Goal: Task Accomplishment & Management: Manage account settings

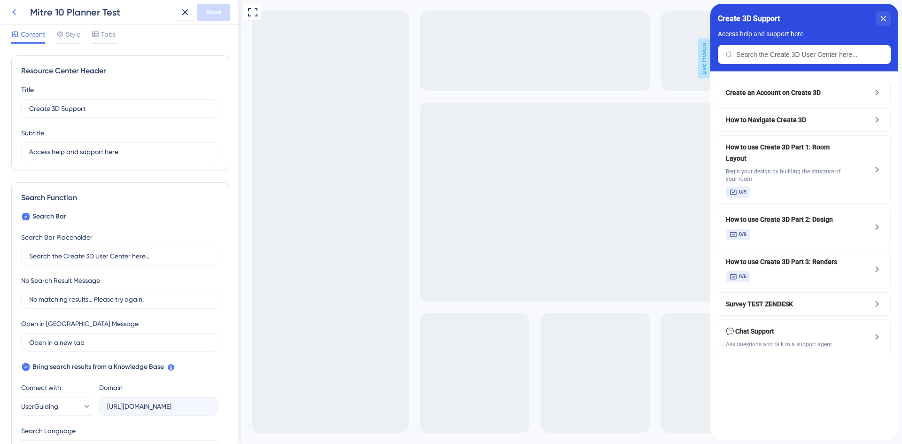
click at [14, 12] on icon at bounding box center [13, 12] width 11 height 11
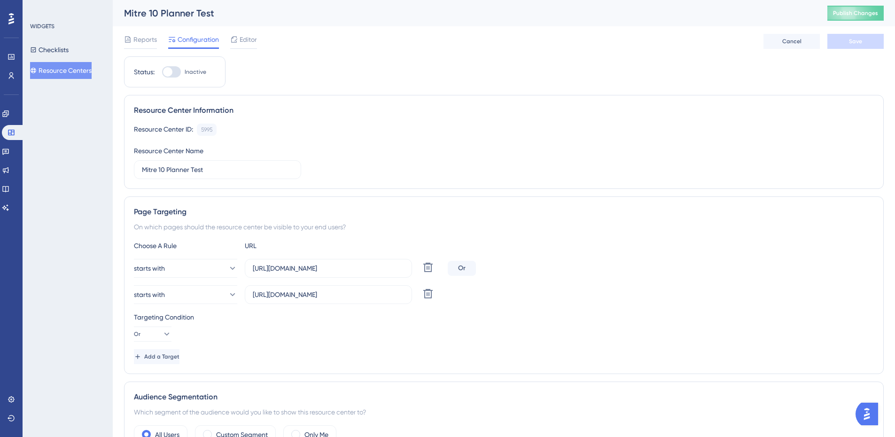
scroll to position [141, 0]
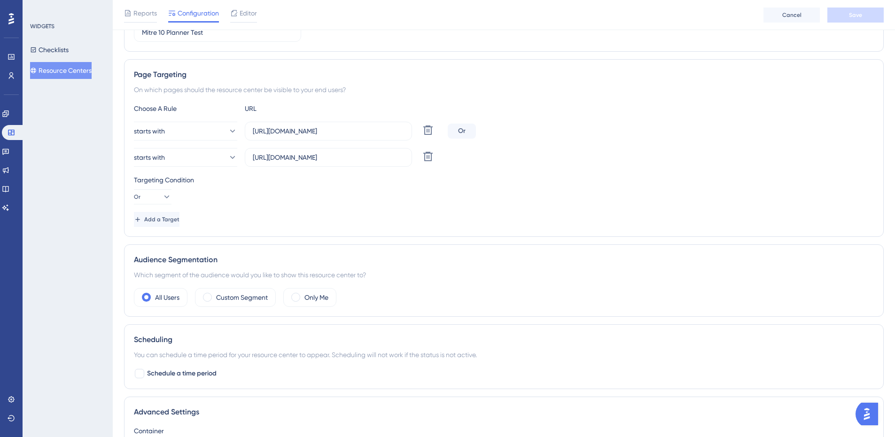
click at [321, 298] on label "Only Me" at bounding box center [316, 297] width 24 height 11
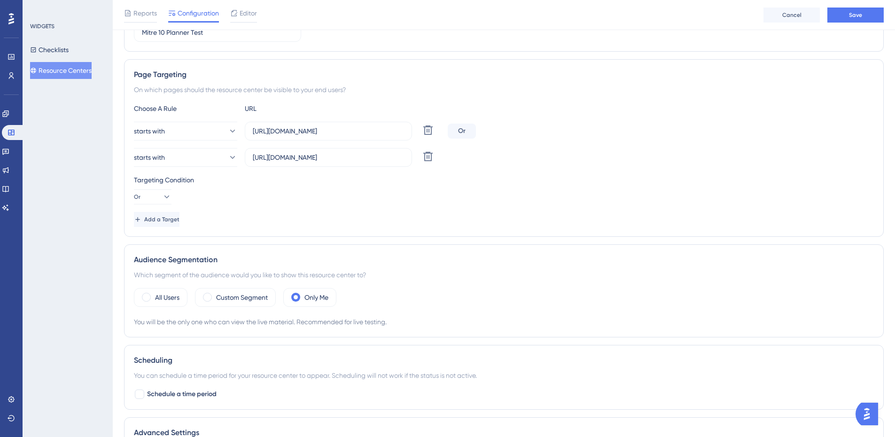
click at [844, 18] on button "Save" at bounding box center [855, 15] width 56 height 15
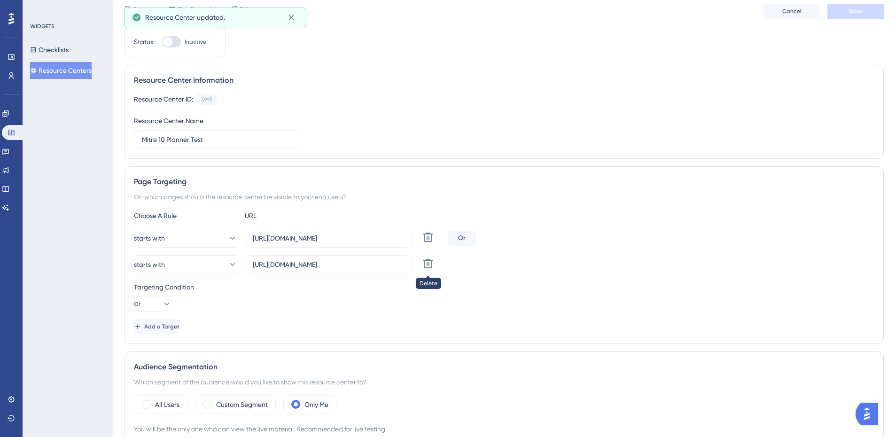
scroll to position [0, 0]
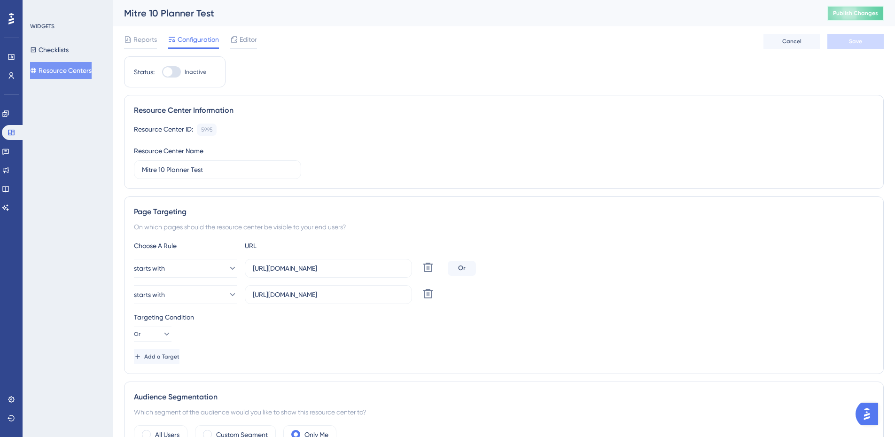
click at [880, 15] on button "Publish Changes" at bounding box center [855, 13] width 56 height 15
drag, startPoint x: 384, startPoint y: 269, endPoint x: 42, endPoint y: 264, distance: 342.0
click at [113, 264] on div "Performance Users Engagement Widgets Feedback Product Updates Knowledge Base AI…" at bounding box center [504, 334] width 782 height 668
drag, startPoint x: 268, startPoint y: 295, endPoint x: 129, endPoint y: 295, distance: 139.0
click at [129, 295] on div "Page Targeting On which pages should the resource center be visible to your end…" at bounding box center [504, 285] width 760 height 178
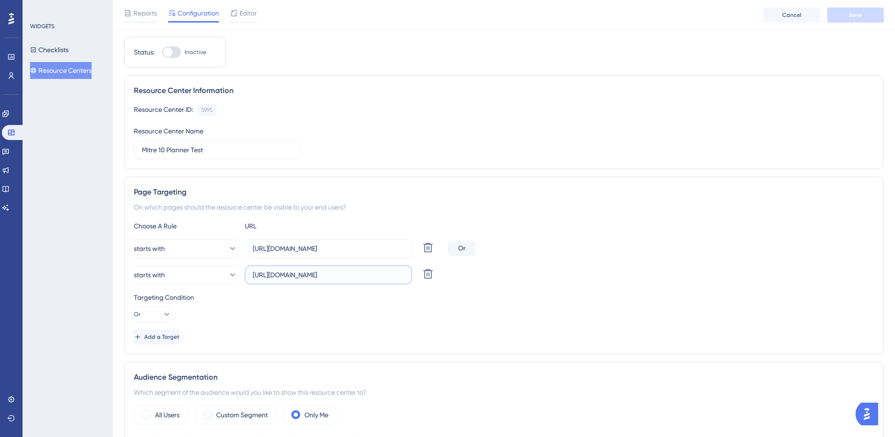
scroll to position [15, 0]
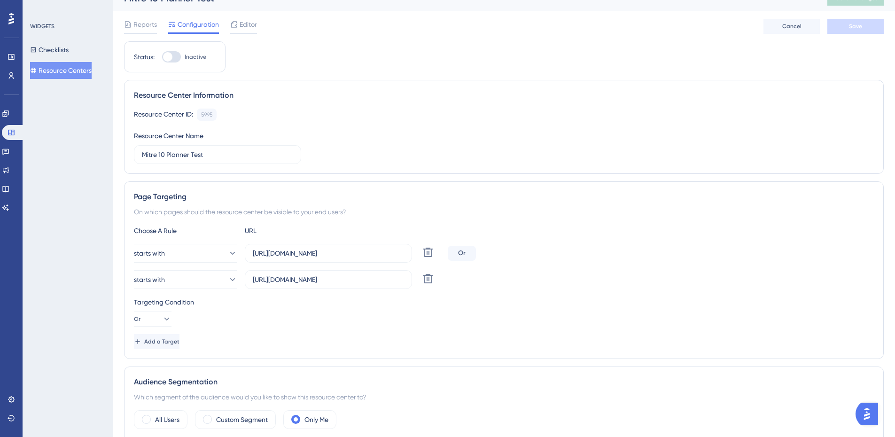
click at [244, 26] on span "Editor" at bounding box center [248, 24] width 17 height 11
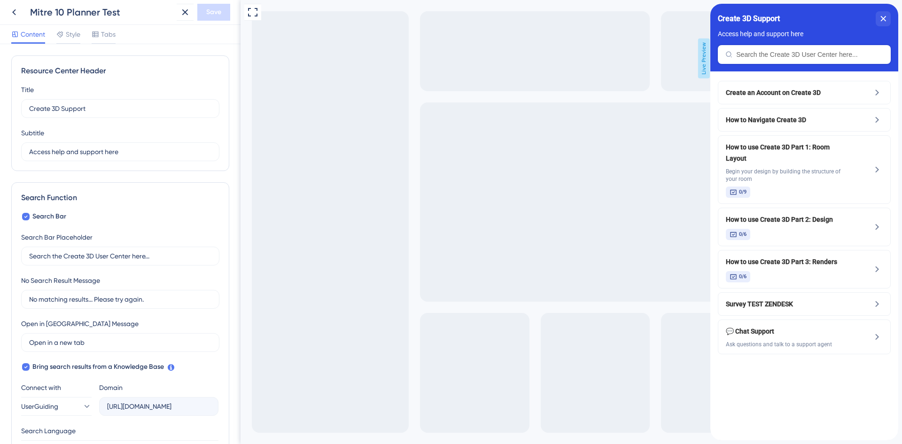
click at [15, 16] on icon at bounding box center [13, 12] width 11 height 11
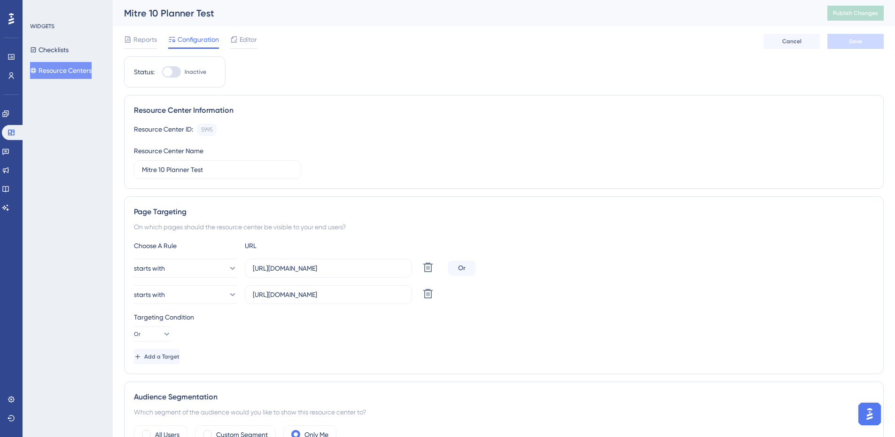
click at [180, 72] on div at bounding box center [171, 71] width 19 height 11
click at [162, 72] on input "Inactive" at bounding box center [162, 72] width 0 height 0
checkbox input "true"
click at [859, 38] on span "Save" at bounding box center [855, 42] width 13 height 8
click at [868, 12] on span "Publish Changes" at bounding box center [855, 13] width 45 height 8
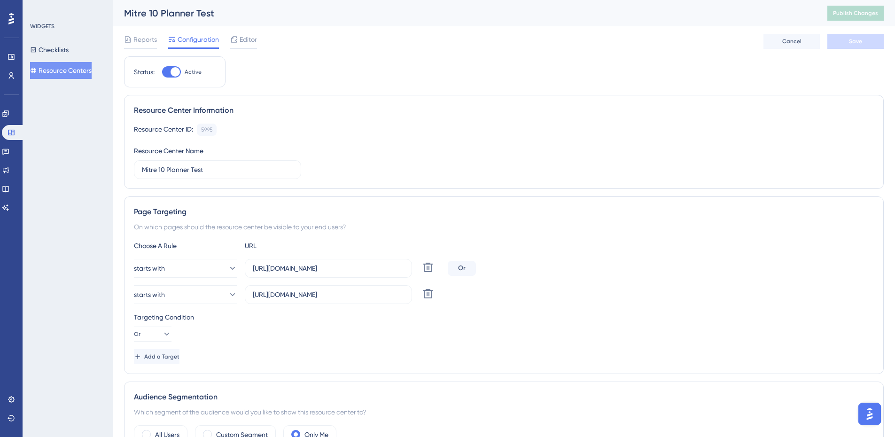
scroll to position [141, 0]
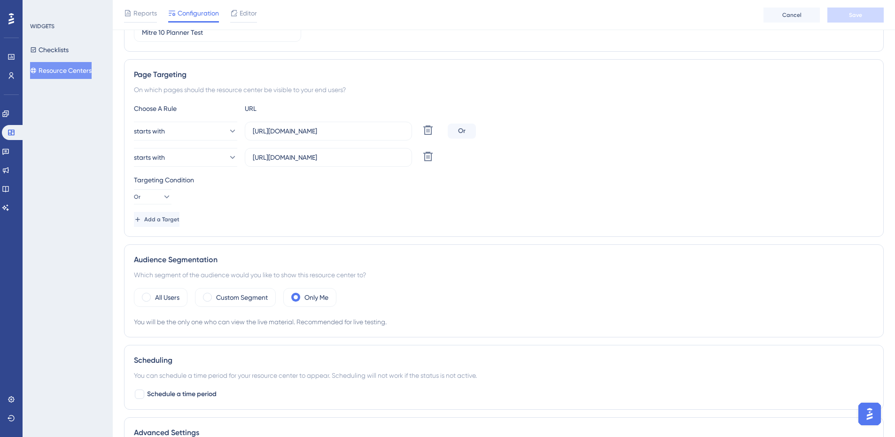
click at [225, 294] on label "Custom Segment" at bounding box center [242, 297] width 52 height 11
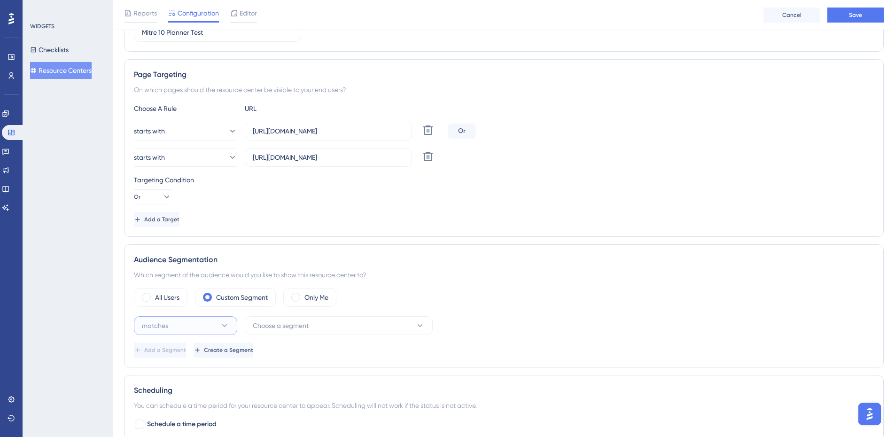
click at [226, 329] on icon at bounding box center [224, 325] width 9 height 9
click at [254, 353] on span "Create a Segment" at bounding box center [229, 350] width 49 height 8
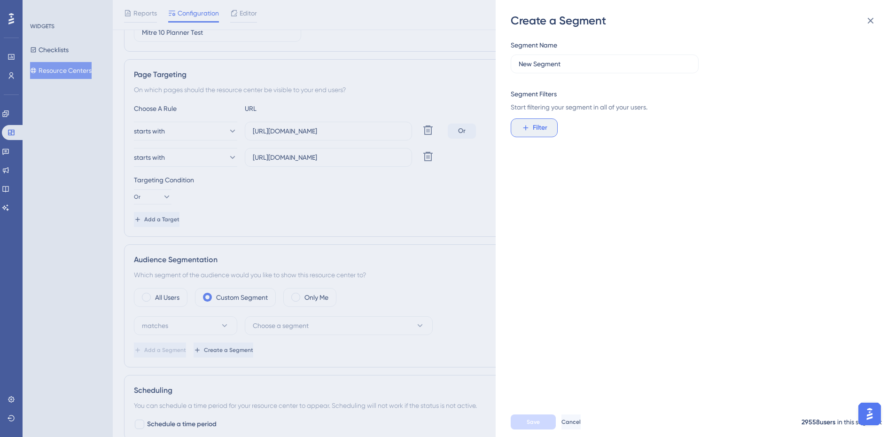
click at [525, 132] on icon at bounding box center [525, 128] width 8 height 8
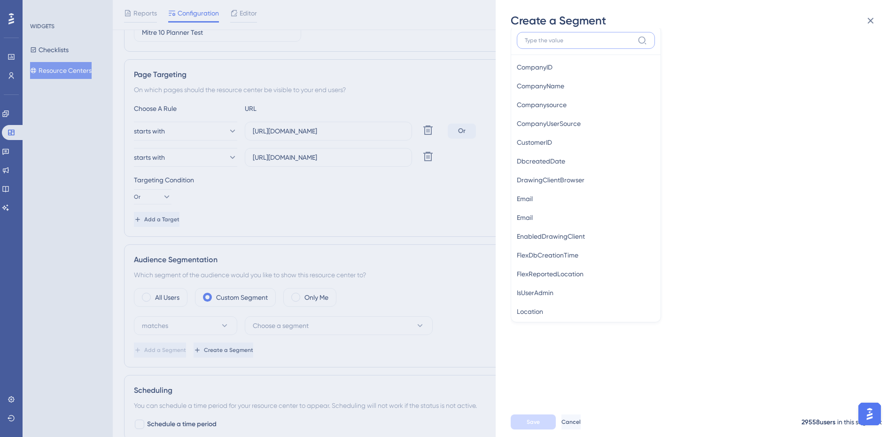
scroll to position [596, 0]
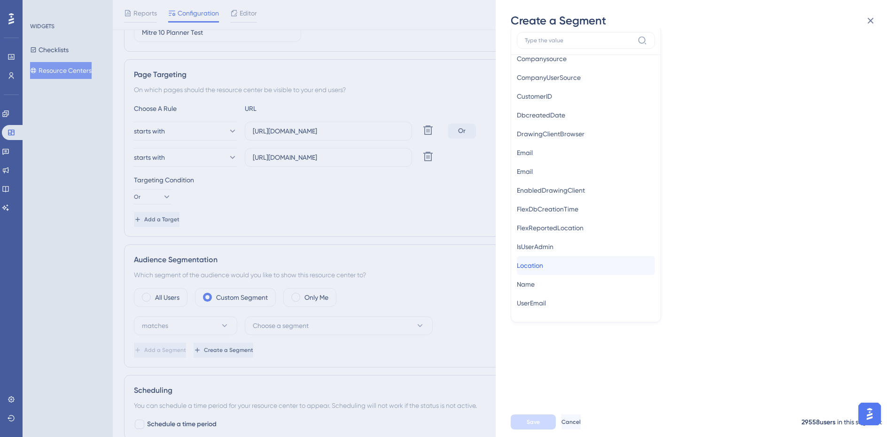
click at [541, 264] on span "Location" at bounding box center [530, 265] width 26 height 11
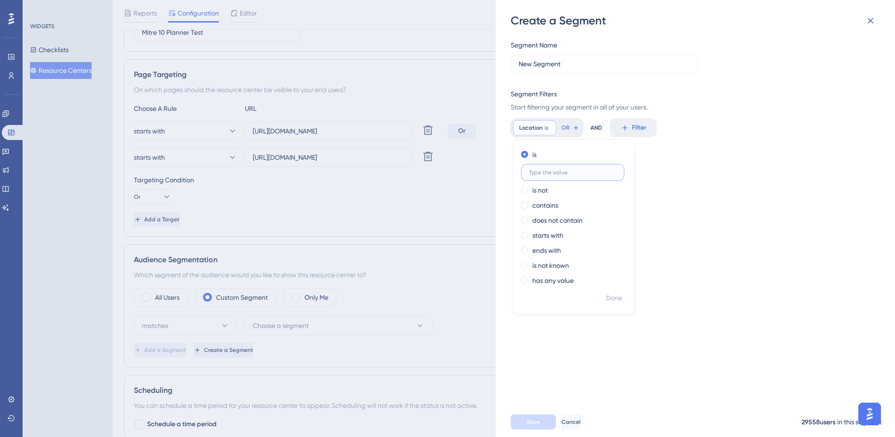
scroll to position [0, 0]
click at [313, 299] on div "Create a Segment Segment Name New Segment Segment Filters Start filtering your …" at bounding box center [447, 218] width 895 height 437
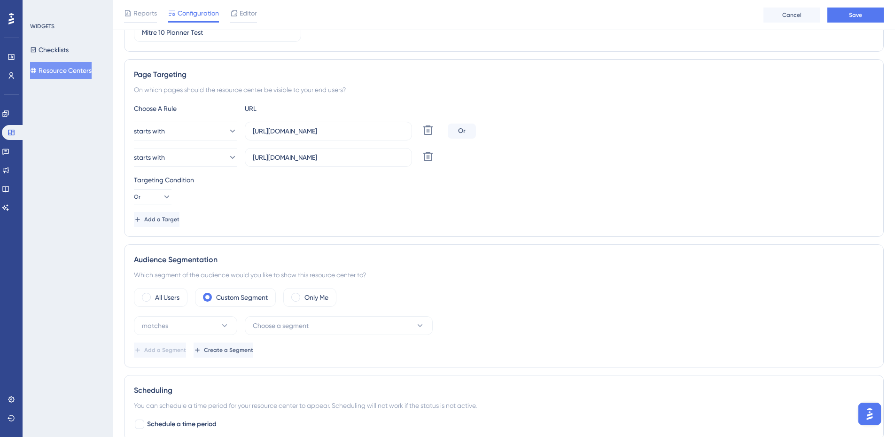
click at [311, 298] on label "Only Me" at bounding box center [316, 297] width 24 height 11
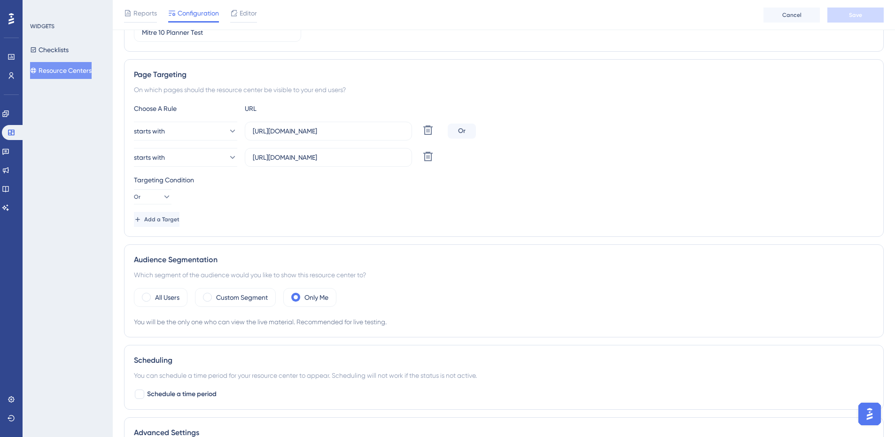
click at [338, 332] on div "Audience Segmentation Which segment of the audience would you like to show this…" at bounding box center [504, 290] width 760 height 93
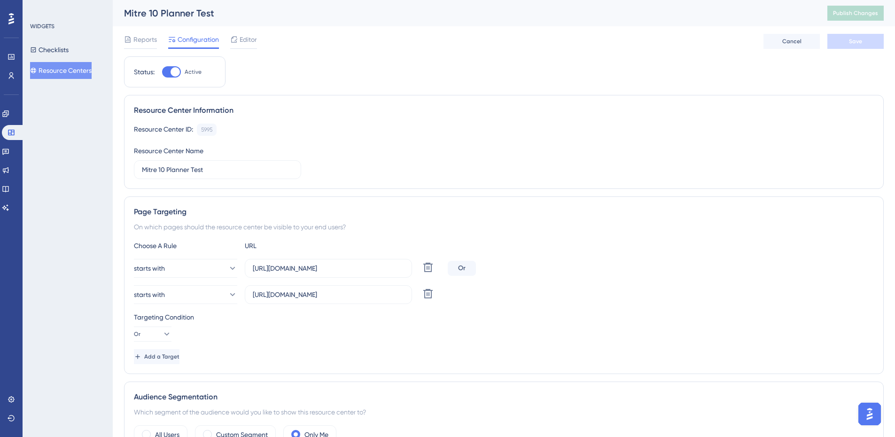
click at [797, 18] on div "Mitre 10 Planner Test" at bounding box center [464, 13] width 680 height 13
click at [874, 6] on div "Mitre 10 Planner Test Publish Changes" at bounding box center [504, 13] width 782 height 26
click at [802, 45] on button "Cancel" at bounding box center [791, 41] width 56 height 15
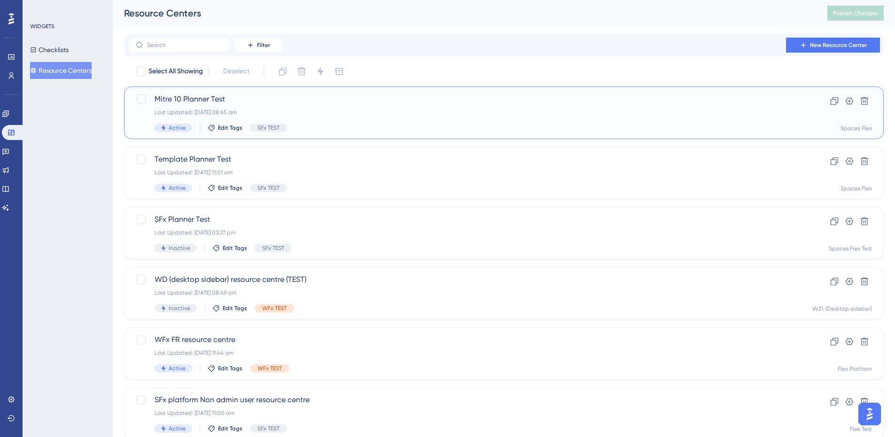
click at [347, 117] on div "Mitre 10 Planner Test Last Updated: 27 Sept 2025 08:45 am Active Edit Tags SFx …" at bounding box center [466, 112] width 623 height 39
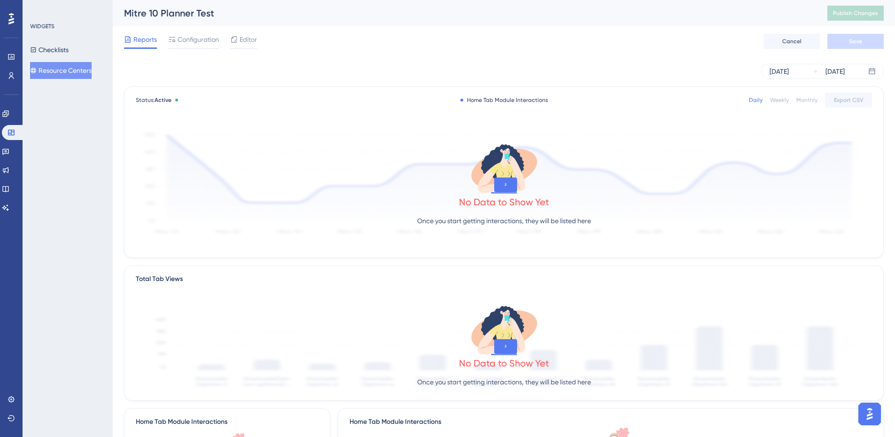
click at [203, 45] on span "Configuration" at bounding box center [198, 39] width 41 height 11
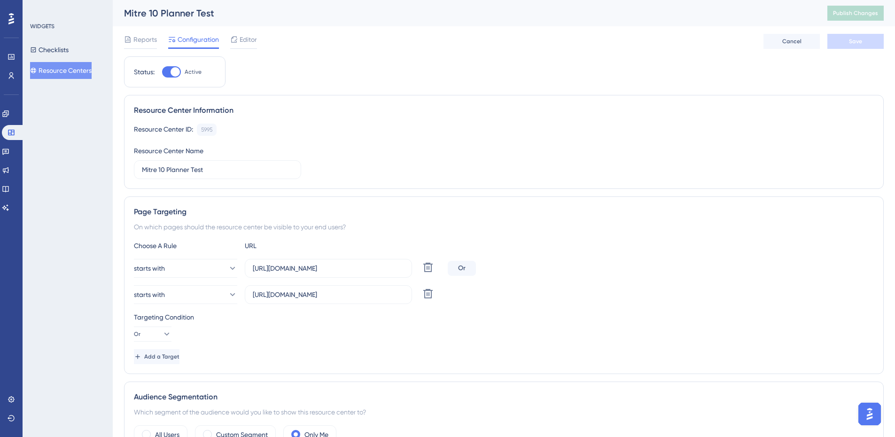
click at [233, 42] on icon at bounding box center [234, 40] width 8 height 8
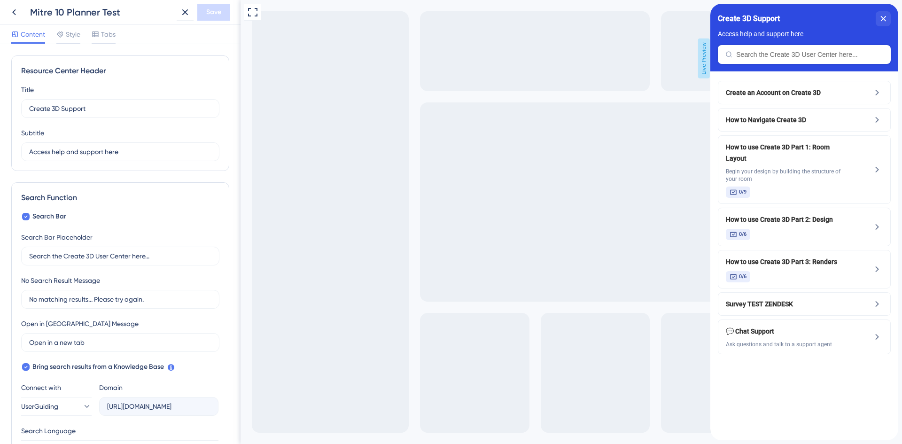
click at [76, 40] on div "Style" at bounding box center [68, 36] width 24 height 15
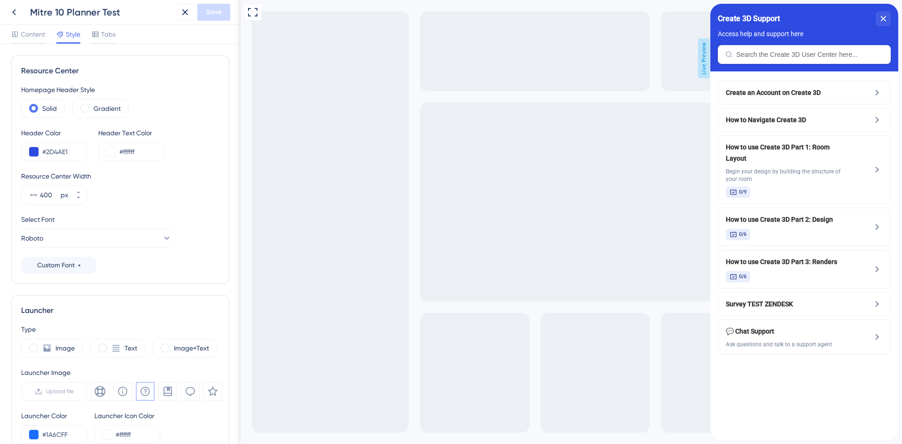
click at [99, 38] on div at bounding box center [96, 34] width 8 height 11
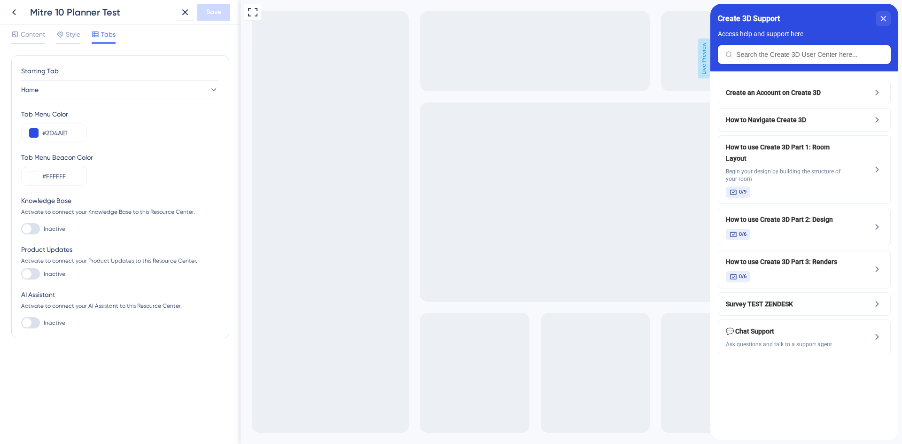
click at [30, 39] on span "Content" at bounding box center [33, 34] width 24 height 11
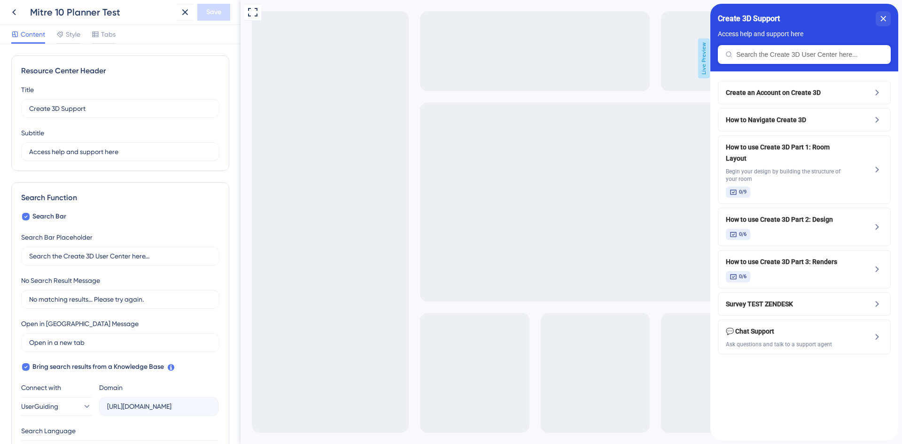
click at [17, 15] on icon at bounding box center [13, 12] width 11 height 11
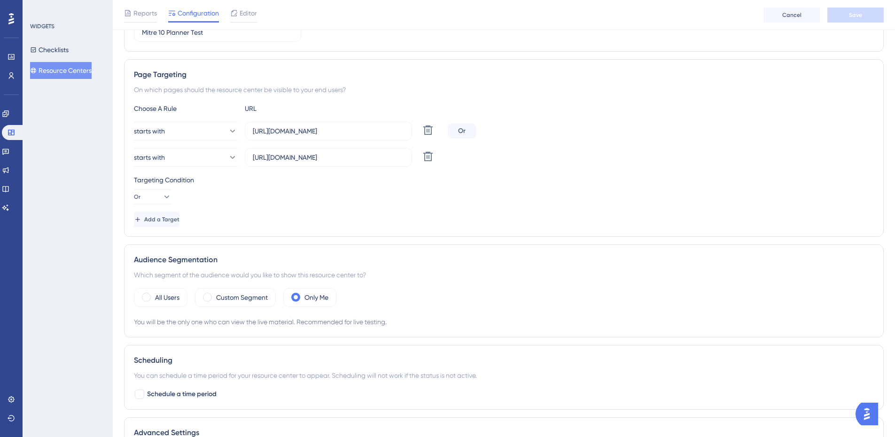
scroll to position [250, 0]
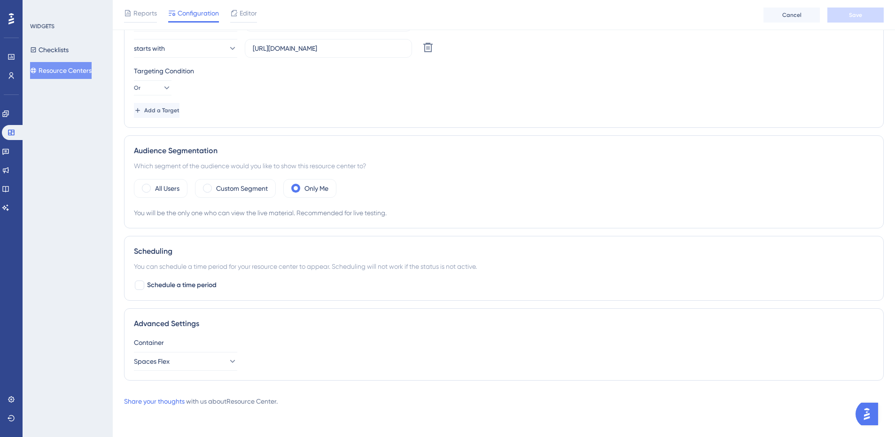
click at [287, 312] on div "Advanced Settings Container Spaces Flex" at bounding box center [504, 344] width 760 height 72
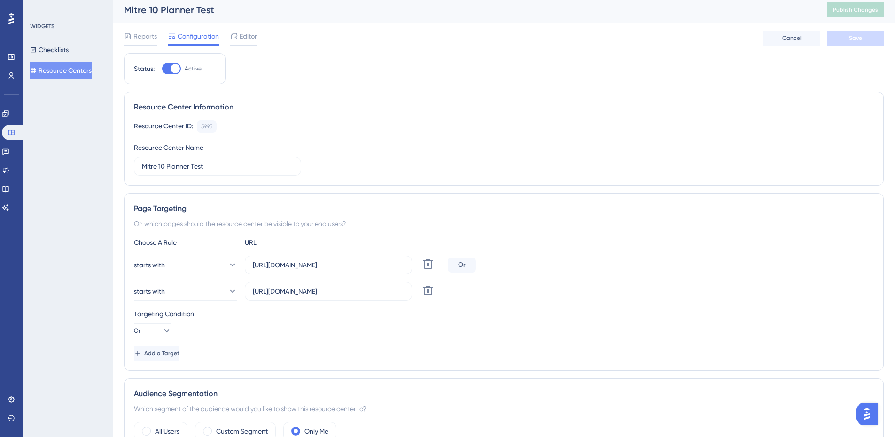
scroll to position [0, 0]
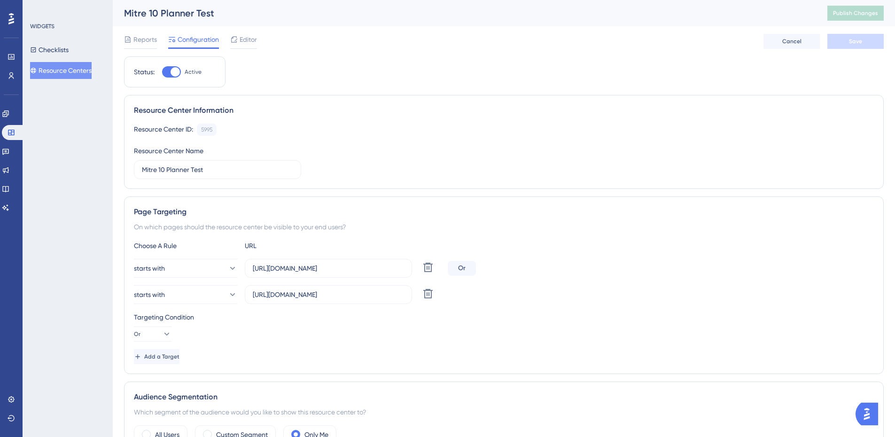
click at [132, 45] on div "Reports" at bounding box center [140, 41] width 33 height 15
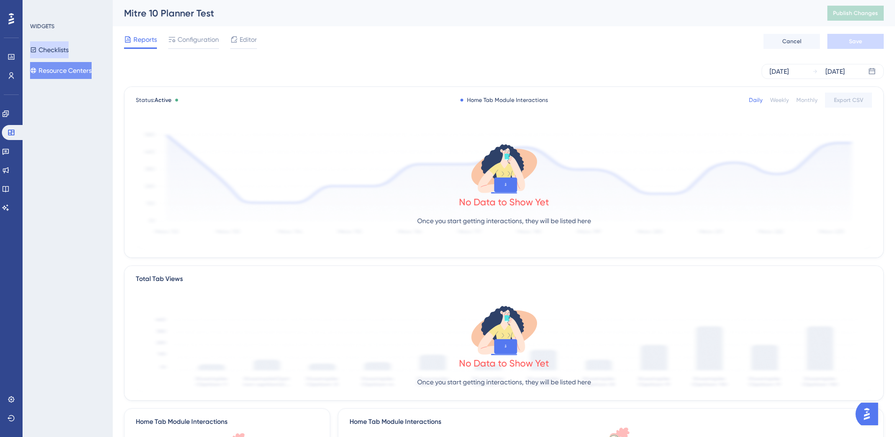
click at [69, 50] on button "Checklists" at bounding box center [49, 49] width 39 height 17
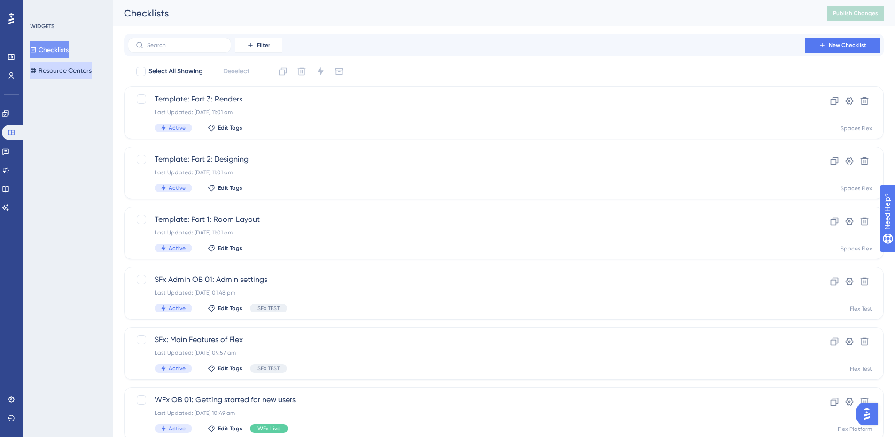
click at [68, 76] on button "Resource Centers" at bounding box center [61, 70] width 62 height 17
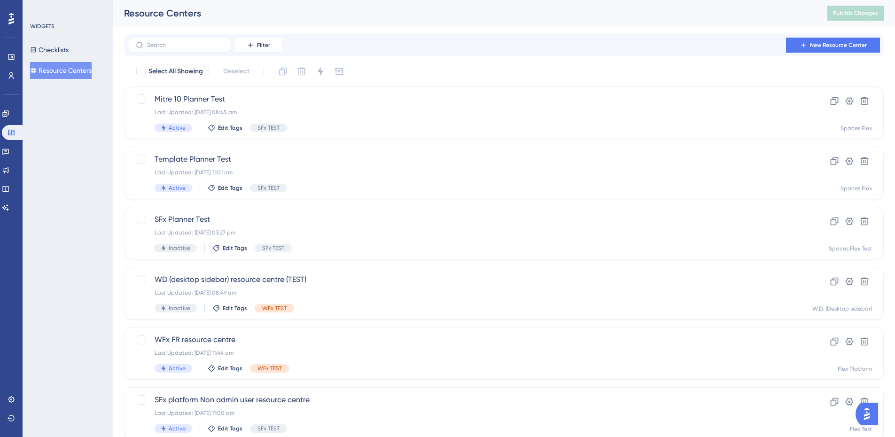
click at [75, 71] on button "Resource Centers" at bounding box center [61, 70] width 62 height 17
click at [314, 103] on span "Mitre 10 Planner Test" at bounding box center [466, 98] width 623 height 11
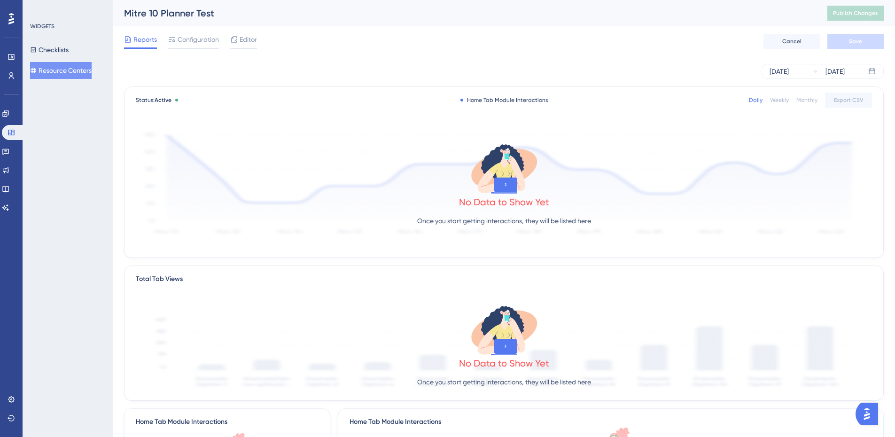
click at [206, 44] on span "Configuration" at bounding box center [198, 39] width 41 height 11
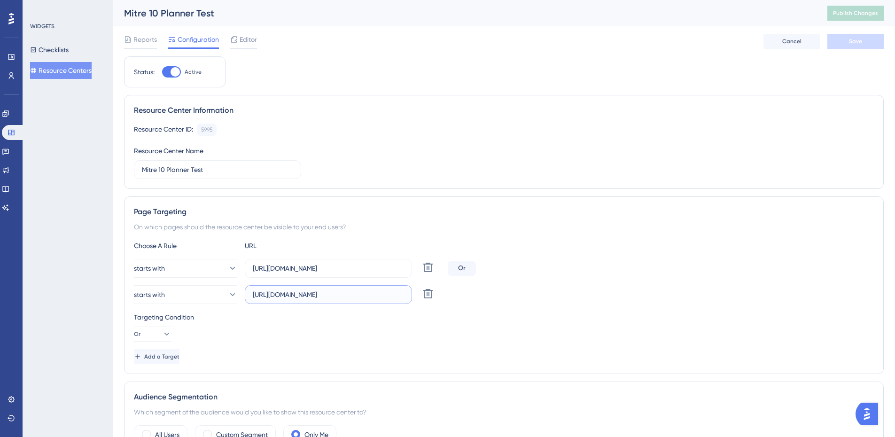
drag, startPoint x: 383, startPoint y: 298, endPoint x: 354, endPoint y: 295, distance: 29.8
click at [354, 295] on input "[URL][DOMAIN_NAME]" at bounding box center [328, 294] width 151 height 10
type input "https://create3d.homehardware."
drag, startPoint x: 362, startPoint y: 270, endPoint x: 329, endPoint y: 271, distance: 32.9
click at [329, 271] on input "[URL][DOMAIN_NAME]" at bounding box center [328, 268] width 151 height 10
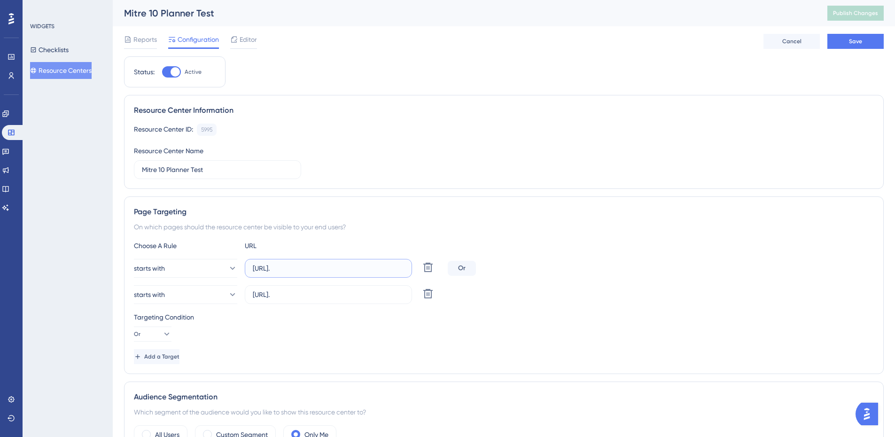
type input "https://create3d.mitre10."
click at [854, 47] on button "Save" at bounding box center [855, 41] width 56 height 15
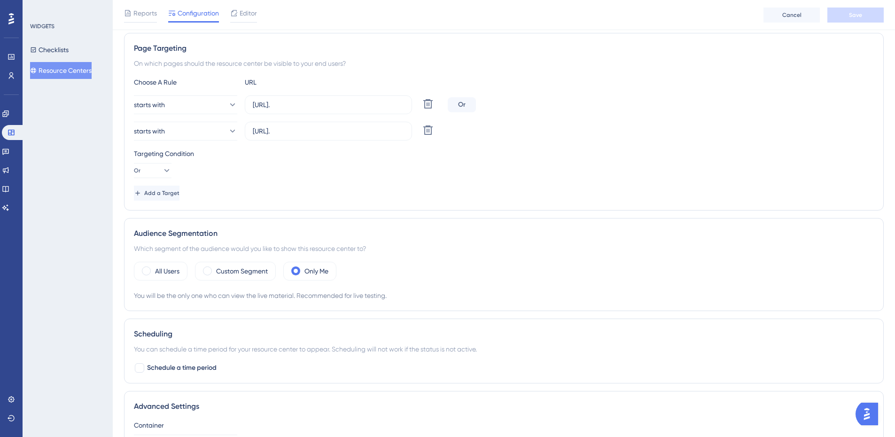
scroll to position [188, 0]
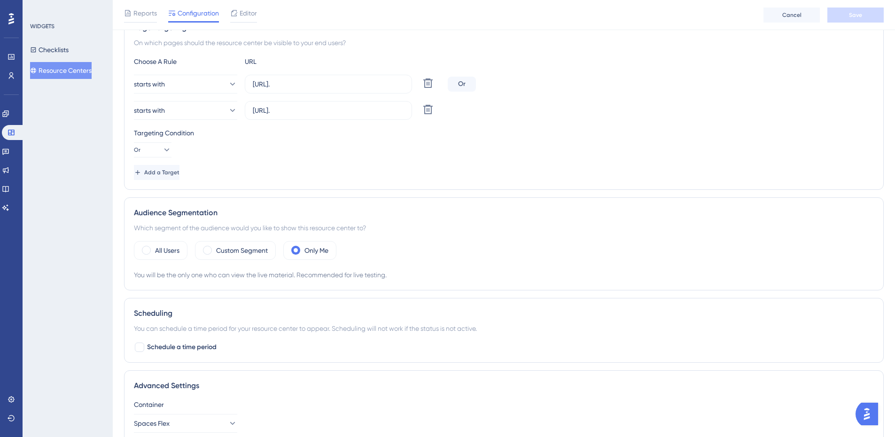
drag, startPoint x: 153, startPoint y: 256, endPoint x: 191, endPoint y: 258, distance: 38.6
click at [153, 256] on div "All Users" at bounding box center [161, 250] width 54 height 19
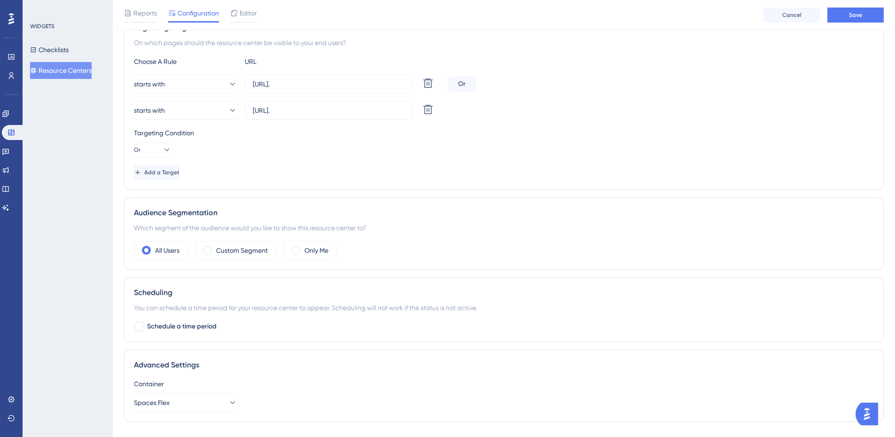
click at [174, 248] on label "All Users" at bounding box center [167, 250] width 24 height 11
click at [861, 20] on button "Save" at bounding box center [855, 15] width 56 height 15
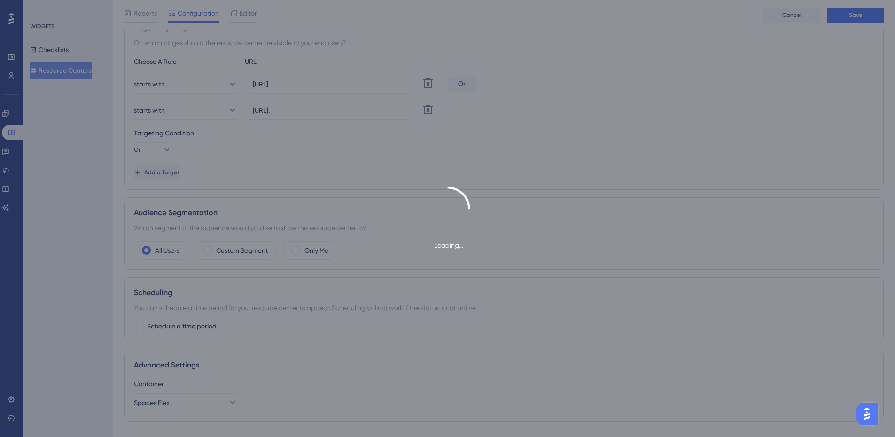
click at [865, 15] on div "Loading..." at bounding box center [447, 218] width 895 height 437
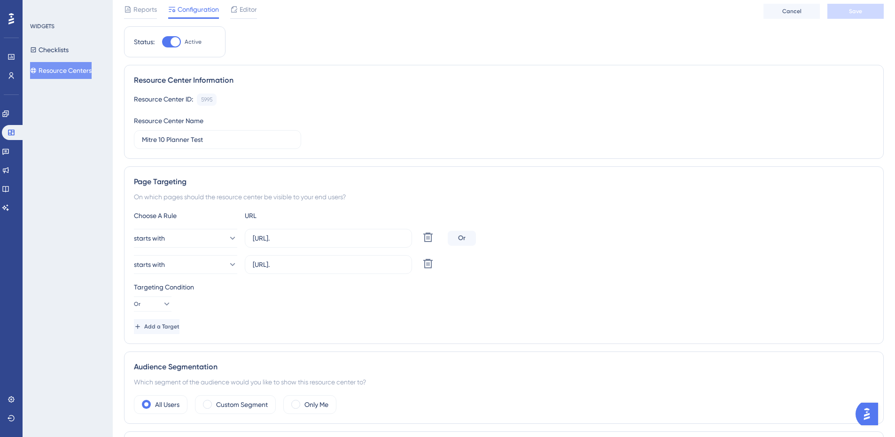
scroll to position [0, 0]
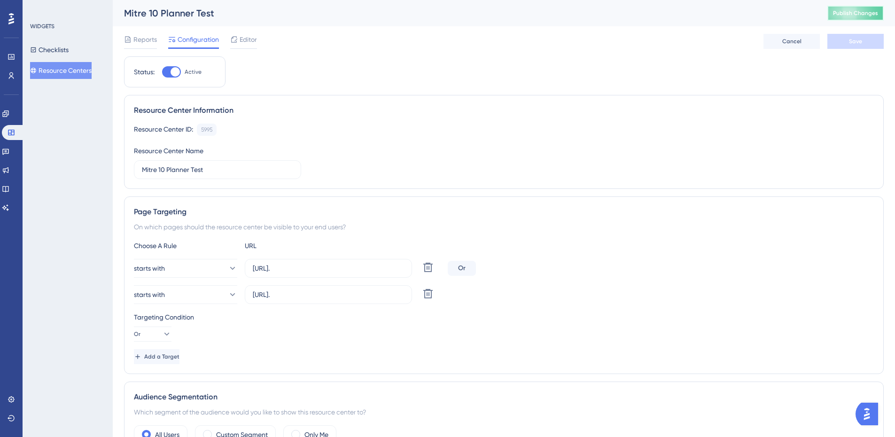
click at [869, 13] on button "Publish Changes" at bounding box center [855, 13] width 56 height 15
click at [175, 72] on div at bounding box center [175, 71] width 9 height 9
click at [162, 72] on input "Active" at bounding box center [162, 72] width 0 height 0
checkbox input "false"
click at [853, 44] on span "Save" at bounding box center [855, 42] width 13 height 8
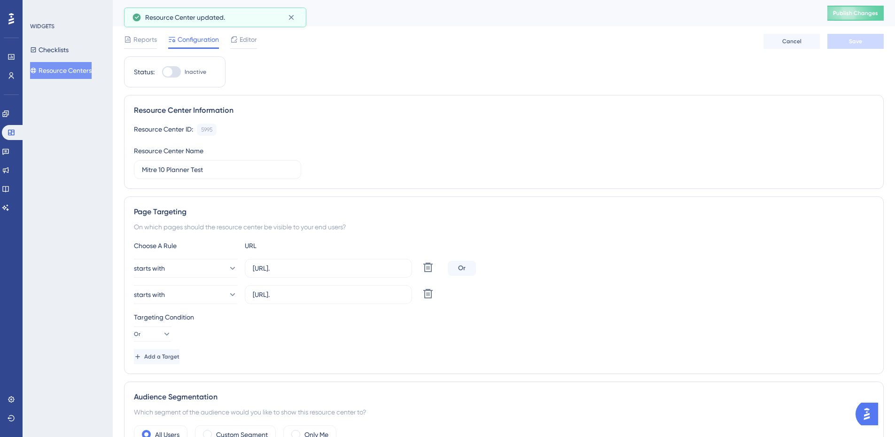
click at [866, 15] on span "Publish Changes" at bounding box center [855, 13] width 45 height 8
click at [149, 48] on div at bounding box center [140, 48] width 33 height 0
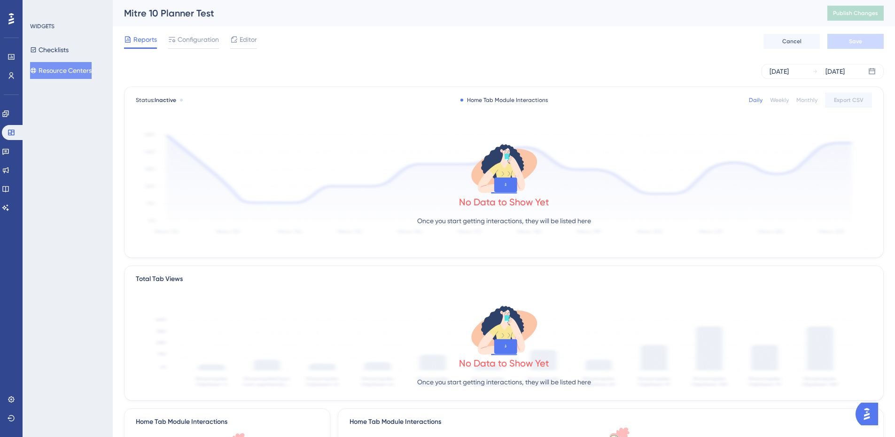
click at [182, 36] on span "Configuration" at bounding box center [198, 39] width 41 height 11
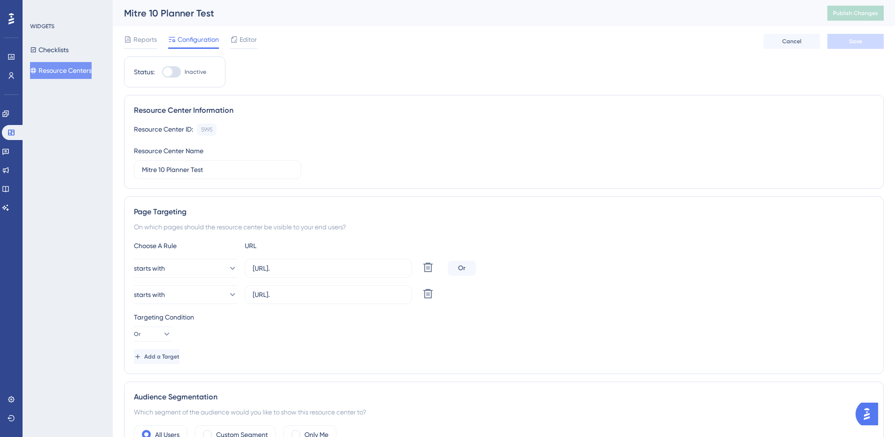
click at [256, 35] on span "Editor" at bounding box center [248, 39] width 17 height 11
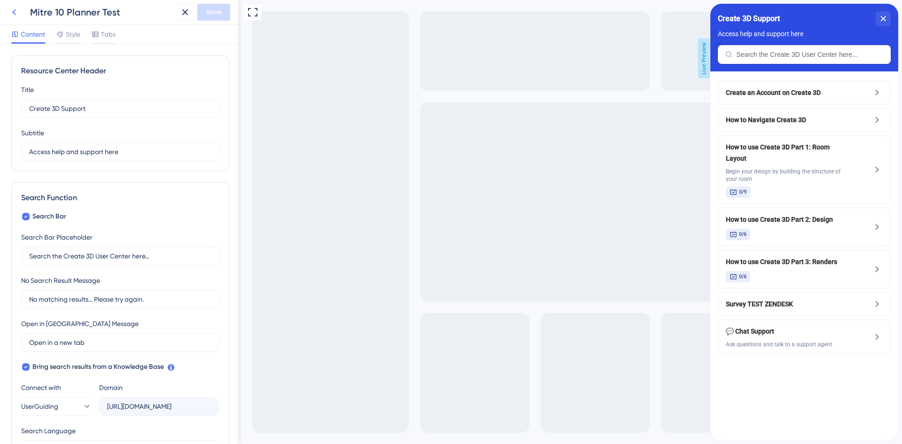
click at [16, 8] on icon at bounding box center [13, 12] width 11 height 11
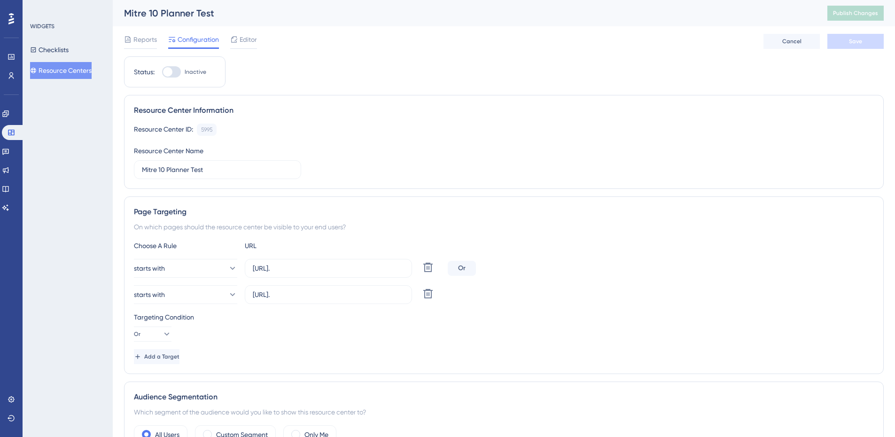
click at [432, 290] on icon at bounding box center [427, 293] width 9 height 9
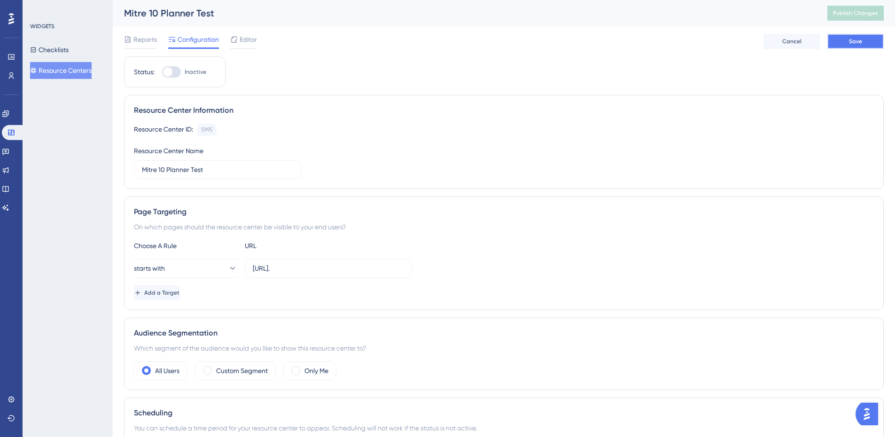
click at [848, 40] on button "Save" at bounding box center [855, 41] width 56 height 15
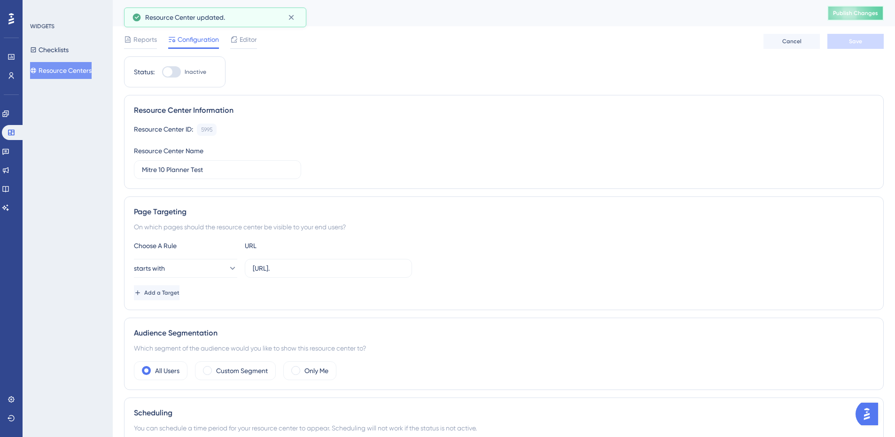
click at [871, 16] on span "Publish Changes" at bounding box center [855, 13] width 45 height 8
click at [340, 264] on input "https://create3d.mitre10." at bounding box center [328, 268] width 151 height 10
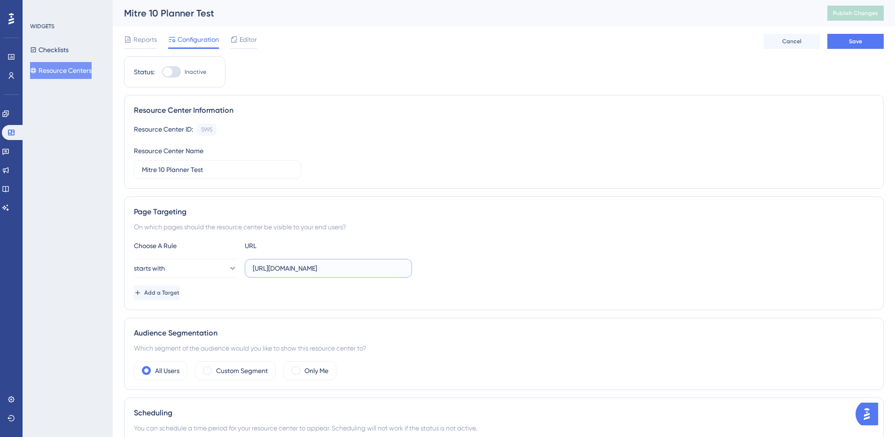
type input "[URL][DOMAIN_NAME]"
click at [227, 263] on button "starts with" at bounding box center [185, 268] width 103 height 19
click at [850, 43] on span "Save" at bounding box center [855, 42] width 13 height 8
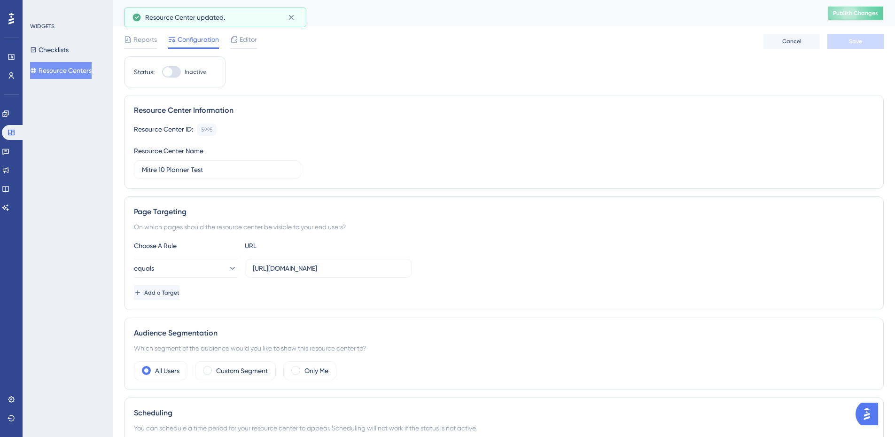
click at [867, 18] on button "Publish Changes" at bounding box center [855, 13] width 56 height 15
drag, startPoint x: 893, startPoint y: 2, endPoint x: 231, endPoint y: 262, distance: 710.8
click at [231, 262] on button "equals" at bounding box center [185, 268] width 103 height 19
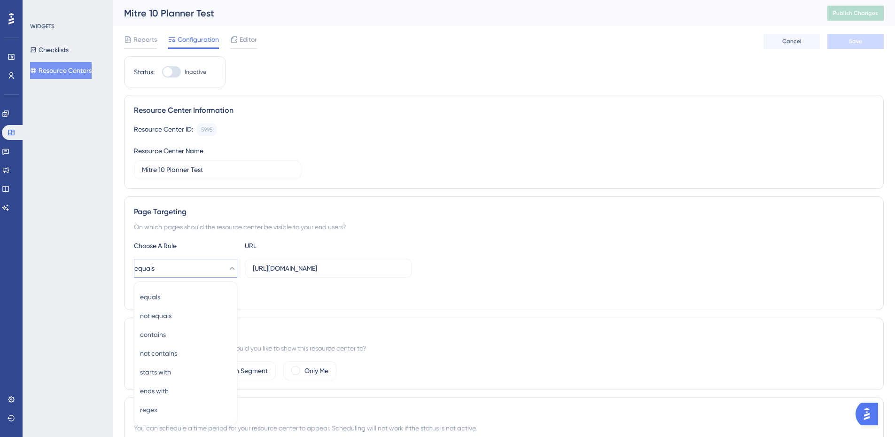
scroll to position [135, 0]
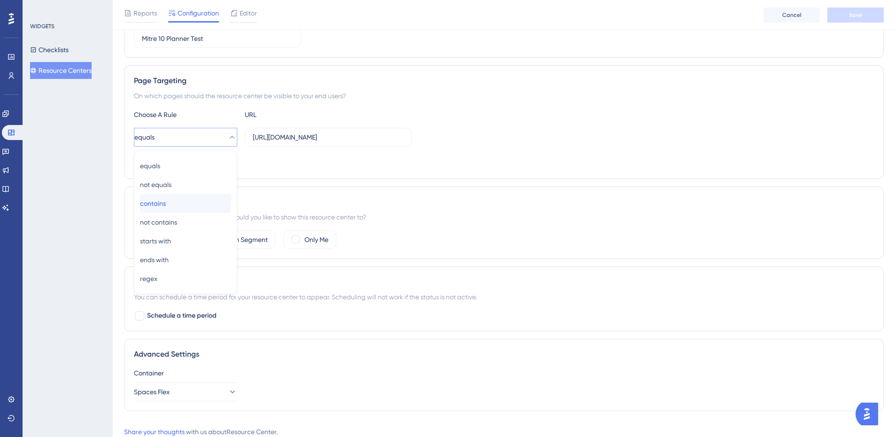
click at [177, 202] on div "contains contains" at bounding box center [185, 203] width 91 height 19
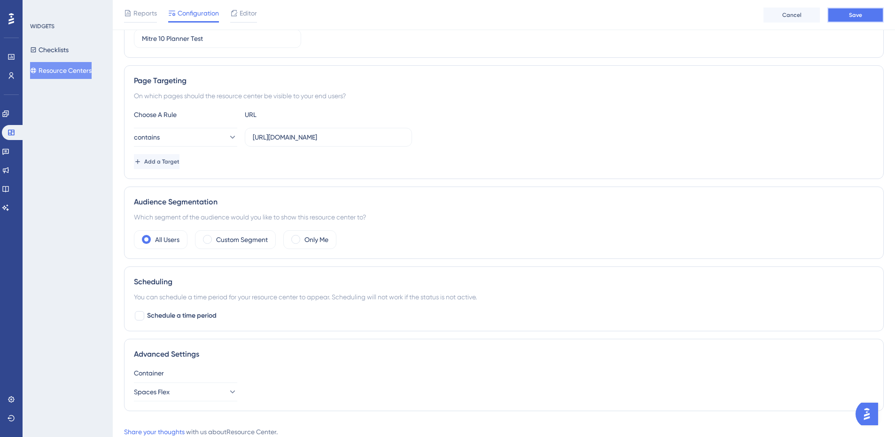
click at [849, 16] on span "Save" at bounding box center [855, 15] width 13 height 8
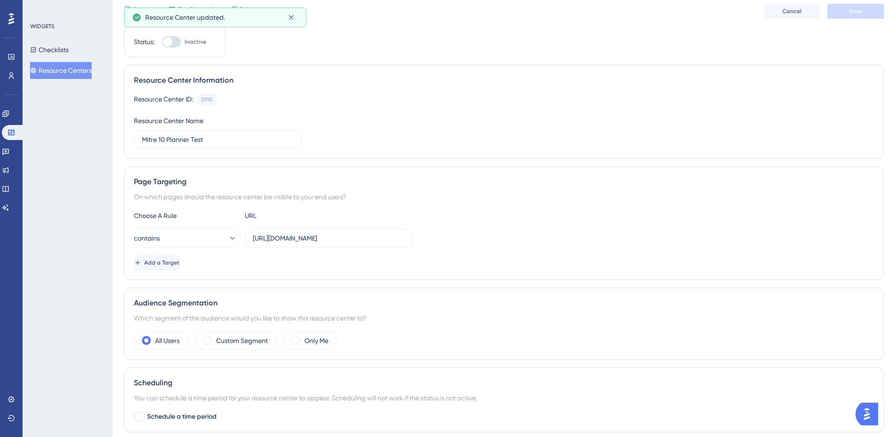
scroll to position [0, 0]
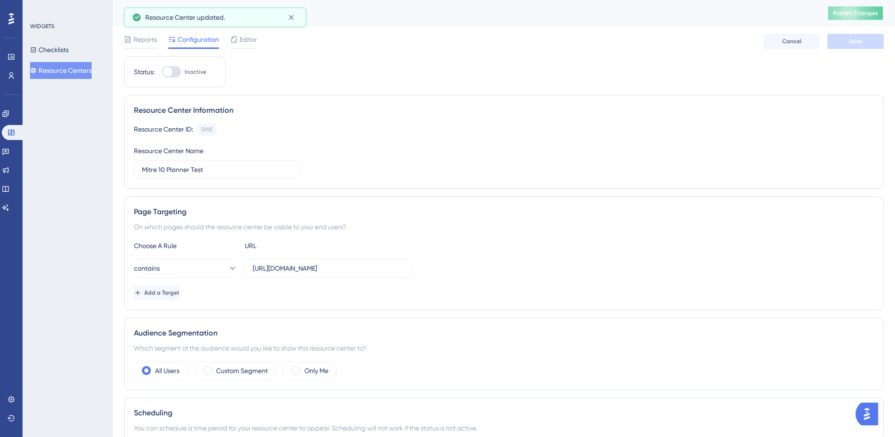
click at [858, 11] on span "Publish Changes" at bounding box center [855, 13] width 45 height 8
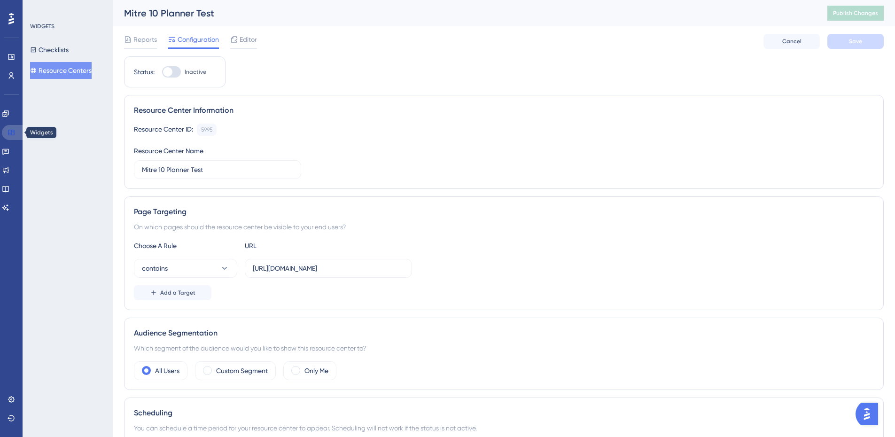
click at [9, 130] on icon at bounding box center [11, 133] width 6 height 6
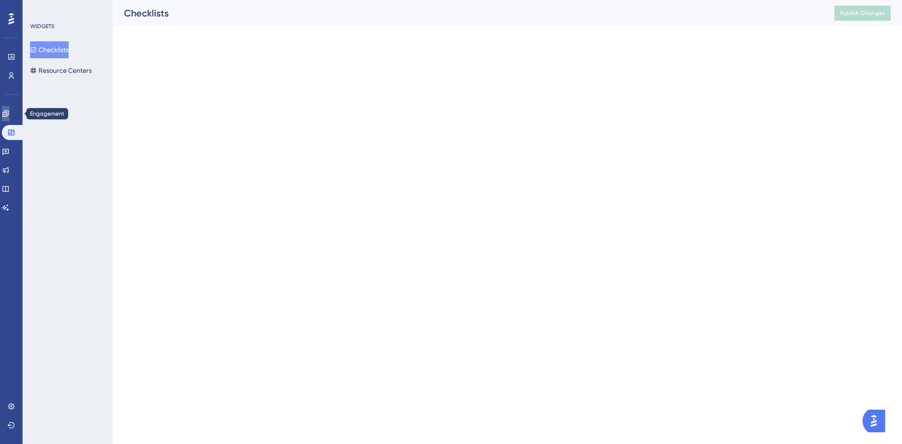
click at [8, 114] on icon at bounding box center [5, 113] width 6 height 6
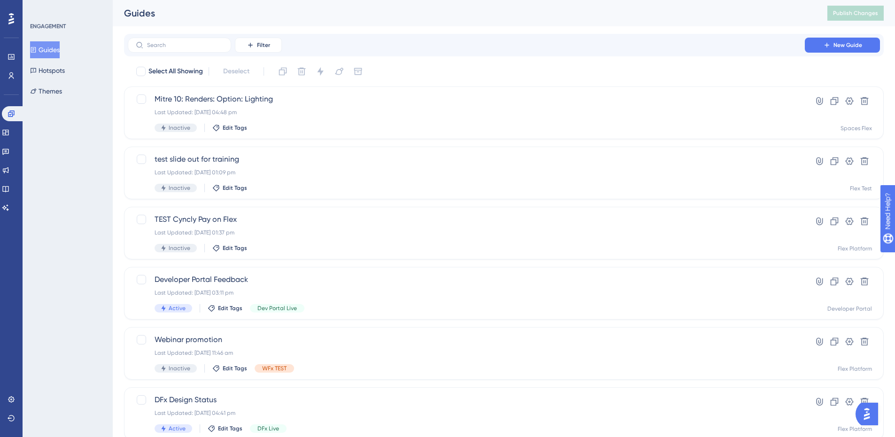
click at [56, 47] on button "Guides" at bounding box center [45, 49] width 30 height 17
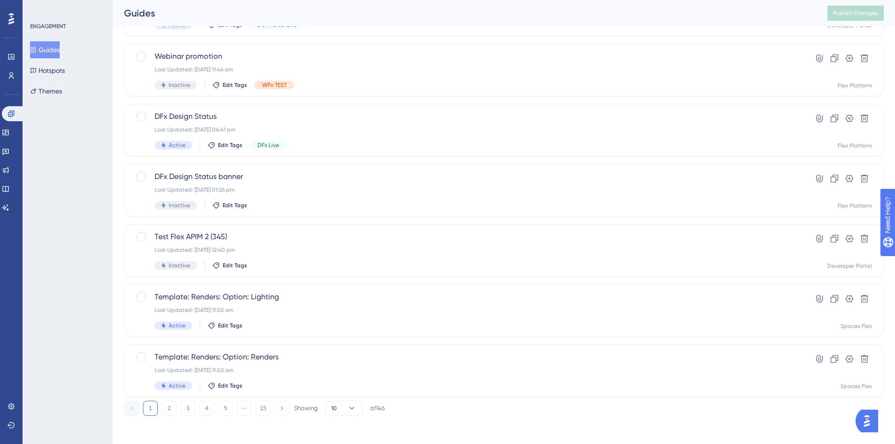
scroll to position [285, 0]
click at [282, 303] on div "Template: Renders: Option: Lighting Last Updated: [DATE] 11:02 am Active Edit T…" at bounding box center [466, 308] width 623 height 39
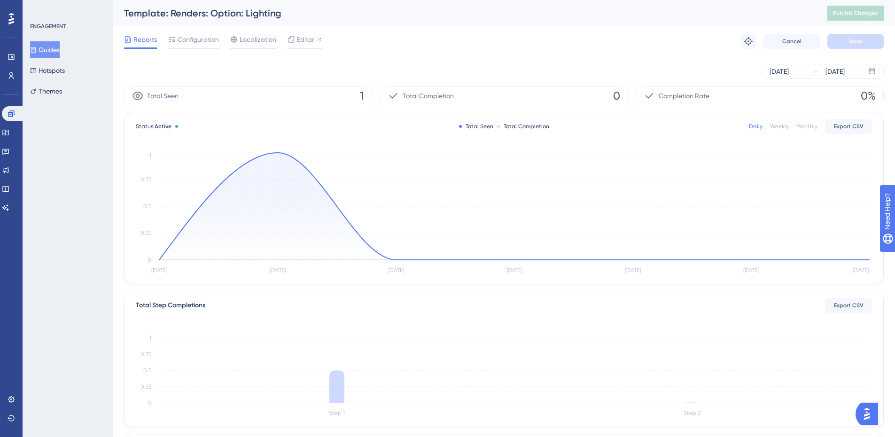
click at [180, 34] on span "Configuration" at bounding box center [198, 39] width 41 height 11
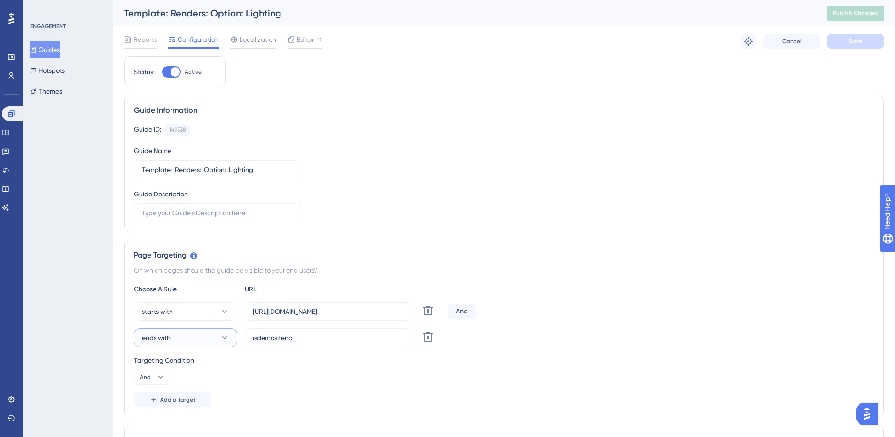
click at [178, 333] on button "ends with" at bounding box center [185, 337] width 103 height 19
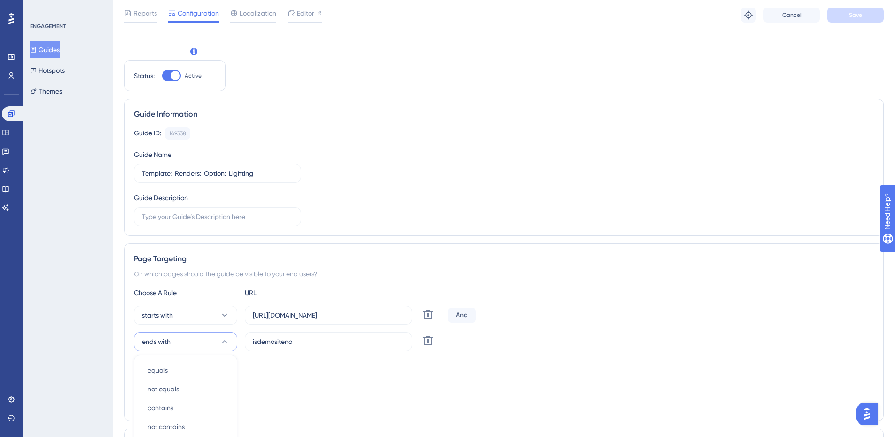
scroll to position [208, 0]
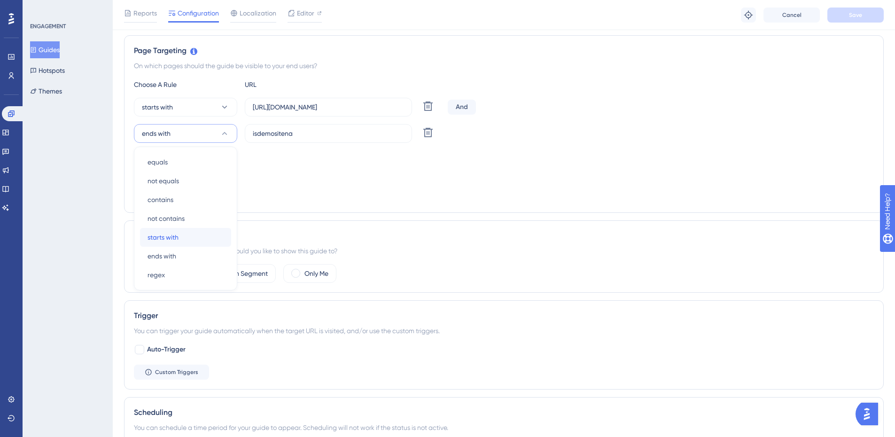
click at [169, 239] on span "starts with" at bounding box center [162, 237] width 31 height 11
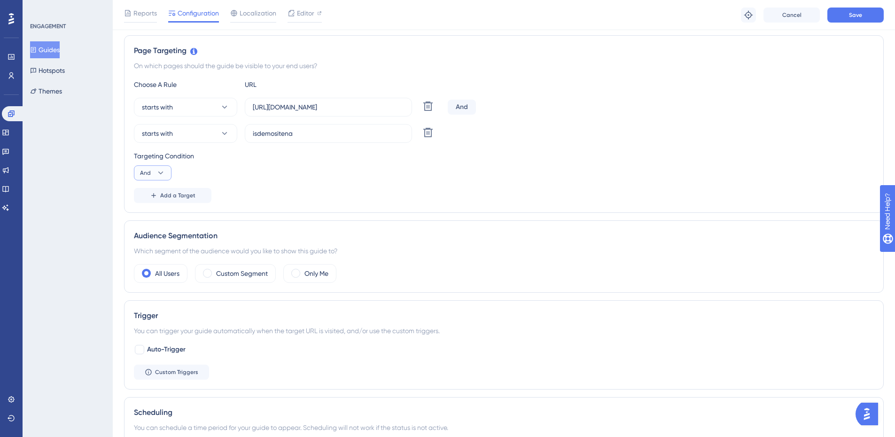
click at [158, 169] on icon at bounding box center [160, 172] width 9 height 9
click at [150, 221] on span "Or" at bounding box center [148, 218] width 8 height 11
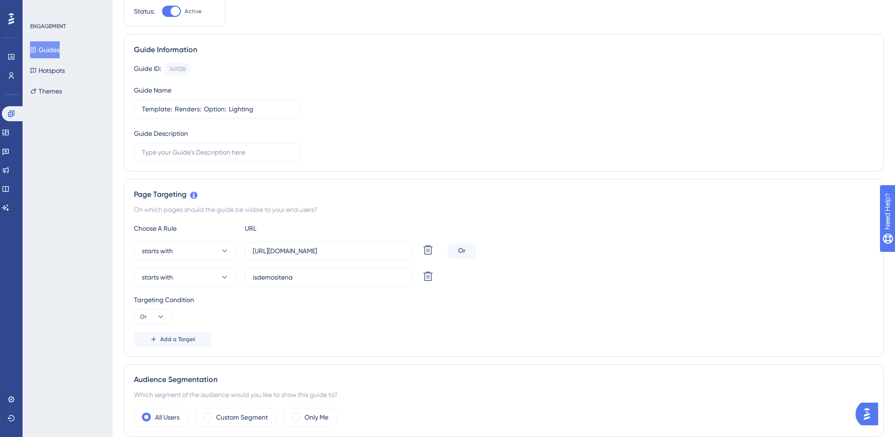
scroll to position [0, 0]
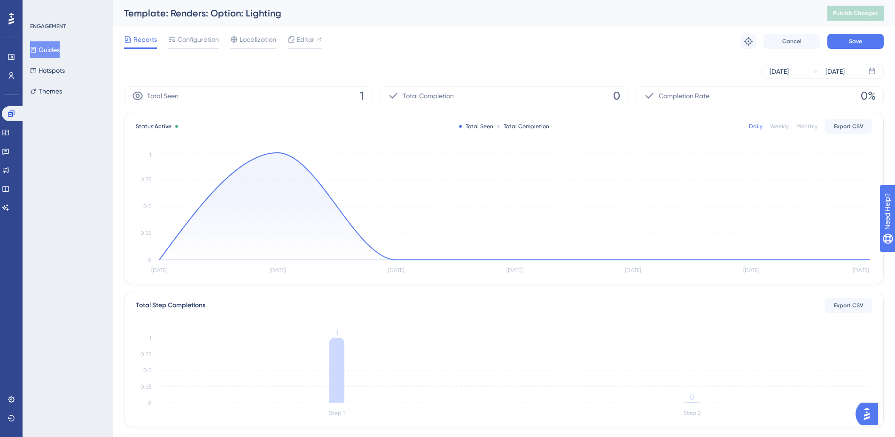
click at [53, 48] on button "Guides" at bounding box center [45, 49] width 30 height 17
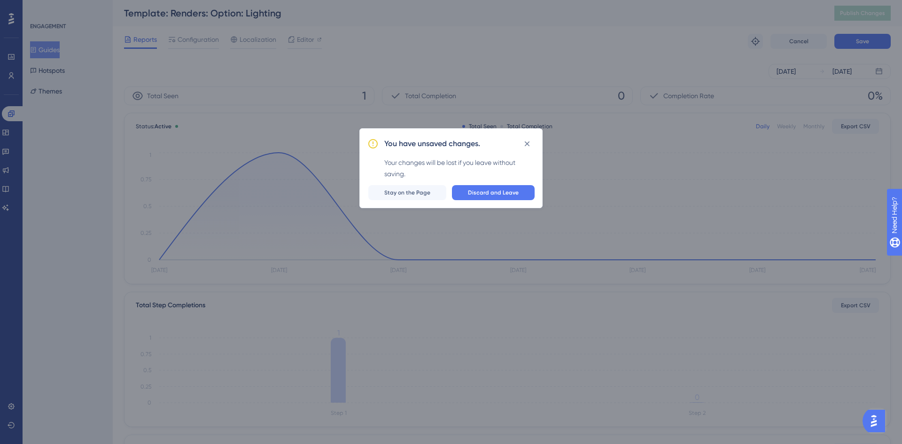
click at [515, 191] on span "Discard and Leave" at bounding box center [493, 193] width 51 height 8
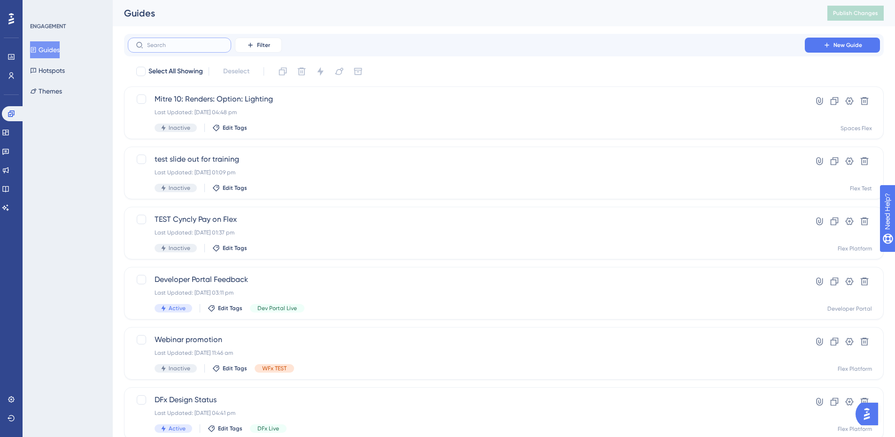
click at [173, 45] on input "text" at bounding box center [185, 45] width 76 height 7
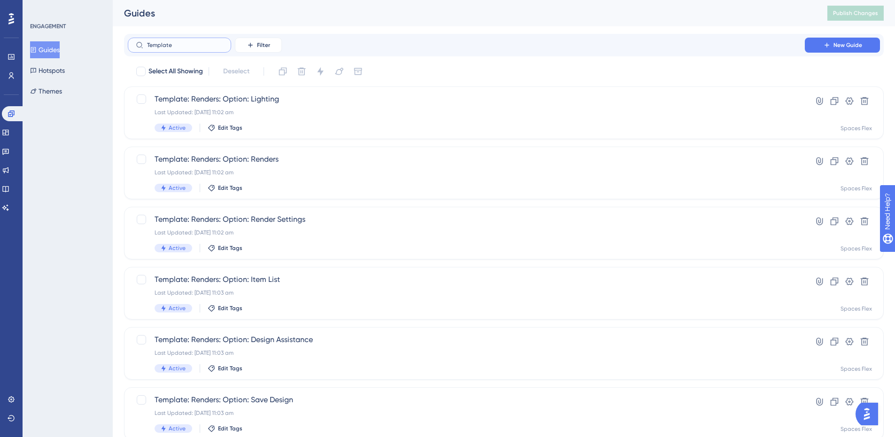
type input "Template:"
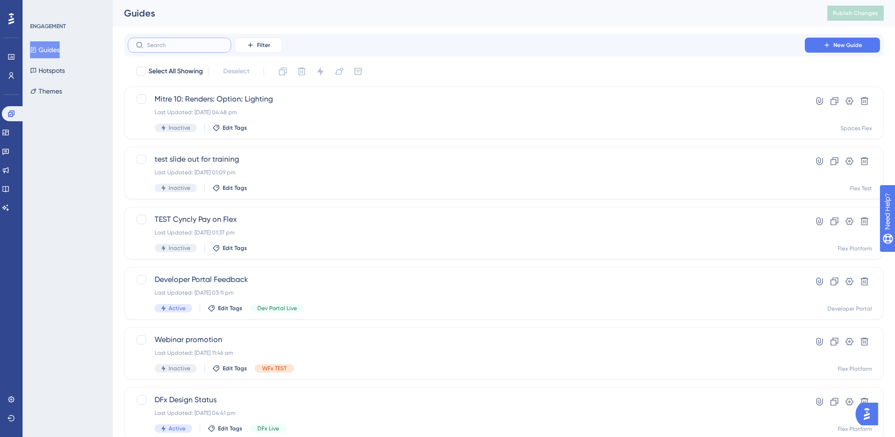
paste input "Template:"
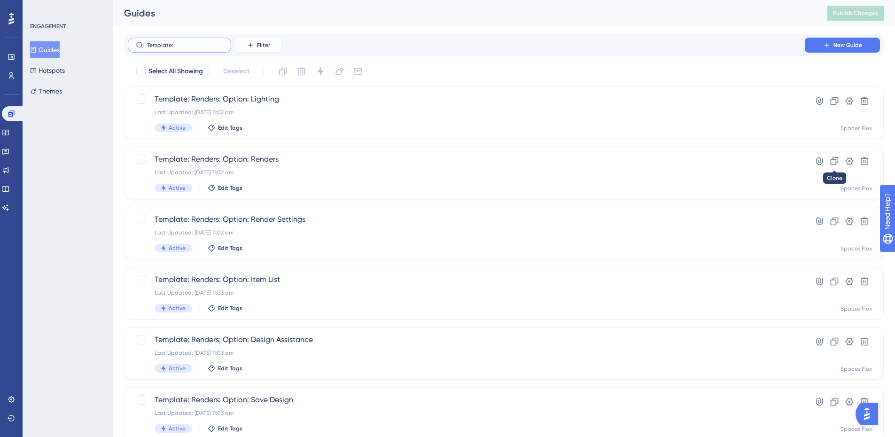
type input "Template:"
click at [835, 161] on icon at bounding box center [834, 160] width 9 height 9
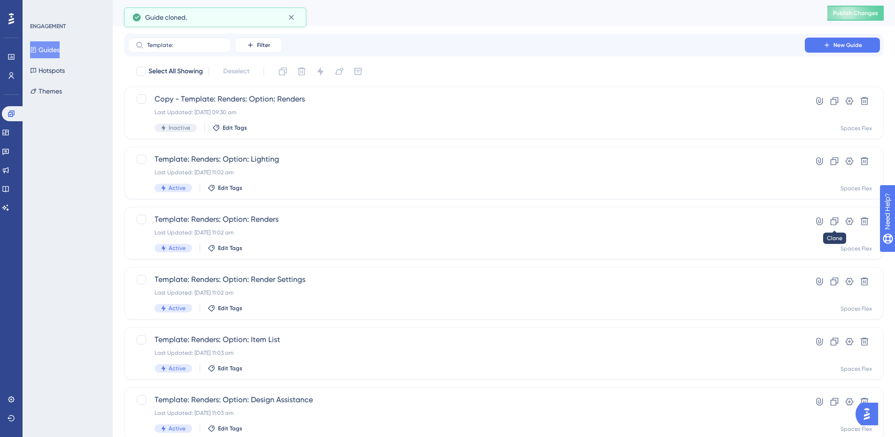
click at [834, 221] on icon at bounding box center [834, 221] width 9 height 9
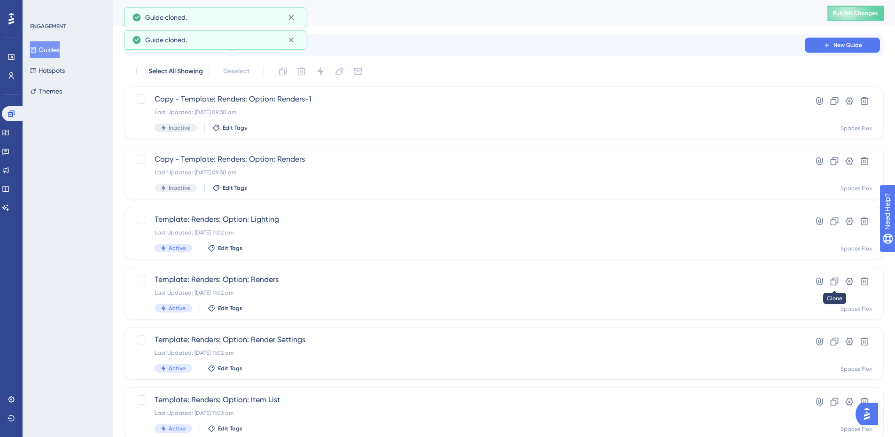
click at [837, 283] on icon at bounding box center [834, 282] width 8 height 8
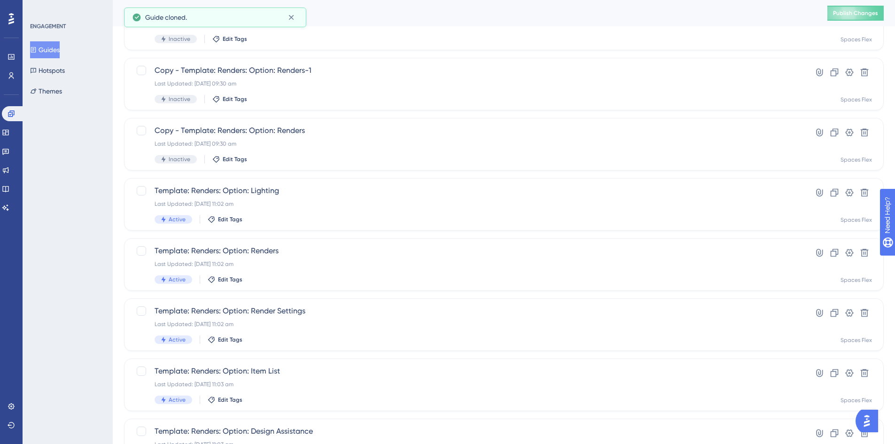
scroll to position [47, 0]
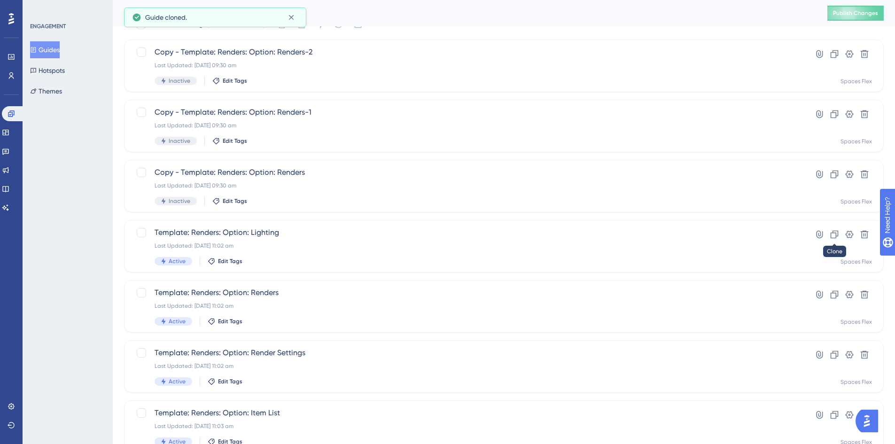
click at [833, 235] on icon at bounding box center [834, 234] width 9 height 9
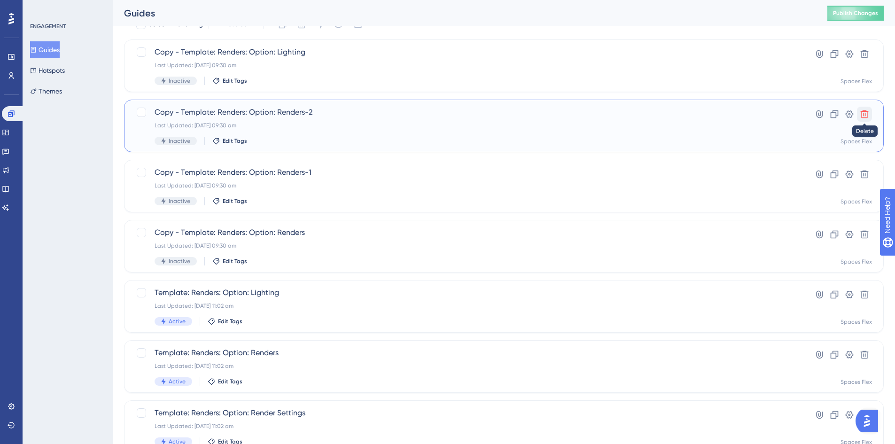
click at [864, 112] on icon at bounding box center [865, 114] width 8 height 8
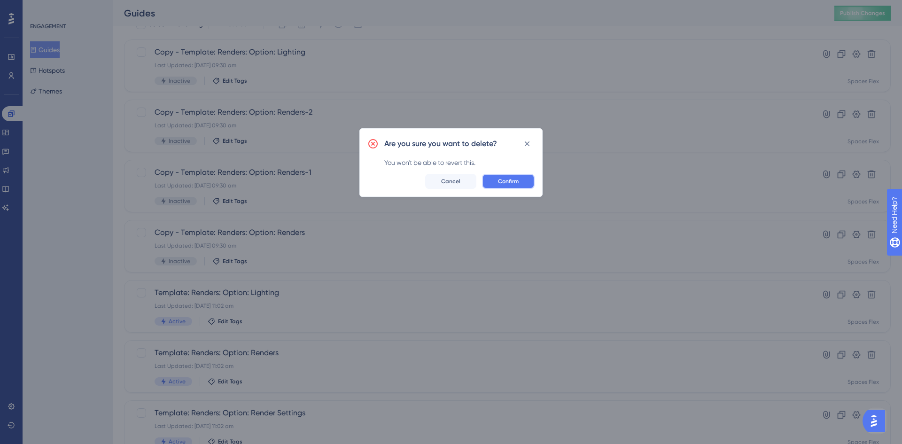
click at [508, 183] on span "Confirm" at bounding box center [508, 182] width 21 height 8
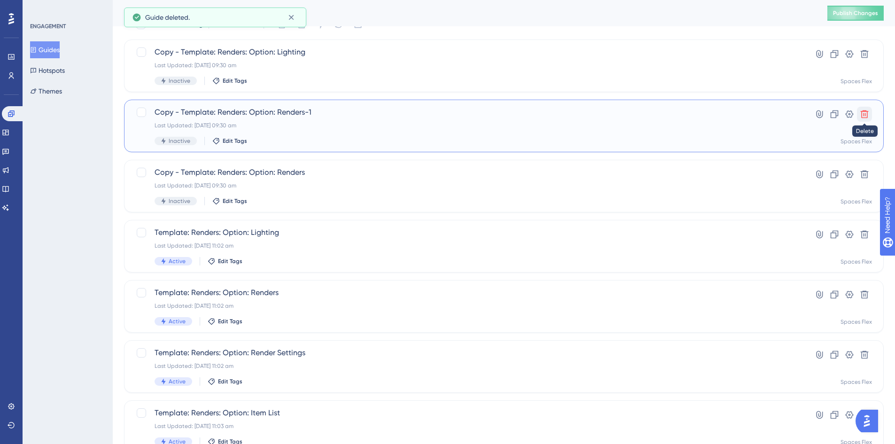
click at [863, 114] on icon at bounding box center [864, 113] width 9 height 9
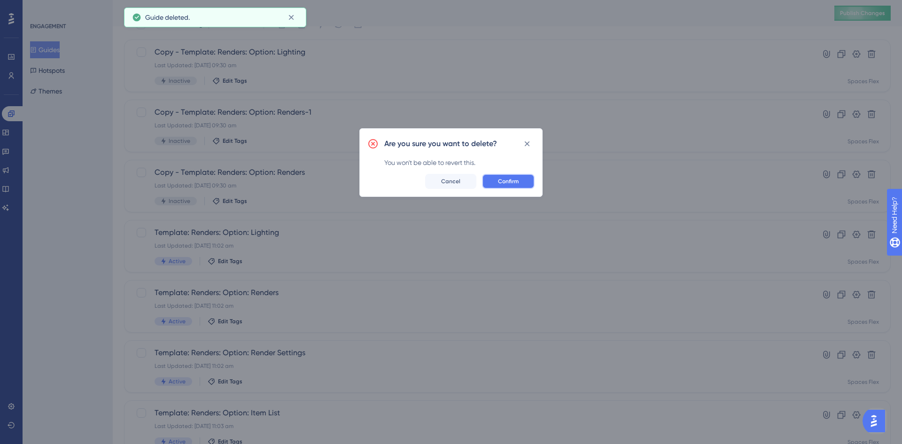
click at [511, 186] on button "Confirm" at bounding box center [508, 181] width 53 height 15
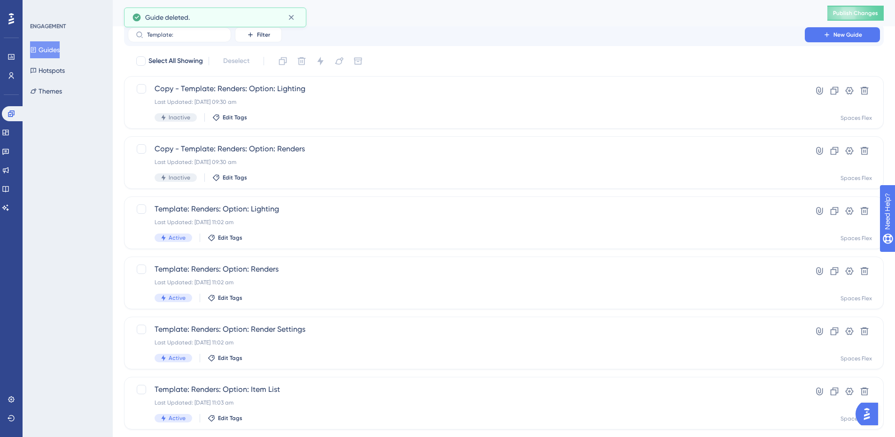
scroll to position [0, 0]
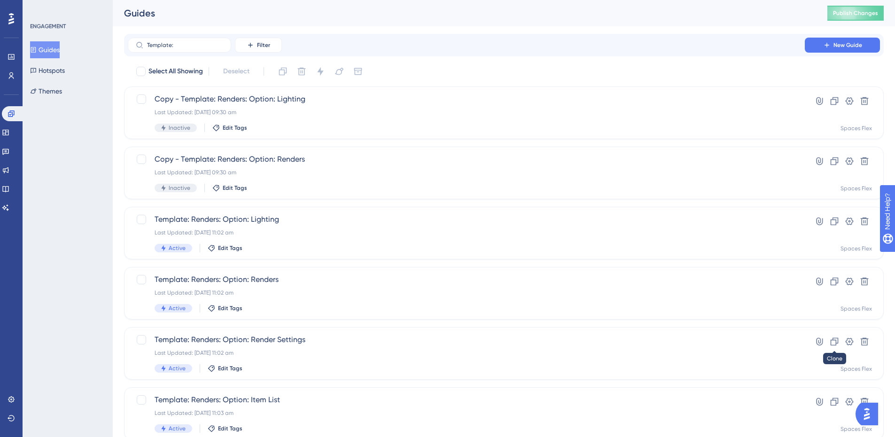
click at [831, 340] on icon at bounding box center [834, 342] width 8 height 8
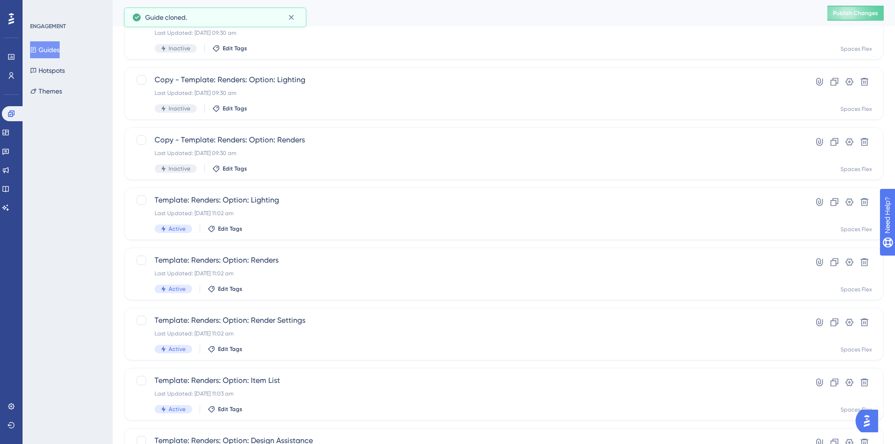
scroll to position [141, 0]
click at [838, 321] on icon at bounding box center [834, 321] width 8 height 8
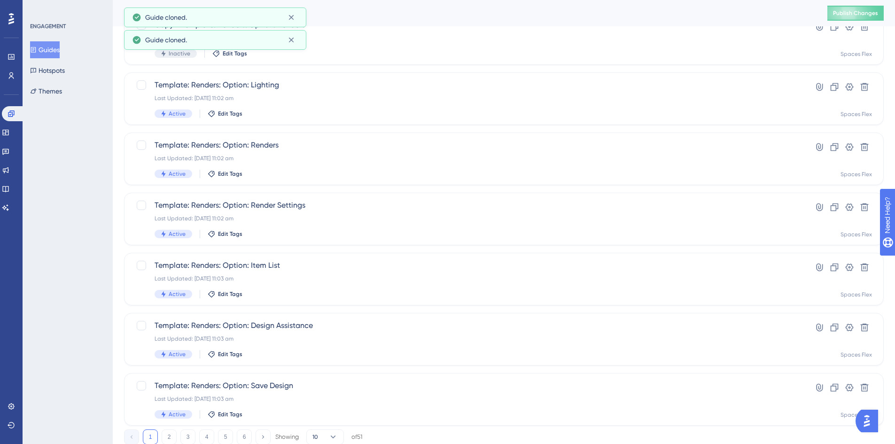
scroll to position [285, 0]
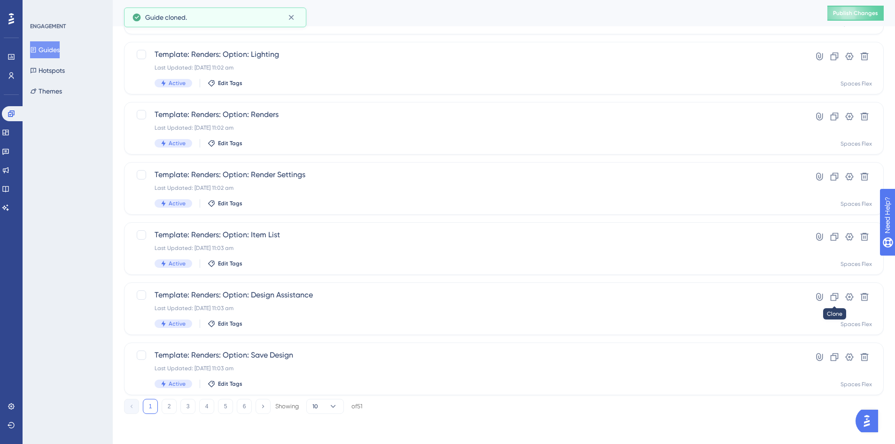
click at [837, 300] on icon at bounding box center [834, 296] width 9 height 9
click at [177, 409] on div "1 2 3 4 5 6 Showing 10 of 52" at bounding box center [244, 406] width 240 height 15
click at [172, 410] on button "2" at bounding box center [169, 406] width 15 height 15
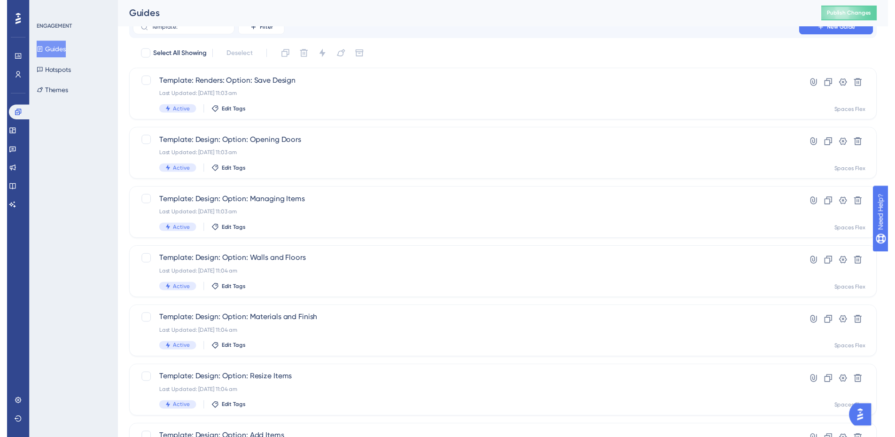
scroll to position [0, 0]
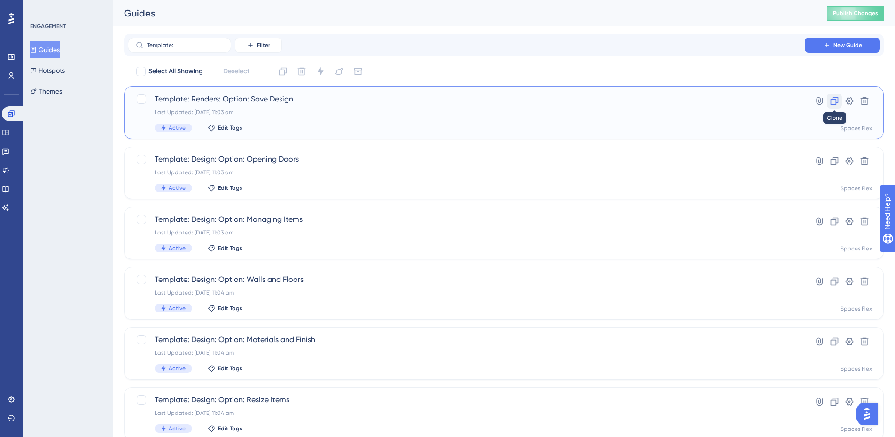
click at [836, 102] on icon at bounding box center [834, 101] width 8 height 8
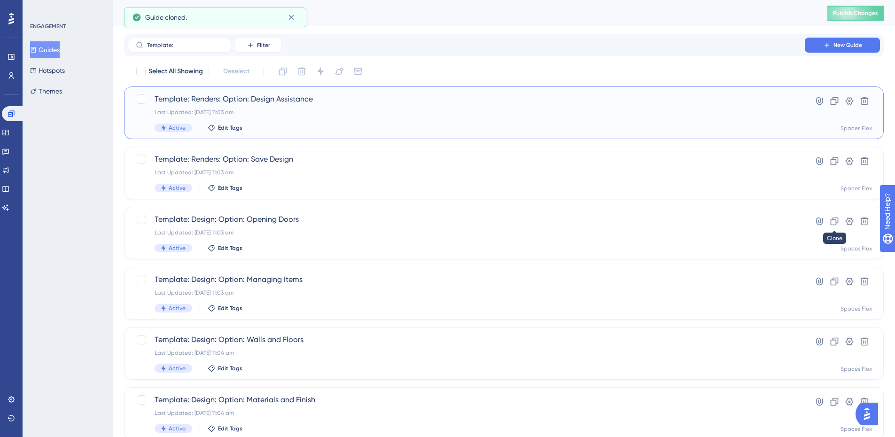
click at [832, 218] on icon at bounding box center [834, 221] width 8 height 8
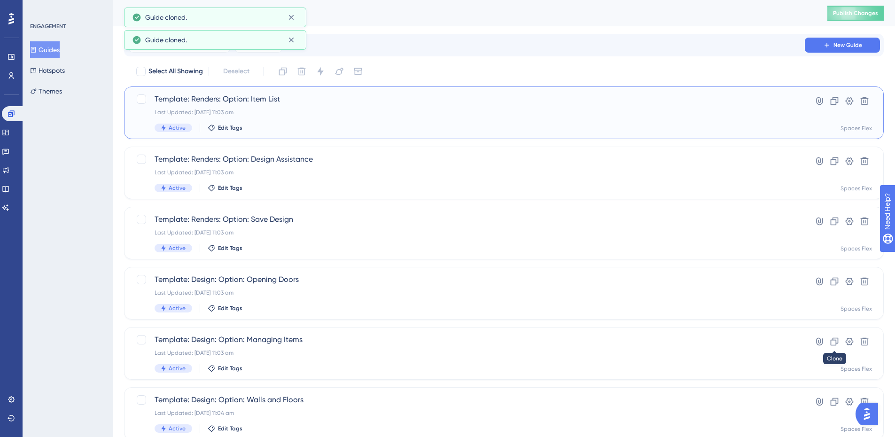
click at [835, 341] on icon at bounding box center [834, 341] width 9 height 9
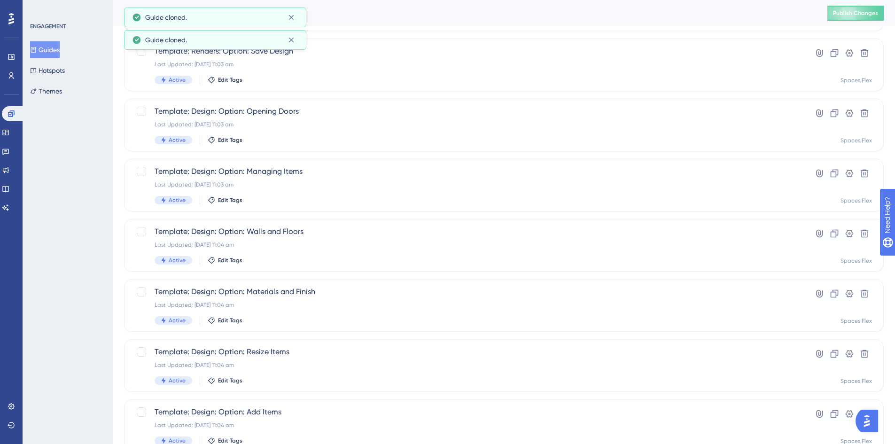
scroll to position [282, 0]
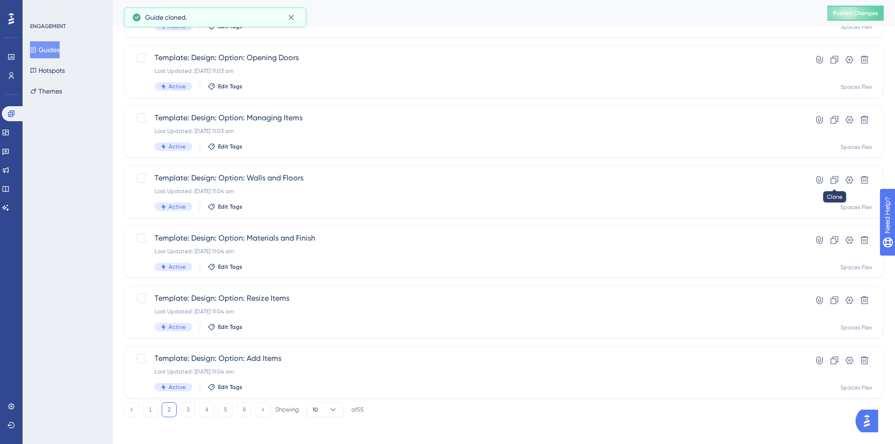
click at [836, 183] on icon at bounding box center [834, 180] width 8 height 8
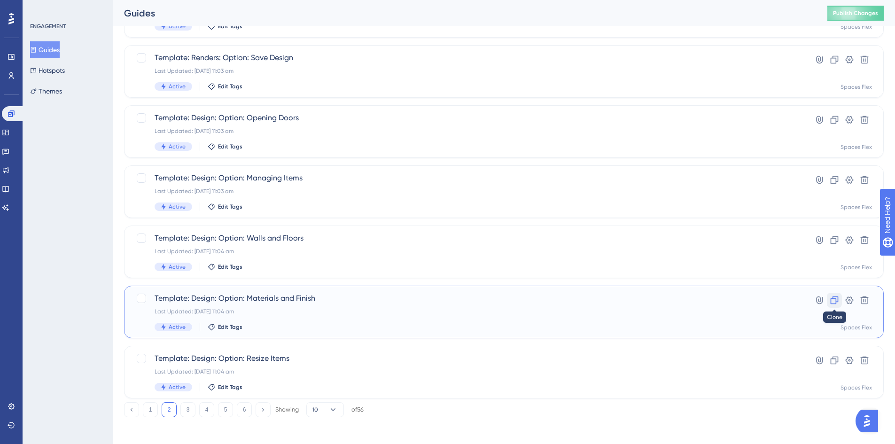
click at [840, 298] on button at bounding box center [834, 300] width 15 height 15
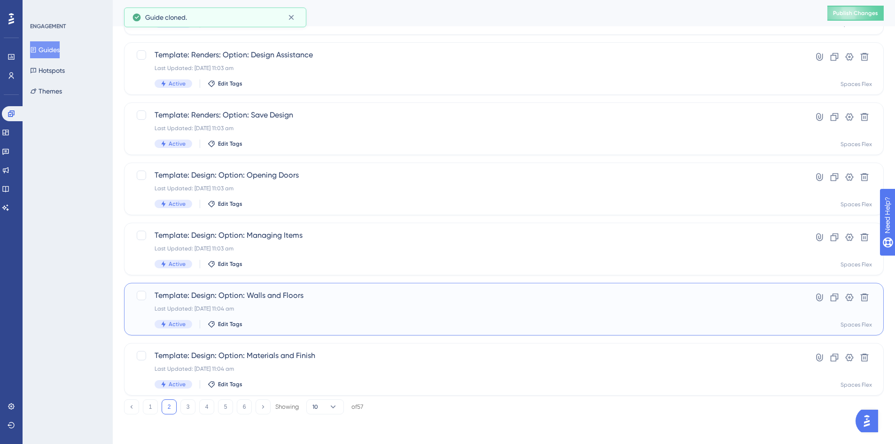
scroll to position [285, 0]
click at [191, 408] on button "3" at bounding box center [187, 406] width 15 height 15
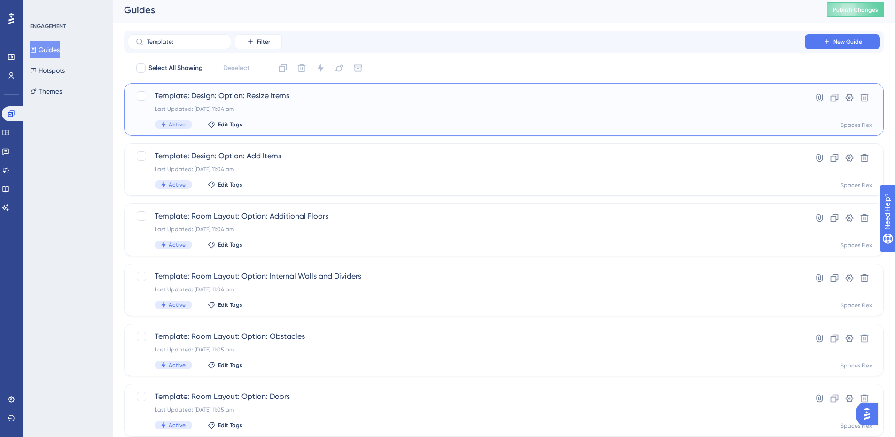
scroll to position [0, 0]
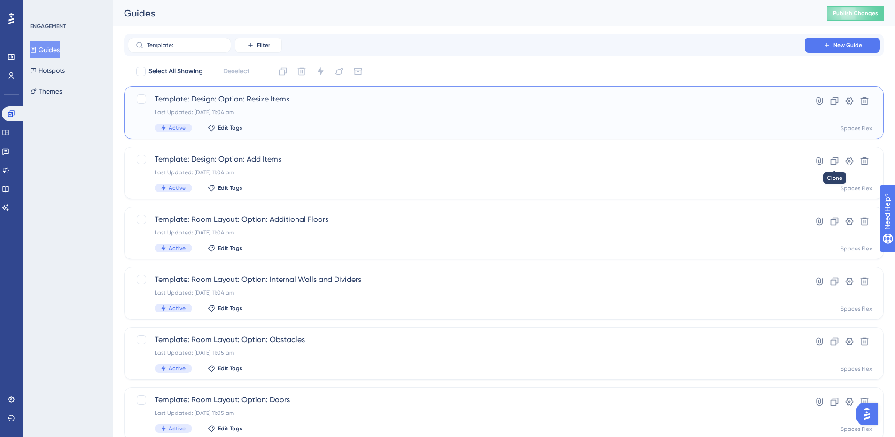
click at [835, 163] on icon at bounding box center [834, 160] width 9 height 9
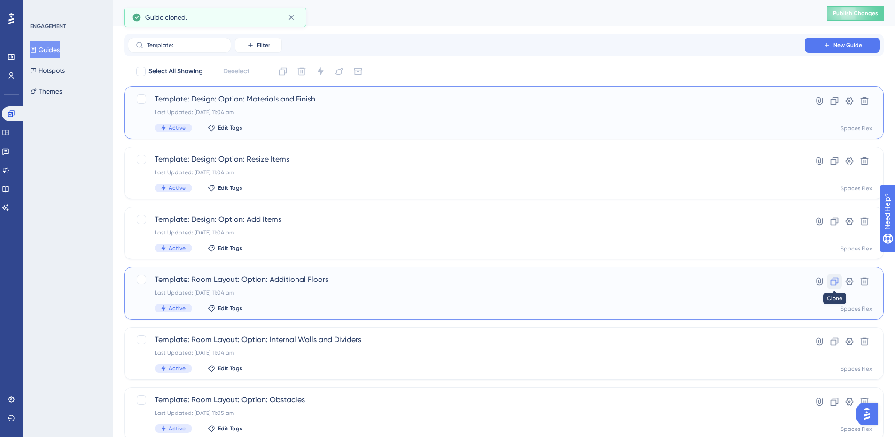
click at [837, 282] on icon at bounding box center [834, 281] width 9 height 9
click at [836, 340] on icon at bounding box center [834, 342] width 8 height 8
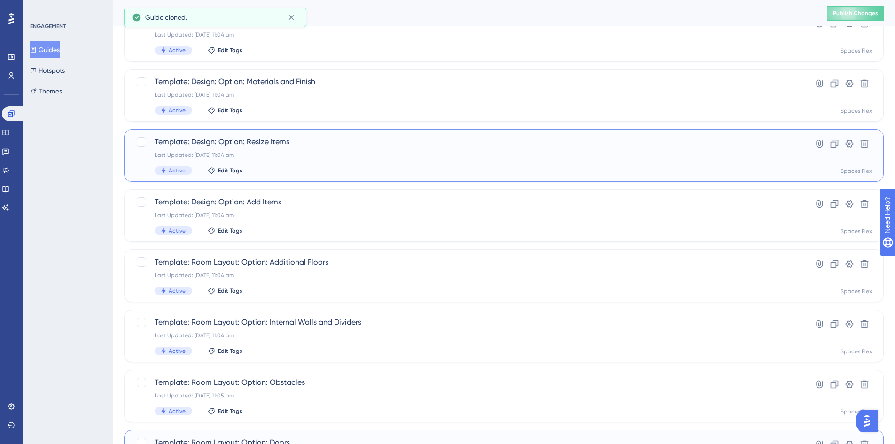
scroll to position [141, 0]
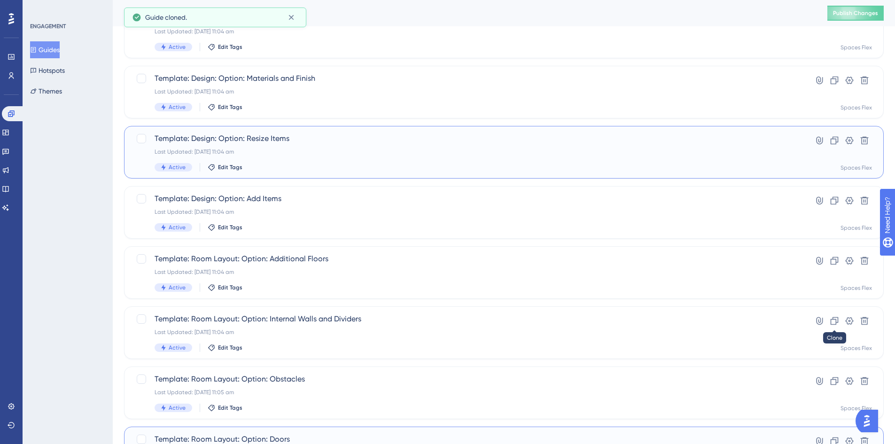
click at [833, 318] on icon at bounding box center [834, 320] width 9 height 9
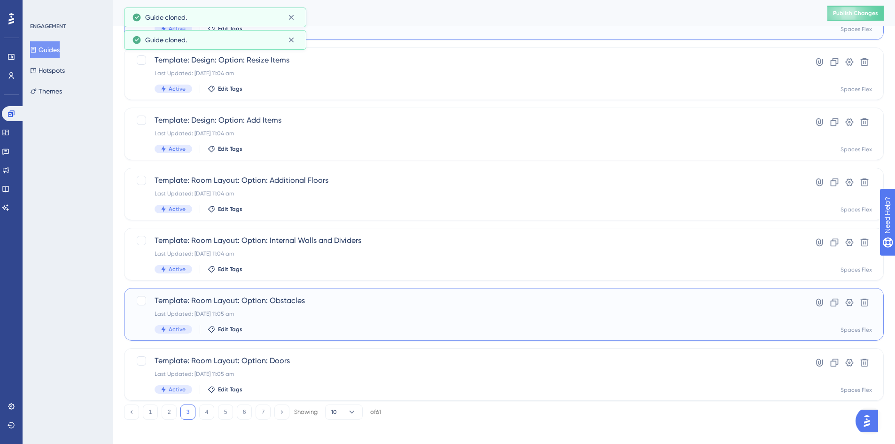
scroll to position [282, 0]
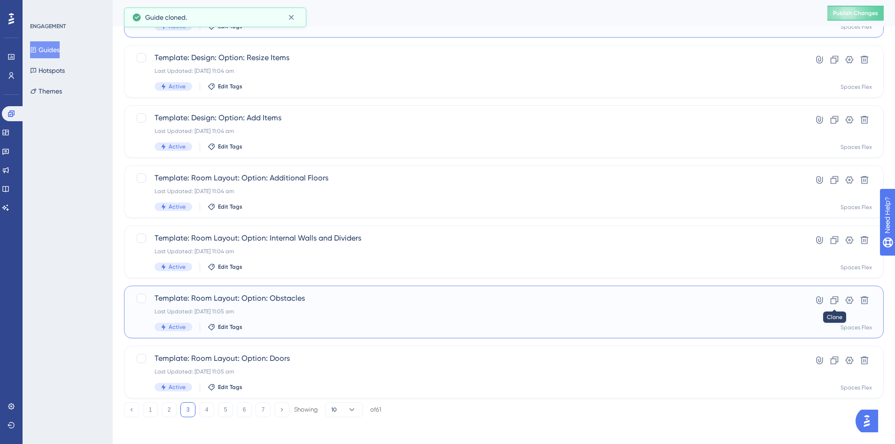
click at [834, 302] on icon at bounding box center [834, 299] width 9 height 9
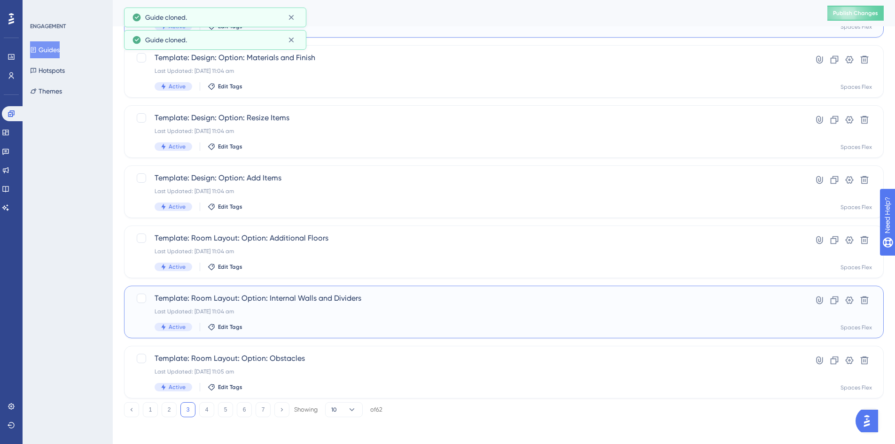
click at [203, 404] on button "4" at bounding box center [206, 409] width 15 height 15
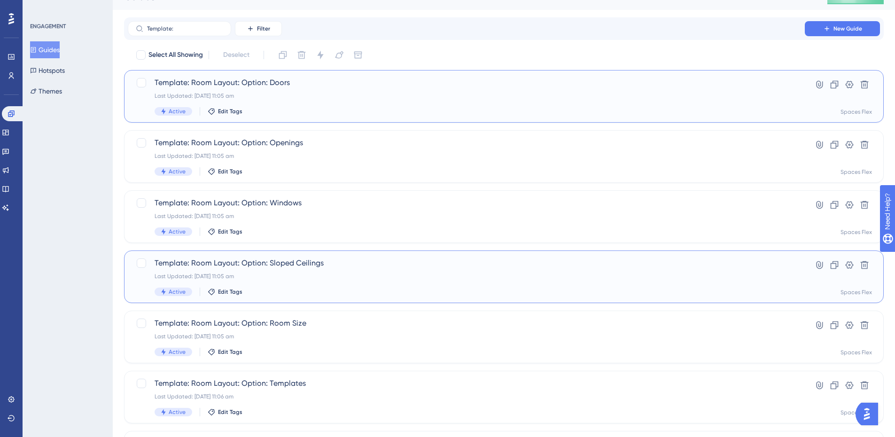
scroll to position [0, 0]
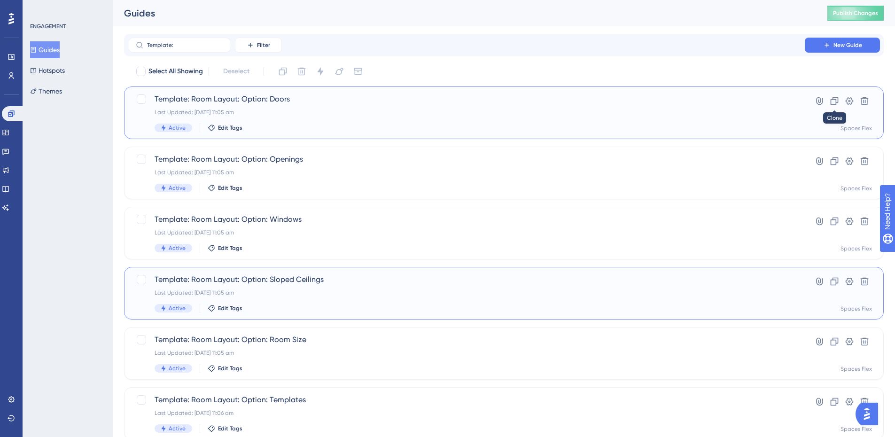
click at [839, 104] on button at bounding box center [834, 100] width 15 height 15
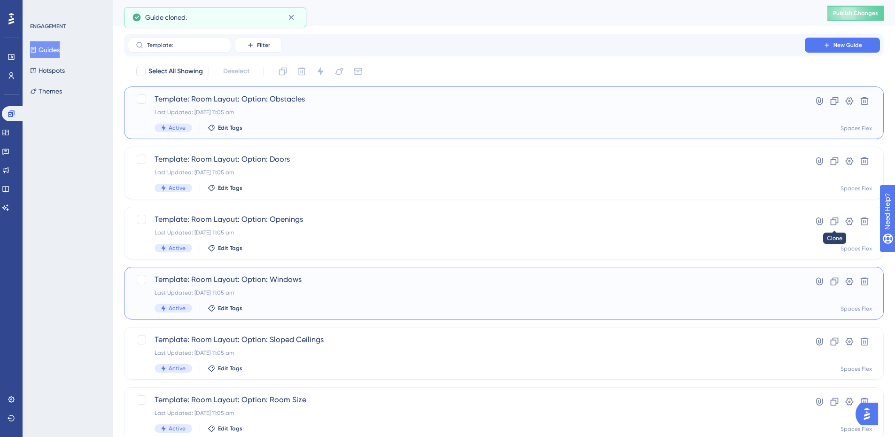
click at [838, 219] on icon at bounding box center [834, 221] width 9 height 9
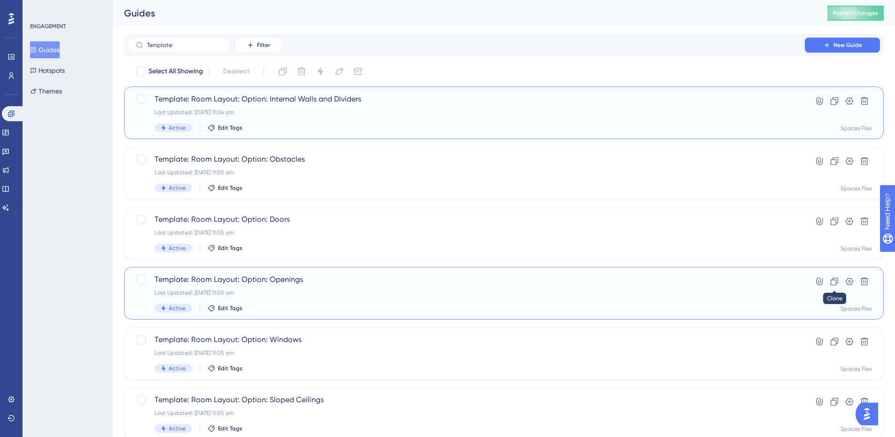
click at [832, 284] on icon at bounding box center [834, 281] width 9 height 9
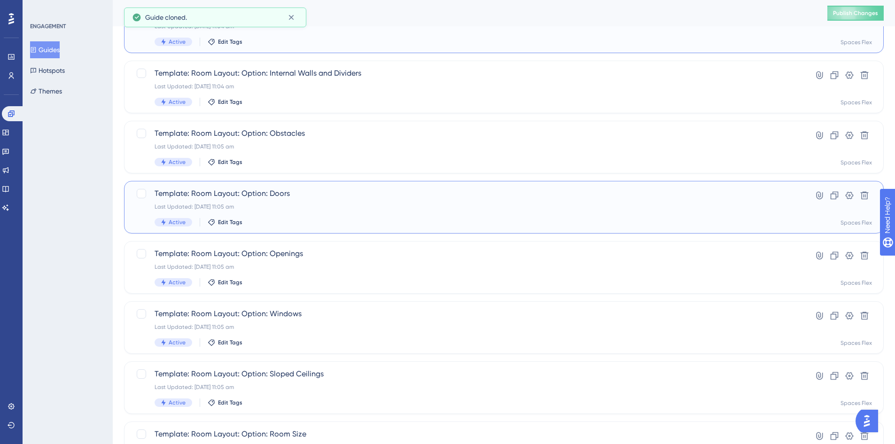
scroll to position [94, 0]
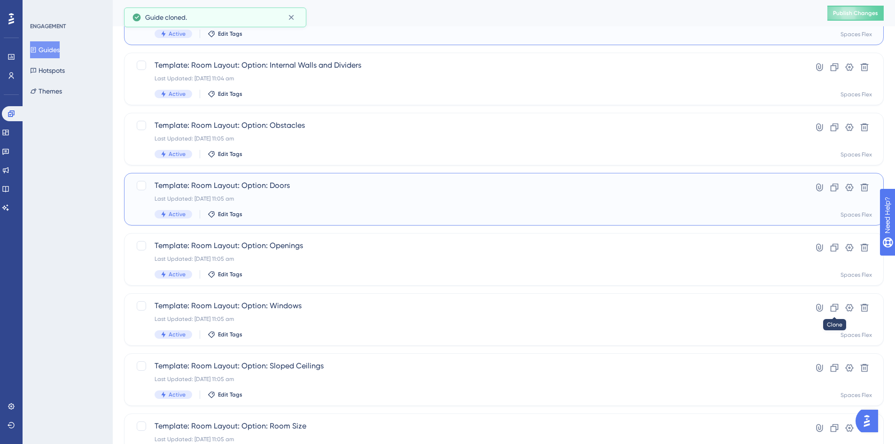
click at [834, 307] on icon at bounding box center [834, 307] width 9 height 9
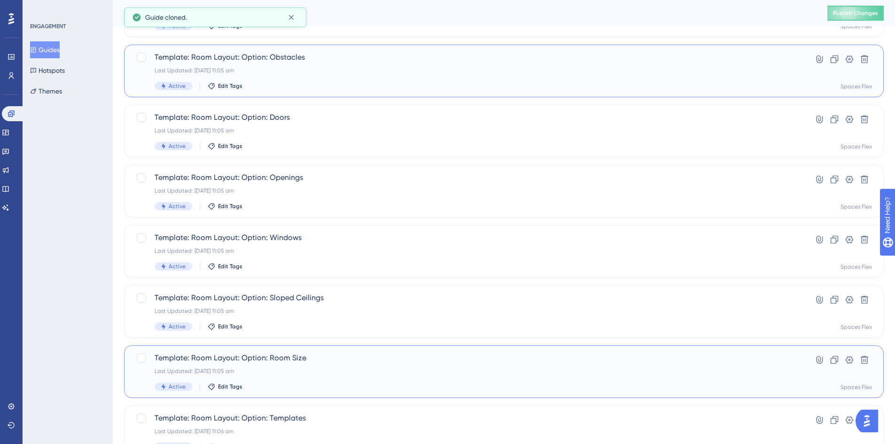
scroll to position [235, 0]
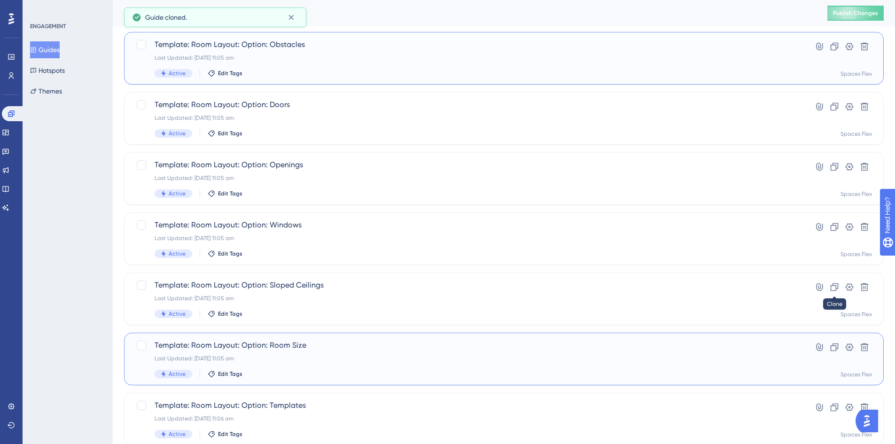
click at [832, 289] on icon at bounding box center [834, 286] width 9 height 9
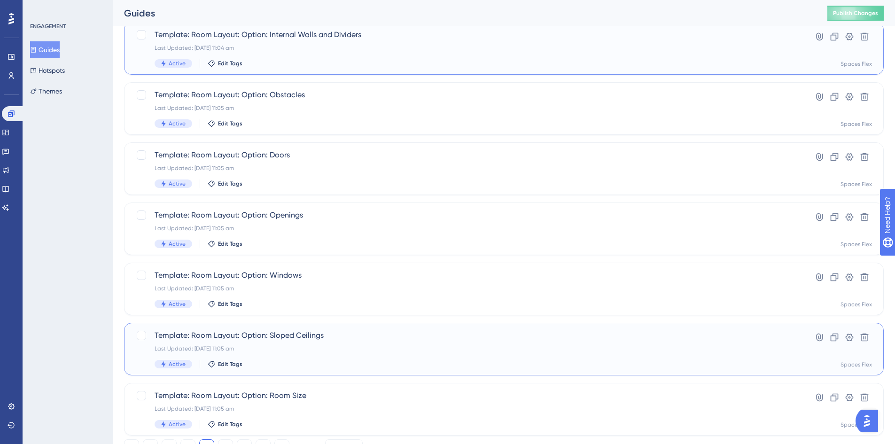
scroll to position [285, 0]
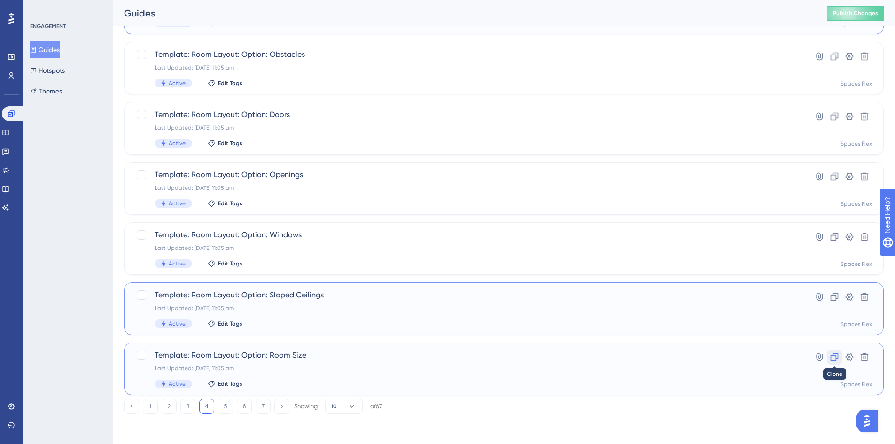
click at [836, 355] on icon at bounding box center [834, 357] width 8 height 8
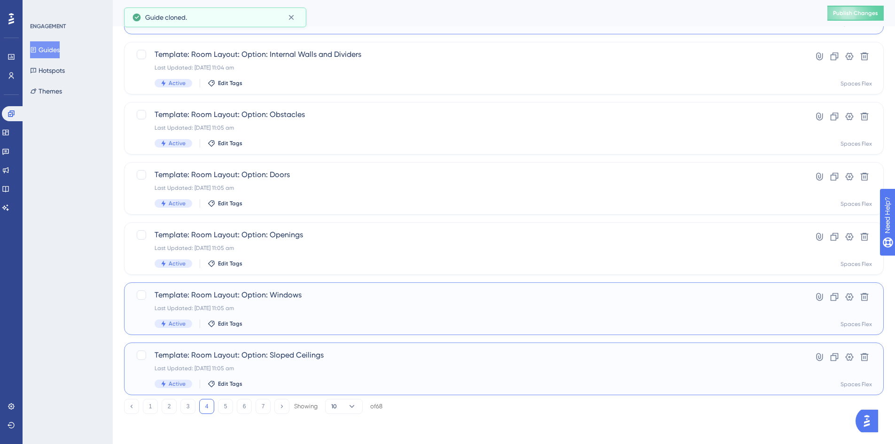
click at [153, 406] on button "1" at bounding box center [150, 406] width 15 height 15
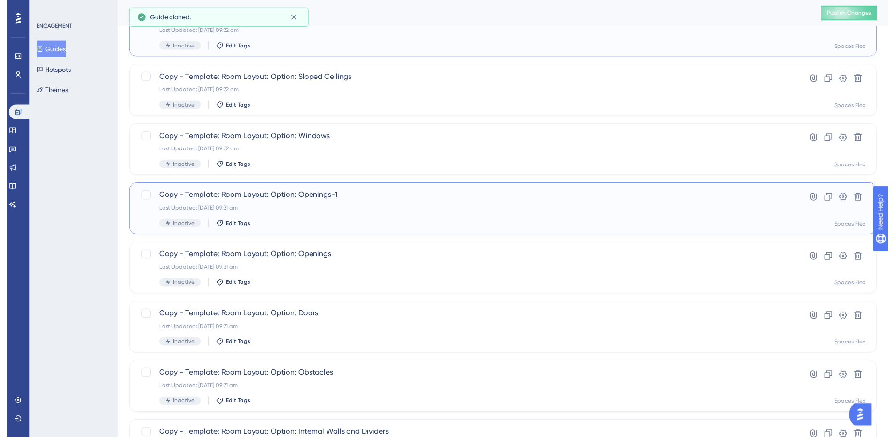
scroll to position [0, 0]
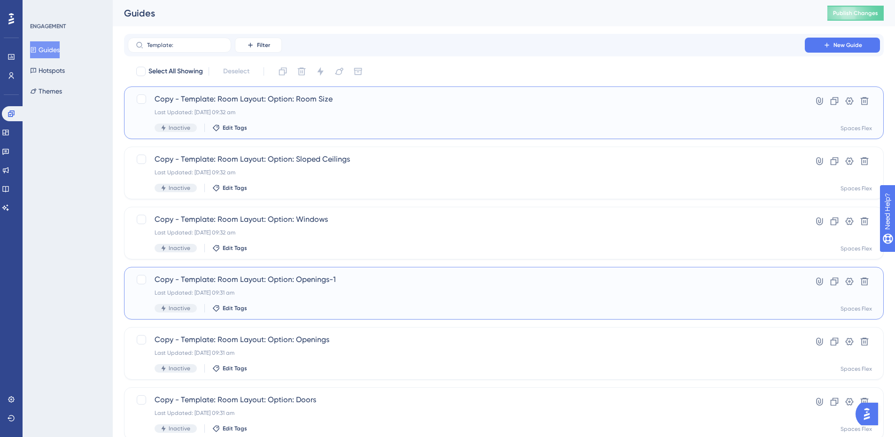
click at [420, 106] on div "Copy - Template: Room Layout: Option: Room Size Last Updated: [DATE] 09:32 am I…" at bounding box center [466, 112] width 623 height 39
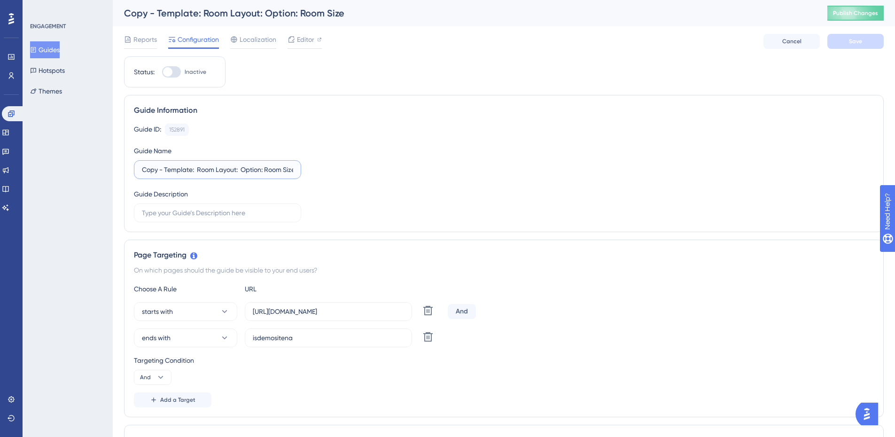
drag, startPoint x: 192, startPoint y: 170, endPoint x: 42, endPoint y: 178, distance: 150.1
type input "Mitre 10: Room Layout: Option: Room Size"
click at [181, 342] on button "ends with" at bounding box center [185, 337] width 103 height 19
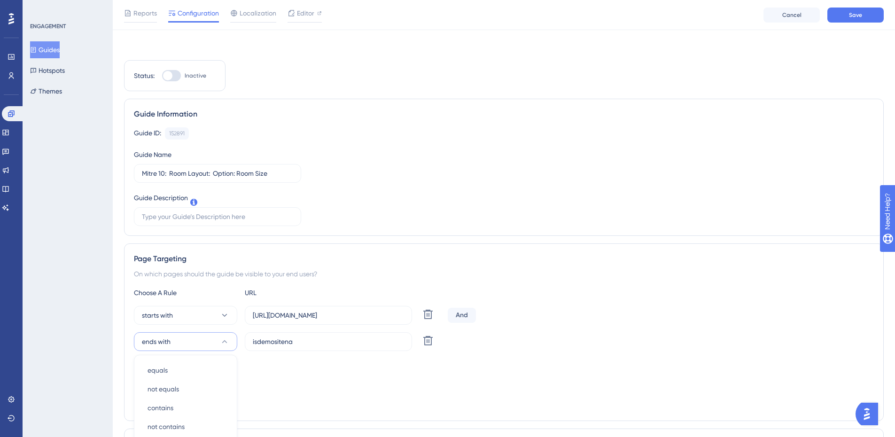
scroll to position [208, 0]
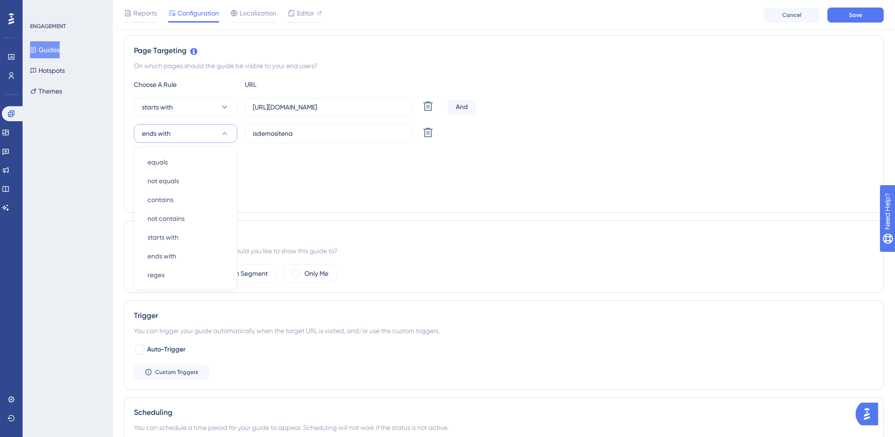
click at [167, 387] on div "Trigger You can trigger your guide automatically when the target URL is visited…" at bounding box center [504, 344] width 760 height 89
click at [175, 134] on button "ends with" at bounding box center [185, 133] width 103 height 19
click at [171, 238] on span "starts with" at bounding box center [162, 237] width 31 height 11
click at [159, 169] on icon at bounding box center [160, 172] width 9 height 9
click at [152, 215] on div "Or Or" at bounding box center [153, 218] width 18 height 19
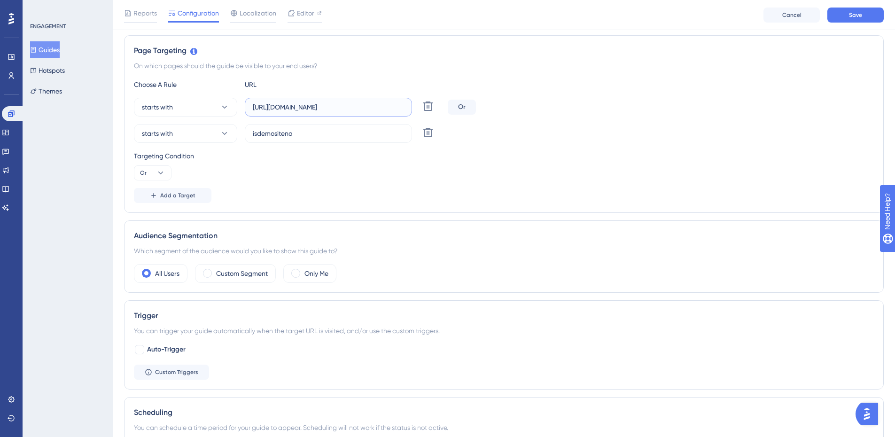
click at [384, 110] on input "[URL][DOMAIN_NAME]" at bounding box center [328, 107] width 151 height 10
paste input "[DOMAIN_NAME]"
type input "[URL][DOMAIN_NAME]"
drag, startPoint x: 349, startPoint y: 127, endPoint x: 173, endPoint y: 142, distance: 176.7
click at [173, 142] on div "starts with isdemositena Delete" at bounding box center [289, 133] width 310 height 19
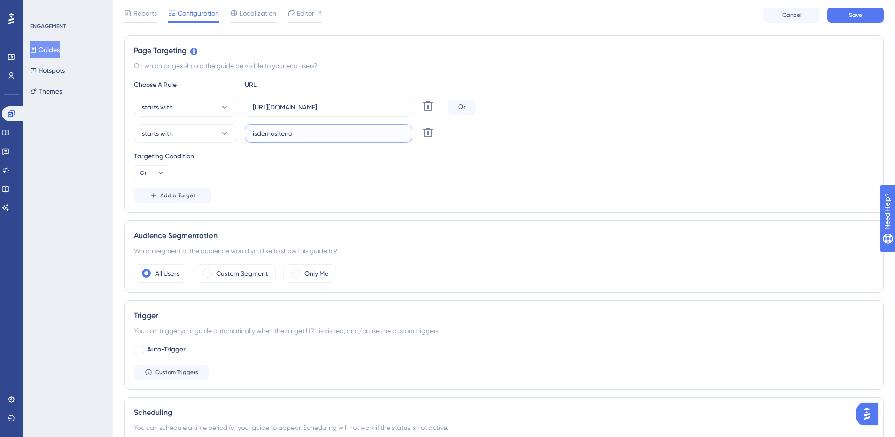
click at [279, 130] on input "isdemositena" at bounding box center [328, 133] width 151 height 10
click at [280, 131] on input "isdemositena" at bounding box center [328, 133] width 151 height 10
click at [280, 132] on input "isdemositena" at bounding box center [328, 133] width 151 height 10
paste input "[URL][DOMAIN_NAME]"
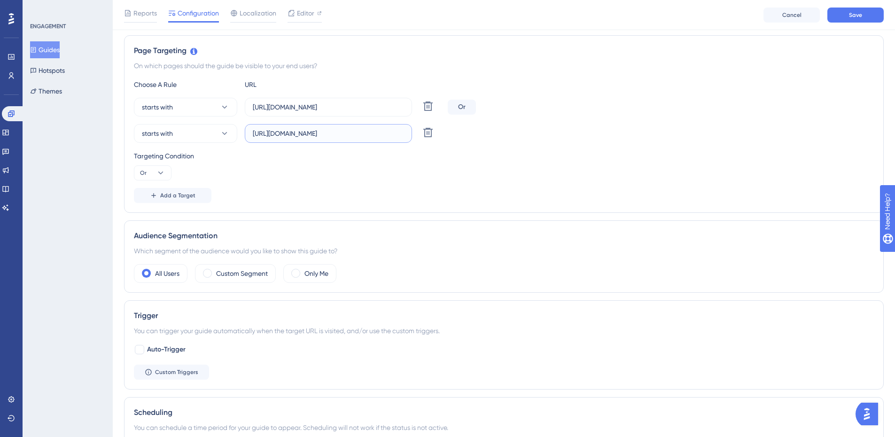
type input "[URL][DOMAIN_NAME]"
click at [846, 13] on button "Save" at bounding box center [855, 15] width 56 height 15
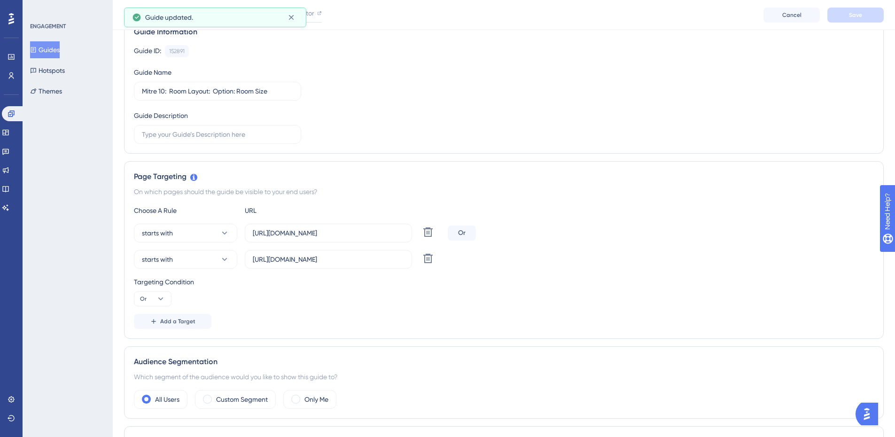
scroll to position [0, 0]
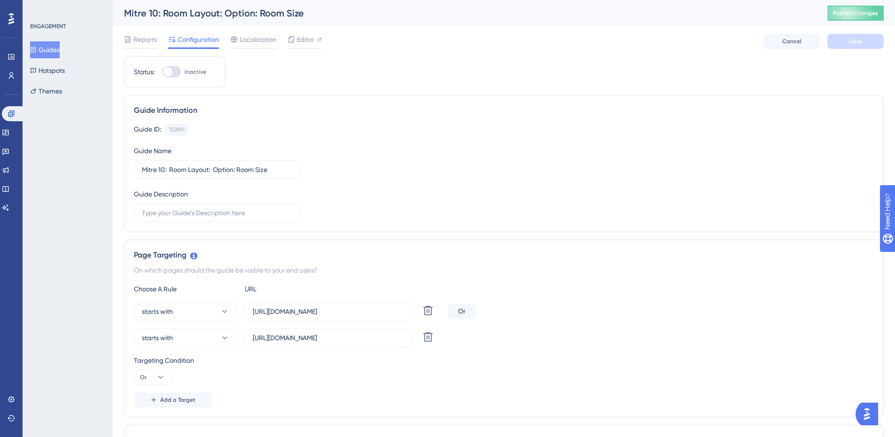
click at [152, 40] on span "Reports" at bounding box center [144, 39] width 23 height 11
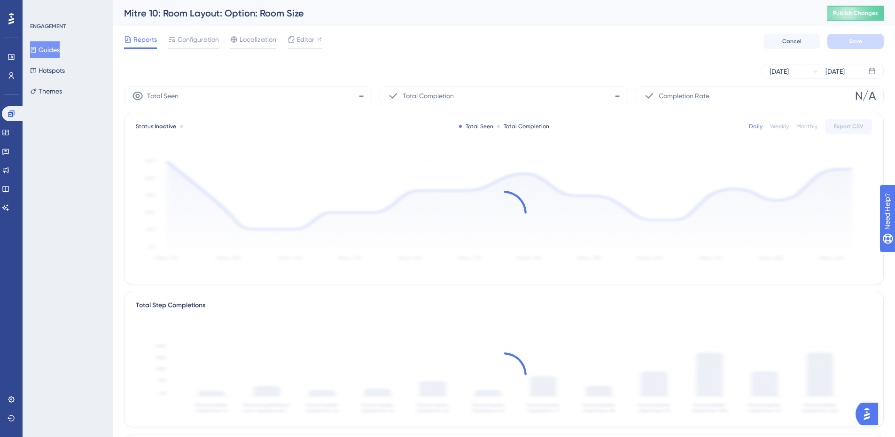
click at [48, 51] on button "Guides" at bounding box center [45, 49] width 30 height 17
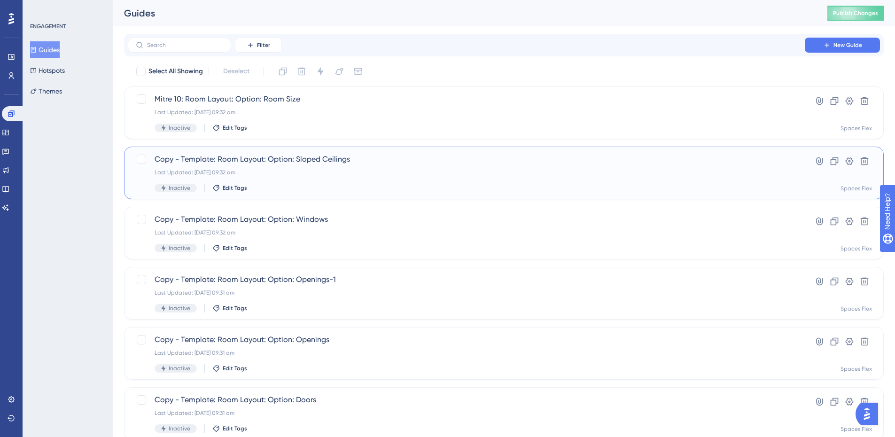
click at [257, 159] on span "Copy - Template: Room Layout: Option: Sloped Ceilings" at bounding box center [466, 159] width 623 height 11
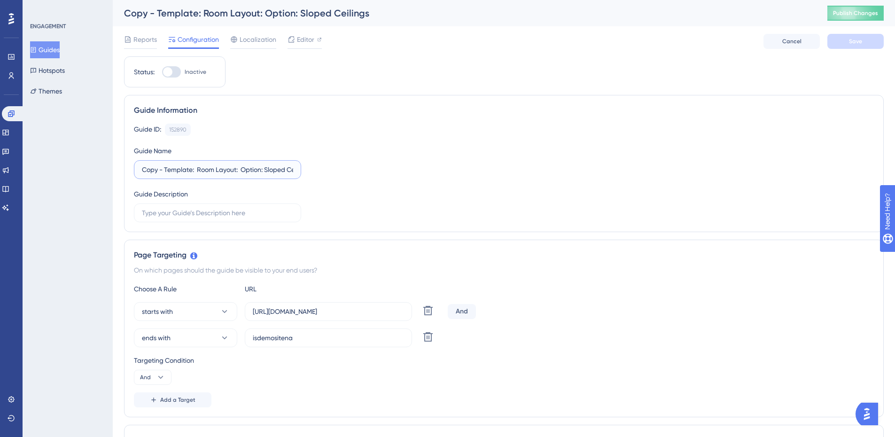
drag, startPoint x: 191, startPoint y: 171, endPoint x: 38, endPoint y: 160, distance: 154.0
type input "Mitre 10: Room Layout: Option: Sloped Ceilings"
click at [315, 339] on input "isdemositena" at bounding box center [328, 338] width 151 height 10
drag, startPoint x: 315, startPoint y: 339, endPoint x: 201, endPoint y: 335, distance: 114.2
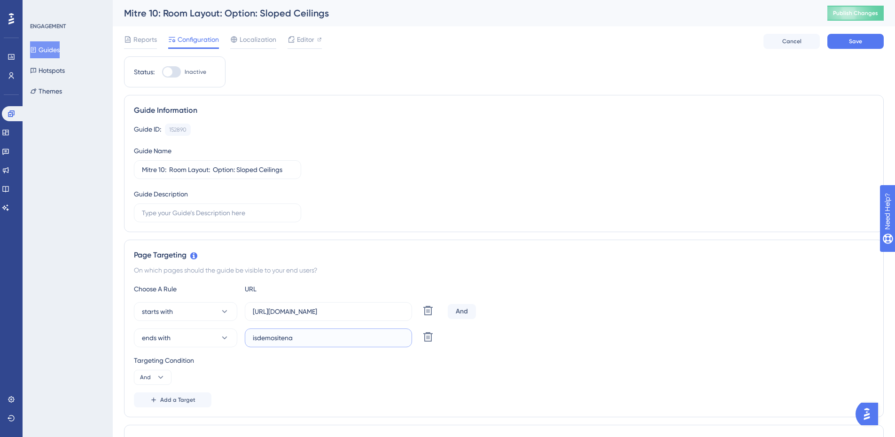
click at [201, 335] on div "ends with isdemositena Delete" at bounding box center [289, 337] width 310 height 19
paste input "[URL][DOMAIN_NAME]"
type input "[URL][DOMAIN_NAME]"
click at [171, 340] on button "ends with" at bounding box center [185, 337] width 103 height 19
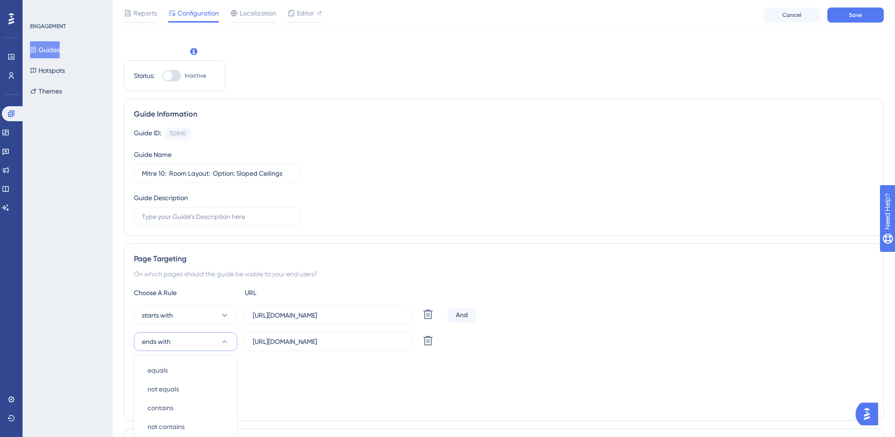
scroll to position [208, 0]
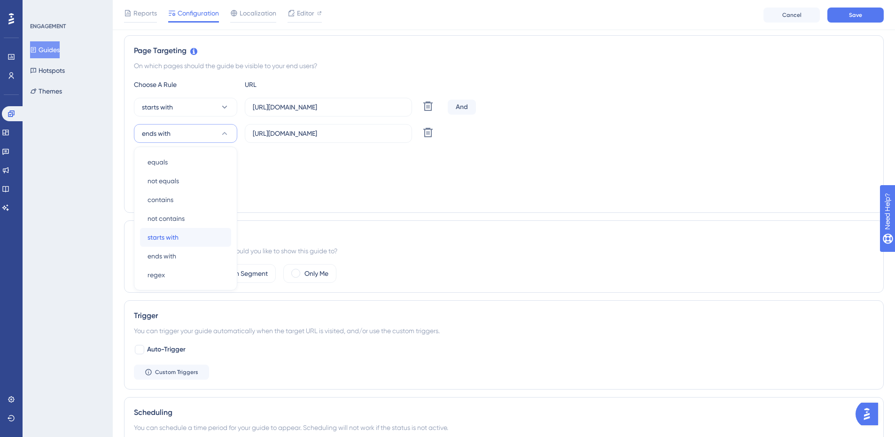
click at [169, 239] on span "starts with" at bounding box center [162, 237] width 31 height 11
drag, startPoint x: 393, startPoint y: 108, endPoint x: 79, endPoint y: 97, distance: 314.4
click at [113, 97] on div "Performance Users Engagement Widgets Feedback Product Updates Knowledge Base AI…" at bounding box center [504, 275] width 782 height 967
paste input "[DOMAIN_NAME]"
type input "[URL][DOMAIN_NAME]"
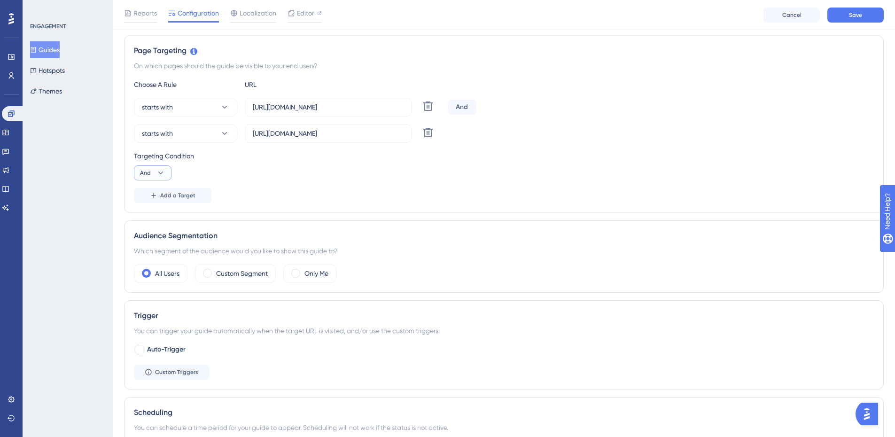
click at [162, 169] on icon at bounding box center [160, 172] width 9 height 9
click at [153, 219] on div "Or Or" at bounding box center [153, 218] width 18 height 19
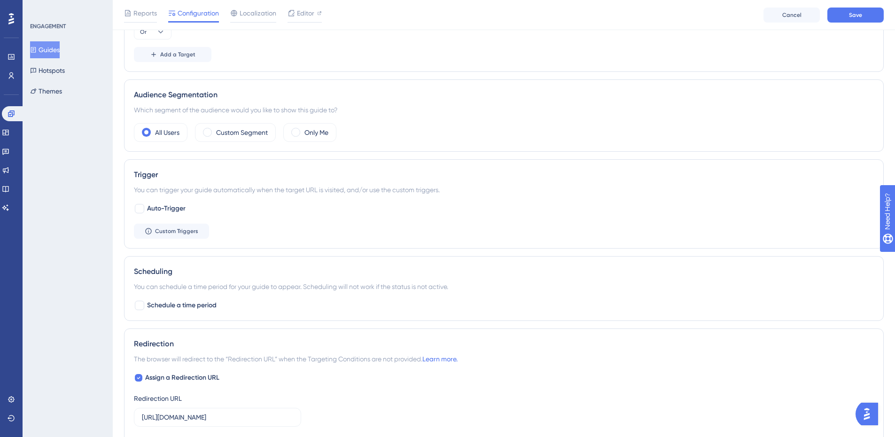
scroll to position [490, 0]
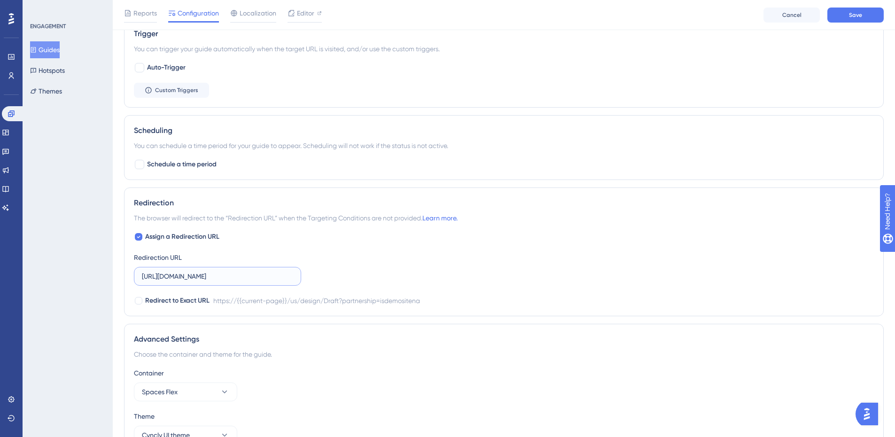
click at [262, 279] on input "[URL][DOMAIN_NAME]" at bounding box center [217, 276] width 151 height 10
paste input "[DOMAIN_NAME]"
type input "[URL][DOMAIN_NAME]"
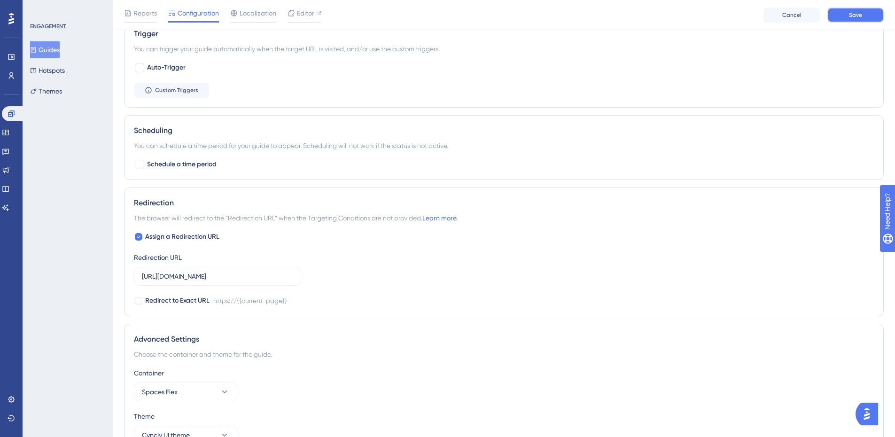
click at [858, 15] on span "Save" at bounding box center [855, 15] width 13 height 8
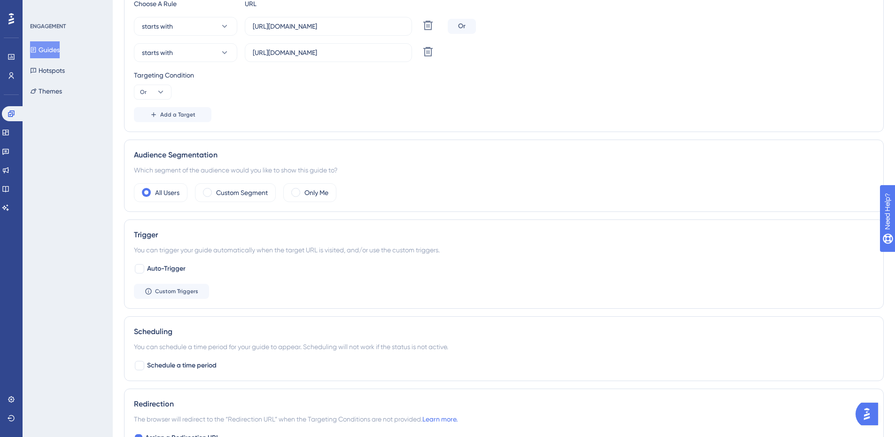
scroll to position [0, 0]
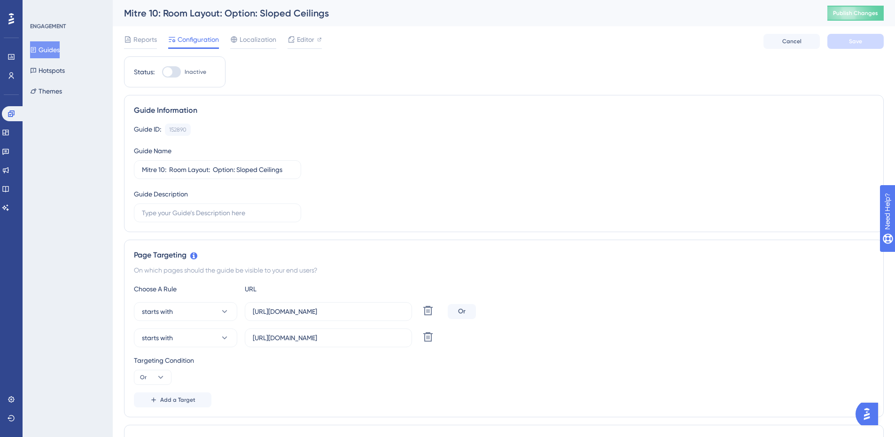
click at [57, 50] on button "Guides" at bounding box center [45, 49] width 30 height 17
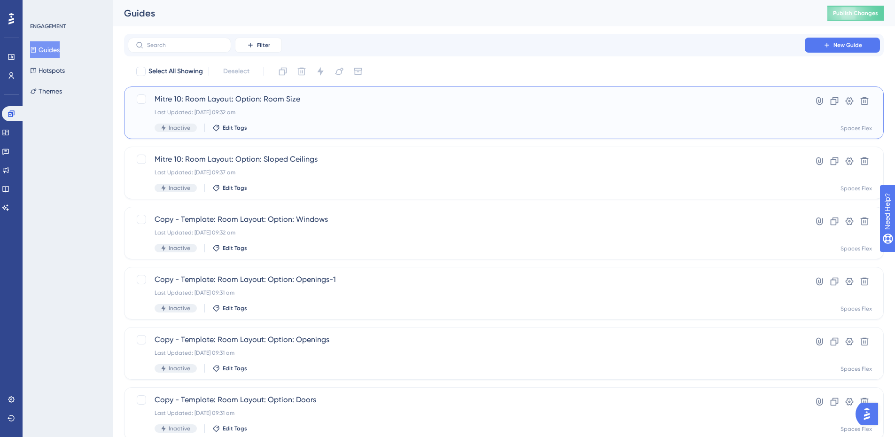
click at [292, 105] on div "Mitre 10: Room Layout: Option: Room Size Last Updated: [DATE] 09:32 am Inactive…" at bounding box center [466, 112] width 623 height 39
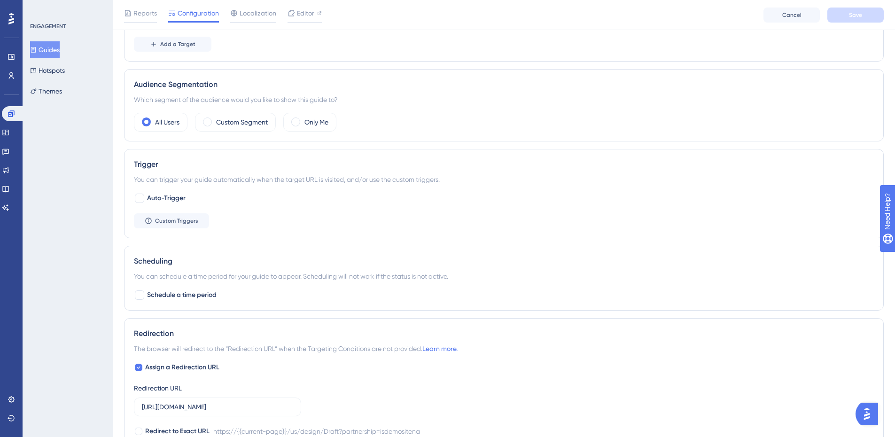
scroll to position [376, 0]
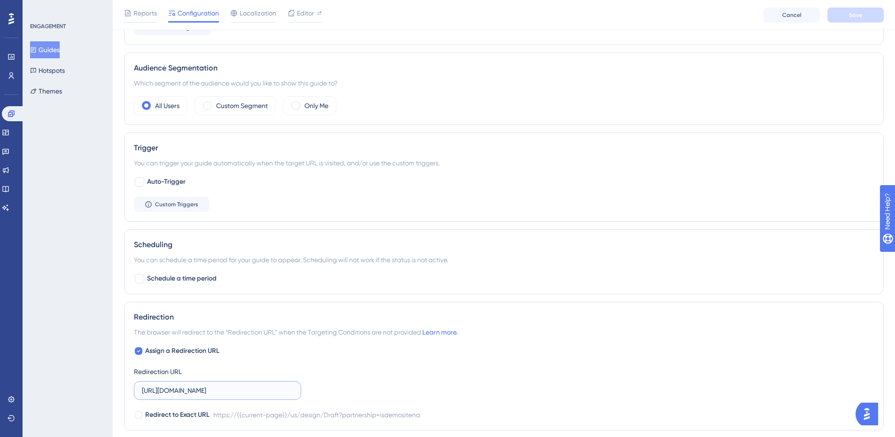
click at [244, 390] on input "[URL][DOMAIN_NAME]" at bounding box center [217, 390] width 151 height 10
paste input "[DOMAIN_NAME]"
type input "[URL][DOMAIN_NAME]"
click at [865, 21] on button "Save" at bounding box center [855, 15] width 56 height 15
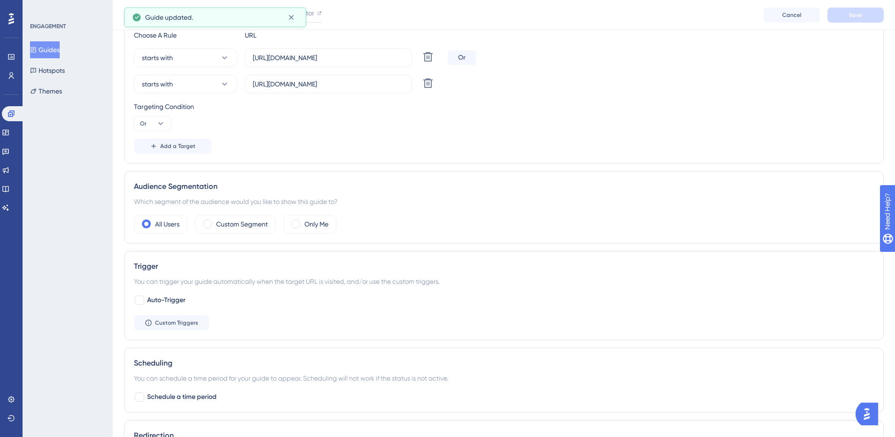
scroll to position [141, 0]
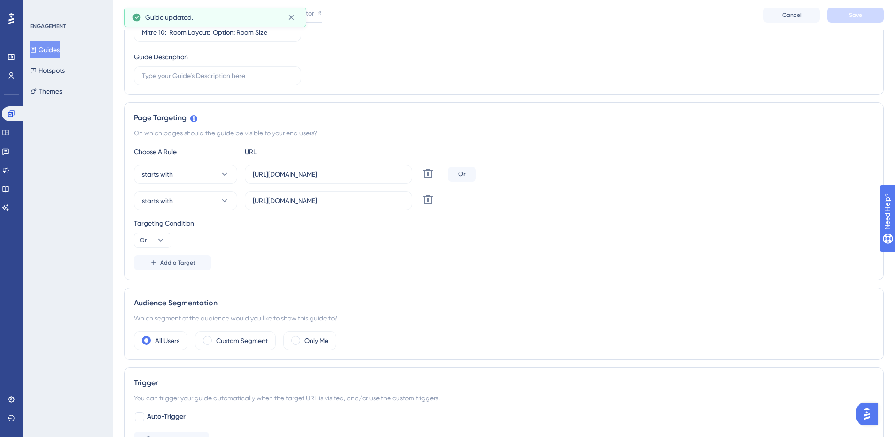
click at [44, 51] on button "Guides" at bounding box center [45, 49] width 30 height 17
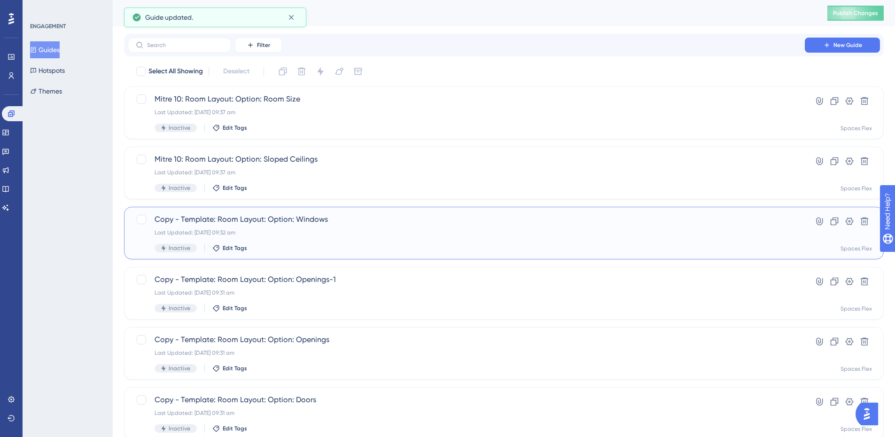
click at [238, 216] on span "Copy - Template: Room Layout: Option: Windows" at bounding box center [466, 219] width 623 height 11
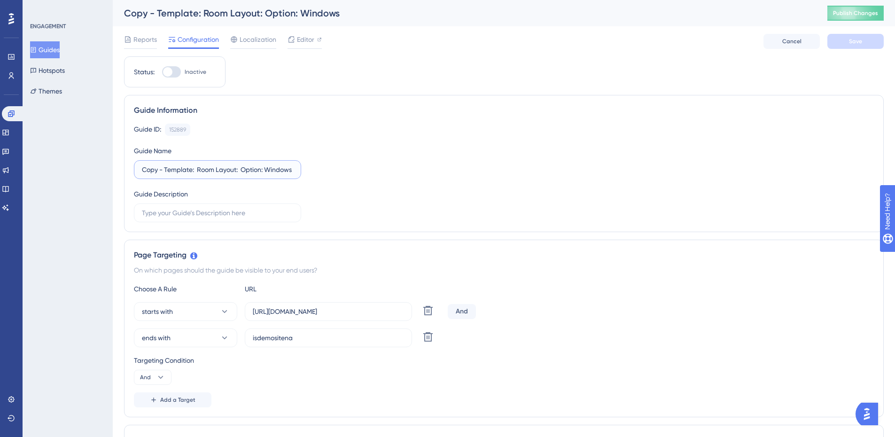
drag, startPoint x: 192, startPoint y: 171, endPoint x: -45, endPoint y: 149, distance: 237.8
click at [0, 0] on html "Performance Users Engagement Widgets Feedback Product Updates Knowledge Base AI…" at bounding box center [447, 0] width 895 height 0
type input "Mitre 10: Room Layout: Option: Windows"
click at [334, 333] on input "isdemositena" at bounding box center [328, 338] width 151 height 10
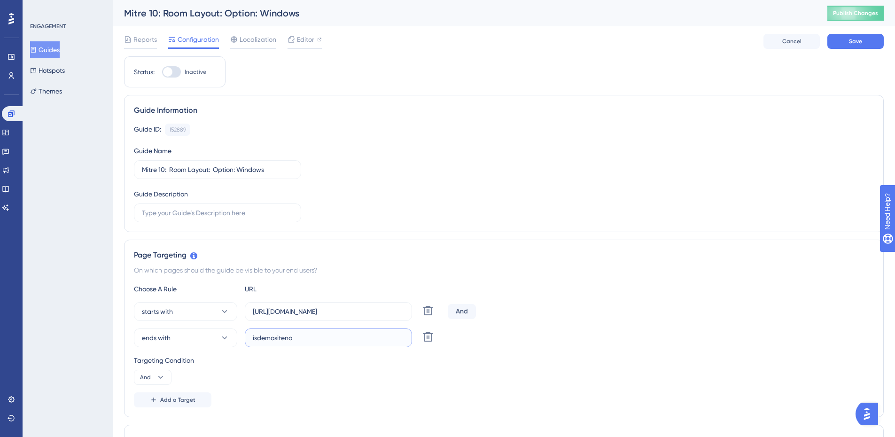
click at [334, 333] on input "isdemositena" at bounding box center [328, 338] width 151 height 10
paste input "[URL][DOMAIN_NAME]"
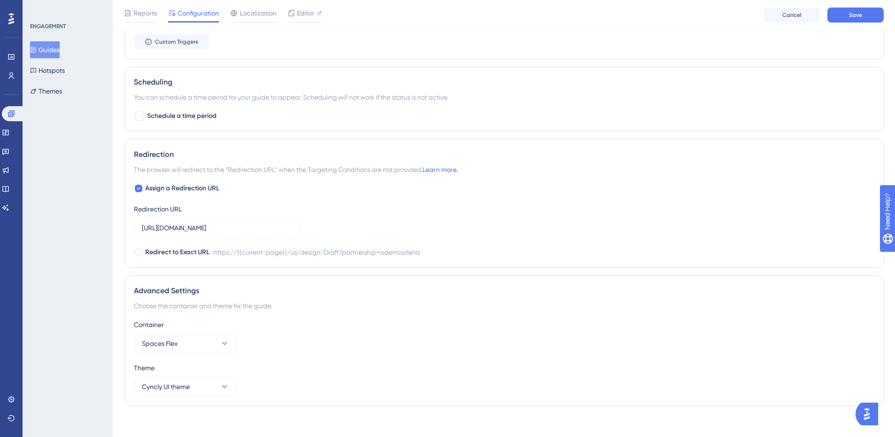
scroll to position [545, 0]
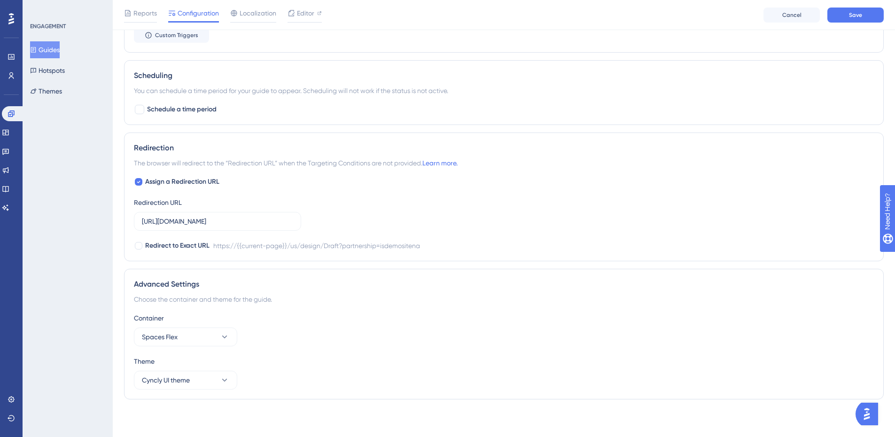
type input "[URL][DOMAIN_NAME]"
click at [212, 221] on input "[URL][DOMAIN_NAME]" at bounding box center [217, 221] width 151 height 10
paste input "[DOMAIN_NAME]"
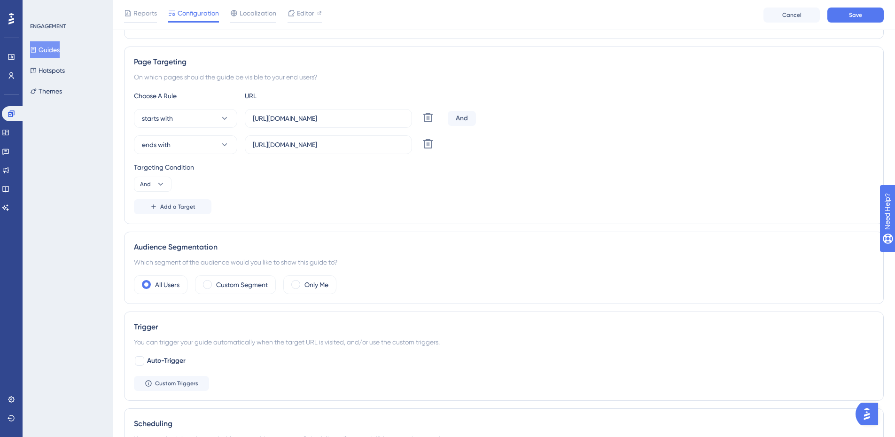
scroll to position [169, 0]
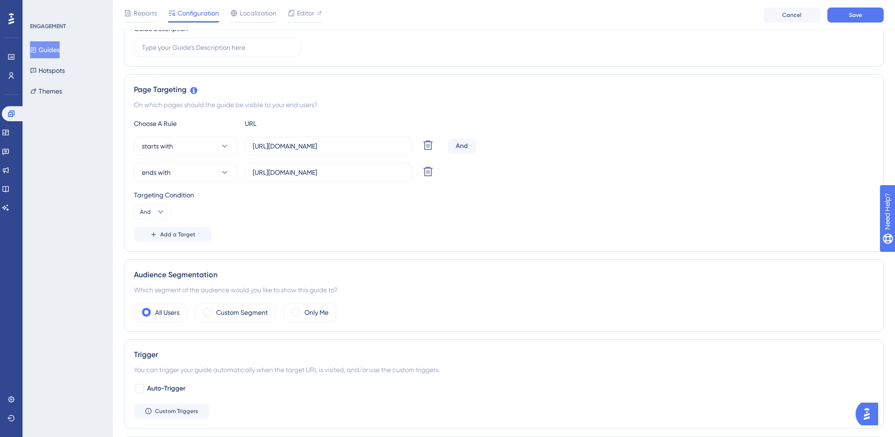
type input "[URL][DOMAIN_NAME]"
click at [360, 140] on label "[URL][DOMAIN_NAME]" at bounding box center [328, 146] width 167 height 19
click at [360, 141] on input "[URL][DOMAIN_NAME]" at bounding box center [328, 146] width 151 height 10
paste input "[DOMAIN_NAME]"
type input "[URL][DOMAIN_NAME]"
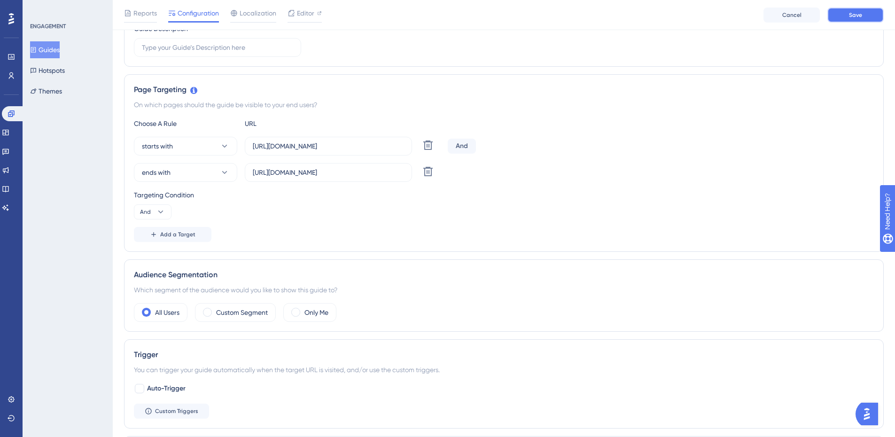
click at [845, 19] on button "Save" at bounding box center [855, 15] width 56 height 15
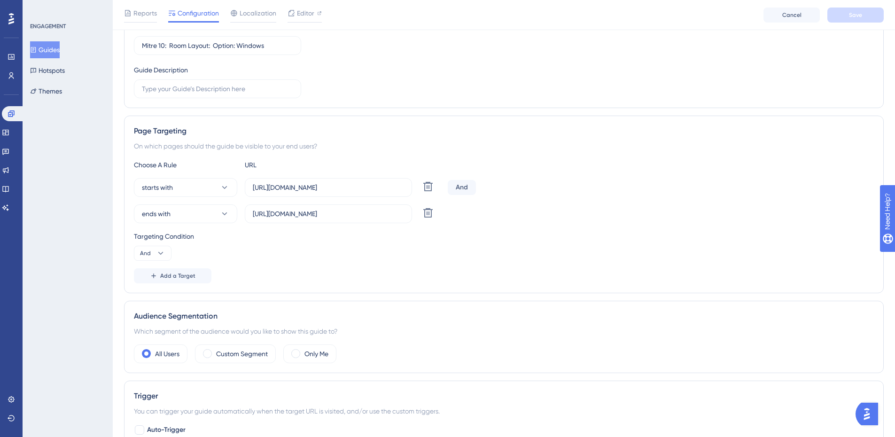
scroll to position [0, 0]
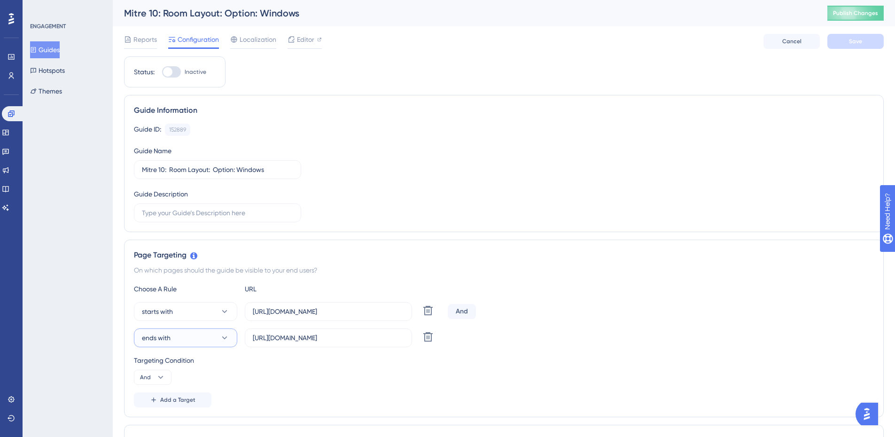
click at [179, 337] on button "ends with" at bounding box center [185, 337] width 103 height 19
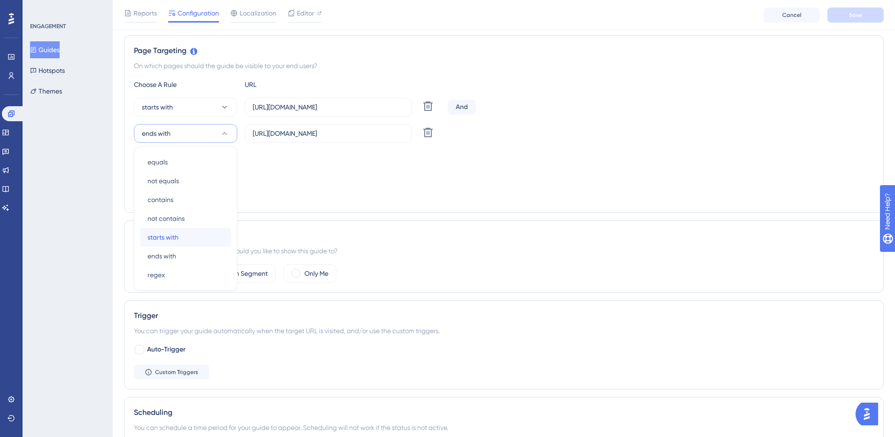
click at [168, 240] on span "starts with" at bounding box center [162, 237] width 31 height 11
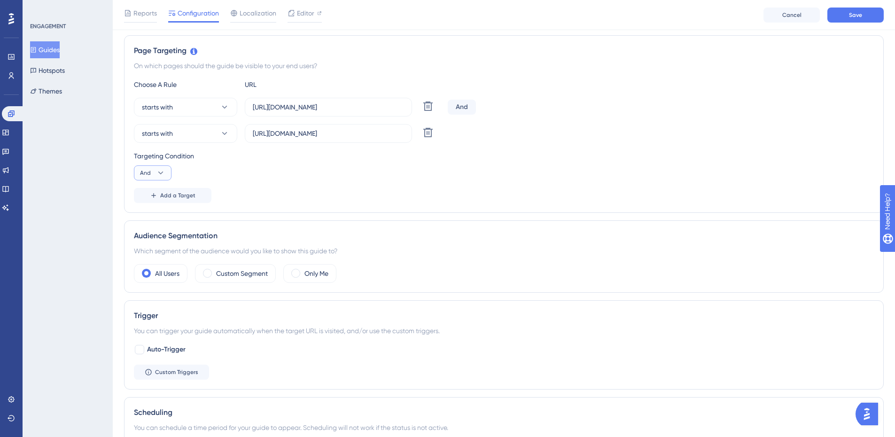
click at [167, 168] on button "And" at bounding box center [153, 172] width 38 height 15
click at [154, 220] on div "Or Or" at bounding box center [153, 218] width 18 height 19
click at [859, 12] on span "Save" at bounding box center [855, 15] width 13 height 8
click at [45, 53] on button "Guides" at bounding box center [45, 49] width 30 height 17
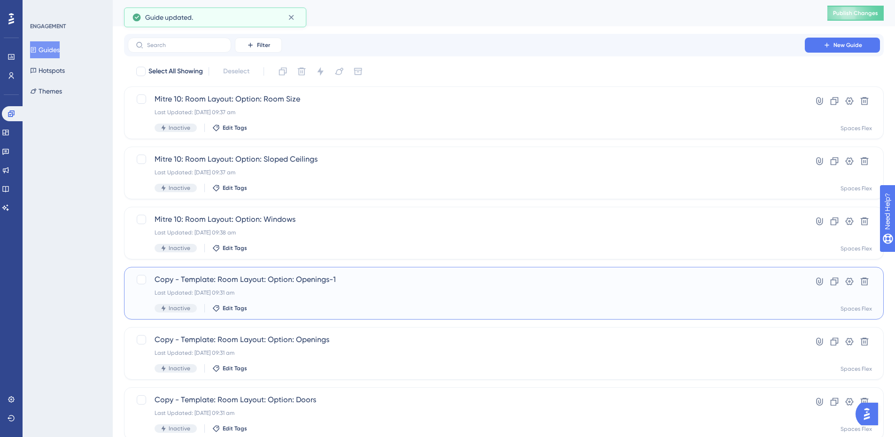
click at [285, 269] on div "Copy - Template: Room Layout: Option: Openings-1 Last Updated: [DATE] 09:31 am …" at bounding box center [504, 293] width 760 height 53
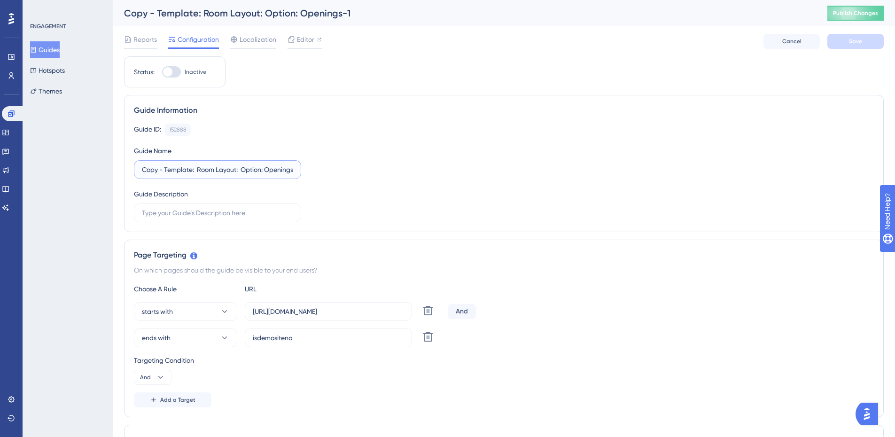
drag, startPoint x: 192, startPoint y: 171, endPoint x: 43, endPoint y: 177, distance: 149.0
click at [279, 172] on input "Mitre 10: Room Layout: Option: Openings-1" at bounding box center [217, 169] width 151 height 10
type input "Mitre 10: Room Layout: Option: Openings-1"
click at [54, 51] on button "Guides" at bounding box center [45, 49] width 30 height 17
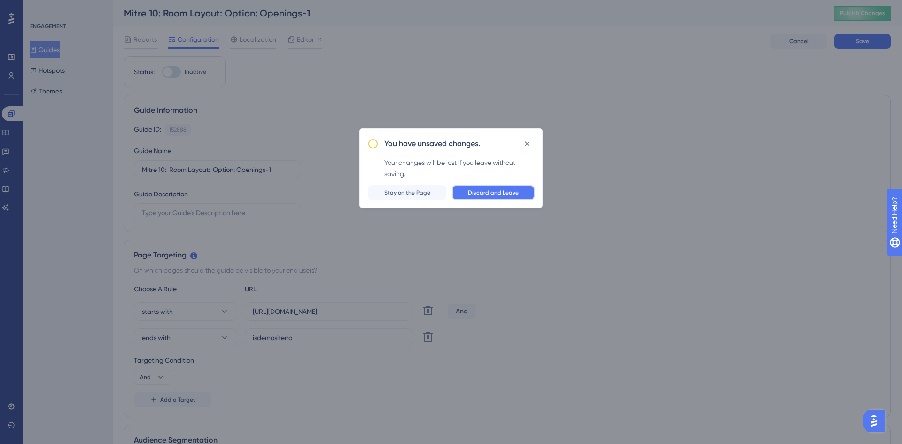
click at [485, 196] on span "Discard and Leave" at bounding box center [493, 193] width 51 height 8
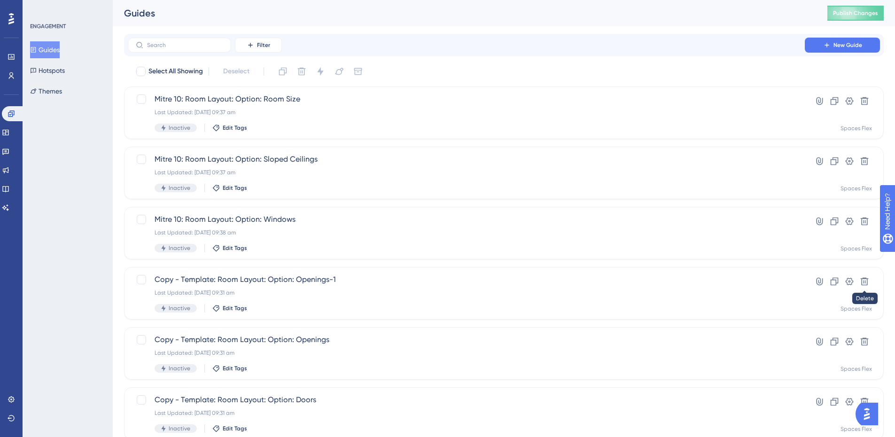
click at [866, 279] on icon at bounding box center [865, 282] width 8 height 8
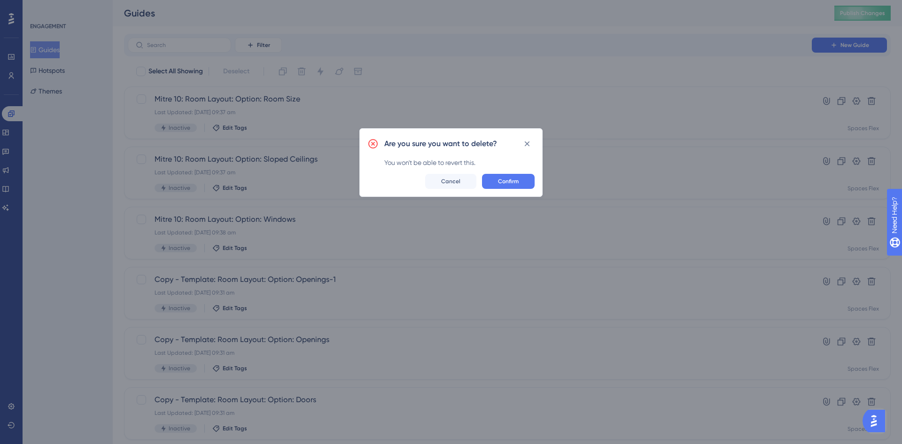
click at [508, 178] on span "Confirm" at bounding box center [508, 182] width 21 height 8
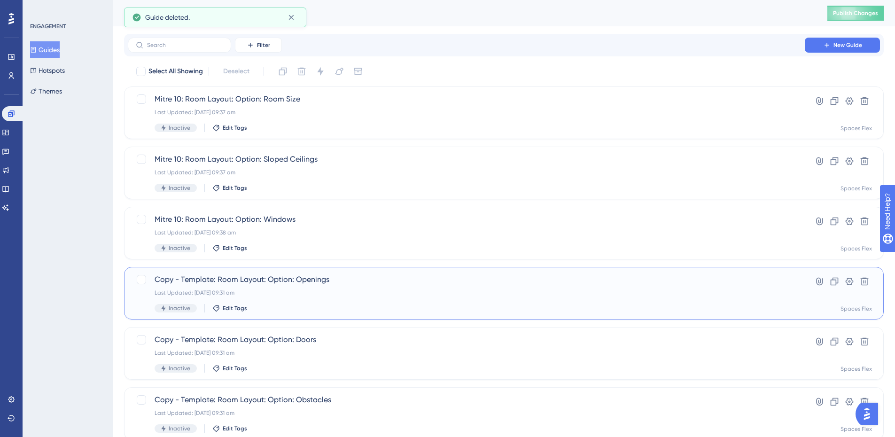
click at [336, 303] on div "Copy - Template: Room Layout: Option: Openings Last Updated: [DATE] 09:31 am In…" at bounding box center [466, 293] width 623 height 39
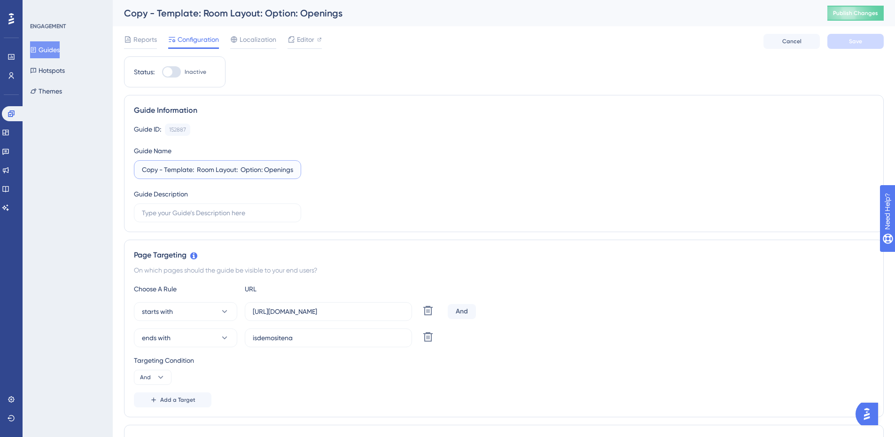
drag, startPoint x: 177, startPoint y: 175, endPoint x: 28, endPoint y: 174, distance: 149.4
type input "Mitre 10: Room Layout: Option: Openings"
click at [348, 315] on input "[URL][DOMAIN_NAME]" at bounding box center [328, 311] width 151 height 10
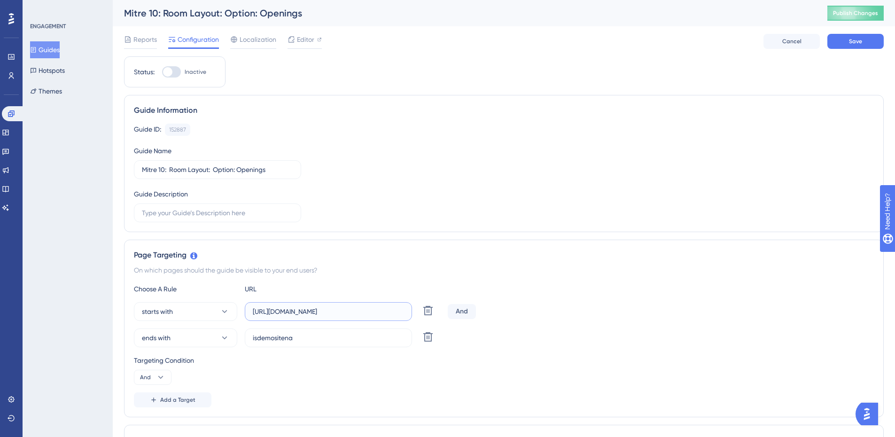
click at [348, 315] on input "[URL][DOMAIN_NAME]" at bounding box center [328, 311] width 151 height 10
paste input "[DOMAIN_NAME]"
type input "[URL][DOMAIN_NAME]"
drag, startPoint x: 296, startPoint y: 341, endPoint x: 194, endPoint y: 334, distance: 103.1
click at [194, 334] on div "ends with isdemositena Delete" at bounding box center [289, 337] width 310 height 19
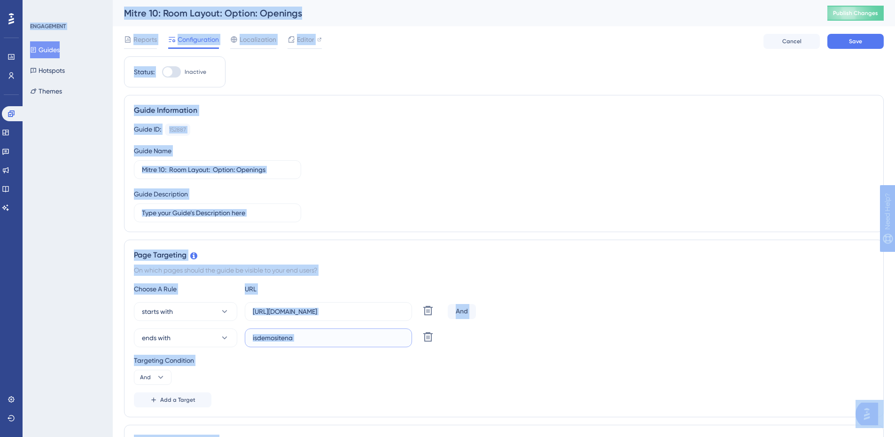
click at [335, 341] on input "isdemositena" at bounding box center [328, 338] width 151 height 10
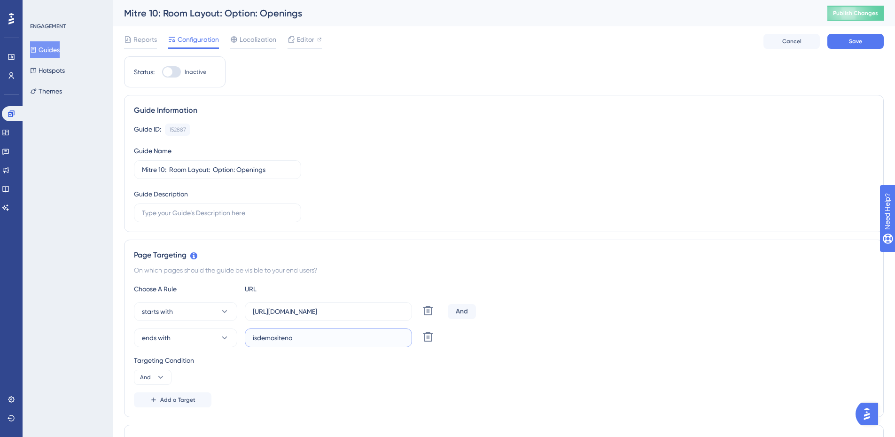
paste input "[URL][DOMAIN_NAME]"
type input "[URL][DOMAIN_NAME]"
click at [163, 343] on span "ends with" at bounding box center [156, 337] width 29 height 11
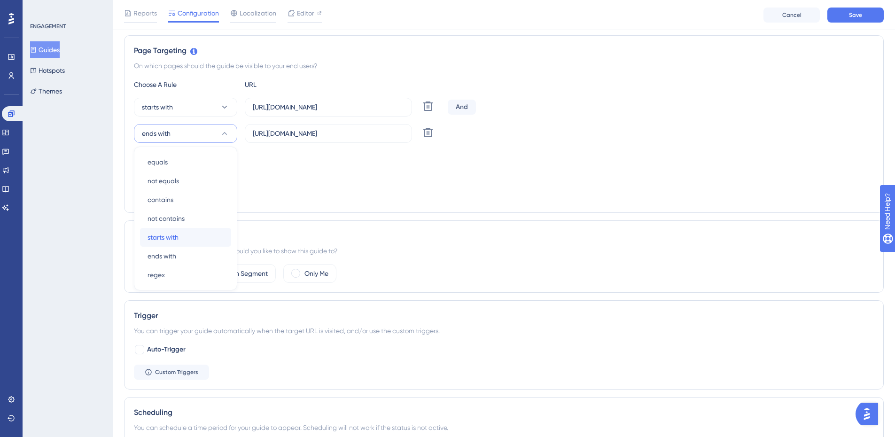
click at [173, 235] on span "starts with" at bounding box center [162, 237] width 31 height 11
click at [153, 176] on button "And" at bounding box center [153, 172] width 38 height 15
click at [155, 218] on div "Or Or" at bounding box center [153, 218] width 18 height 19
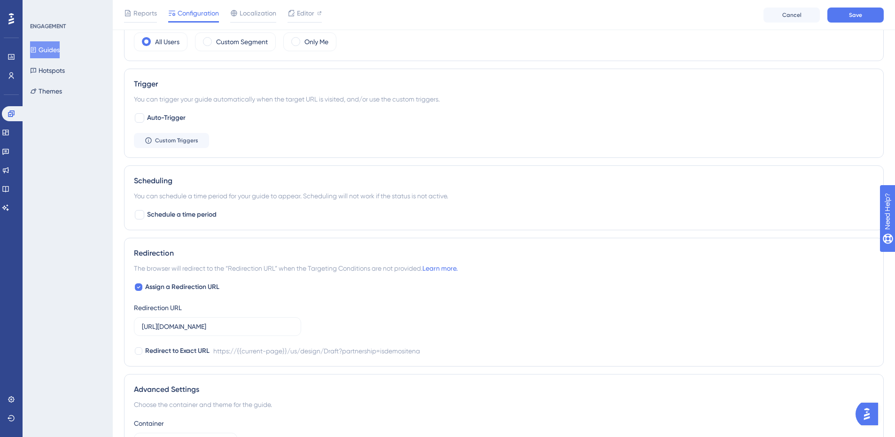
scroll to position [490, 0]
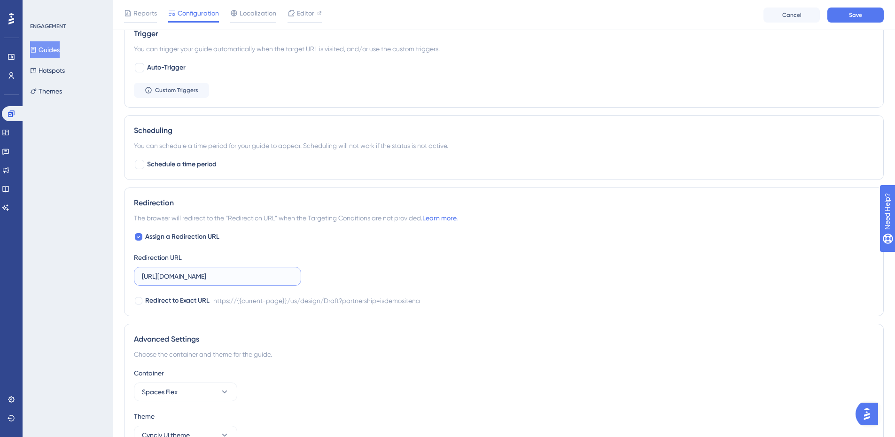
click at [241, 272] on input "[URL][DOMAIN_NAME]" at bounding box center [217, 276] width 151 height 10
paste input "[DOMAIN_NAME]"
type input "[URL][DOMAIN_NAME]"
click at [845, 10] on button "Save" at bounding box center [855, 15] width 56 height 15
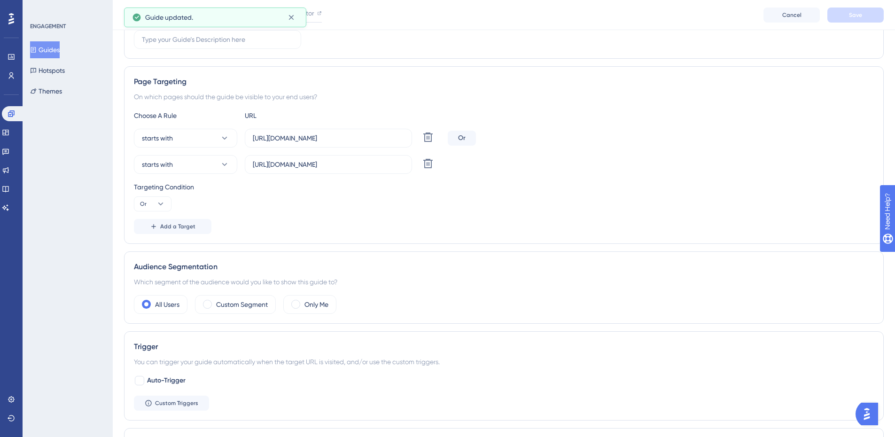
scroll to position [67, 0]
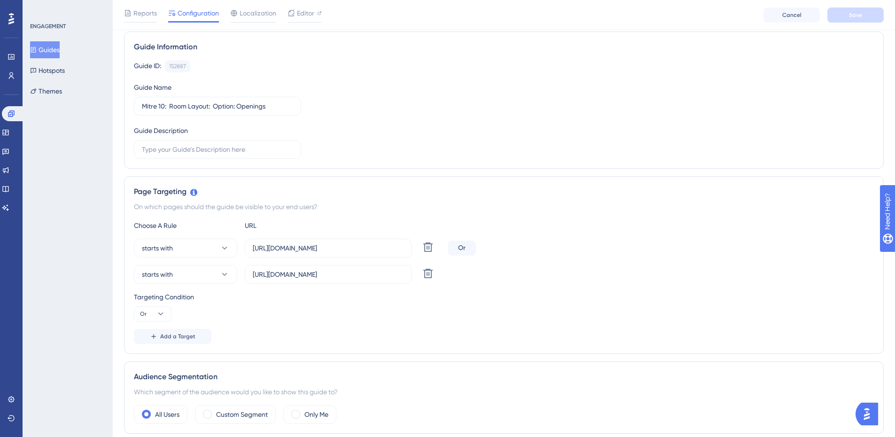
click at [56, 48] on button "Guides" at bounding box center [45, 49] width 30 height 17
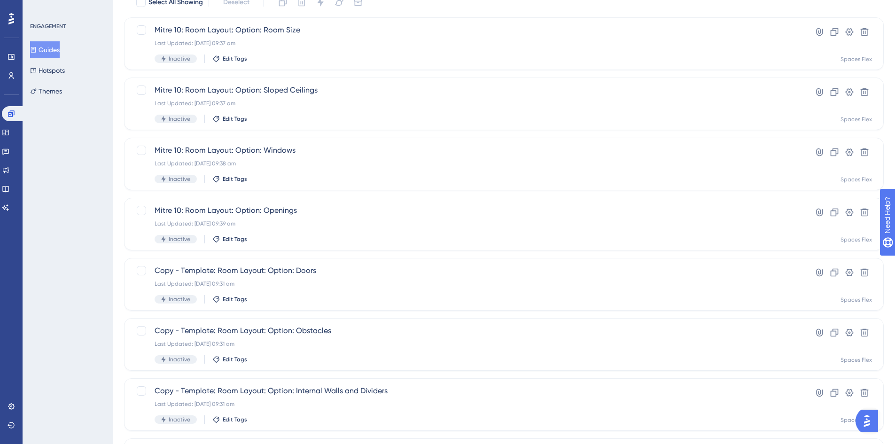
scroll to position [94, 0]
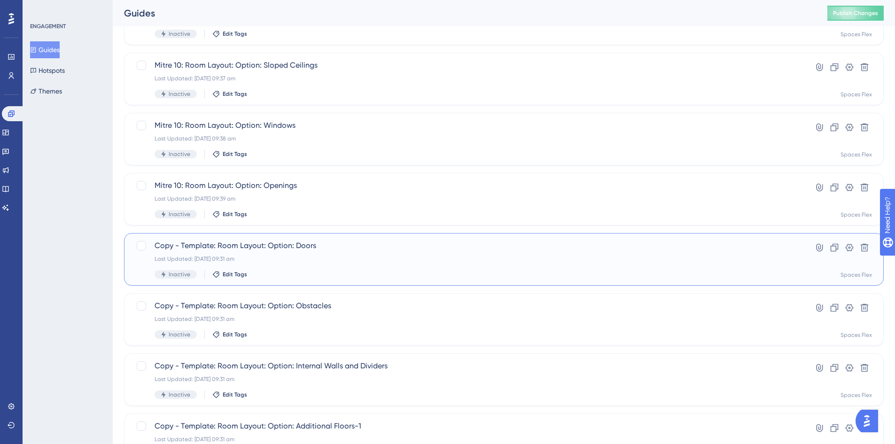
click at [323, 246] on span "Copy - Template: Room Layout: Option: Doors" at bounding box center [466, 245] width 623 height 11
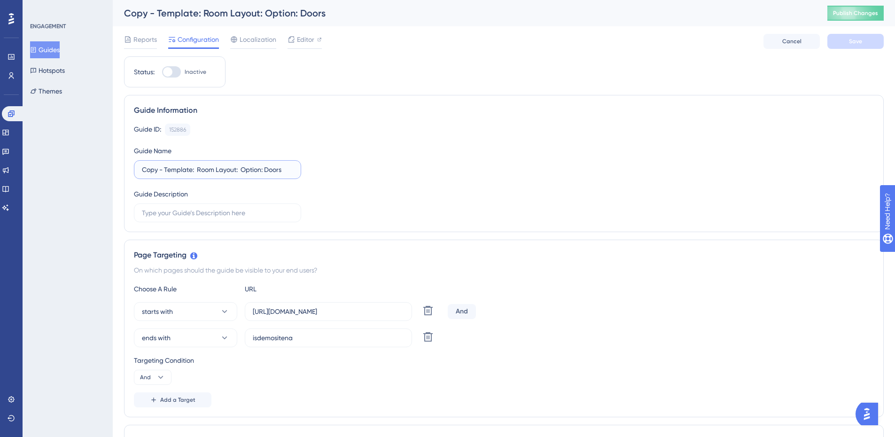
drag, startPoint x: 193, startPoint y: 169, endPoint x: 82, endPoint y: 168, distance: 110.9
type input "Mitre 10: Room Layout: Option: Doors"
click at [419, 170] on div "Guide ID: 152886 Copy Guide Name Mitre 10: Room Layout: Option: Doors Guide Des…" at bounding box center [504, 173] width 740 height 99
click at [316, 337] on input "isdemositena" at bounding box center [328, 338] width 151 height 10
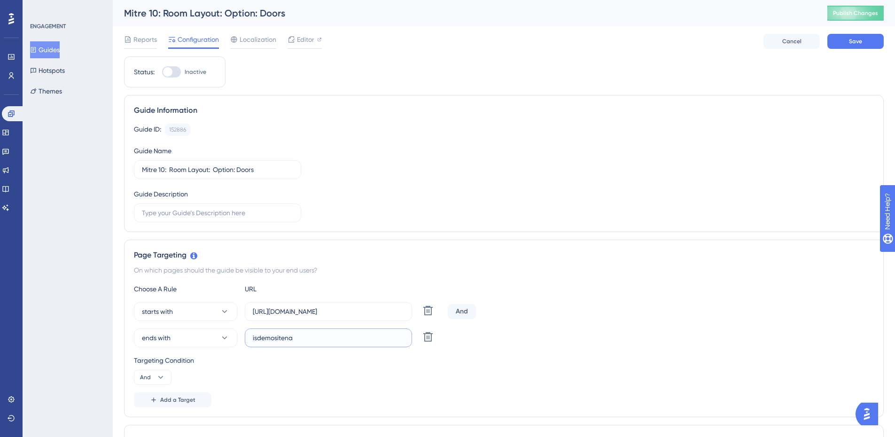
click at [316, 337] on input "isdemositena" at bounding box center [328, 338] width 151 height 10
paste input "[URL][DOMAIN_NAME]"
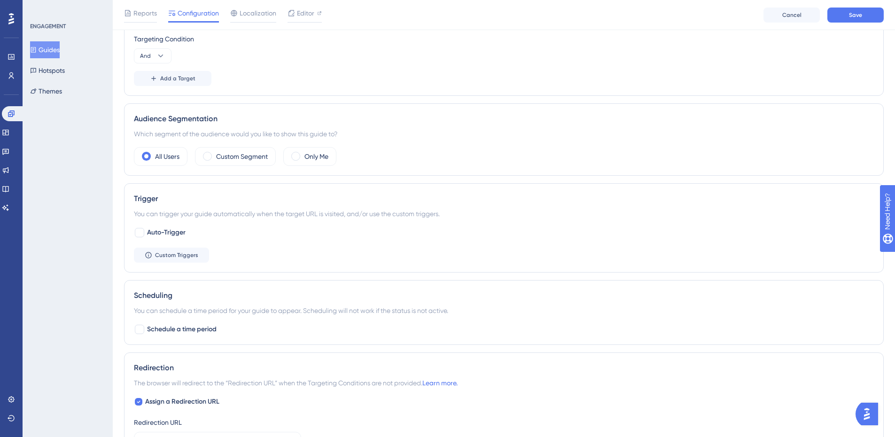
scroll to position [376, 0]
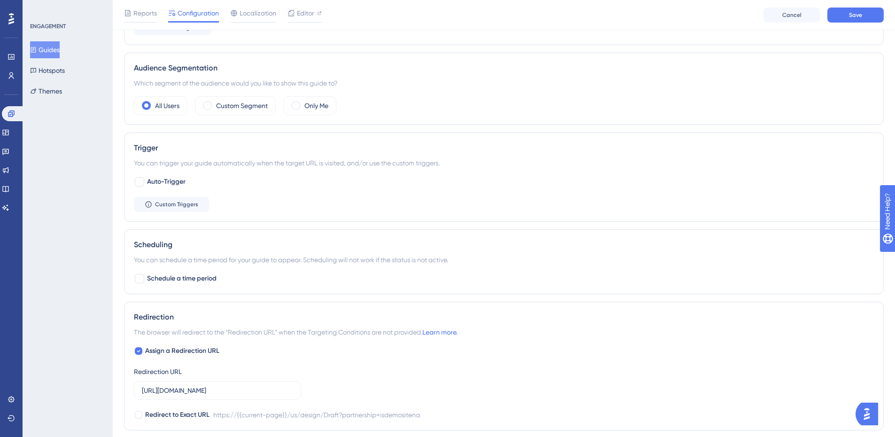
type input "[URL][DOMAIN_NAME]"
click at [205, 393] on input "[URL][DOMAIN_NAME]" at bounding box center [217, 390] width 151 height 10
paste input "[DOMAIN_NAME]"
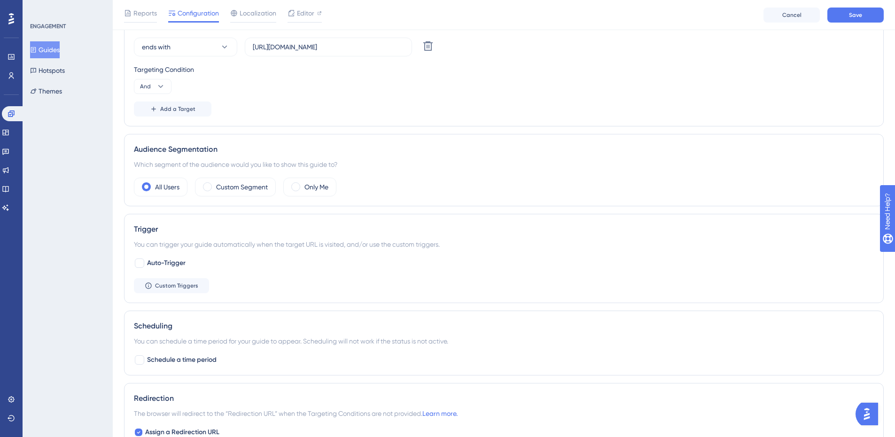
scroll to position [235, 0]
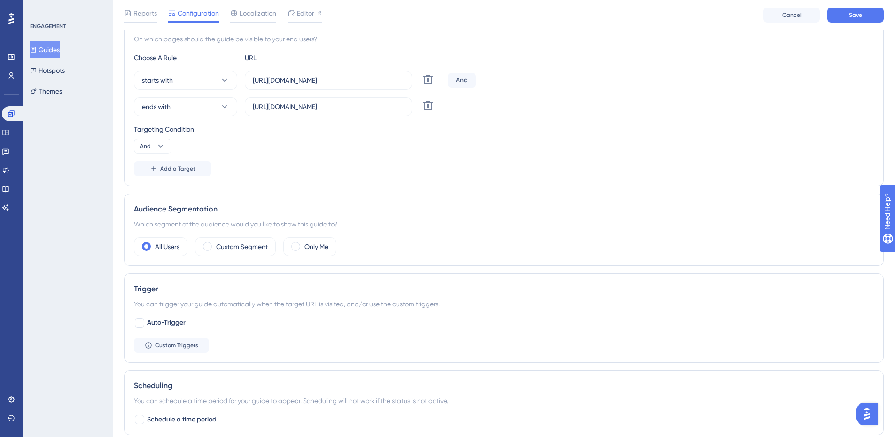
type input "[URL][DOMAIN_NAME]"
click at [398, 78] on input "[URL][DOMAIN_NAME]" at bounding box center [328, 80] width 151 height 10
paste input "[DOMAIN_NAME]"
type input "[URL][DOMAIN_NAME]"
click at [853, 20] on button "Save" at bounding box center [855, 15] width 56 height 15
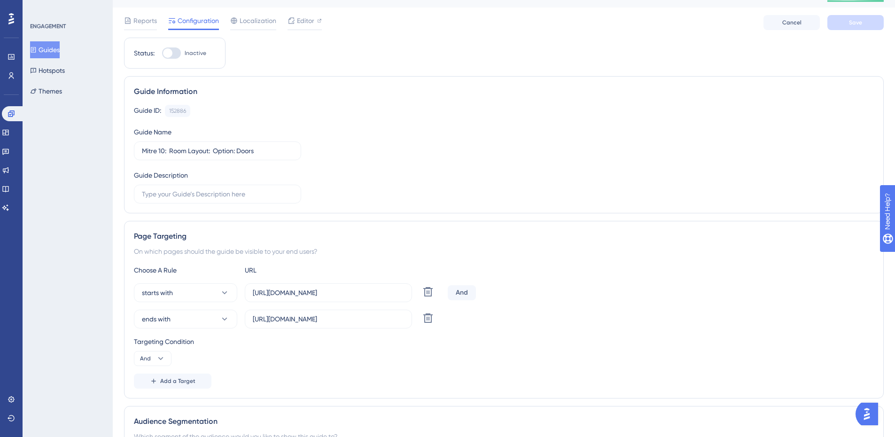
scroll to position [0, 0]
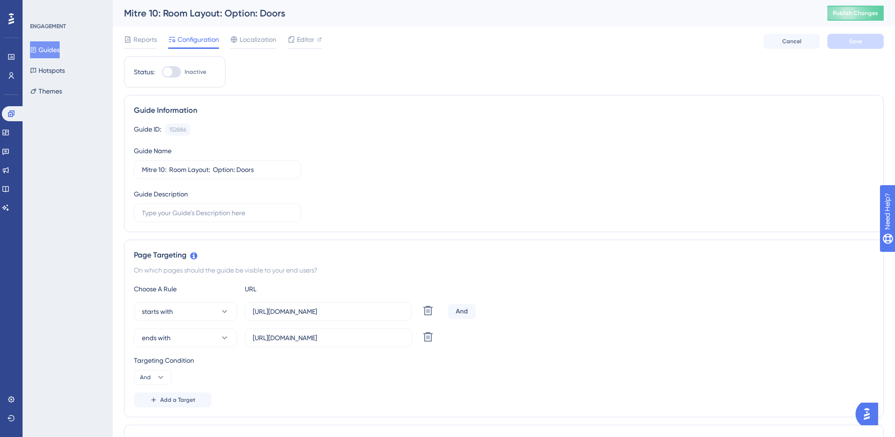
click at [47, 53] on button "Guides" at bounding box center [45, 49] width 30 height 17
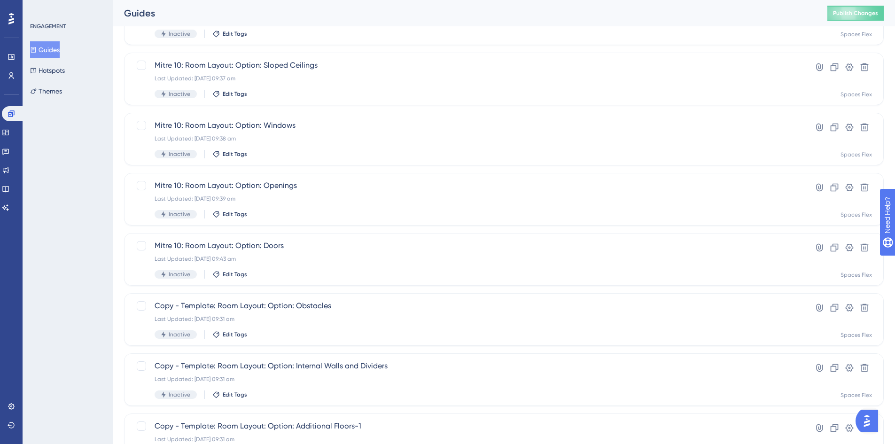
scroll to position [141, 0]
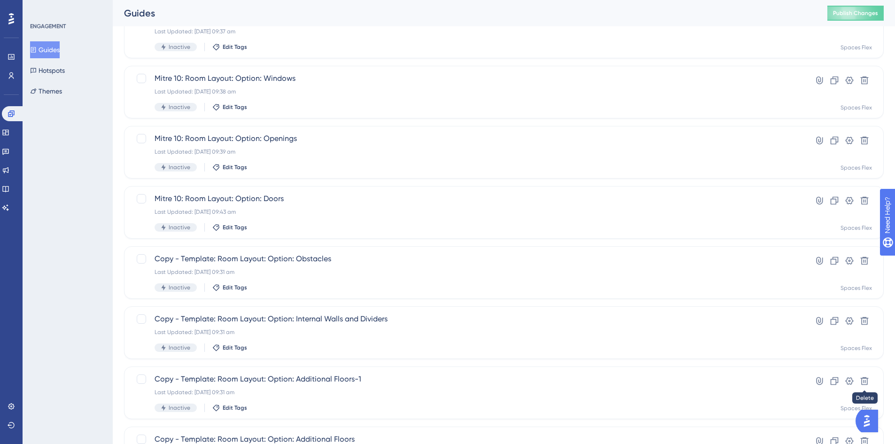
click at [866, 382] on icon at bounding box center [864, 380] width 9 height 9
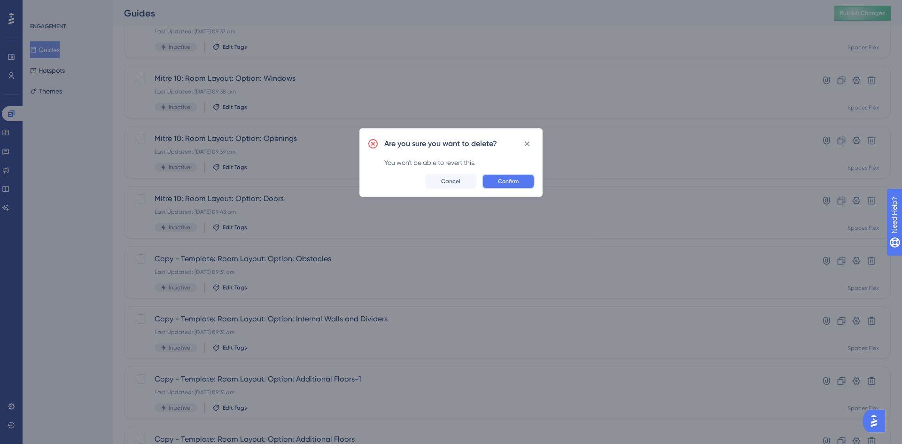
click at [520, 182] on button "Confirm" at bounding box center [508, 181] width 53 height 15
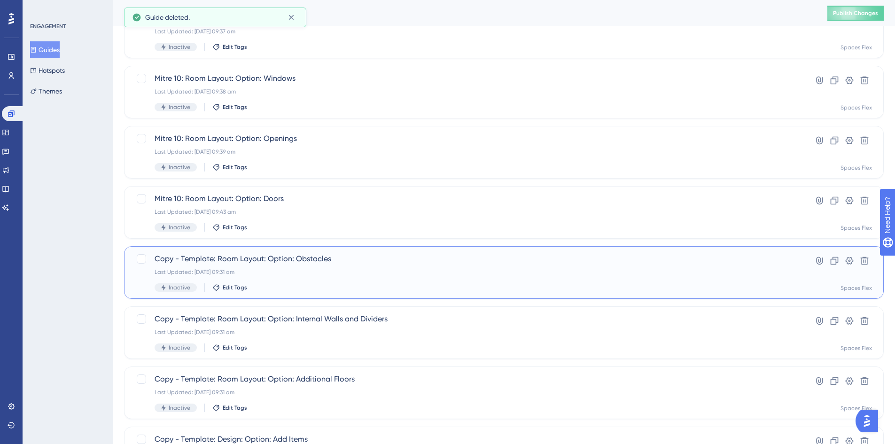
click at [217, 262] on span "Copy - Template: Room Layout: Option: Obstacles" at bounding box center [466, 258] width 623 height 11
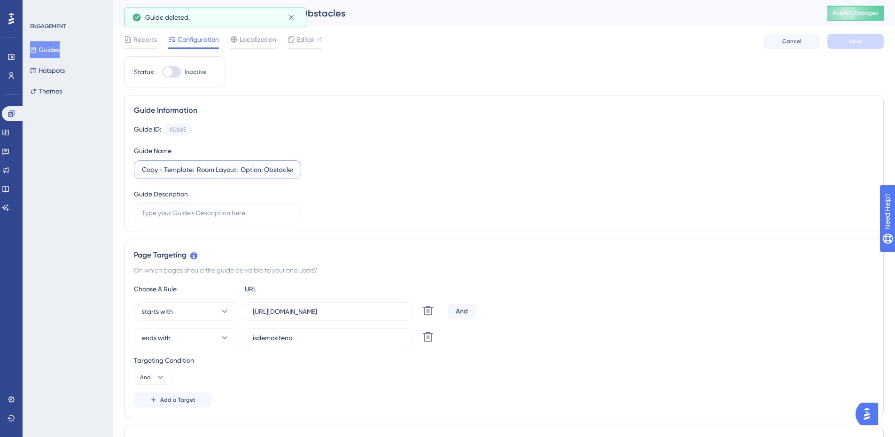
drag, startPoint x: 191, startPoint y: 170, endPoint x: 36, endPoint y: 171, distance: 155.0
type input "Mitre 10: Room Layout: Option: Obstacles"
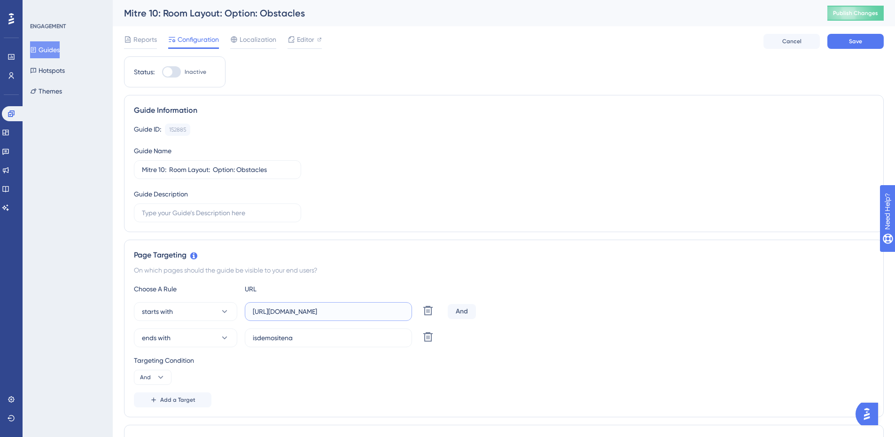
click at [345, 306] on input "[URL][DOMAIN_NAME]" at bounding box center [328, 311] width 151 height 10
paste input "[DOMAIN_NAME]"
type input "[URL][DOMAIN_NAME]"
click at [152, 341] on span "ends with" at bounding box center [156, 337] width 29 height 11
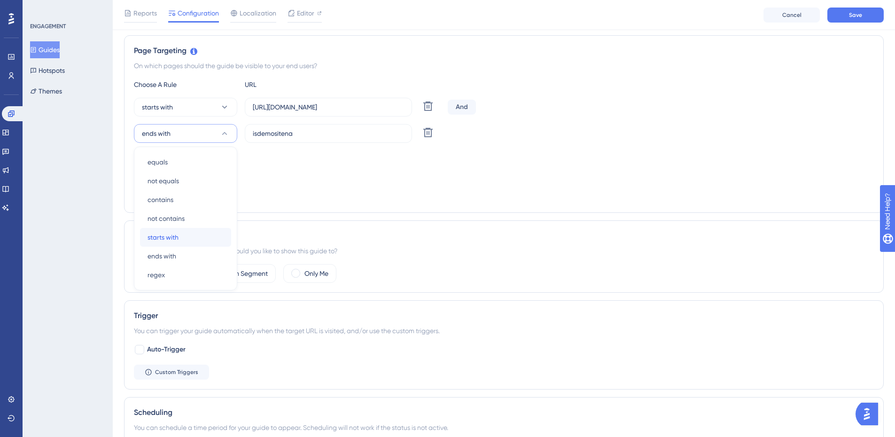
click at [163, 237] on span "starts with" at bounding box center [162, 237] width 31 height 11
click at [354, 134] on input "isdemositena" at bounding box center [328, 133] width 151 height 10
paste input "[URL][DOMAIN_NAME]"
type input "[URL][DOMAIN_NAME]"
click at [149, 170] on span "And" at bounding box center [145, 173] width 11 height 8
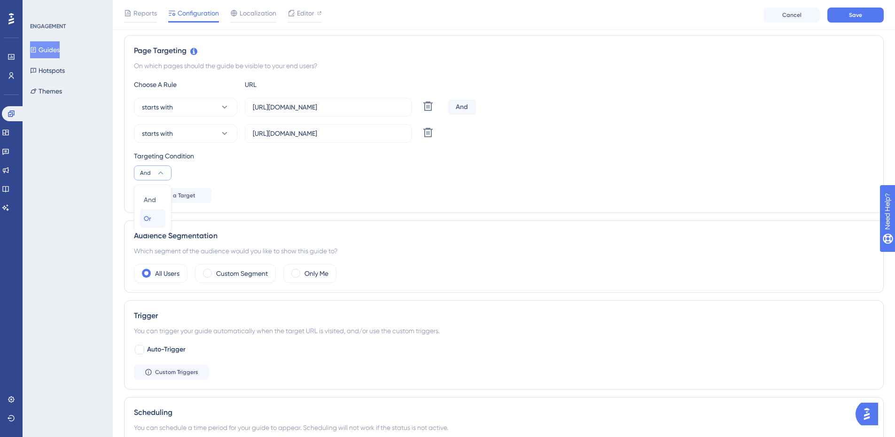
click at [154, 220] on div "Or Or" at bounding box center [153, 218] width 18 height 19
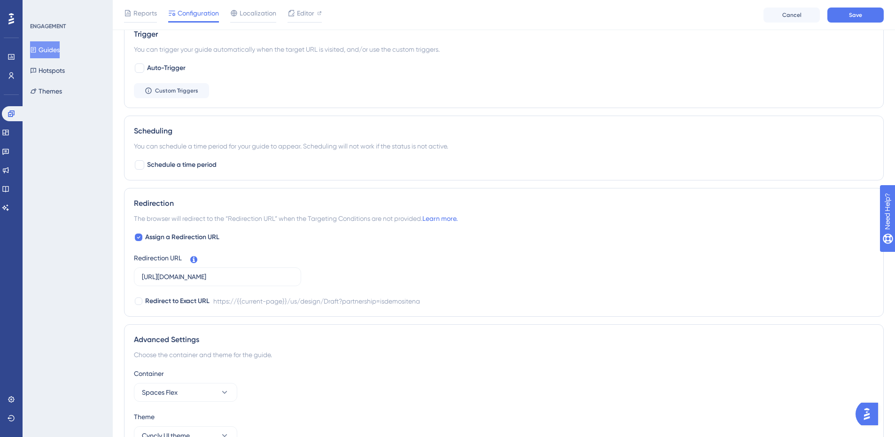
scroll to position [490, 0]
click at [261, 270] on label "[URL][DOMAIN_NAME]" at bounding box center [217, 276] width 167 height 19
click at [261, 271] on input "[URL][DOMAIN_NAME]" at bounding box center [217, 276] width 151 height 10
paste input "[DOMAIN_NAME]"
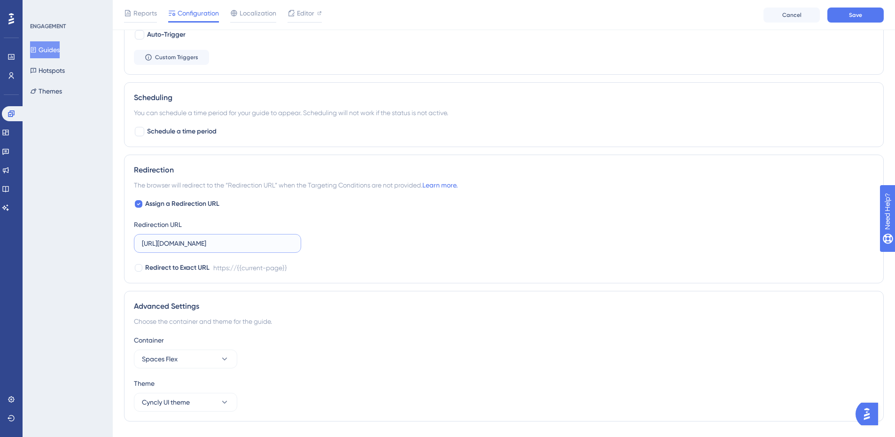
scroll to position [545, 0]
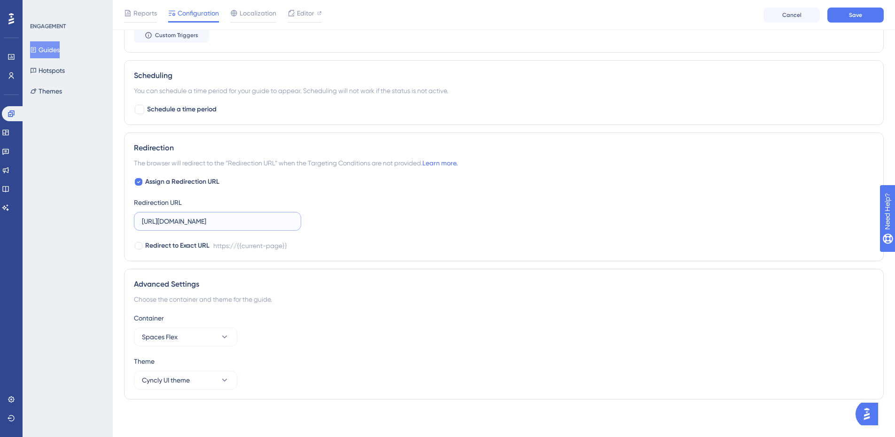
type input "[URL][DOMAIN_NAME]"
click at [871, 17] on button "Save" at bounding box center [855, 15] width 56 height 15
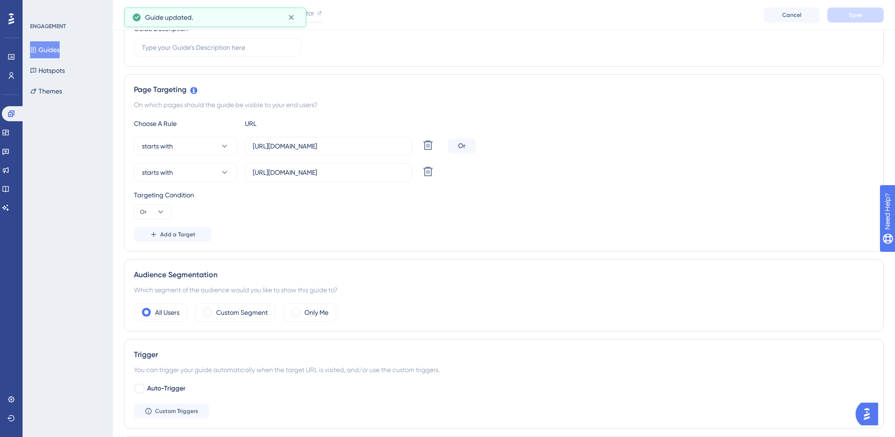
scroll to position [0, 0]
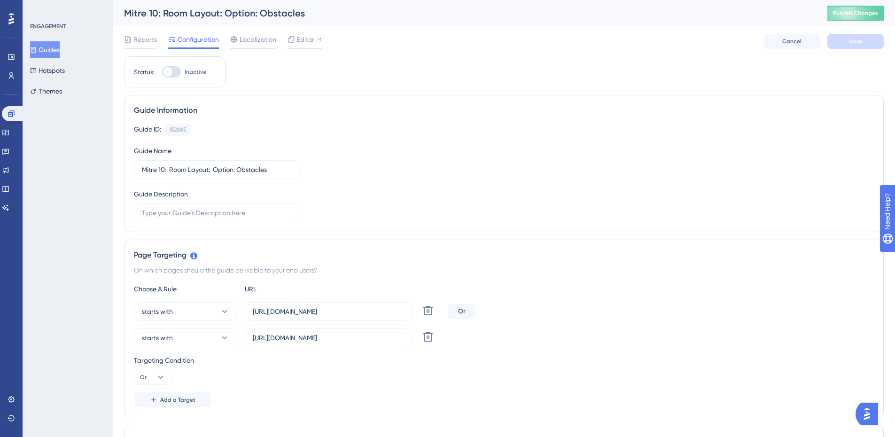
click at [60, 51] on button "Guides" at bounding box center [45, 49] width 30 height 17
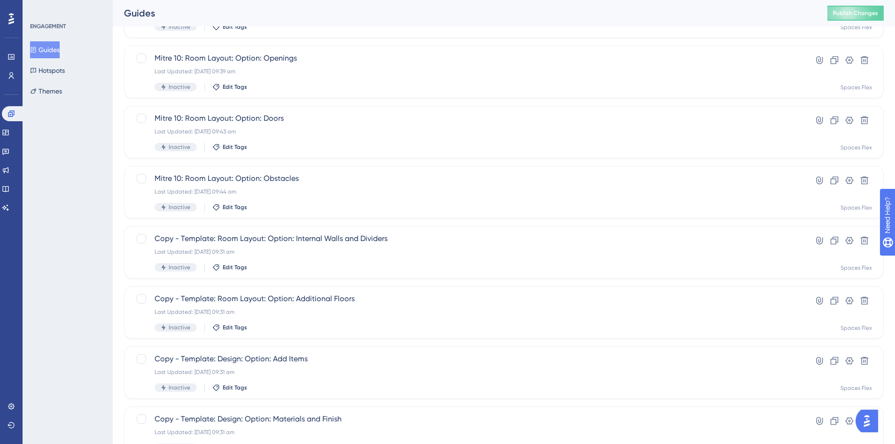
scroll to position [235, 0]
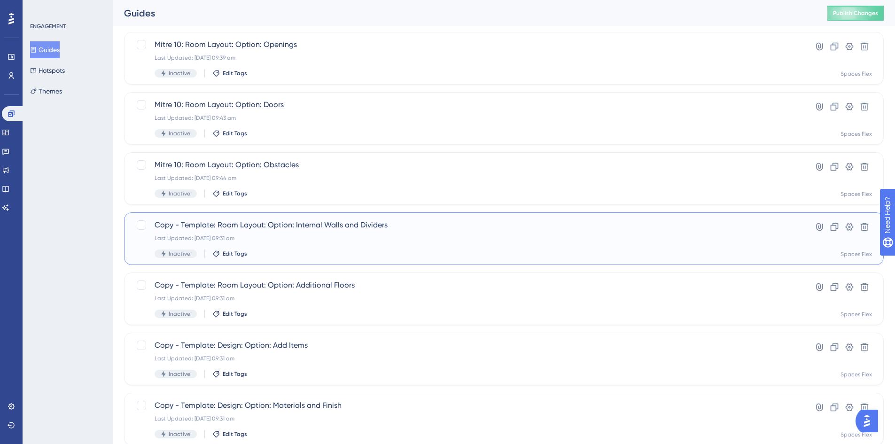
click at [262, 227] on span "Copy - Template: Room Layout: Option: Internal Walls and Dividers" at bounding box center [466, 224] width 623 height 11
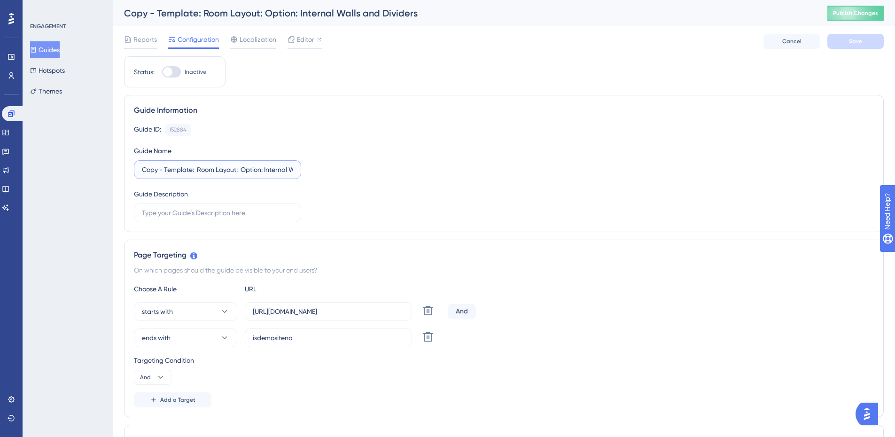
drag, startPoint x: 193, startPoint y: 171, endPoint x: 73, endPoint y: 176, distance: 119.4
type input "Mitre 10: Room Layout: Option: Internal Walls and Dividers"
click at [203, 329] on button "ends with" at bounding box center [185, 337] width 103 height 19
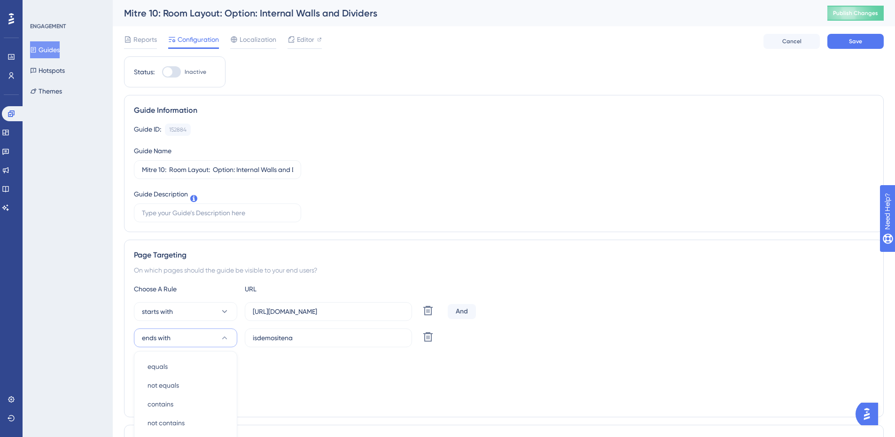
scroll to position [208, 0]
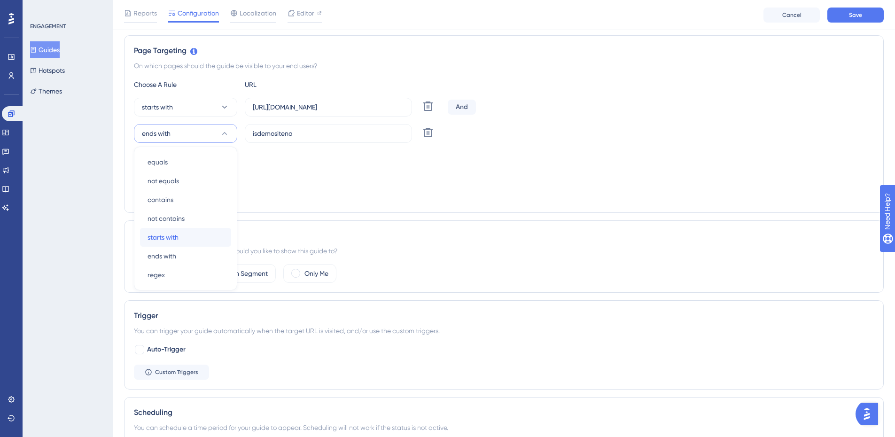
click at [174, 233] on span "starts with" at bounding box center [162, 237] width 31 height 11
click at [335, 109] on input "[URL][DOMAIN_NAME]" at bounding box center [328, 107] width 151 height 10
paste input "[DOMAIN_NAME]"
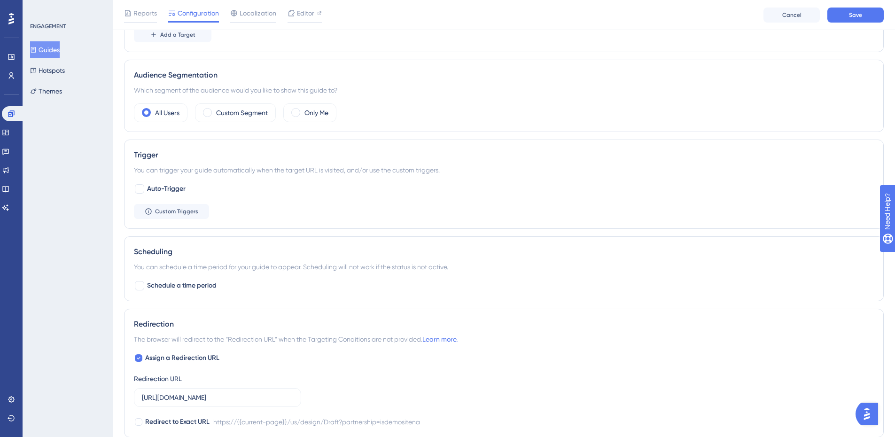
scroll to position [443, 0]
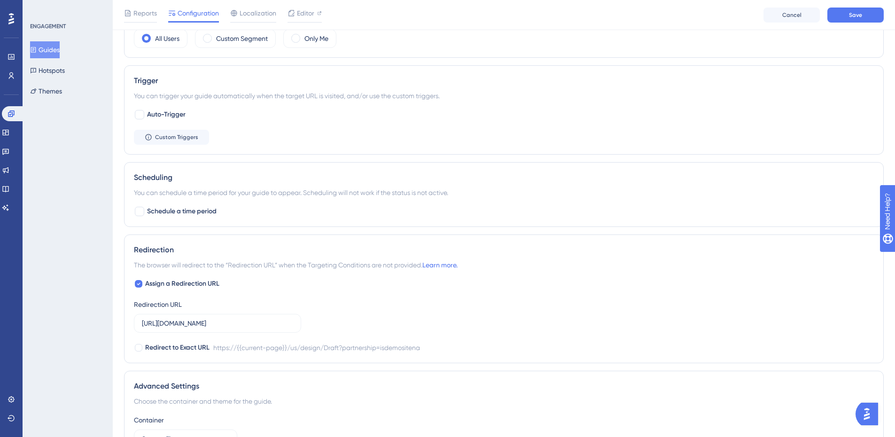
type input "[URL][DOMAIN_NAME]"
click at [224, 321] on input "[URL][DOMAIN_NAME]" at bounding box center [217, 323] width 151 height 10
paste input "[DOMAIN_NAME]"
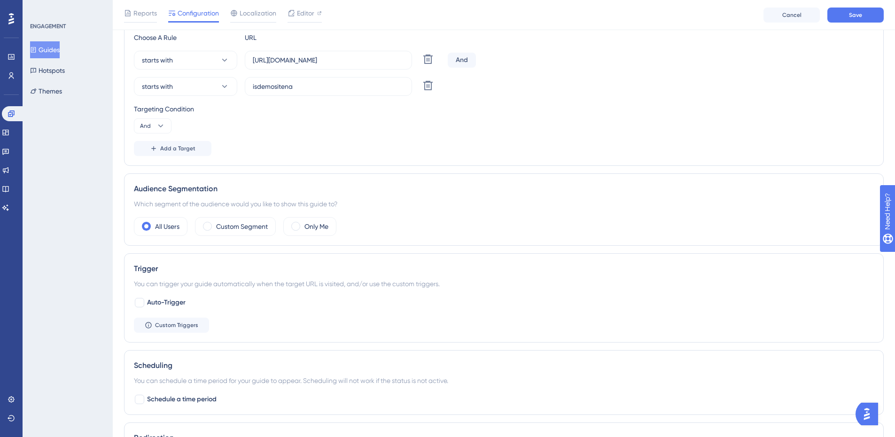
scroll to position [161, 0]
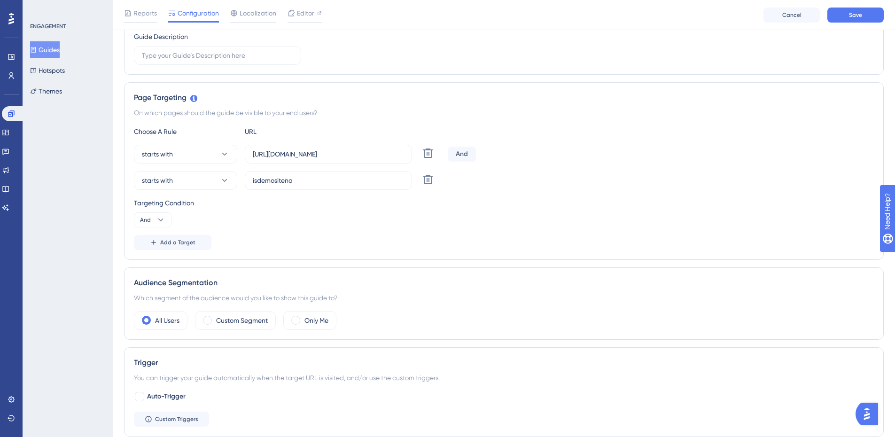
type input "[URL][DOMAIN_NAME]"
click at [316, 183] on label "isdemositena" at bounding box center [328, 180] width 167 height 19
click at [316, 183] on input "isdemositena" at bounding box center [328, 180] width 151 height 10
paste input "[URL][DOMAIN_NAME]"
type input "[URL][DOMAIN_NAME]"
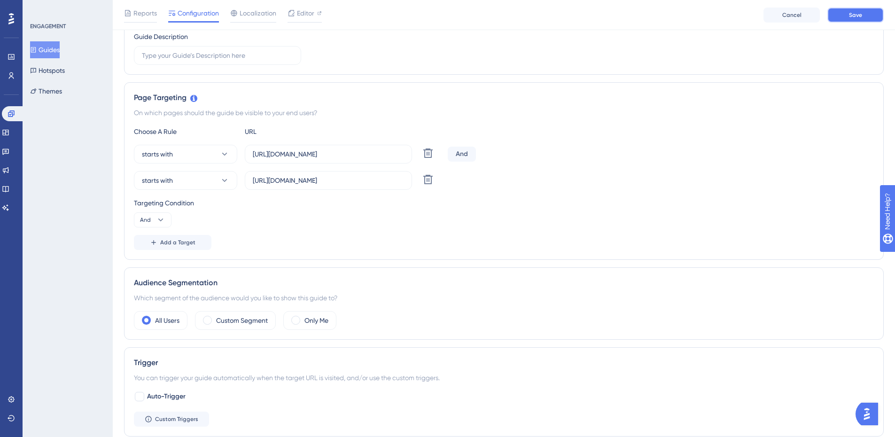
click at [866, 11] on button "Save" at bounding box center [855, 15] width 56 height 15
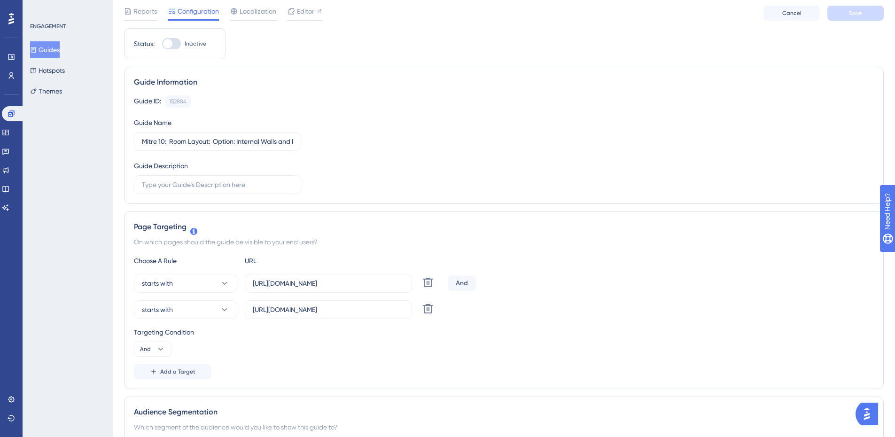
scroll to position [0, 0]
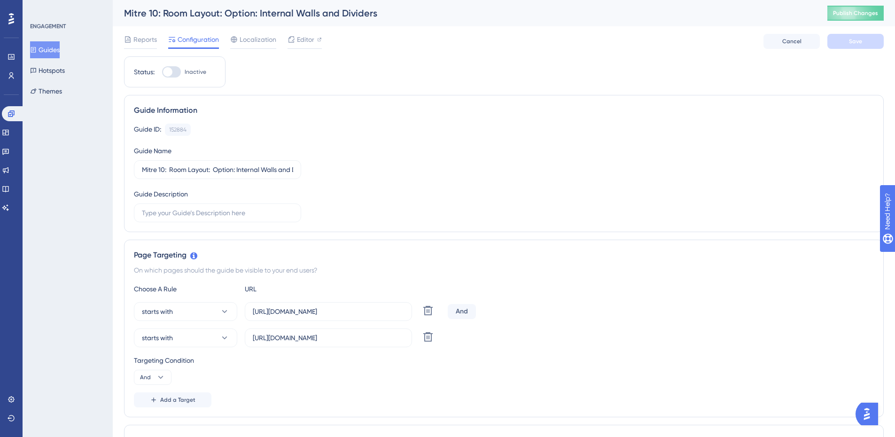
click at [43, 53] on button "Guides" at bounding box center [45, 49] width 30 height 17
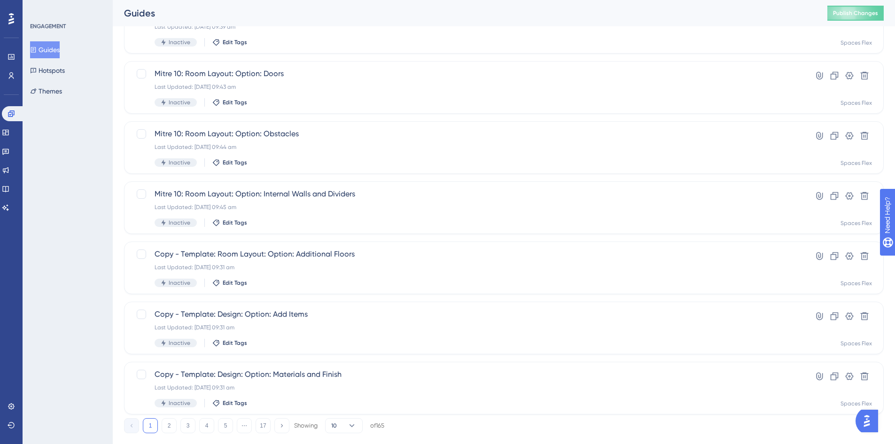
scroll to position [282, 0]
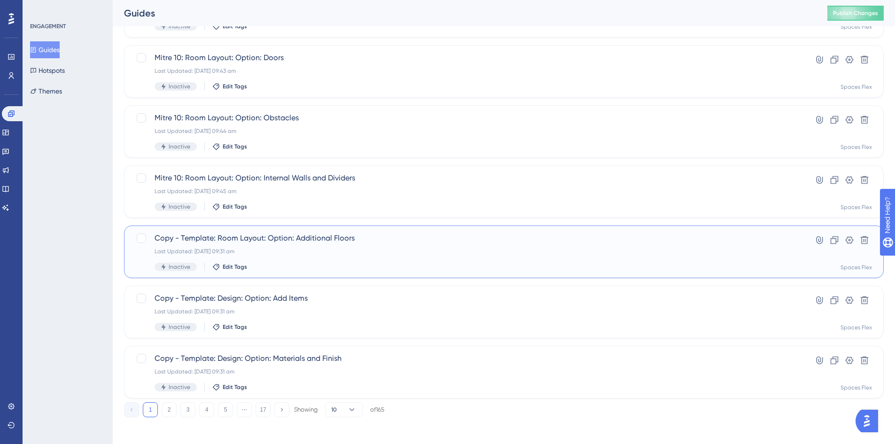
click at [326, 245] on div "Copy - Template: Room Layout: Option: Additional Floors Last Updated: [DATE] 09…" at bounding box center [466, 252] width 623 height 39
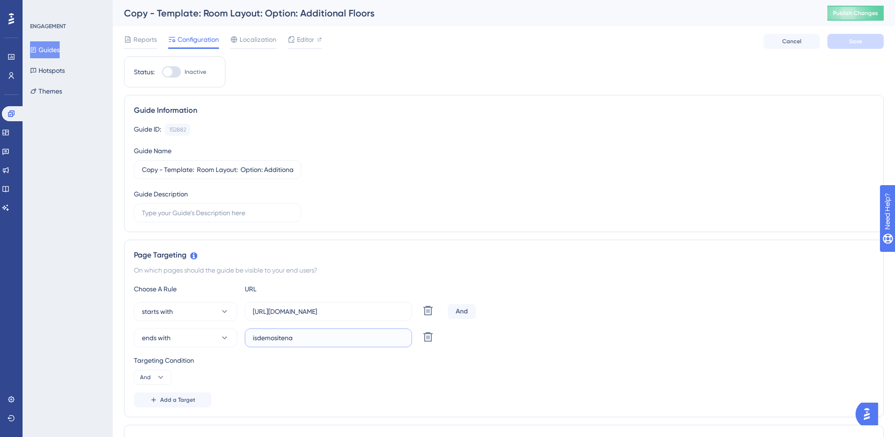
click at [342, 336] on input "isdemositena" at bounding box center [328, 338] width 151 height 10
paste input "[URL][DOMAIN_NAME]"
type input "[URL][DOMAIN_NAME]"
drag, startPoint x: 191, startPoint y: 171, endPoint x: 47, endPoint y: 178, distance: 144.9
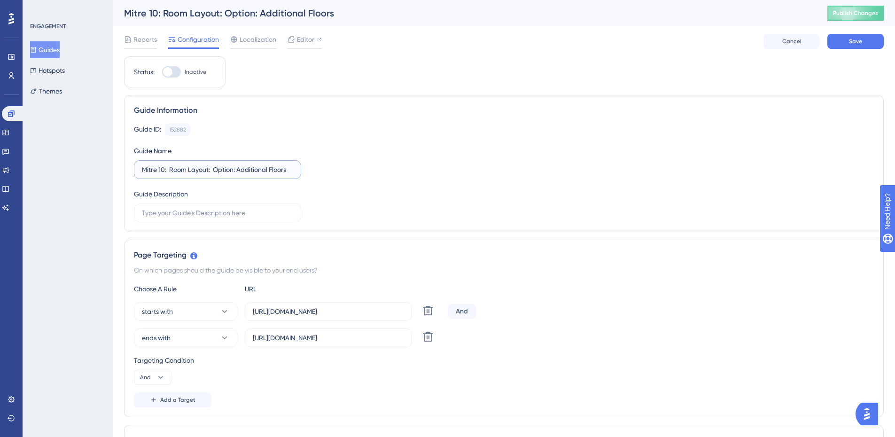
type input "Mitre 10: Room Layout: Option: Additional Floors"
click at [388, 308] on input "[URL][DOMAIN_NAME]" at bounding box center [328, 311] width 151 height 10
paste input "[DOMAIN_NAME]"
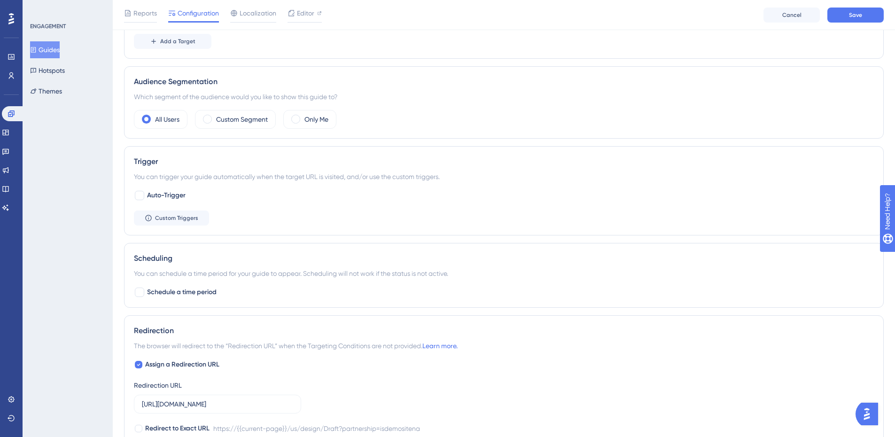
scroll to position [423, 0]
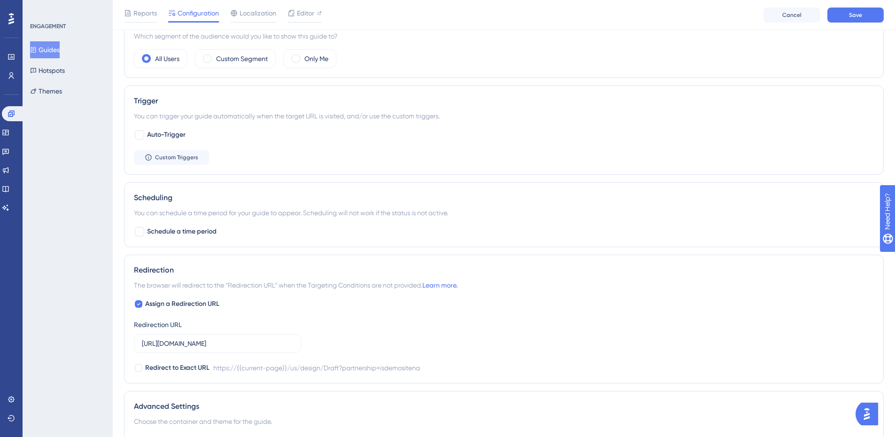
type input "[URL][DOMAIN_NAME]"
click at [234, 348] on input "[URL][DOMAIN_NAME]" at bounding box center [217, 343] width 151 height 10
paste input "[DOMAIN_NAME]"
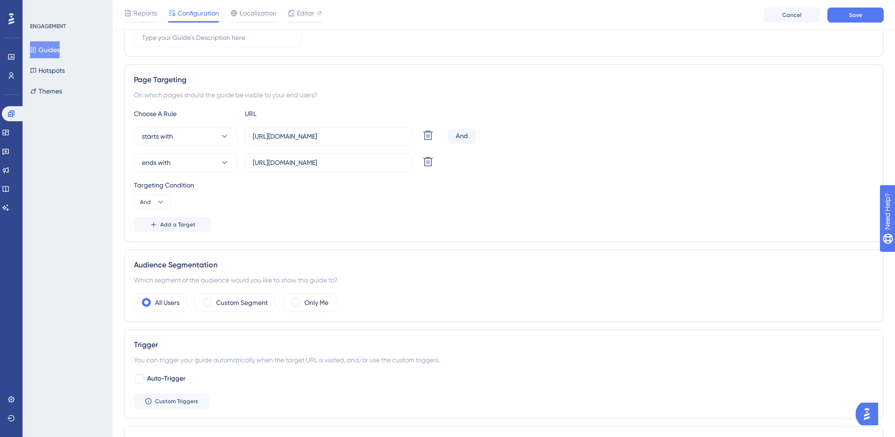
scroll to position [75, 0]
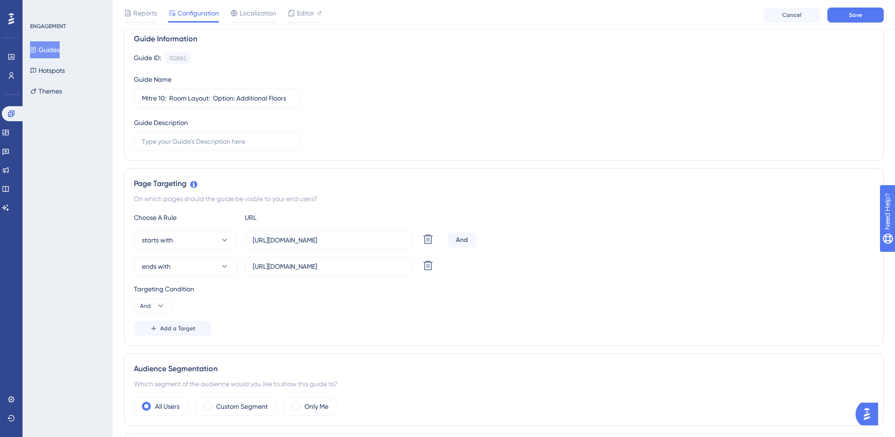
type input "[URL][DOMAIN_NAME]"
click at [165, 311] on button "And" at bounding box center [153, 305] width 38 height 15
click at [152, 352] on div "Or Or" at bounding box center [153, 351] width 18 height 19
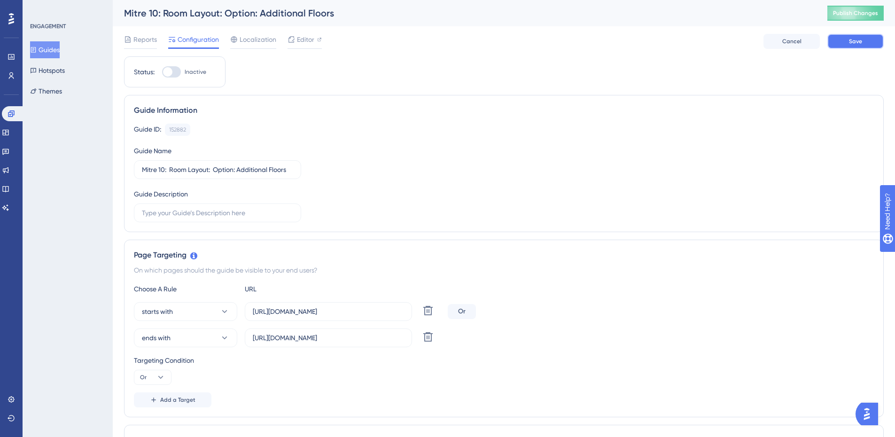
click at [842, 40] on button "Save" at bounding box center [855, 41] width 56 height 15
click at [60, 47] on button "Guides" at bounding box center [45, 49] width 30 height 17
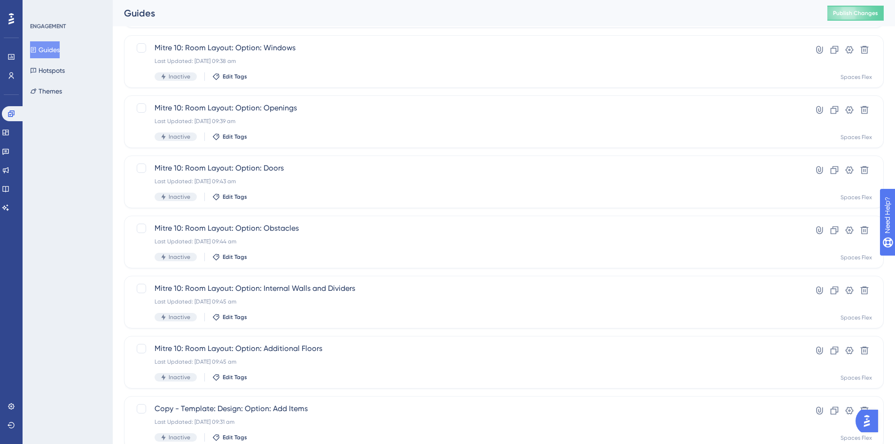
scroll to position [282, 0]
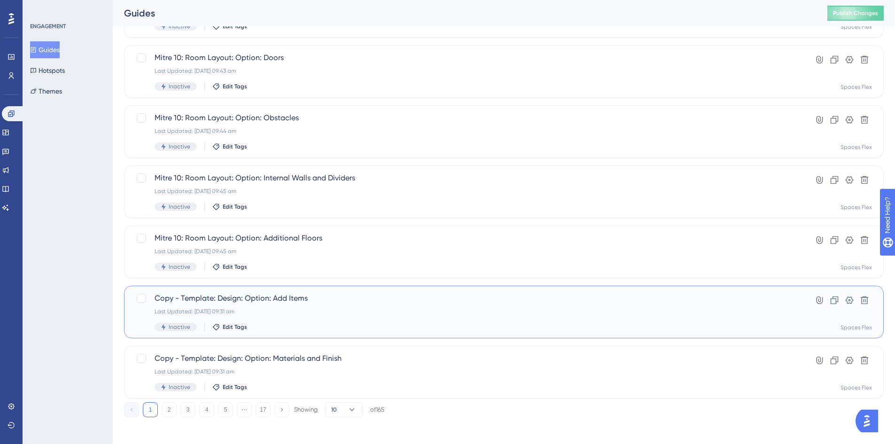
click at [279, 299] on span "Copy - Template: Design: Option: Add Items" at bounding box center [466, 298] width 623 height 11
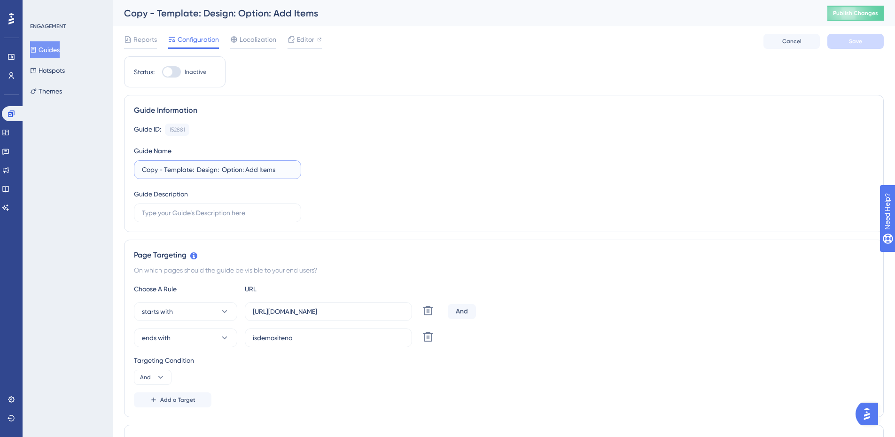
drag, startPoint x: 192, startPoint y: 171, endPoint x: 55, endPoint y: 171, distance: 136.2
type input "Mitre 10: Design: Option: Add Items"
click at [309, 311] on input "[URL][DOMAIN_NAME]" at bounding box center [328, 311] width 151 height 10
paste input "[DOMAIN_NAME]"
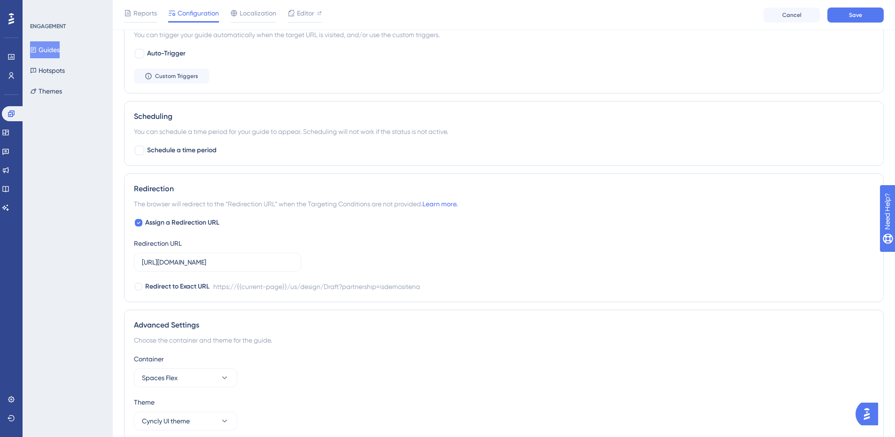
scroll to position [517, 0]
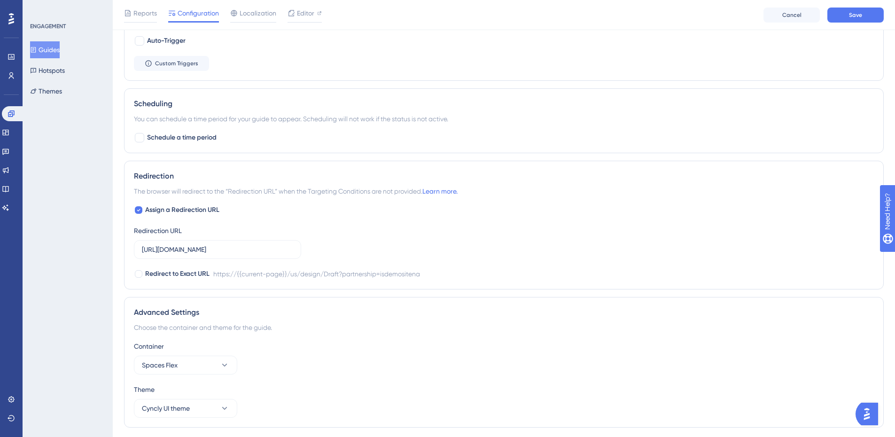
type input "[URL][DOMAIN_NAME]"
click at [232, 252] on input "[URL][DOMAIN_NAME]" at bounding box center [217, 249] width 151 height 10
paste input "[DOMAIN_NAME]"
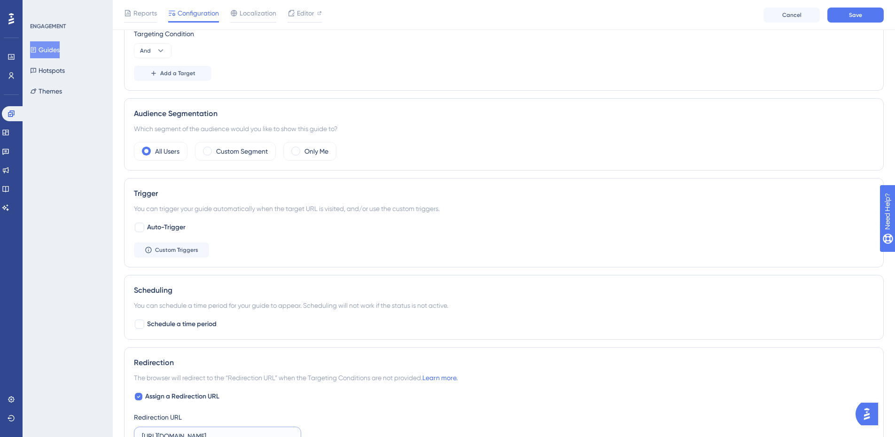
scroll to position [329, 0]
type input "[URL][DOMAIN_NAME]"
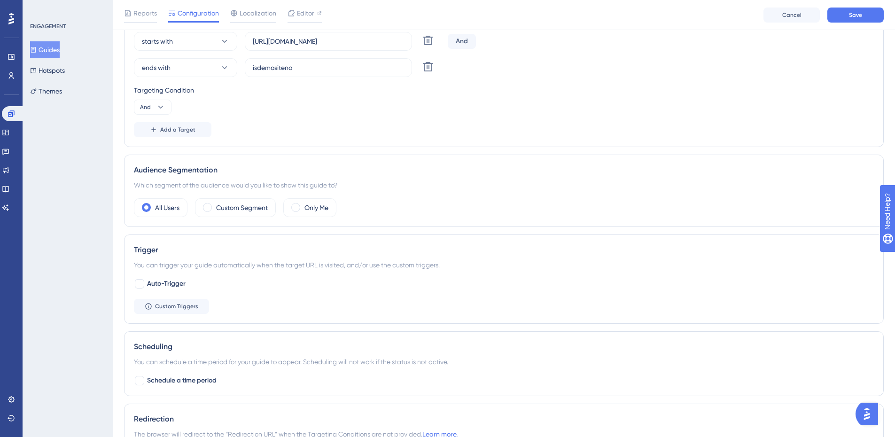
scroll to position [188, 0]
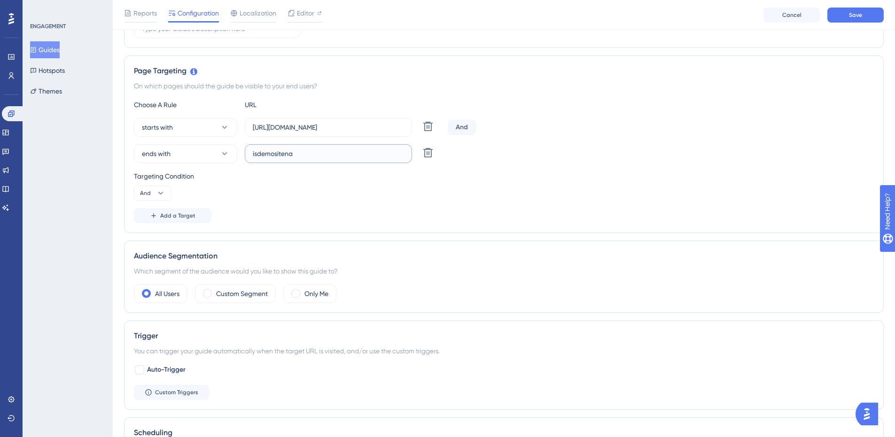
click at [321, 154] on input "isdemositena" at bounding box center [328, 153] width 151 height 10
paste input "[URL][DOMAIN_NAME]"
type input "[URL][DOMAIN_NAME]"
click at [143, 196] on span "And" at bounding box center [145, 193] width 11 height 8
click at [152, 240] on div "Or Or" at bounding box center [153, 238] width 18 height 19
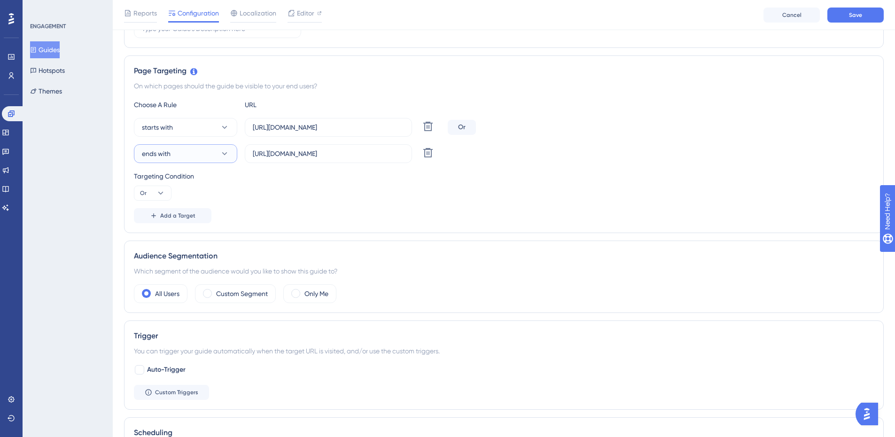
click at [175, 154] on button "ends with" at bounding box center [185, 153] width 103 height 19
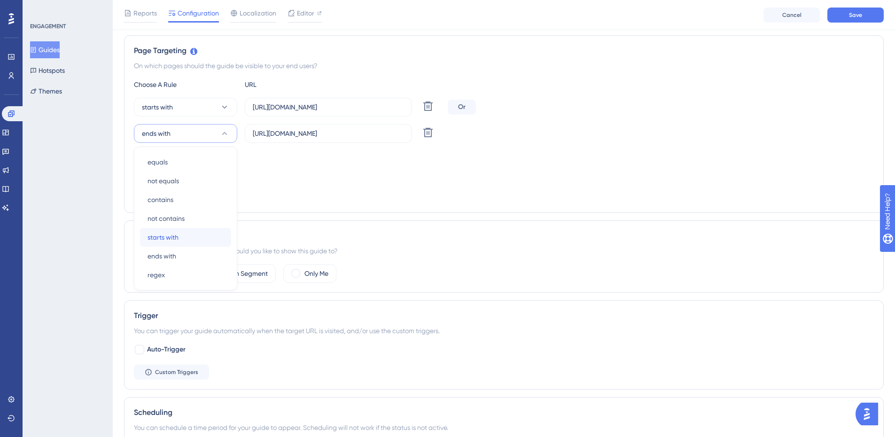
click at [172, 237] on span "starts with" at bounding box center [162, 237] width 31 height 11
click at [862, 16] on button "Save" at bounding box center [855, 15] width 56 height 15
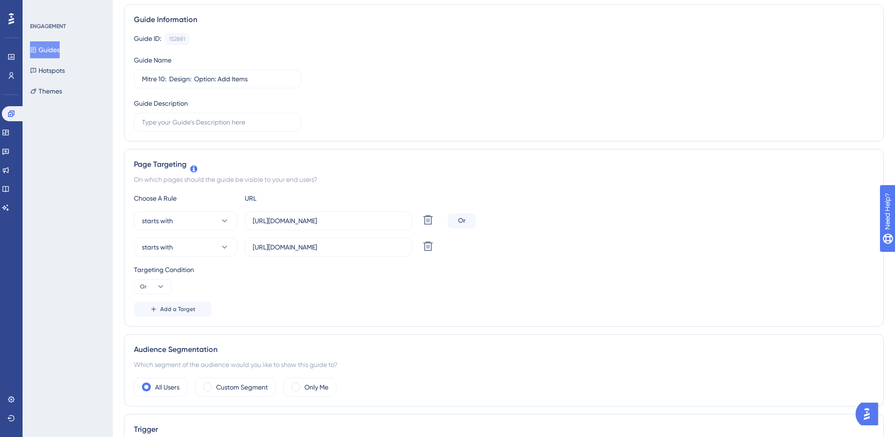
scroll to position [0, 0]
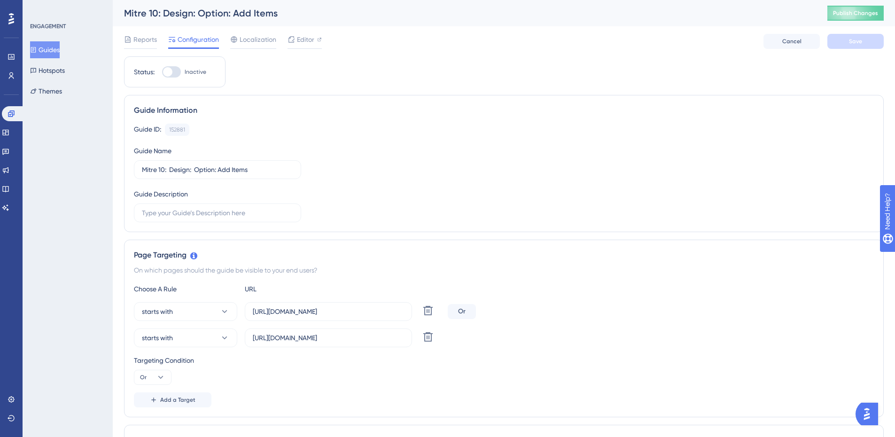
click at [55, 47] on button "Guides" at bounding box center [45, 49] width 30 height 17
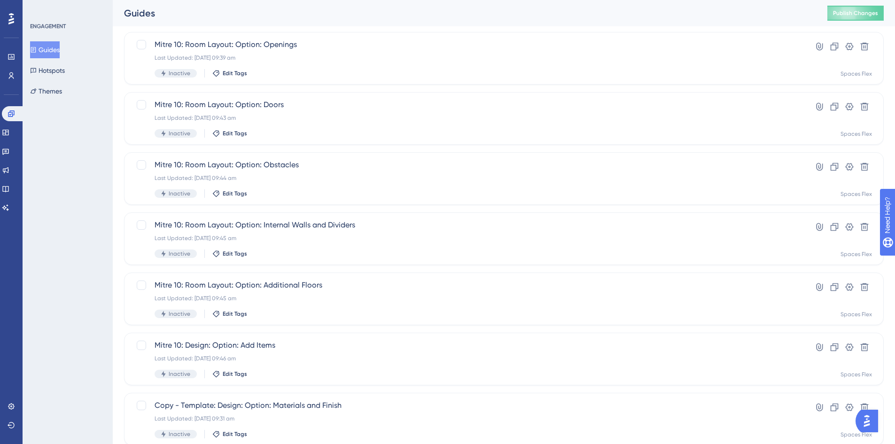
scroll to position [285, 0]
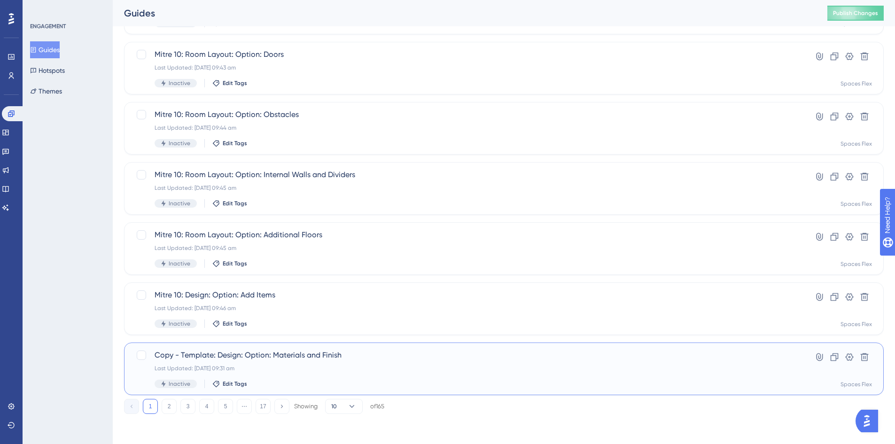
click at [306, 355] on span "Copy - Template: Design: Option: Materials and Finish" at bounding box center [466, 354] width 623 height 11
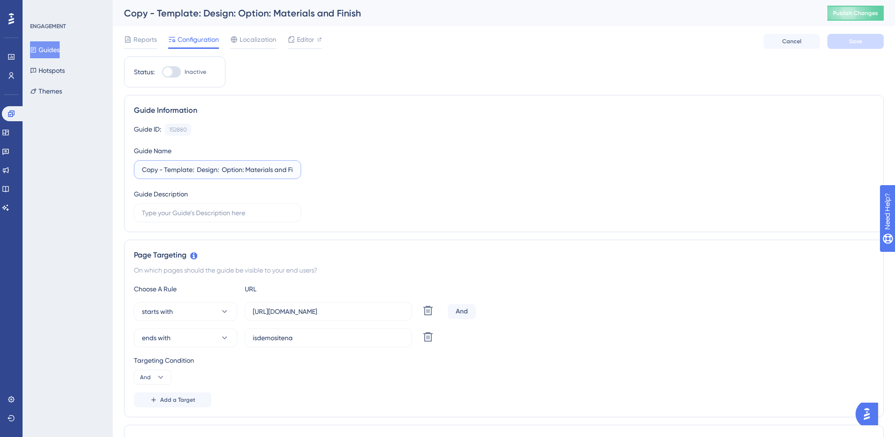
drag, startPoint x: 191, startPoint y: 171, endPoint x: 49, endPoint y: 179, distance: 142.6
type input "Mitre 10: Design: Option: Materials and Finish"
click at [303, 315] on input "[URL][DOMAIN_NAME]" at bounding box center [328, 311] width 151 height 10
paste input "[DOMAIN_NAME]"
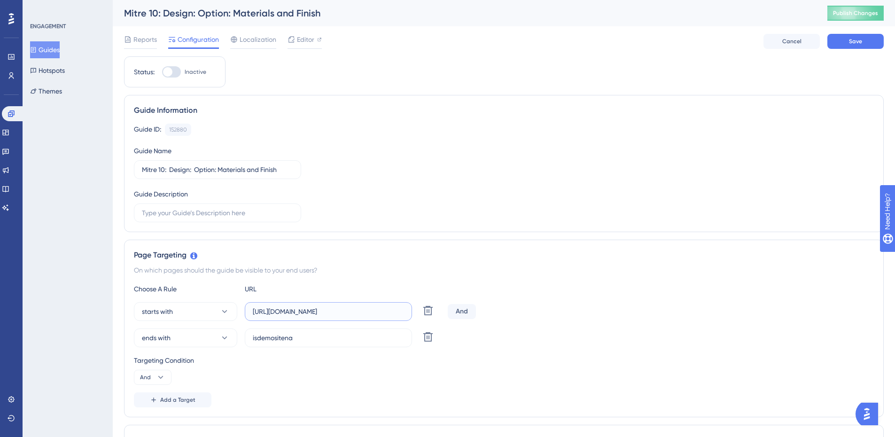
type input "[URL][DOMAIN_NAME]"
click at [319, 337] on input "isdemositena" at bounding box center [328, 338] width 151 height 10
paste input "[URL][DOMAIN_NAME]"
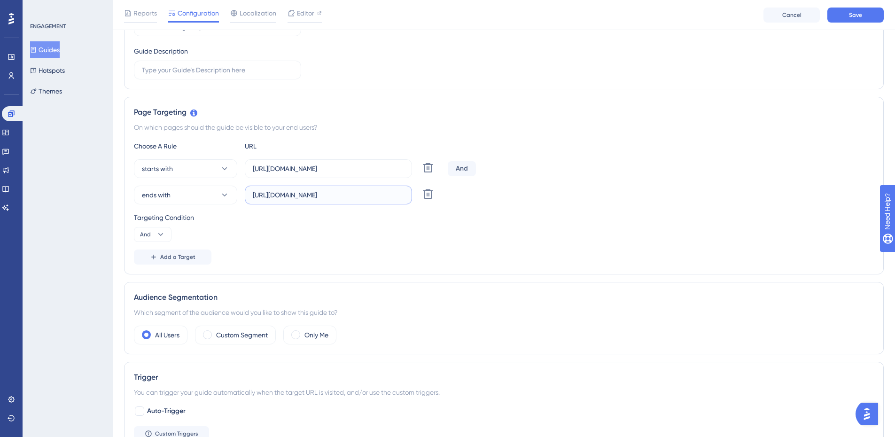
scroll to position [282, 0]
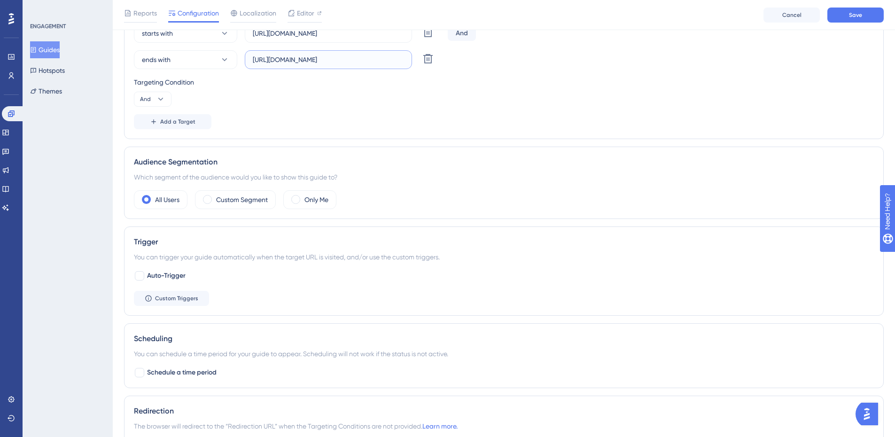
type input "[URL][DOMAIN_NAME]"
click at [640, 349] on div "You can schedule a time period for your guide to appear. Scheduling will not wo…" at bounding box center [504, 353] width 740 height 11
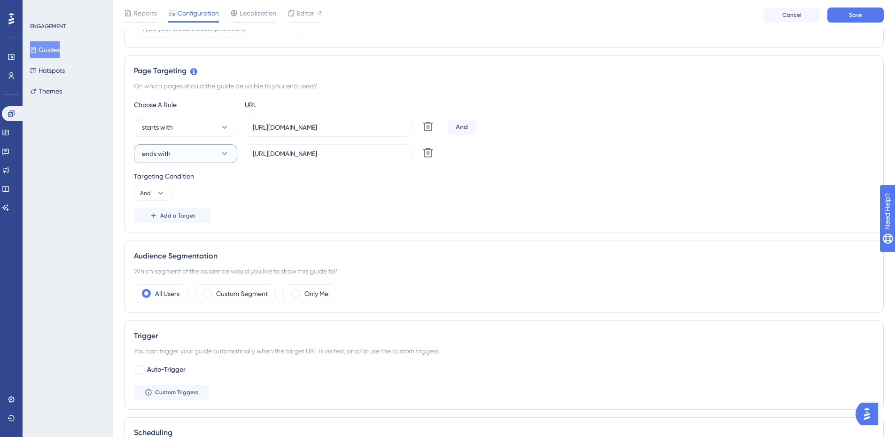
click at [181, 152] on button "ends with" at bounding box center [185, 153] width 103 height 19
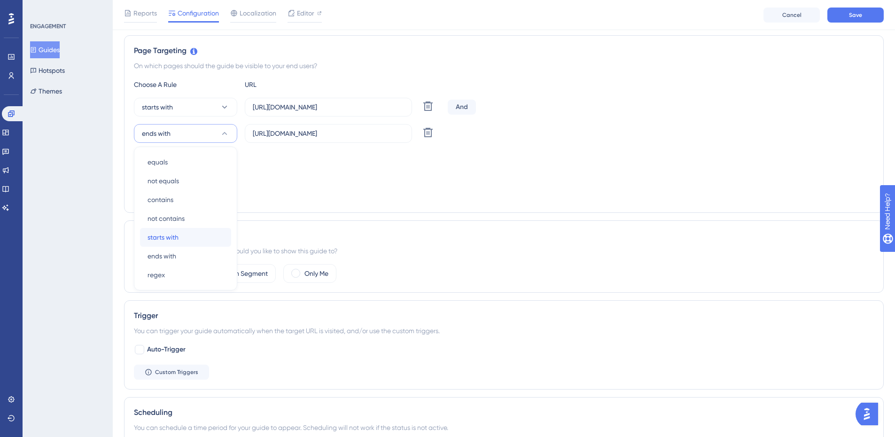
click at [179, 237] on div "starts with starts with" at bounding box center [185, 237] width 76 height 19
click at [170, 167] on button "And" at bounding box center [153, 172] width 38 height 15
click at [160, 216] on div "Or Or" at bounding box center [153, 218] width 18 height 19
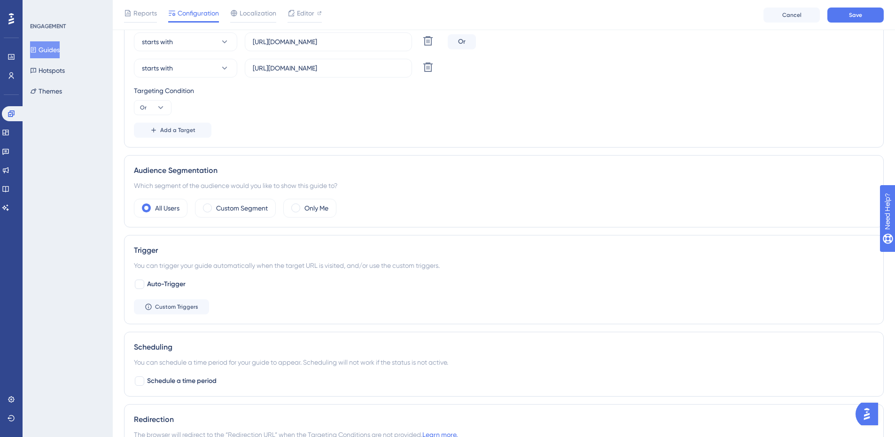
scroll to position [349, 0]
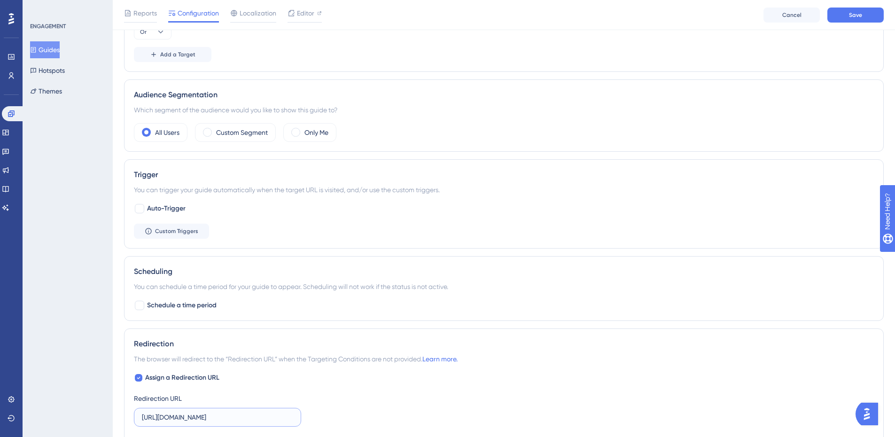
click at [209, 416] on input "[URL][DOMAIN_NAME]" at bounding box center [217, 417] width 151 height 10
paste input "[DOMAIN_NAME]"
type input "[URL][DOMAIN_NAME]"
click at [842, 17] on button "Save" at bounding box center [855, 15] width 56 height 15
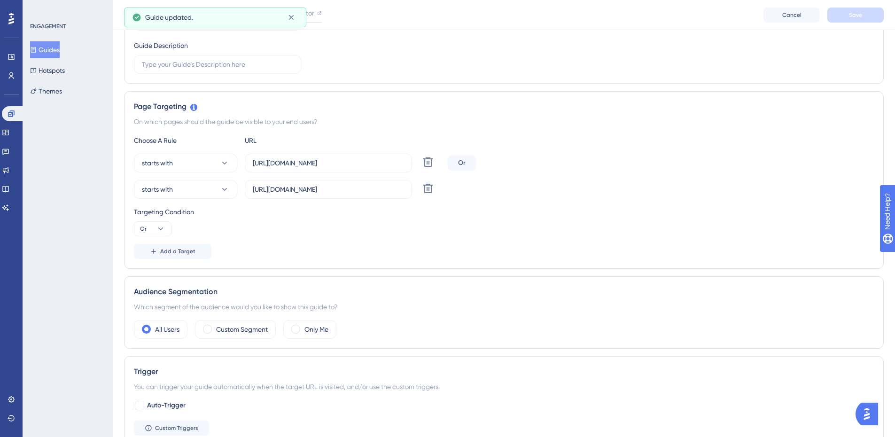
scroll to position [0, 0]
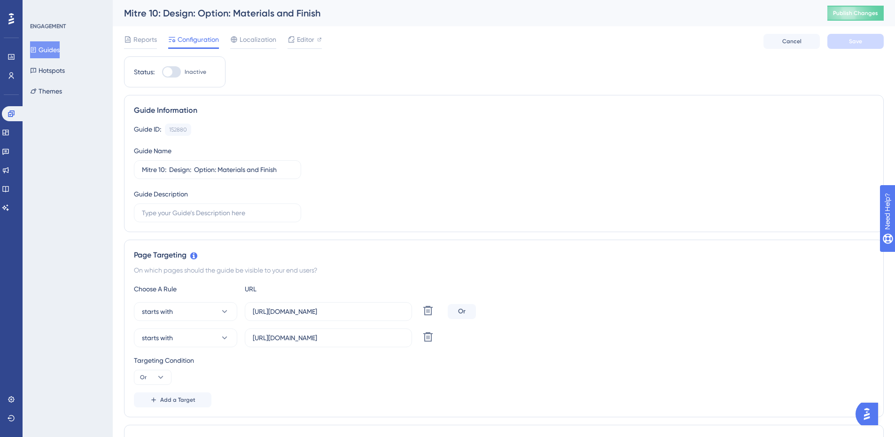
click at [50, 51] on button "Guides" at bounding box center [45, 49] width 30 height 17
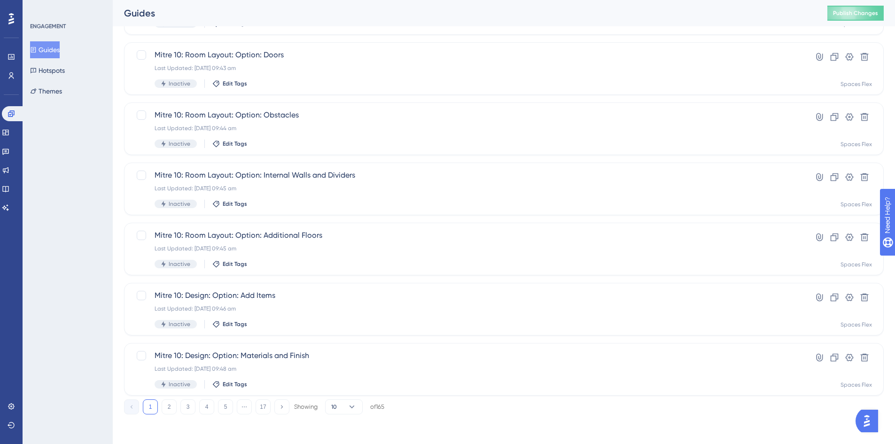
scroll to position [285, 0]
click at [169, 404] on button "2" at bounding box center [169, 406] width 15 height 15
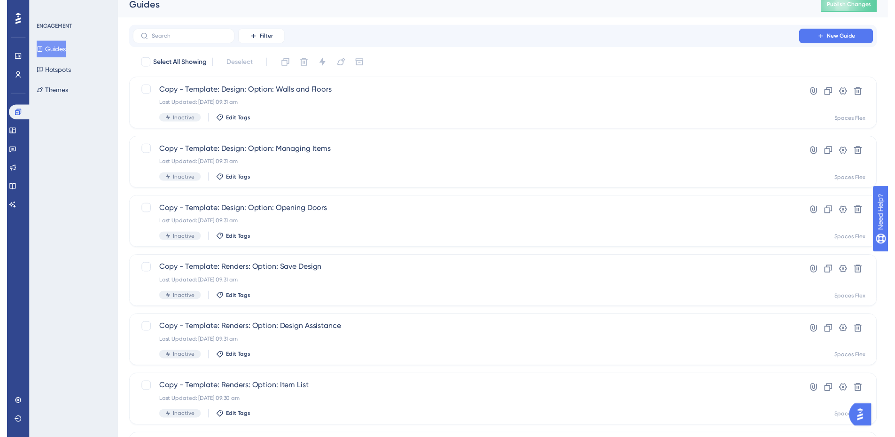
scroll to position [0, 0]
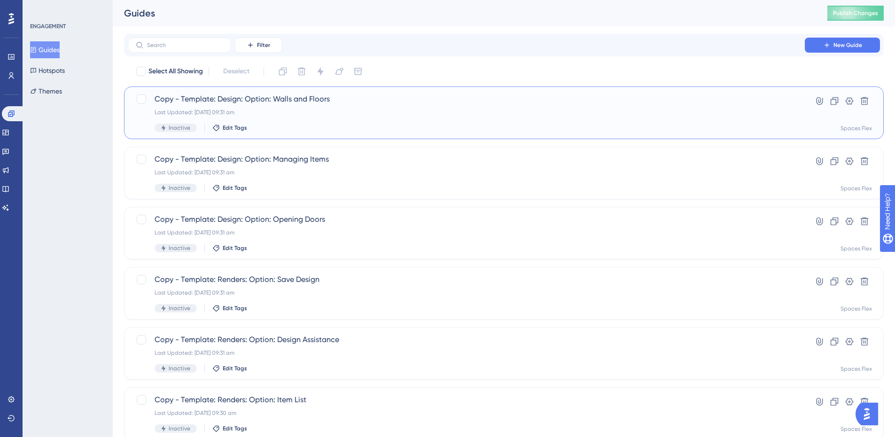
click at [295, 109] on div "Last Updated: [DATE] 09:31 am" at bounding box center [466, 113] width 623 height 8
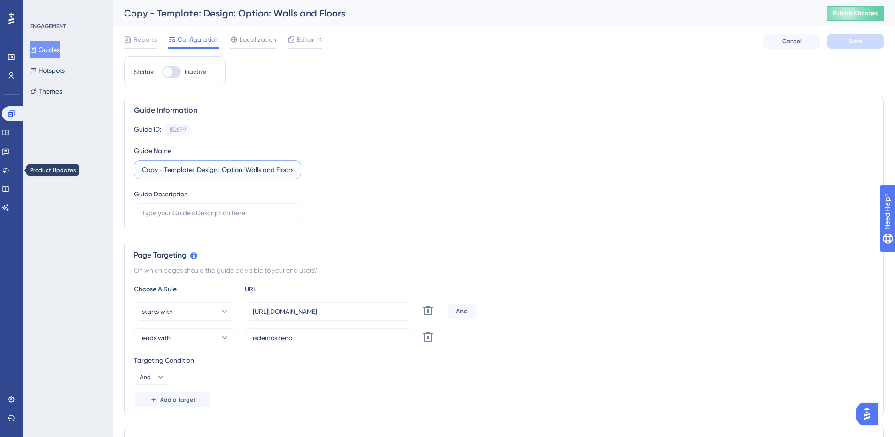
drag, startPoint x: 193, startPoint y: 168, endPoint x: 15, endPoint y: 172, distance: 178.1
type input "Mitre 10: Design: Option: Walls and Floors"
click at [338, 315] on input "[URL][DOMAIN_NAME]" at bounding box center [328, 311] width 151 height 10
paste input "[DOMAIN_NAME]"
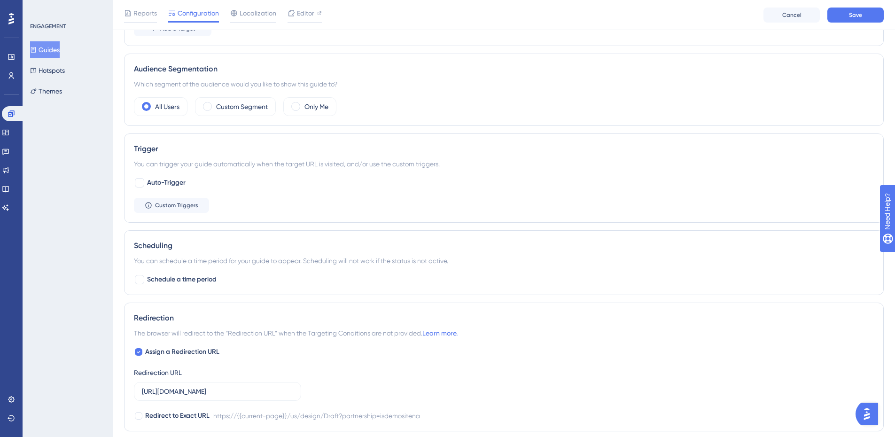
scroll to position [423, 0]
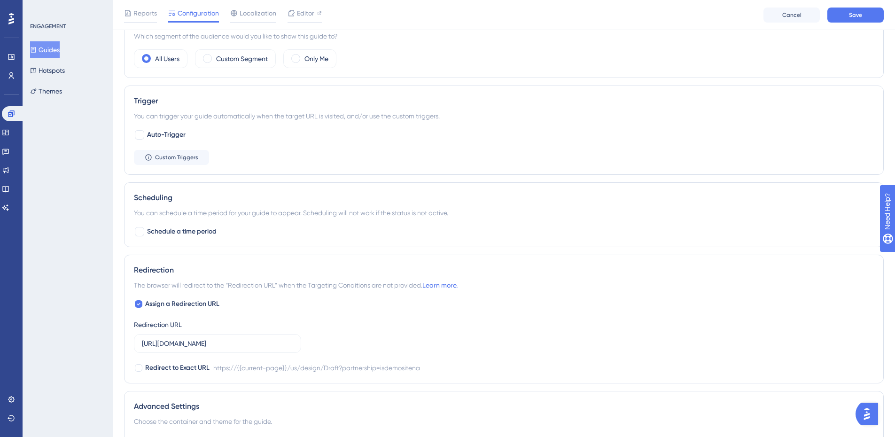
type input "[URL][DOMAIN_NAME]"
click at [248, 344] on input "[URL][DOMAIN_NAME]" at bounding box center [217, 343] width 151 height 10
paste input "[DOMAIN_NAME]"
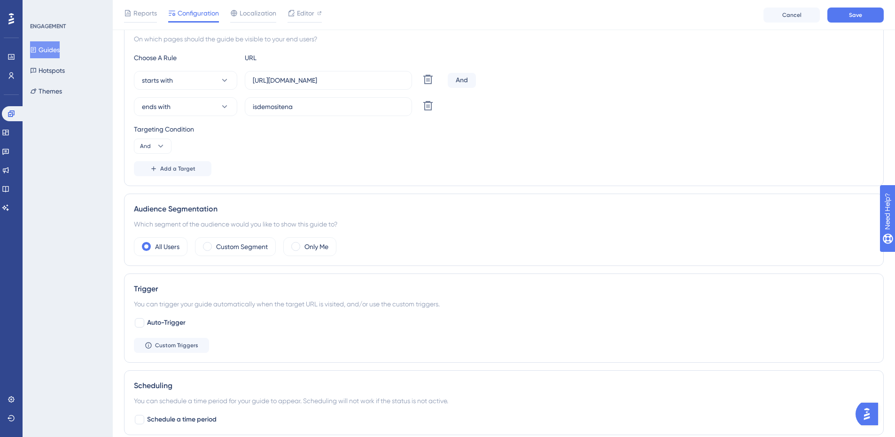
scroll to position [188, 0]
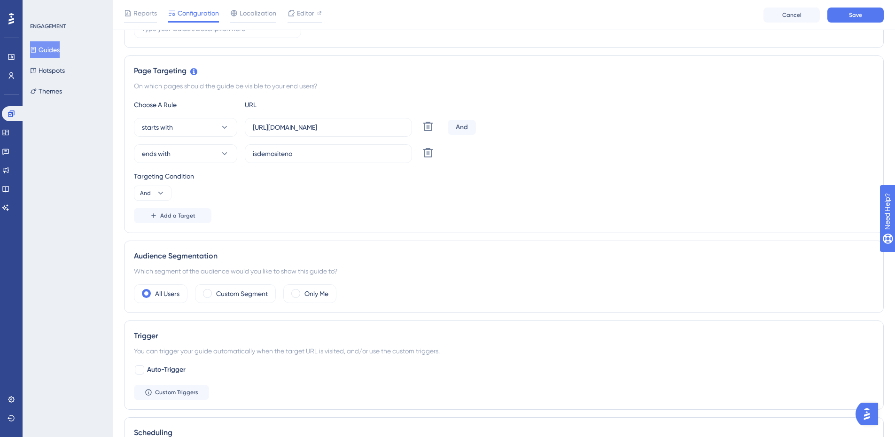
type input "[URL][DOMAIN_NAME]"
click at [333, 157] on input "isdemositena" at bounding box center [328, 153] width 151 height 10
paste input "[URL][DOMAIN_NAME]"
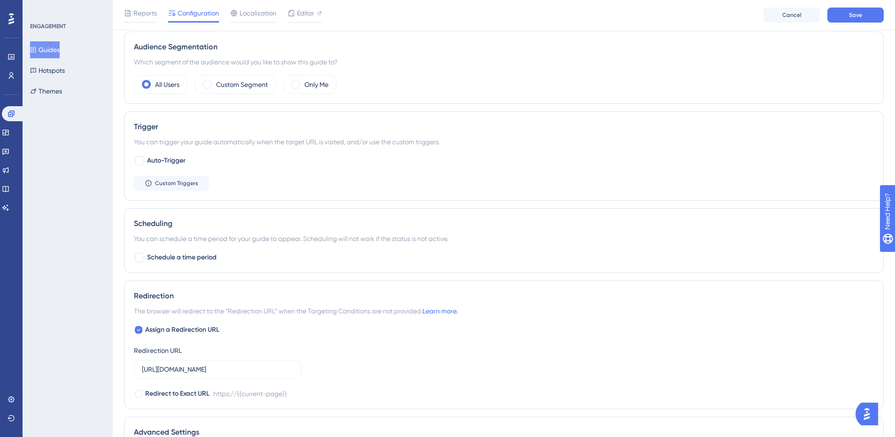
scroll to position [517, 0]
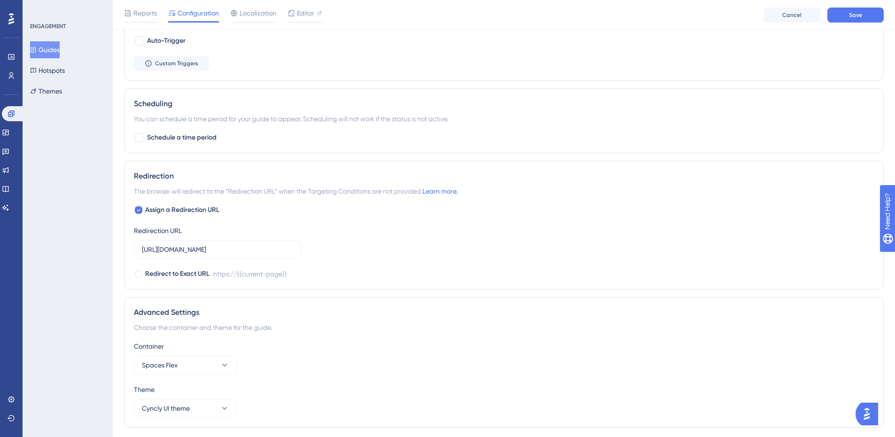
type input "[URL][DOMAIN_NAME]"
click at [851, 19] on button "Save" at bounding box center [855, 15] width 56 height 15
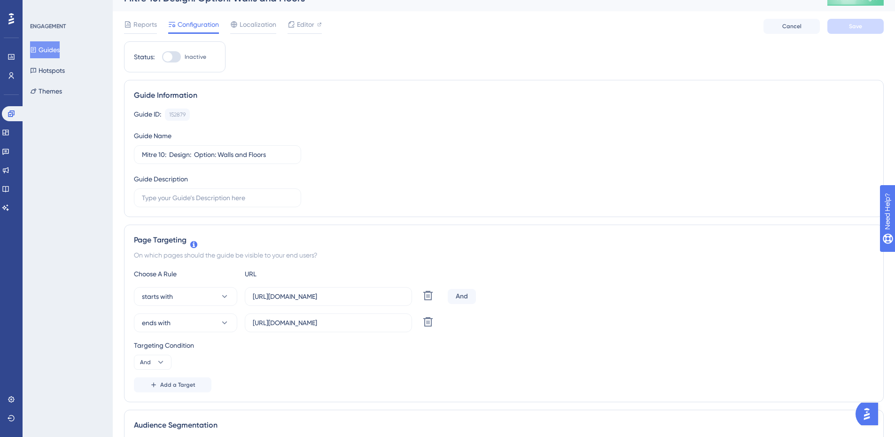
scroll to position [0, 0]
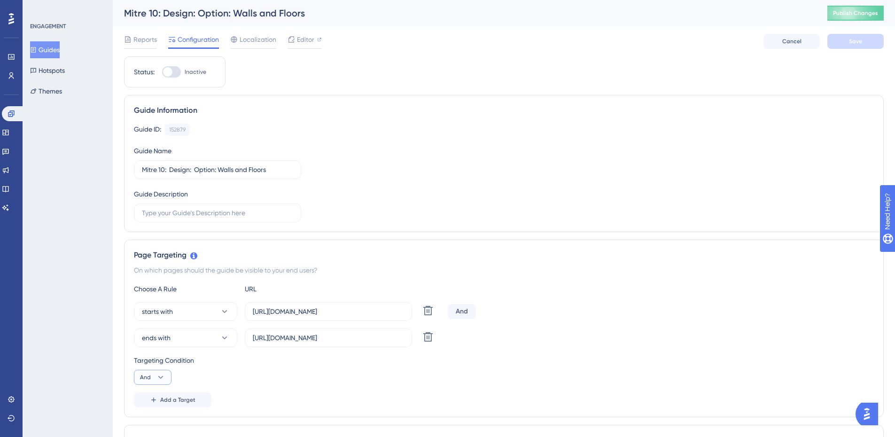
click at [145, 377] on span "And" at bounding box center [145, 377] width 11 height 8
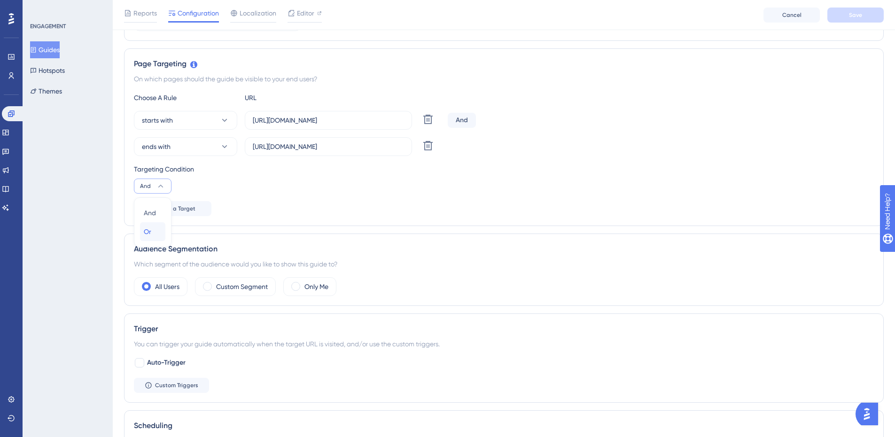
click at [157, 228] on div "Or Or" at bounding box center [153, 231] width 18 height 19
click at [851, 21] on button "Save" at bounding box center [855, 15] width 56 height 15
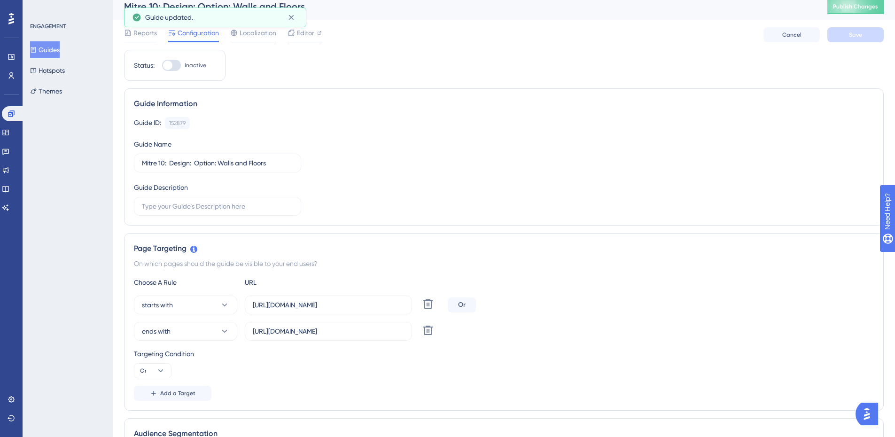
scroll to position [0, 0]
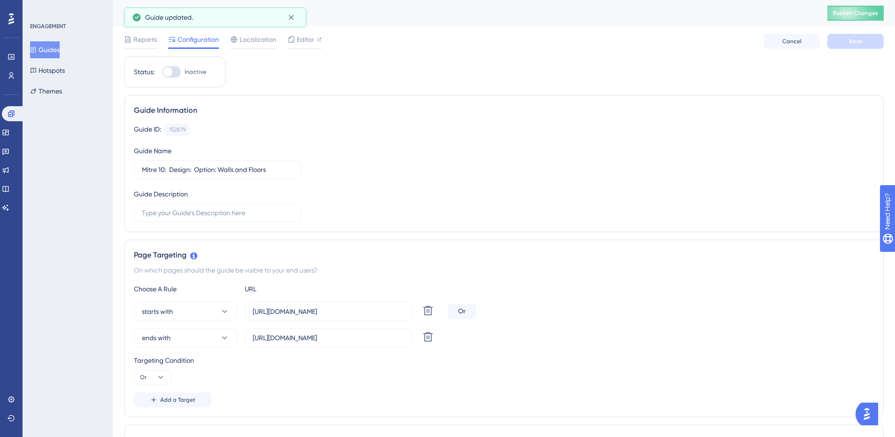
click at [36, 50] on icon at bounding box center [33, 50] width 5 height 6
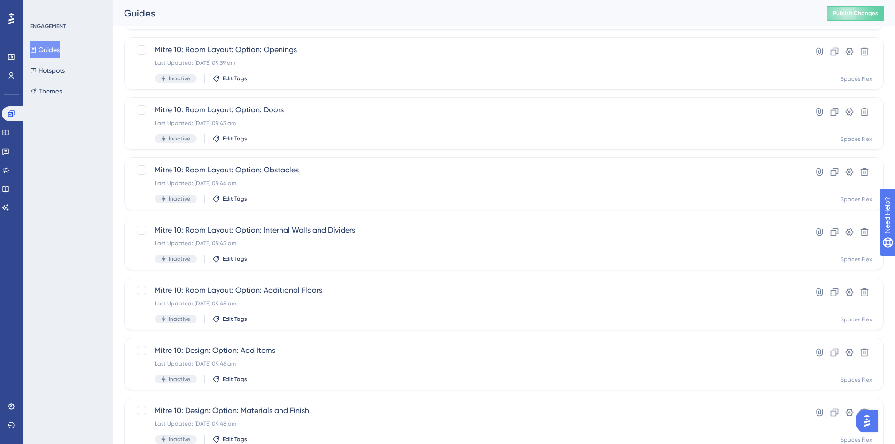
scroll to position [285, 0]
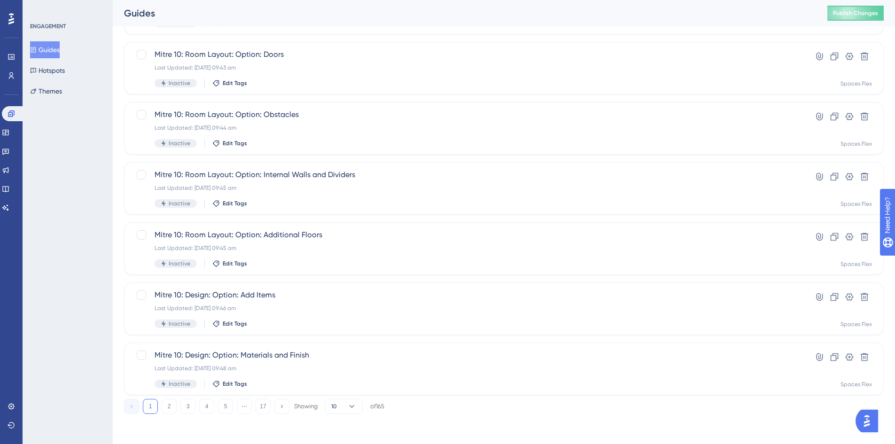
click at [167, 404] on button "2" at bounding box center [169, 406] width 15 height 15
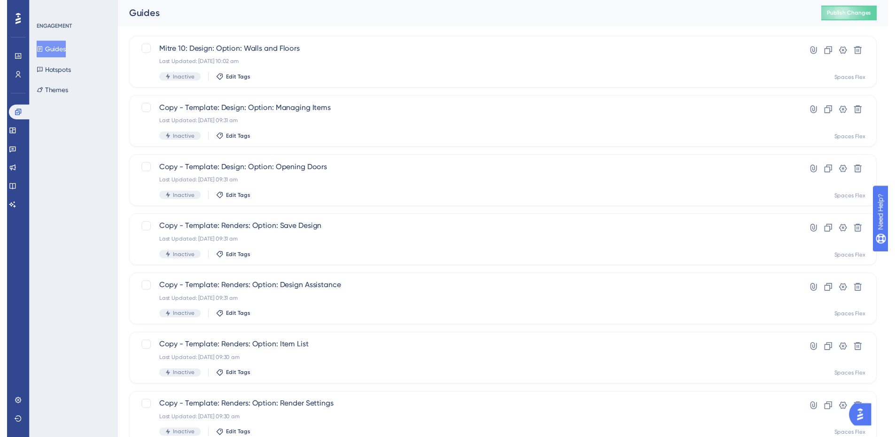
scroll to position [0, 0]
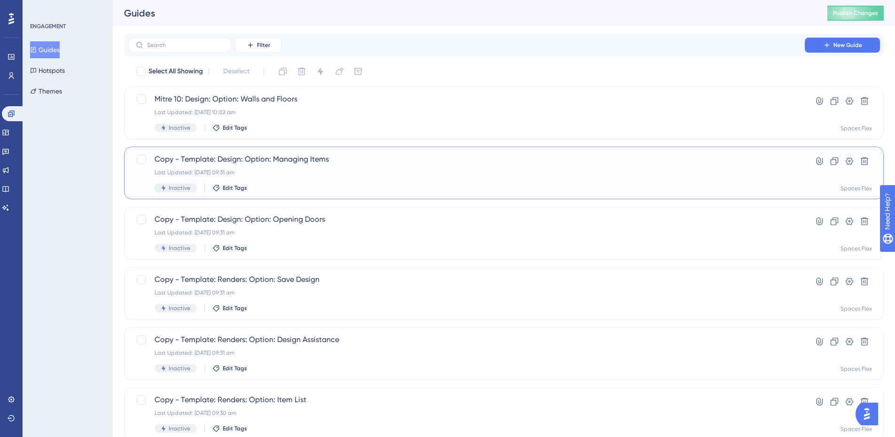
click at [192, 162] on span "Copy - Template: Design: Option: Managing Items" at bounding box center [466, 159] width 623 height 11
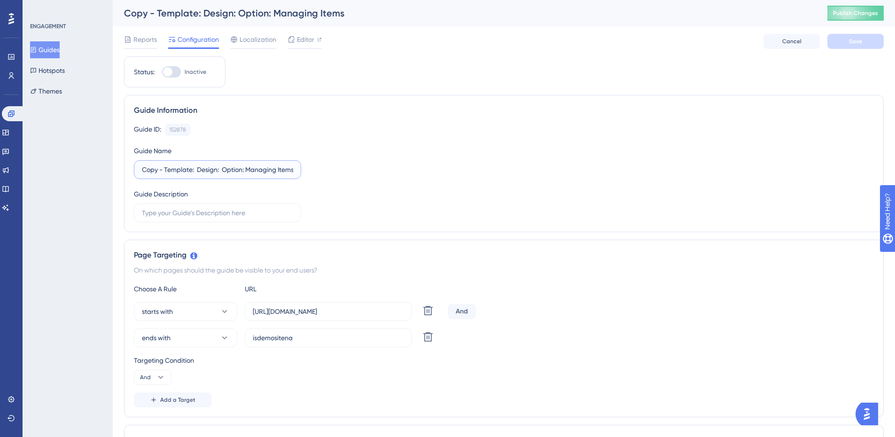
drag, startPoint x: 192, startPoint y: 171, endPoint x: 28, endPoint y: 178, distance: 163.6
type input "Mitre 10: Design: Option: Managing Items"
click at [366, 323] on div "starts with [URL][DOMAIN_NAME] Delete And ends with isdemositena Delete" at bounding box center [504, 324] width 740 height 45
click at [374, 313] on input "[URL][DOMAIN_NAME]" at bounding box center [328, 311] width 151 height 10
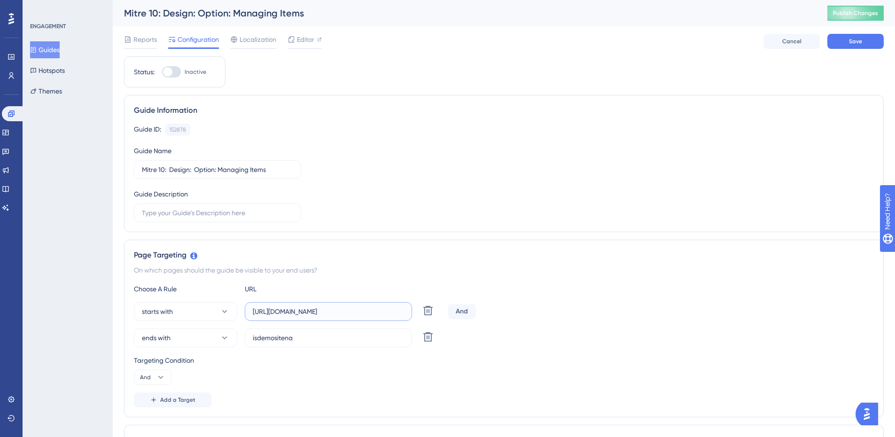
click at [374, 313] on input "[URL][DOMAIN_NAME]" at bounding box center [328, 311] width 151 height 10
paste input "[DOMAIN_NAME]"
type input "[URL][DOMAIN_NAME]"
click at [355, 341] on input "isdemositena" at bounding box center [328, 338] width 151 height 10
paste input "[URL][DOMAIN_NAME]"
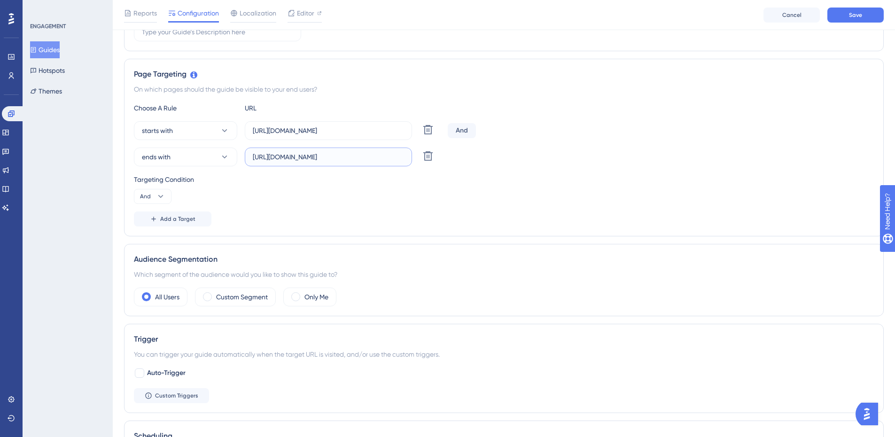
scroll to position [188, 0]
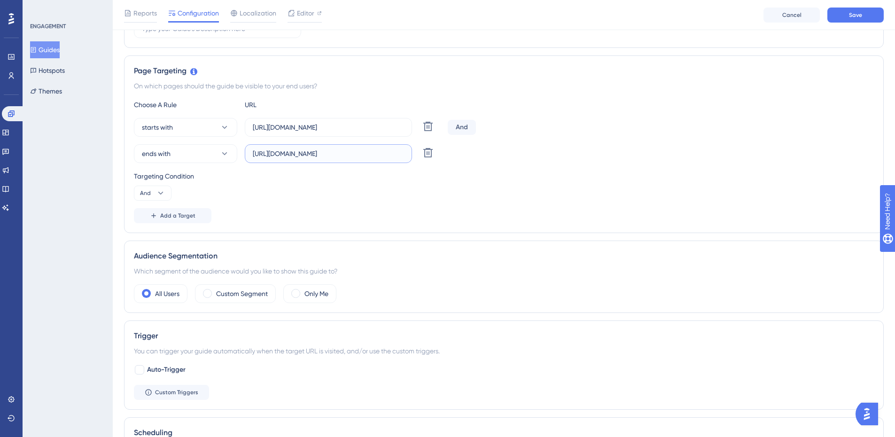
type input "[URL][DOMAIN_NAME]"
click at [145, 192] on span "And" at bounding box center [145, 193] width 11 height 8
click at [150, 236] on span "Or" at bounding box center [148, 238] width 8 height 11
click at [191, 155] on button "ends with" at bounding box center [185, 153] width 103 height 19
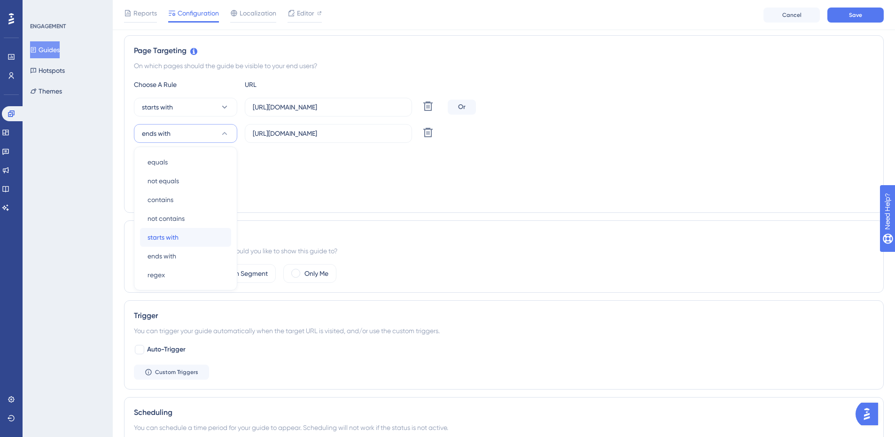
click at [171, 237] on span "starts with" at bounding box center [162, 237] width 31 height 11
click at [436, 164] on div "Targeting Condition Or" at bounding box center [504, 165] width 740 height 30
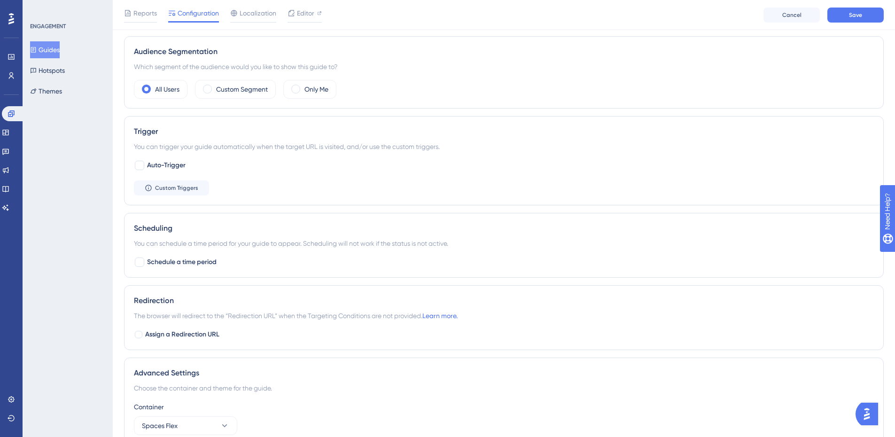
scroll to position [481, 0]
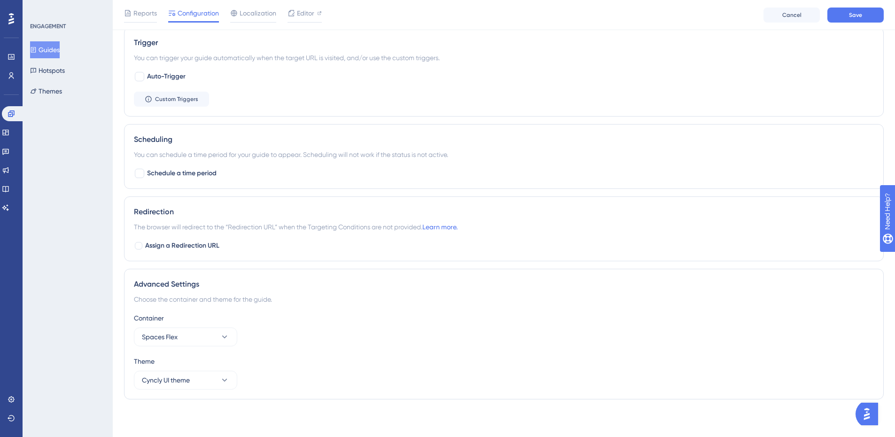
drag, startPoint x: 356, startPoint y: 351, endPoint x: 361, endPoint y: 352, distance: 5.7
click at [361, 352] on div "Container Spaces Flex Theme Cyncly UI theme" at bounding box center [504, 350] width 740 height 77
click at [154, 248] on span "Assign a Redirection URL" at bounding box center [182, 245] width 74 height 11
checkbox input "true"
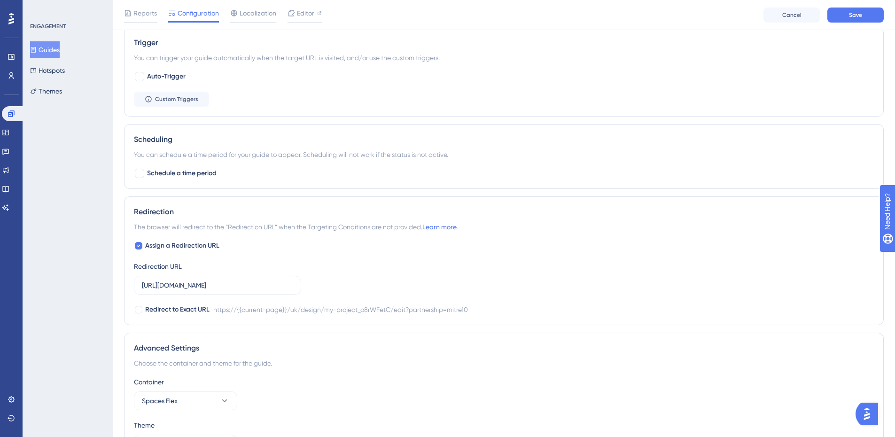
click at [249, 290] on label "[URL][DOMAIN_NAME]" at bounding box center [217, 285] width 167 height 19
click at [249, 290] on input "[URL][DOMAIN_NAME]" at bounding box center [217, 285] width 151 height 10
paste input "[DOMAIN_NAME]"
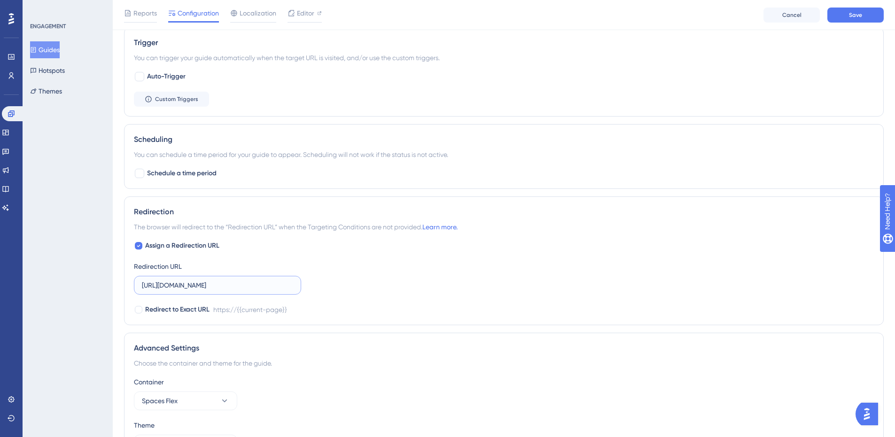
type input "[URL][DOMAIN_NAME]"
click at [847, 25] on div "Reports Configuration Localization Editor Cancel Save" at bounding box center [504, 15] width 782 height 30
click at [853, 16] on span "Save" at bounding box center [855, 15] width 13 height 8
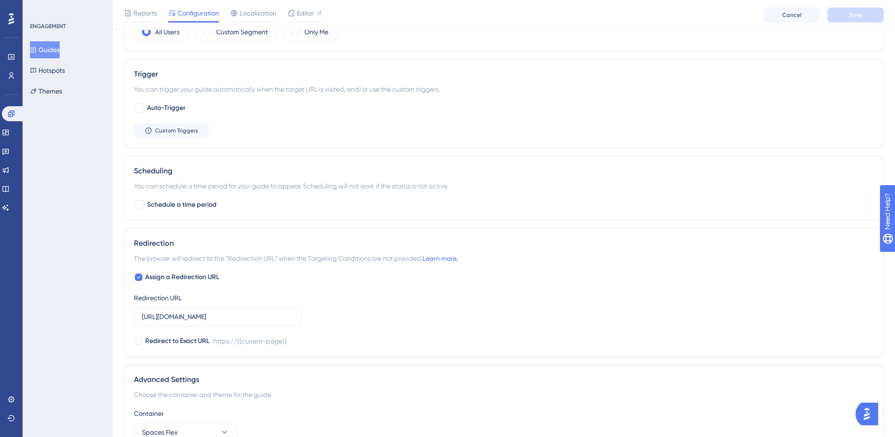
scroll to position [470, 0]
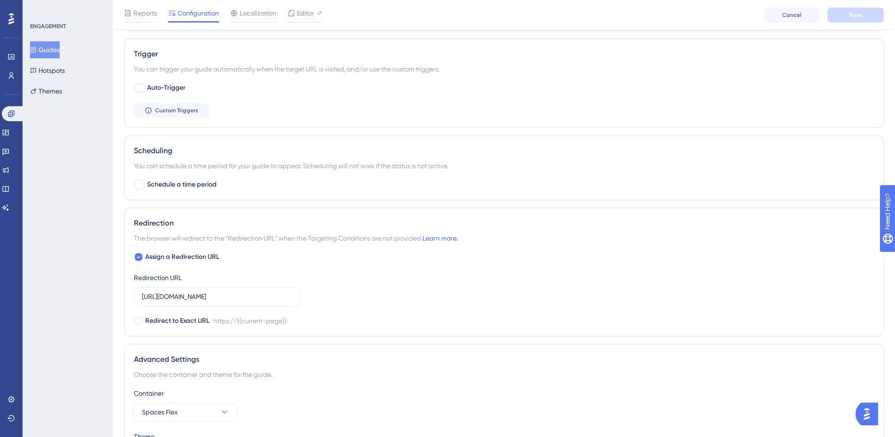
click at [60, 46] on button "Guides" at bounding box center [45, 49] width 30 height 17
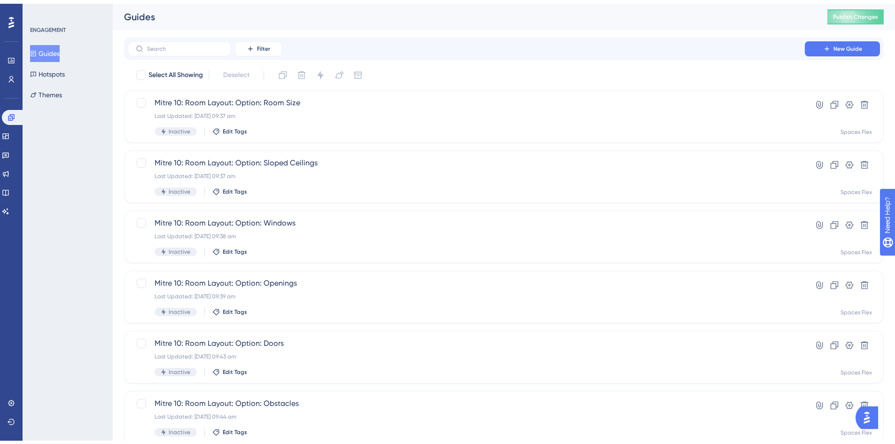
scroll to position [285, 0]
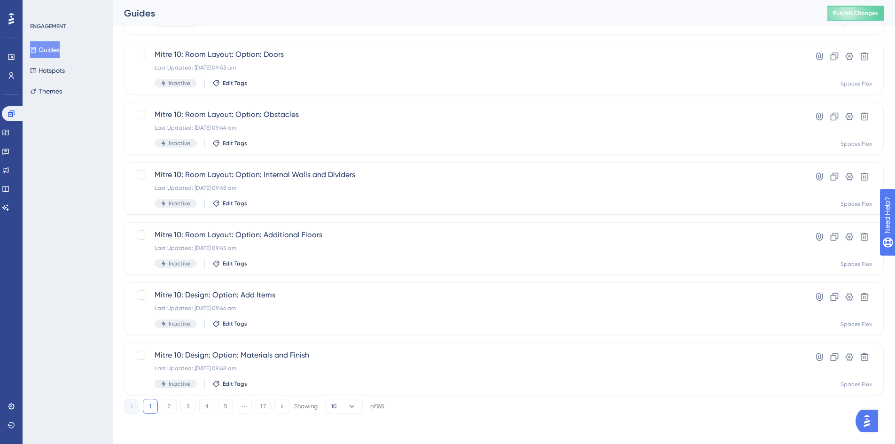
click at [166, 405] on button "2" at bounding box center [169, 406] width 15 height 15
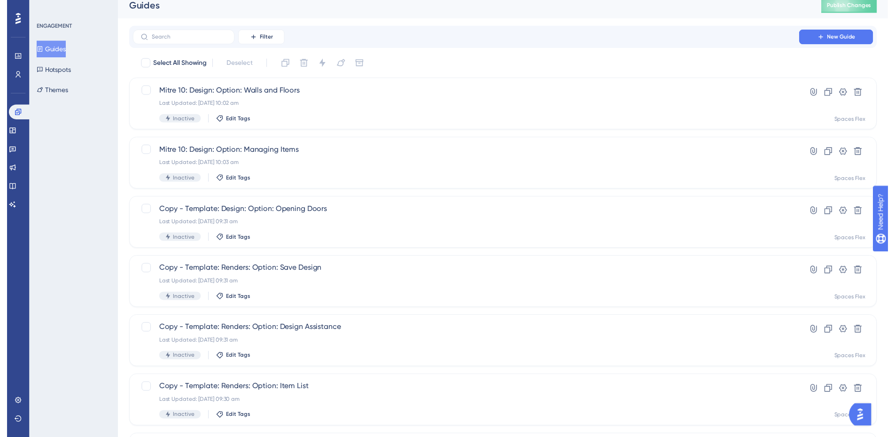
scroll to position [0, 0]
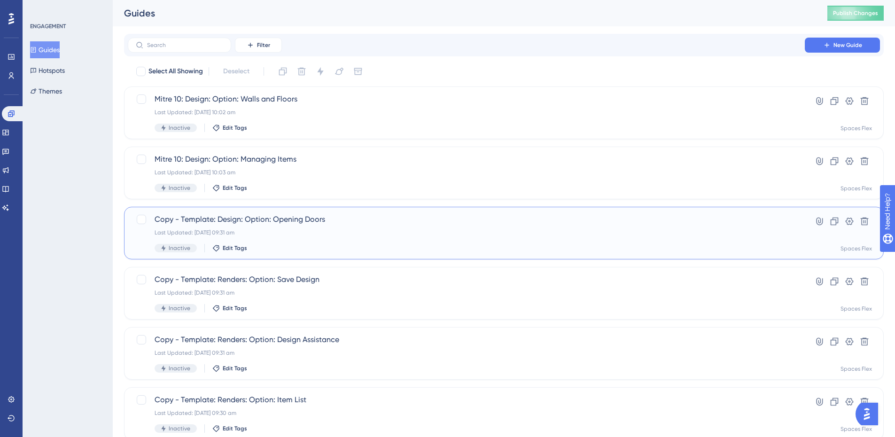
click at [186, 219] on span "Copy - Template: Design: Option: Opening Doors" at bounding box center [466, 219] width 623 height 11
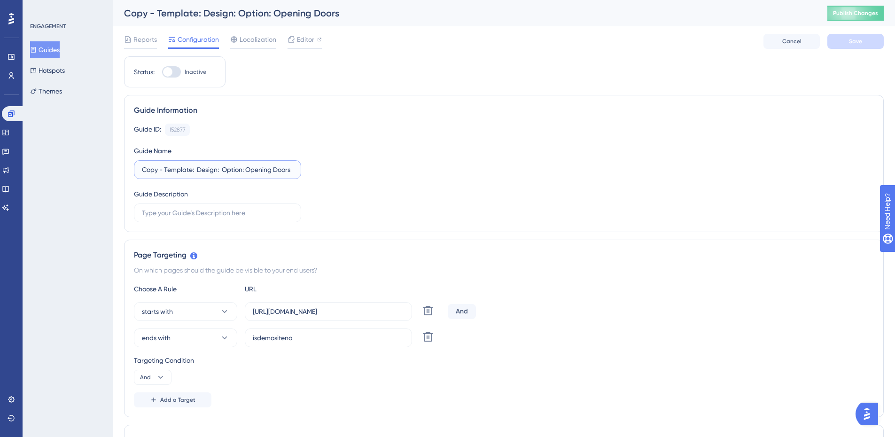
drag, startPoint x: 192, startPoint y: 170, endPoint x: 95, endPoint y: 178, distance: 97.1
type input "Mitre 10: Design: Option: Opening Doors"
click at [325, 330] on label "isdemositena" at bounding box center [328, 337] width 167 height 19
click at [325, 333] on input "isdemositena" at bounding box center [328, 338] width 151 height 10
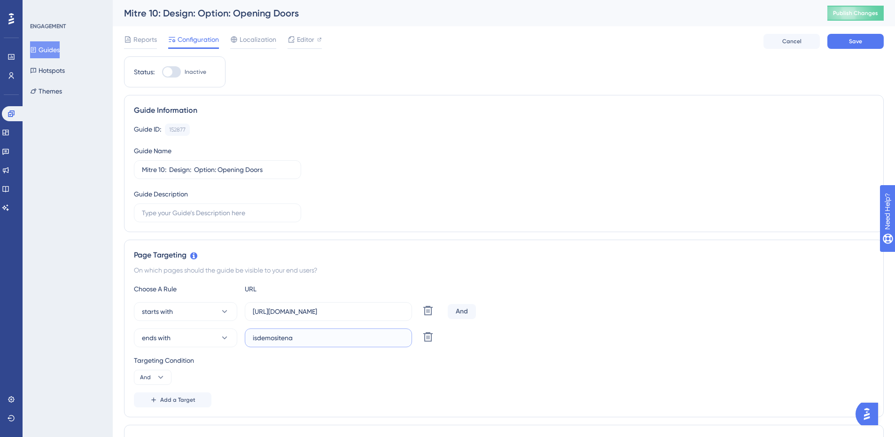
paste input "[URL][DOMAIN_NAME]"
type input "[URL][DOMAIN_NAME]"
click at [158, 334] on span "ends with" at bounding box center [156, 337] width 29 height 11
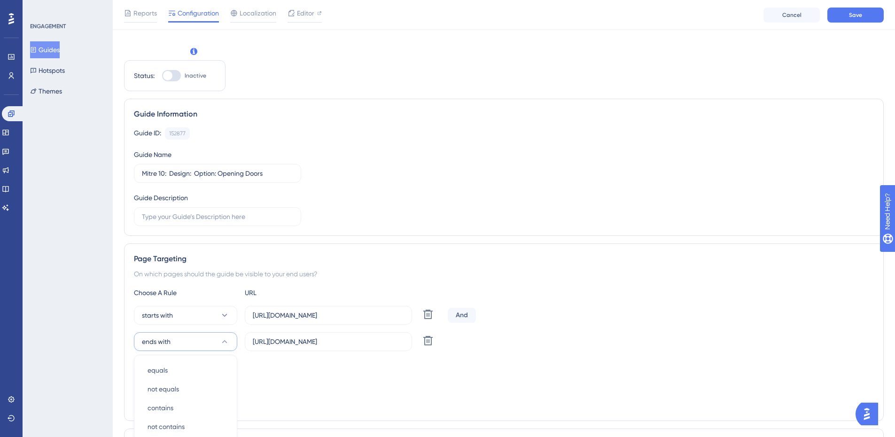
scroll to position [208, 0]
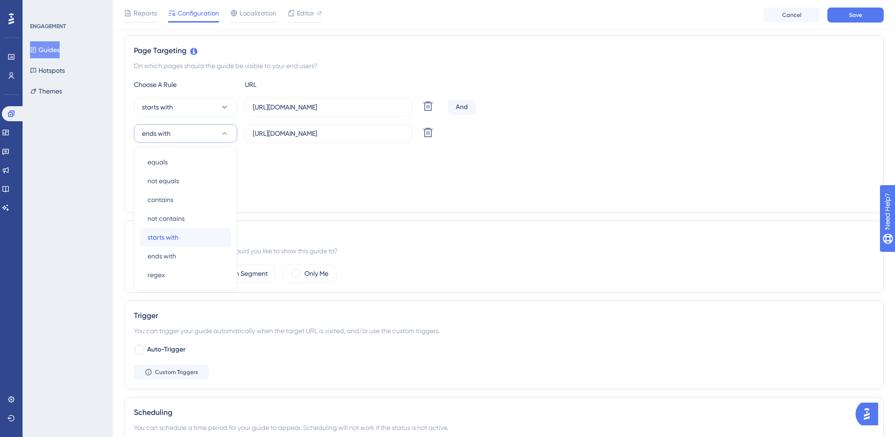
click at [178, 235] on span "starts with" at bounding box center [162, 237] width 31 height 11
click at [157, 169] on icon at bounding box center [160, 172] width 9 height 9
click at [154, 218] on div "Or Or" at bounding box center [153, 218] width 18 height 19
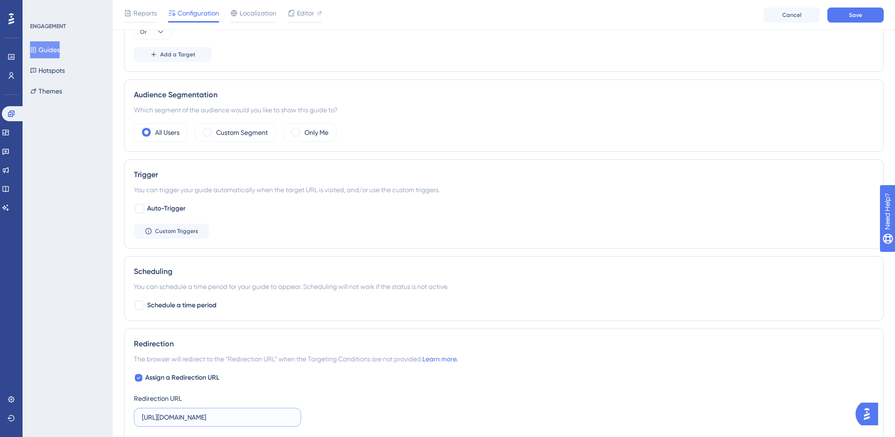
click at [208, 420] on input "[URL][DOMAIN_NAME]" at bounding box center [217, 417] width 151 height 10
paste input "[DOMAIN_NAME]"
type input "[URL][DOMAIN_NAME]"
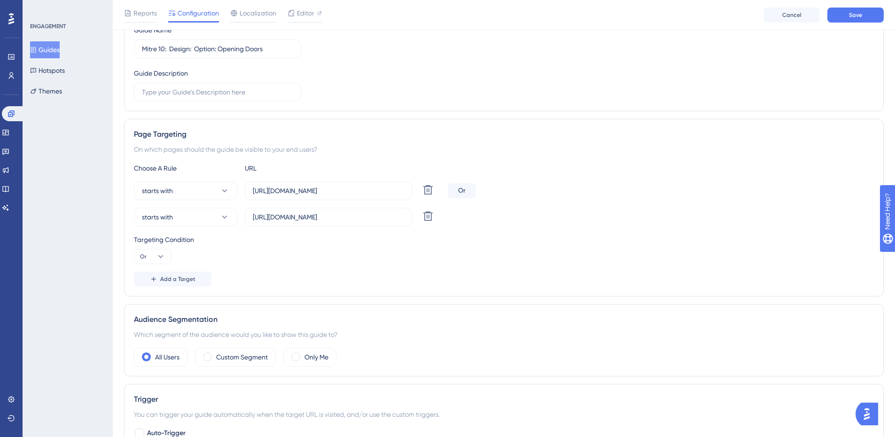
scroll to position [114, 0]
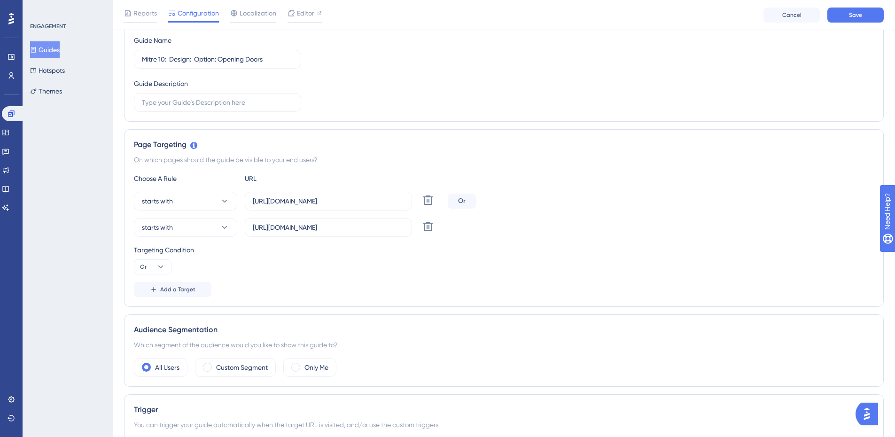
click at [303, 186] on div "Choose A Rule URL starts with [URL][DOMAIN_NAME] Delete Or starts with [URL][DO…" at bounding box center [504, 235] width 740 height 124
click at [310, 199] on input "[URL][DOMAIN_NAME]" at bounding box center [328, 201] width 151 height 10
paste input "[DOMAIN_NAME]"
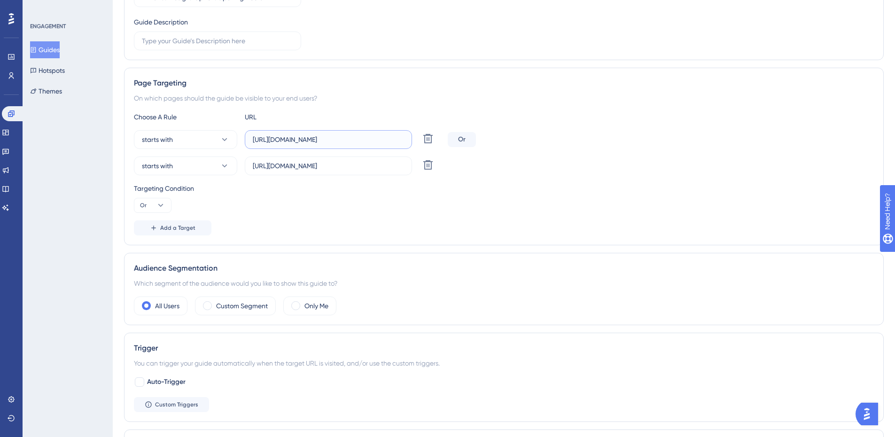
scroll to position [0, 0]
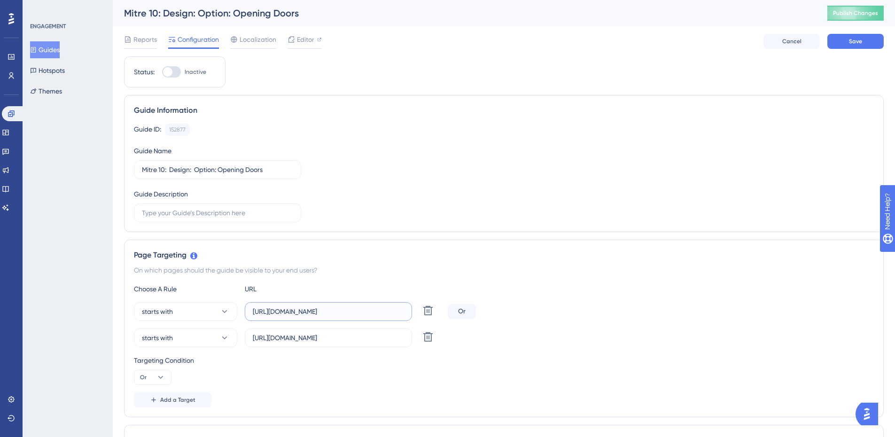
type input "[URL][DOMAIN_NAME]"
click at [852, 38] on span "Save" at bounding box center [855, 42] width 13 height 8
click at [60, 47] on button "Guides" at bounding box center [45, 49] width 30 height 17
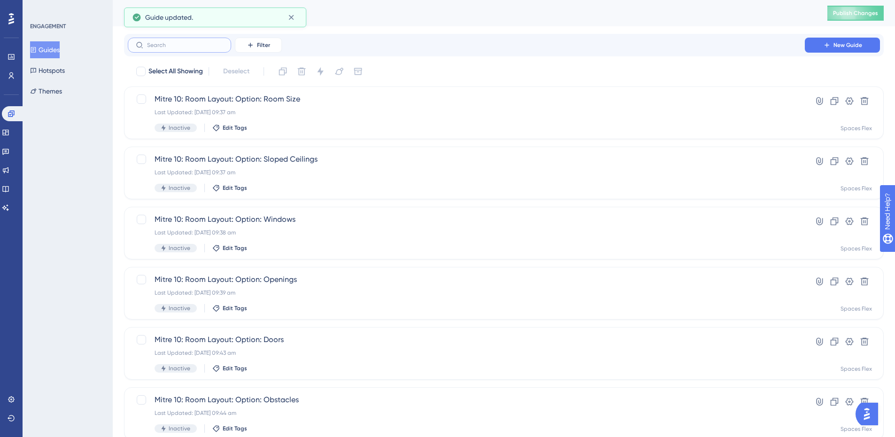
click at [177, 42] on input "text" at bounding box center [185, 45] width 76 height 7
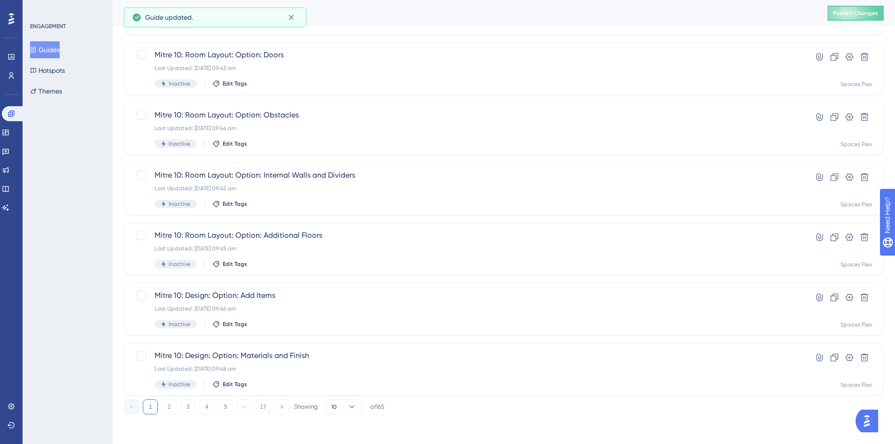
scroll to position [285, 0]
click at [163, 405] on button "2" at bounding box center [169, 406] width 15 height 15
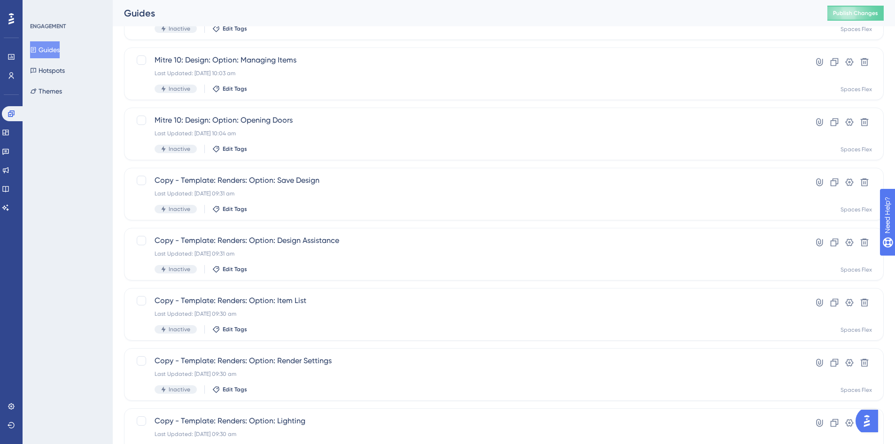
scroll to position [97, 0]
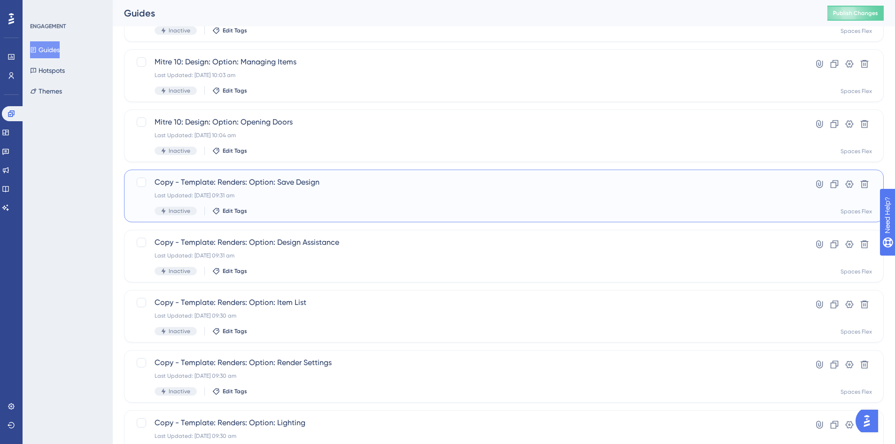
click at [223, 182] on span "Copy - Template: Renders: Option: Save Design" at bounding box center [466, 182] width 623 height 11
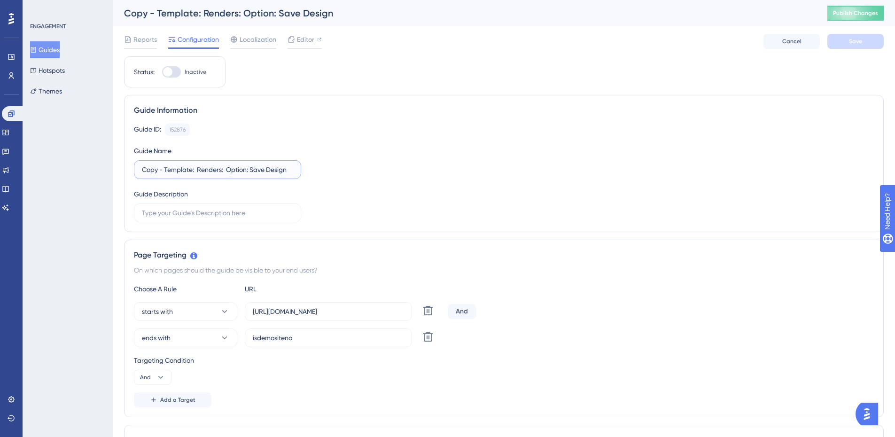
drag, startPoint x: 192, startPoint y: 169, endPoint x: 64, endPoint y: 181, distance: 128.3
type input "Mitre 10: Renders: Option: Save Design"
click at [318, 335] on input "isdemositena" at bounding box center [328, 338] width 151 height 10
paste input "[URL][DOMAIN_NAME]"
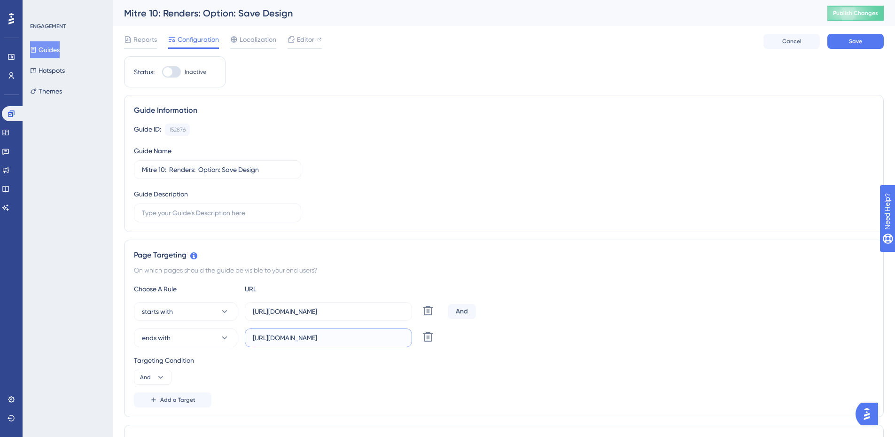
type input "[URL][DOMAIN_NAME]"
click at [363, 314] on input "[URL][DOMAIN_NAME]" at bounding box center [328, 311] width 151 height 10
paste input "[DOMAIN_NAME]"
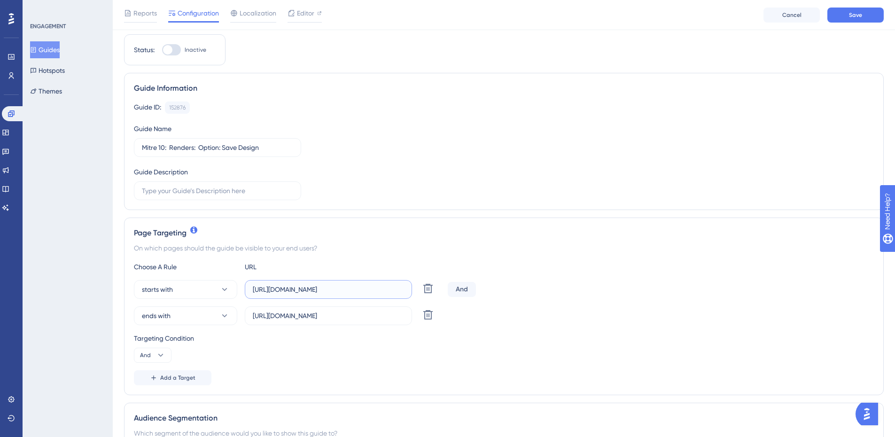
scroll to position [188, 0]
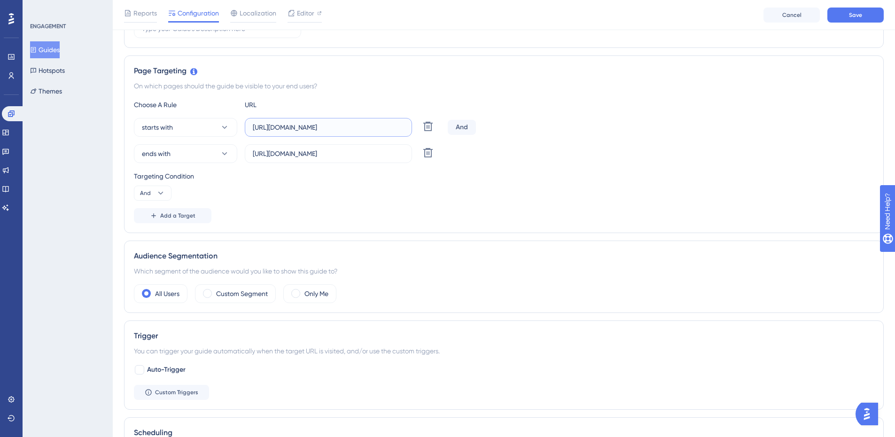
type input "[URL][DOMAIN_NAME]"
click at [158, 379] on div "Auto-Trigger Custom Triggers" at bounding box center [504, 382] width 740 height 36
click at [189, 160] on button "ends with" at bounding box center [185, 153] width 103 height 19
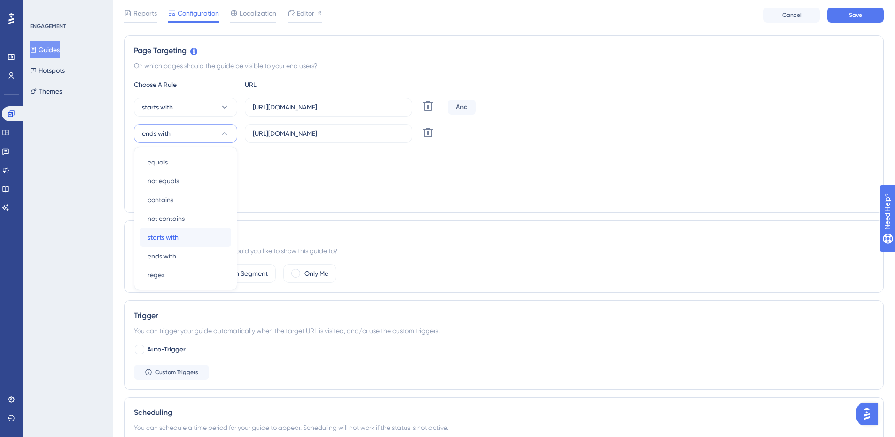
click at [162, 233] on span "starts with" at bounding box center [162, 237] width 31 height 11
click at [160, 170] on icon at bounding box center [160, 172] width 9 height 9
click at [156, 174] on icon at bounding box center [160, 172] width 9 height 9
click at [158, 172] on icon at bounding box center [160, 172] width 9 height 9
click at [153, 215] on div "Or Or" at bounding box center [153, 218] width 18 height 19
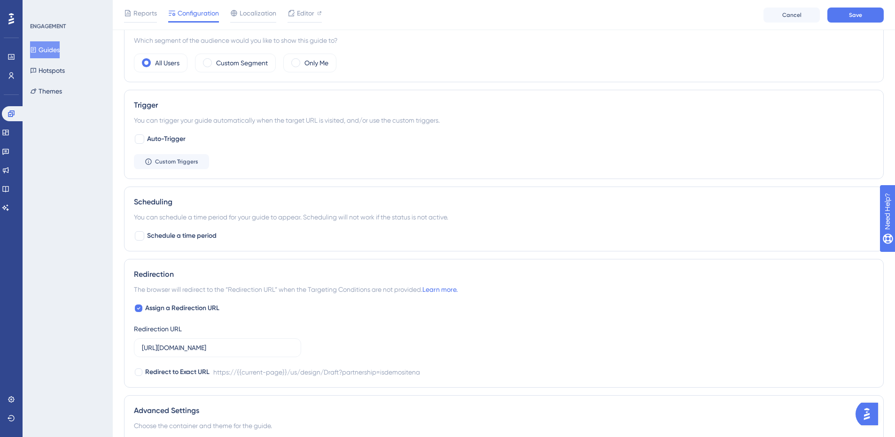
scroll to position [490, 0]
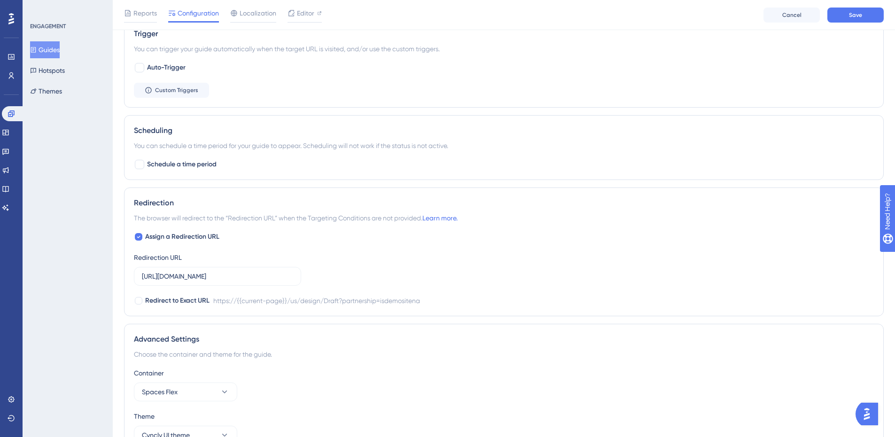
click at [254, 281] on label "[URL][DOMAIN_NAME]" at bounding box center [217, 276] width 167 height 19
click at [254, 281] on input "[URL][DOMAIN_NAME]" at bounding box center [217, 276] width 151 height 10
paste input "[URL][DOMAIN_NAME]"
paste input "text"
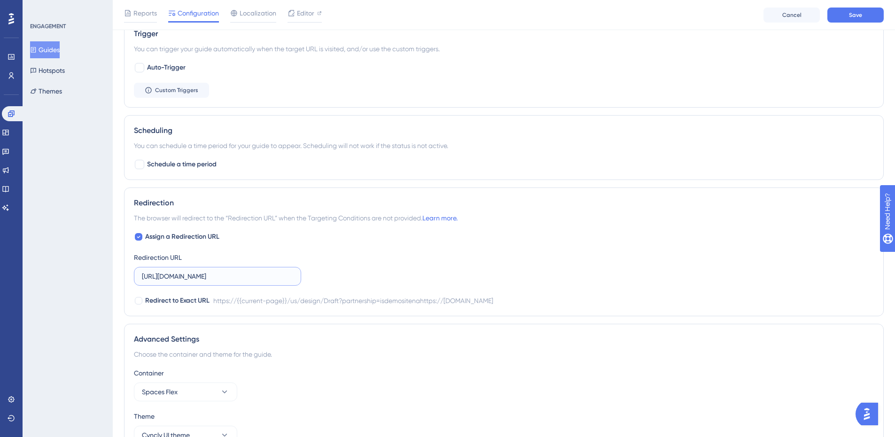
scroll to position [0, 0]
type input "[URL][DOMAIN_NAME]"
click at [862, 16] on button "Save" at bounding box center [855, 15] width 56 height 15
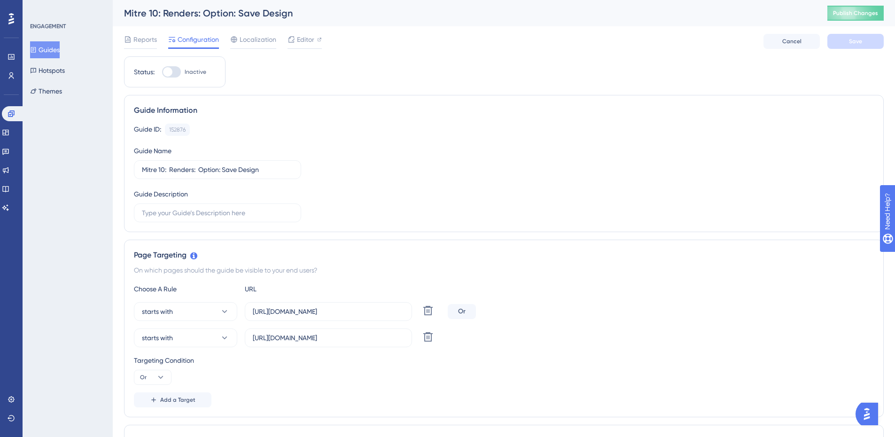
click at [55, 50] on button "Guides" at bounding box center [45, 49] width 30 height 17
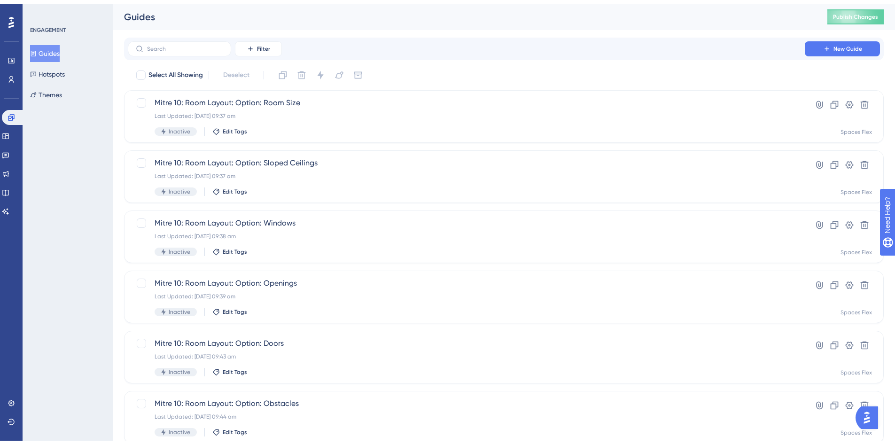
scroll to position [285, 0]
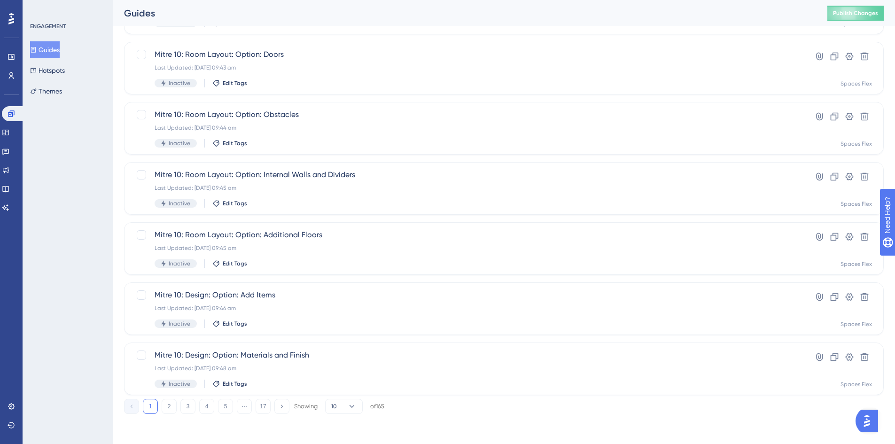
click at [169, 408] on button "2" at bounding box center [169, 406] width 15 height 15
click at [266, 294] on span "Copy - Template: Renders: Option: Renders" at bounding box center [466, 294] width 623 height 11
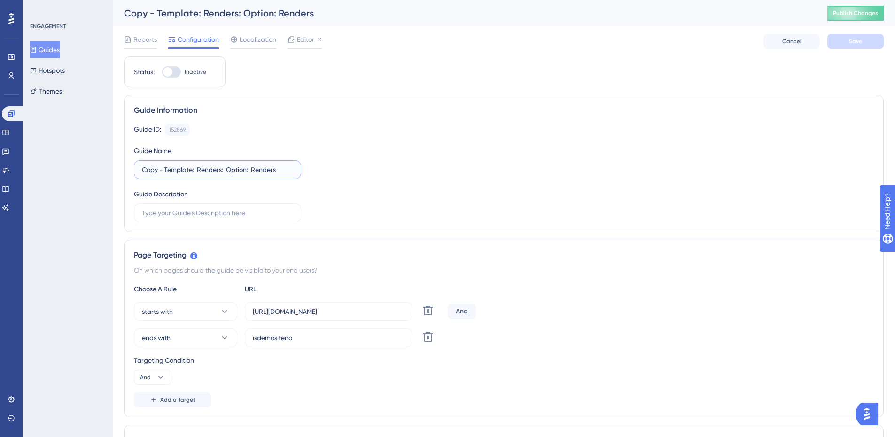
drag, startPoint x: 193, startPoint y: 171, endPoint x: 99, endPoint y: 171, distance: 94.4
type input "Mitre 10: Renders: Option: Renders"
click at [298, 337] on input "isdemositena" at bounding box center [328, 338] width 151 height 10
paste input "[URL][DOMAIN_NAME]"
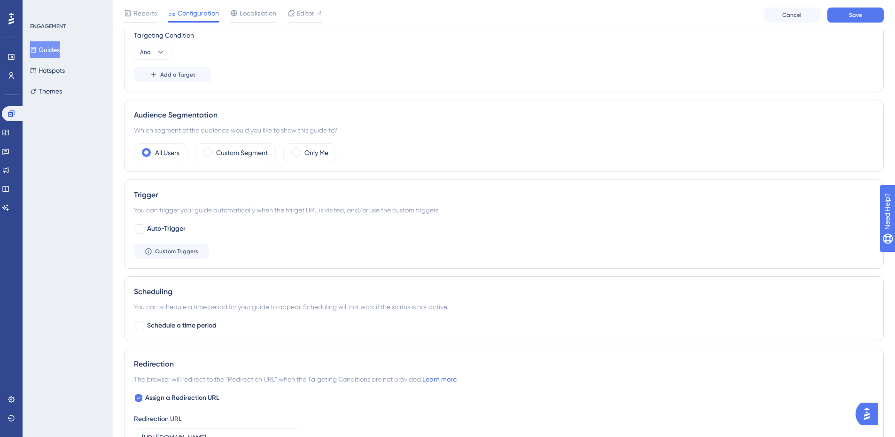
scroll to position [423, 0]
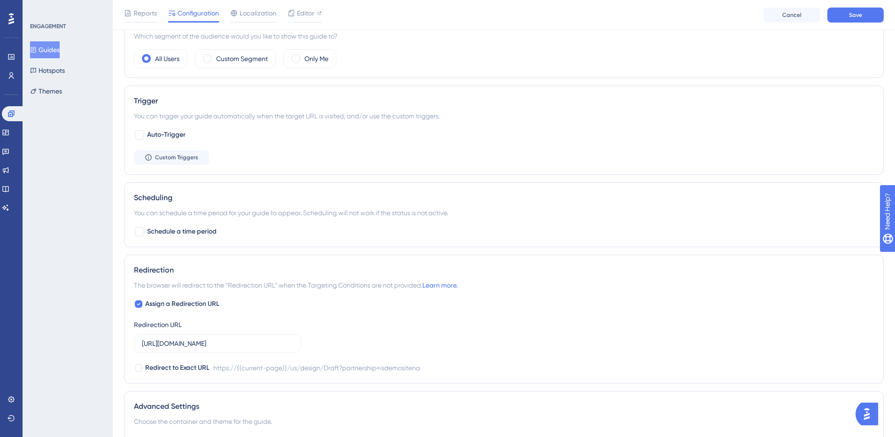
type input "[URL][DOMAIN_NAME]"
click at [222, 347] on input "[URL][DOMAIN_NAME]" at bounding box center [217, 343] width 151 height 10
paste input "[DOMAIN_NAME]"
type input "[URL][DOMAIN_NAME]"
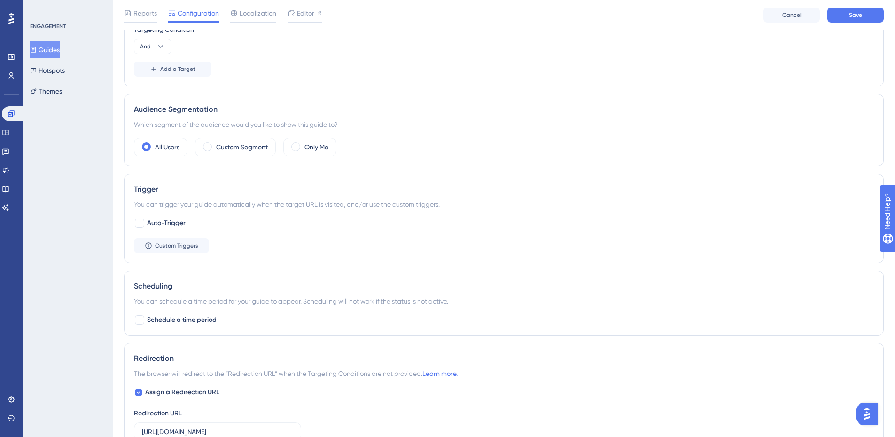
scroll to position [188, 0]
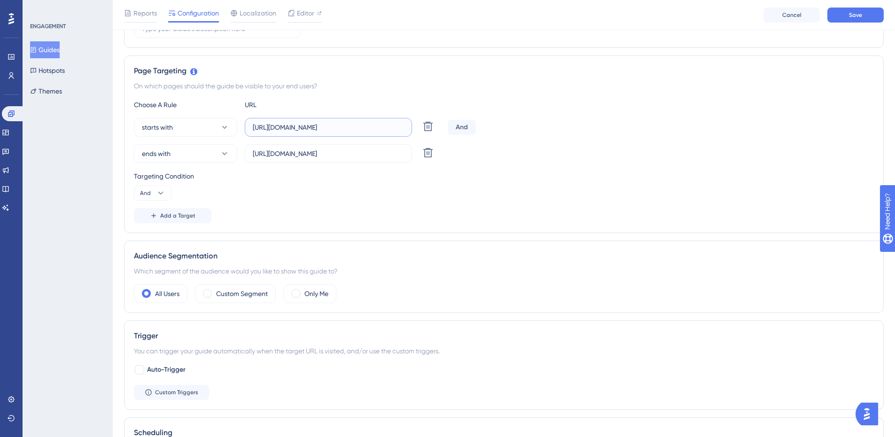
click at [302, 127] on input "[URL][DOMAIN_NAME]" at bounding box center [328, 127] width 151 height 10
paste input "[DOMAIN_NAME]"
type input "[URL][DOMAIN_NAME]"
click at [841, 19] on button "Save" at bounding box center [855, 15] width 56 height 15
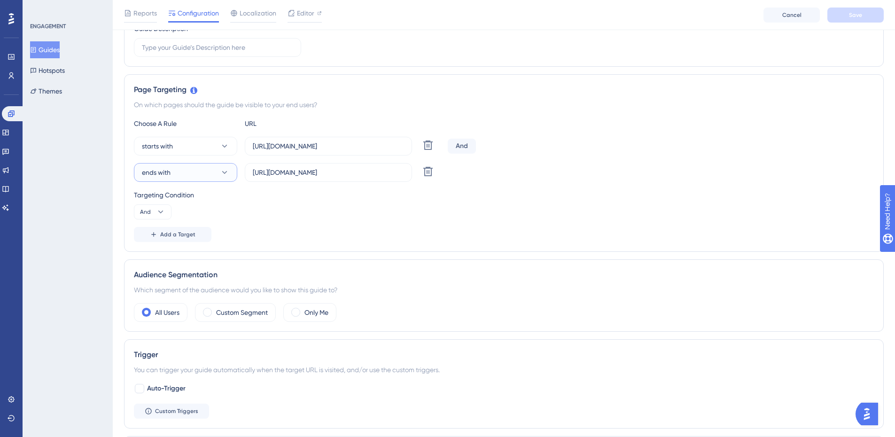
click at [199, 173] on button "ends with" at bounding box center [185, 172] width 103 height 19
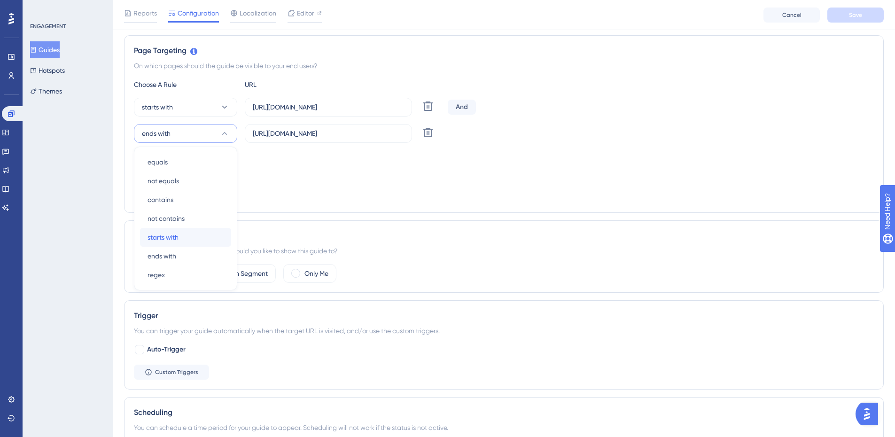
click at [175, 236] on span "starts with" at bounding box center [162, 237] width 31 height 11
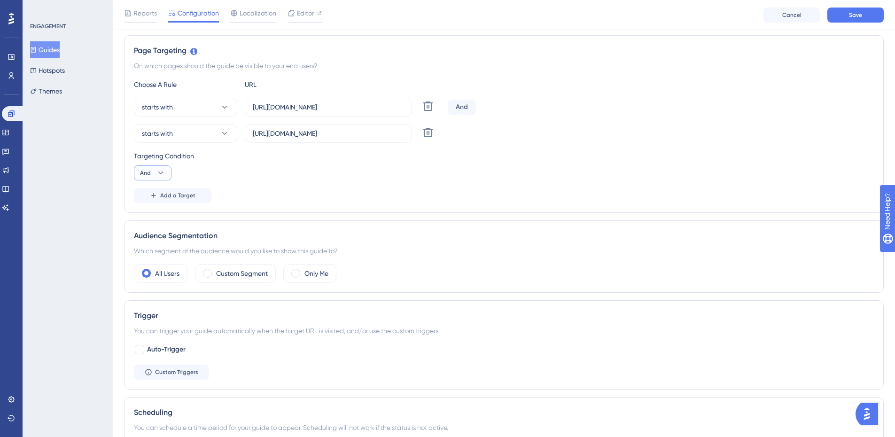
click at [153, 170] on button "And" at bounding box center [153, 172] width 38 height 15
click at [149, 215] on span "Or" at bounding box center [148, 218] width 8 height 11
click at [843, 16] on button "Save" at bounding box center [855, 15] width 56 height 15
click at [60, 51] on button "Guides" at bounding box center [45, 49] width 30 height 17
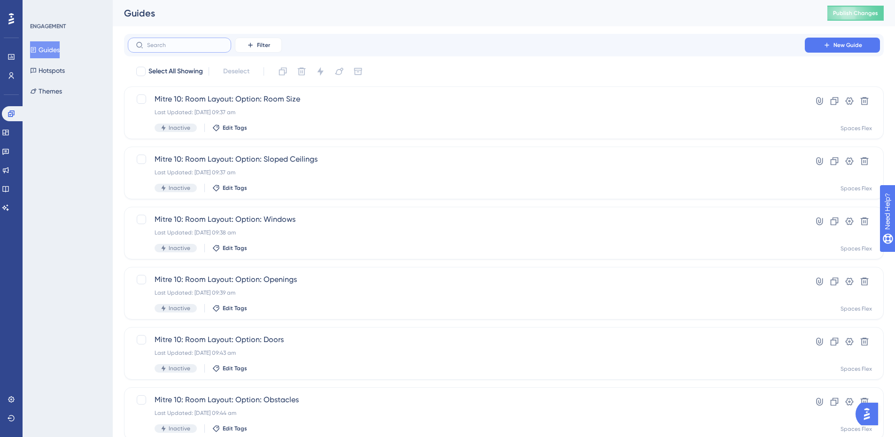
click at [182, 44] on input "text" at bounding box center [185, 45] width 76 height 7
type input "Mitre 10"
drag, startPoint x: 171, startPoint y: 46, endPoint x: 98, endPoint y: 40, distance: 74.0
click at [113, 40] on div "Performance Users Engagement Widgets Feedback Product Updates Knowledge Base AI…" at bounding box center [504, 357] width 782 height 714
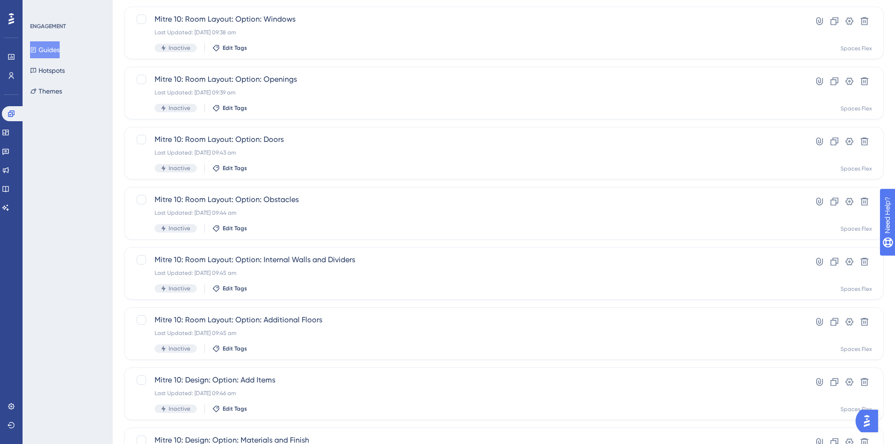
scroll to position [285, 0]
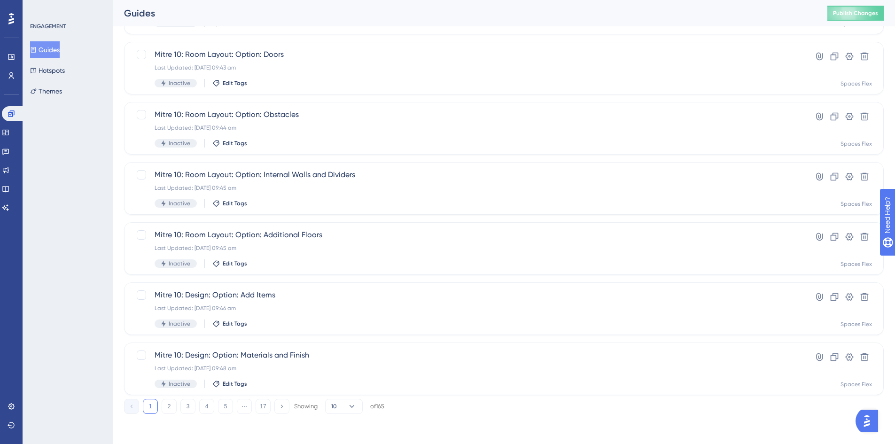
click at [161, 405] on div "1 2 3 4 5 ⋯ 17 Showing 10 of 165" at bounding box center [254, 406] width 260 height 15
click at [167, 408] on button "2" at bounding box center [169, 406] width 15 height 15
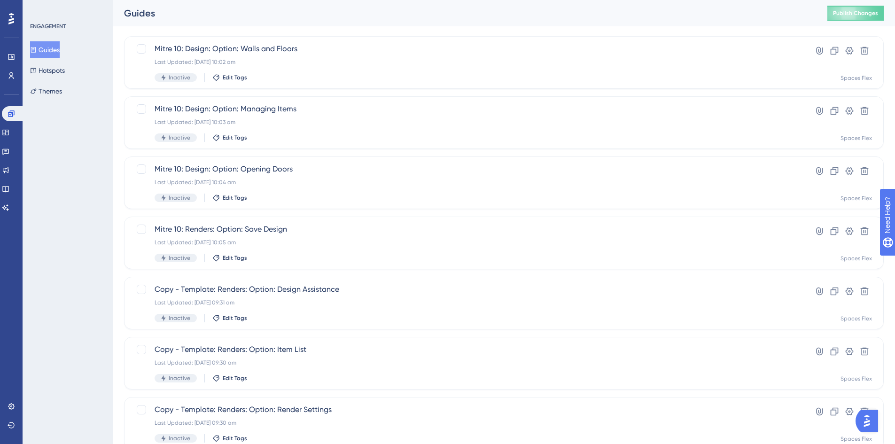
scroll to position [97, 0]
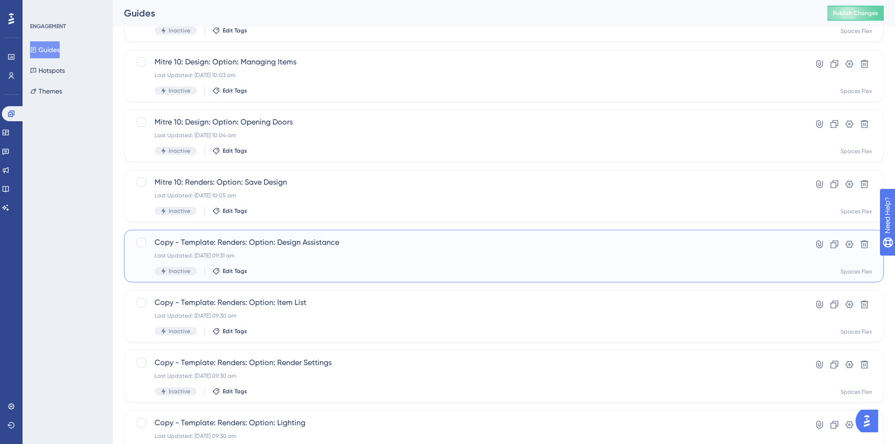
click at [228, 242] on span "Copy - Template: Renders: Option: Design Assistance" at bounding box center [466, 242] width 623 height 11
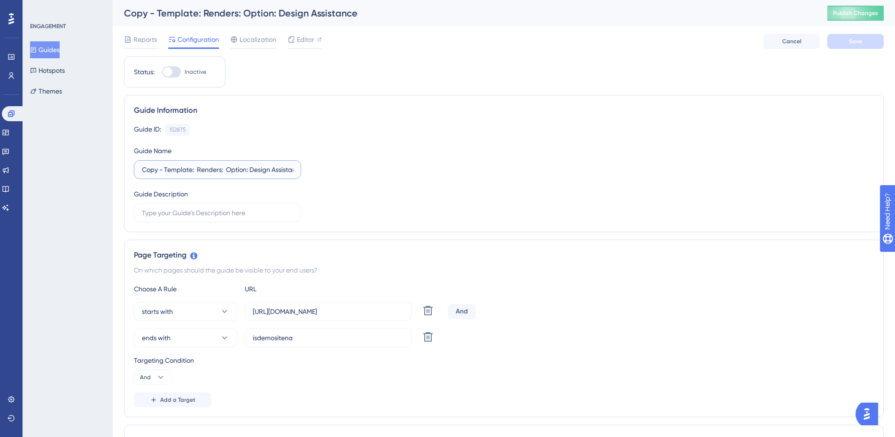
drag, startPoint x: 192, startPoint y: 168, endPoint x: 59, endPoint y: 168, distance: 132.9
type input "Mitre 10: Renders: Option: Design Assistance"
click at [307, 334] on input "isdemositena" at bounding box center [328, 338] width 151 height 10
paste input "[URL][DOMAIN_NAME]"
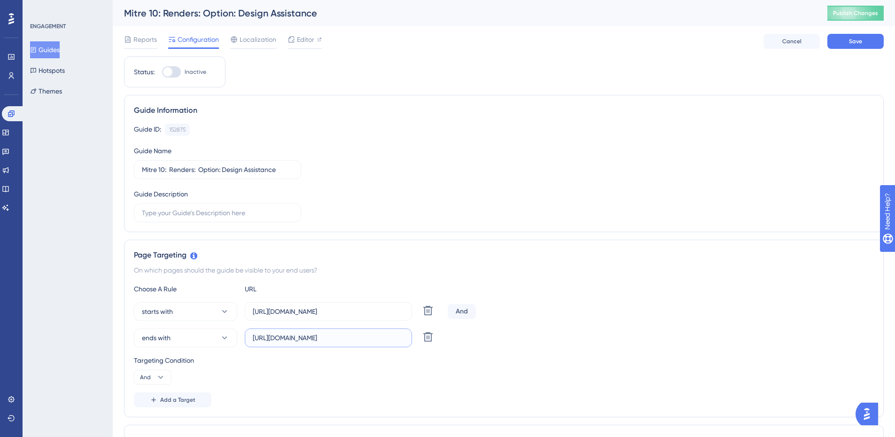
type input "[URL][DOMAIN_NAME]"
click at [398, 311] on input "[URL][DOMAIN_NAME]" at bounding box center [328, 311] width 151 height 10
paste input "[URL][DOMAIN_NAME]"
paste input "text"
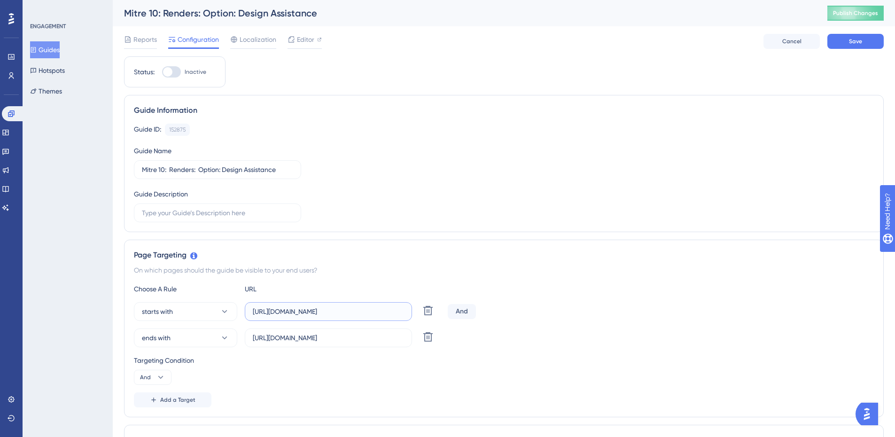
scroll to position [0, 0]
type input "[URL][DOMAIN_NAME]"
click at [170, 342] on span "ends with" at bounding box center [156, 337] width 29 height 11
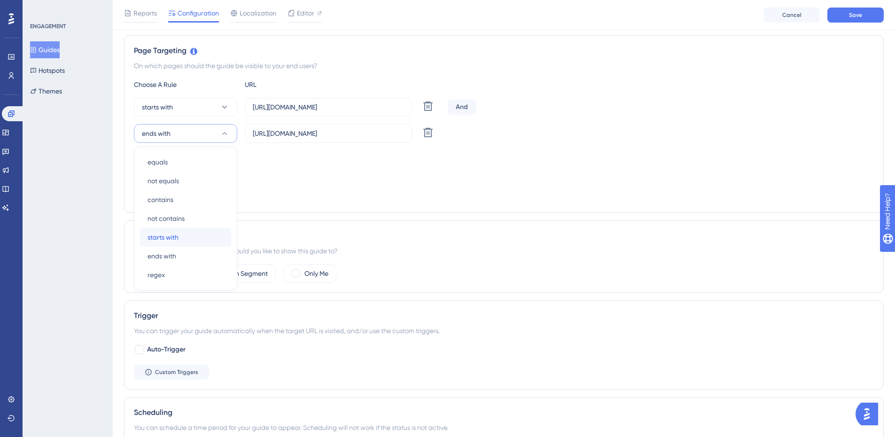
click at [173, 236] on span "starts with" at bounding box center [162, 237] width 31 height 11
click at [158, 169] on icon at bounding box center [160, 172] width 9 height 9
click at [155, 216] on div "Or Or" at bounding box center [153, 218] width 18 height 19
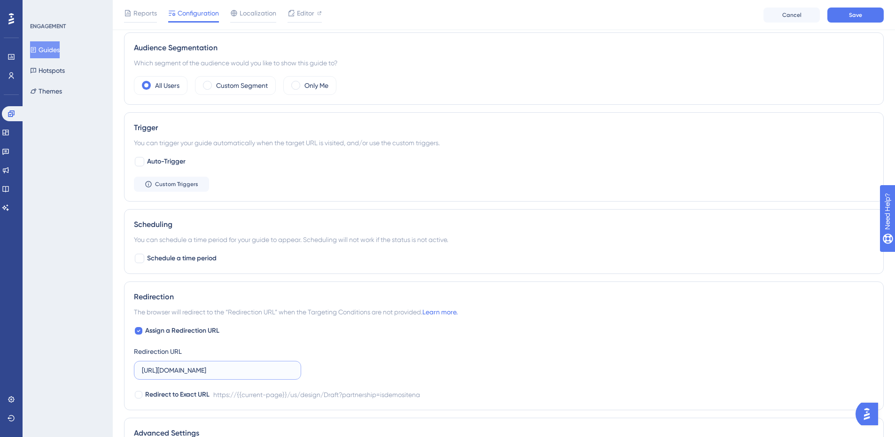
click at [211, 375] on input "[URL][DOMAIN_NAME]" at bounding box center [217, 370] width 151 height 10
paste input "[DOMAIN_NAME]"
type input "[URL][DOMAIN_NAME]"
click at [855, 15] on span "Save" at bounding box center [855, 15] width 13 height 8
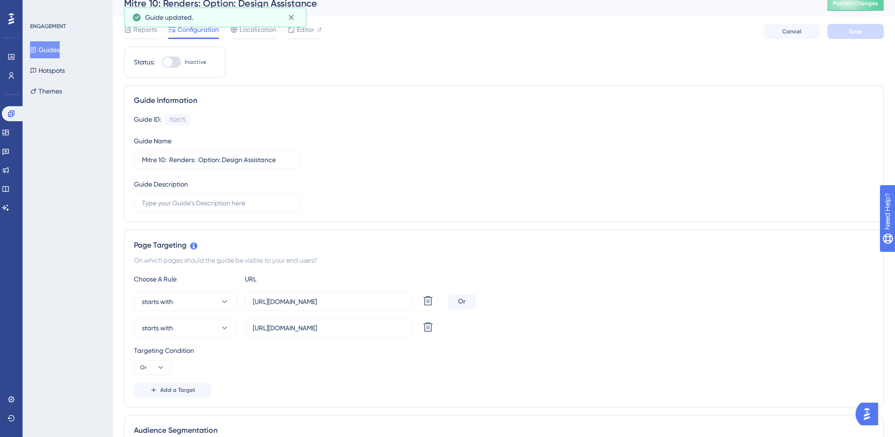
scroll to position [0, 0]
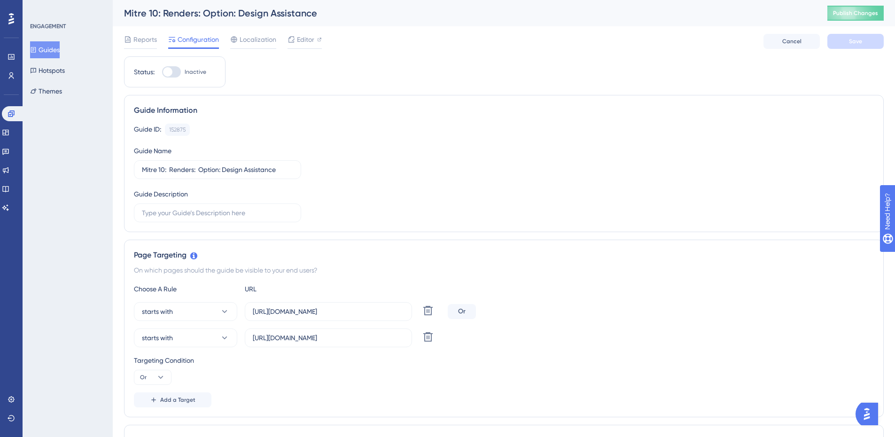
click at [50, 46] on button "Guides" at bounding box center [45, 49] width 30 height 17
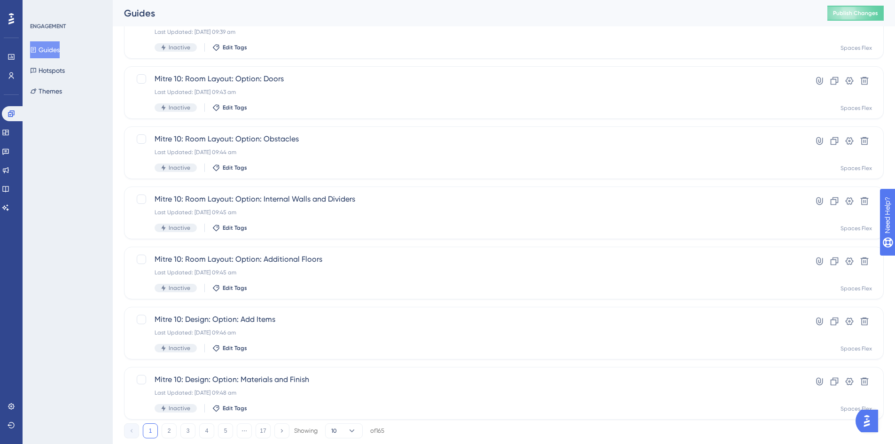
scroll to position [285, 0]
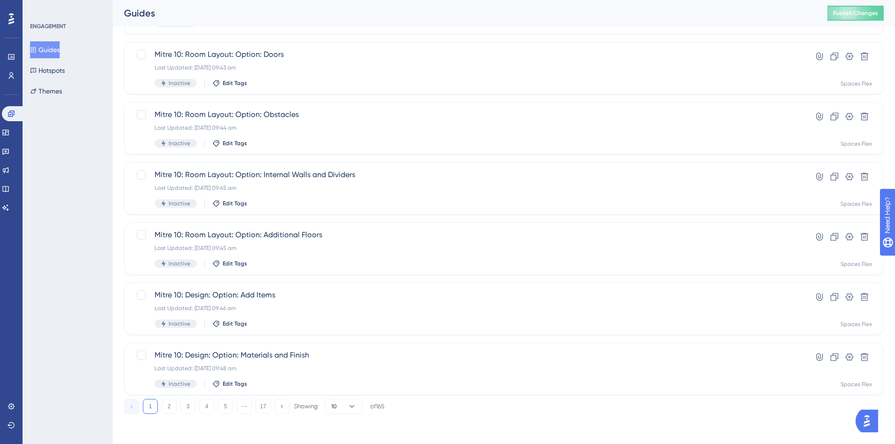
click at [173, 407] on button "2" at bounding box center [169, 406] width 15 height 15
click at [248, 110] on span "Copy - Template: Renders: Option: Item List" at bounding box center [466, 114] width 623 height 11
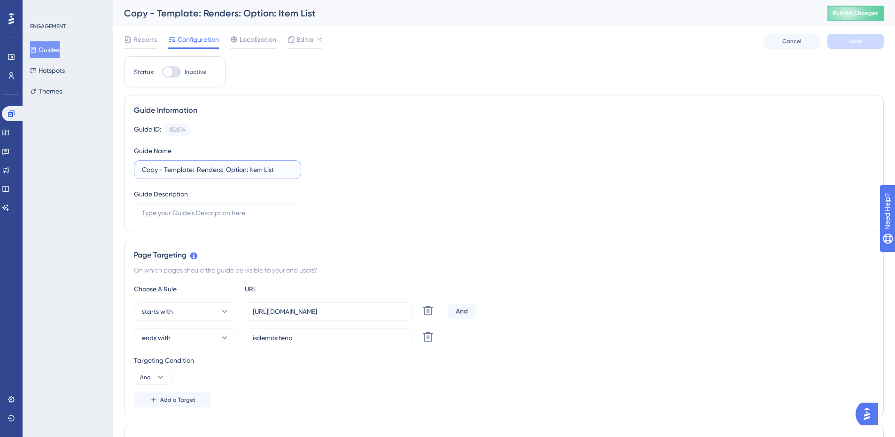
drag, startPoint x: 193, startPoint y: 170, endPoint x: -3, endPoint y: 171, distance: 195.9
click at [0, 0] on html "Performance Users Engagement Widgets Feedback Product Updates Knowledge Base AI…" at bounding box center [447, 0] width 895 height 0
type input "Mitre 10: Renders: Option: Item List"
click at [321, 317] on label "[URL][DOMAIN_NAME]" at bounding box center [328, 311] width 167 height 19
click at [321, 317] on input "[URL][DOMAIN_NAME]" at bounding box center [328, 311] width 151 height 10
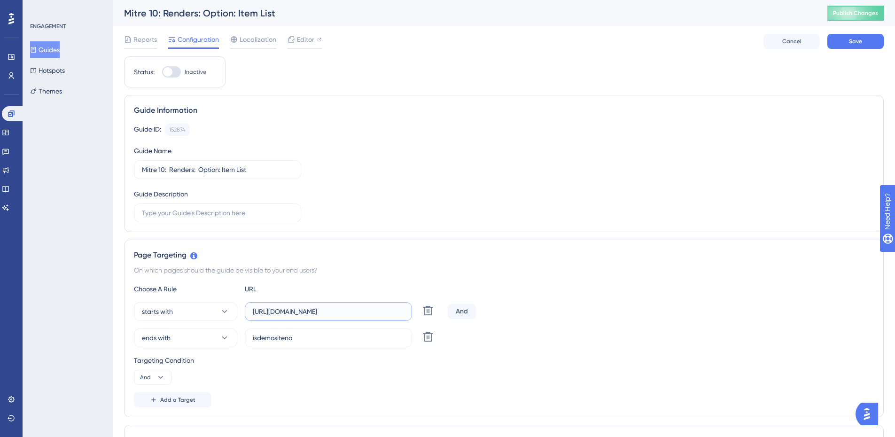
paste input "[DOMAIN_NAME]"
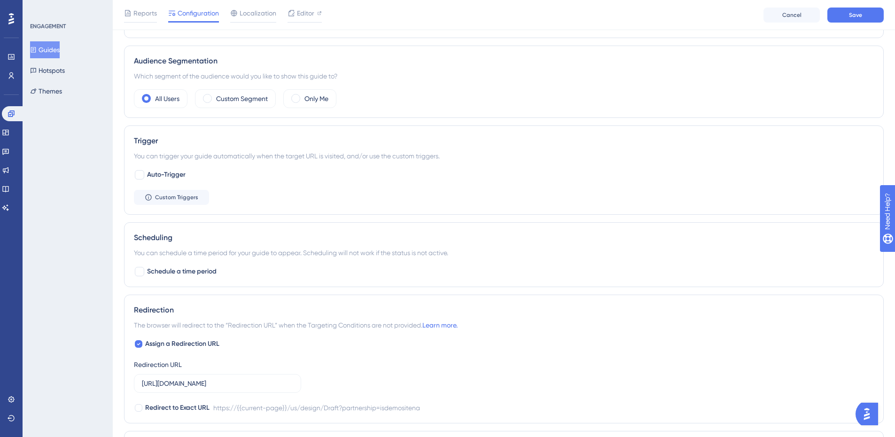
scroll to position [470, 0]
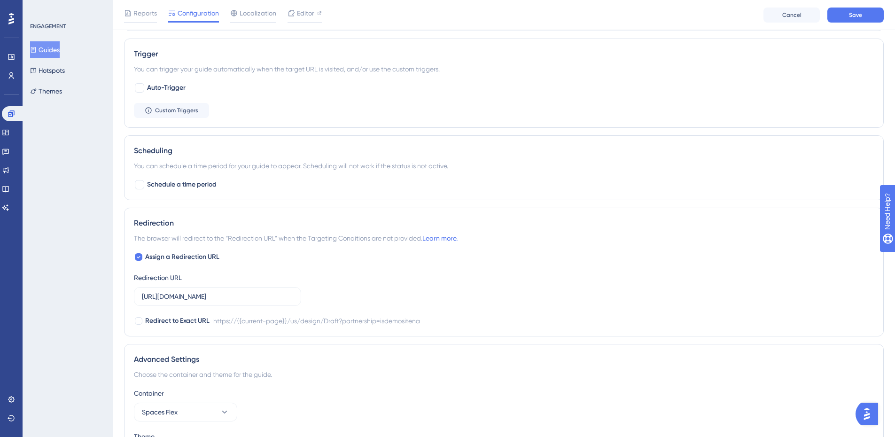
type input "[URL][DOMAIN_NAME]"
click at [242, 295] on input "[URL][DOMAIN_NAME]" at bounding box center [217, 296] width 151 height 10
paste input "[DOMAIN_NAME]"
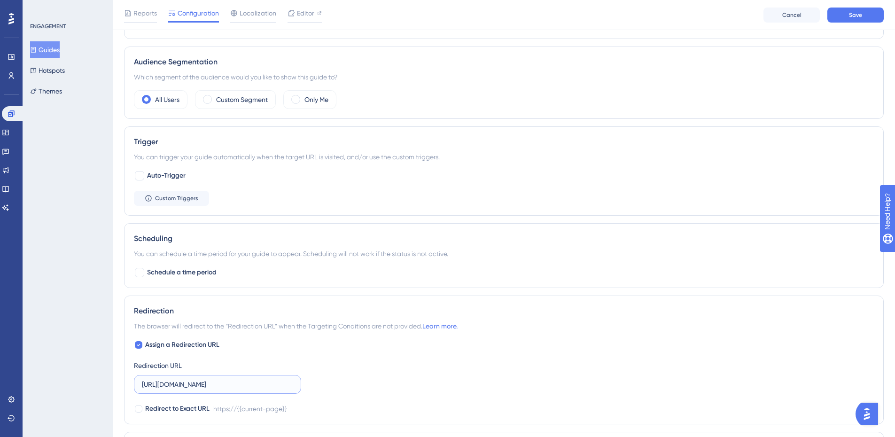
scroll to position [282, 0]
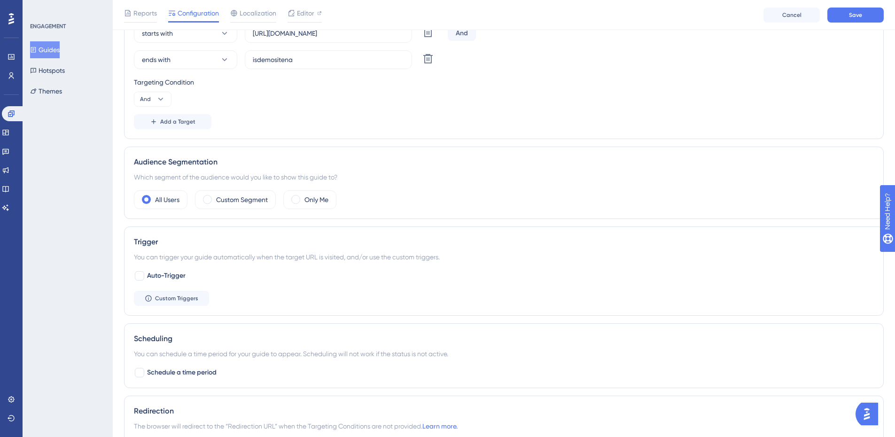
type input "[URL][DOMAIN_NAME]"
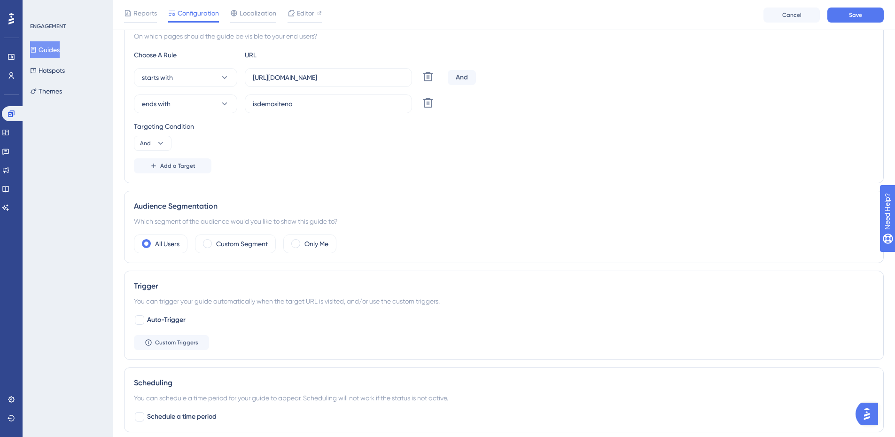
scroll to position [141, 0]
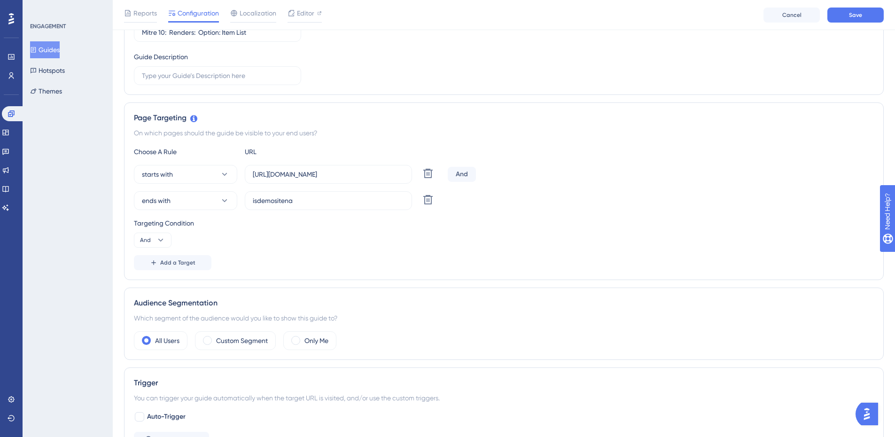
click at [313, 193] on label "isdemositena" at bounding box center [328, 200] width 167 height 19
click at [313, 195] on input "isdemositena" at bounding box center [328, 200] width 151 height 10
paste input "[URL][DOMAIN_NAME]"
type input "[URL][DOMAIN_NAME]"
click at [182, 195] on button "ends with" at bounding box center [185, 200] width 103 height 19
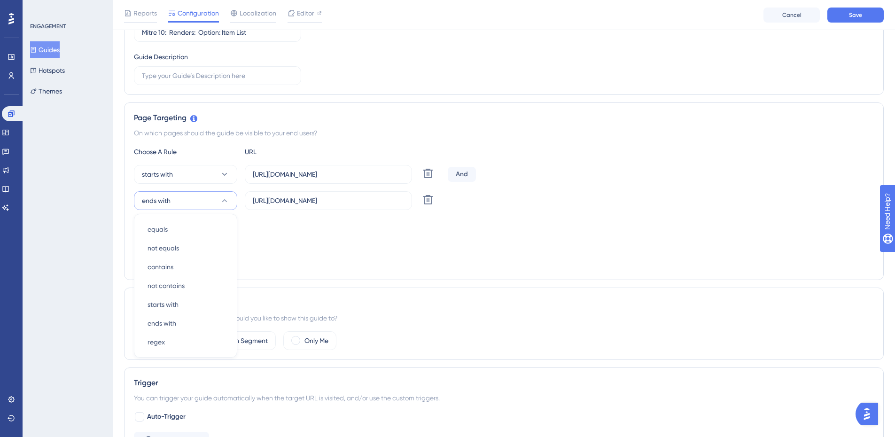
scroll to position [208, 0]
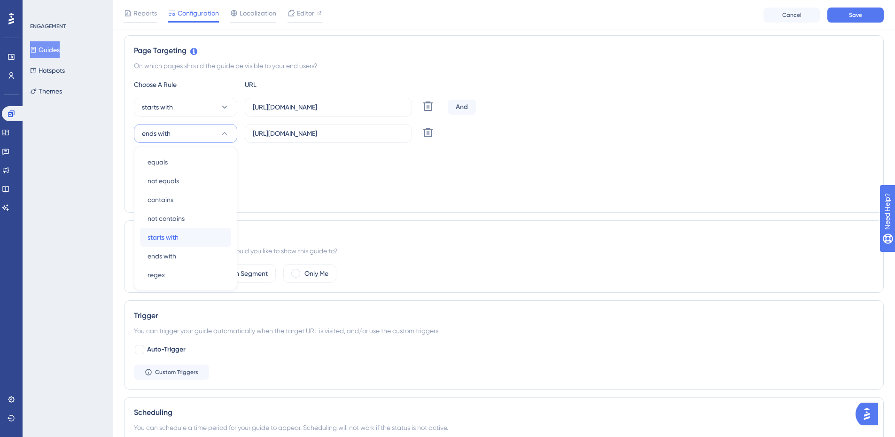
click at [170, 235] on span "starts with" at bounding box center [162, 237] width 31 height 11
click at [227, 184] on div "Choose A Rule URL starts with [URL][DOMAIN_NAME] Delete And starts with [URL][D…" at bounding box center [504, 141] width 740 height 124
click at [142, 173] on span "And" at bounding box center [145, 173] width 11 height 8
click at [147, 216] on span "Or" at bounding box center [148, 218] width 8 height 11
click at [862, 8] on button "Save" at bounding box center [855, 15] width 56 height 15
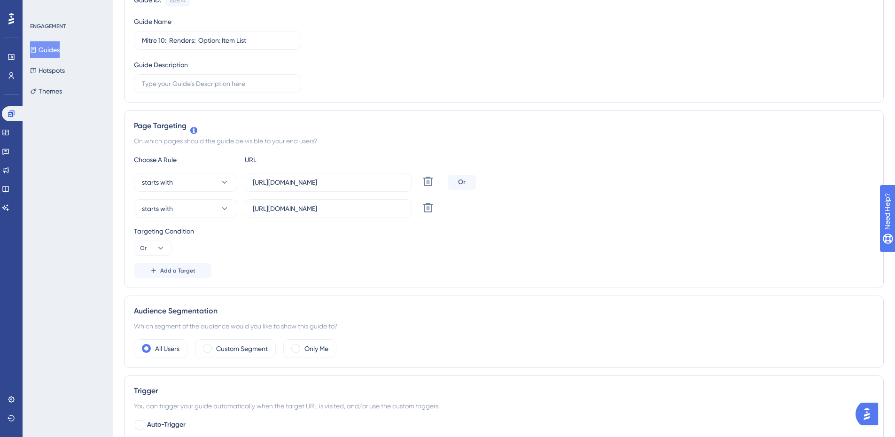
scroll to position [0, 0]
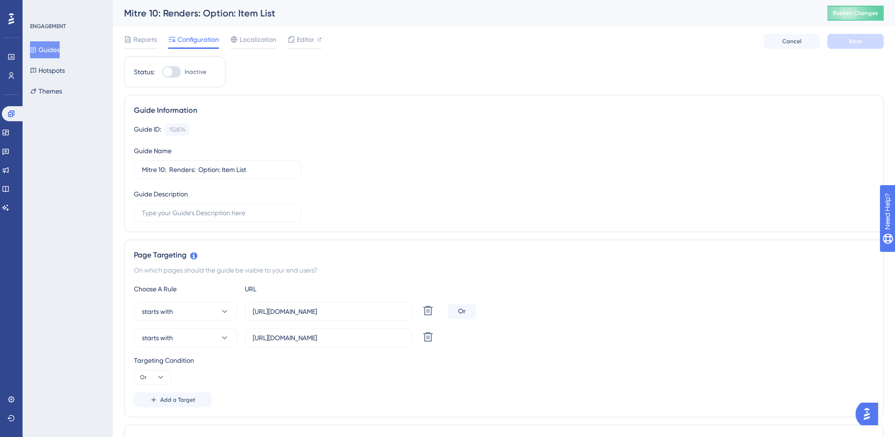
click at [54, 51] on button "Guides" at bounding box center [45, 49] width 30 height 17
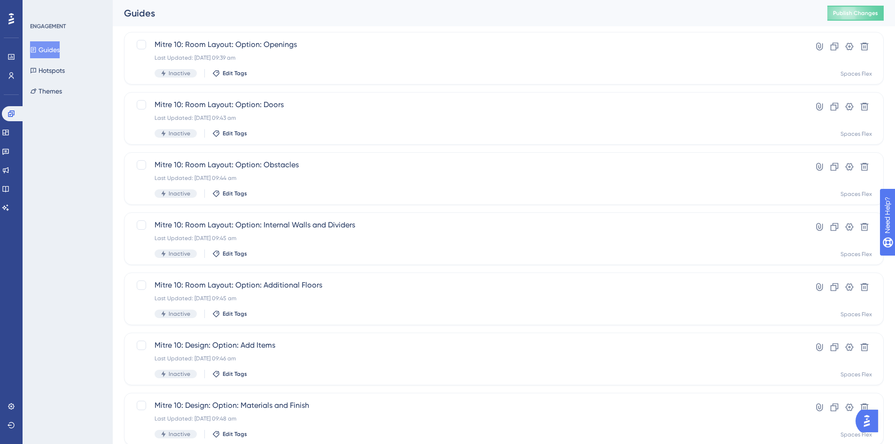
scroll to position [285, 0]
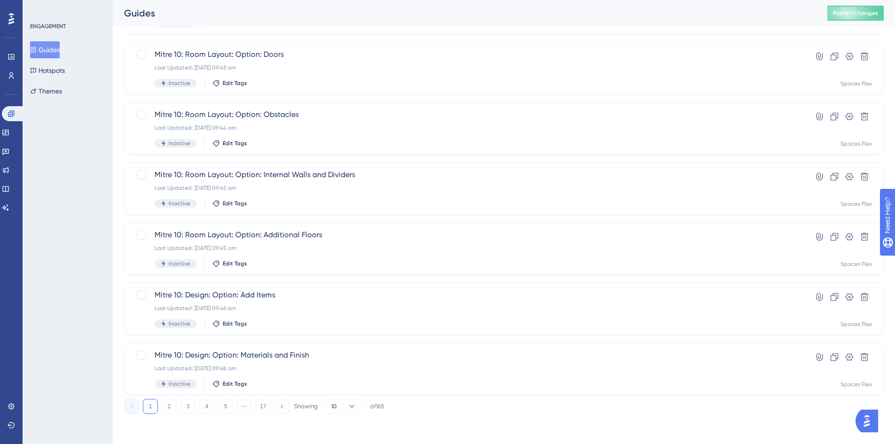
click at [161, 407] on div "1 2 3 4 5 ⋯ 17 Showing 10 of 165" at bounding box center [254, 406] width 260 height 15
click at [166, 409] on button "2" at bounding box center [169, 406] width 15 height 15
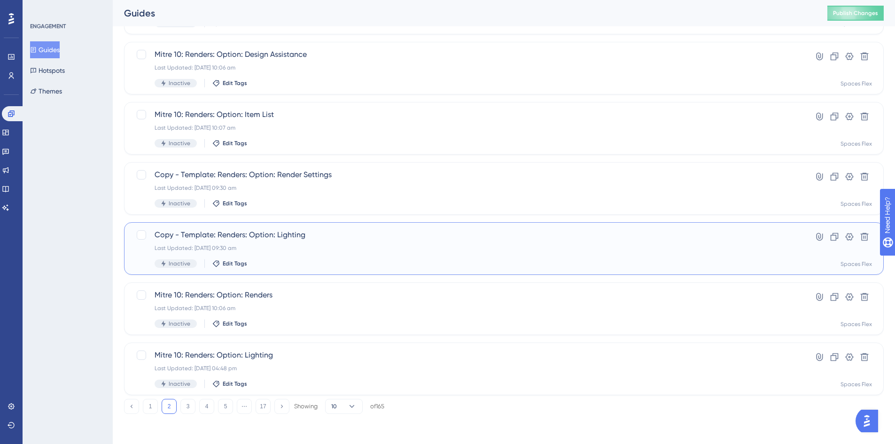
click at [308, 232] on span "Copy - Template: Renders: Option: Lighting" at bounding box center [466, 234] width 623 height 11
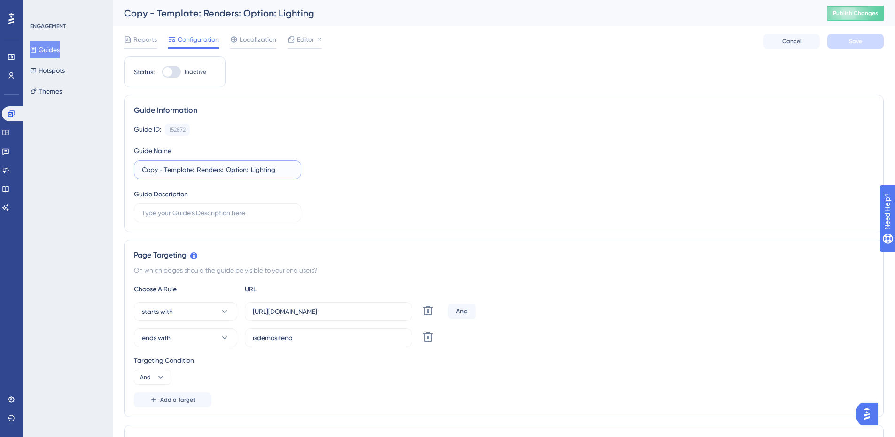
drag, startPoint x: 192, startPoint y: 171, endPoint x: 64, endPoint y: 172, distance: 127.8
type input "Mitre 10: Renders: Option: Lighting"
click at [343, 316] on input "[URL][DOMAIN_NAME]" at bounding box center [328, 311] width 151 height 10
paste input "[DOMAIN_NAME]"
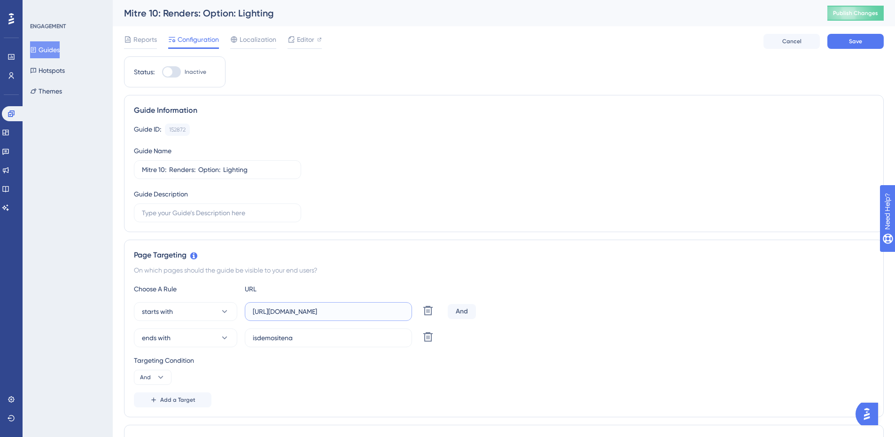
type input "[URL][DOMAIN_NAME]"
click at [309, 334] on input "isdemositena" at bounding box center [328, 338] width 151 height 10
paste input "[URL][DOMAIN_NAME]"
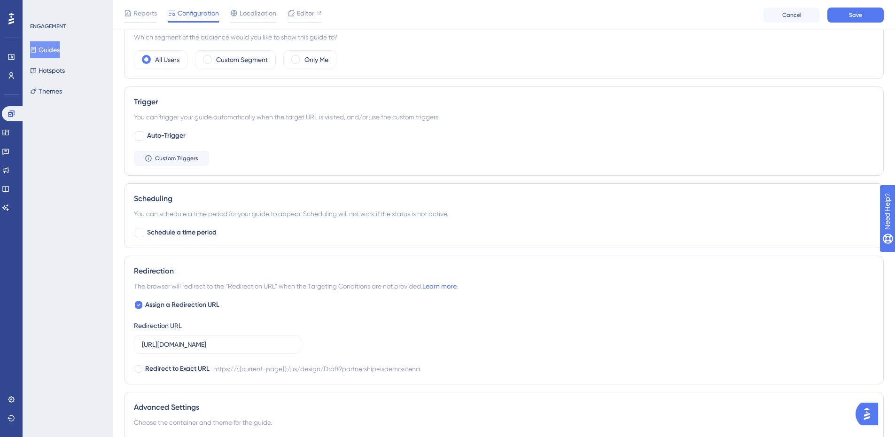
scroll to position [423, 0]
type input "[URL][DOMAIN_NAME]"
click at [189, 348] on input "[URL][DOMAIN_NAME]" at bounding box center [217, 343] width 151 height 10
paste input "[DOMAIN_NAME]"
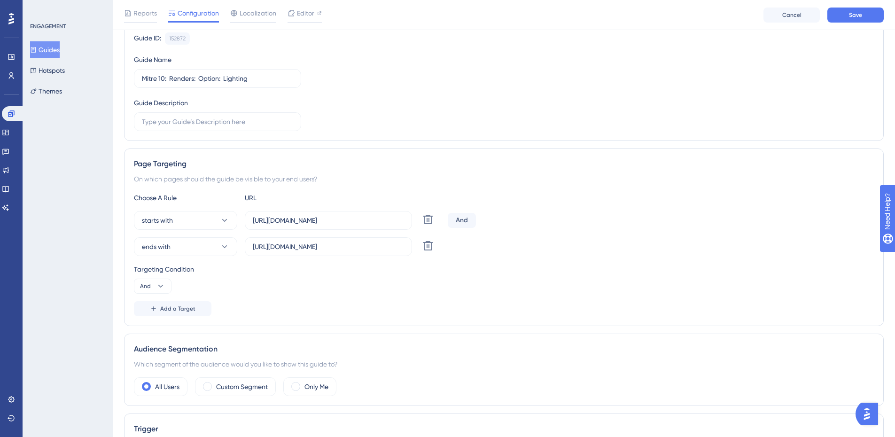
scroll to position [94, 0]
type input "[URL][DOMAIN_NAME]"
click at [153, 288] on button "And" at bounding box center [153, 286] width 38 height 15
click at [155, 331] on div "Or Or" at bounding box center [153, 332] width 18 height 19
click at [162, 251] on span "ends with" at bounding box center [156, 247] width 29 height 11
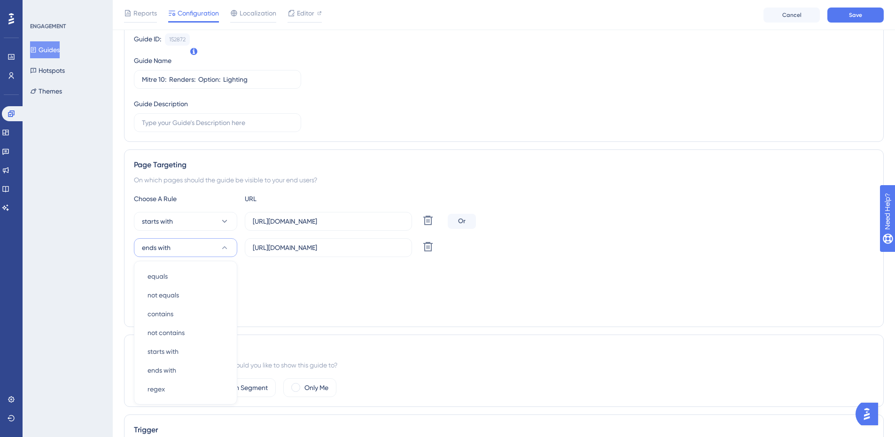
scroll to position [208, 0]
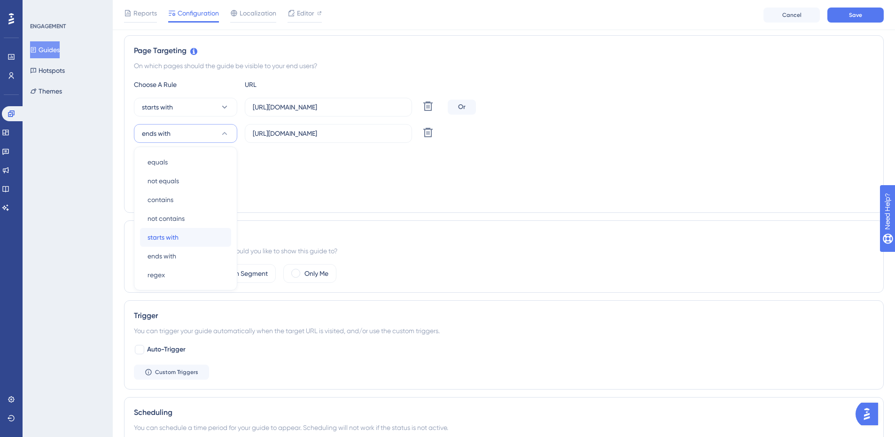
click at [165, 238] on span "starts with" at bounding box center [162, 237] width 31 height 11
click at [448, 237] on div "Audience Segmentation" at bounding box center [504, 235] width 740 height 11
click at [845, 18] on button "Save" at bounding box center [855, 15] width 56 height 15
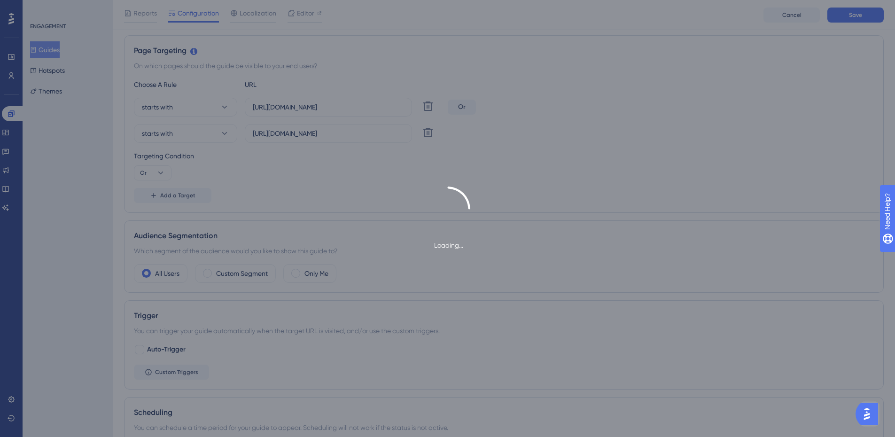
type input "Mitre 10: Renders: Option: Lighting-1"
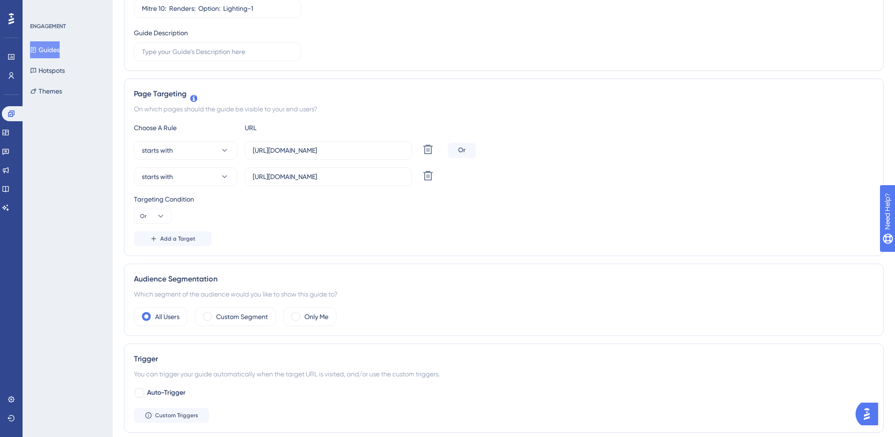
scroll to position [0, 0]
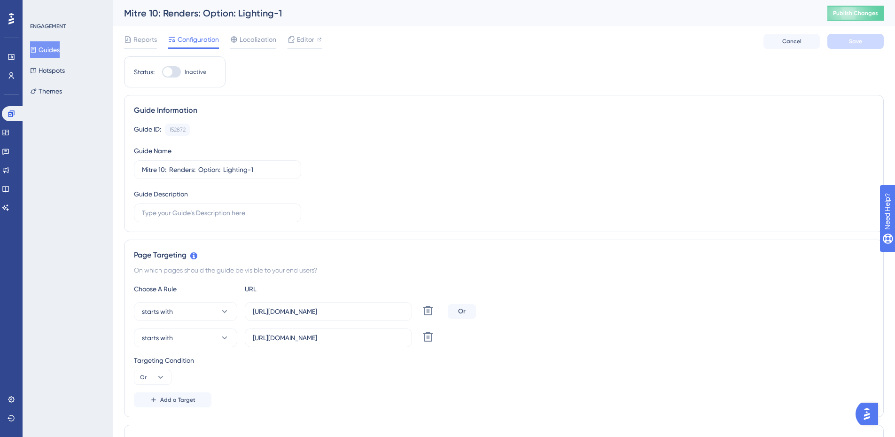
click at [59, 48] on button "Guides" at bounding box center [45, 49] width 30 height 17
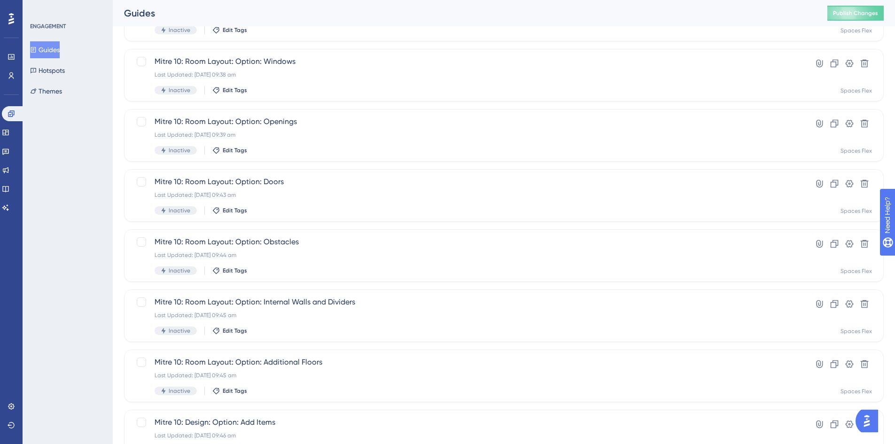
scroll to position [285, 0]
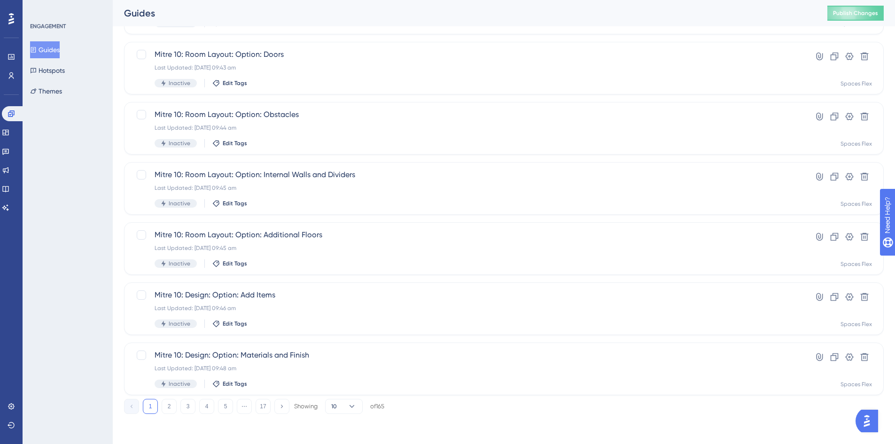
click at [168, 409] on button "2" at bounding box center [169, 406] width 15 height 15
click at [862, 238] on icon at bounding box center [864, 236] width 9 height 9
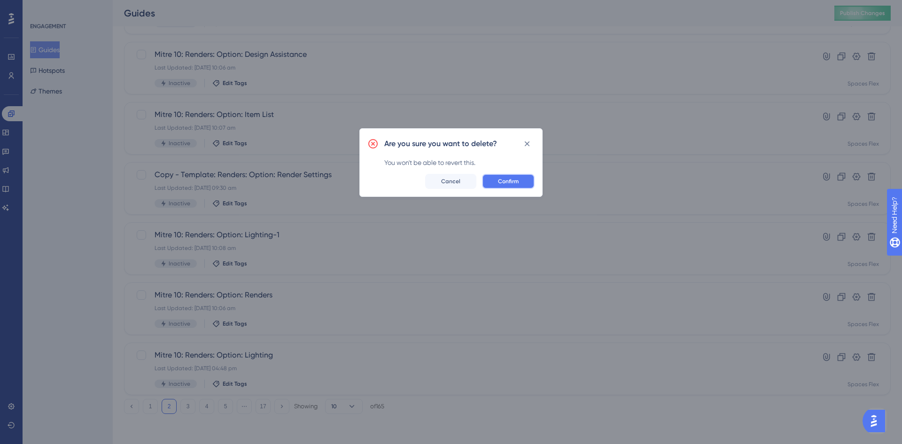
click at [519, 185] on button "Confirm" at bounding box center [508, 181] width 53 height 15
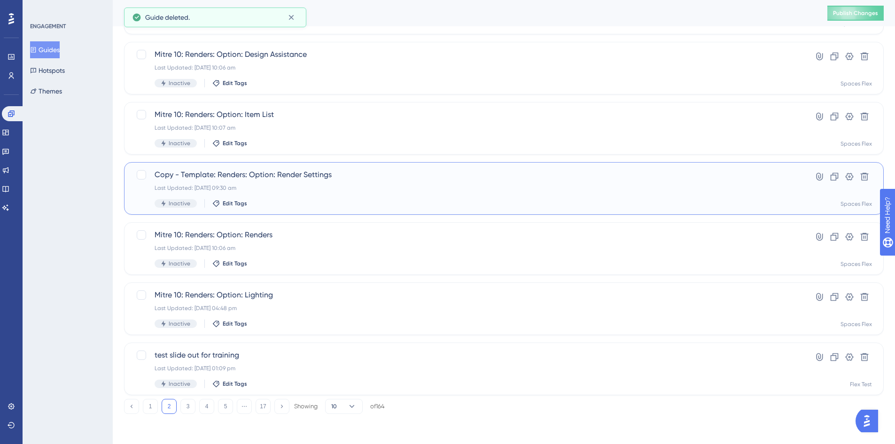
click at [324, 188] on div "Last Updated: [DATE] 09:30 am" at bounding box center [466, 188] width 623 height 8
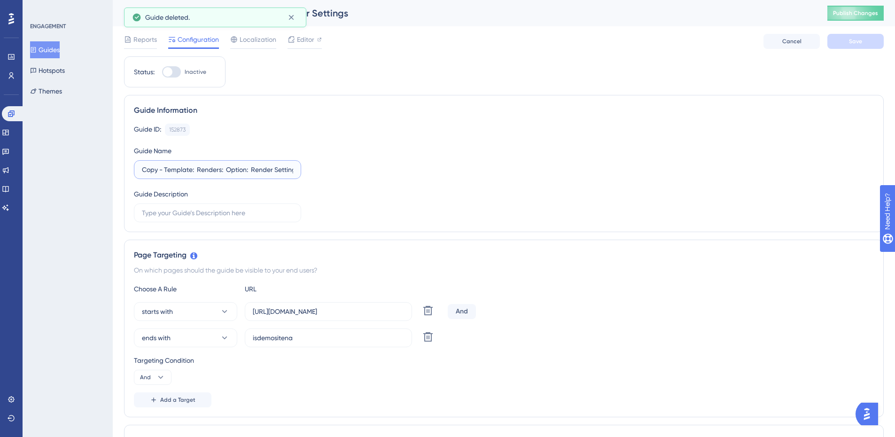
drag, startPoint x: 192, startPoint y: 169, endPoint x: -102, endPoint y: 187, distance: 294.6
click at [0, 0] on html "Performance Users Engagement Widgets Feedback Product Updates Knowledge Base AI…" at bounding box center [447, 0] width 895 height 0
type input "Mitre 10: Renders: Option: Render Settings"
click at [380, 312] on input "[URL][DOMAIN_NAME]" at bounding box center [328, 311] width 151 height 10
paste input "[DOMAIN_NAME]"
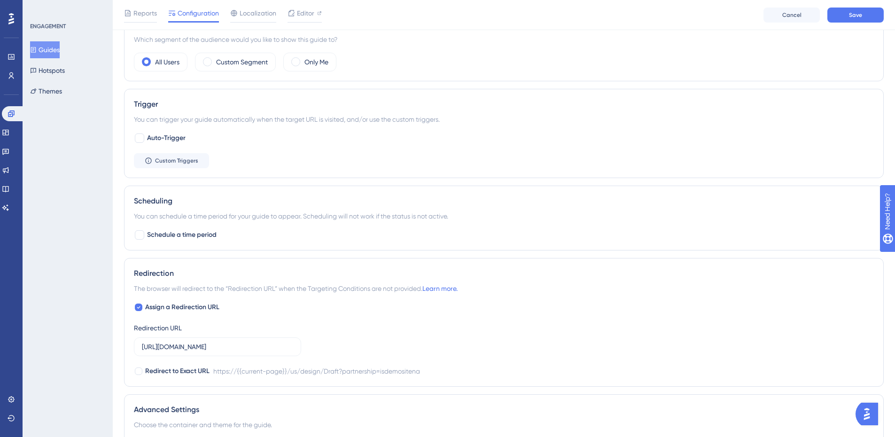
scroll to position [423, 0]
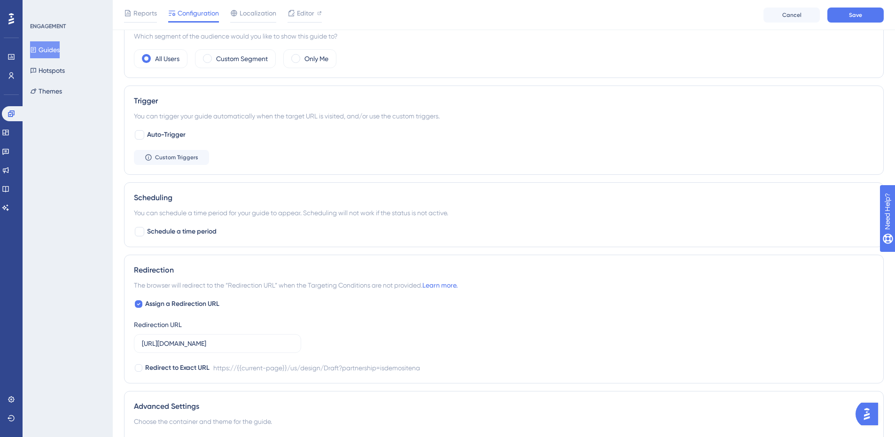
type input "[URL][DOMAIN_NAME]"
click at [204, 343] on input "[URL][DOMAIN_NAME]" at bounding box center [217, 343] width 151 height 10
paste input "[DOMAIN_NAME]"
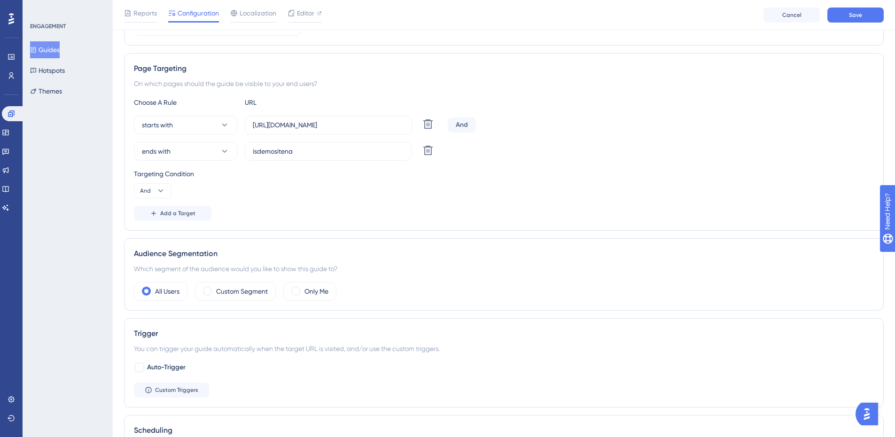
scroll to position [141, 0]
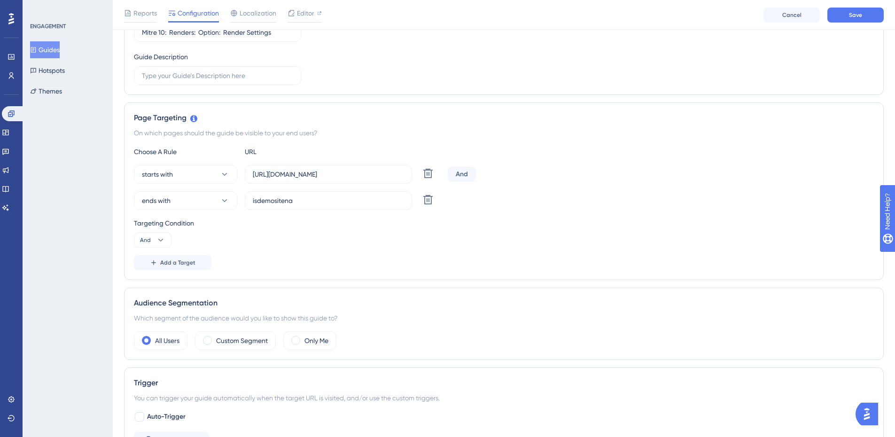
type input "[URL][DOMAIN_NAME]"
click at [176, 194] on button "ends with" at bounding box center [185, 200] width 103 height 19
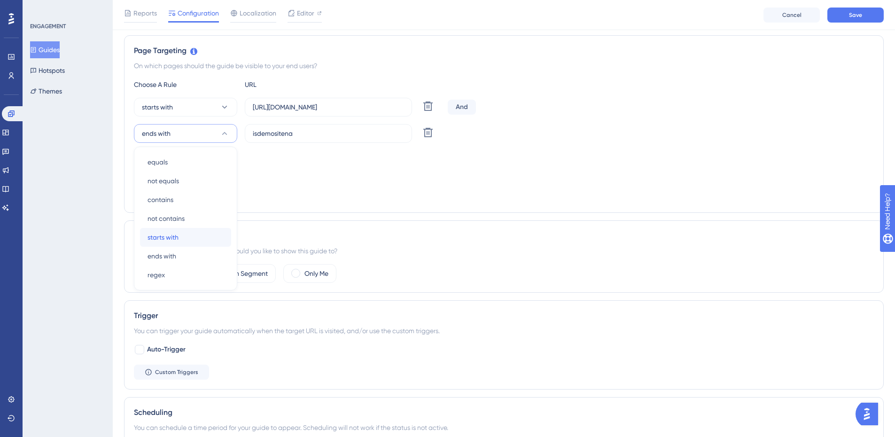
click at [171, 240] on span "starts with" at bounding box center [162, 237] width 31 height 11
click at [349, 135] on input "isdemositena" at bounding box center [328, 133] width 151 height 10
paste input "[URL][DOMAIN_NAME]"
type input "[URL][DOMAIN_NAME]"
click at [156, 172] on icon at bounding box center [160, 172] width 9 height 9
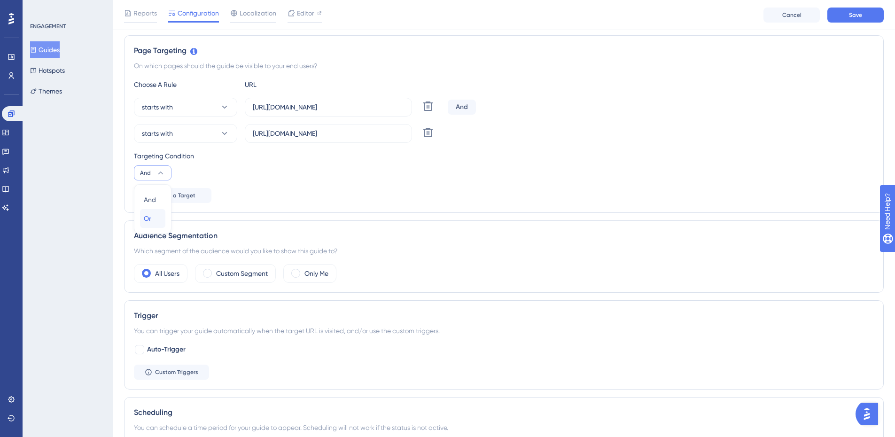
click at [148, 215] on span "Or" at bounding box center [148, 218] width 8 height 11
drag, startPoint x: 569, startPoint y: 335, endPoint x: 537, endPoint y: 288, distance: 57.2
click at [537, 288] on div "Audience Segmentation Which segment of the audience would you like to show this…" at bounding box center [504, 256] width 760 height 72
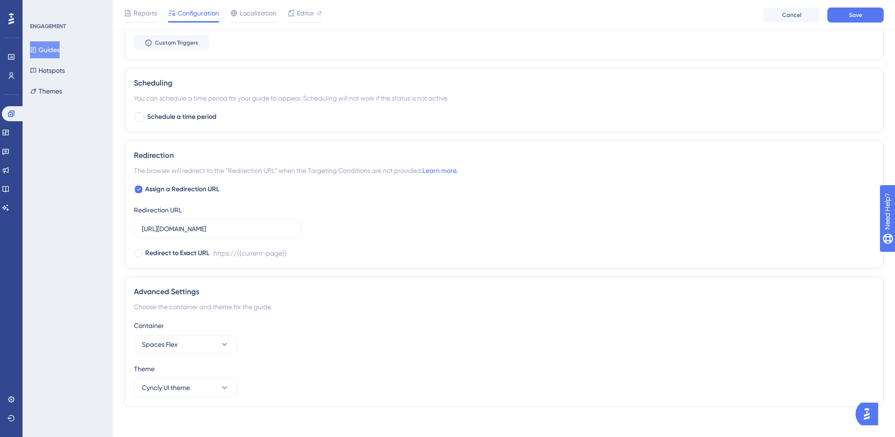
scroll to position [545, 0]
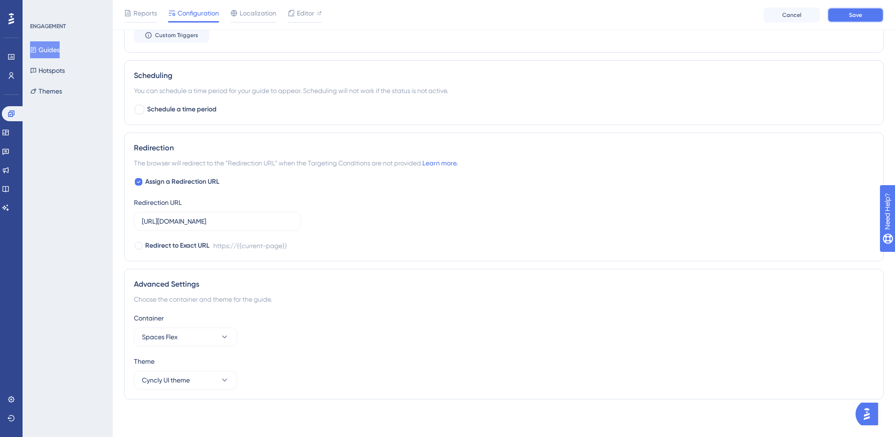
click at [851, 22] on button "Save" at bounding box center [855, 15] width 56 height 15
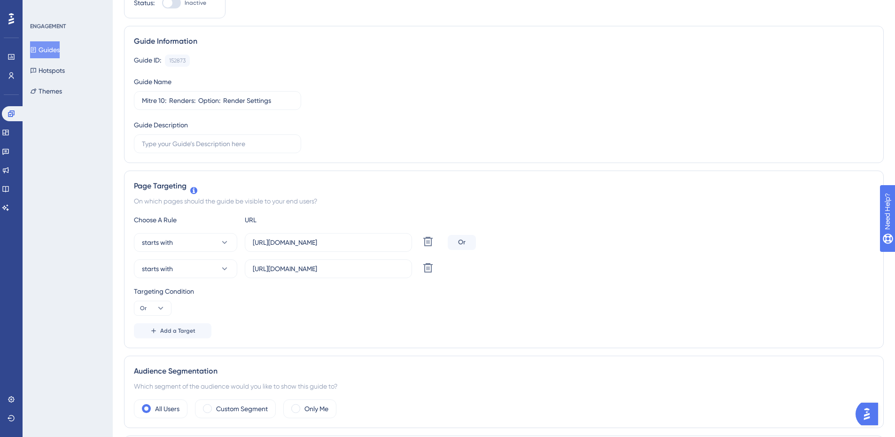
scroll to position [0, 0]
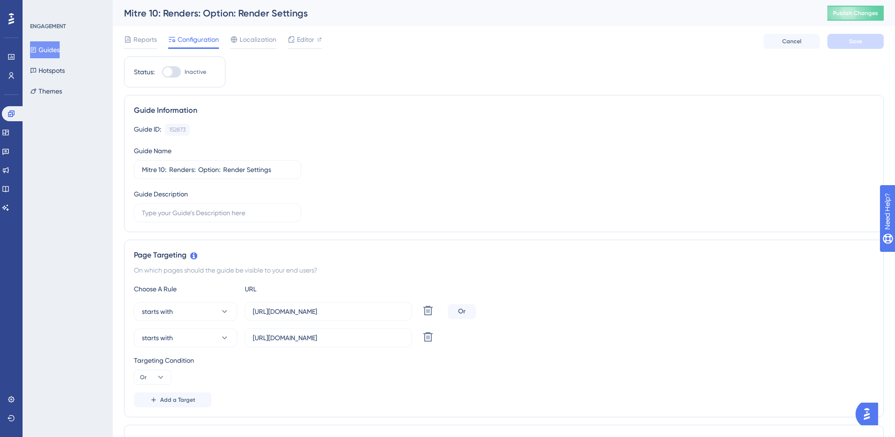
click at [51, 51] on button "Guides" at bounding box center [45, 49] width 30 height 17
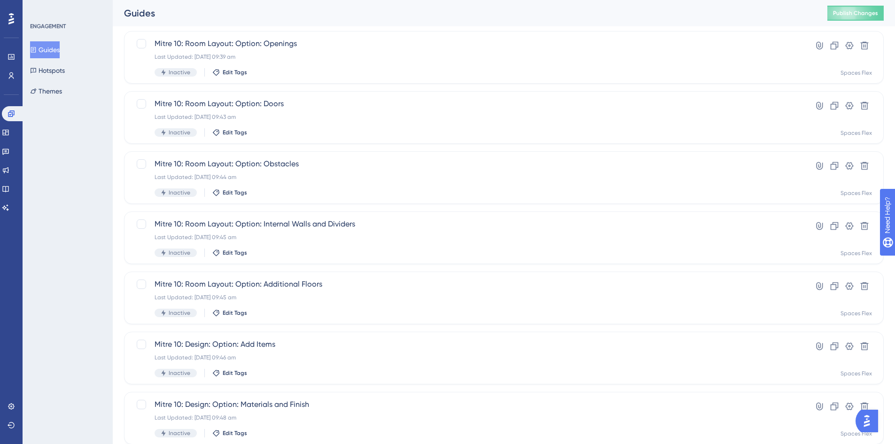
scroll to position [285, 0]
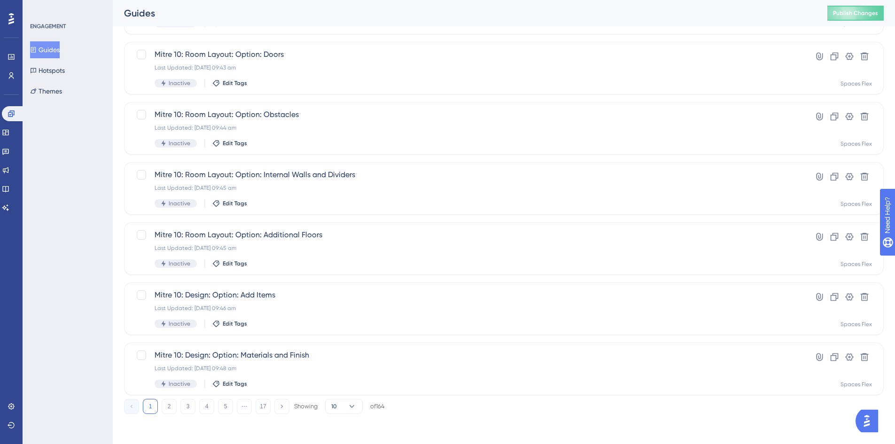
click at [167, 408] on button "2" at bounding box center [169, 406] width 15 height 15
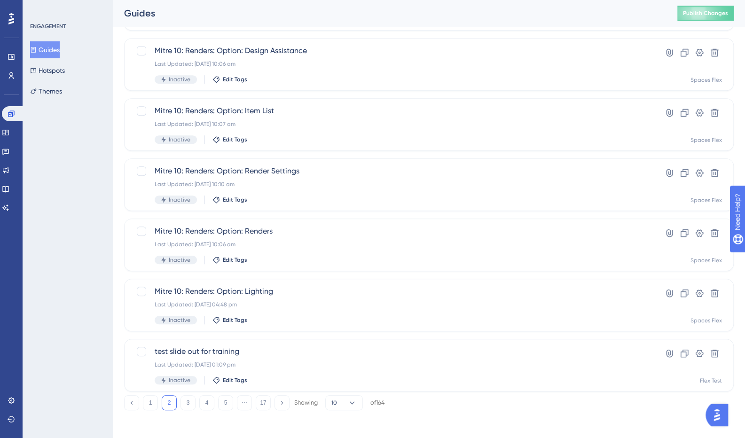
scroll to position [291, 0]
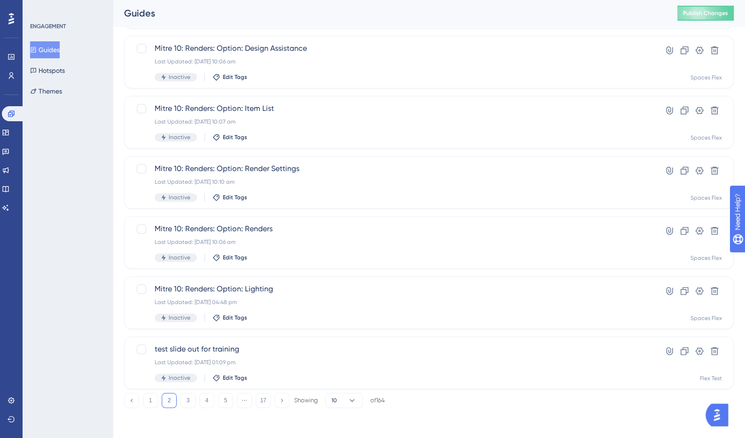
click at [149, 401] on button "1" at bounding box center [150, 400] width 15 height 15
click at [173, 399] on button "2" at bounding box center [169, 400] width 15 height 15
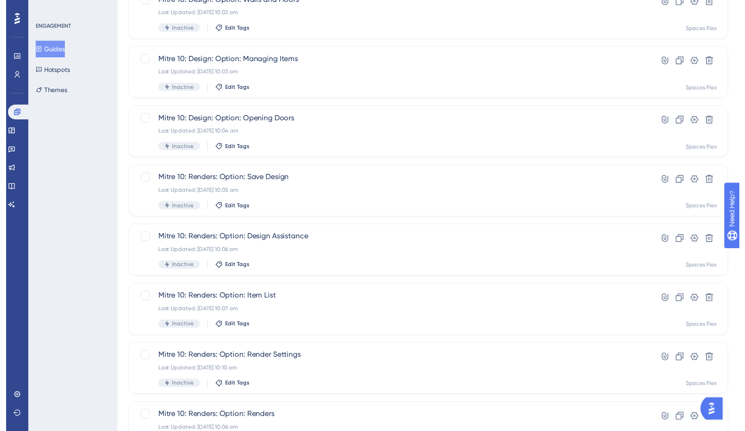
scroll to position [0, 0]
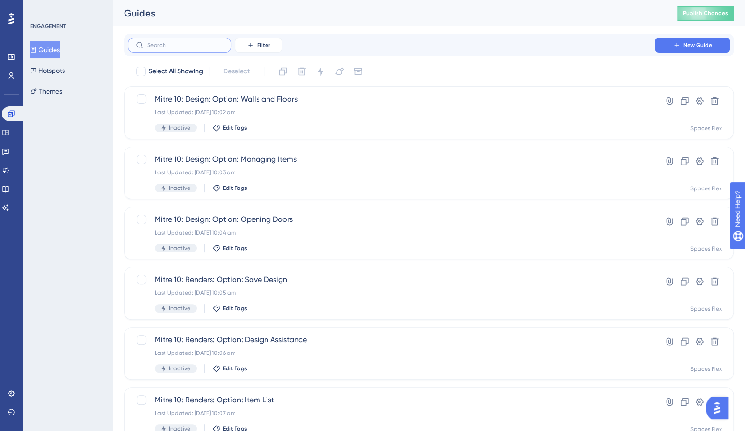
click at [156, 43] on input "text" at bounding box center [185, 45] width 76 height 7
type input "Tenm"
checkbox input "true"
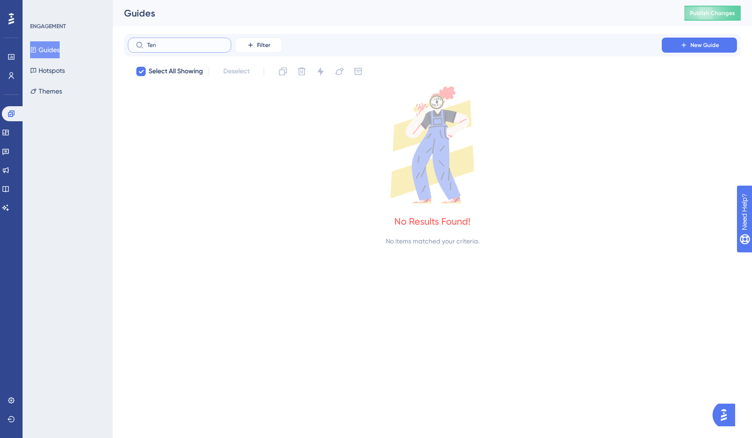
type input "Te"
checkbox input "false"
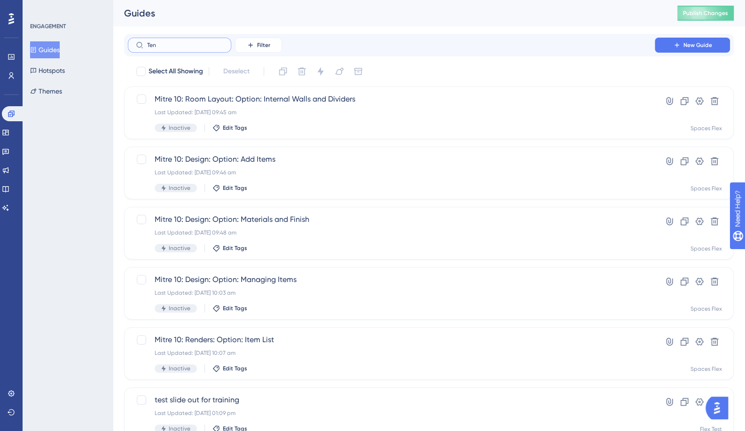
type input "Tenm"
checkbox input "true"
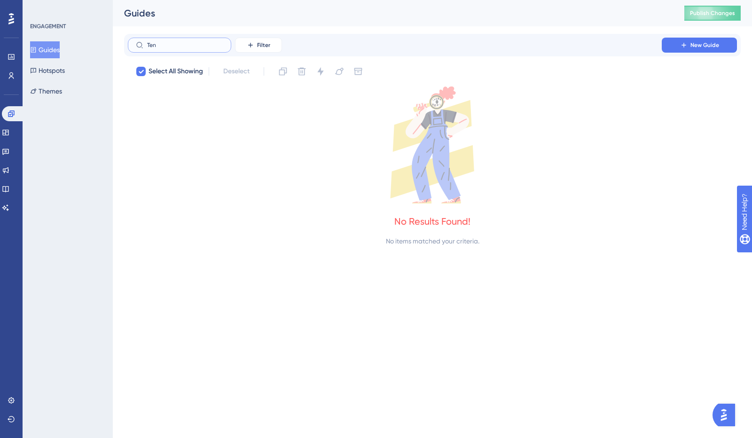
type input "Te"
checkbox input "false"
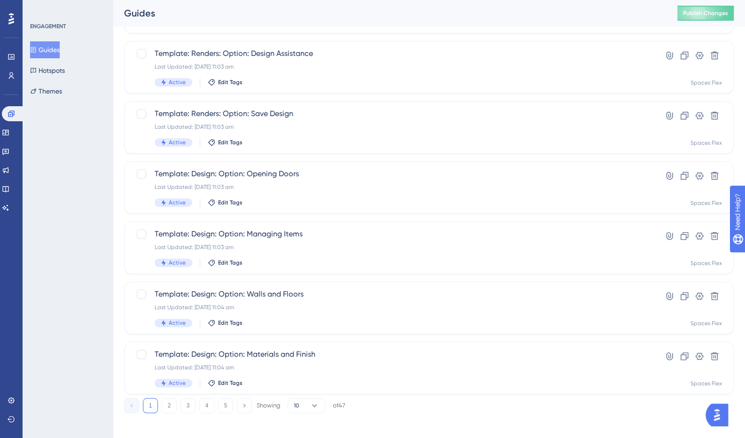
scroll to position [291, 0]
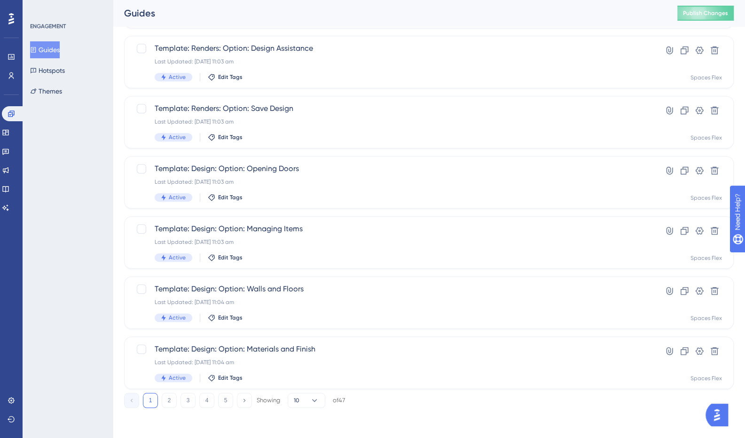
type input "Template:"
click at [169, 400] on button "2" at bounding box center [169, 400] width 15 height 15
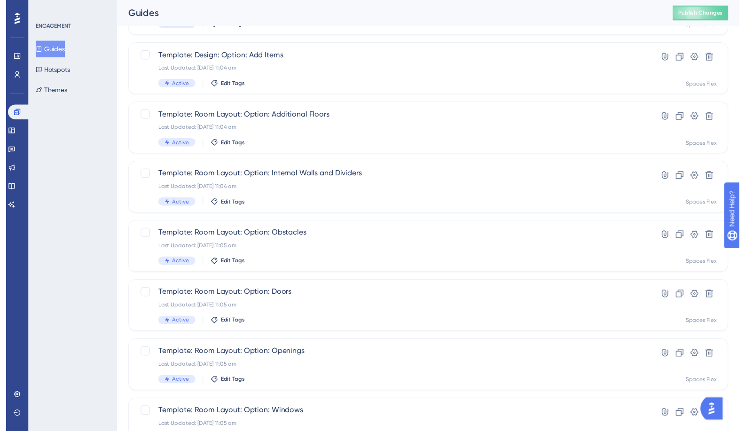
scroll to position [0, 0]
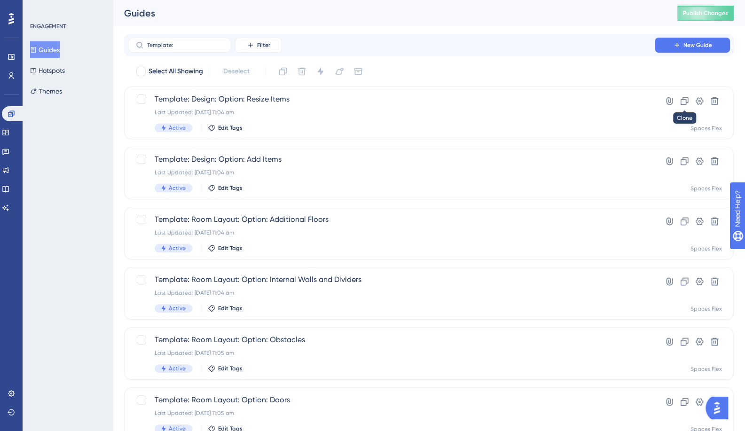
click at [690, 99] on button at bounding box center [683, 100] width 15 height 15
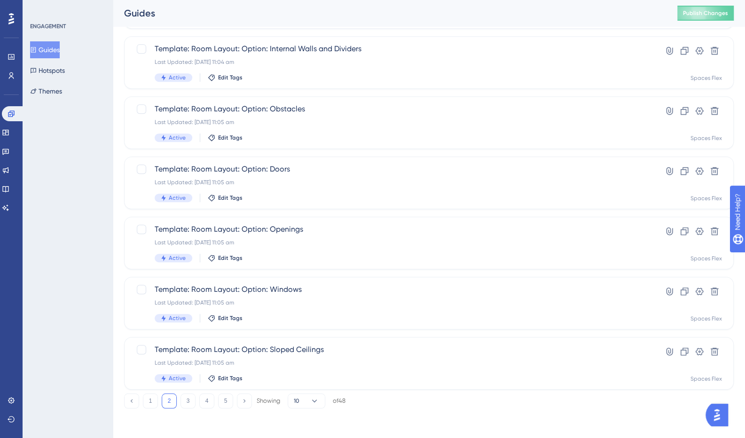
scroll to position [291, 0]
click at [185, 399] on button "3" at bounding box center [187, 400] width 15 height 15
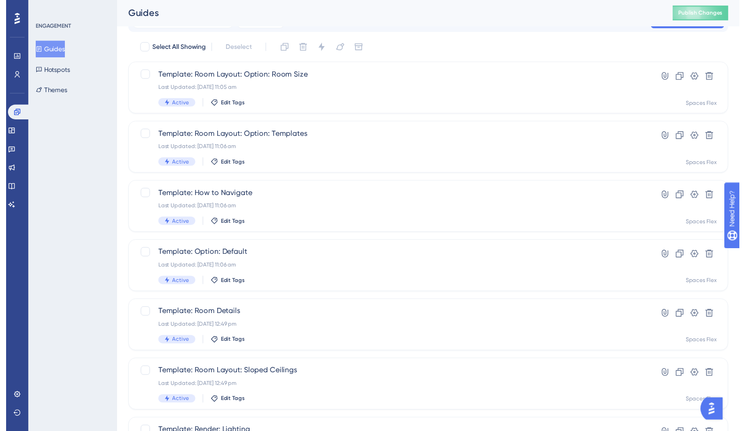
scroll to position [9, 0]
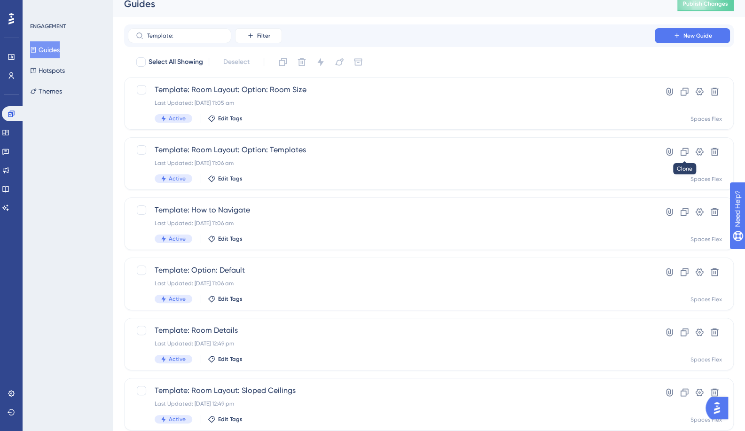
click at [682, 147] on icon at bounding box center [683, 151] width 9 height 9
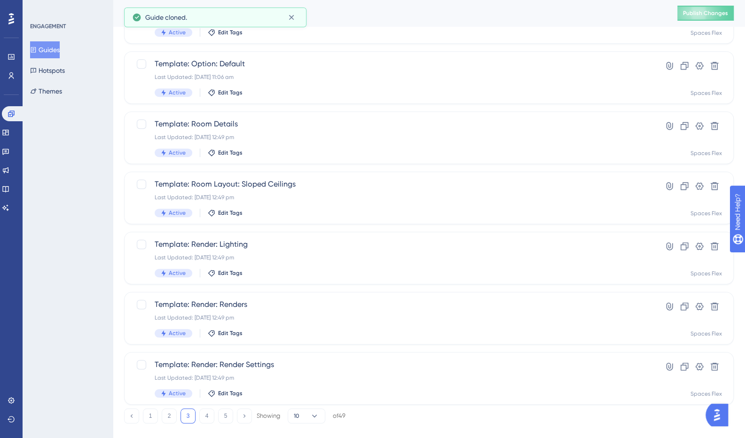
scroll to position [291, 0]
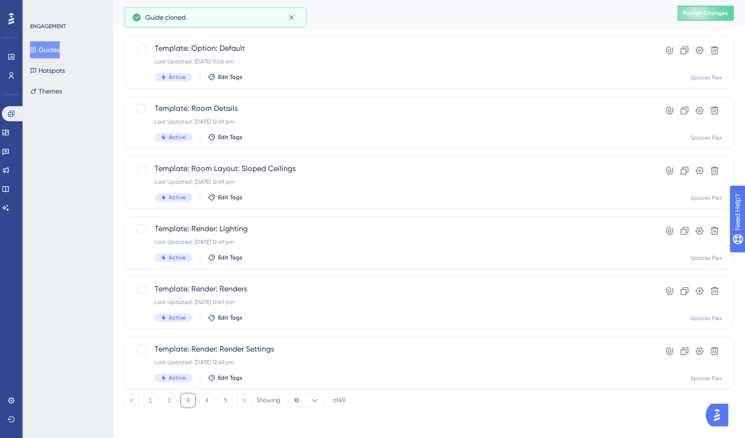
click at [147, 400] on button "1" at bounding box center [150, 400] width 15 height 15
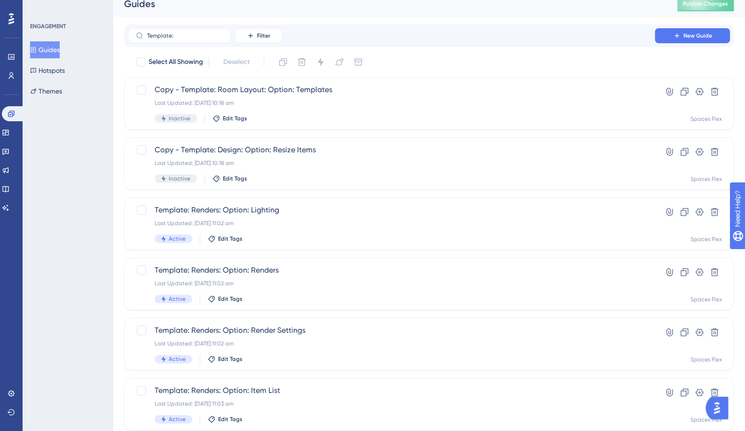
scroll to position [0, 0]
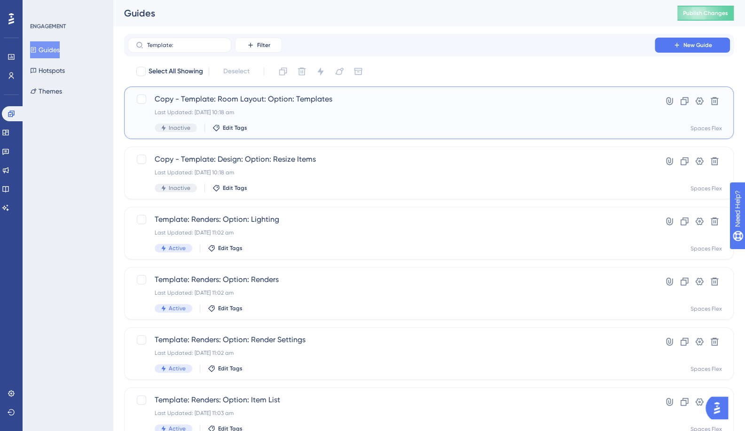
click at [201, 98] on span "Copy - Template: Room Layout: Option: Templates" at bounding box center [391, 98] width 473 height 11
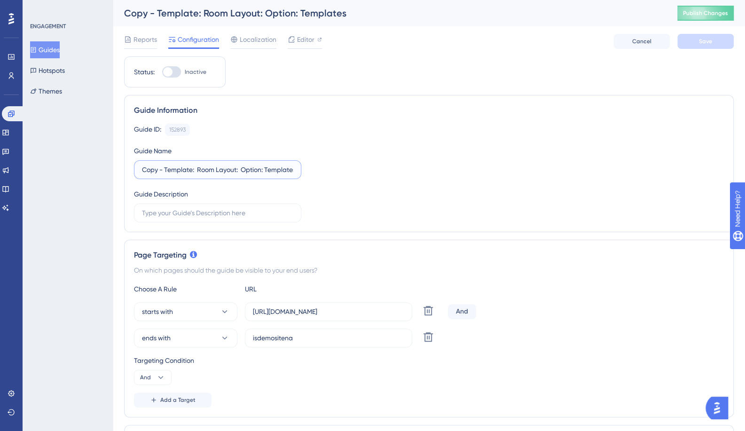
drag, startPoint x: 191, startPoint y: 171, endPoint x: 37, endPoint y: 164, distance: 154.2
type input "Mitre 10: Room Layout: Option: Templates"
click at [386, 303] on label "[URL][DOMAIN_NAME]" at bounding box center [328, 311] width 167 height 19
click at [386, 306] on input "[URL][DOMAIN_NAME]" at bounding box center [328, 311] width 151 height 10
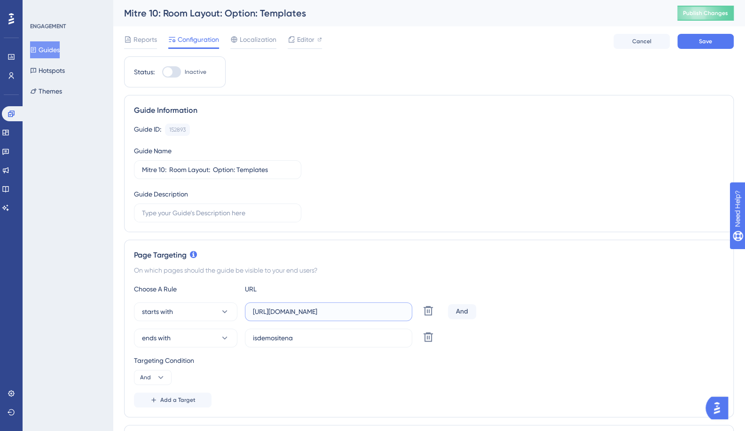
paste input "[DOMAIN_NAME]"
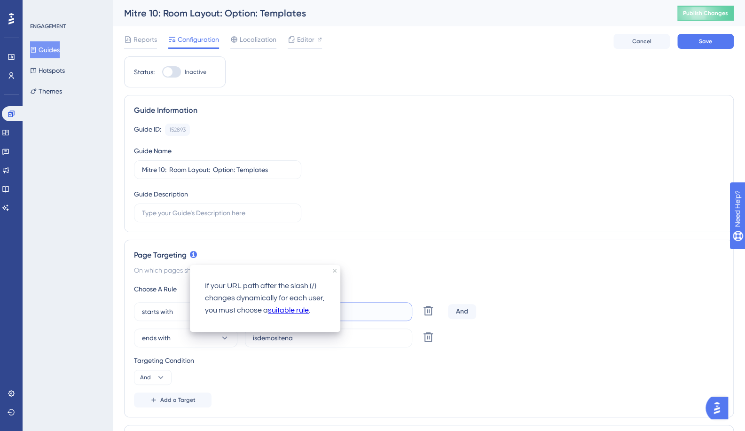
type input "[URL][DOMAIN_NAME]"
click at [183, 338] on button "ends with" at bounding box center [185, 337] width 103 height 19
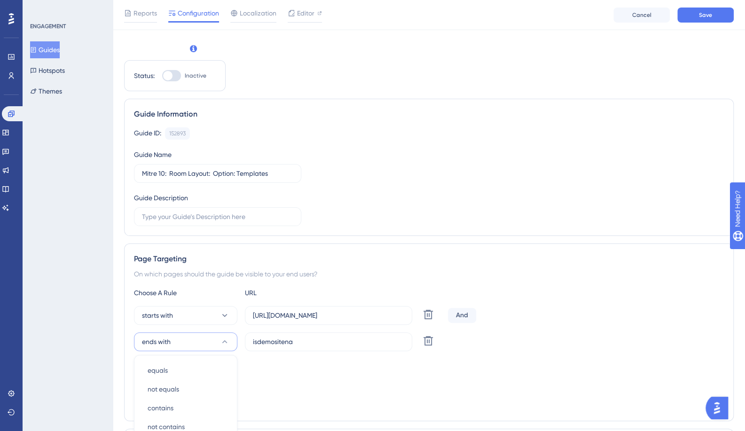
scroll to position [209, 0]
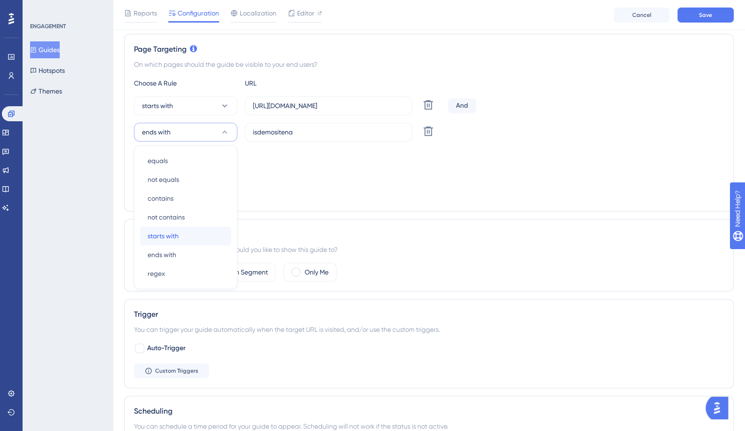
click at [174, 233] on span "starts with" at bounding box center [162, 235] width 31 height 11
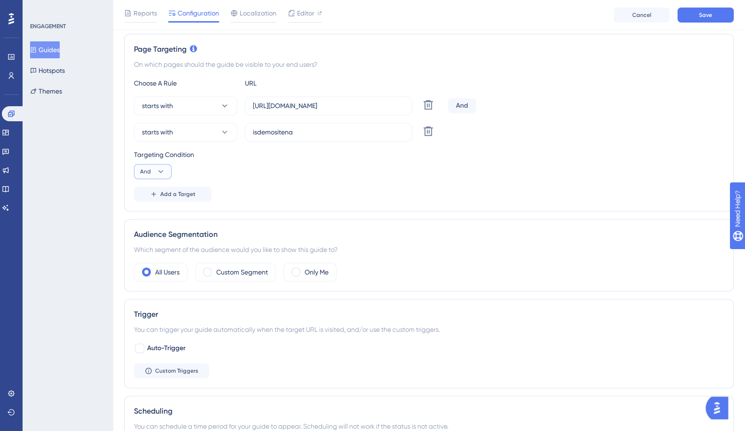
click at [156, 174] on icon at bounding box center [160, 171] width 9 height 9
click at [152, 218] on div "Or Or" at bounding box center [153, 217] width 18 height 19
click at [420, 176] on div "Targeting Condition Or" at bounding box center [429, 164] width 590 height 30
click at [290, 137] on label "isdemositena" at bounding box center [328, 132] width 167 height 19
click at [290, 137] on input "isdemositena" at bounding box center [328, 132] width 151 height 10
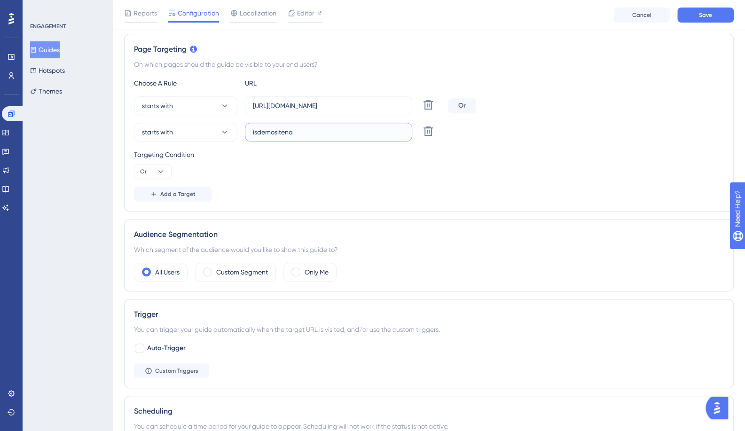
paste input "[URL][DOMAIN_NAME]"
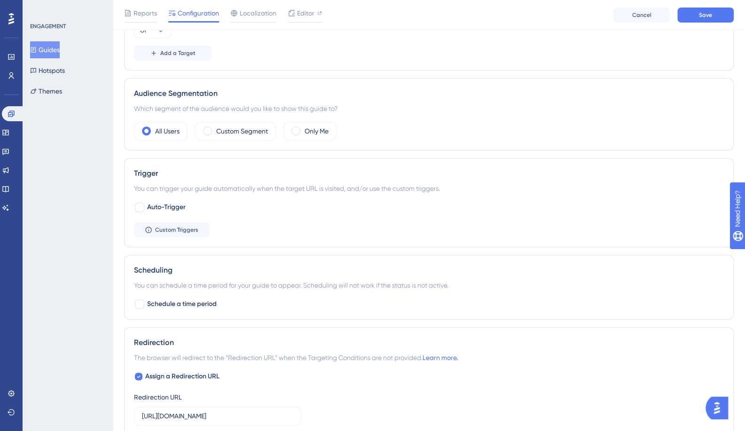
type input "[URL][DOMAIN_NAME]"
click at [186, 411] on input "[URL][DOMAIN_NAME]" at bounding box center [217, 416] width 151 height 10
paste input "[DOMAIN_NAME]"
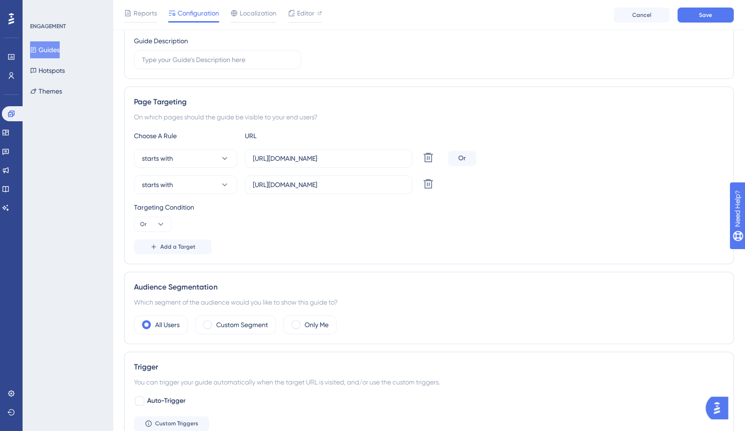
scroll to position [69, 0]
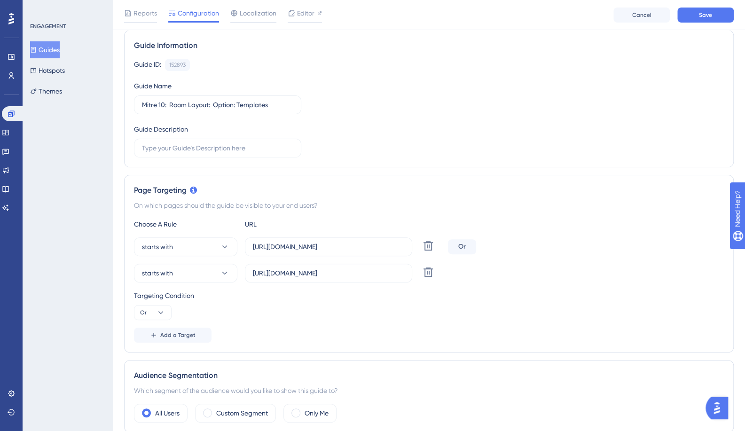
type input "[URL][DOMAIN_NAME]"
click at [704, 14] on span "Save" at bounding box center [704, 15] width 13 height 8
click at [59, 53] on button "Guides" at bounding box center [45, 49] width 30 height 17
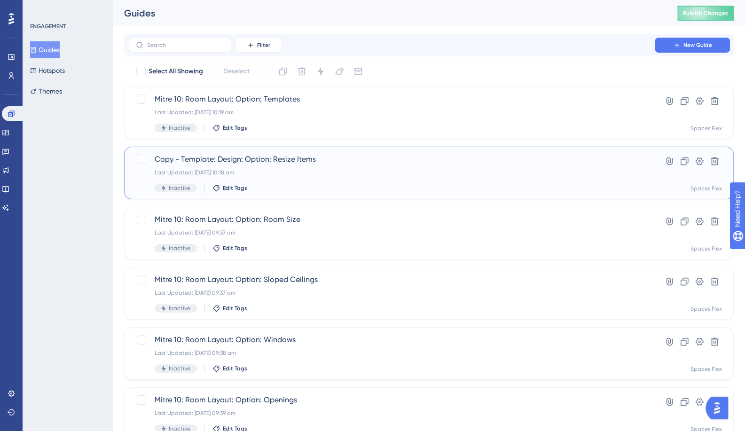
click at [236, 161] on span "Copy - Template: Design: Option: Resize Items" at bounding box center [391, 159] width 473 height 11
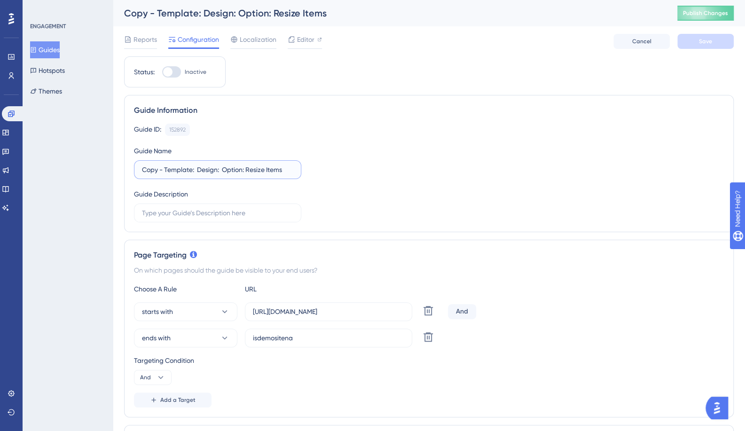
drag, startPoint x: 192, startPoint y: 171, endPoint x: 50, endPoint y: 177, distance: 142.0
type input "Mitre 10: Design: Option: Resize Items"
click at [349, 338] on input "isdemositena" at bounding box center [328, 338] width 151 height 10
paste input "[URL][DOMAIN_NAME]"
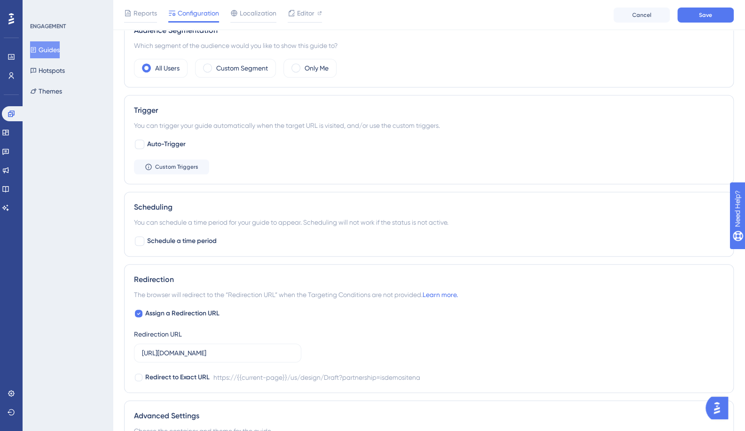
scroll to position [423, 0]
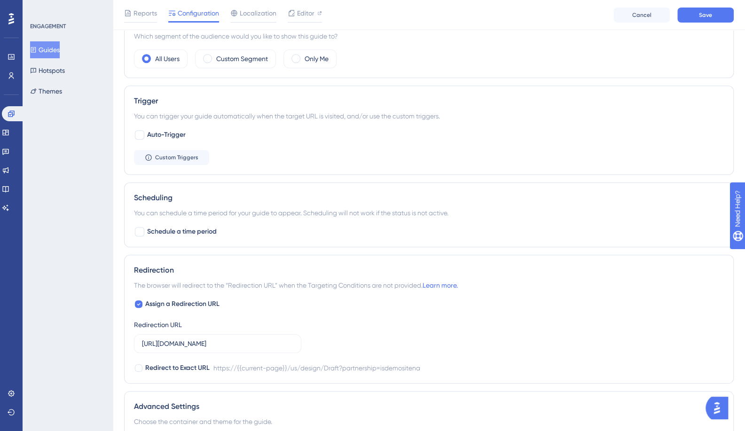
type input "[URL][DOMAIN_NAME]"
click at [229, 345] on input "[URL][DOMAIN_NAME]" at bounding box center [217, 343] width 151 height 10
paste input "[DOMAIN_NAME]"
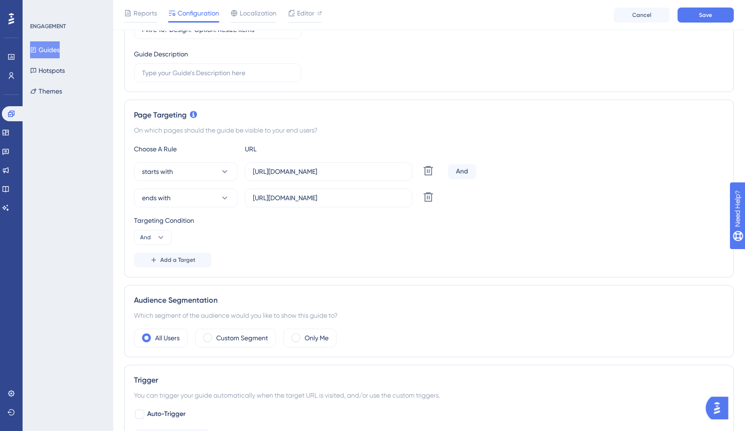
scroll to position [141, 0]
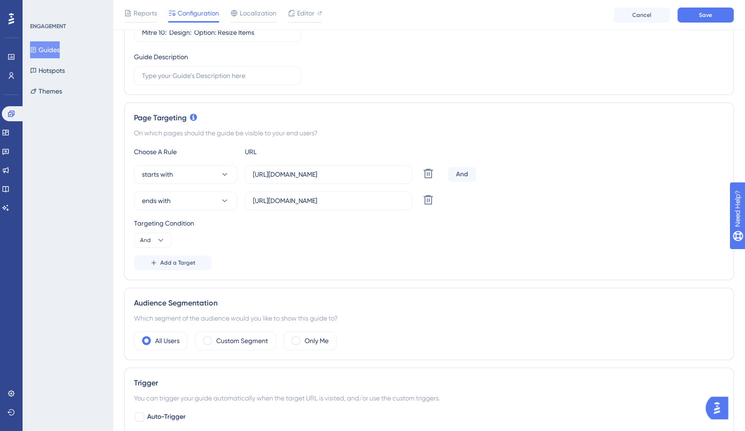
type input "[URL][DOMAIN_NAME]"
click at [315, 175] on input "[URL][DOMAIN_NAME]" at bounding box center [328, 174] width 151 height 10
paste input "[DOMAIN_NAME]"
type input "[URL][DOMAIN_NAME]"
click at [187, 206] on button "ends with" at bounding box center [185, 200] width 103 height 19
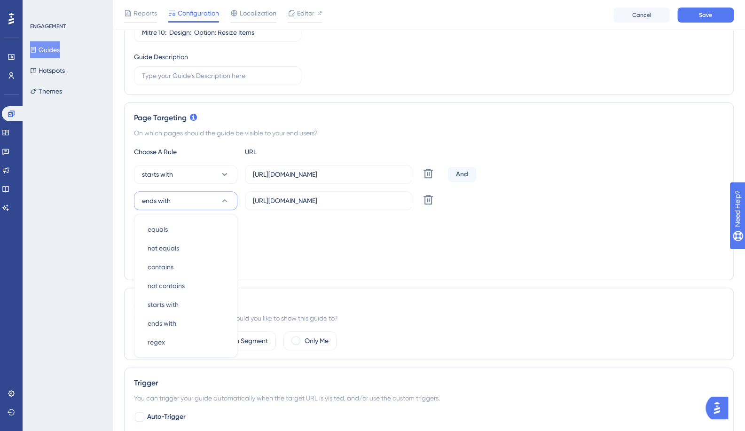
scroll to position [209, 0]
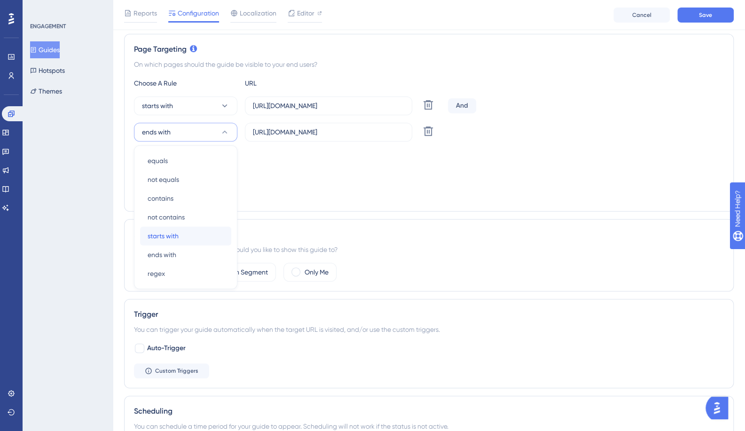
click at [177, 236] on span "starts with" at bounding box center [162, 235] width 31 height 11
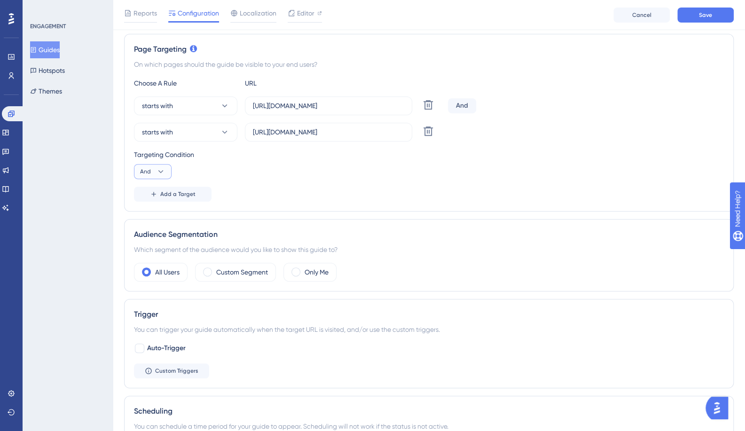
click at [159, 167] on icon at bounding box center [160, 171] width 9 height 9
click at [155, 211] on div "Or Or" at bounding box center [153, 217] width 18 height 19
click at [691, 17] on button "Save" at bounding box center [705, 15] width 56 height 15
click at [54, 48] on button "Guides" at bounding box center [45, 49] width 30 height 17
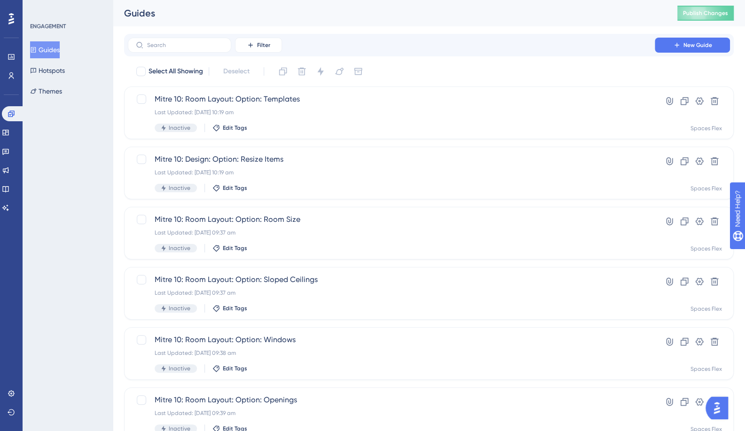
click at [174, 49] on label at bounding box center [179, 45] width 103 height 15
click at [174, 48] on input "text" at bounding box center [185, 45] width 76 height 7
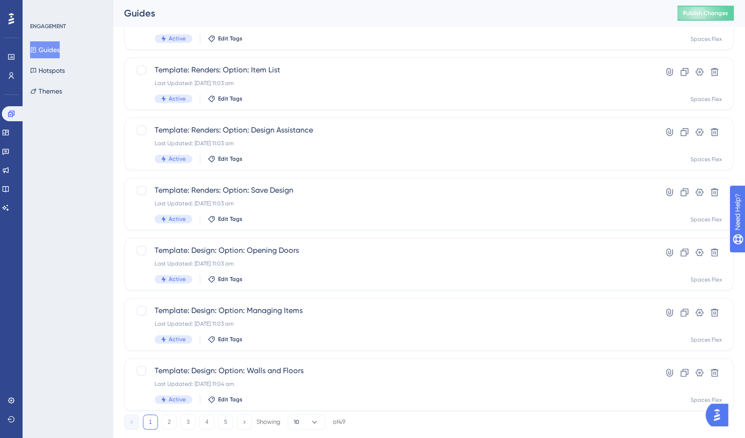
scroll to position [291, 0]
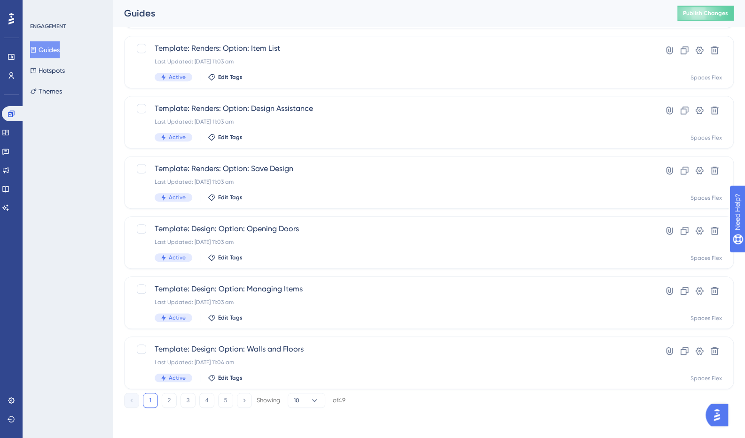
type input "Template"
click at [191, 402] on button "3" at bounding box center [187, 400] width 15 height 15
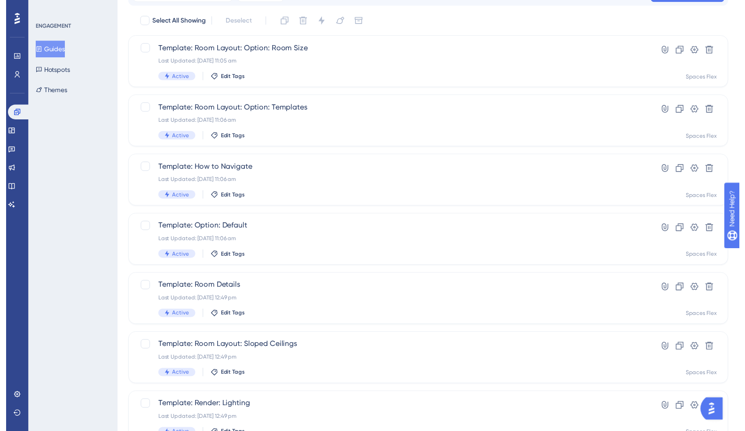
scroll to position [9, 0]
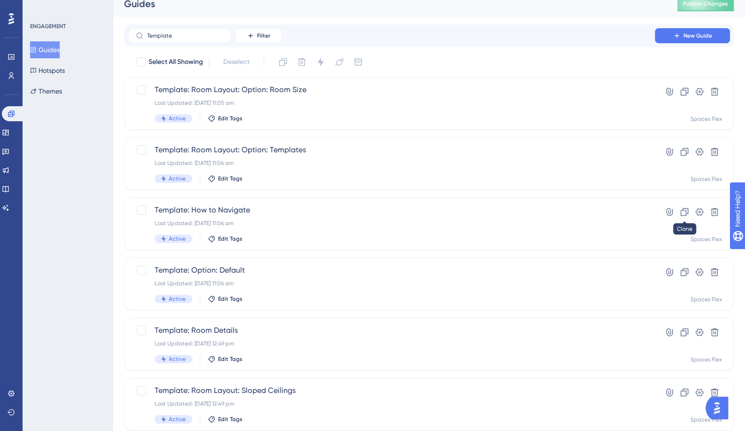
click at [683, 212] on icon at bounding box center [683, 211] width 9 height 9
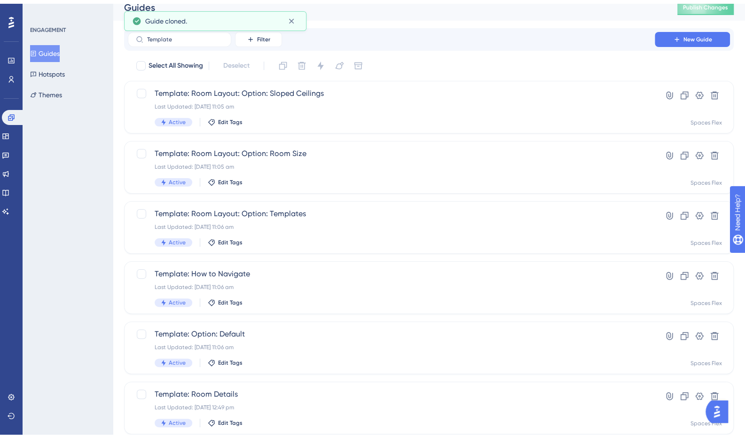
scroll to position [56, 0]
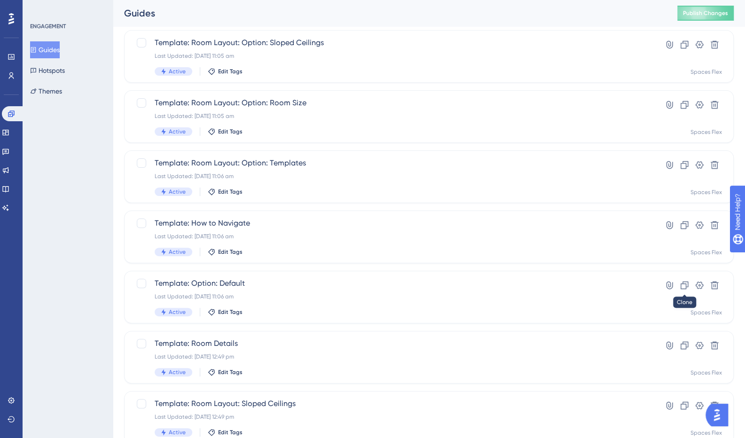
click at [682, 286] on icon at bounding box center [683, 284] width 9 height 9
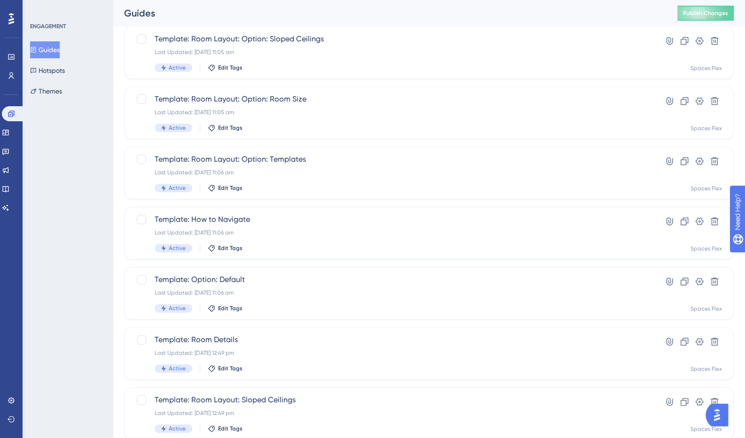
scroll to position [150, 0]
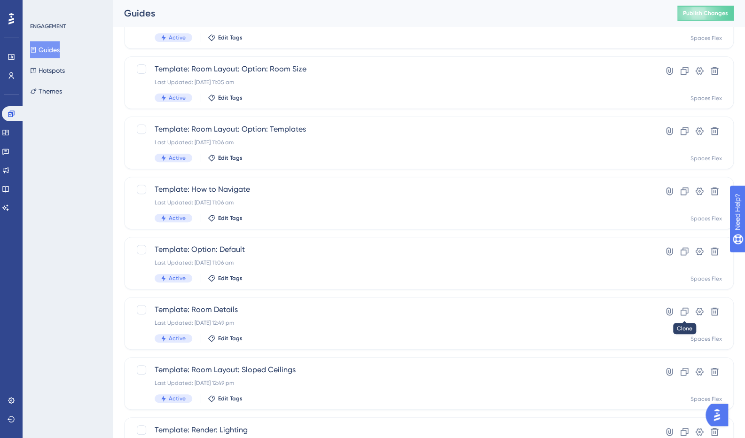
click at [682, 312] on icon at bounding box center [683, 311] width 9 height 9
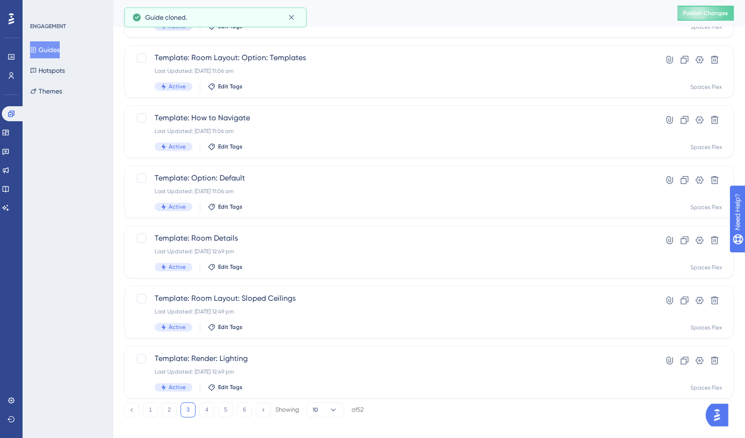
scroll to position [291, 0]
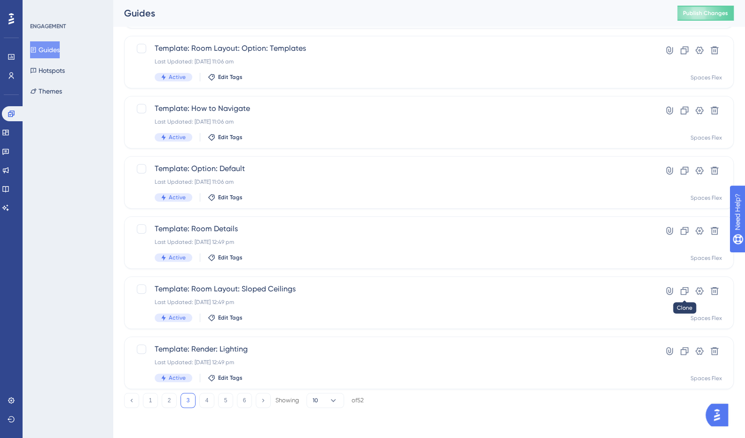
click at [687, 294] on icon at bounding box center [683, 290] width 9 height 9
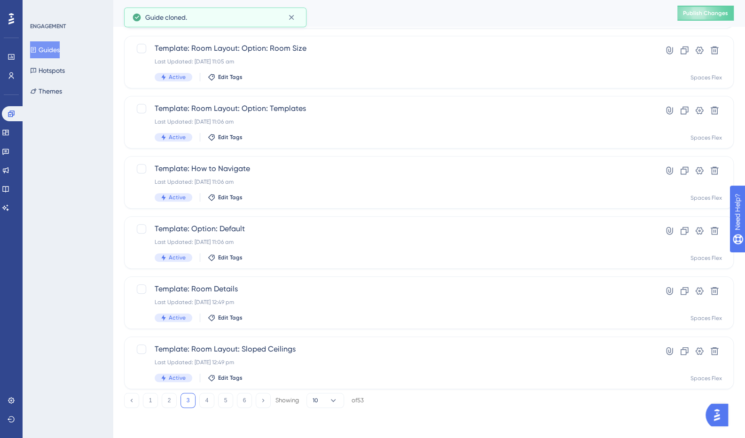
click at [203, 401] on button "4" at bounding box center [206, 400] width 15 height 15
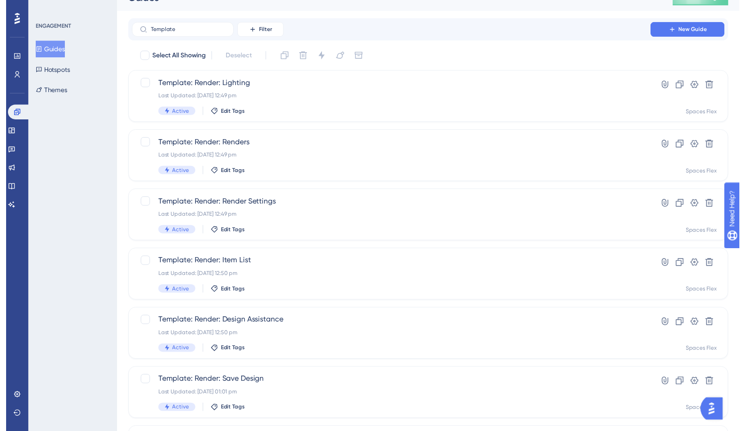
scroll to position [0, 0]
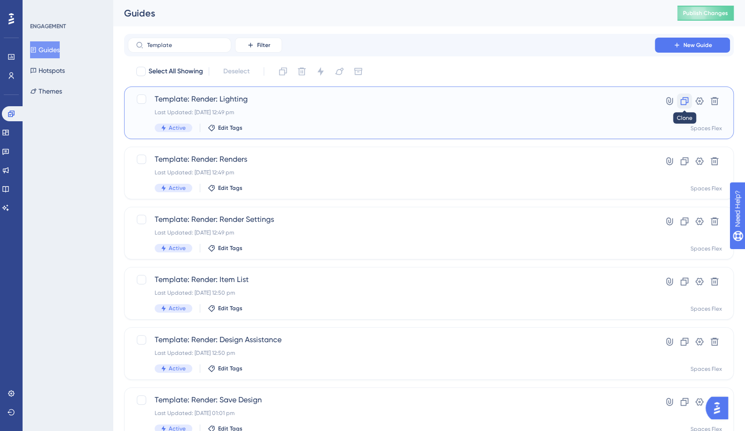
click at [687, 100] on icon at bounding box center [683, 100] width 9 height 9
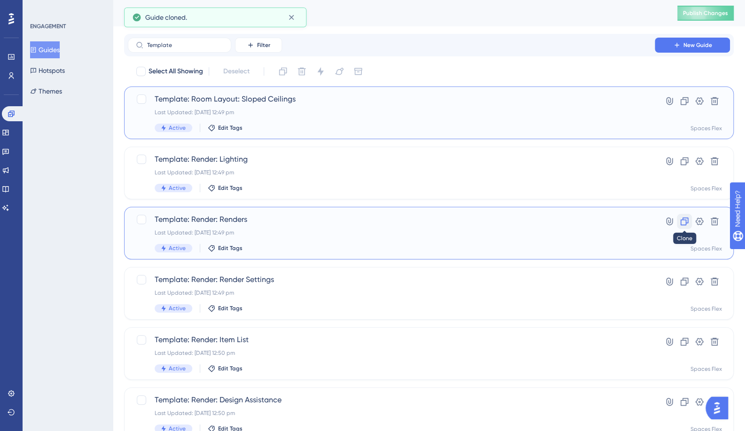
click at [680, 222] on icon at bounding box center [684, 221] width 8 height 8
click at [679, 341] on icon at bounding box center [683, 341] width 9 height 9
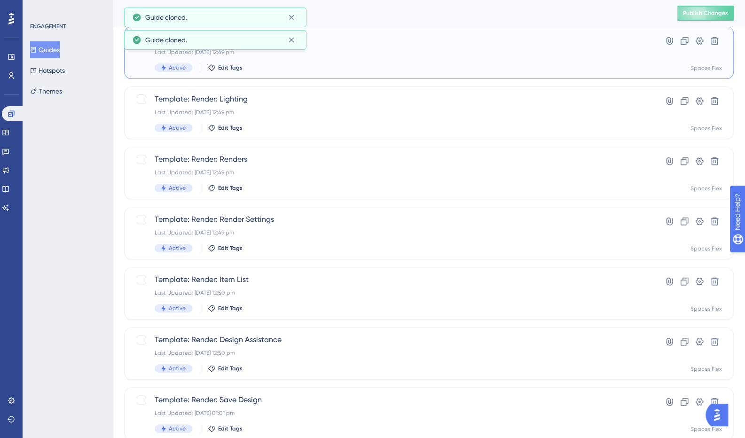
scroll to position [188, 0]
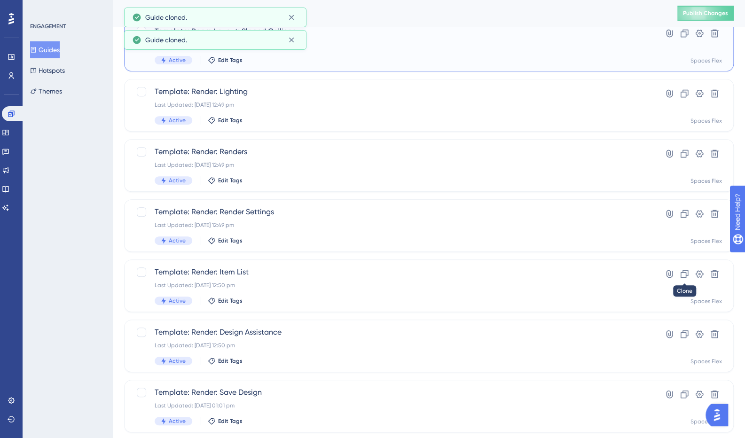
click at [679, 273] on button at bounding box center [683, 273] width 15 height 15
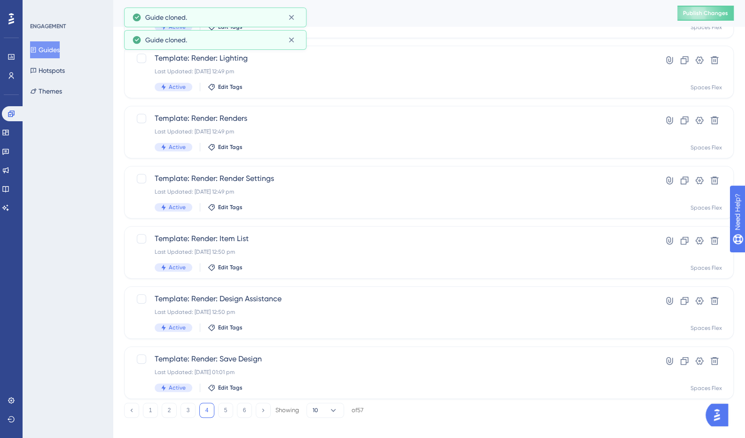
scroll to position [282, 0]
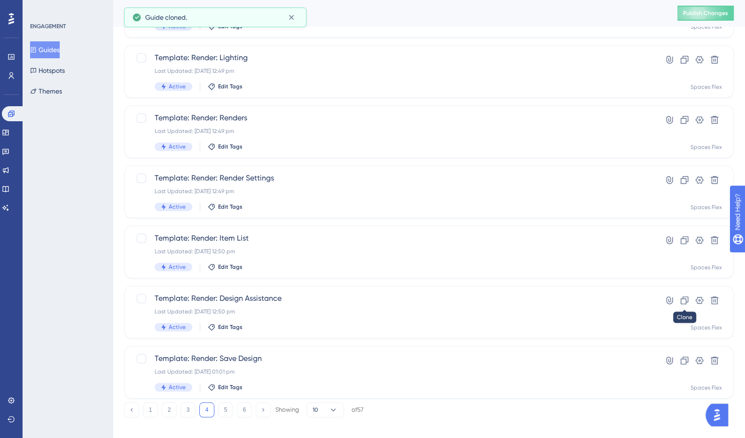
click at [679, 297] on icon at bounding box center [683, 299] width 9 height 9
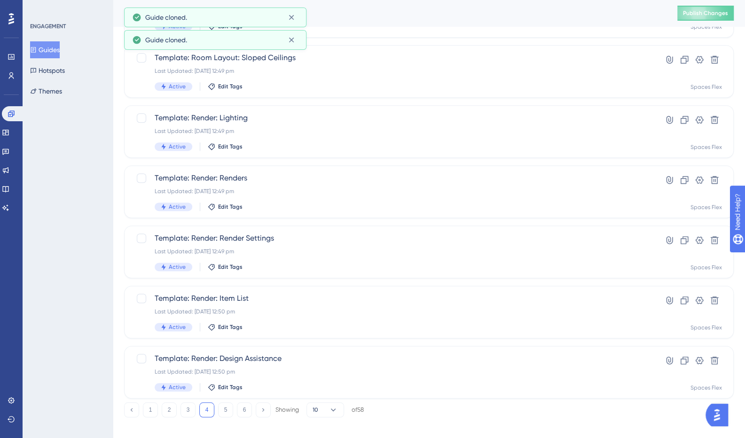
click at [230, 408] on button "5" at bounding box center [225, 409] width 15 height 15
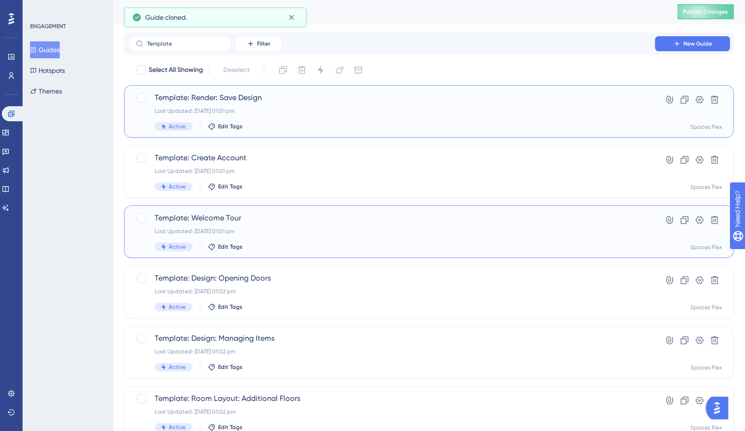
scroll to position [0, 0]
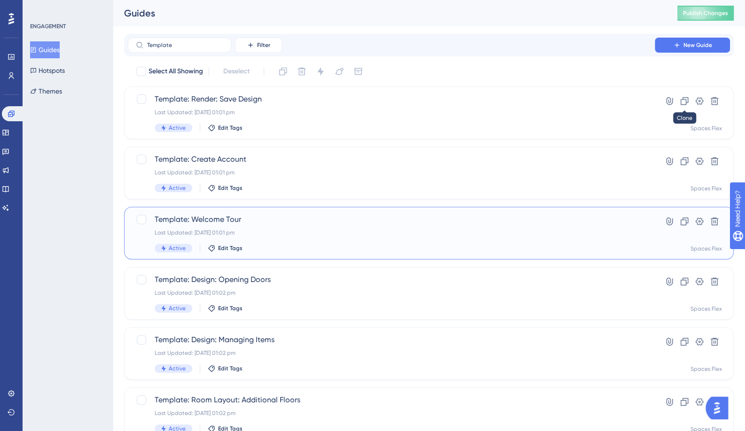
click at [686, 104] on icon at bounding box center [684, 101] width 8 height 8
click at [682, 162] on icon at bounding box center [683, 160] width 9 height 9
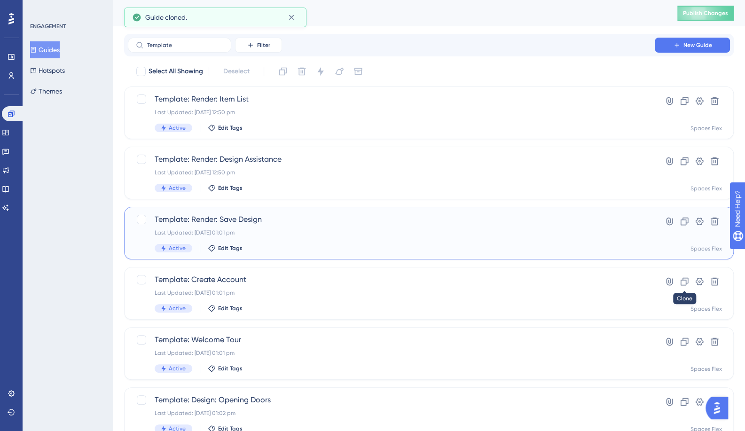
click at [684, 278] on icon at bounding box center [684, 282] width 8 height 8
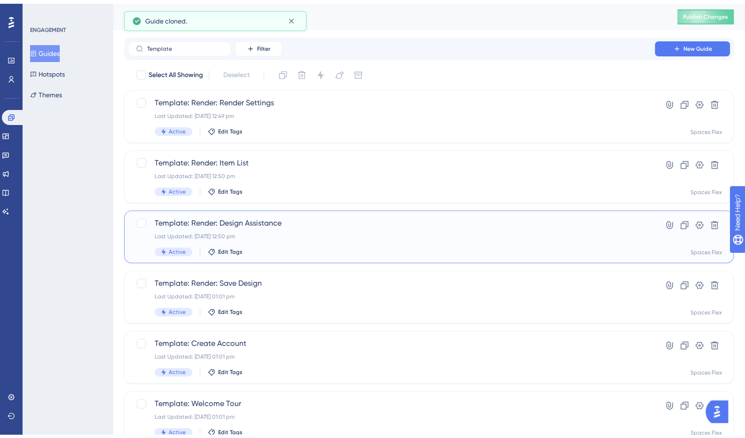
scroll to position [47, 0]
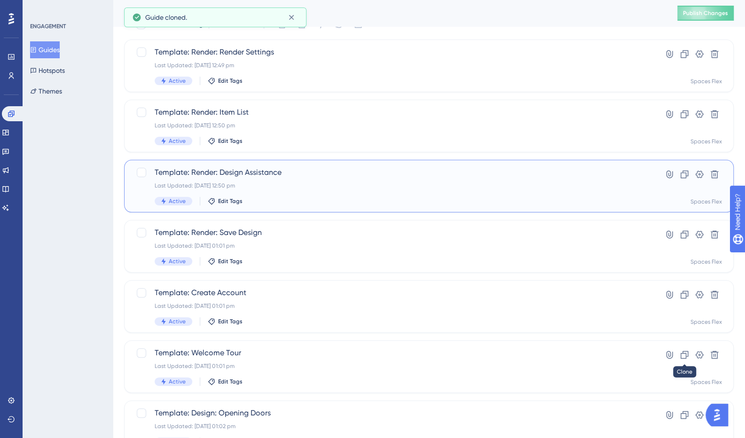
click at [683, 355] on icon at bounding box center [683, 354] width 9 height 9
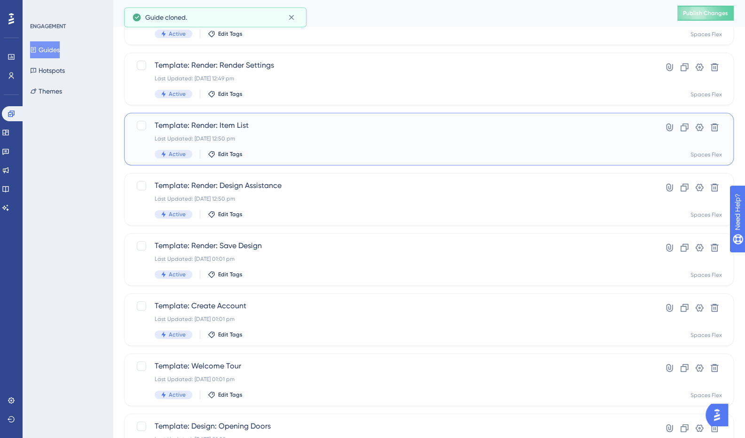
scroll to position [141, 0]
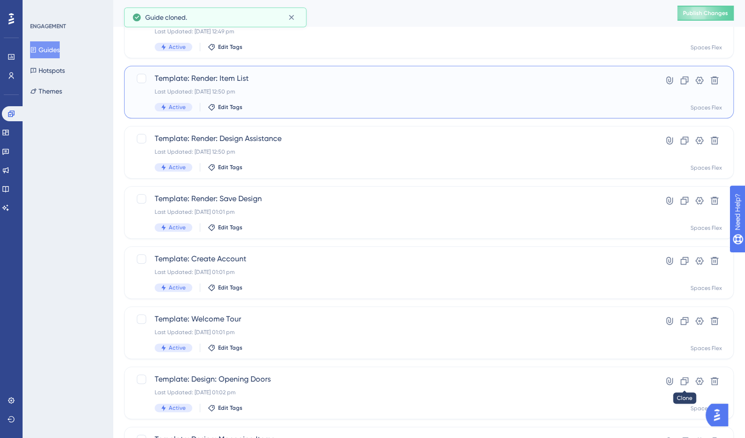
click at [684, 376] on icon at bounding box center [683, 380] width 9 height 9
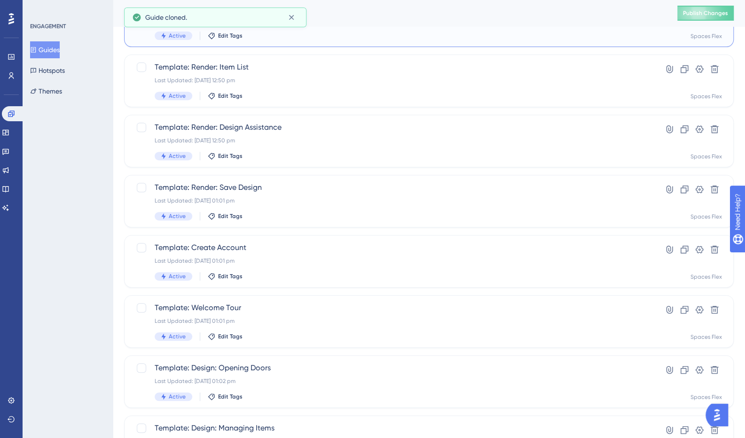
scroll to position [291, 0]
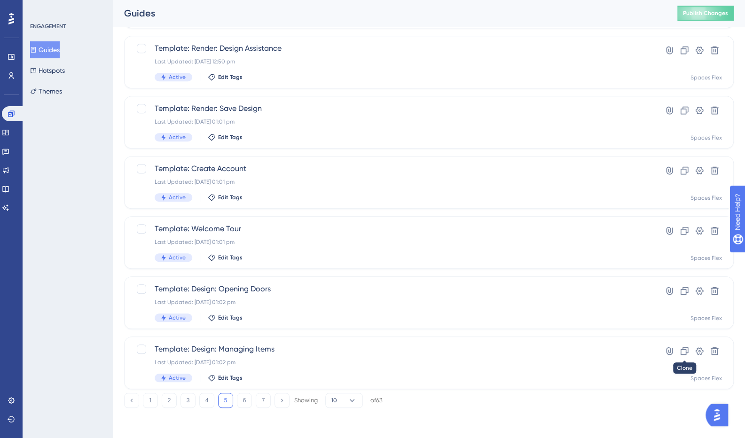
click at [683, 350] on icon at bounding box center [683, 350] width 9 height 9
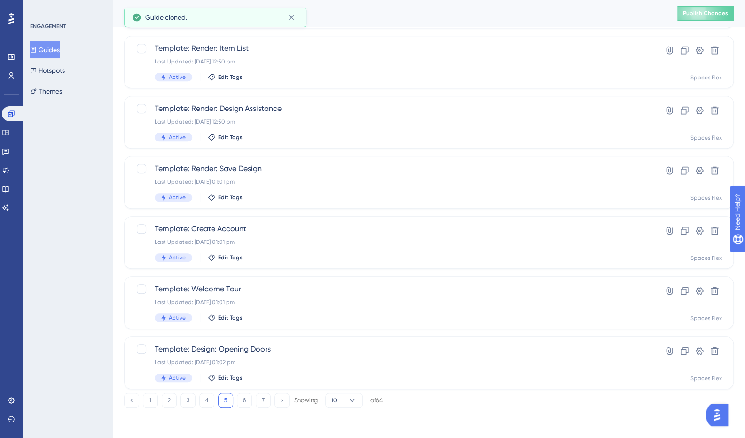
click at [240, 400] on button "6" at bounding box center [244, 400] width 15 height 15
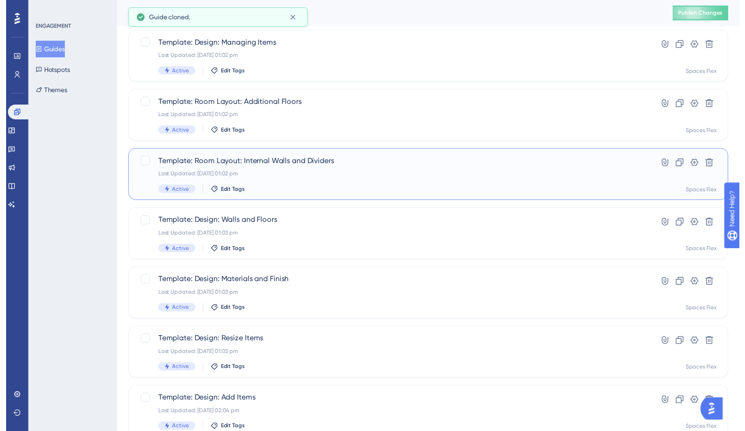
scroll to position [0, 0]
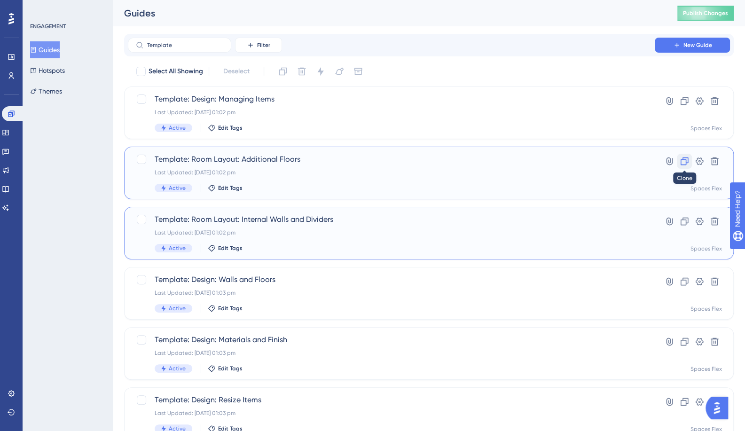
click at [686, 163] on icon at bounding box center [683, 160] width 9 height 9
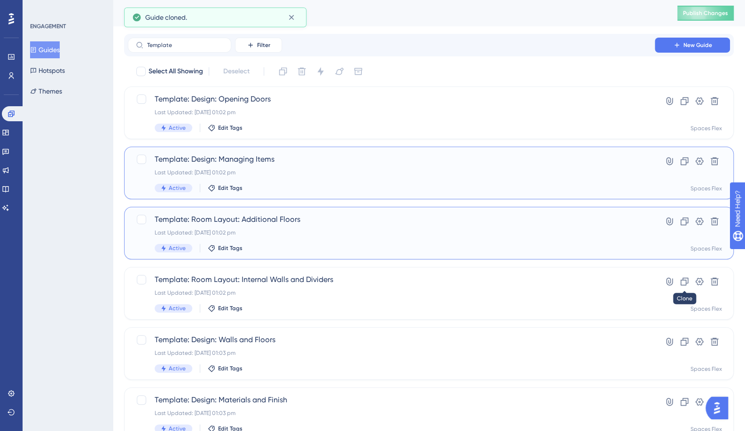
click at [687, 277] on icon at bounding box center [683, 281] width 9 height 9
click at [682, 401] on icon at bounding box center [683, 401] width 9 height 9
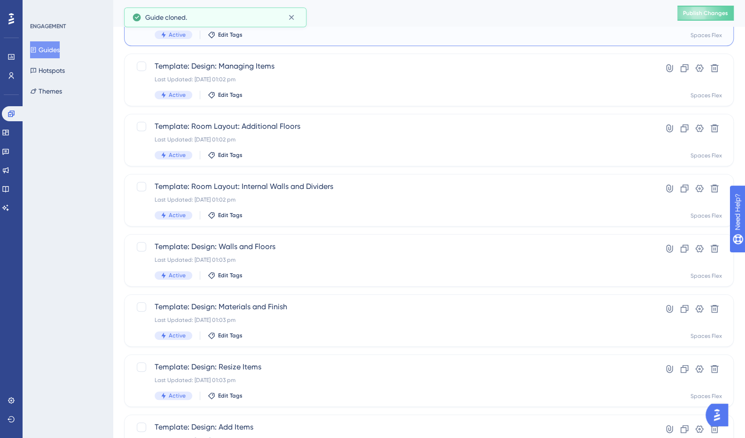
scroll to position [235, 0]
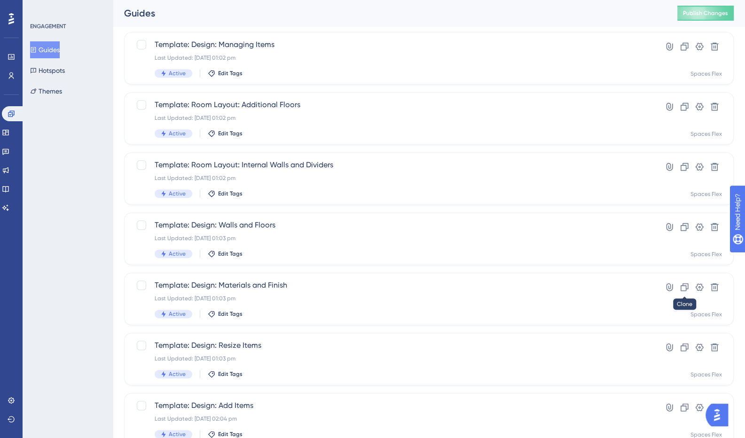
click at [682, 289] on icon at bounding box center [683, 286] width 9 height 9
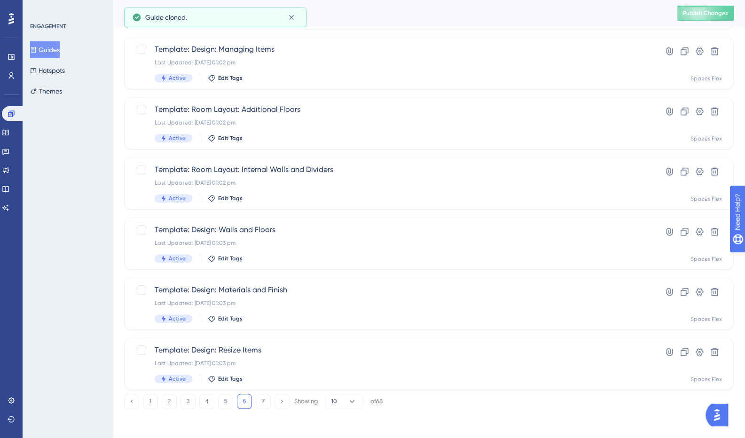
scroll to position [291, 0]
click at [681, 351] on icon at bounding box center [683, 350] width 9 height 9
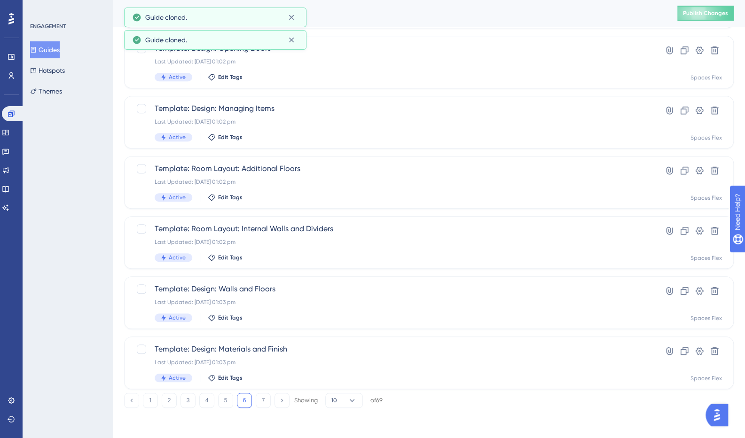
click at [263, 398] on button "7" at bounding box center [263, 400] width 15 height 15
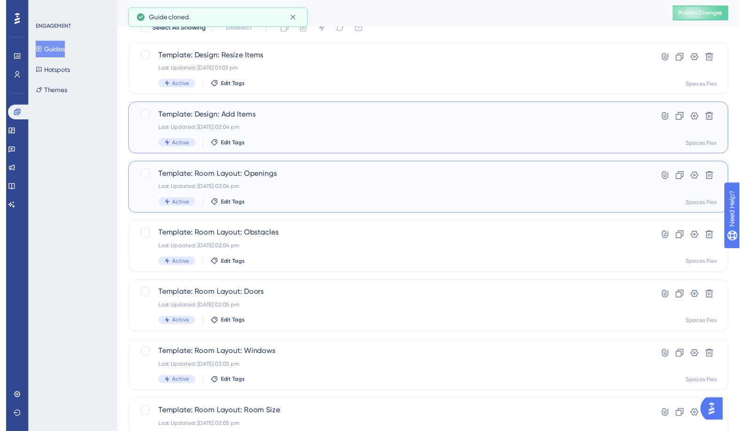
scroll to position [0, 0]
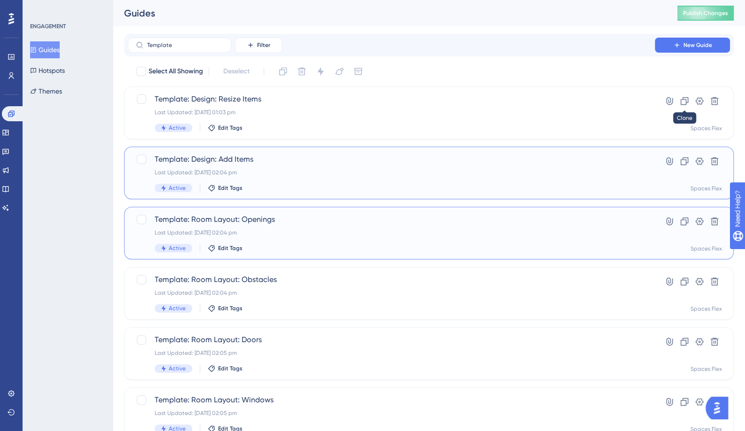
click at [688, 100] on icon at bounding box center [683, 100] width 9 height 9
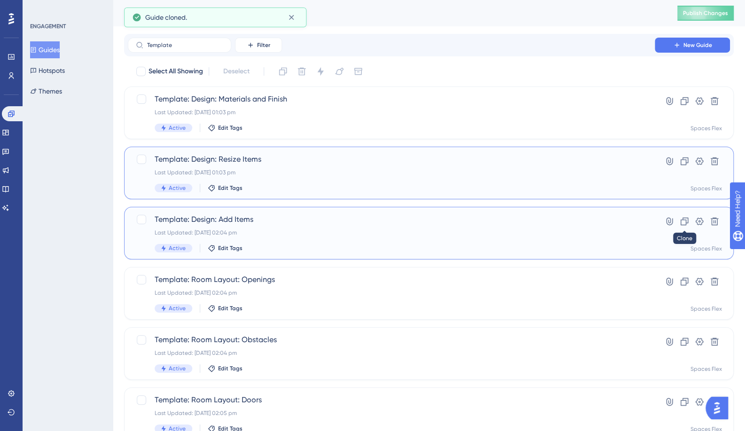
click at [680, 224] on icon at bounding box center [684, 221] width 8 height 8
click at [680, 338] on icon at bounding box center [683, 341] width 9 height 9
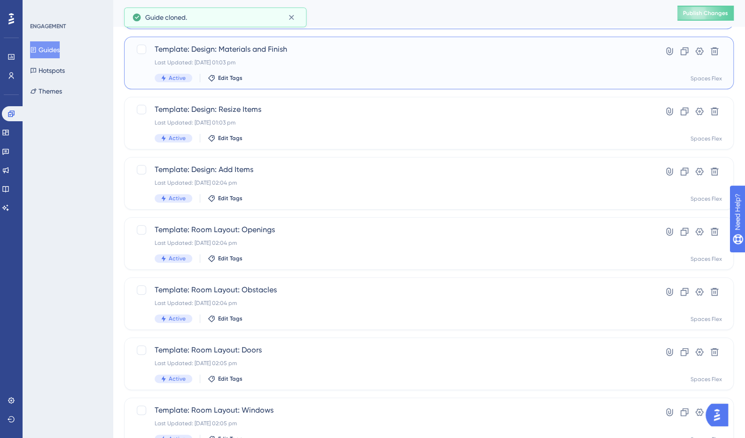
scroll to position [188, 0]
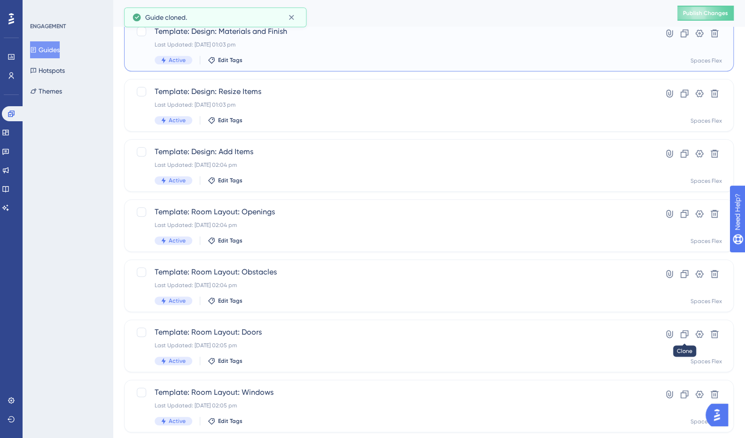
click at [687, 337] on icon at bounding box center [683, 333] width 9 height 9
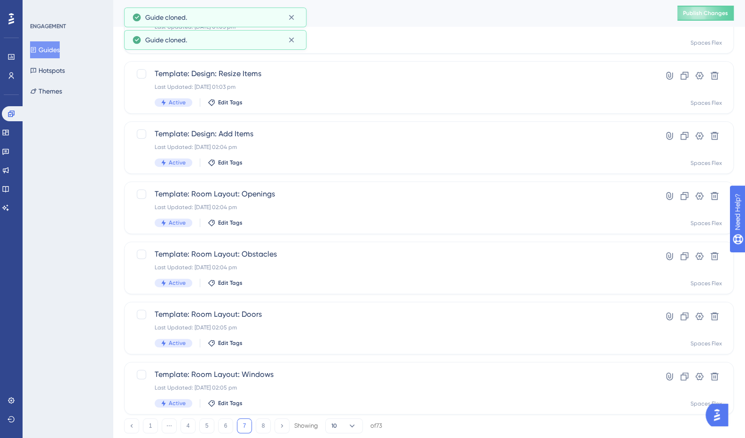
scroll to position [291, 0]
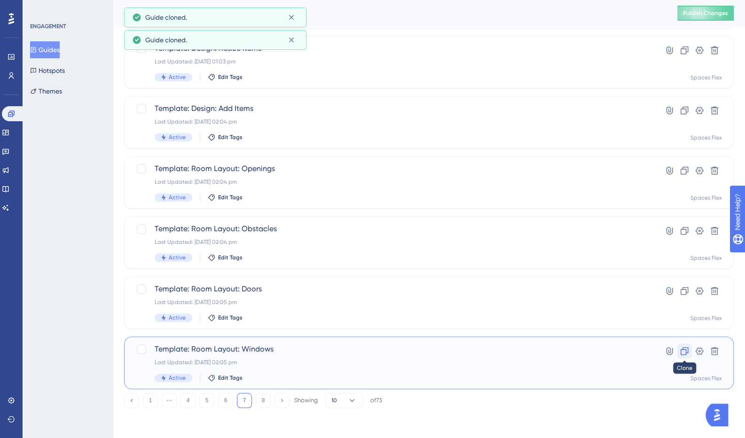
click at [679, 351] on icon at bounding box center [683, 350] width 9 height 9
click at [264, 403] on button "8" at bounding box center [263, 400] width 15 height 15
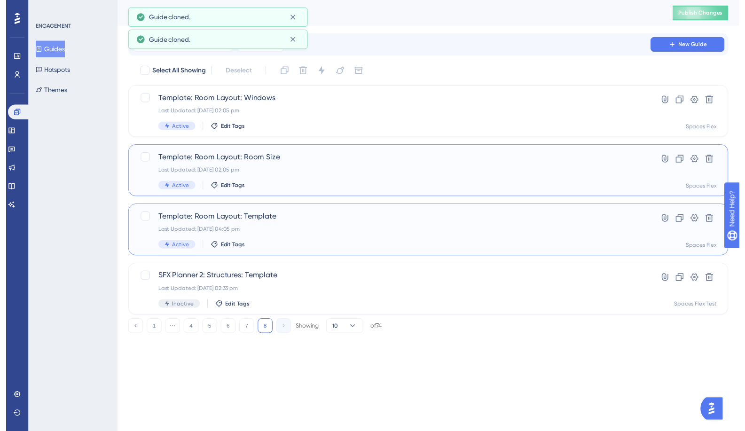
scroll to position [0, 0]
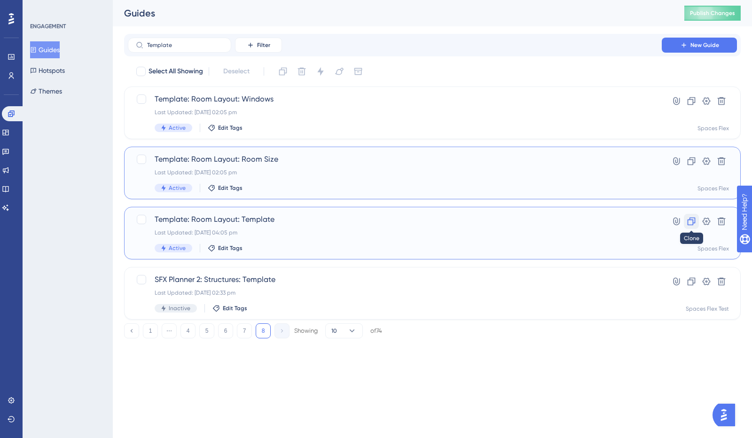
click at [694, 216] on button at bounding box center [690, 221] width 15 height 15
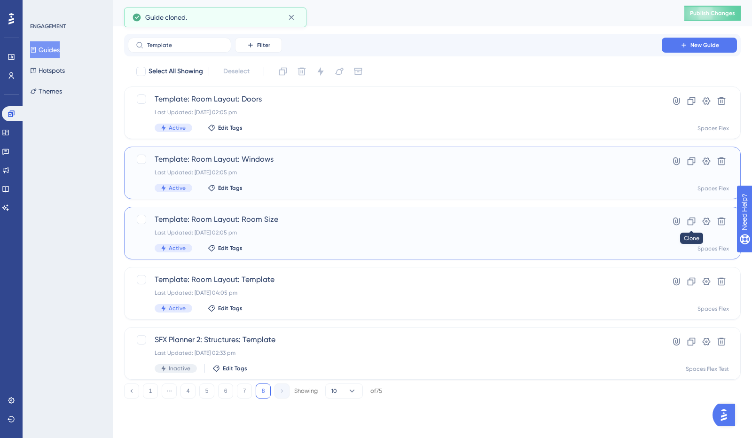
click at [693, 222] on icon at bounding box center [691, 221] width 8 height 8
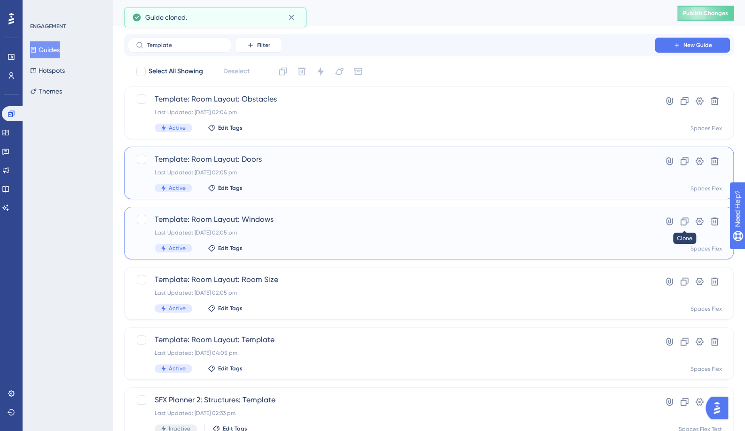
click at [686, 223] on icon at bounding box center [684, 221] width 8 height 8
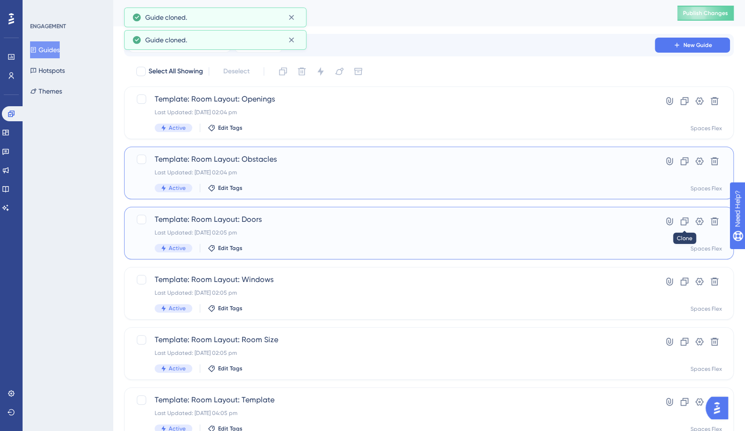
click at [684, 222] on icon at bounding box center [683, 221] width 9 height 9
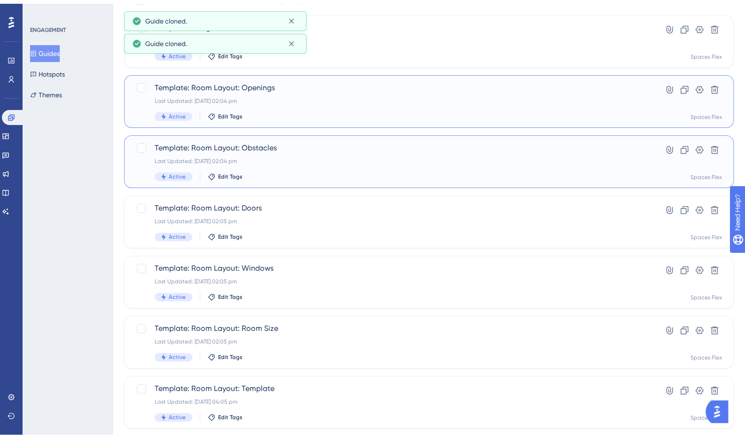
scroll to position [171, 0]
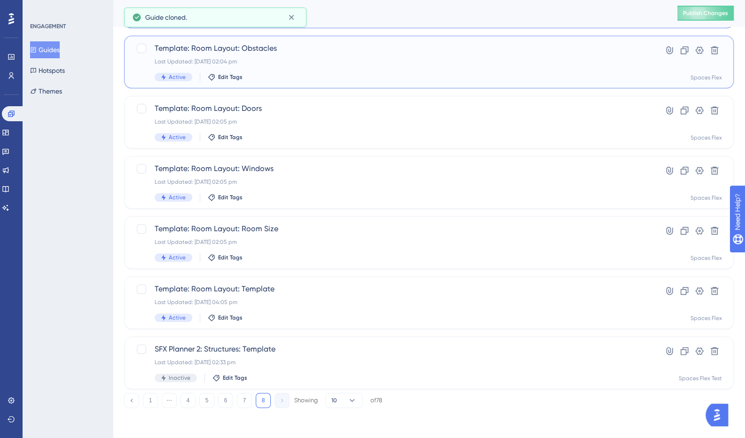
click at [149, 403] on button "1" at bounding box center [150, 400] width 15 height 15
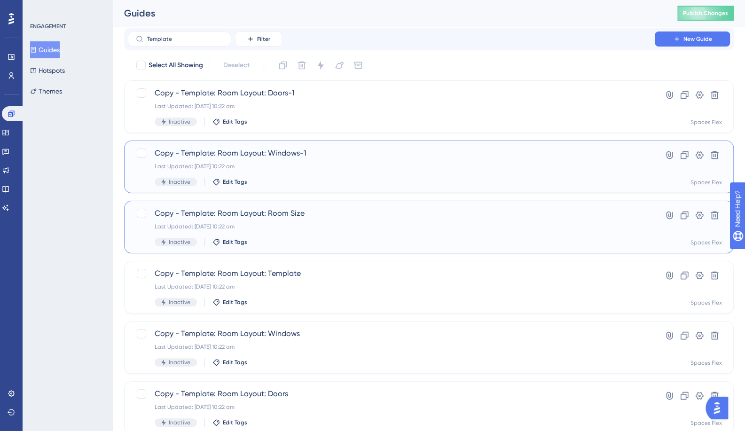
scroll to position [0, 0]
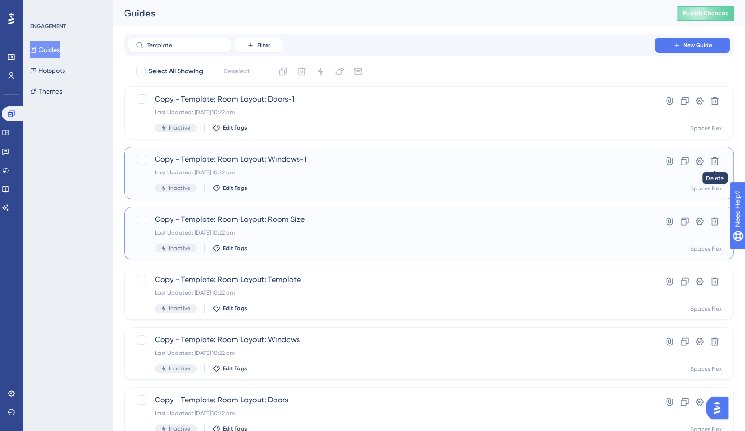
click at [712, 162] on icon at bounding box center [713, 160] width 9 height 9
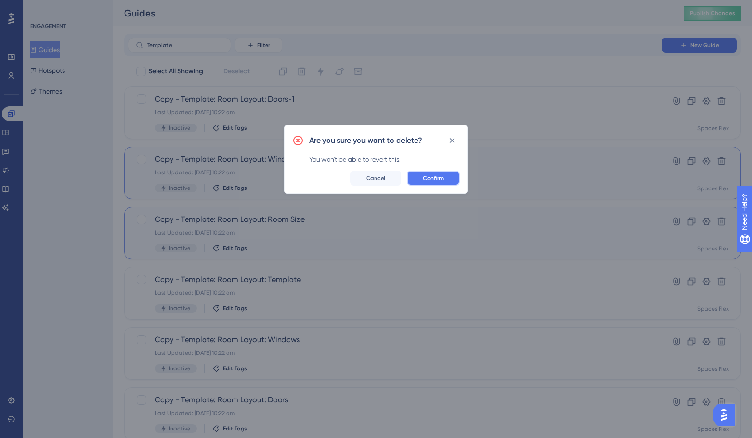
click at [416, 178] on button "Confirm" at bounding box center [433, 178] width 53 height 15
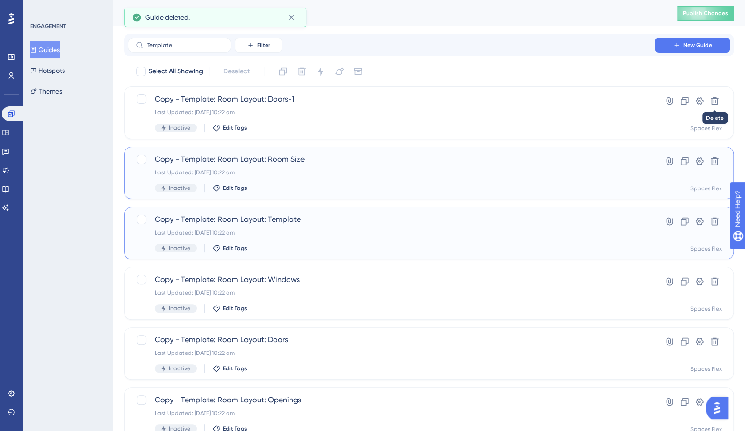
click at [709, 99] on icon at bounding box center [713, 100] width 9 height 9
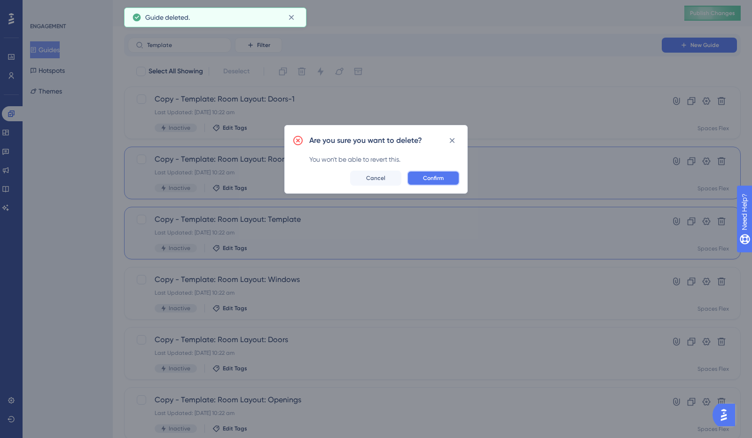
click at [435, 174] on span "Confirm" at bounding box center [433, 178] width 21 height 8
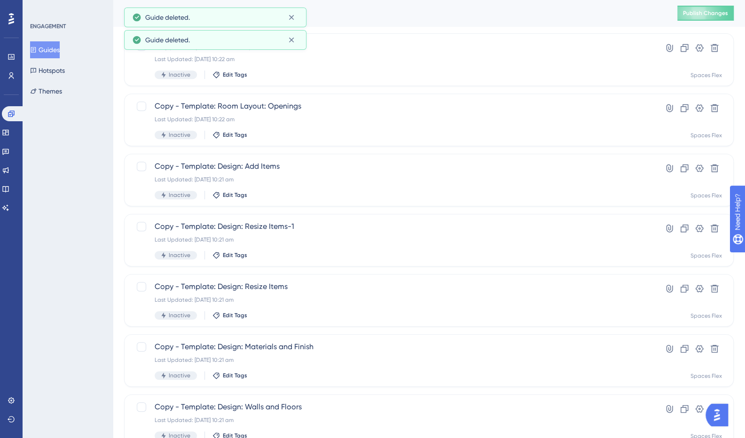
scroll to position [235, 0]
click at [714, 228] on icon at bounding box center [714, 227] width 8 height 8
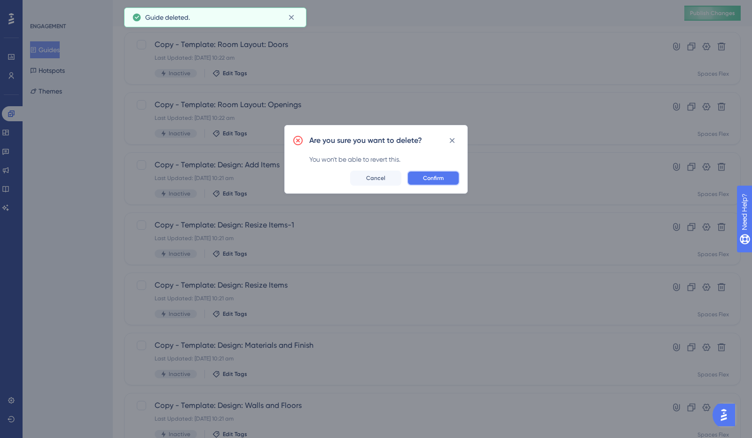
click at [445, 179] on button "Confirm" at bounding box center [433, 178] width 53 height 15
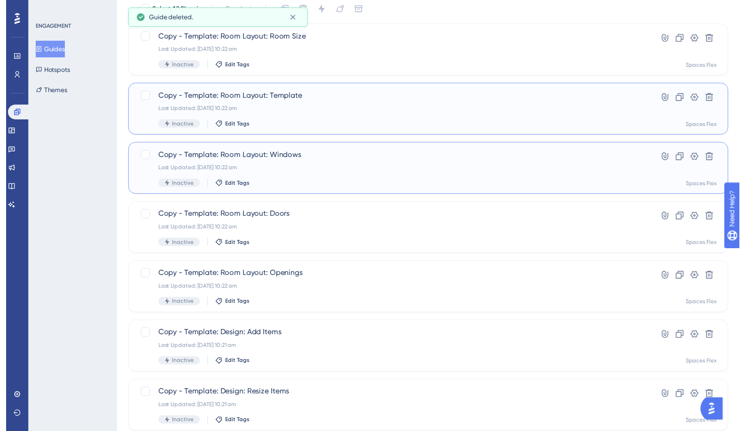
scroll to position [0, 0]
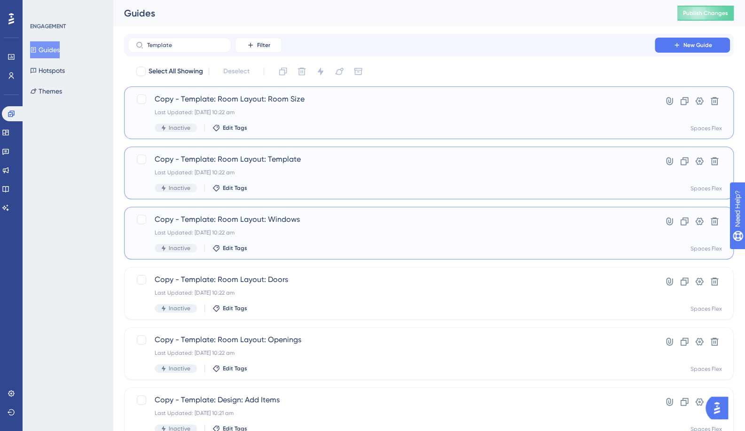
click at [185, 101] on span "Copy - Template: Room Layout: Room Size" at bounding box center [391, 98] width 473 height 11
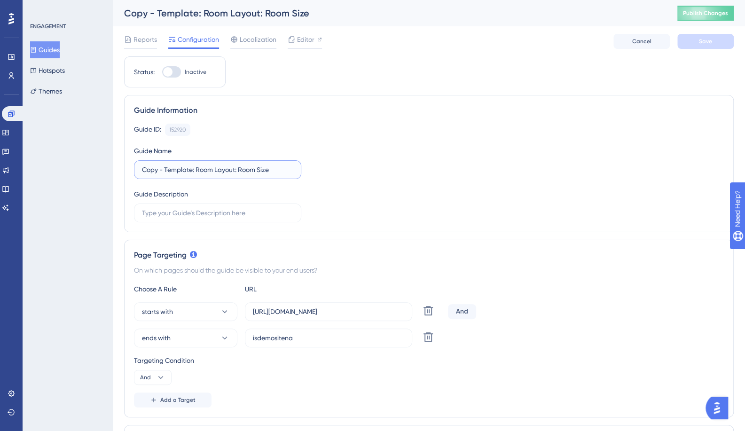
drag, startPoint x: 190, startPoint y: 169, endPoint x: 50, endPoint y: 171, distance: 140.5
type input "Mitre 10: Room Layout: Room Size"
click at [310, 341] on input "isdemositena" at bounding box center [328, 338] width 151 height 10
paste input "[URL][DOMAIN_NAME]"
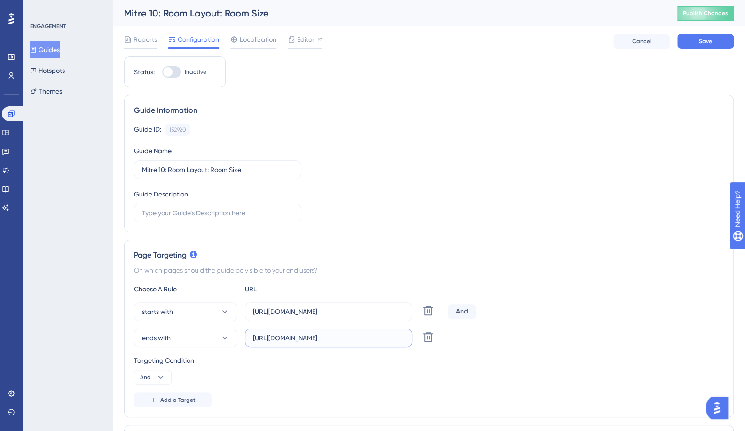
type input "[URL][DOMAIN_NAME]"
click at [327, 306] on input "[URL][DOMAIN_NAME]" at bounding box center [328, 311] width 151 height 10
paste input "[DOMAIN_NAME]"
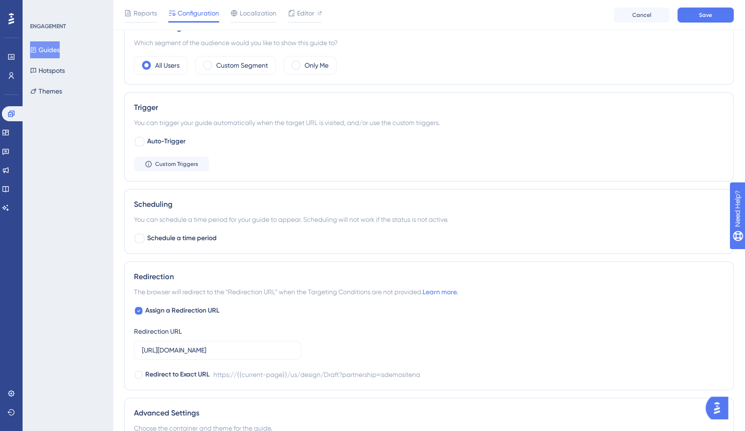
scroll to position [423, 0]
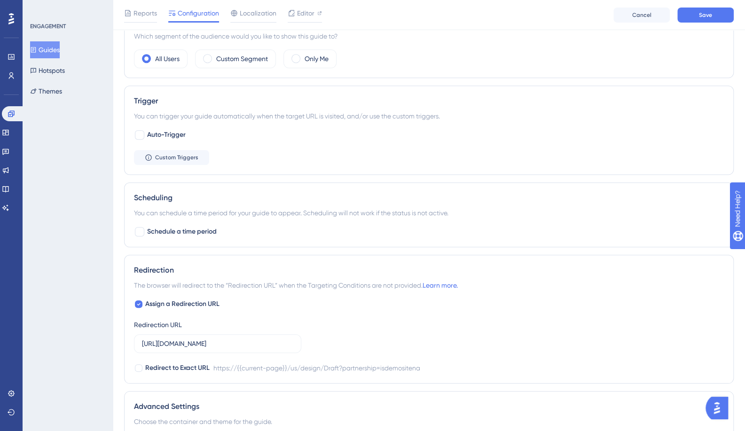
type input "[URL][DOMAIN_NAME]"
click at [215, 347] on label "[URL][DOMAIN_NAME]" at bounding box center [217, 343] width 167 height 19
click at [215, 347] on input "[URL][DOMAIN_NAME]" at bounding box center [217, 343] width 151 height 10
paste input "[DOMAIN_NAME]"
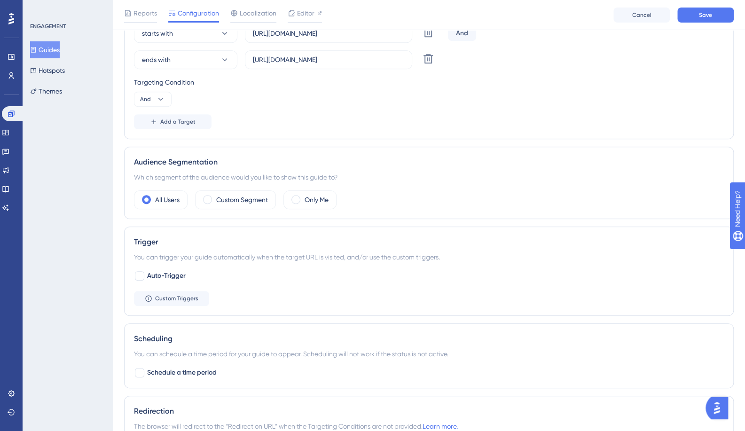
scroll to position [94, 0]
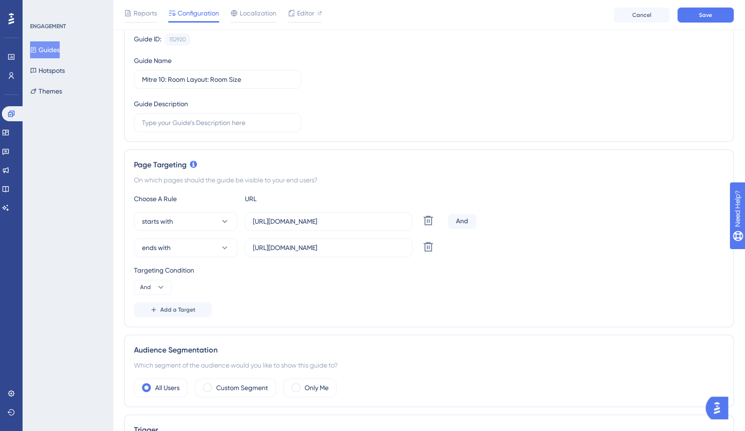
type input "[URL][DOMAIN_NAME]"
click at [196, 246] on button "ends with" at bounding box center [185, 247] width 103 height 19
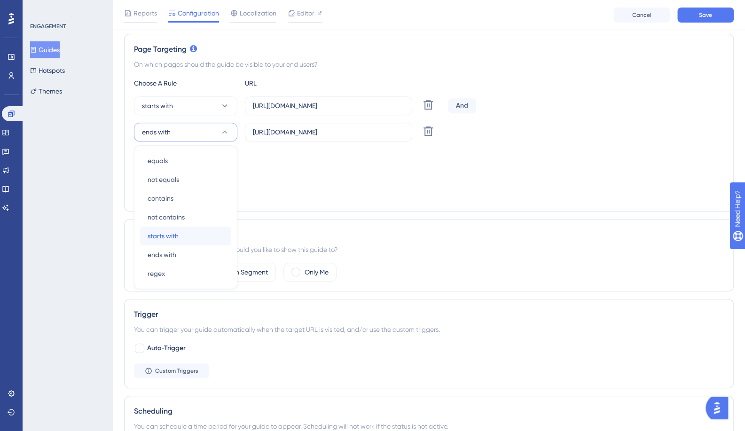
click at [172, 233] on span "starts with" at bounding box center [162, 235] width 31 height 11
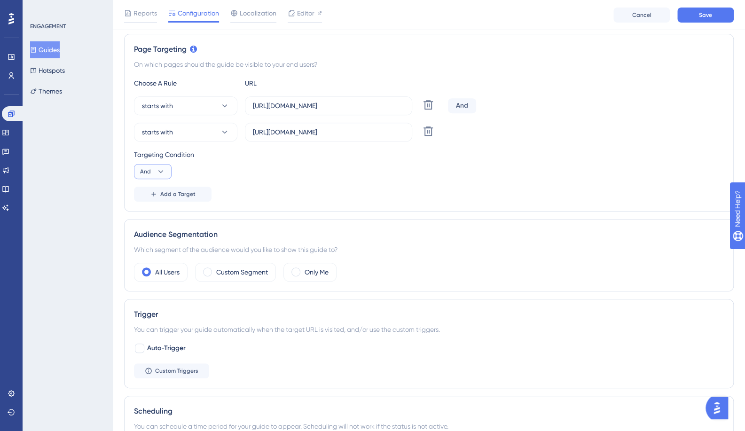
click at [153, 168] on button "And" at bounding box center [153, 171] width 38 height 15
click at [153, 215] on div "Or Or" at bounding box center [153, 217] width 18 height 19
click at [689, 15] on button "Save" at bounding box center [705, 15] width 56 height 15
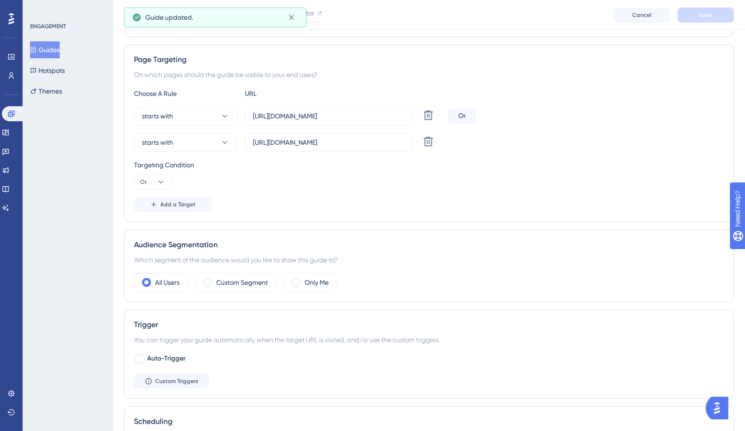
scroll to position [0, 0]
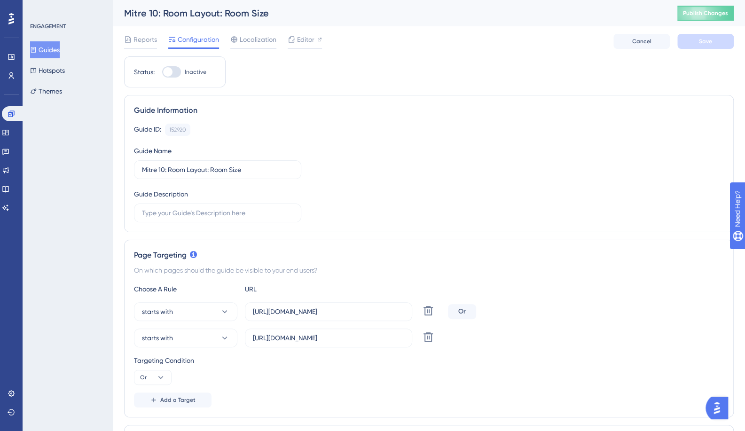
click at [54, 56] on button "Guides" at bounding box center [45, 49] width 30 height 17
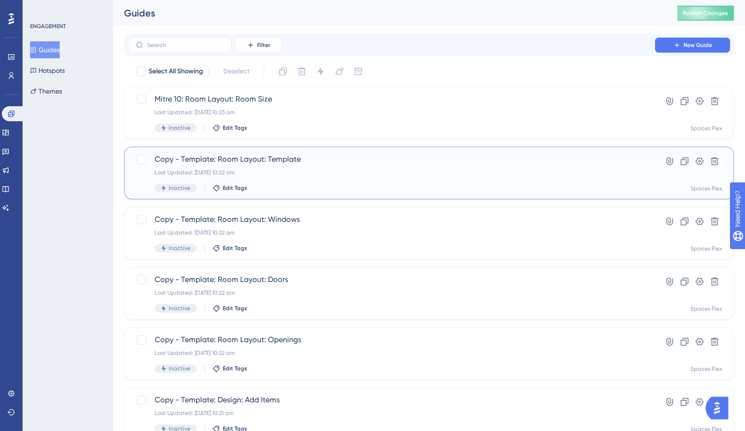
click at [205, 161] on span "Copy - Template: Room Layout: Template" at bounding box center [391, 159] width 473 height 11
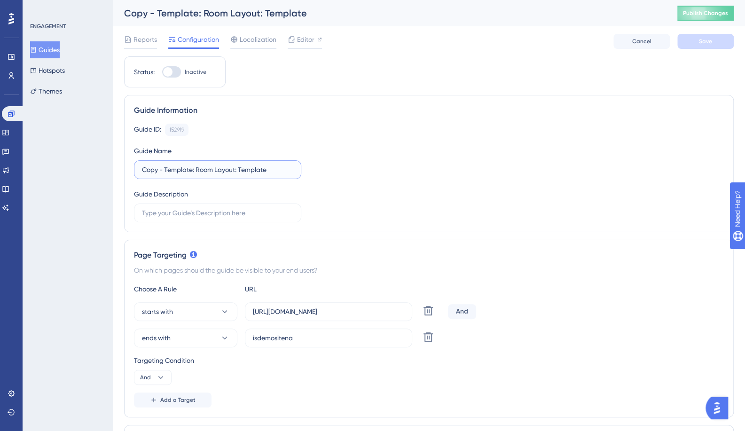
drag, startPoint x: 191, startPoint y: 171, endPoint x: 58, endPoint y: 171, distance: 132.9
type input "Mitre 10: Room Layout: Template"
click at [163, 338] on span "ends with" at bounding box center [156, 337] width 29 height 11
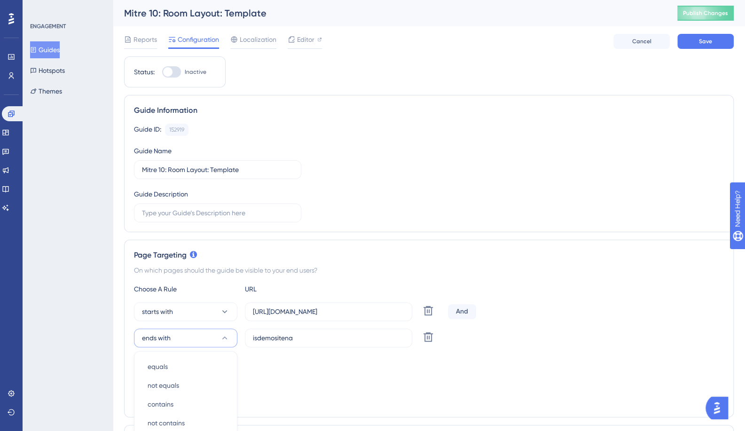
scroll to position [209, 0]
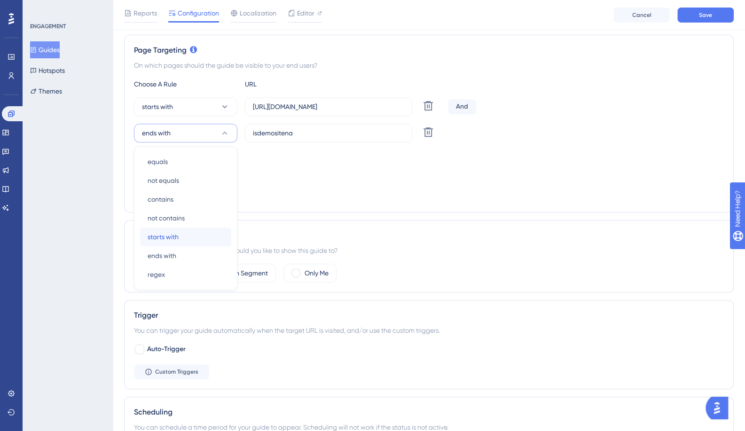
click at [183, 237] on div "starts with starts with" at bounding box center [185, 236] width 76 height 19
click at [288, 105] on input "[URL][DOMAIN_NAME]" at bounding box center [328, 106] width 151 height 10
paste input "[DOMAIN_NAME]"
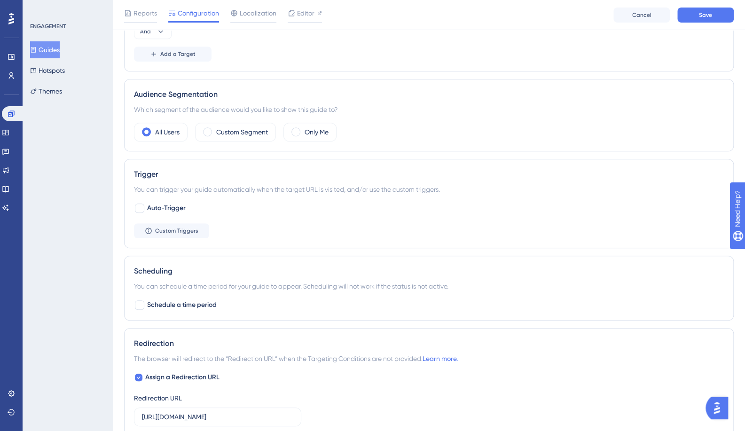
type input "[URL][DOMAIN_NAME]"
click at [201, 413] on input "[URL][DOMAIN_NAME]" at bounding box center [217, 416] width 151 height 10
paste input "[DOMAIN_NAME]"
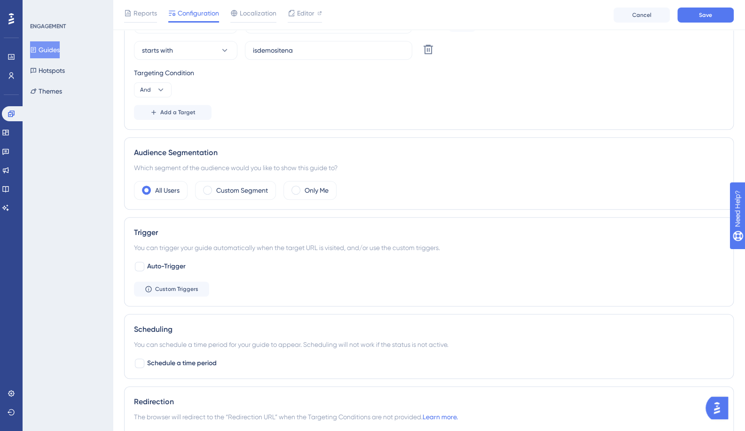
scroll to position [209, 0]
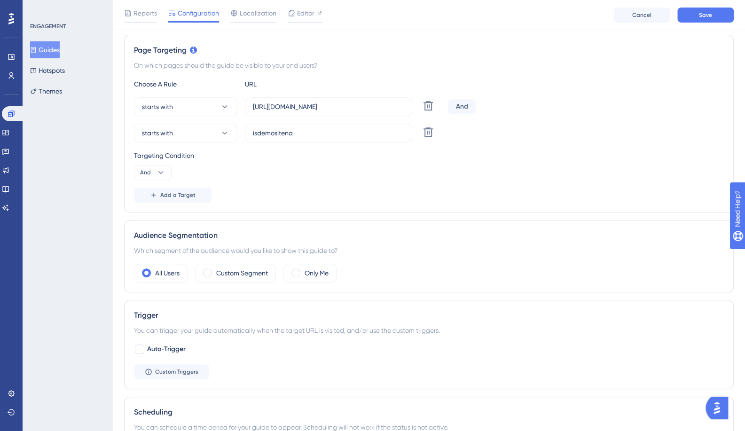
type input "[URL][DOMAIN_NAME]"
click at [149, 173] on span "And" at bounding box center [145, 173] width 11 height 8
click at [150, 217] on span "Or" at bounding box center [148, 217] width 8 height 11
click at [293, 128] on input "isdemositena" at bounding box center [328, 133] width 151 height 10
paste input "[URL][DOMAIN_NAME]"
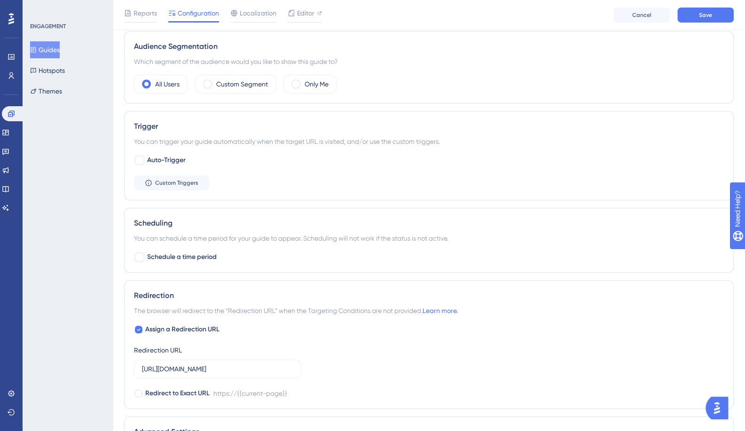
scroll to position [443, 0]
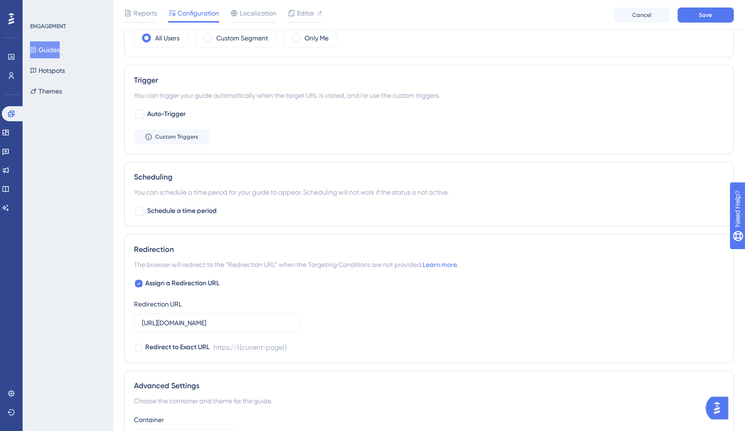
type input "[URL][DOMAIN_NAME]"
click at [688, 17] on button "Save" at bounding box center [705, 15] width 56 height 15
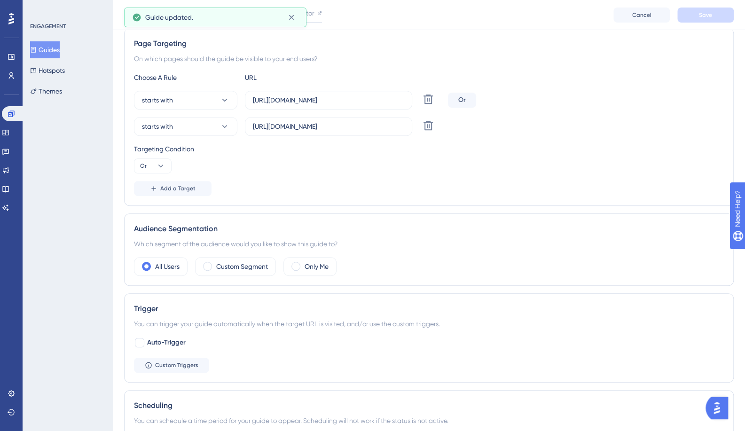
scroll to position [0, 0]
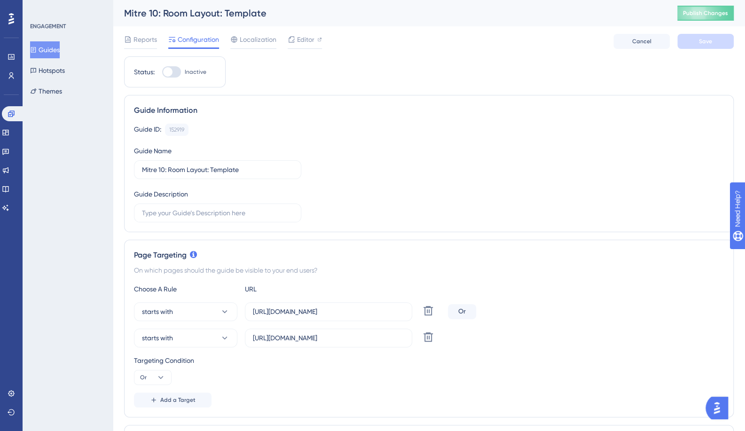
click at [50, 46] on button "Guides" at bounding box center [45, 49] width 30 height 17
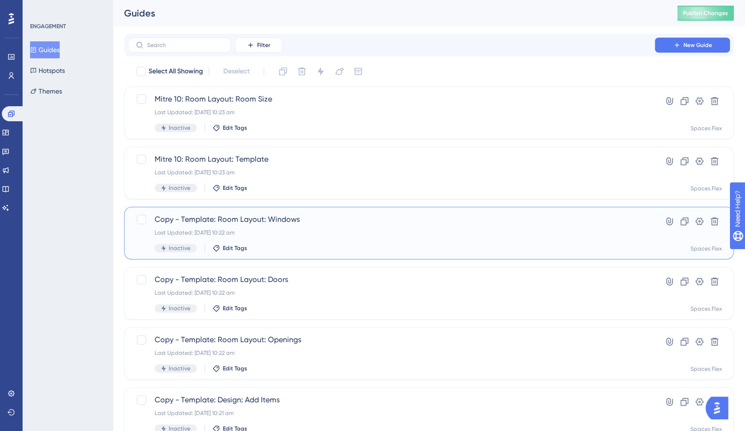
click at [240, 217] on span "Copy - Template: Room Layout: Windows" at bounding box center [391, 219] width 473 height 11
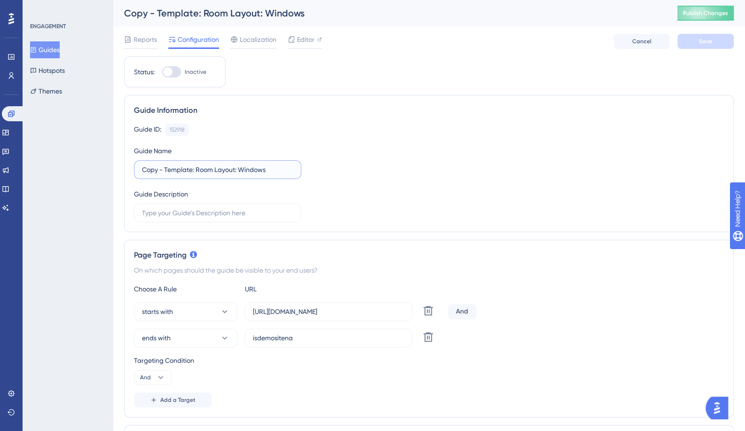
drag, startPoint x: 193, startPoint y: 170, endPoint x: 86, endPoint y: 178, distance: 106.5
type input "Mitre 10: Room Layout: Windows"
click at [170, 333] on span "ends with" at bounding box center [156, 337] width 29 height 11
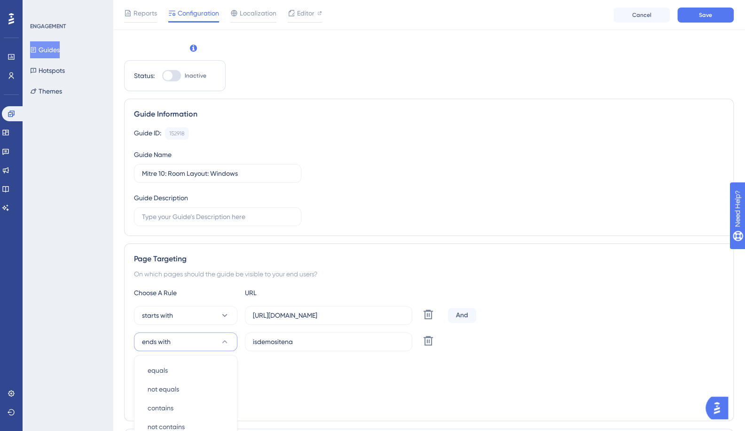
scroll to position [210, 0]
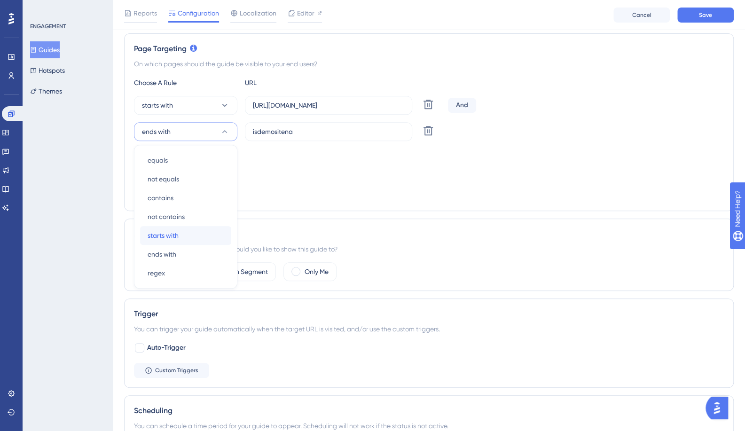
click at [163, 231] on span "starts with" at bounding box center [162, 235] width 31 height 11
click at [310, 110] on label "[URL][DOMAIN_NAME]" at bounding box center [328, 105] width 167 height 19
click at [310, 110] on input "[URL][DOMAIN_NAME]" at bounding box center [328, 105] width 151 height 10
paste input "[DOMAIN_NAME]"
type input "[URL][DOMAIN_NAME]"
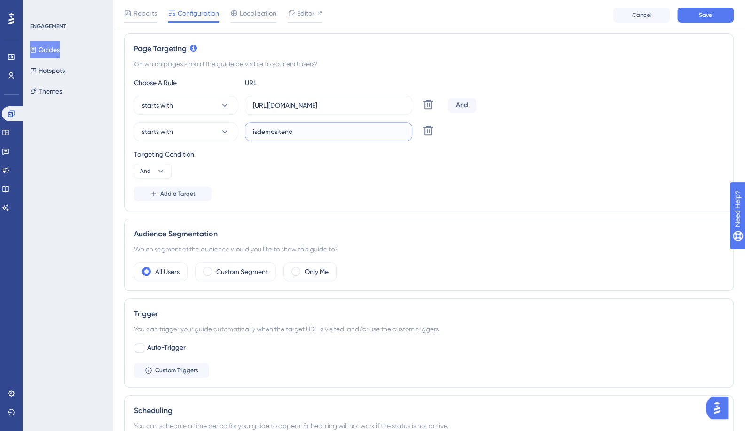
click at [324, 129] on input "isdemositena" at bounding box center [328, 131] width 151 height 10
click at [318, 131] on input "isdemositena" at bounding box center [328, 131] width 151 height 10
paste input "[URL][DOMAIN_NAME]"
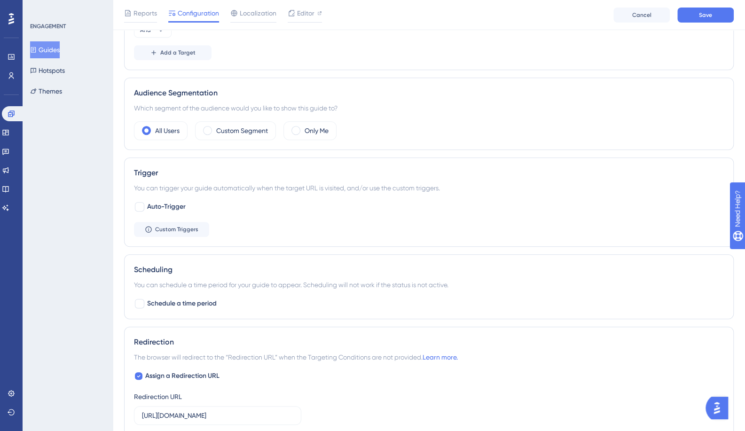
type input "[URL][DOMAIN_NAME]"
click at [188, 410] on input "[URL][DOMAIN_NAME]" at bounding box center [217, 415] width 151 height 10
paste input "[DOMAIN_NAME]"
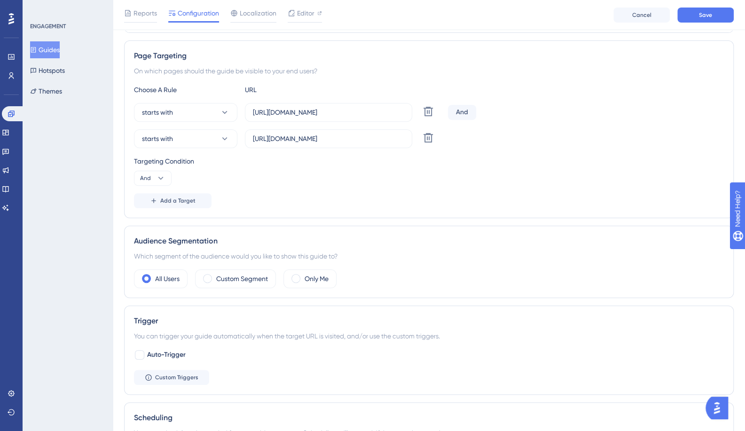
scroll to position [116, 0]
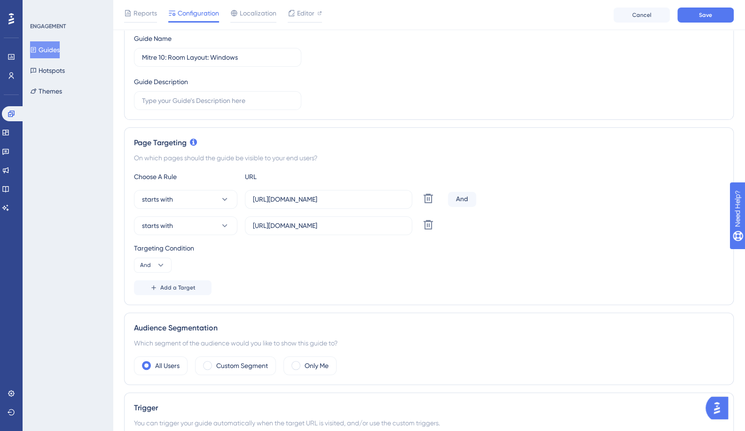
type input "[URL][DOMAIN_NAME]"
click at [161, 264] on icon at bounding box center [160, 264] width 9 height 9
click at [147, 313] on span "Or" at bounding box center [148, 310] width 8 height 11
click at [692, 18] on button "Save" at bounding box center [705, 15] width 56 height 15
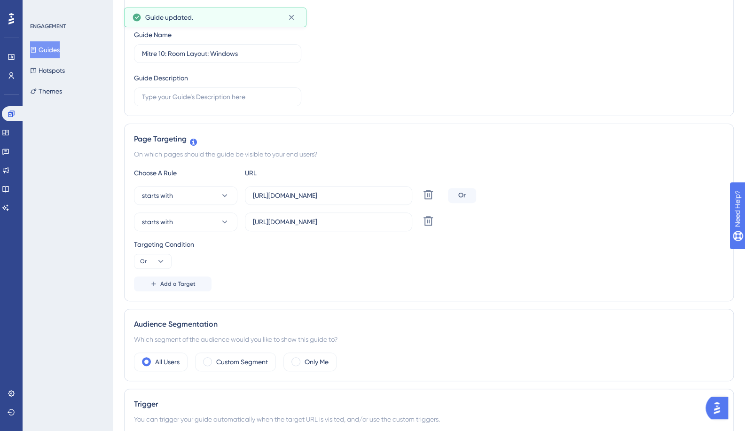
scroll to position [0, 0]
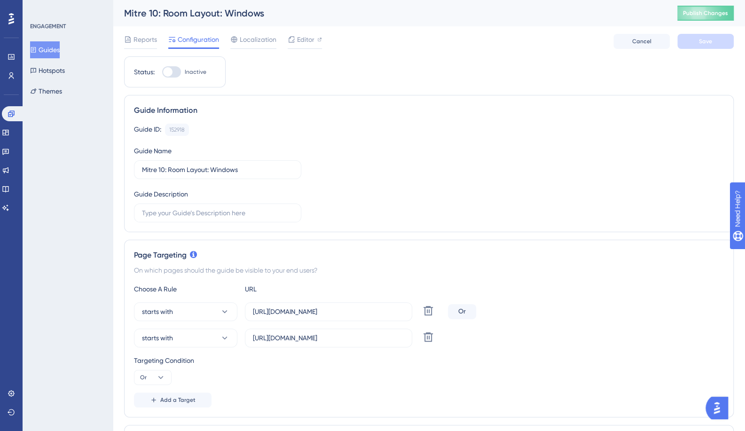
click at [48, 47] on button "Guides" at bounding box center [45, 49] width 30 height 17
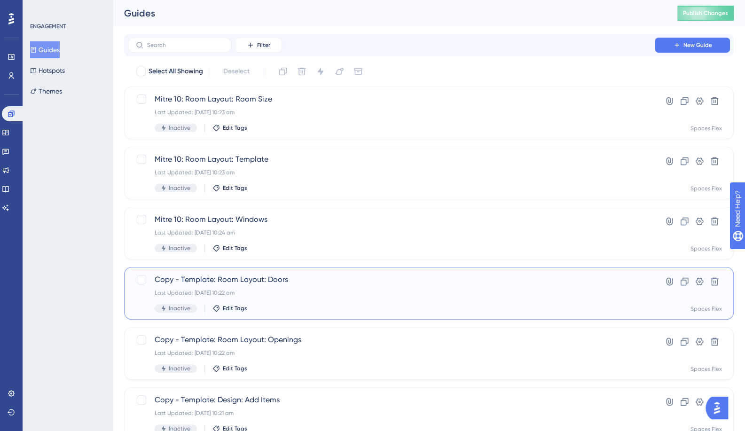
click at [247, 278] on span "Copy - Template: Room Layout: Doors" at bounding box center [391, 279] width 473 height 11
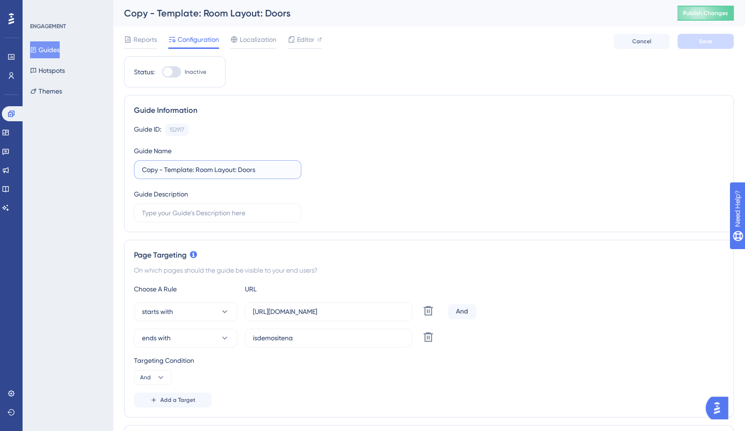
drag, startPoint x: 193, startPoint y: 170, endPoint x: 76, endPoint y: 181, distance: 117.0
type input "Mitre 10: Room Layout: Doors"
click at [208, 328] on button "ends with" at bounding box center [185, 337] width 103 height 19
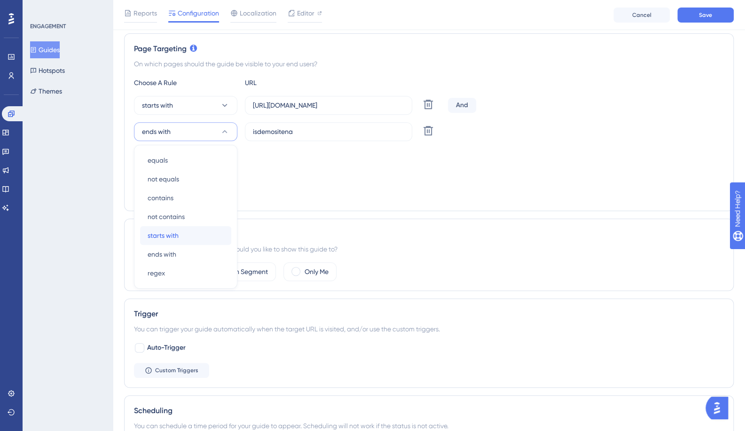
click at [177, 233] on span "starts with" at bounding box center [162, 235] width 31 height 11
click at [300, 101] on input "[URL][DOMAIN_NAME]" at bounding box center [328, 105] width 151 height 10
paste input "[DOMAIN_NAME]"
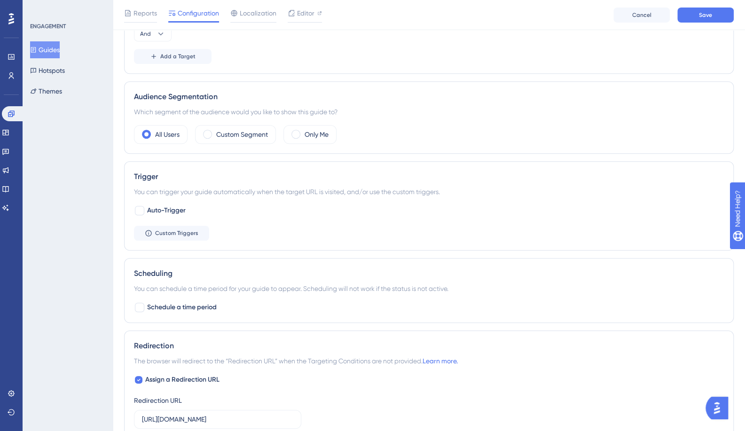
scroll to position [351, 0]
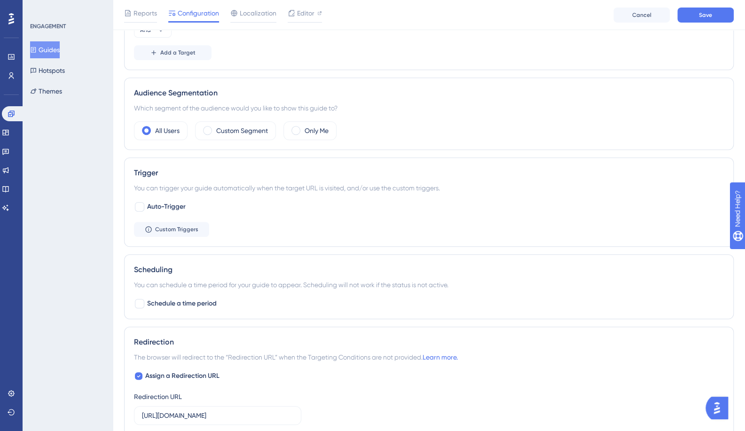
type input "[URL][DOMAIN_NAME]"
click at [177, 410] on input "[URL][DOMAIN_NAME]" at bounding box center [217, 415] width 151 height 10
paste input "[DOMAIN_NAME]"
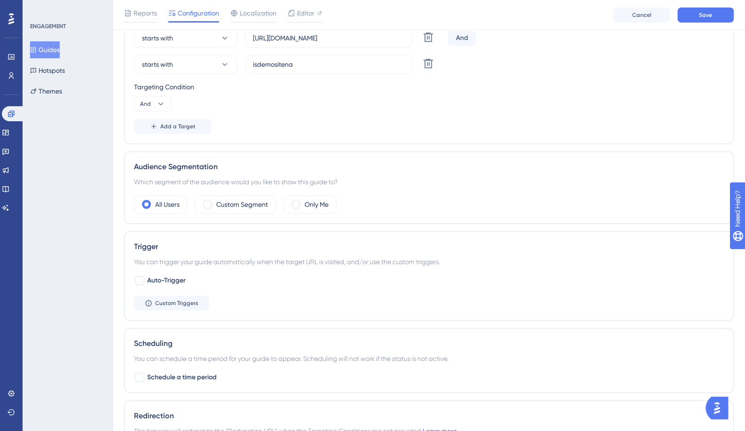
scroll to position [163, 0]
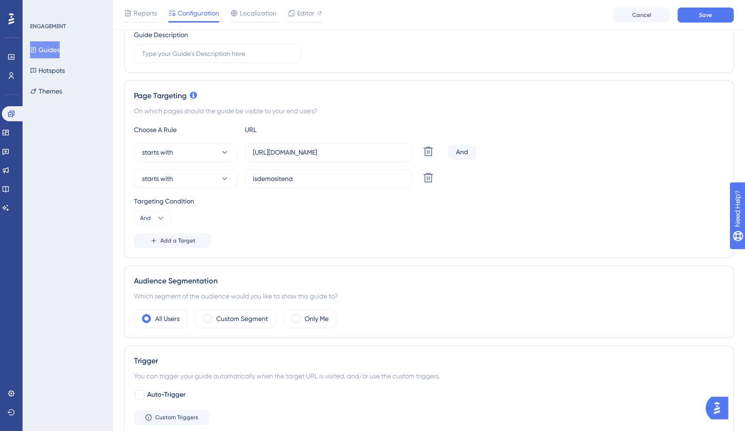
type input "[URL][DOMAIN_NAME]"
click at [312, 175] on input "isdemositena" at bounding box center [328, 178] width 151 height 10
paste input "[URL][DOMAIN_NAME]"
type input "[URL][DOMAIN_NAME]"
click at [163, 218] on icon at bounding box center [160, 217] width 9 height 9
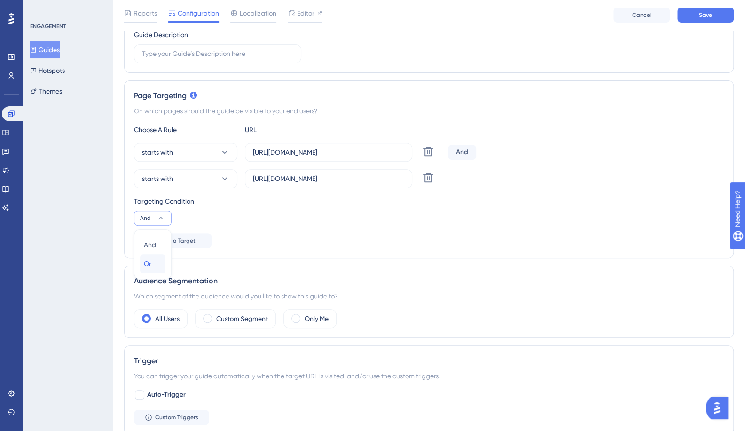
drag, startPoint x: 153, startPoint y: 260, endPoint x: 176, endPoint y: 255, distance: 23.5
click at [153, 260] on div "Or Or" at bounding box center [153, 263] width 18 height 19
click at [696, 16] on button "Save" at bounding box center [705, 15] width 56 height 15
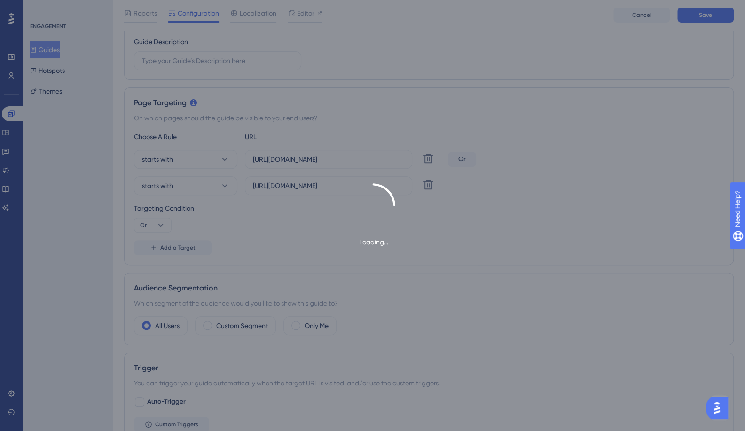
scroll to position [22, 0]
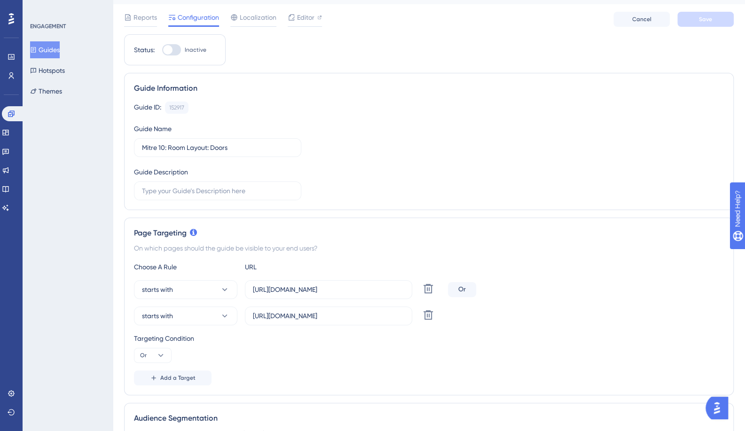
click at [59, 49] on button "Guides" at bounding box center [45, 49] width 30 height 17
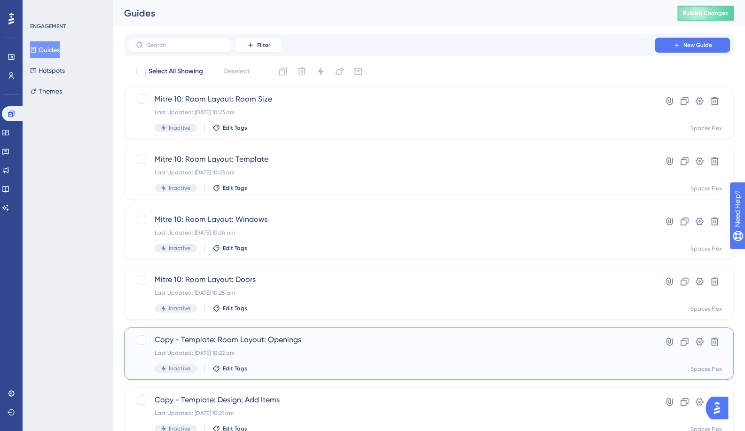
click at [264, 341] on span "Copy - Template: Room Layout: Openings" at bounding box center [391, 339] width 473 height 11
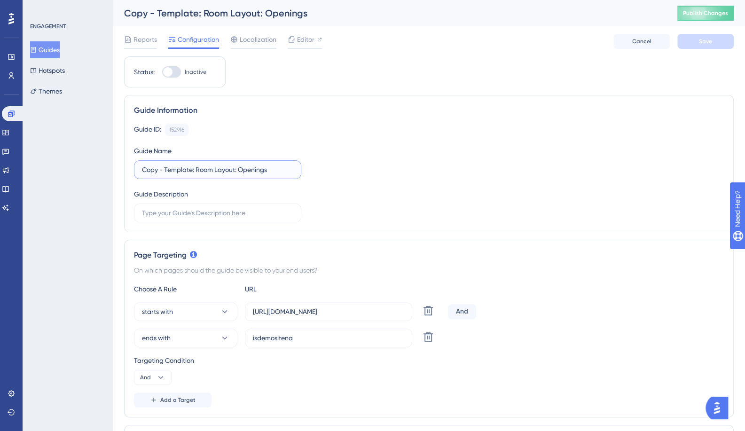
drag, startPoint x: 191, startPoint y: 170, endPoint x: 66, endPoint y: 173, distance: 125.0
type input "Mitre 10: Room Layout: Openings"
click at [201, 330] on button "ends with" at bounding box center [185, 337] width 103 height 19
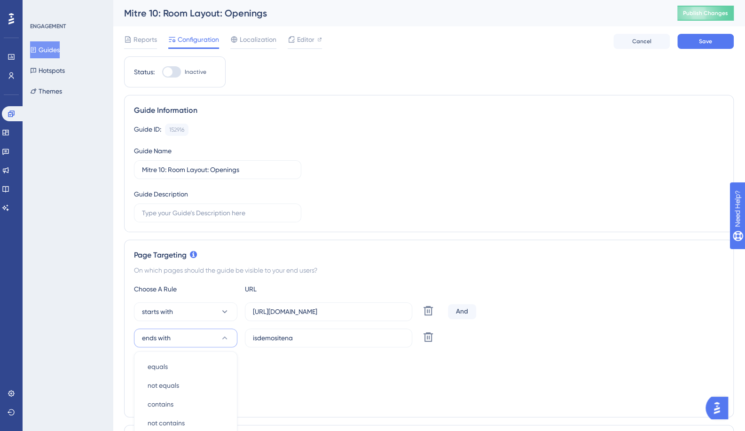
scroll to position [210, 0]
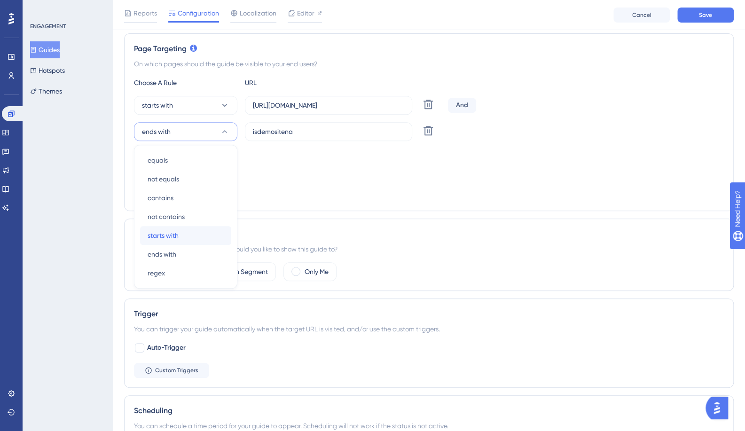
click at [174, 230] on span "starts with" at bounding box center [162, 235] width 31 height 11
click at [153, 165] on button "And" at bounding box center [153, 170] width 38 height 15
click at [158, 218] on div "Or Or" at bounding box center [153, 216] width 18 height 19
click at [330, 101] on input "[URL][DOMAIN_NAME]" at bounding box center [328, 105] width 151 height 10
paste input "[DOMAIN_NAME]"
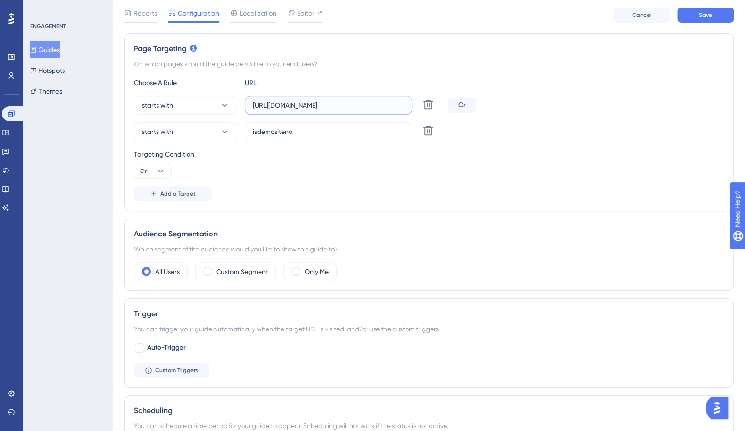
type input "[URL][DOMAIN_NAME]"
click at [307, 139] on label "isdemositena" at bounding box center [328, 131] width 167 height 19
click at [307, 137] on input "isdemositena" at bounding box center [328, 131] width 151 height 10
paste input "[URL][DOMAIN_NAME]"
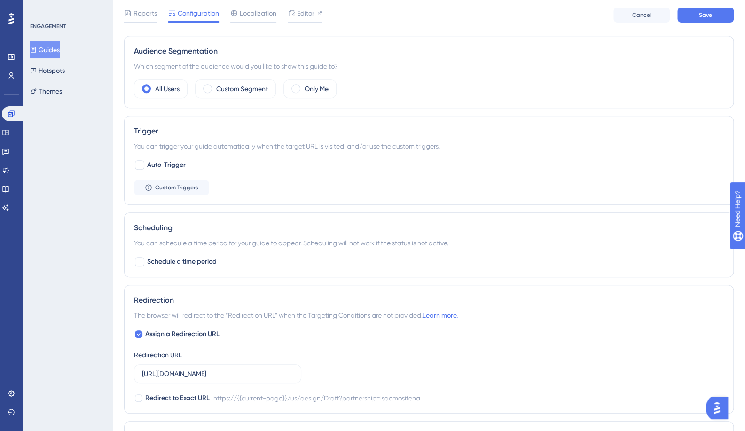
scroll to position [398, 0]
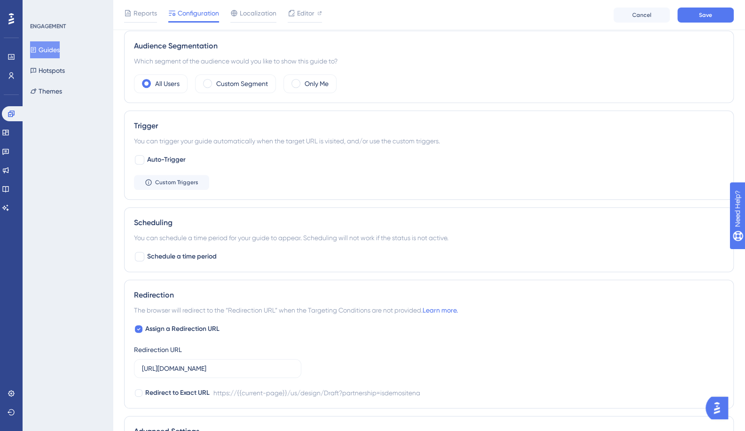
type input "[URL][DOMAIN_NAME]"
click at [190, 366] on input "[URL][DOMAIN_NAME]" at bounding box center [217, 368] width 151 height 10
paste input "[DOMAIN_NAME]"
type input "[URL][DOMAIN_NAME]"
click at [694, 15] on button "Save" at bounding box center [705, 15] width 56 height 15
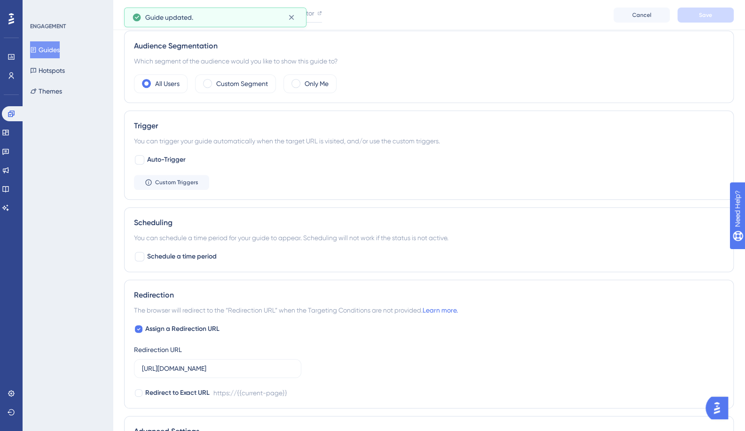
click at [60, 50] on button "Guides" at bounding box center [45, 49] width 30 height 17
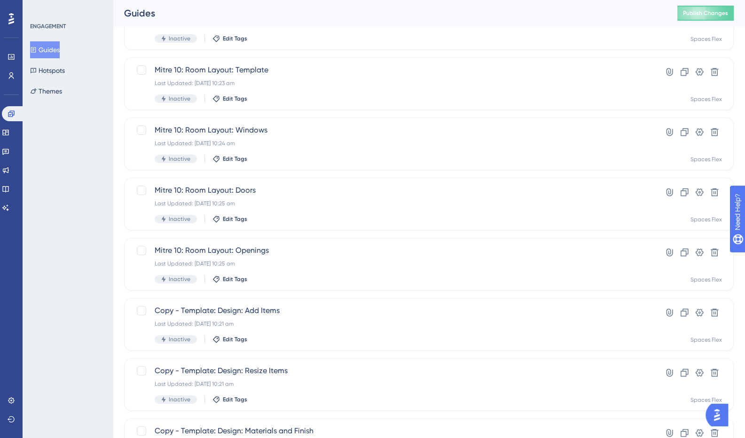
scroll to position [94, 0]
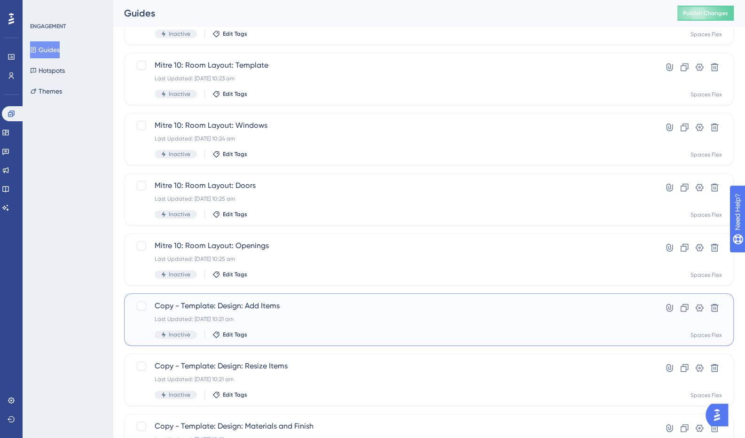
click at [279, 307] on span "Copy - Template: Design: Add Items" at bounding box center [391, 305] width 473 height 11
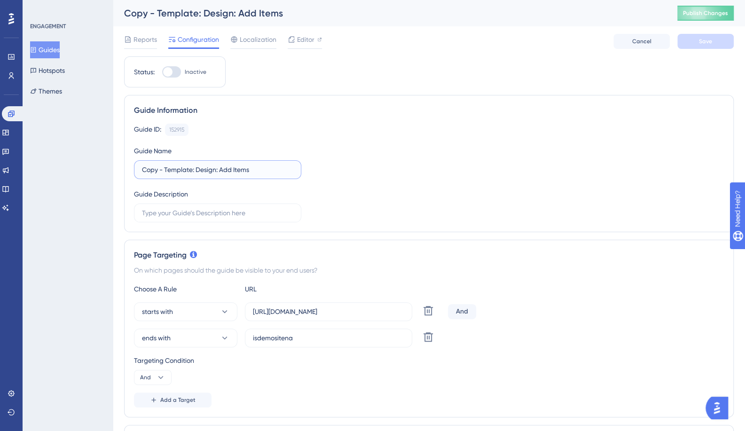
drag, startPoint x: 190, startPoint y: 170, endPoint x: 70, endPoint y: 173, distance: 120.3
type input "Mitre 10: Design: Add Items"
click at [317, 309] on input "[URL][DOMAIN_NAME]" at bounding box center [328, 311] width 151 height 10
paste input "[DOMAIN_NAME]"
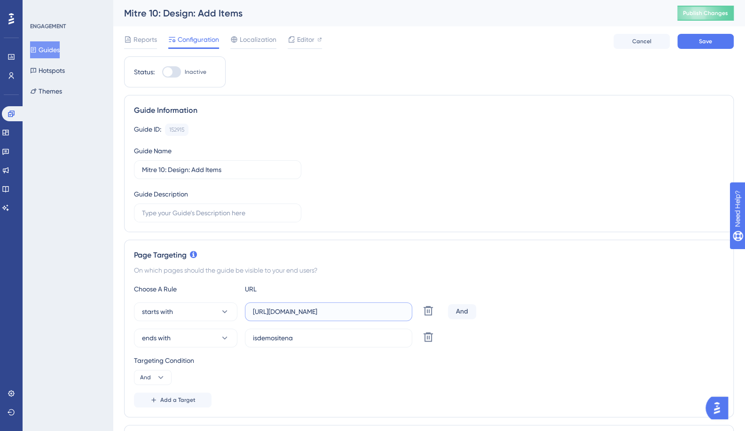
type input "[URL][DOMAIN_NAME]"
click at [193, 311] on button "starts with" at bounding box center [185, 311] width 103 height 19
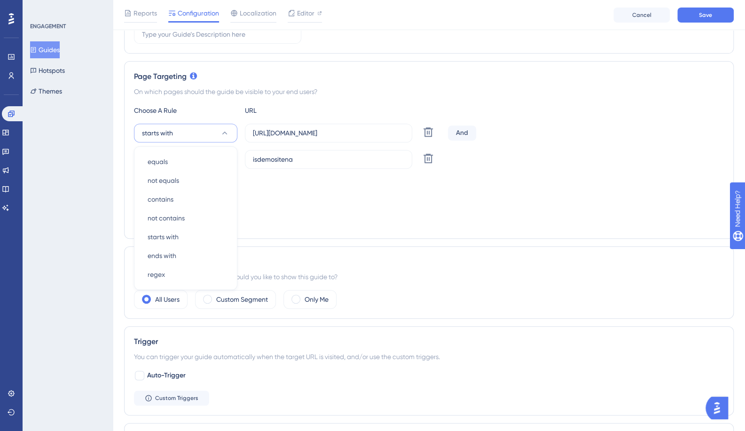
click at [335, 235] on div "Page Targeting On which pages should the guide be visible to your end users? Ch…" at bounding box center [428, 150] width 609 height 178
click at [205, 158] on button "ends with" at bounding box center [185, 159] width 103 height 19
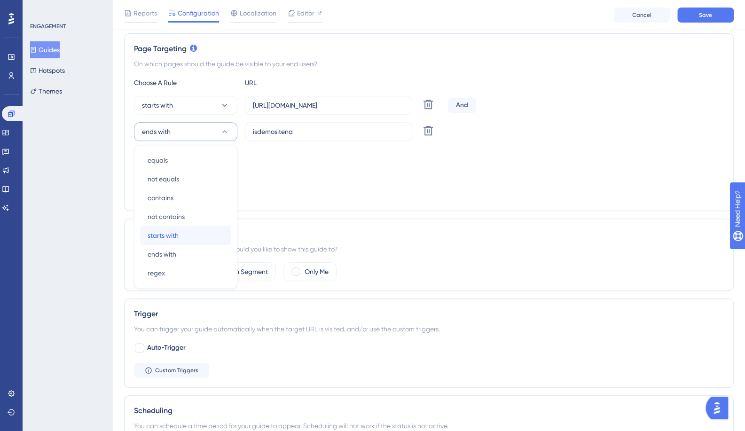
click at [171, 236] on span "starts with" at bounding box center [162, 235] width 31 height 11
click at [157, 169] on icon at bounding box center [160, 170] width 9 height 9
click at [153, 213] on div "Or Or" at bounding box center [153, 216] width 18 height 19
click at [413, 203] on div "Page Targeting On which pages should the guide be visible to your end users? Ch…" at bounding box center [428, 122] width 609 height 178
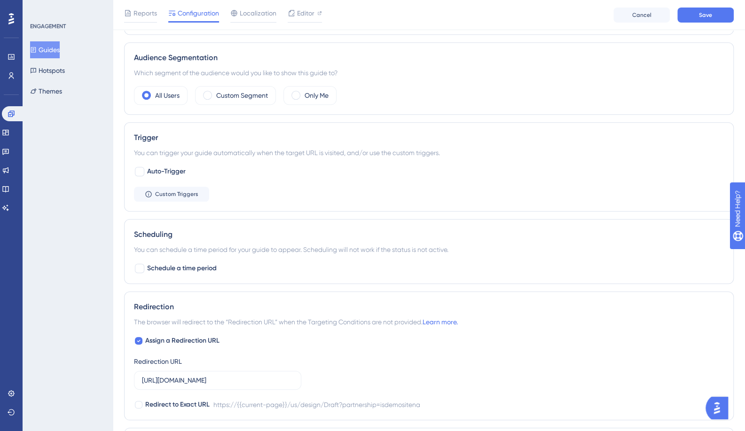
scroll to position [398, 0]
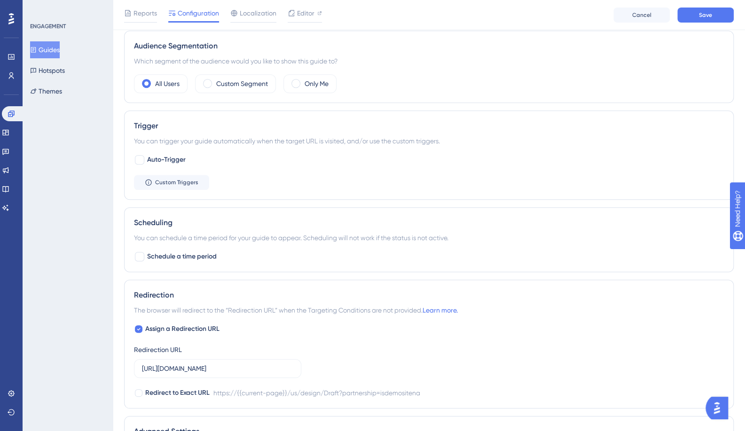
click at [223, 372] on label "[URL][DOMAIN_NAME]" at bounding box center [217, 368] width 167 height 19
click at [223, 372] on input "[URL][DOMAIN_NAME]" at bounding box center [217, 368] width 151 height 10
paste input "[DOMAIN_NAME]"
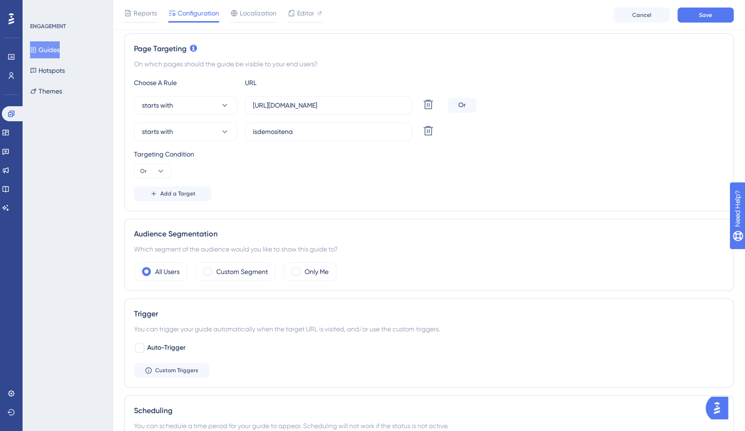
type input "[URL][DOMAIN_NAME]"
click at [278, 139] on label "isdemositena" at bounding box center [328, 131] width 167 height 19
click at [278, 137] on input "isdemositena" at bounding box center [328, 131] width 151 height 10
paste input "[URL][DOMAIN_NAME]"
type input "[URL][DOMAIN_NAME]"
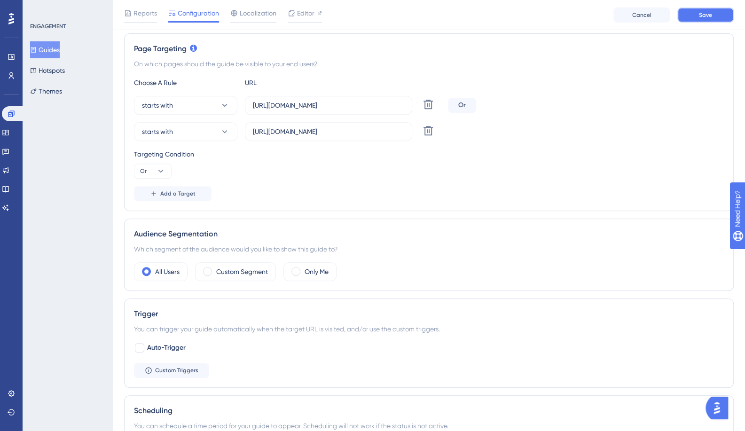
click at [717, 17] on button "Save" at bounding box center [705, 15] width 56 height 15
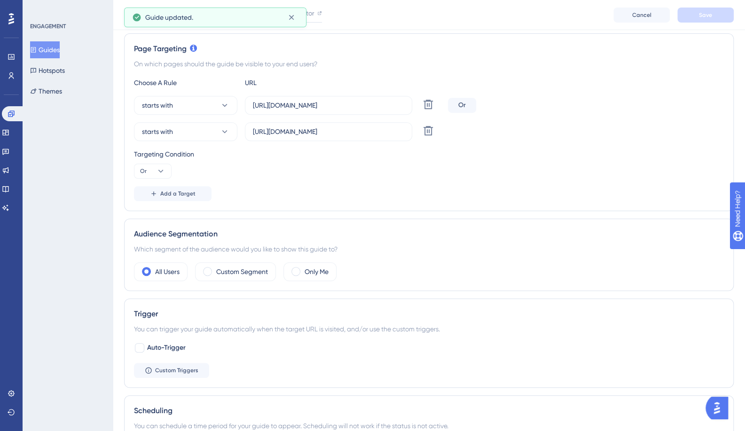
scroll to position [0, 0]
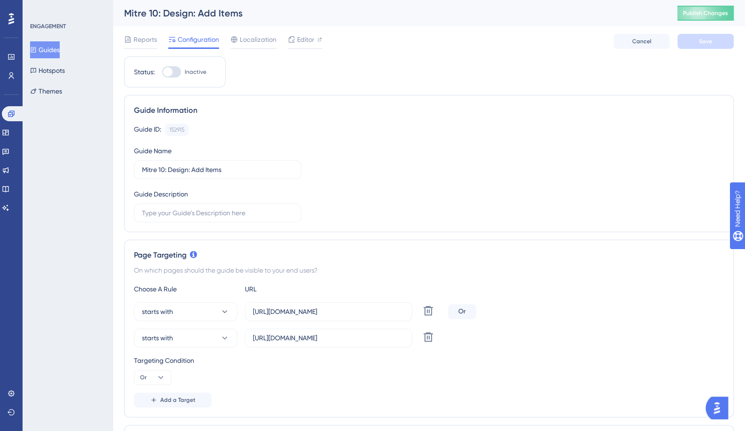
click at [59, 52] on button "Guides" at bounding box center [45, 49] width 30 height 17
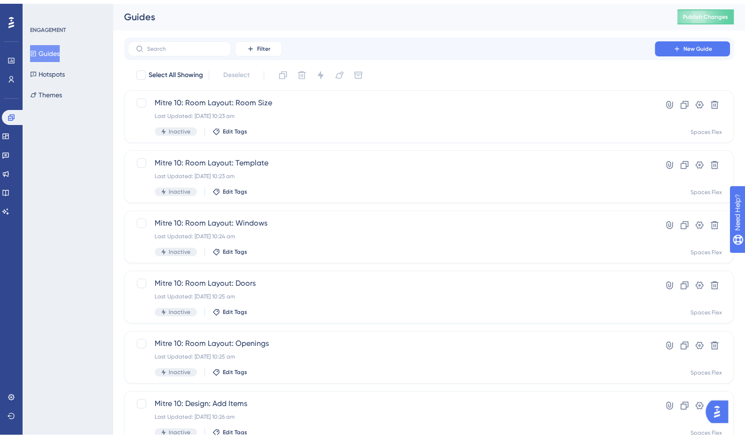
scroll to position [94, 0]
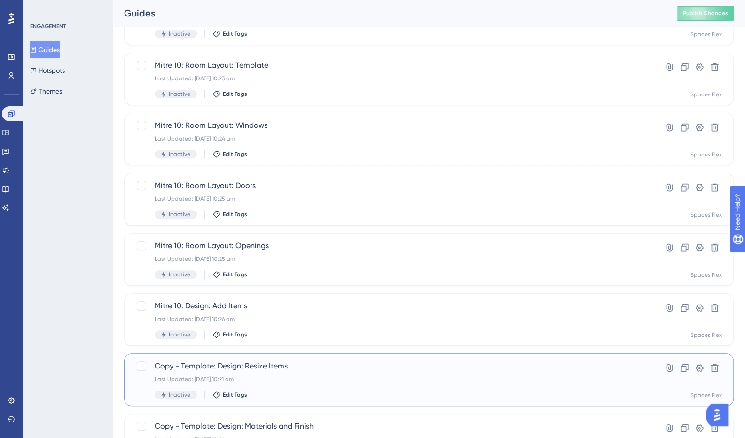
click at [290, 369] on span "Copy - Template: Design: Resize Items" at bounding box center [391, 365] width 473 height 11
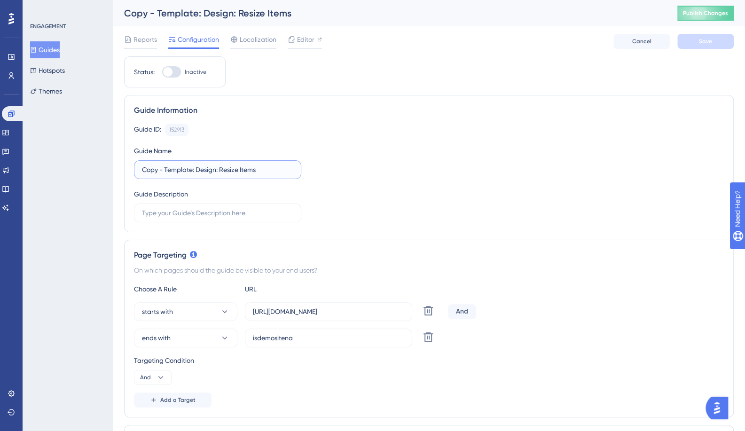
drag, startPoint x: 192, startPoint y: 169, endPoint x: 0, endPoint y: 180, distance: 192.0
type input "Mitre 10: Design: Resize Items"
click at [314, 312] on input "[URL][DOMAIN_NAME]" at bounding box center [328, 311] width 151 height 10
paste input "[DOMAIN_NAME]"
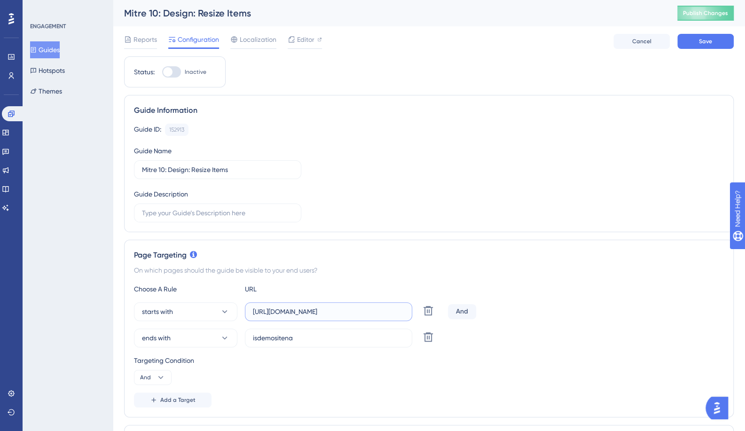
type input "[URL][DOMAIN_NAME]"
click at [197, 338] on button "ends with" at bounding box center [185, 337] width 103 height 19
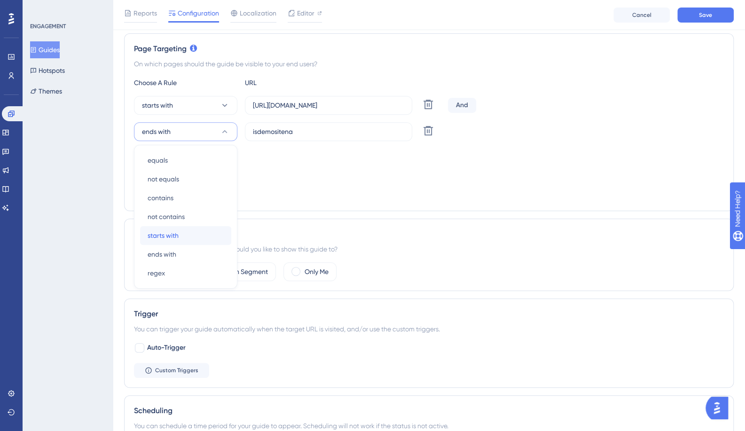
click at [177, 231] on span "starts with" at bounding box center [162, 235] width 31 height 11
click at [164, 170] on icon at bounding box center [160, 170] width 9 height 9
click at [152, 217] on div "Or Or" at bounding box center [153, 216] width 18 height 19
click at [365, 170] on div "Targeting Condition Or" at bounding box center [429, 163] width 590 height 30
click at [324, 128] on input "isdemositena" at bounding box center [328, 131] width 151 height 10
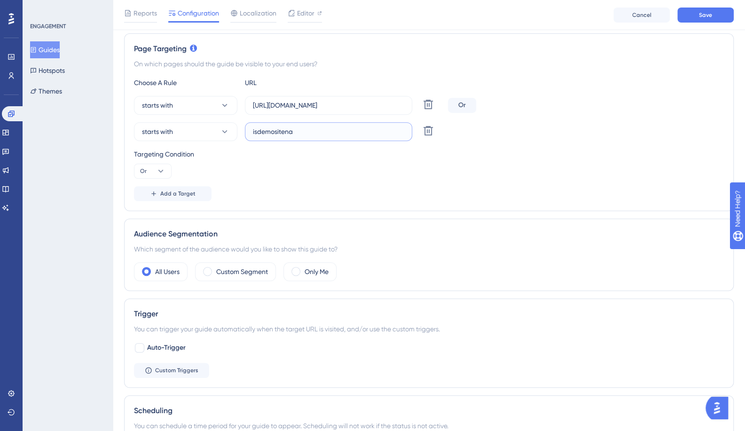
paste input "[URL][DOMAIN_NAME]"
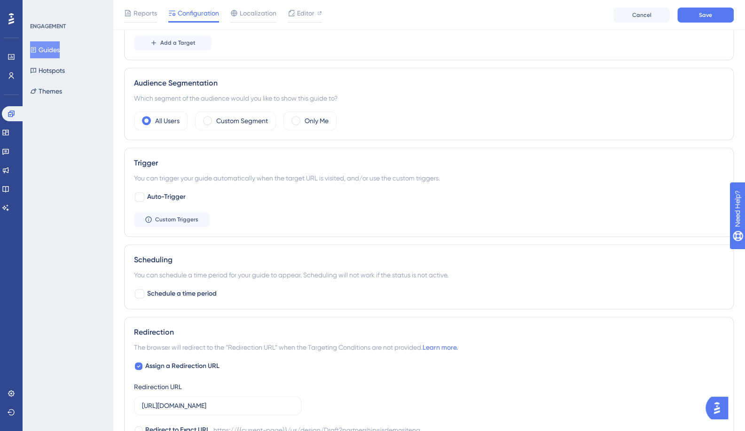
scroll to position [398, 0]
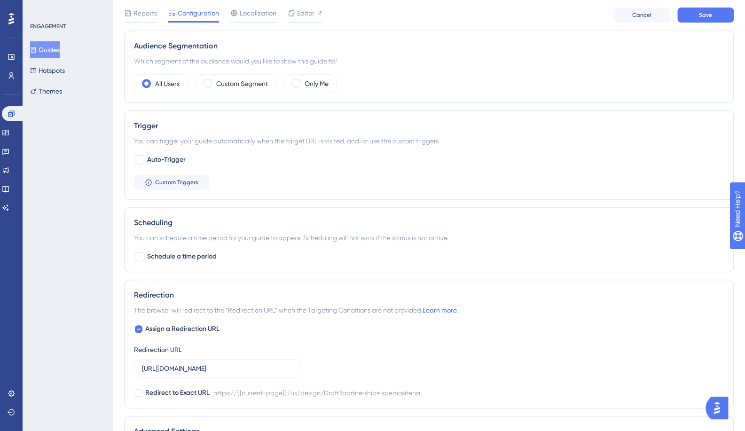
type input "[URL][DOMAIN_NAME]"
click at [222, 368] on input "[URL][DOMAIN_NAME]" at bounding box center [217, 368] width 151 height 10
paste input "[DOMAIN_NAME]"
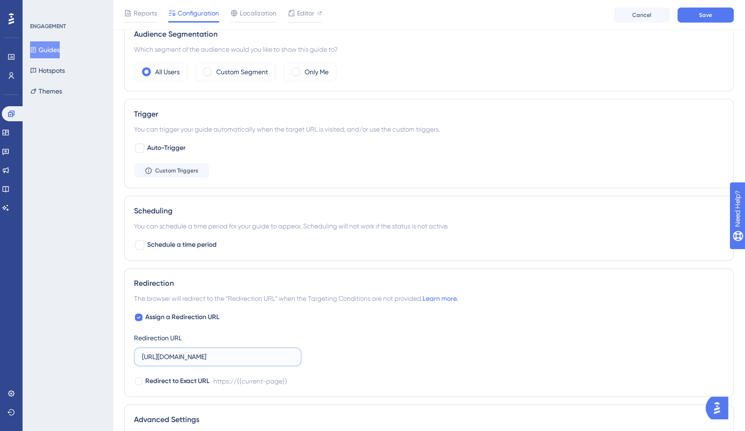
scroll to position [548, 0]
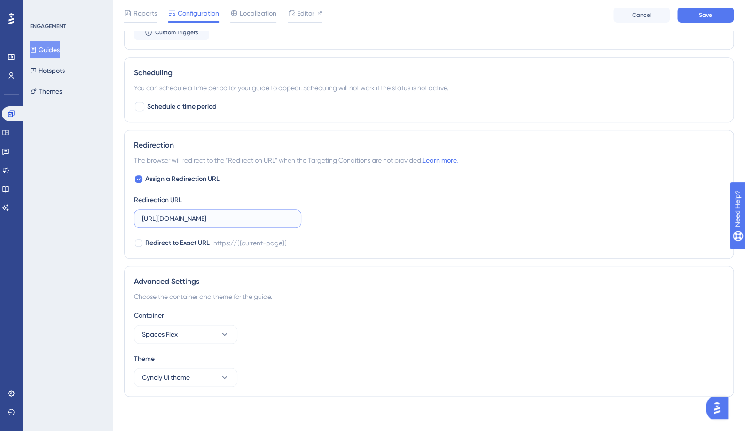
type input "[URL][DOMAIN_NAME]"
click at [699, 12] on span "Save" at bounding box center [704, 15] width 13 height 8
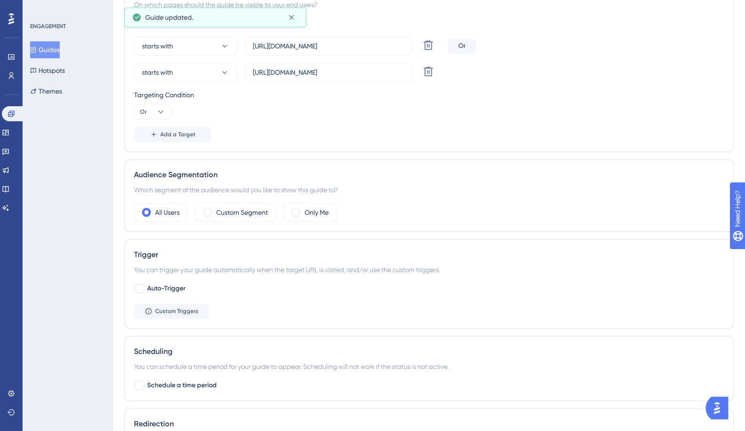
scroll to position [0, 0]
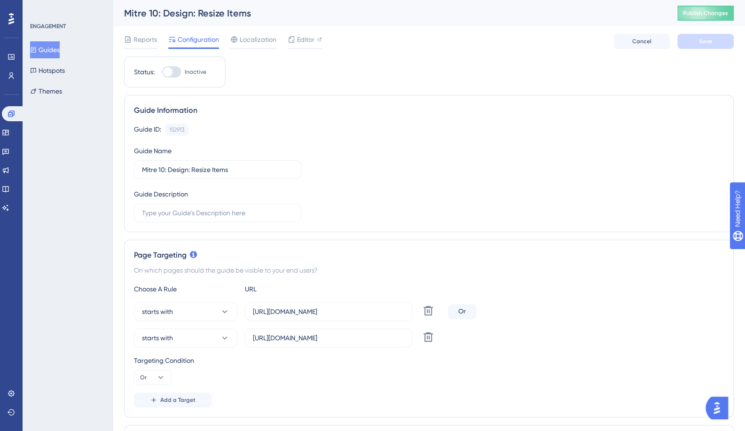
click at [54, 52] on button "Guides" at bounding box center [45, 49] width 30 height 17
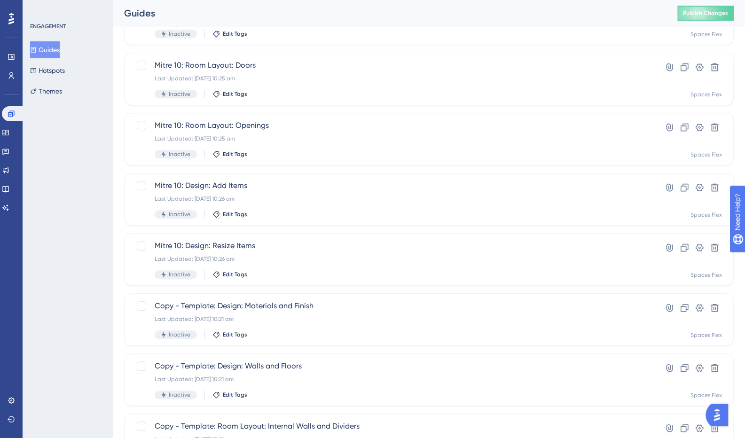
scroll to position [235, 0]
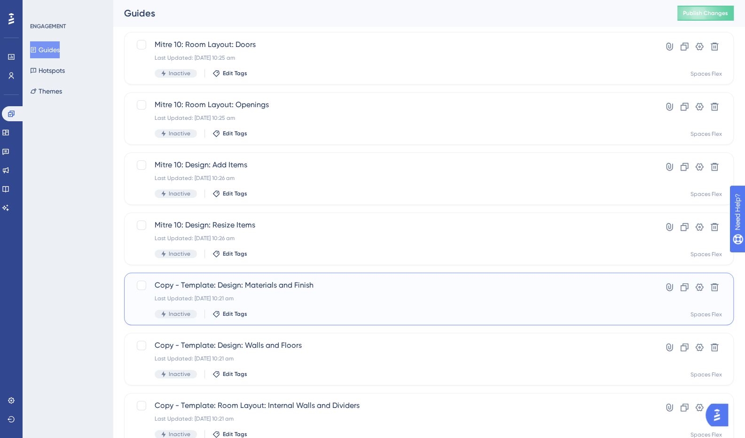
click at [288, 286] on span "Copy - Template: Design: Materials and Finish" at bounding box center [391, 284] width 473 height 11
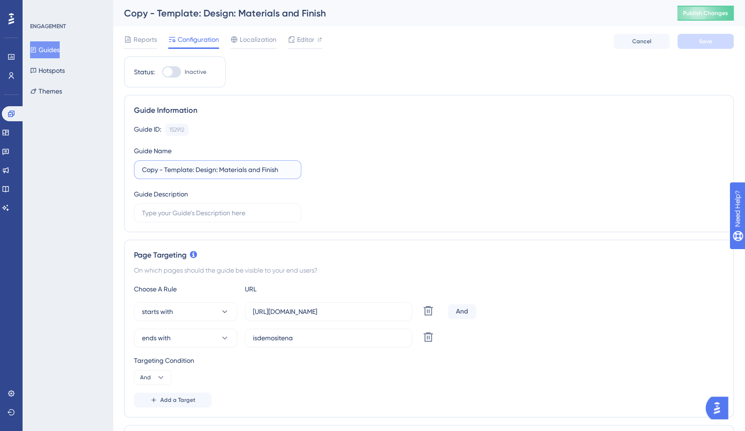
click at [188, 171] on input "Copy - Template: Design: Materials and Finish" at bounding box center [217, 169] width 151 height 10
drag, startPoint x: 139, startPoint y: 167, endPoint x: 190, endPoint y: 171, distance: 51.3
click at [190, 171] on label "Copy - Template: Design: Materials and Finish" at bounding box center [217, 169] width 167 height 19
click at [190, 171] on input "Copy - Template: Design: Materials and Finish" at bounding box center [217, 169] width 151 height 10
click at [191, 171] on input "Copy - Template: Design: Materials and Finish" at bounding box center [217, 169] width 151 height 10
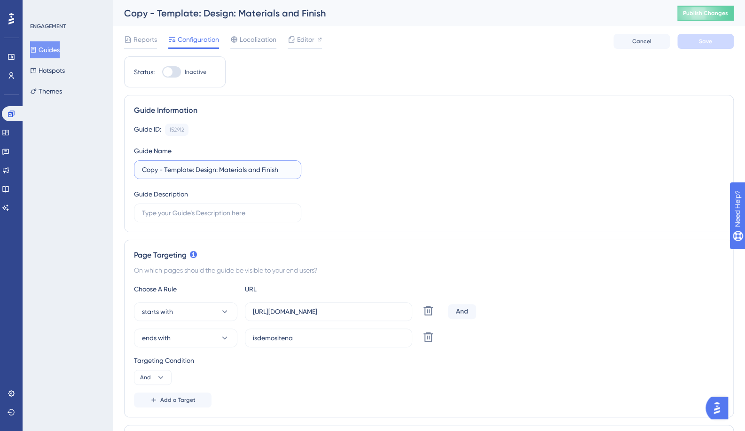
drag, startPoint x: 191, startPoint y: 171, endPoint x: 111, endPoint y: 173, distance: 79.4
type input "Mitre 10: Design: Materials and Finish"
click at [283, 308] on input "[URL][DOMAIN_NAME]" at bounding box center [328, 311] width 151 height 10
paste input "[DOMAIN_NAME]"
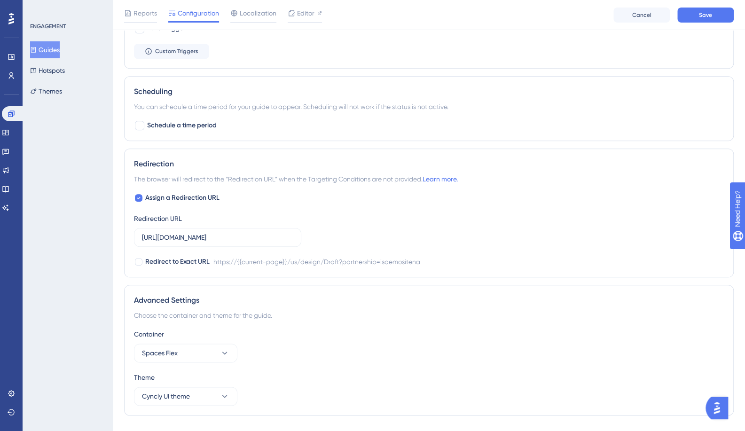
scroll to position [548, 0]
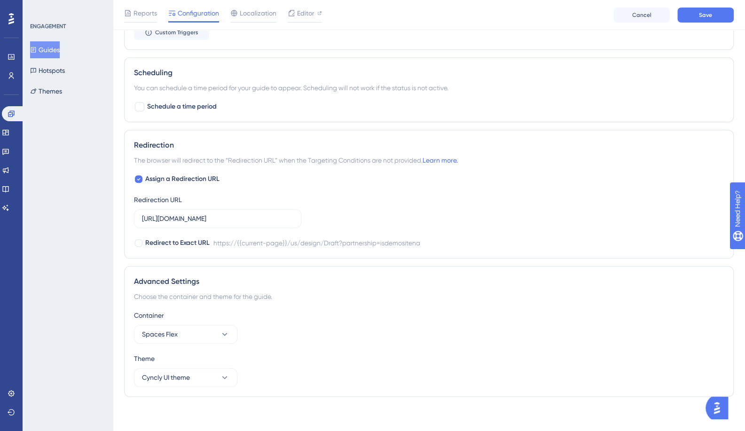
type input "[URL][DOMAIN_NAME]"
click at [215, 215] on input "[URL][DOMAIN_NAME]" at bounding box center [217, 218] width 151 height 10
paste input "[DOMAIN_NAME]"
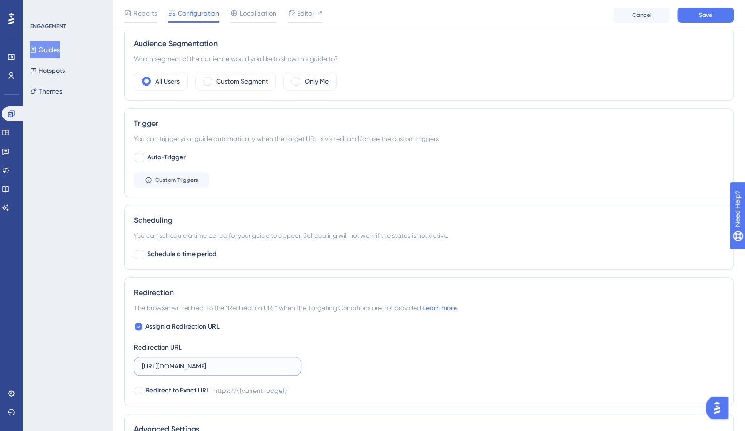
scroll to position [313, 0]
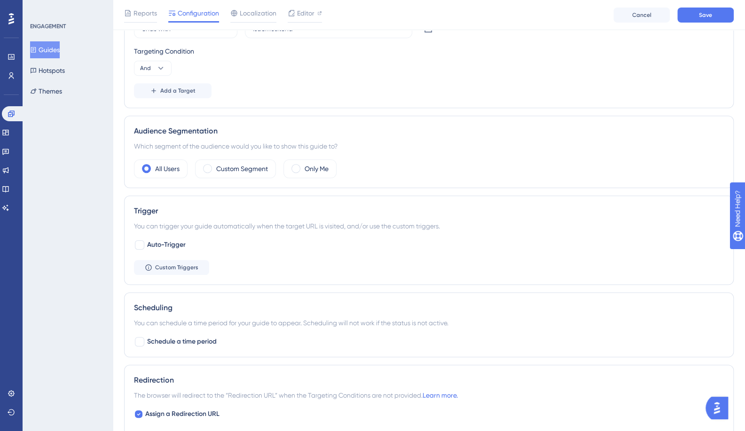
type input "[URL][DOMAIN_NAME]"
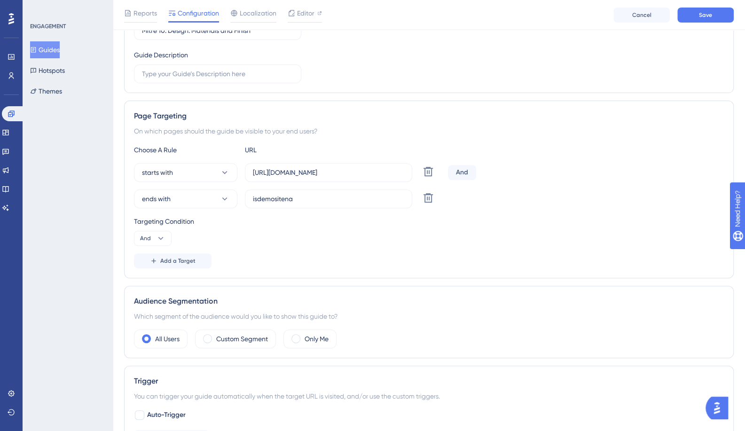
scroll to position [125, 0]
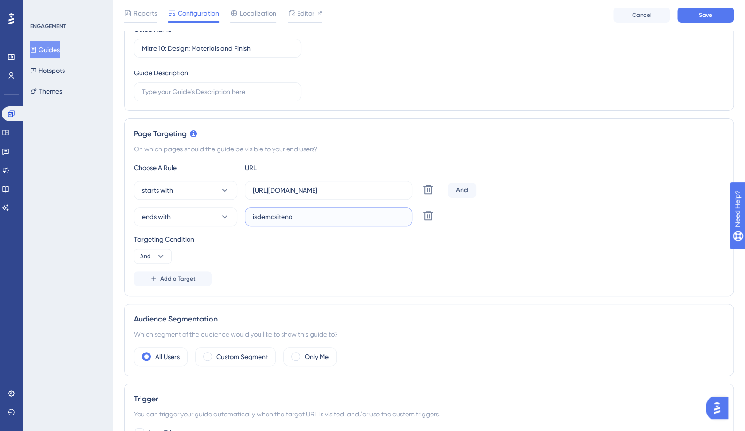
click at [304, 217] on input "isdemositena" at bounding box center [328, 216] width 151 height 10
paste input "[URL][DOMAIN_NAME]"
type input "[URL][DOMAIN_NAME]"
click at [178, 212] on button "ends with" at bounding box center [185, 216] width 103 height 19
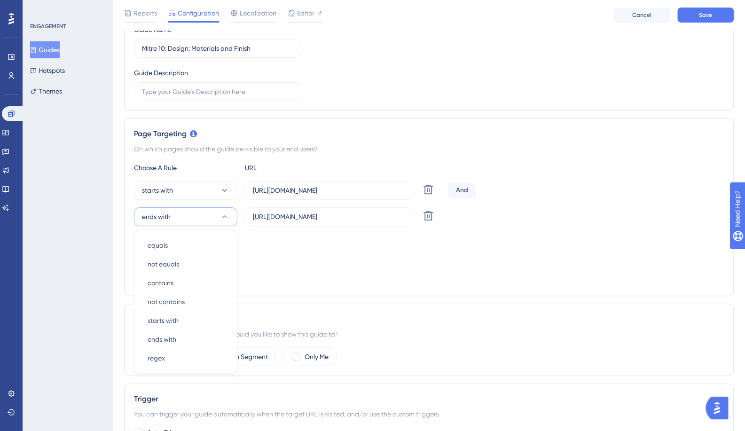
scroll to position [209, 0]
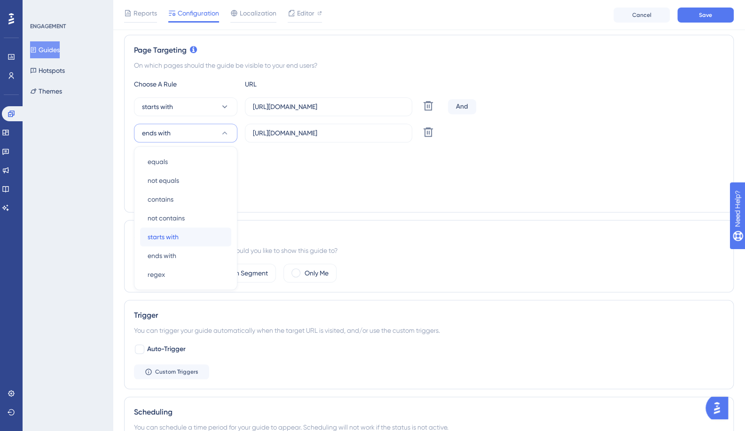
click at [172, 234] on span "starts with" at bounding box center [162, 236] width 31 height 11
click at [161, 169] on icon at bounding box center [160, 172] width 9 height 9
click at [152, 216] on div "Or Or" at bounding box center [153, 218] width 18 height 19
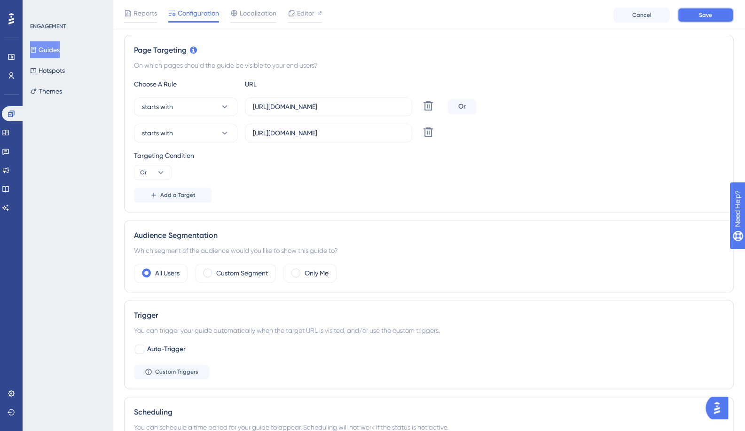
click at [693, 21] on button "Save" at bounding box center [705, 15] width 56 height 15
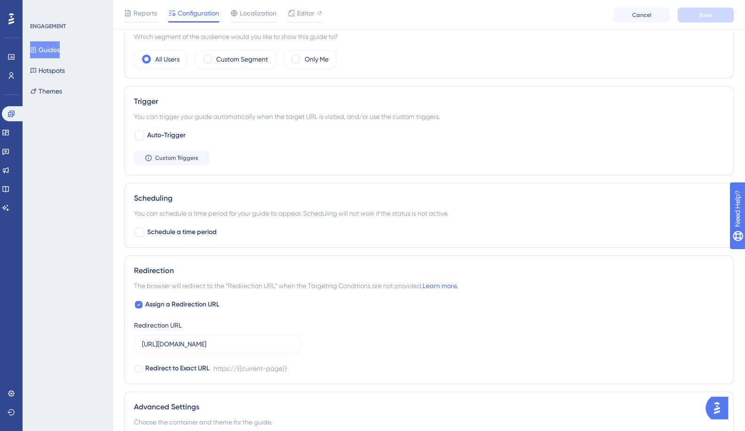
scroll to position [423, 0]
click at [42, 47] on button "Guides" at bounding box center [45, 49] width 30 height 17
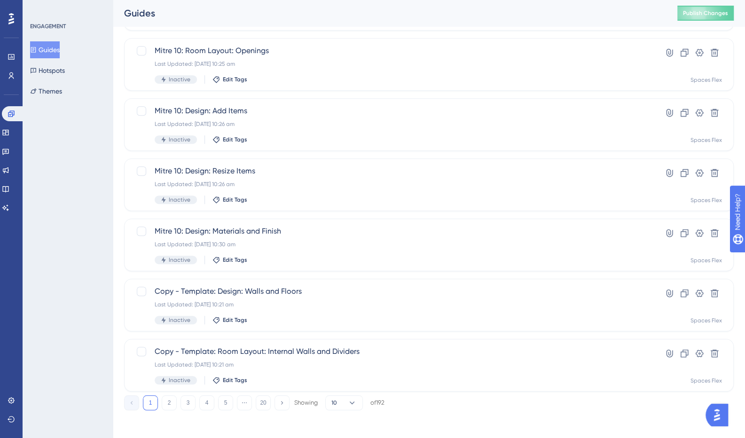
scroll to position [291, 0]
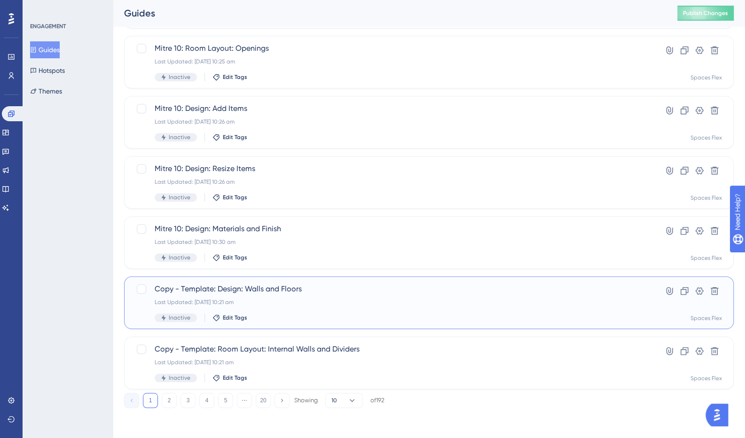
click at [260, 286] on span "Copy - Template: Design: Walls and Floors" at bounding box center [391, 288] width 473 height 11
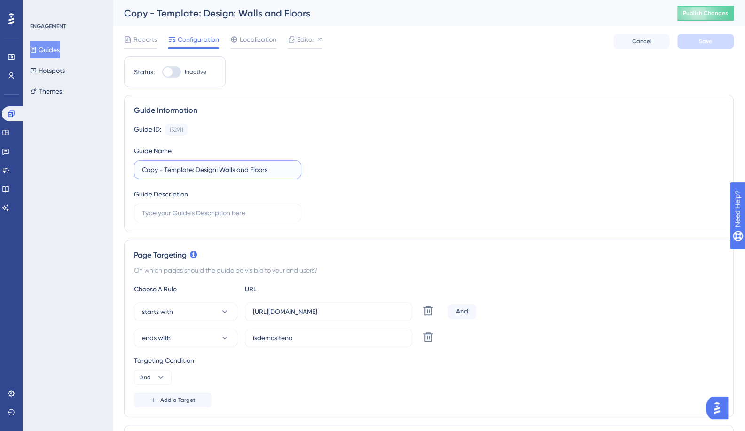
drag, startPoint x: 192, startPoint y: 171, endPoint x: 96, endPoint y: 168, distance: 95.9
type input "Mitre 10: Design: Walls and Floors"
click at [340, 311] on input "[URL][DOMAIN_NAME]" at bounding box center [328, 311] width 151 height 10
paste input "[DOMAIN_NAME]"
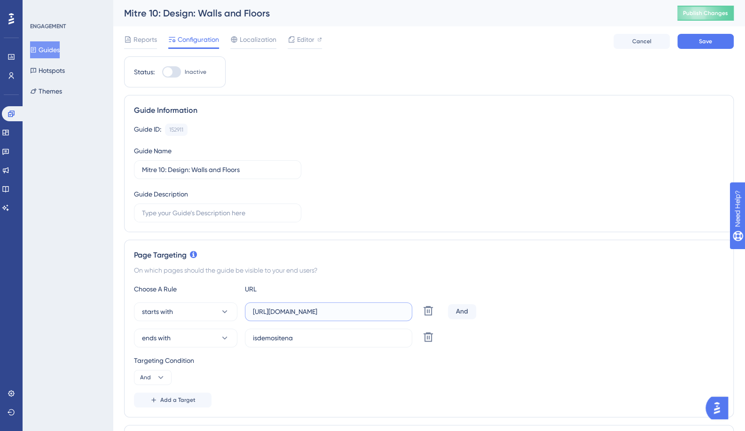
type input "[URL][DOMAIN_NAME]"
click at [336, 339] on input "isdemositena" at bounding box center [328, 338] width 151 height 10
paste input "[URL][DOMAIN_NAME]"
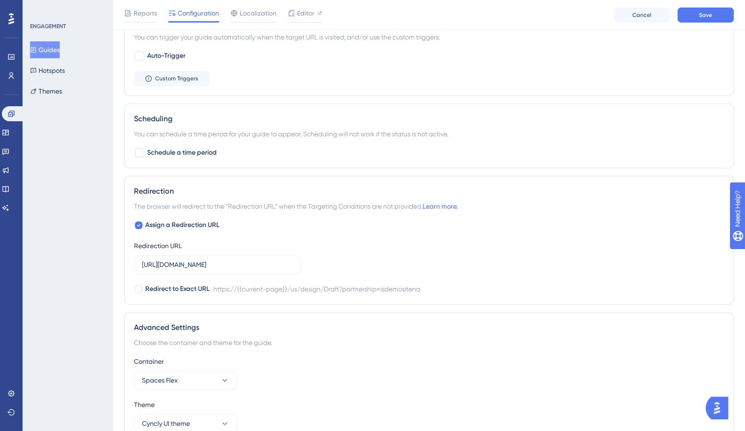
scroll to position [517, 0]
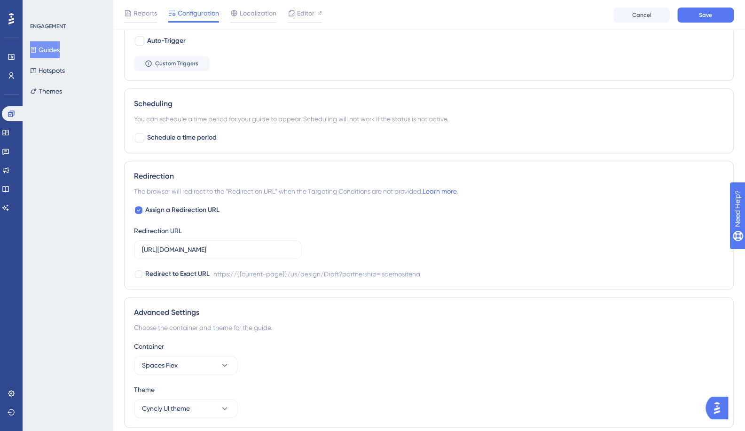
type input "[URL][DOMAIN_NAME]"
click at [237, 248] on input "[URL][DOMAIN_NAME]" at bounding box center [217, 249] width 151 height 10
paste input "[DOMAIN_NAME]"
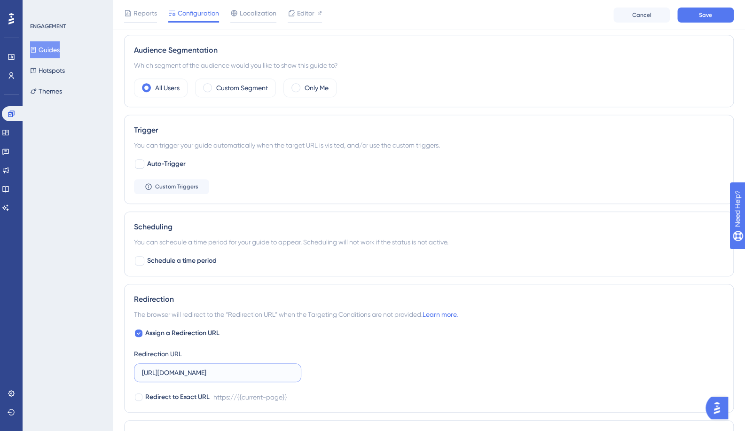
scroll to position [282, 0]
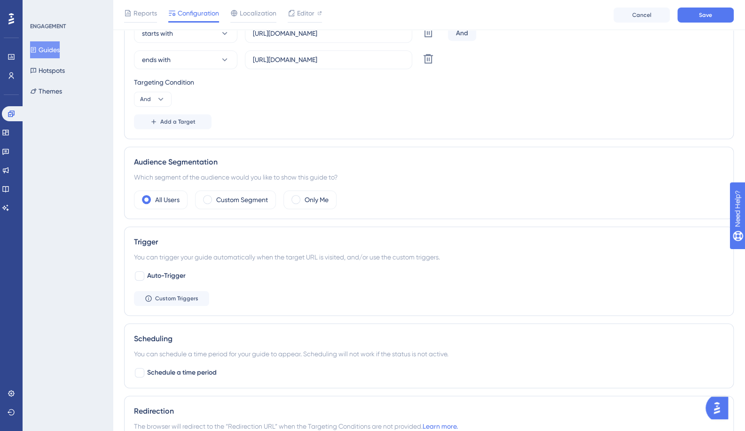
type input "[URL][DOMAIN_NAME]"
click at [163, 54] on span "ends with" at bounding box center [156, 59] width 29 height 11
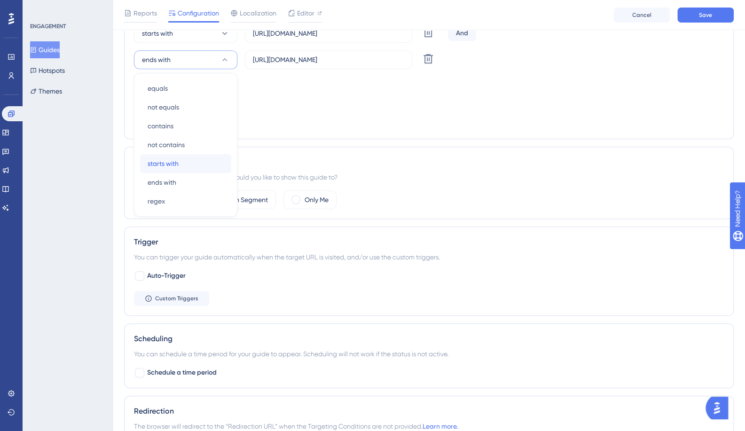
click at [175, 158] on span "starts with" at bounding box center [162, 163] width 31 height 11
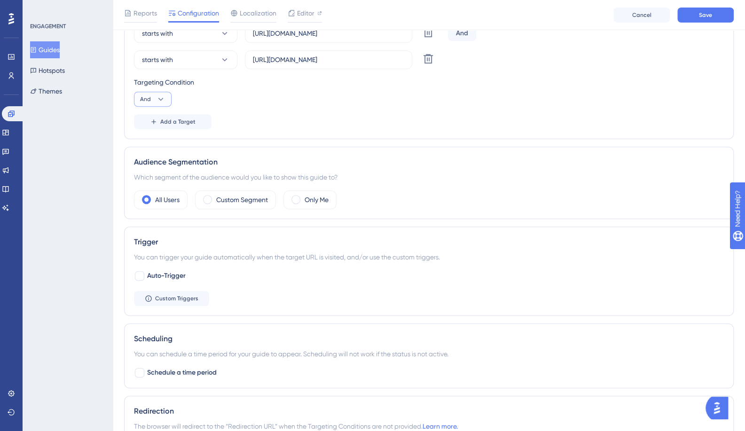
click at [158, 97] on icon at bounding box center [160, 98] width 9 height 9
click at [155, 140] on div "Or Or" at bounding box center [153, 144] width 18 height 19
click at [693, 17] on button "Save" at bounding box center [705, 15] width 56 height 15
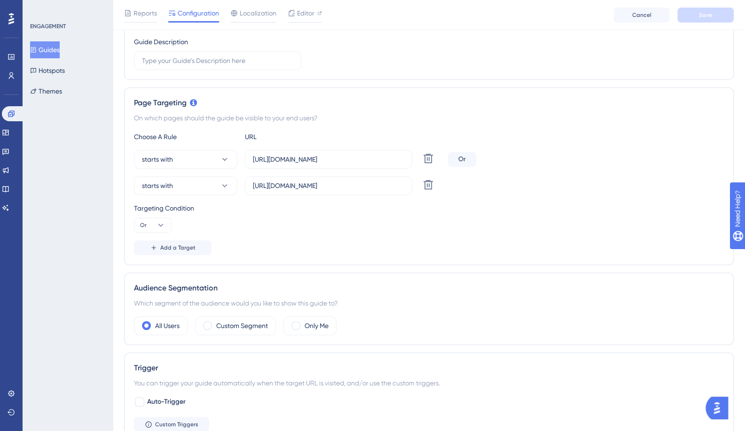
scroll to position [0, 0]
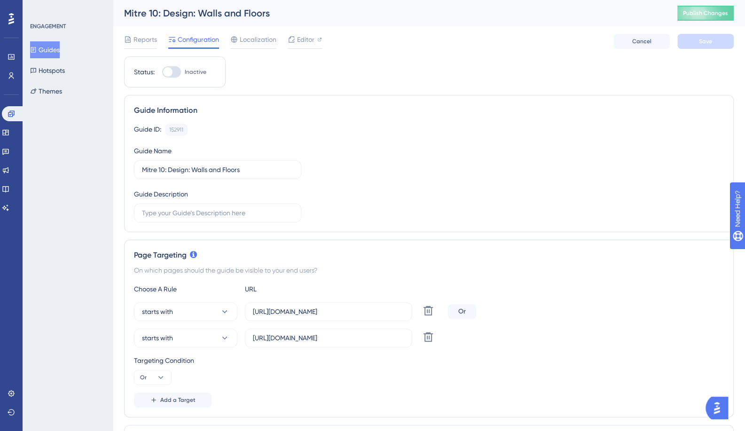
click at [48, 52] on button "Guides" at bounding box center [45, 49] width 30 height 17
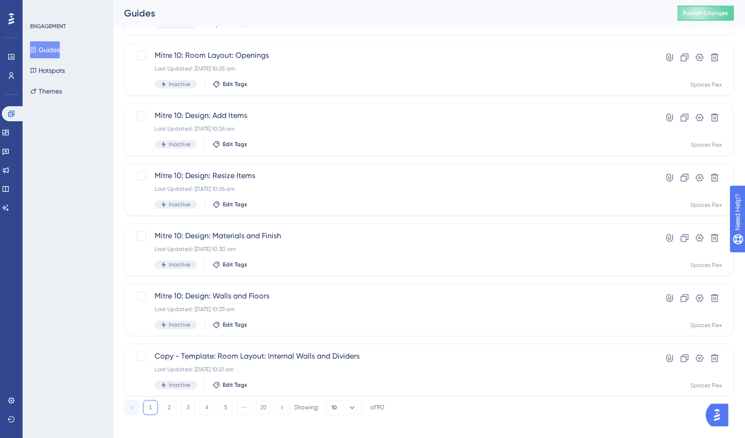
scroll to position [291, 0]
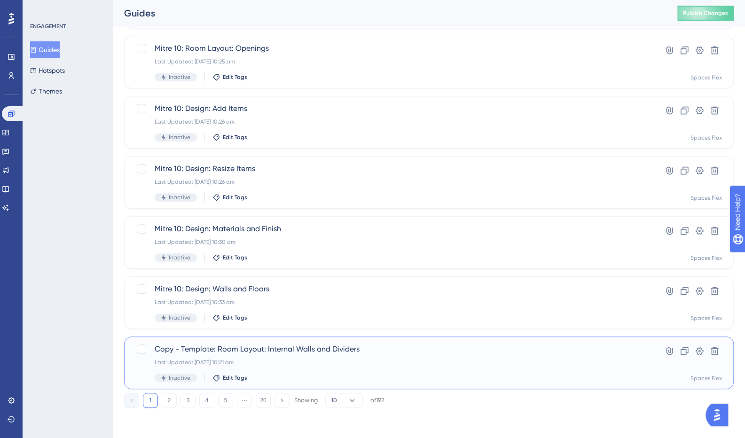
click at [233, 350] on span "Copy - Template: Room Layout: Internal Walls and Dividers" at bounding box center [391, 348] width 473 height 11
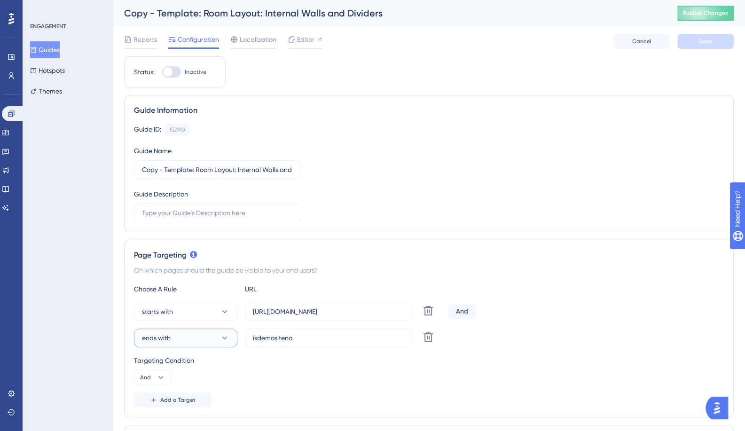
click at [179, 332] on button "ends with" at bounding box center [185, 337] width 103 height 19
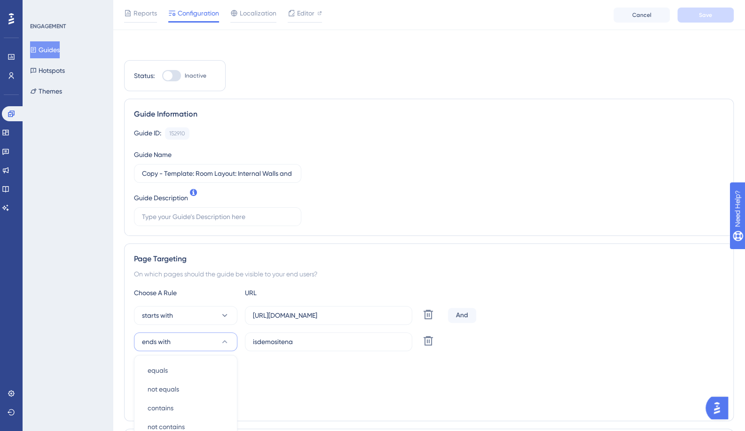
scroll to position [210, 0]
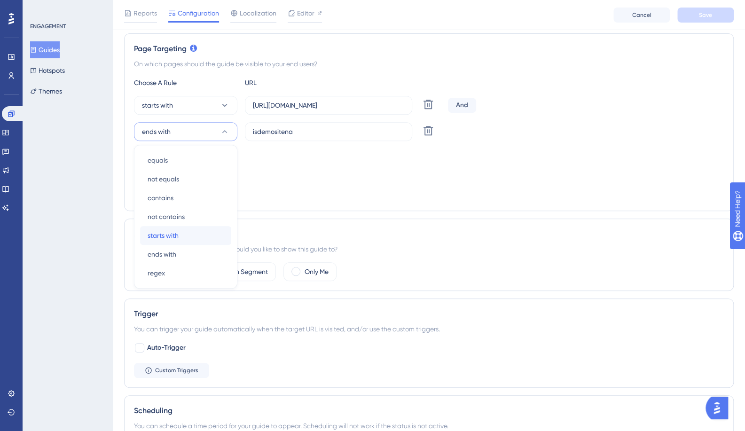
click at [159, 235] on span "starts with" at bounding box center [162, 235] width 31 height 11
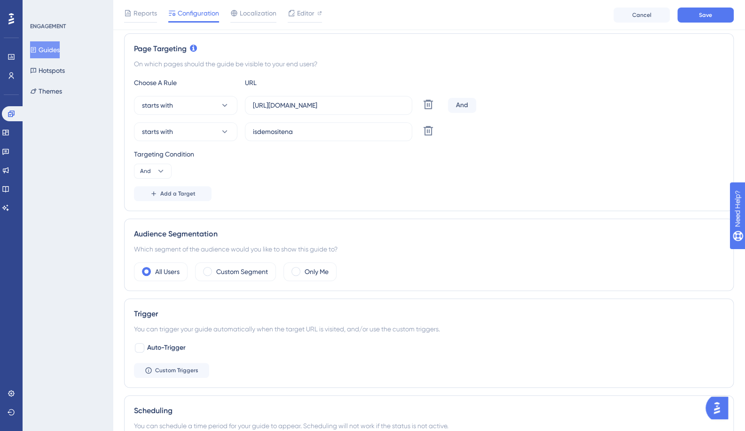
click at [347, 123] on label "isdemositena" at bounding box center [328, 131] width 167 height 19
click at [347, 126] on input "isdemositena" at bounding box center [328, 131] width 151 height 10
paste input "[URL][DOMAIN_NAME]"
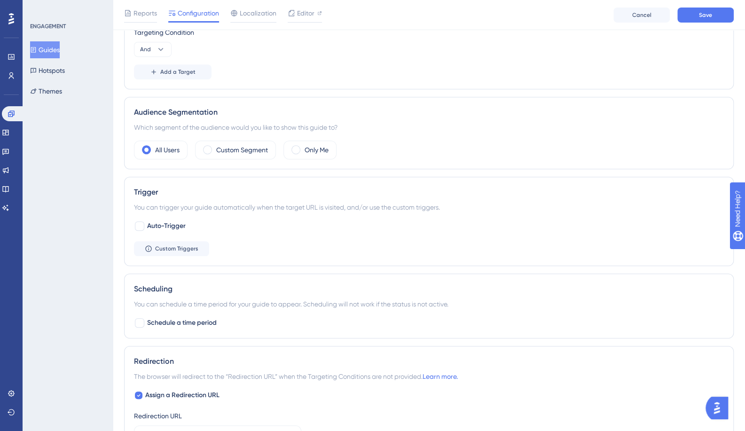
scroll to position [398, 0]
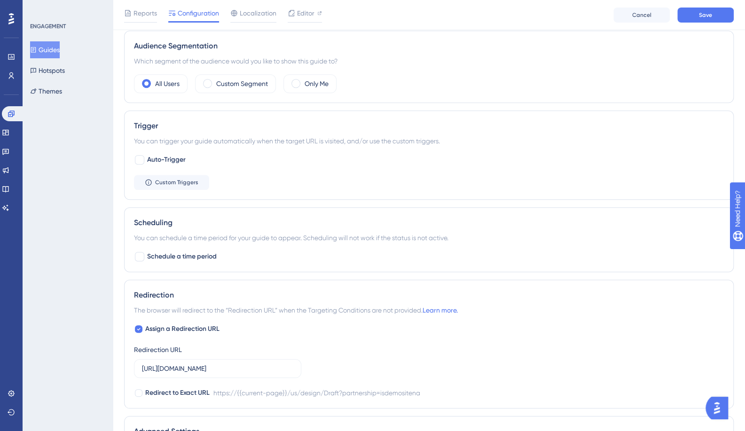
type input "[URL][DOMAIN_NAME]"
click at [178, 368] on input "[URL][DOMAIN_NAME]" at bounding box center [217, 368] width 151 height 10
paste input "[DOMAIN_NAME]"
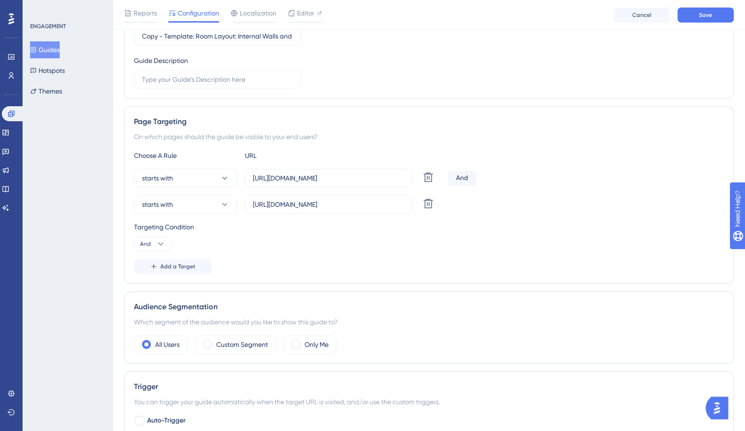
scroll to position [116, 0]
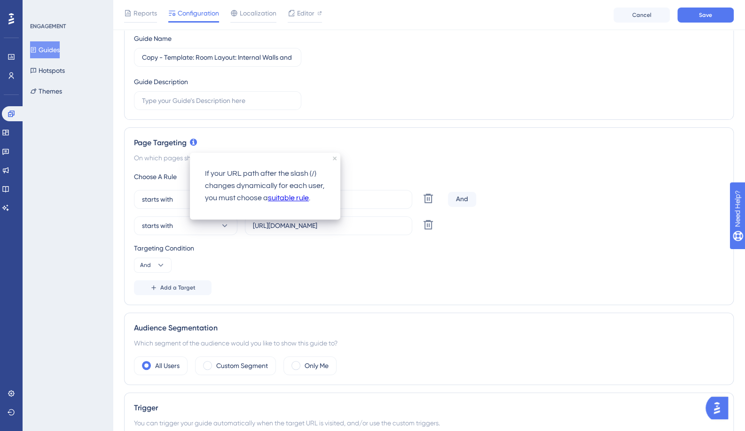
type input "[URL][DOMAIN_NAME]"
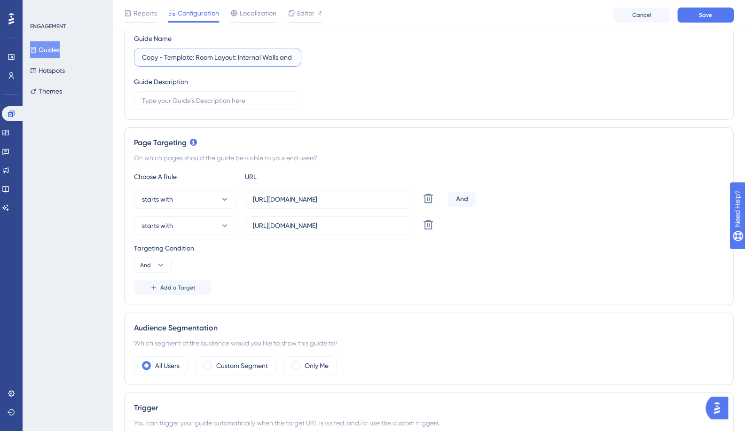
drag, startPoint x: 194, startPoint y: 59, endPoint x: 82, endPoint y: 61, distance: 111.8
click at [113, 61] on div "Performance Users Engagement Widgets Feedback Product Updates Knowledge Base AI…" at bounding box center [429, 367] width 632 height 967
type input "Mitre 10: Room Layout: Internal Walls and Dividers"
click at [157, 260] on icon at bounding box center [160, 264] width 9 height 9
click at [156, 310] on div "Or Or" at bounding box center [153, 310] width 18 height 19
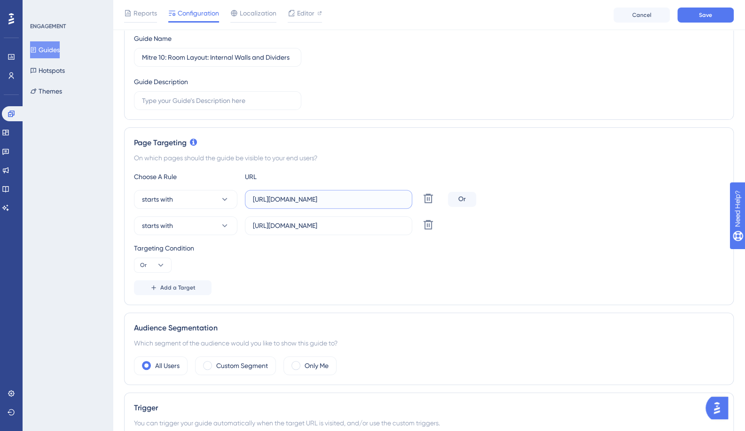
click at [329, 197] on input "[URL][DOMAIN_NAME]" at bounding box center [328, 199] width 151 height 10
paste input "[DOMAIN_NAME]"
type input "[URL][DOMAIN_NAME]"
click at [704, 19] on button "Save" at bounding box center [705, 15] width 56 height 15
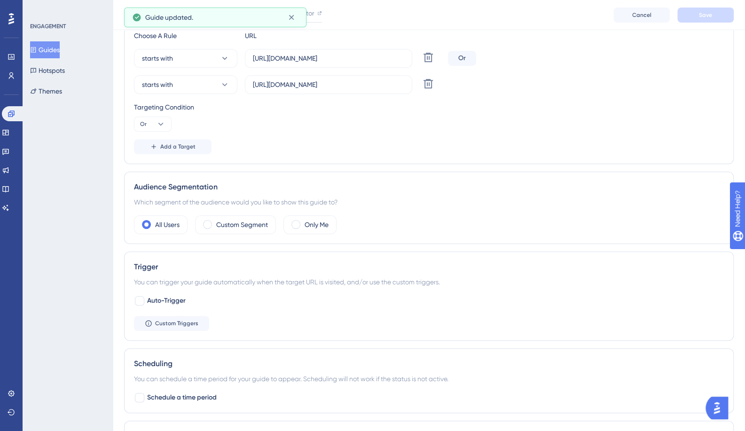
scroll to position [0, 0]
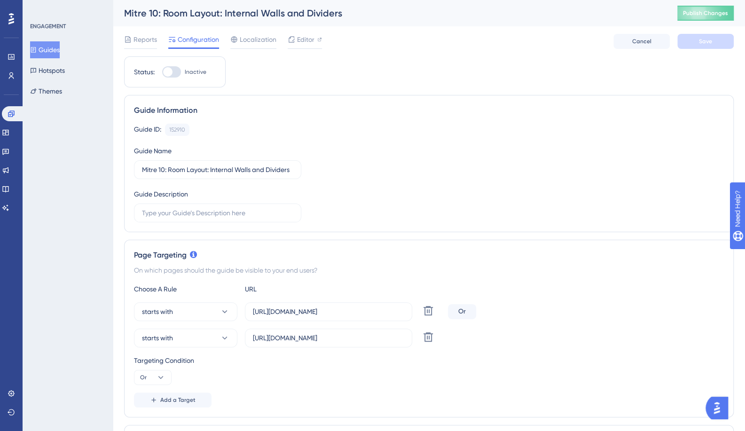
click at [52, 54] on button "Guides" at bounding box center [45, 49] width 30 height 17
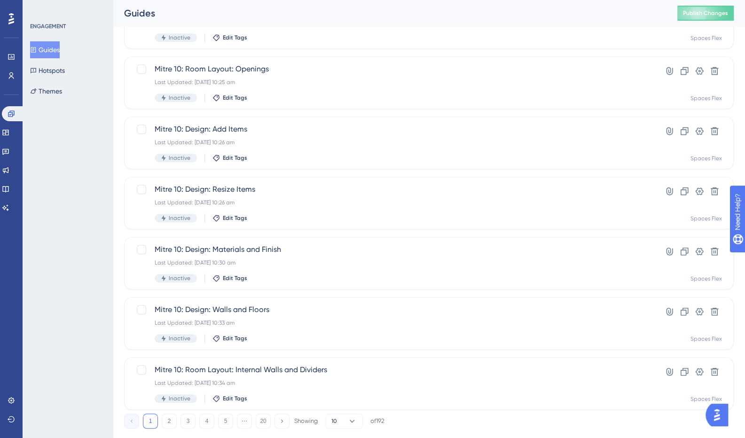
scroll to position [291, 0]
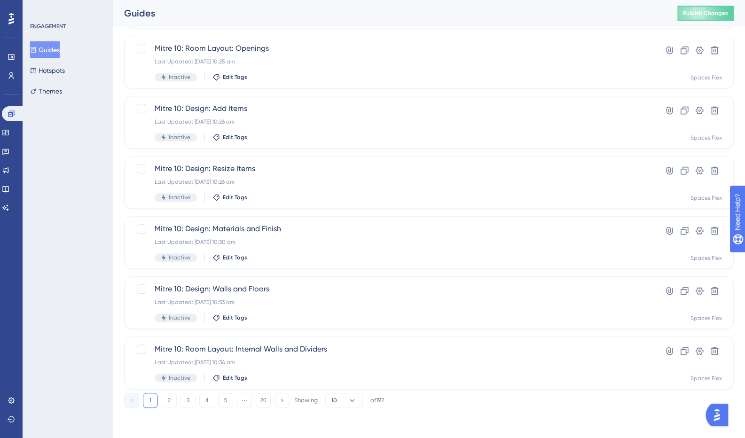
click at [167, 402] on button "2" at bounding box center [169, 400] width 15 height 15
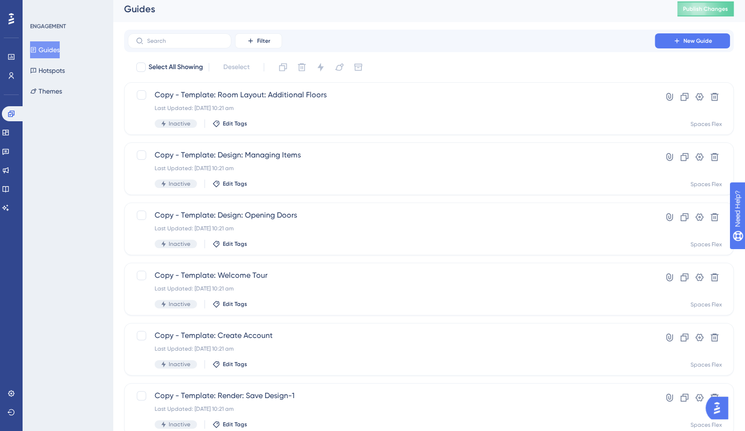
scroll to position [0, 0]
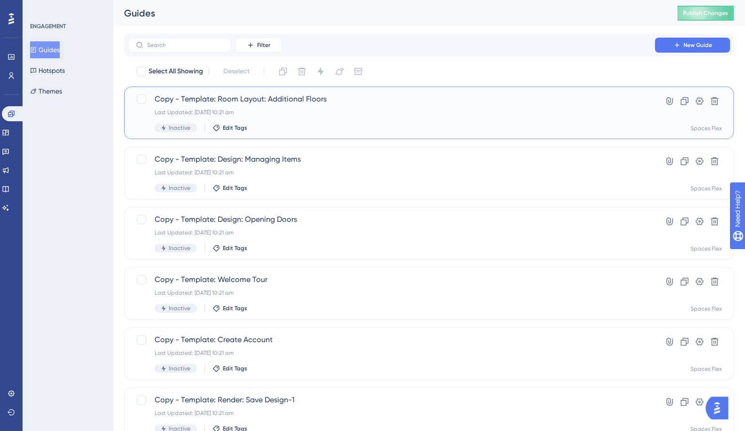
click at [299, 101] on span "Copy - Template: Room Layout: Additional Floors" at bounding box center [391, 98] width 473 height 11
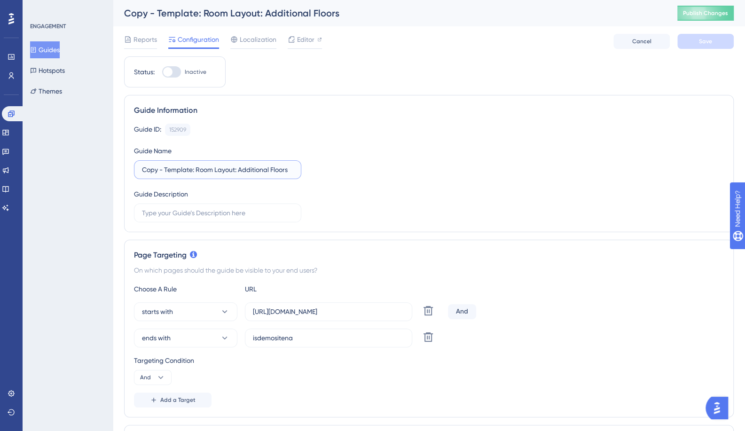
drag, startPoint x: 192, startPoint y: 171, endPoint x: 88, endPoint y: 178, distance: 104.0
type input "Mitre 10: Room Layout: Additional Floors"
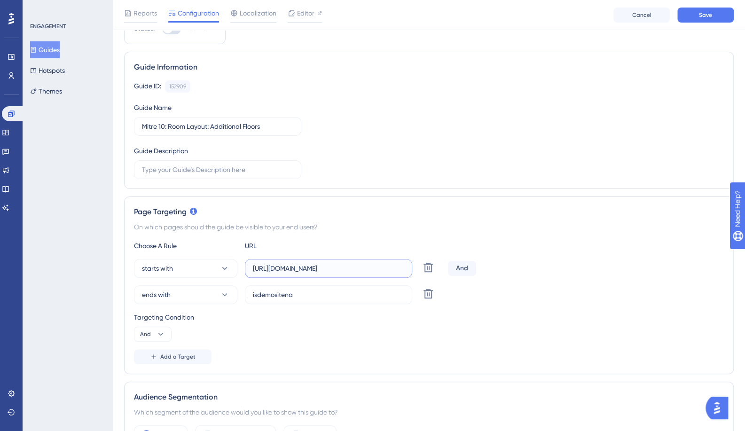
click at [313, 265] on input "[URL][DOMAIN_NAME]" at bounding box center [328, 268] width 151 height 10
paste input "[DOMAIN_NAME]"
type input "[URL][DOMAIN_NAME]"
click at [211, 295] on button "ends with" at bounding box center [185, 294] width 103 height 19
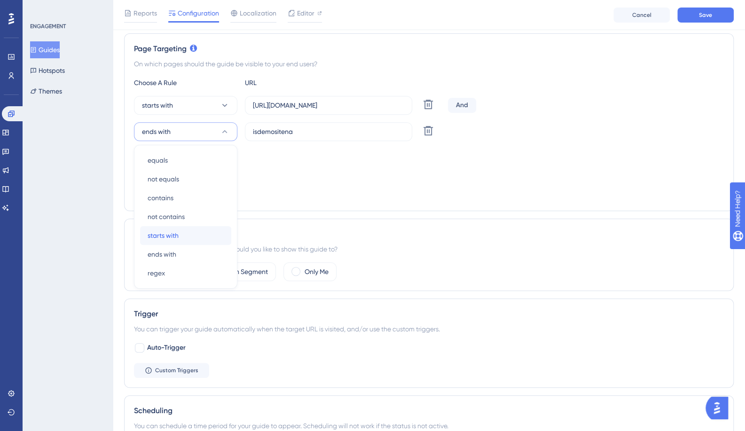
click at [174, 236] on span "starts with" at bounding box center [162, 235] width 31 height 11
click at [156, 167] on icon at bounding box center [160, 170] width 9 height 9
click at [152, 213] on div "Or Or" at bounding box center [153, 216] width 18 height 19
click at [310, 135] on input "isdemositena" at bounding box center [328, 131] width 151 height 10
paste input "[URL][DOMAIN_NAME]"
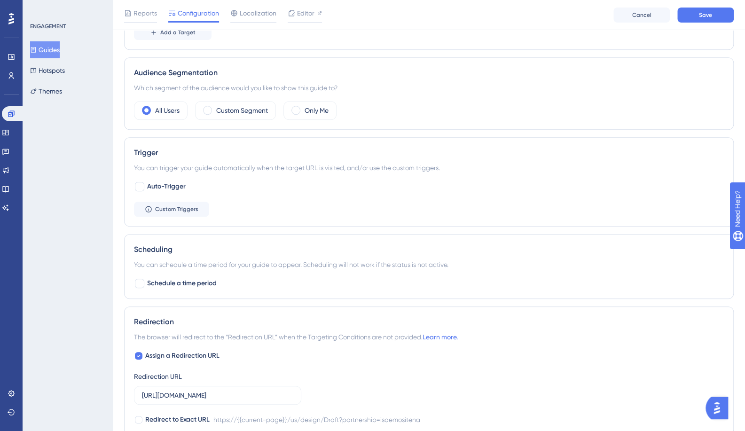
scroll to position [398, 0]
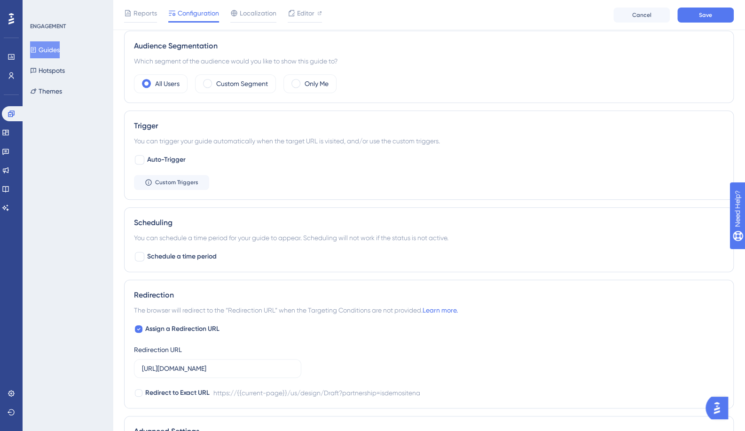
type input "[URL][DOMAIN_NAME]"
click at [205, 372] on label "[URL][DOMAIN_NAME]" at bounding box center [217, 368] width 167 height 19
click at [205, 372] on input "[URL][DOMAIN_NAME]" at bounding box center [217, 368] width 151 height 10
paste input "[DOMAIN_NAME]"
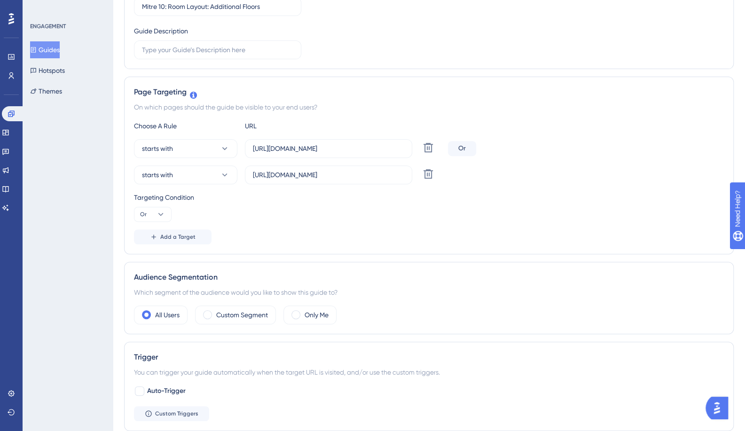
scroll to position [0, 0]
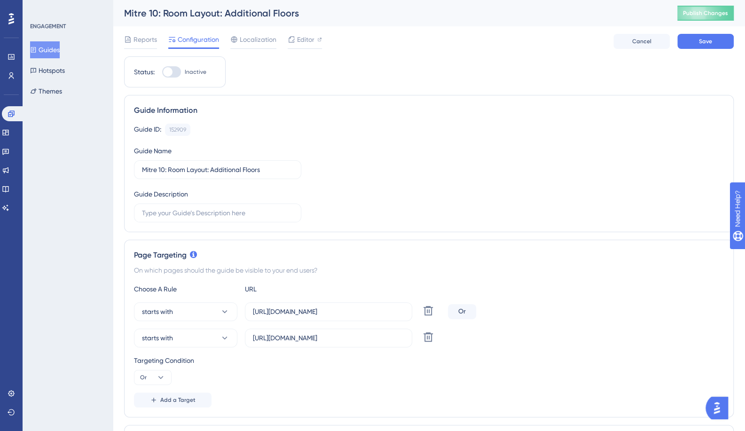
type input "[URL][DOMAIN_NAME]"
click at [700, 42] on span "Save" at bounding box center [704, 42] width 13 height 8
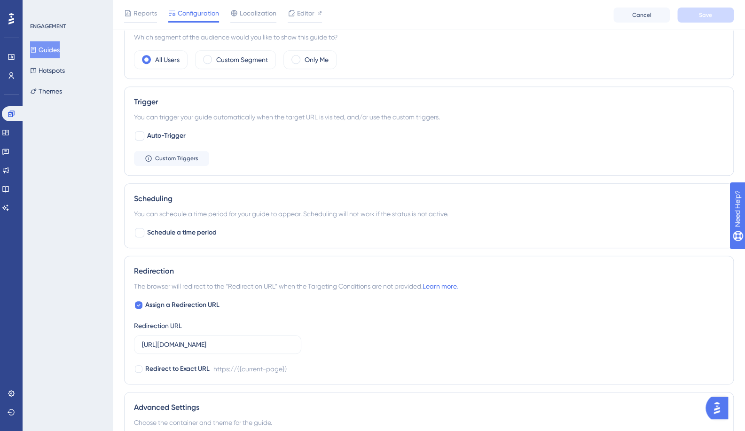
scroll to position [235, 0]
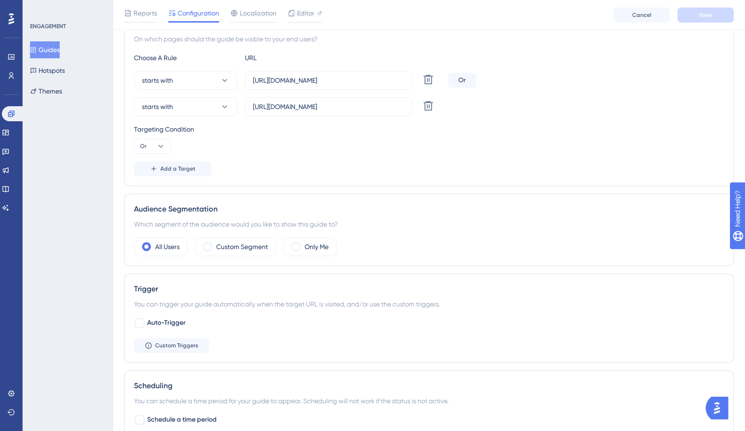
click at [56, 48] on button "Guides" at bounding box center [45, 49] width 30 height 17
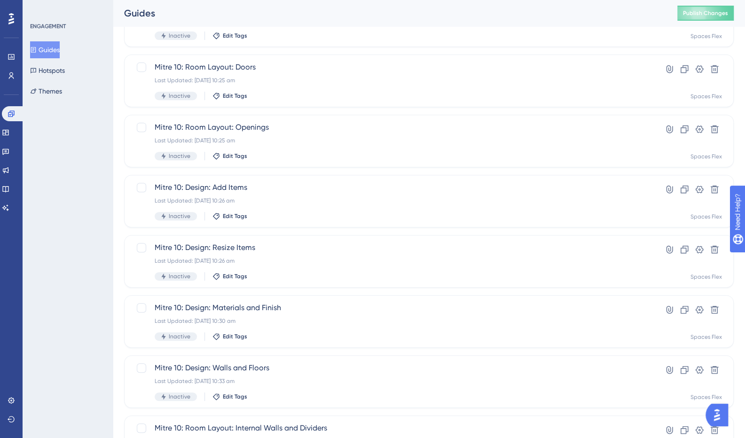
scroll to position [282, 0]
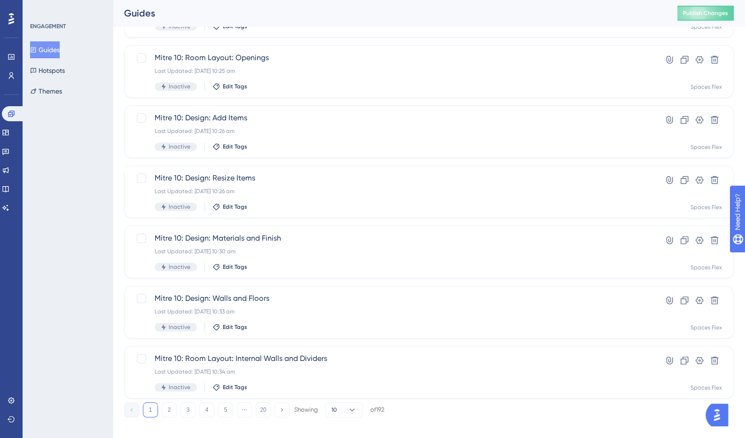
click at [165, 414] on button "2" at bounding box center [169, 409] width 15 height 15
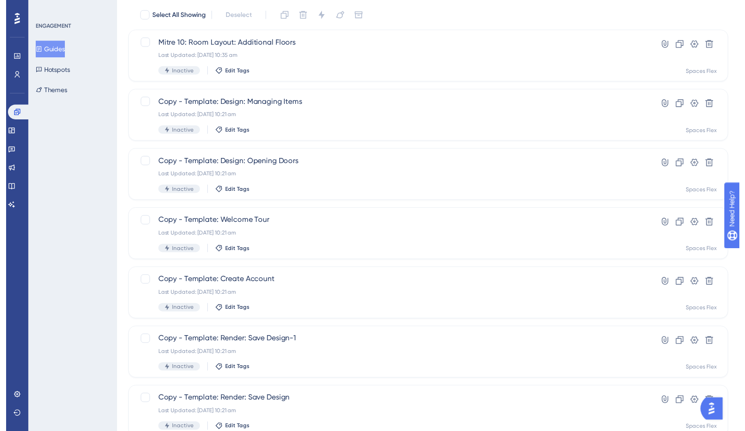
scroll to position [0, 0]
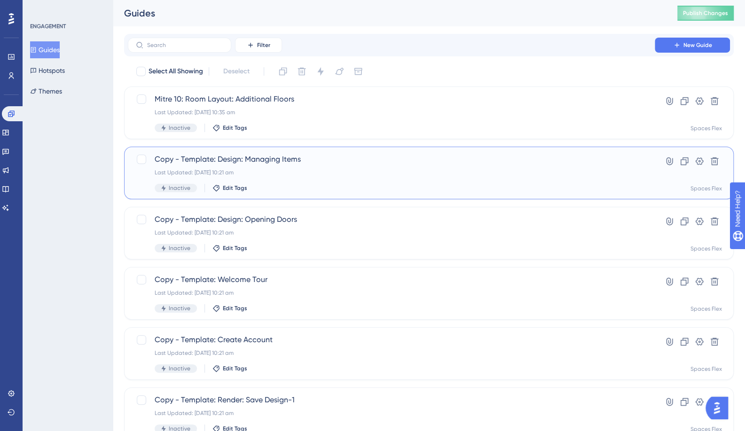
click at [263, 160] on span "Copy - Template: Design: Managing Items" at bounding box center [391, 159] width 473 height 11
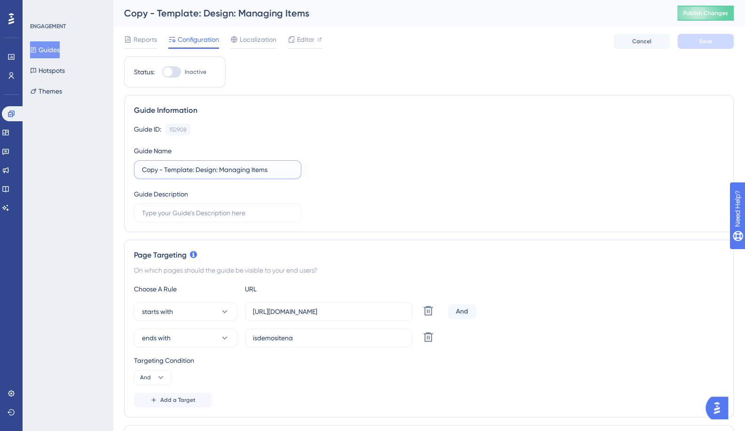
drag, startPoint x: 190, startPoint y: 169, endPoint x: 63, endPoint y: 179, distance: 127.2
type input "Mitre 10: Design: Managing Items"
click at [363, 309] on input "[URL][DOMAIN_NAME]" at bounding box center [328, 311] width 151 height 10
paste
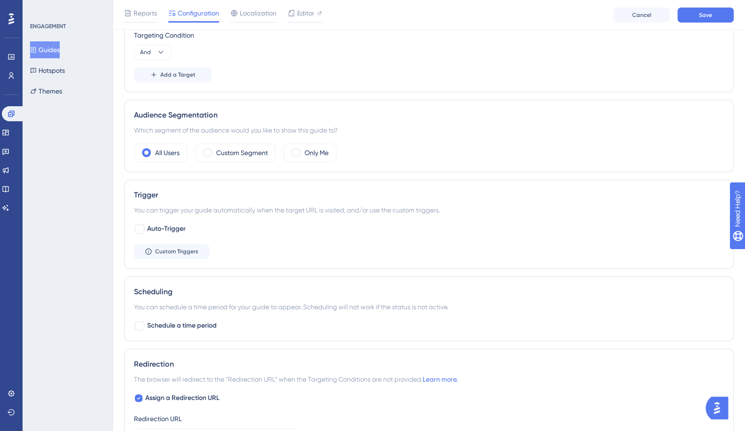
scroll to position [423, 0]
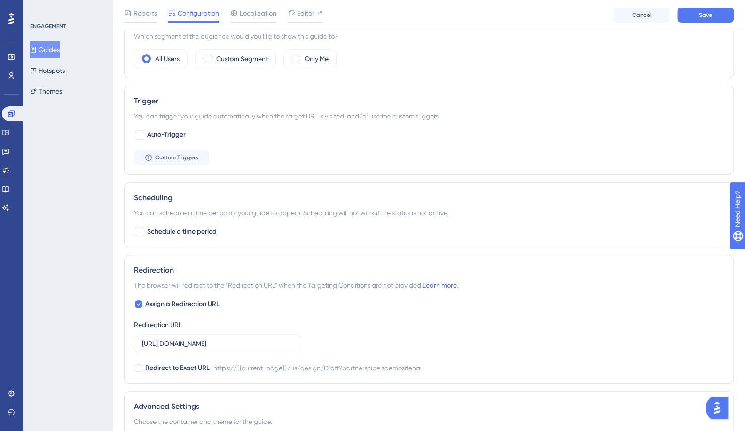
type input "[URL][DOMAIN_NAME]"
click at [220, 345] on input "[URL][DOMAIN_NAME]" at bounding box center [217, 343] width 151 height 10
type input "[URL][DOMAIN_NAME]"
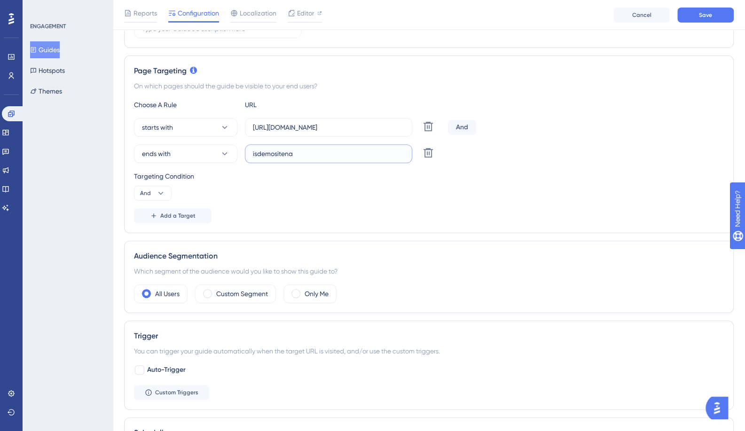
click at [324, 148] on input "isdemositena" at bounding box center [328, 153] width 151 height 10
type input "[URL][DOMAIN_NAME]"
click at [177, 152] on button "ends with" at bounding box center [185, 153] width 103 height 19
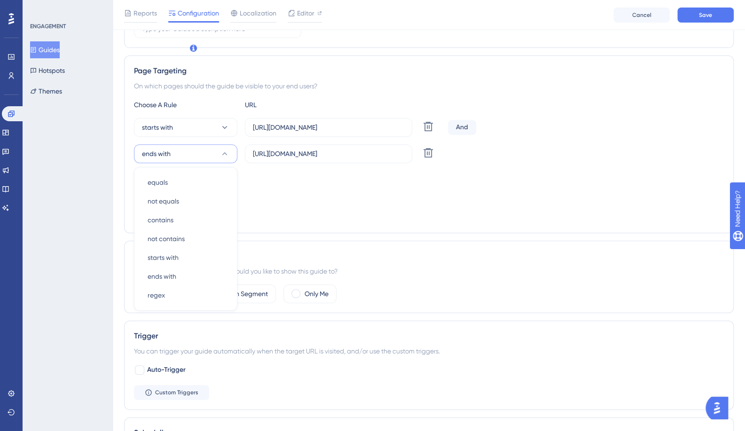
scroll to position [210, 0]
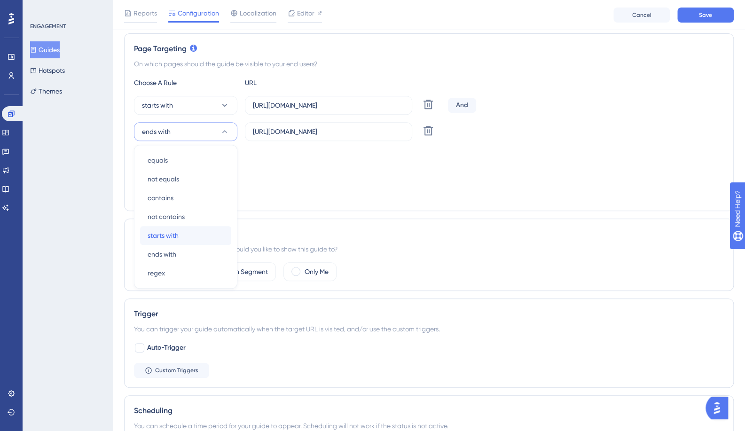
click at [171, 232] on span "starts with" at bounding box center [162, 235] width 31 height 11
click at [157, 164] on button "And" at bounding box center [153, 170] width 38 height 15
click at [155, 214] on div "Or Or" at bounding box center [153, 216] width 18 height 19
click at [503, 189] on div "Add a Target" at bounding box center [429, 193] width 590 height 15
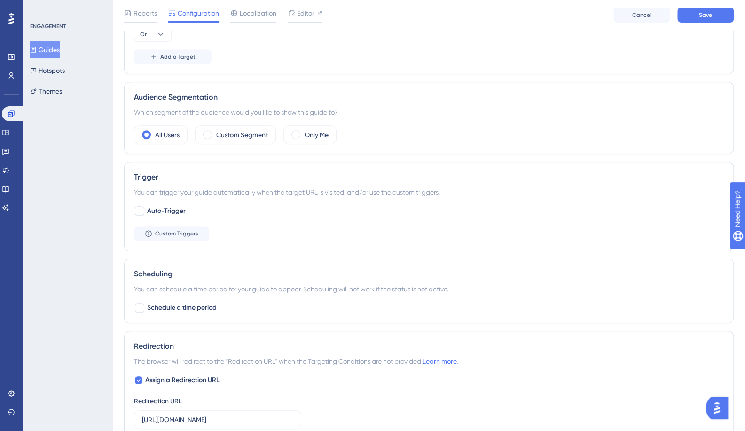
scroll to position [398, 0]
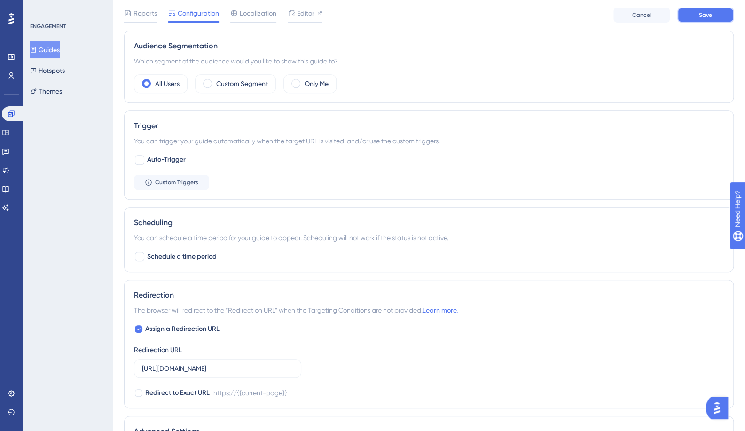
click at [698, 19] on button "Save" at bounding box center [705, 15] width 56 height 15
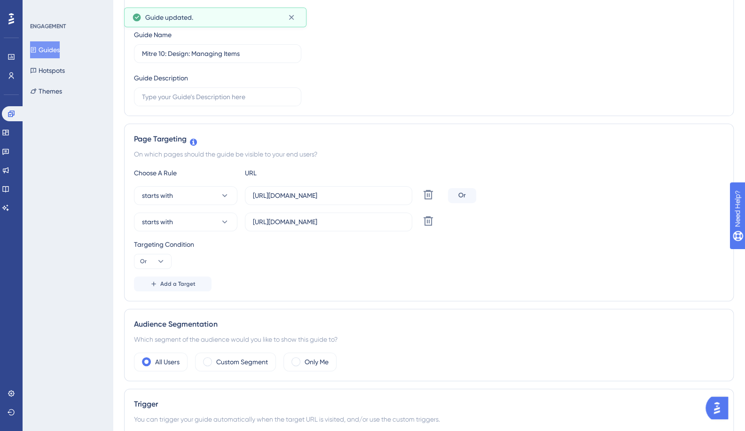
scroll to position [0, 0]
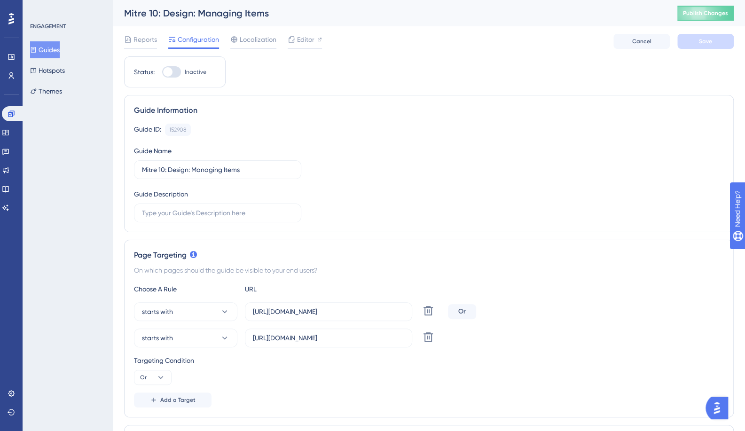
click at [58, 52] on button "Guides" at bounding box center [45, 49] width 30 height 17
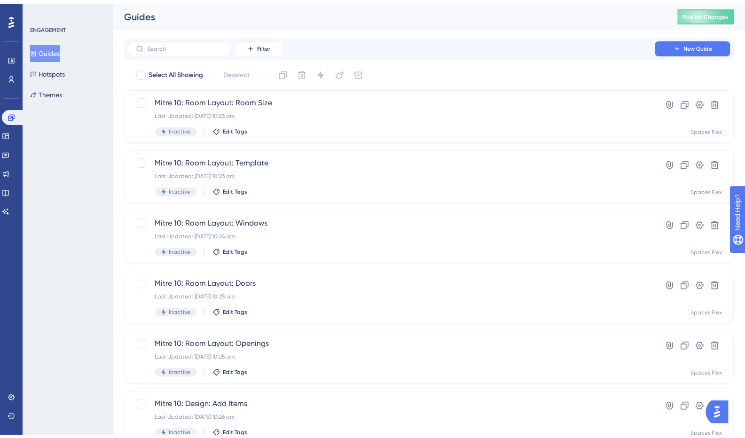
scroll to position [291, 0]
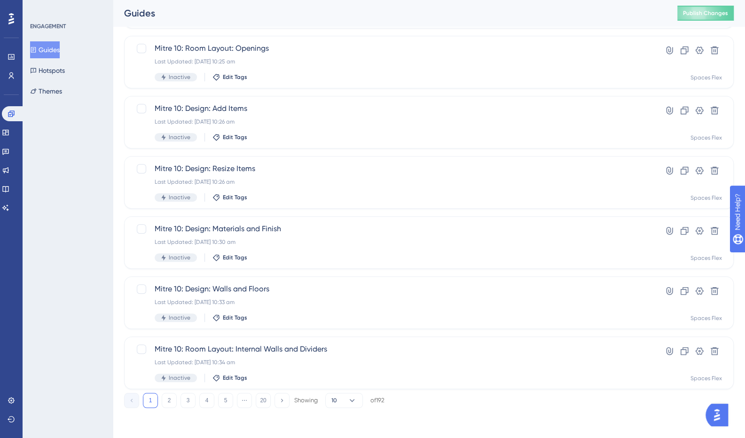
click at [164, 402] on button "2" at bounding box center [169, 400] width 15 height 15
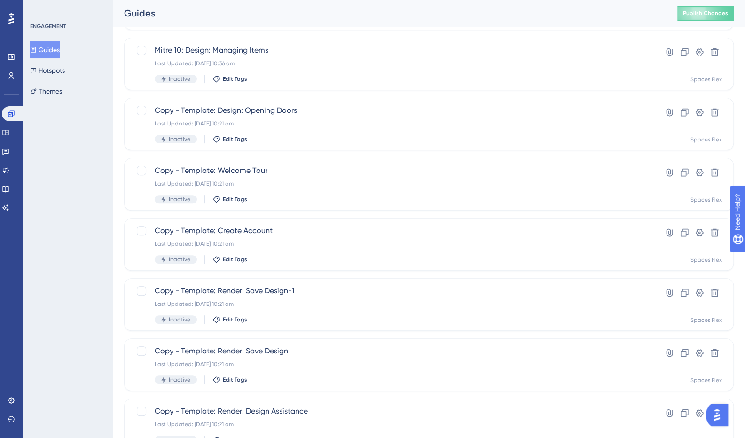
scroll to position [56, 0]
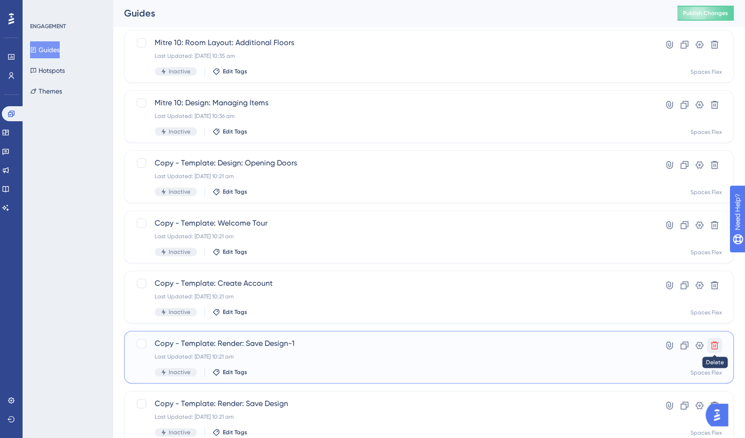
click at [712, 346] on icon at bounding box center [713, 345] width 9 height 9
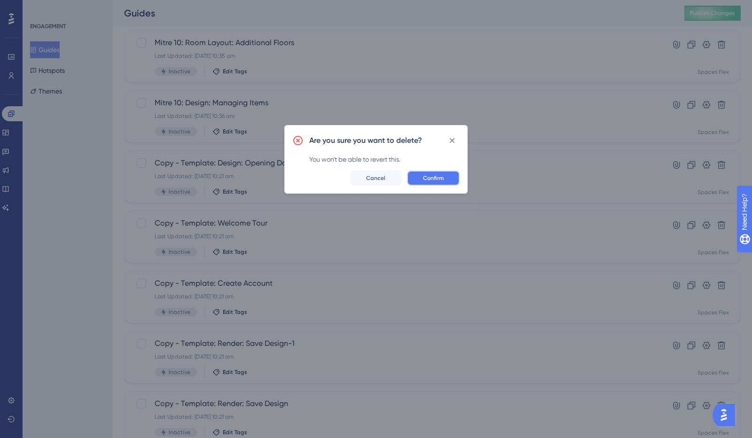
click at [423, 176] on button "Confirm" at bounding box center [433, 178] width 53 height 15
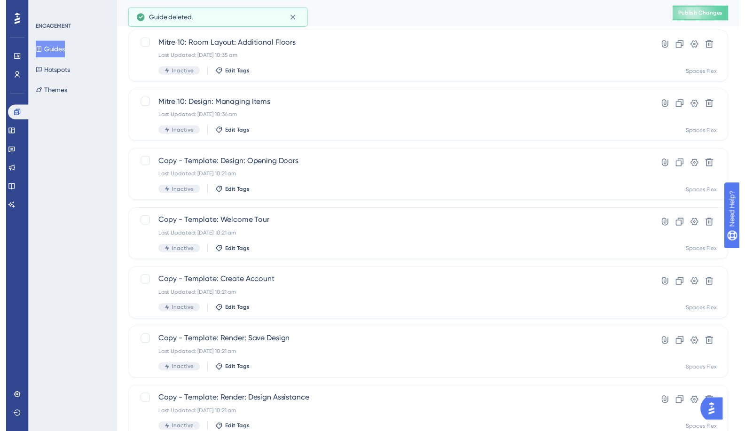
scroll to position [0, 0]
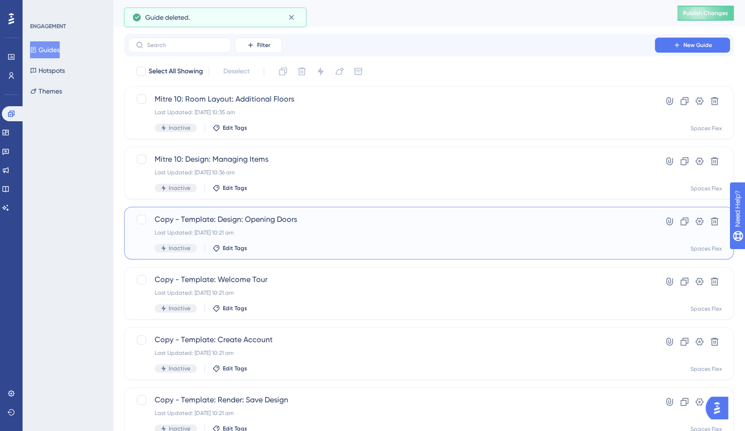
click at [255, 218] on span "Copy - Template: Design: Opening Doors" at bounding box center [391, 219] width 473 height 11
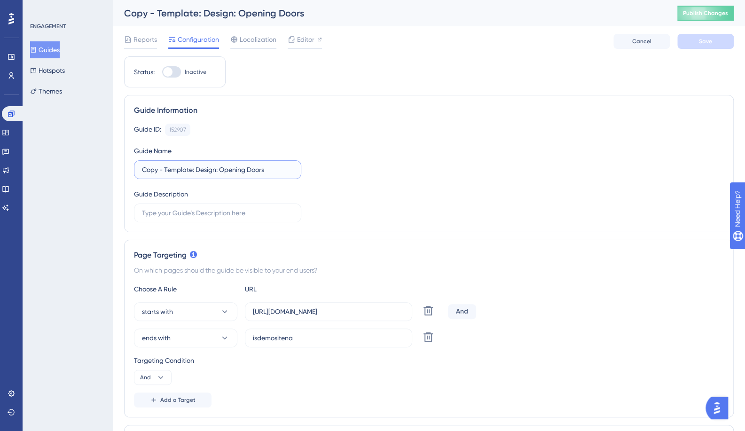
drag, startPoint x: 193, startPoint y: 170, endPoint x: 82, endPoint y: 171, distance: 110.9
type input "Mitre 10: Design: Opening Doors"
click at [181, 338] on button "ends with" at bounding box center [185, 337] width 103 height 19
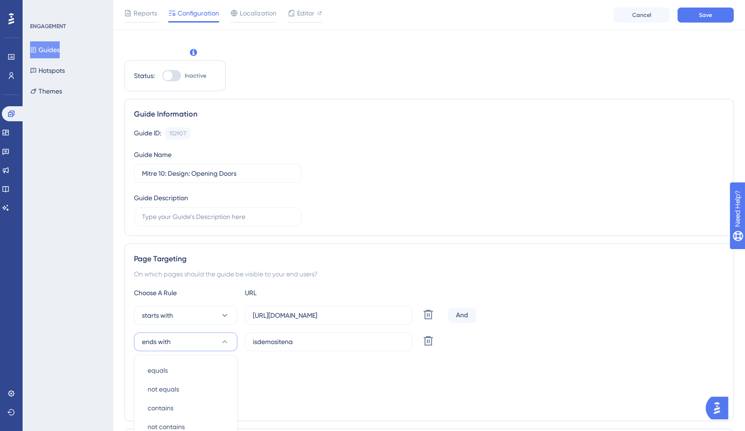
scroll to position [206, 0]
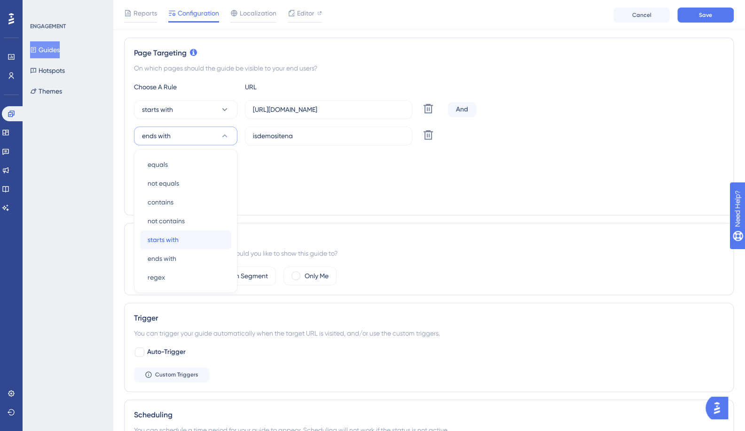
click at [176, 241] on span "starts with" at bounding box center [162, 239] width 31 height 11
click at [323, 105] on input "[URL][DOMAIN_NAME]" at bounding box center [328, 109] width 151 height 10
type input "[URL][DOMAIN_NAME]"
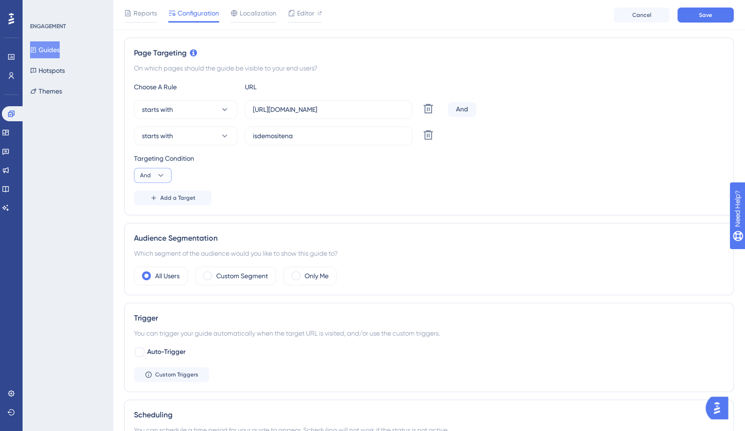
click at [158, 173] on icon at bounding box center [160, 175] width 9 height 9
click at [147, 222] on span "Or" at bounding box center [148, 220] width 8 height 11
click at [326, 140] on label "isdemositena" at bounding box center [328, 135] width 167 height 19
click at [326, 140] on input "isdemositena" at bounding box center [328, 136] width 151 height 10
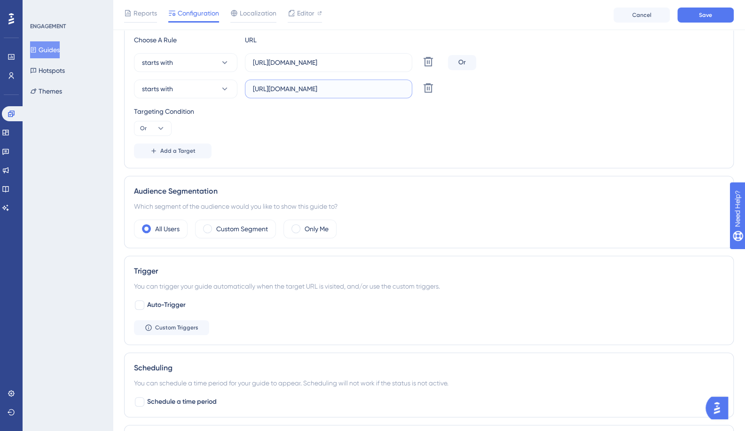
scroll to position [441, 0]
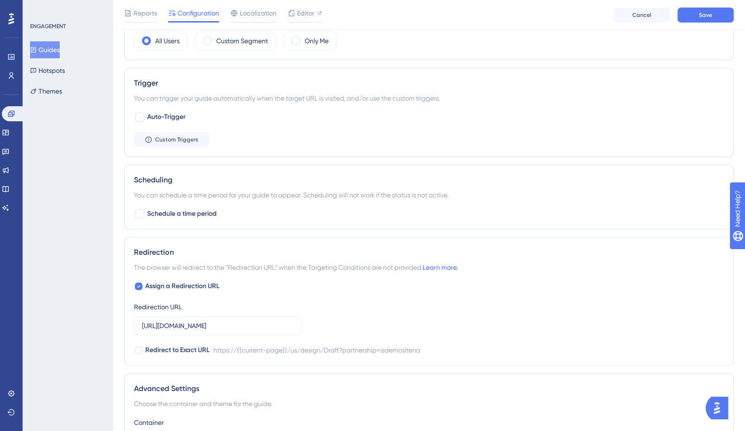
type input "[URL][DOMAIN_NAME]"
click at [210, 328] on label "[URL][DOMAIN_NAME]" at bounding box center [217, 325] width 167 height 19
click at [210, 328] on input "[URL][DOMAIN_NAME]" at bounding box center [217, 325] width 151 height 10
type input "[URL][DOMAIN_NAME]"
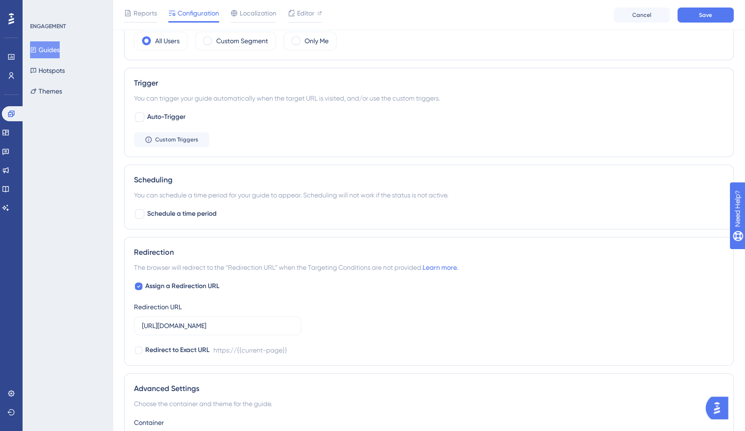
click at [708, 11] on span "Save" at bounding box center [704, 15] width 13 height 8
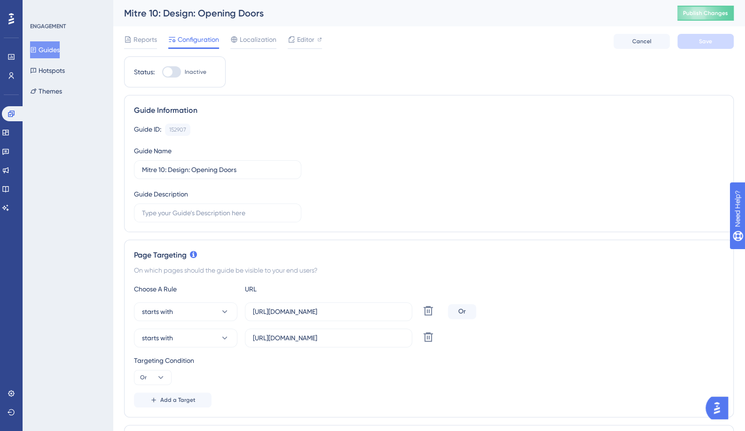
click at [53, 51] on button "Guides" at bounding box center [45, 49] width 30 height 17
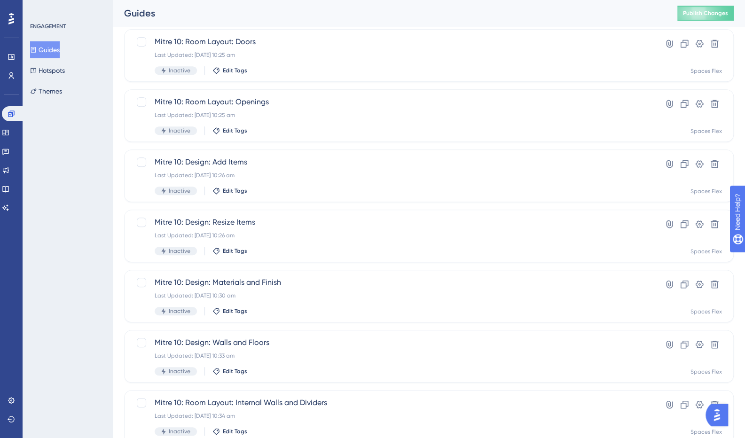
scroll to position [291, 0]
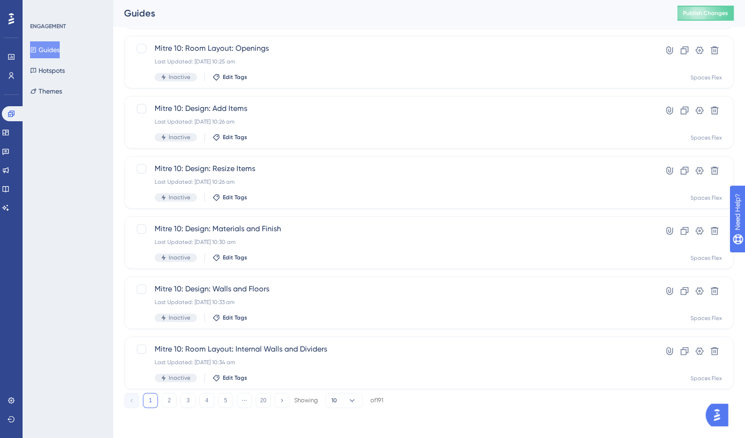
click at [166, 400] on button "2" at bounding box center [169, 400] width 15 height 15
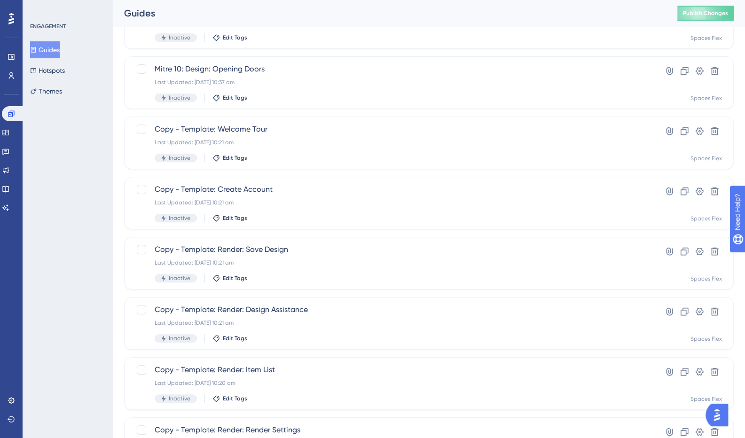
scroll to position [56, 0]
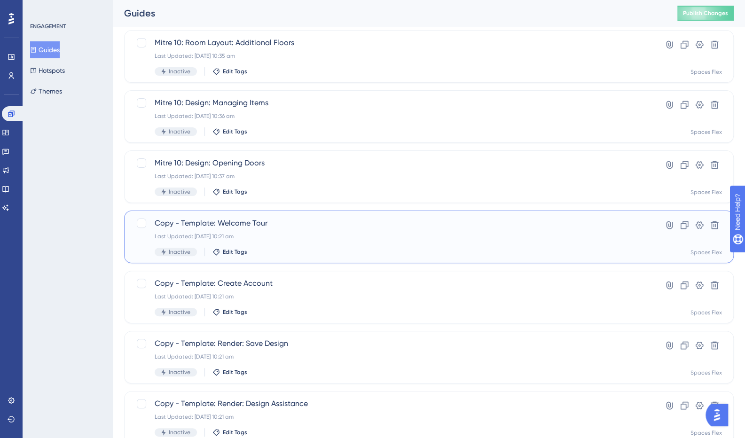
click at [257, 225] on span "Copy - Template: Welcome Tour" at bounding box center [391, 222] width 473 height 11
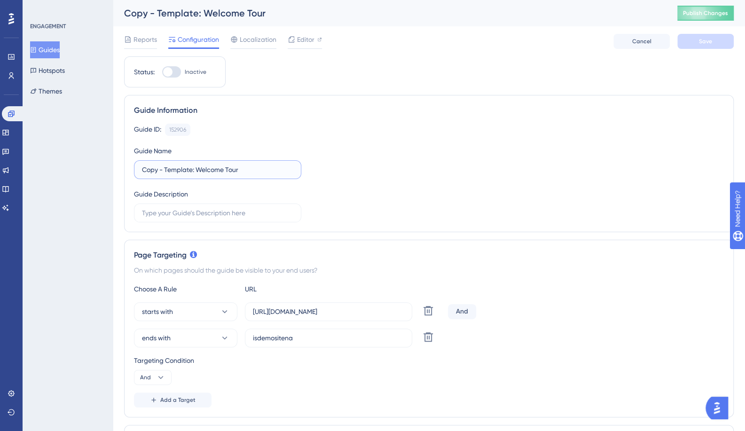
drag, startPoint x: 192, startPoint y: 170, endPoint x: 9, endPoint y: 176, distance: 182.8
type input "Mitre 10: Welcome Tour"
click at [327, 336] on input "isdemositena" at bounding box center [328, 338] width 151 height 10
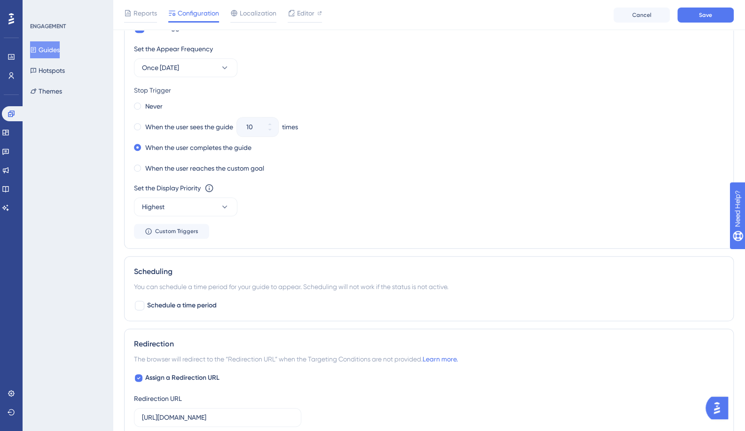
scroll to position [658, 0]
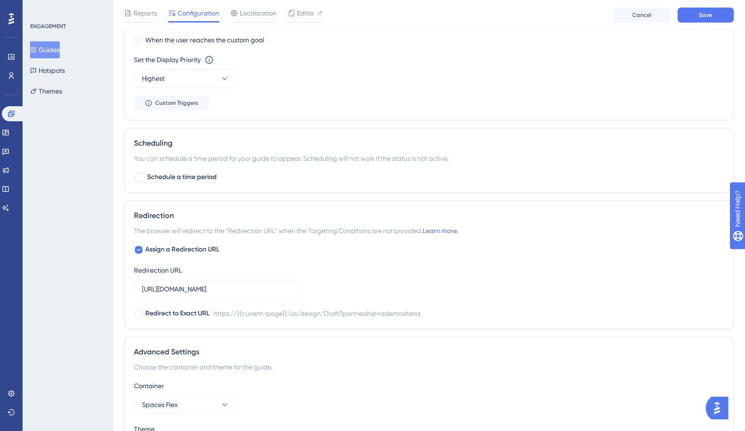
type input "[URL][DOMAIN_NAME]"
click at [231, 285] on input "[URL][DOMAIN_NAME]" at bounding box center [217, 289] width 151 height 10
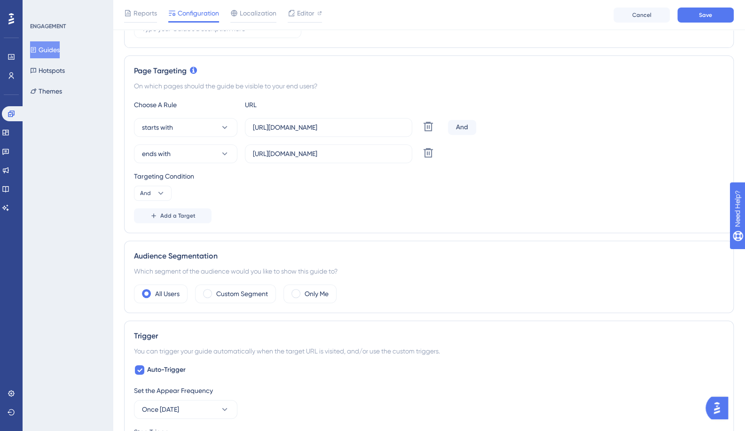
type input "[URL][DOMAIN_NAME]"
click at [180, 156] on button "ends with" at bounding box center [185, 153] width 103 height 19
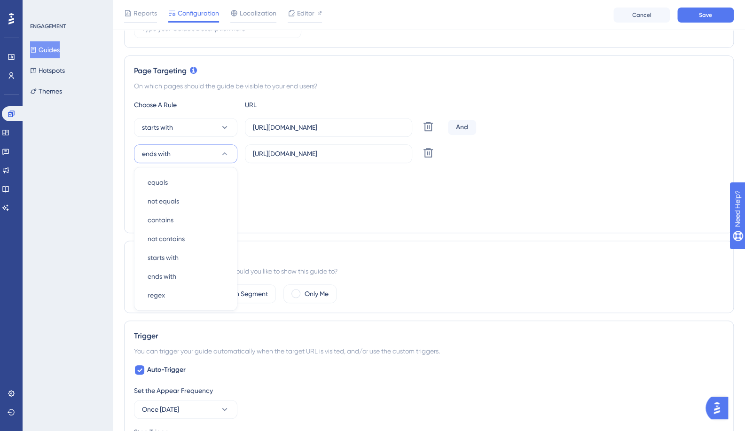
scroll to position [209, 0]
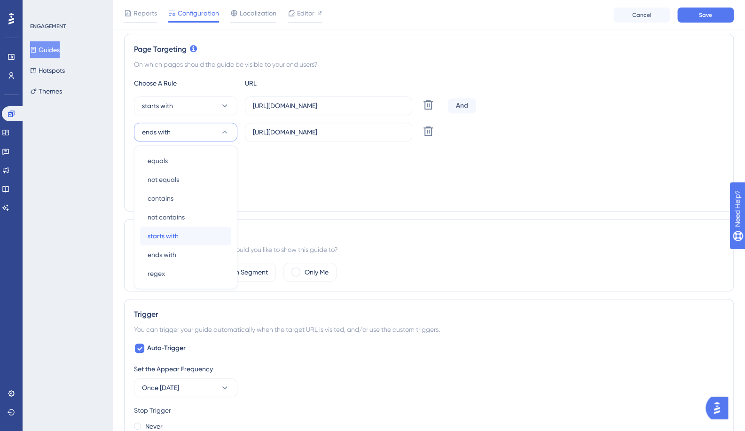
click at [174, 227] on div "starts with starts with" at bounding box center [185, 235] width 76 height 19
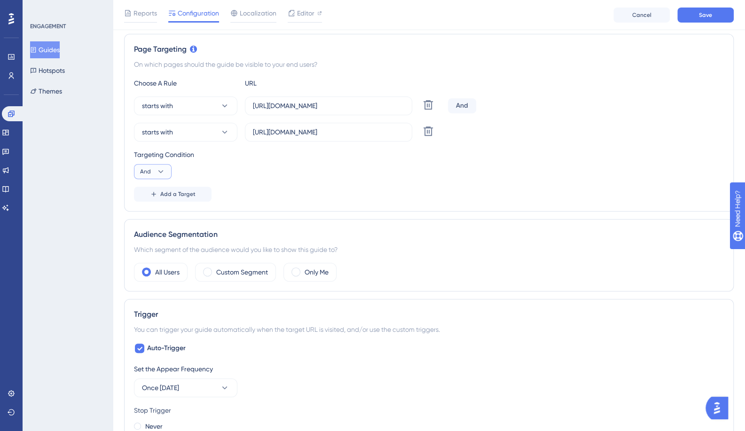
click at [154, 169] on button "And" at bounding box center [153, 171] width 38 height 15
click at [152, 213] on div "Or Or" at bounding box center [153, 217] width 18 height 19
click at [323, 101] on input "[URL][DOMAIN_NAME]" at bounding box center [328, 106] width 151 height 10
type input "[URL][DOMAIN_NAME]"
click at [707, 17] on span "Save" at bounding box center [704, 15] width 13 height 8
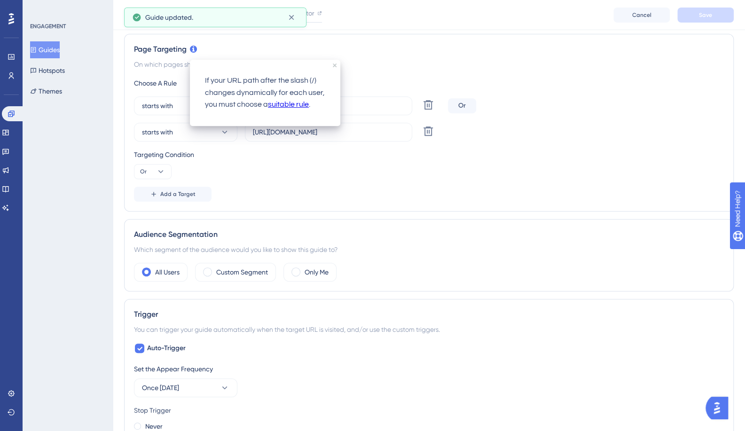
scroll to position [0, 0]
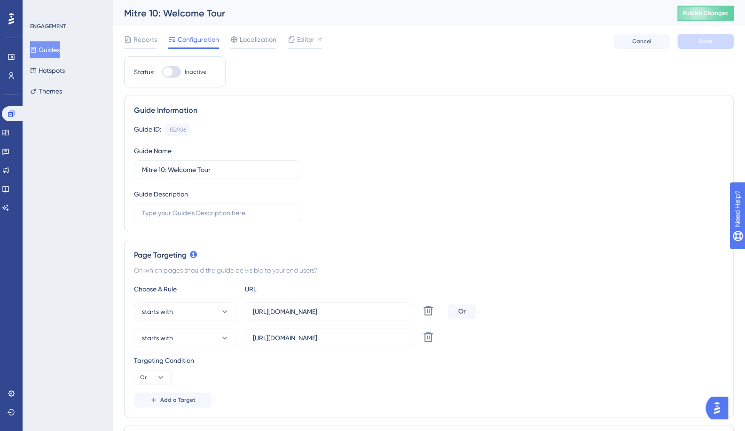
click at [60, 47] on button "Guides" at bounding box center [45, 49] width 30 height 17
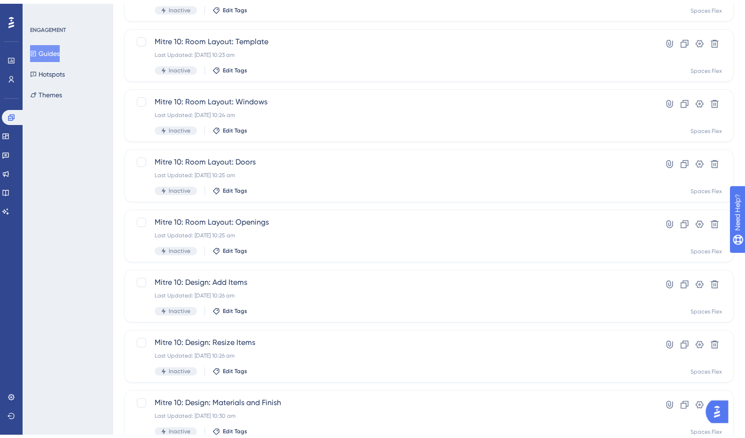
scroll to position [291, 0]
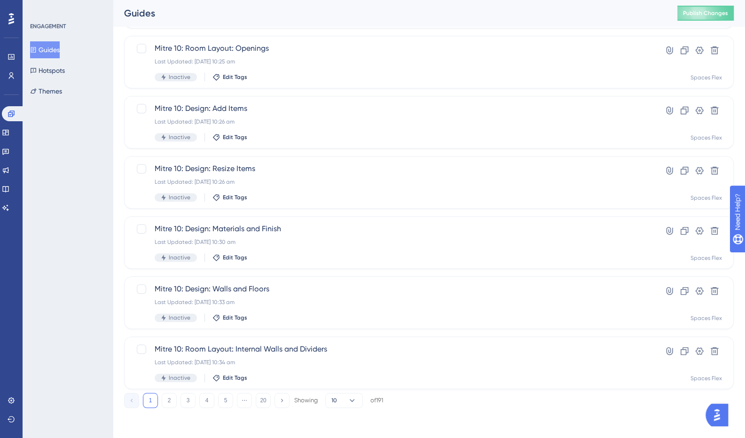
click at [165, 402] on button "2" at bounding box center [169, 400] width 15 height 15
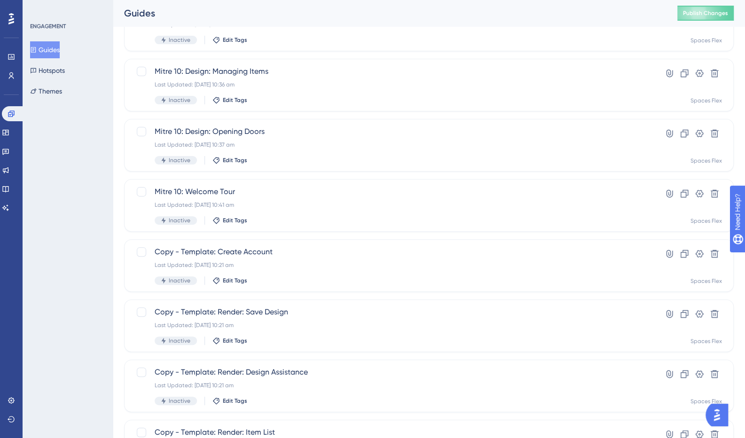
scroll to position [56, 0]
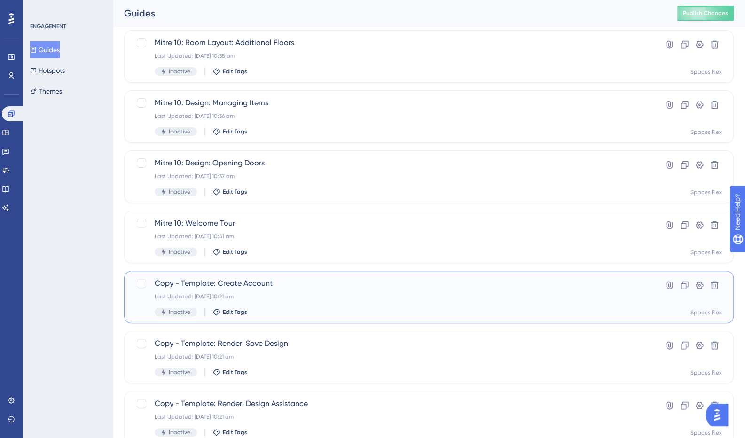
click at [255, 283] on span "Copy - Template: Create Account" at bounding box center [391, 283] width 473 height 11
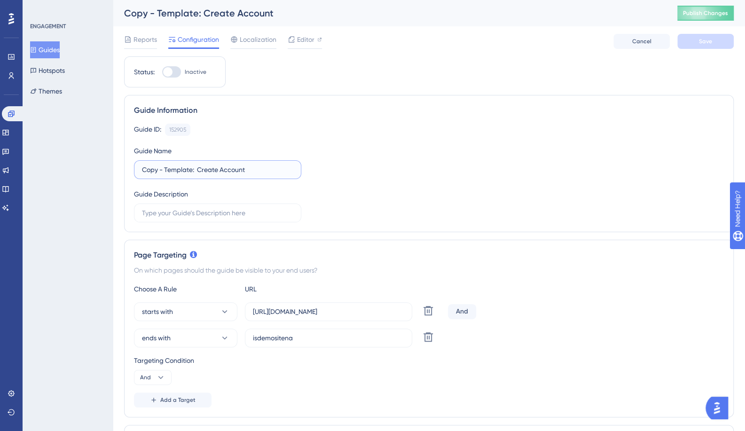
drag, startPoint x: 191, startPoint y: 171, endPoint x: 97, endPoint y: 173, distance: 93.5
type input "Mitre 10: Create Account"
click at [316, 318] on label "[URL][DOMAIN_NAME]" at bounding box center [328, 311] width 167 height 19
click at [316, 317] on input "[URL][DOMAIN_NAME]" at bounding box center [328, 311] width 151 height 10
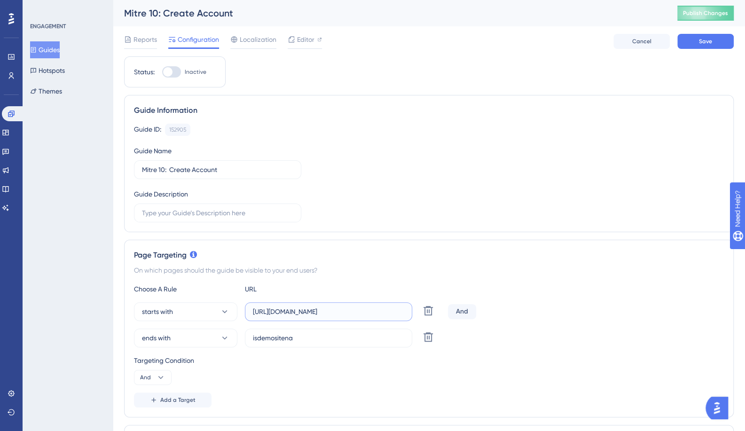
type input "[URL][DOMAIN_NAME]"
click at [199, 334] on button "ends with" at bounding box center [185, 337] width 103 height 19
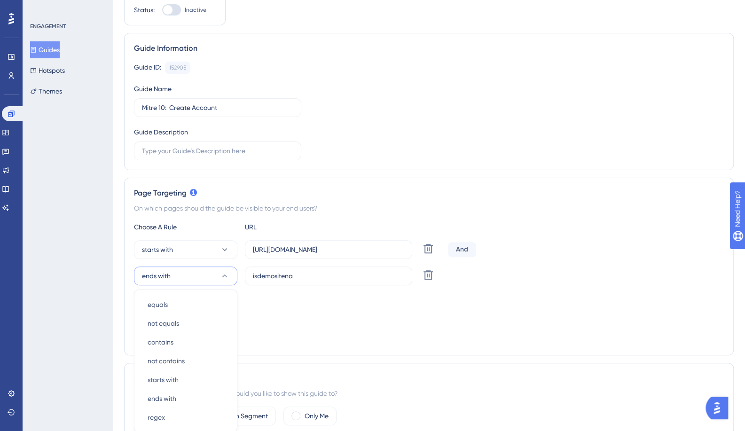
scroll to position [210, 0]
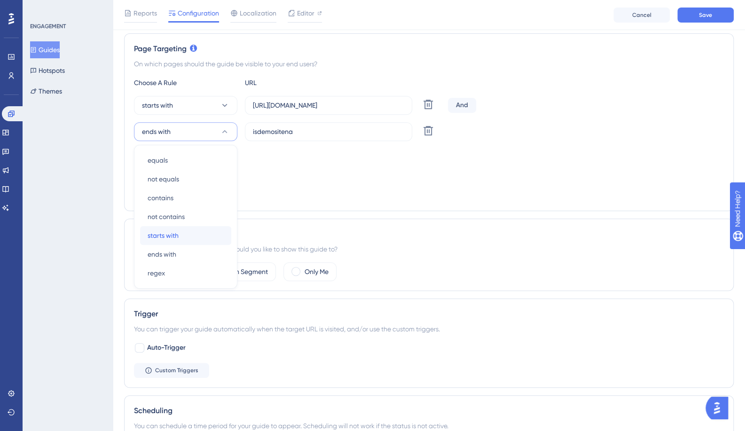
click at [179, 235] on div "starts with starts with" at bounding box center [185, 235] width 76 height 19
click at [156, 170] on icon at bounding box center [160, 170] width 9 height 9
click at [156, 214] on div "Or Or" at bounding box center [153, 216] width 18 height 19
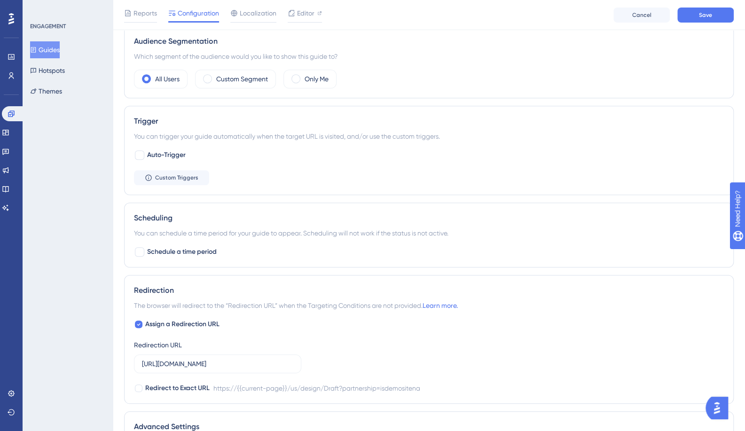
scroll to position [445, 0]
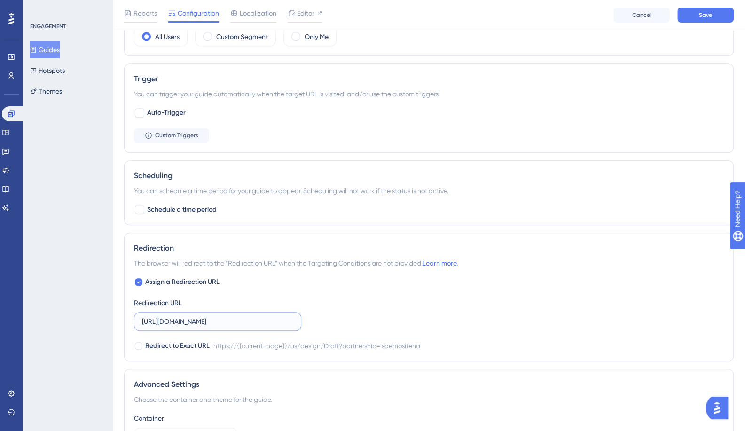
click at [240, 323] on input "[URL][DOMAIN_NAME]" at bounding box center [217, 321] width 151 height 10
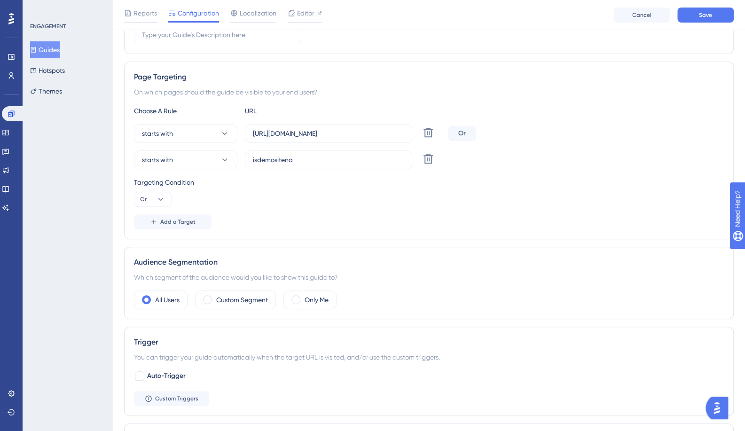
scroll to position [163, 0]
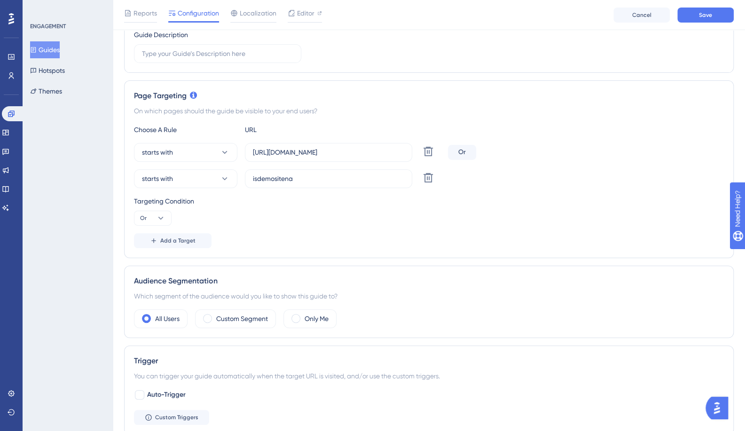
type input "[URL][DOMAIN_NAME]"
drag, startPoint x: 330, startPoint y: 178, endPoint x: 142, endPoint y: 179, distance: 187.4
click at [148, 179] on div "starts with isdemositena Delete" at bounding box center [289, 178] width 310 height 19
type input "[URL][DOMAIN_NAME]"
click at [711, 11] on button "Save" at bounding box center [705, 15] width 56 height 15
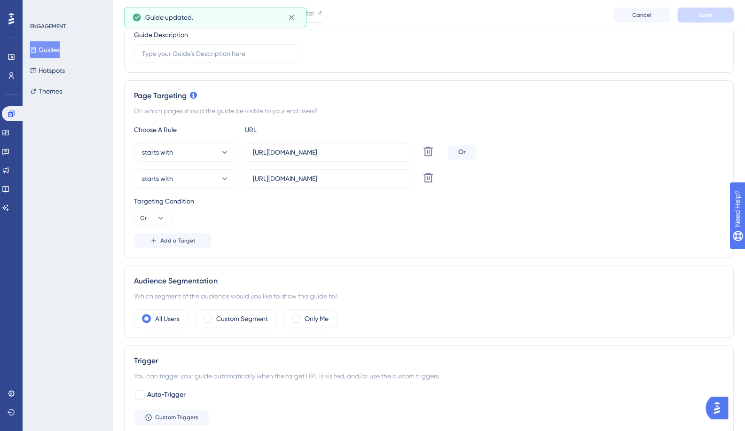
scroll to position [0, 0]
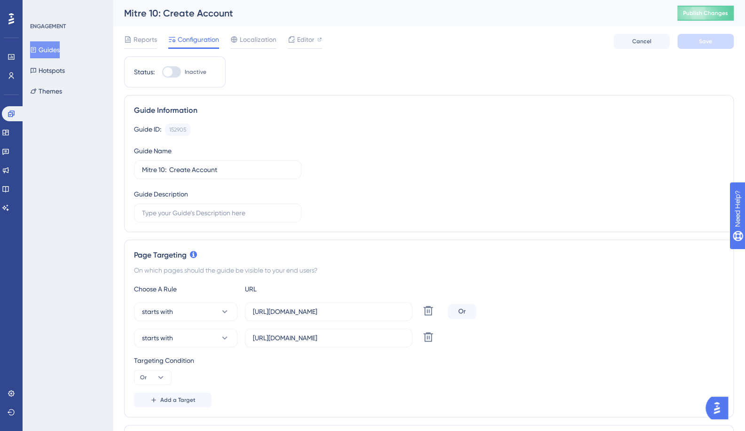
click at [243, 175] on label "Mitre 10: Create Account" at bounding box center [217, 169] width 167 height 19
click at [243, 175] on input "Mitre 10: Create Account" at bounding box center [217, 169] width 151 height 10
type input "Mitre 10: Create Account"
click at [60, 50] on button "Guides" at bounding box center [45, 49] width 30 height 17
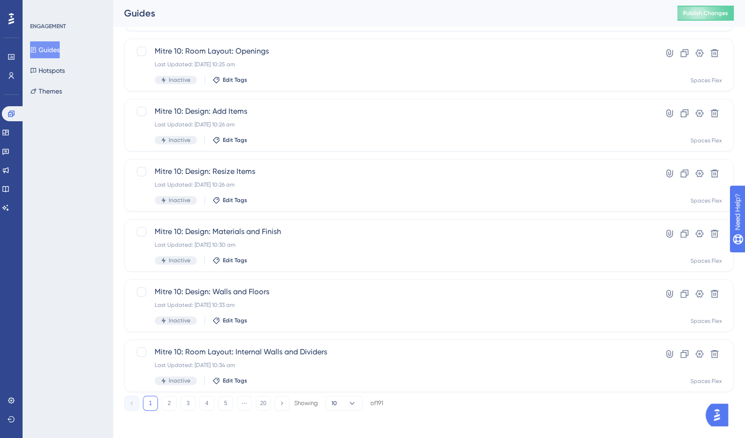
scroll to position [291, 0]
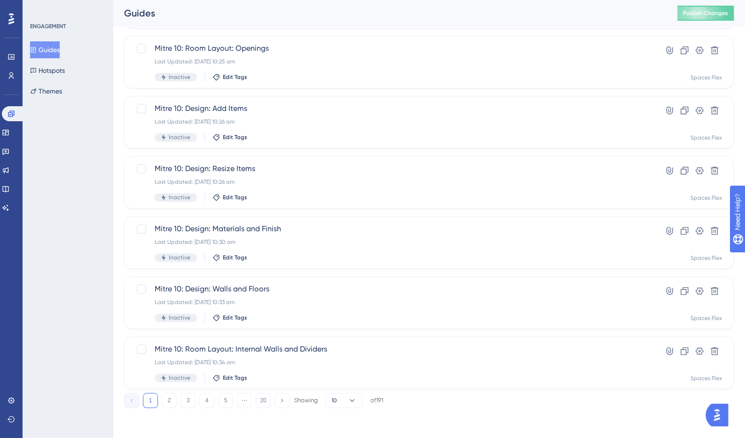
click at [167, 404] on button "2" at bounding box center [169, 400] width 15 height 15
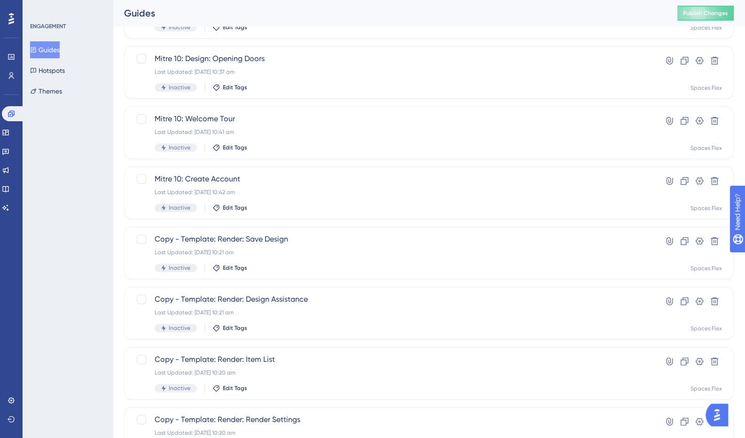
scroll to position [150, 0]
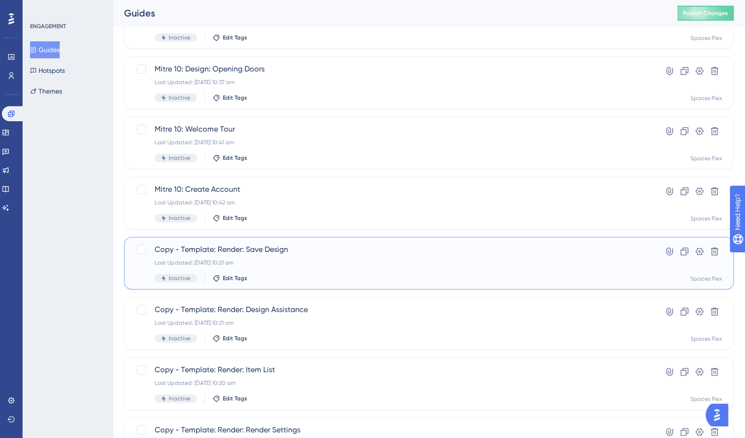
click at [256, 251] on span "Copy - Template: Render: Save Design" at bounding box center [391, 249] width 473 height 11
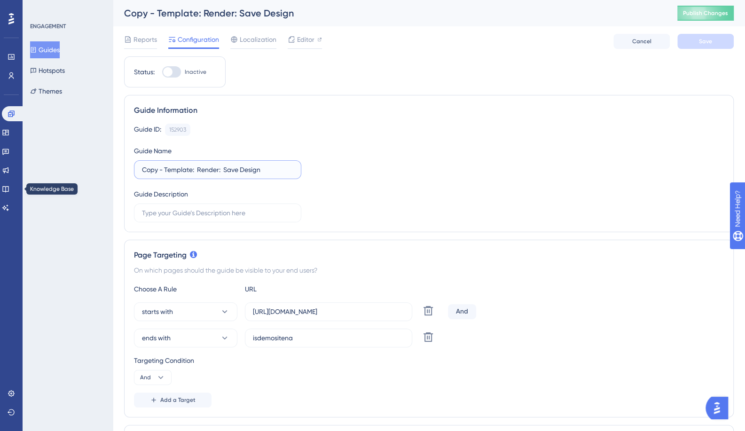
drag, startPoint x: 191, startPoint y: 170, endPoint x: 3, endPoint y: 186, distance: 188.7
type input "Mitre 10: Render: Save Design"
click at [308, 304] on label "[URL][DOMAIN_NAME]" at bounding box center [328, 311] width 167 height 19
click at [308, 306] on input "[URL][DOMAIN_NAME]" at bounding box center [328, 311] width 151 height 10
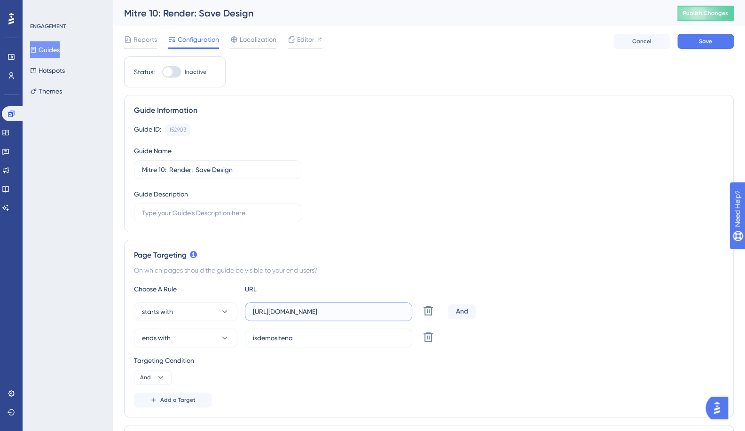
type input "[URL][DOMAIN_NAME]"
click at [204, 331] on button "ends with" at bounding box center [185, 337] width 103 height 19
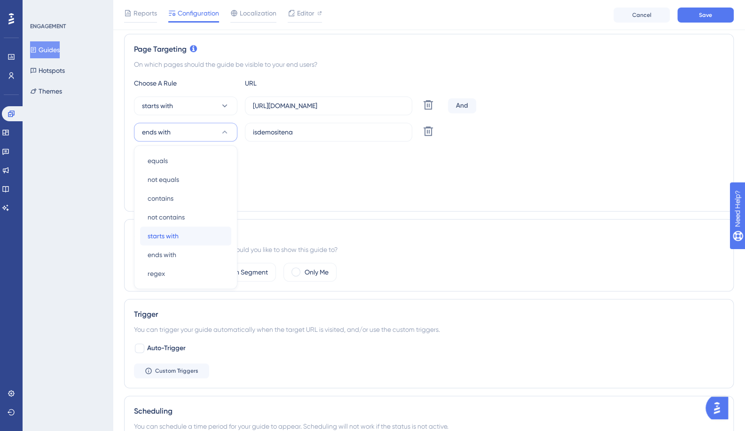
click at [163, 238] on span "starts with" at bounding box center [162, 235] width 31 height 11
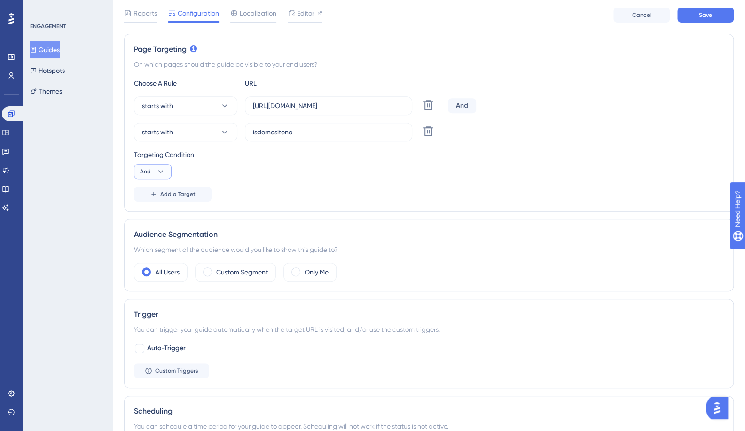
click at [158, 173] on icon at bounding box center [160, 171] width 9 height 9
click at [154, 218] on div "Or Or" at bounding box center [153, 217] width 18 height 19
click at [275, 139] on label "isdemositena" at bounding box center [328, 132] width 167 height 19
click at [275, 137] on input "isdemositena" at bounding box center [328, 132] width 151 height 10
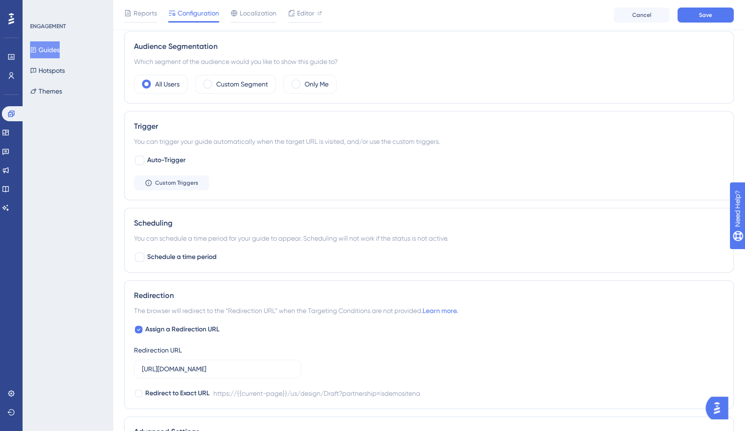
type input "[URL][DOMAIN_NAME]"
click at [183, 364] on input "[URL][DOMAIN_NAME]" at bounding box center [217, 369] width 151 height 10
type input "[URL][DOMAIN_NAME]"
click at [706, 16] on span "Save" at bounding box center [704, 15] width 13 height 8
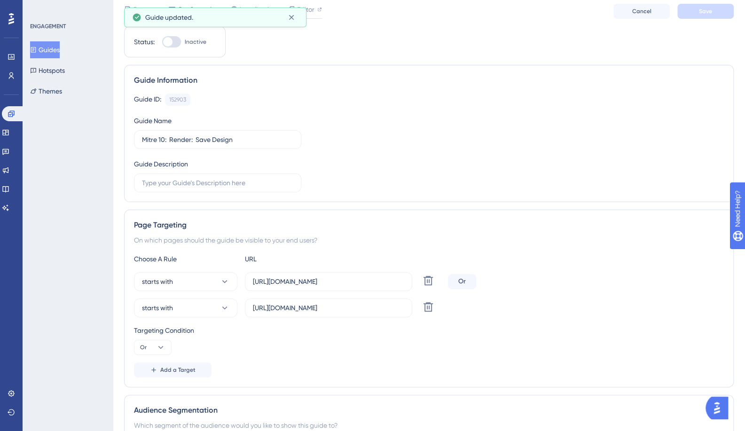
scroll to position [0, 0]
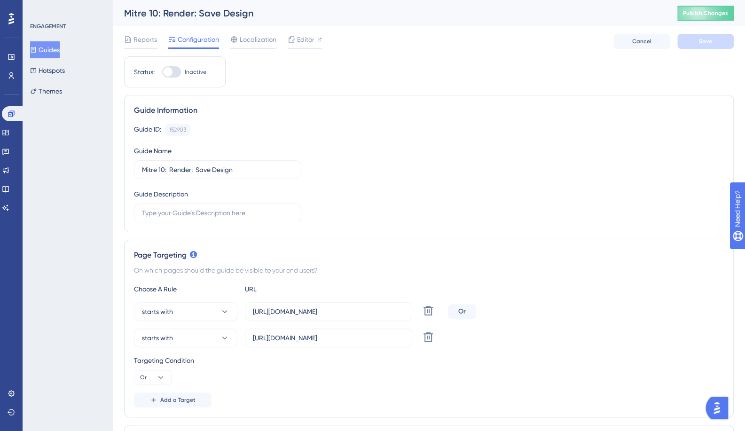
drag, startPoint x: 59, startPoint y: 51, endPoint x: 64, endPoint y: 56, distance: 7.3
click at [59, 51] on button "Guides" at bounding box center [45, 49] width 30 height 17
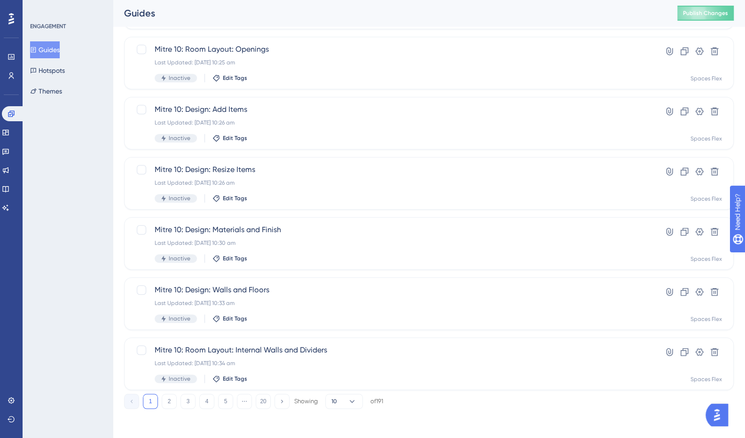
scroll to position [291, 0]
click at [165, 397] on button "2" at bounding box center [169, 400] width 15 height 15
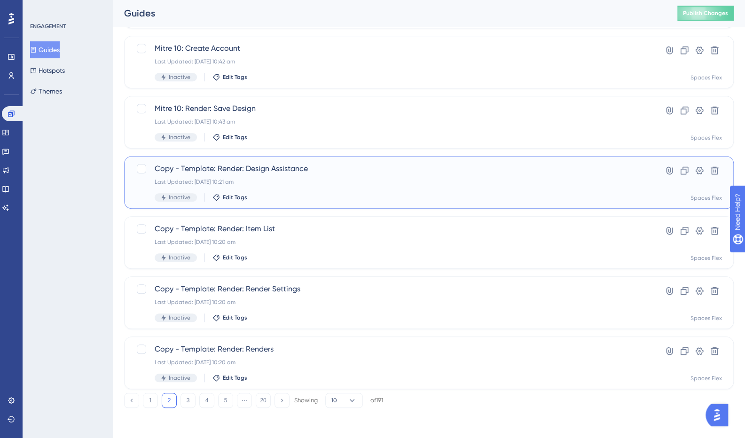
click at [285, 168] on span "Copy - Template: Render: Design Assistance" at bounding box center [391, 168] width 473 height 11
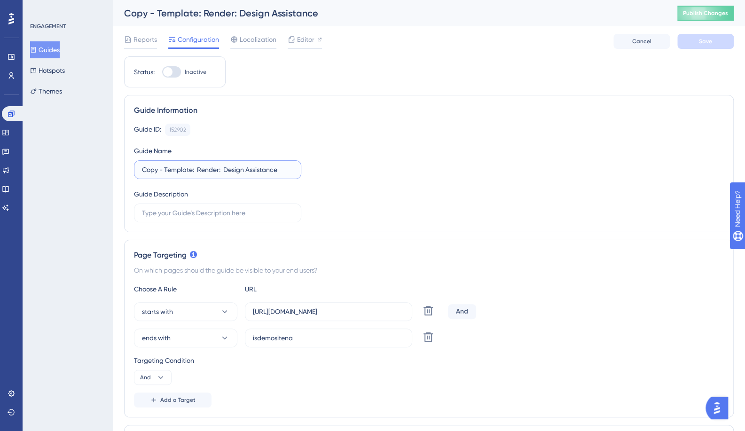
drag, startPoint x: 191, startPoint y: 169, endPoint x: 76, endPoint y: 171, distance: 114.6
type input "Mitre 10: Render: Design Assistance"
click at [287, 315] on input "[URL][DOMAIN_NAME]" at bounding box center [328, 311] width 151 height 10
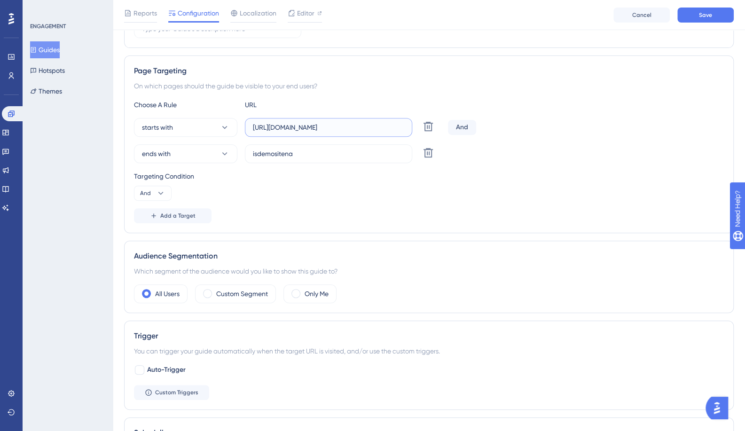
scroll to position [376, 0]
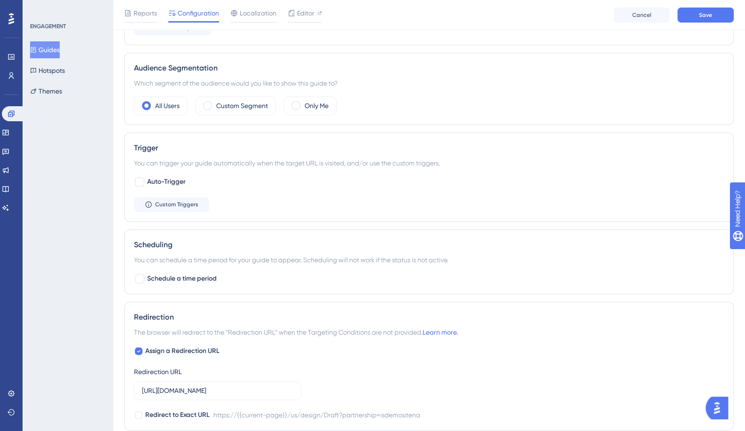
type input "[URL][DOMAIN_NAME]"
click at [186, 386] on input "[URL][DOMAIN_NAME]" at bounding box center [217, 390] width 151 height 10
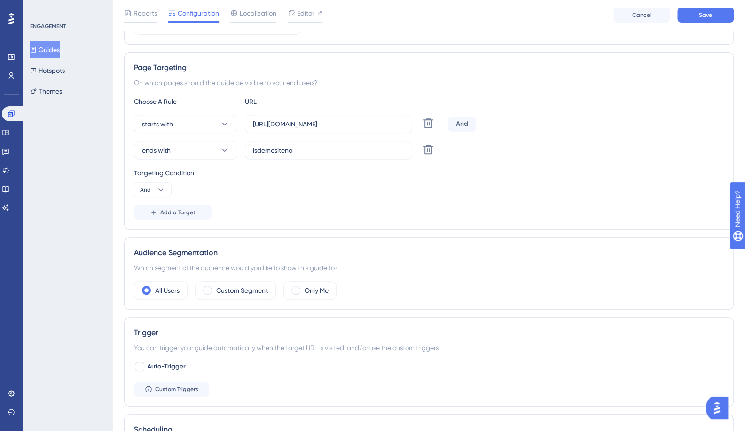
scroll to position [141, 0]
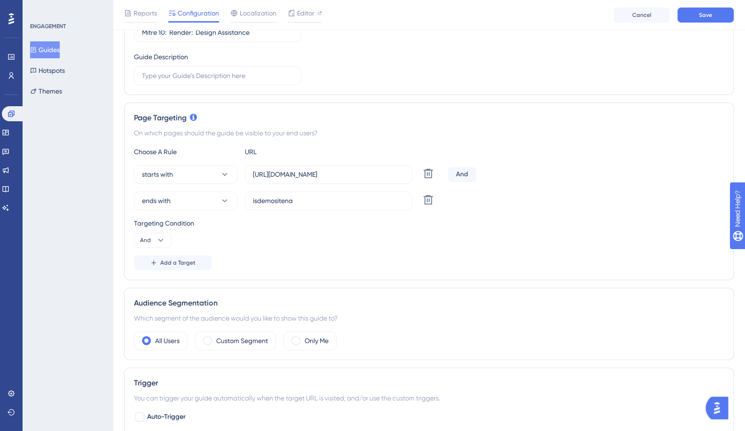
type input "[URL][DOMAIN_NAME]"
click at [289, 202] on input "isdemositena" at bounding box center [328, 200] width 151 height 10
type input "[URL][DOMAIN_NAME]"
click at [151, 238] on button "And" at bounding box center [153, 240] width 38 height 15
click at [152, 282] on div "Or Or" at bounding box center [153, 285] width 18 height 19
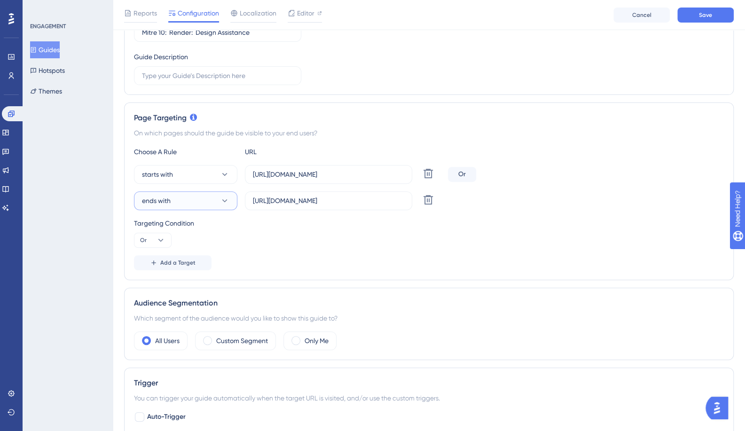
click at [171, 201] on button "ends with" at bounding box center [185, 200] width 103 height 19
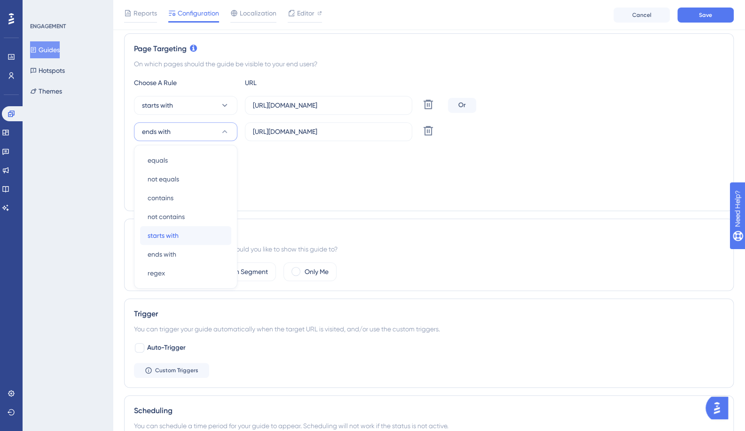
click at [174, 234] on span "starts with" at bounding box center [162, 235] width 31 height 11
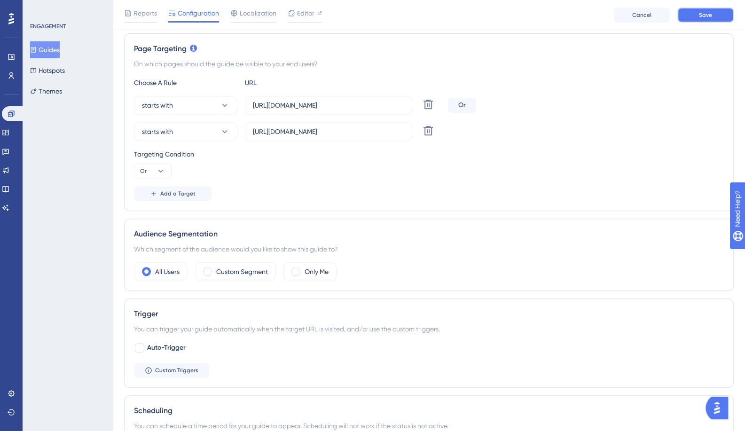
click at [681, 8] on button "Save" at bounding box center [705, 15] width 56 height 15
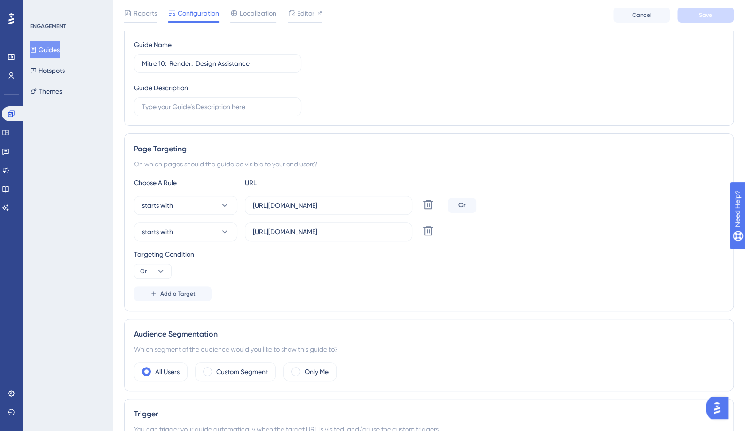
scroll to position [0, 0]
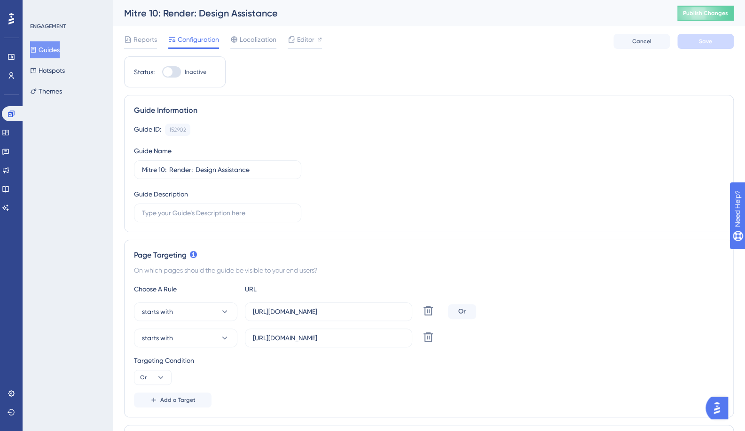
click at [51, 49] on button "Guides" at bounding box center [45, 49] width 30 height 17
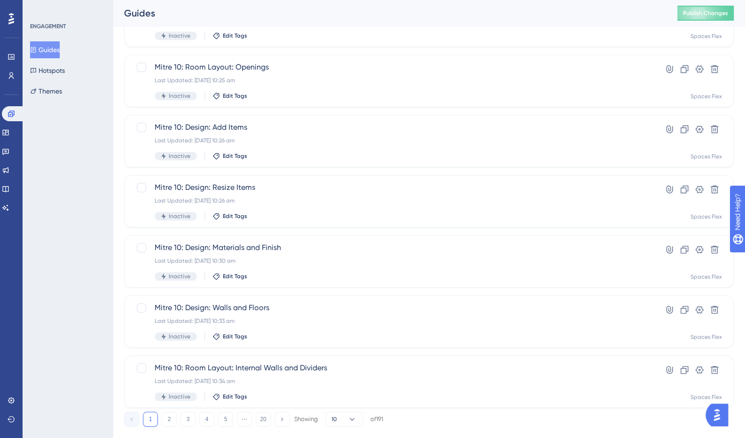
scroll to position [291, 0]
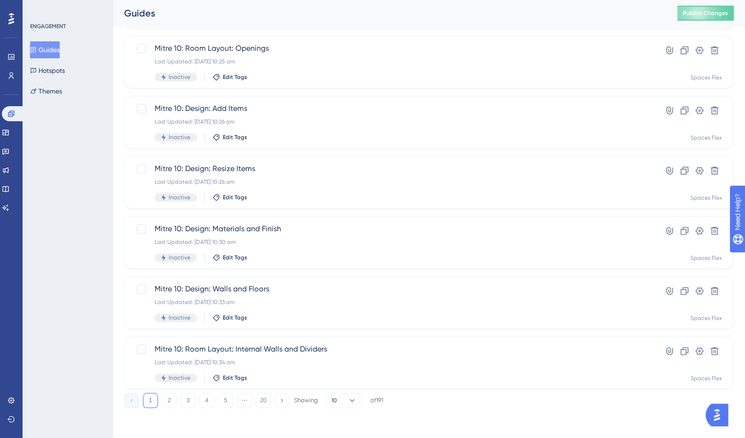
click at [170, 402] on button "2" at bounding box center [169, 400] width 15 height 15
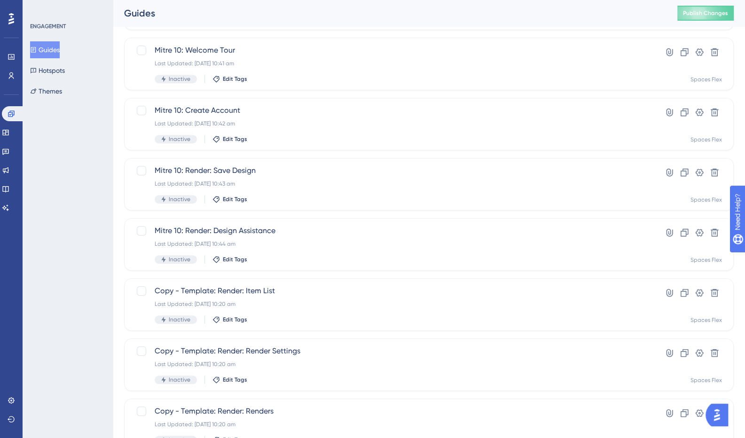
scroll to position [244, 0]
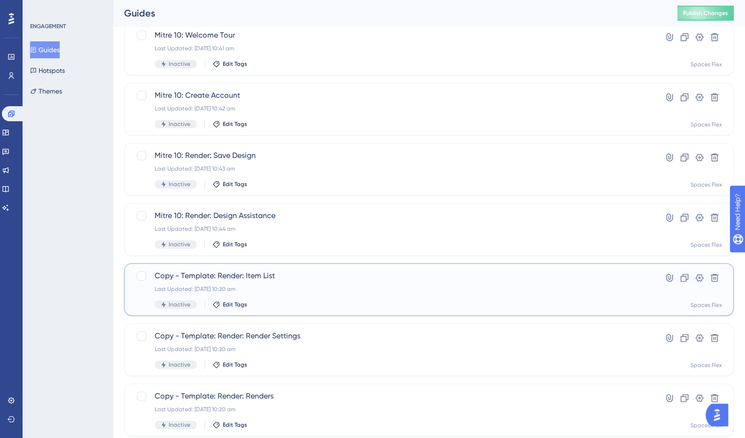
click at [244, 277] on span "Copy - Template: Render: Item List" at bounding box center [391, 275] width 473 height 11
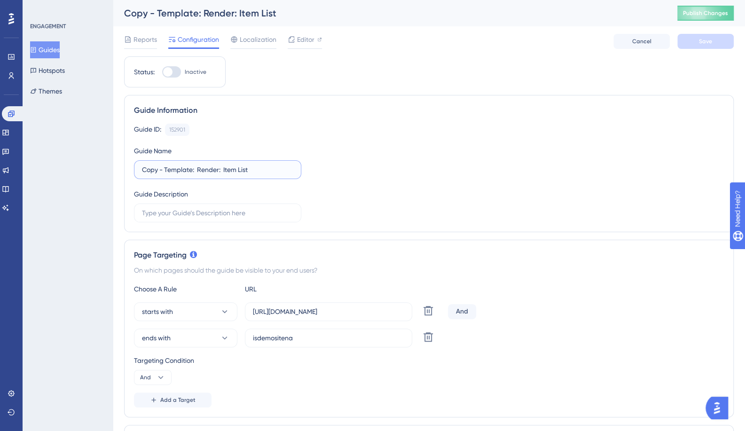
drag, startPoint x: 191, startPoint y: 169, endPoint x: 109, endPoint y: 165, distance: 82.3
type input "Mitre 10: Render: Item List"
click at [188, 341] on button "ends with" at bounding box center [185, 337] width 103 height 19
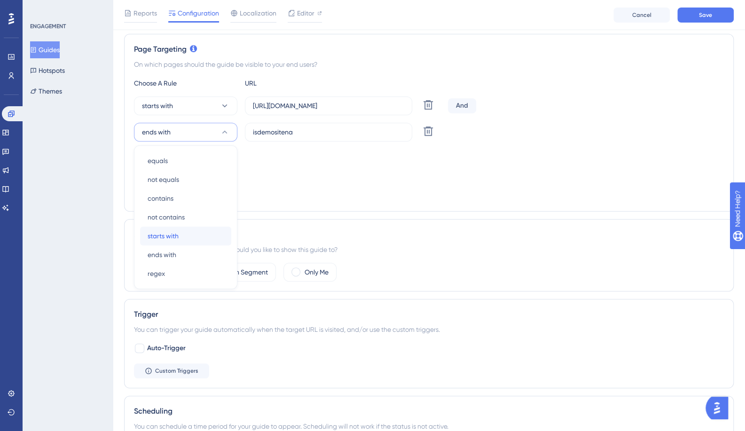
click at [163, 235] on span "starts with" at bounding box center [162, 235] width 31 height 11
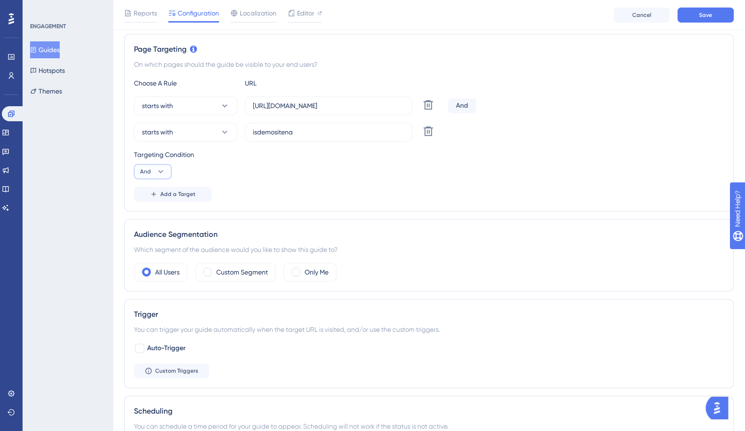
click at [153, 167] on button "And" at bounding box center [153, 171] width 38 height 15
click at [154, 212] on div "Or Or" at bounding box center [153, 217] width 18 height 19
click at [304, 107] on input "[URL][DOMAIN_NAME]" at bounding box center [328, 106] width 151 height 10
type input "[URL][DOMAIN_NAME]"
click at [281, 134] on input "isdemositena" at bounding box center [328, 132] width 151 height 10
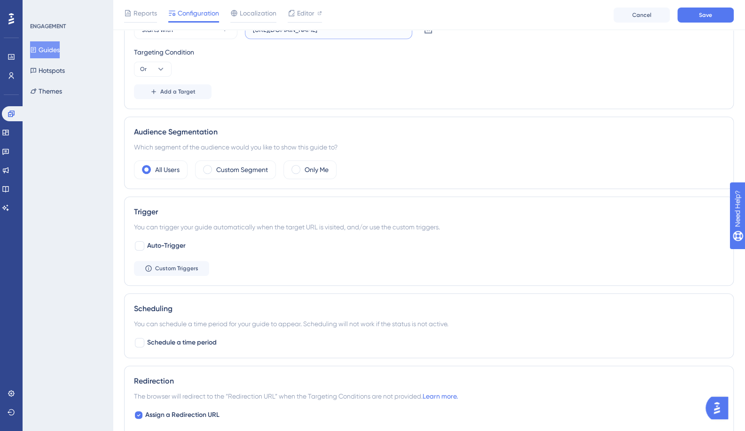
scroll to position [350, 0]
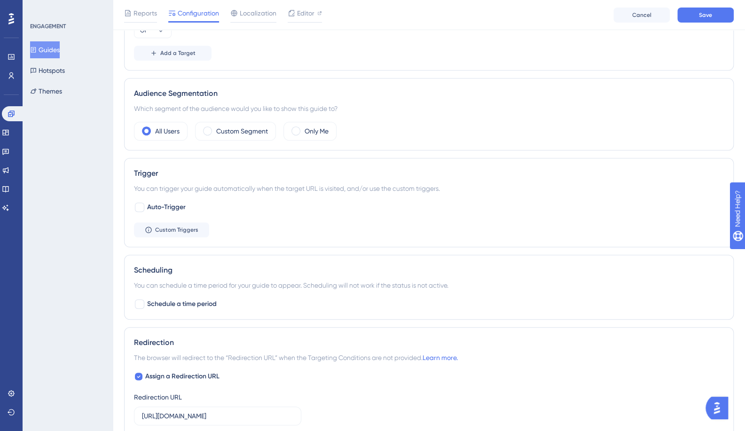
type input "[URL][DOMAIN_NAME]"
click at [201, 412] on input "[URL][DOMAIN_NAME]" at bounding box center [217, 416] width 151 height 10
type input "[URL][DOMAIN_NAME]"
click at [693, 16] on button "Save" at bounding box center [705, 15] width 56 height 15
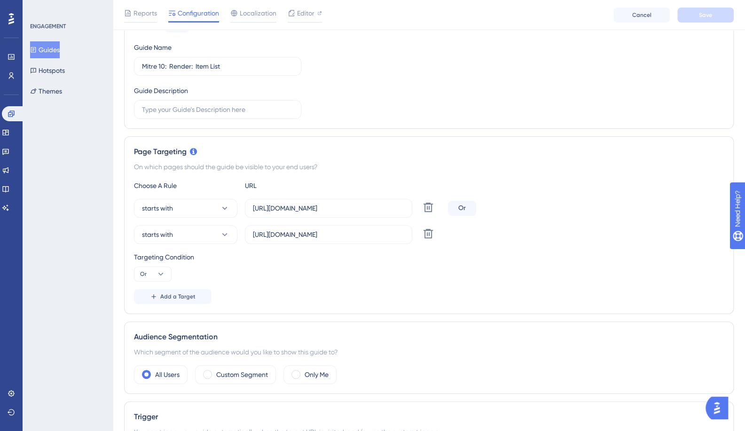
scroll to position [0, 0]
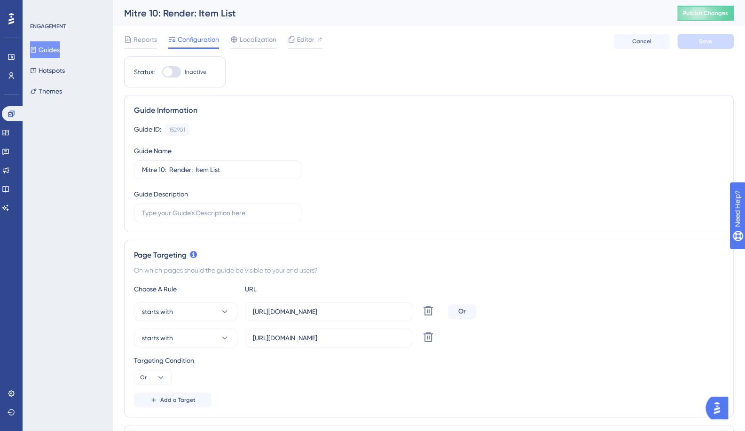
click at [48, 53] on button "Guides" at bounding box center [45, 49] width 30 height 17
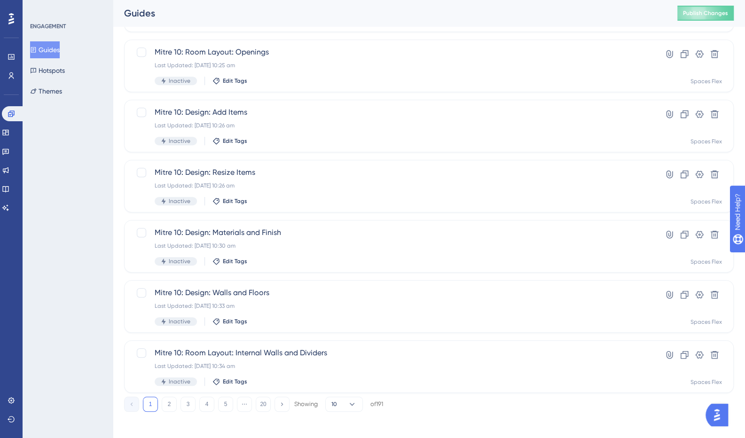
scroll to position [291, 0]
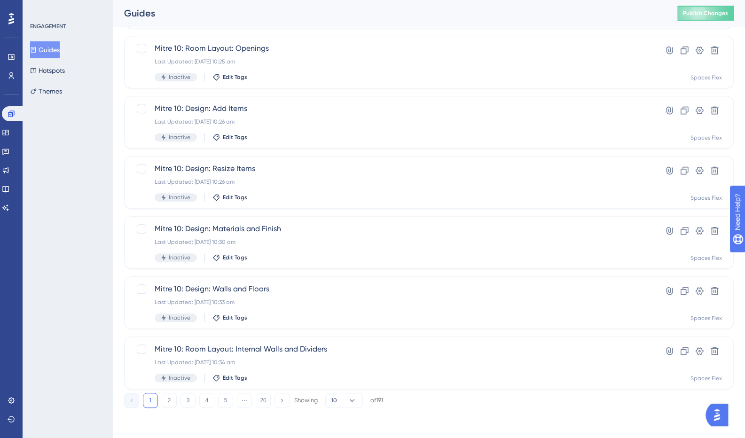
click at [171, 400] on button "2" at bounding box center [169, 400] width 15 height 15
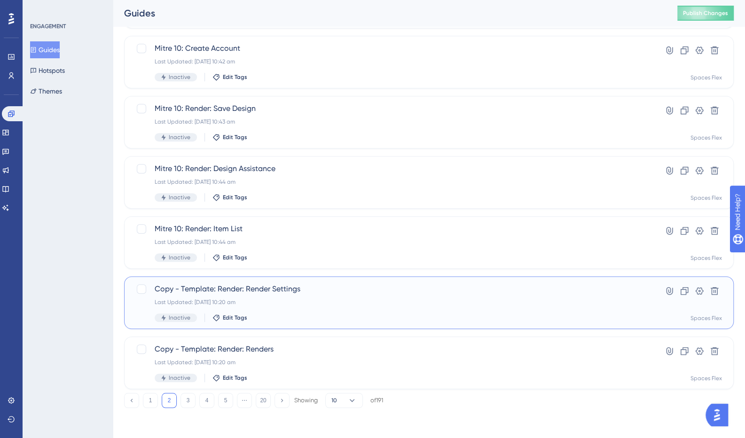
click at [268, 287] on span "Copy - Template: Render: Render Settings" at bounding box center [391, 288] width 473 height 11
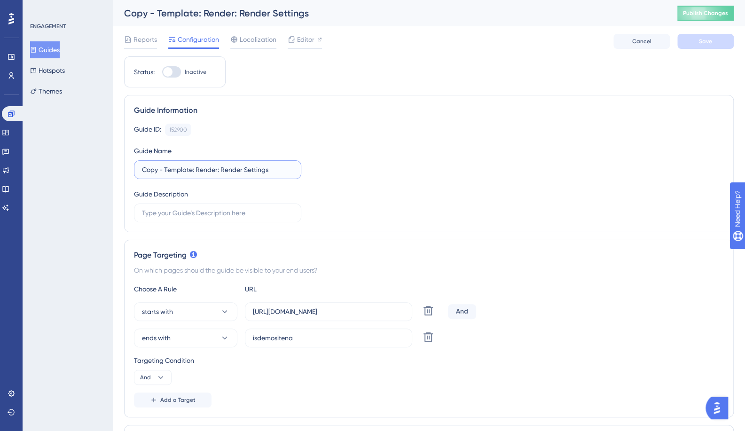
drag, startPoint x: 193, startPoint y: 170, endPoint x: 32, endPoint y: 171, distance: 161.1
type input "Mitre 10: Render: Render Settings"
click at [310, 317] on label "[URL][DOMAIN_NAME]" at bounding box center [328, 311] width 167 height 19
click at [310, 317] on input "[URL][DOMAIN_NAME]" at bounding box center [328, 311] width 151 height 10
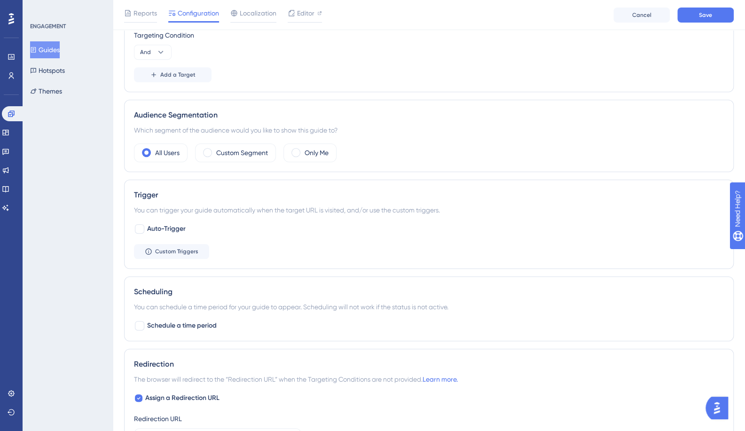
scroll to position [548, 0]
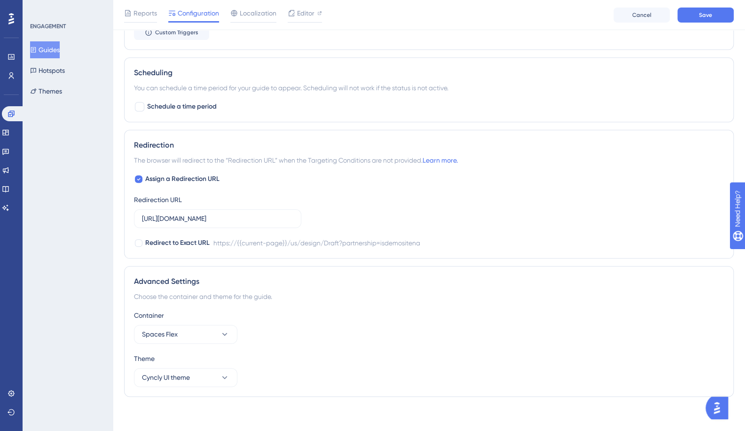
type input "[URL][DOMAIN_NAME]"
click at [239, 219] on input "[URL][DOMAIN_NAME]" at bounding box center [217, 218] width 151 height 10
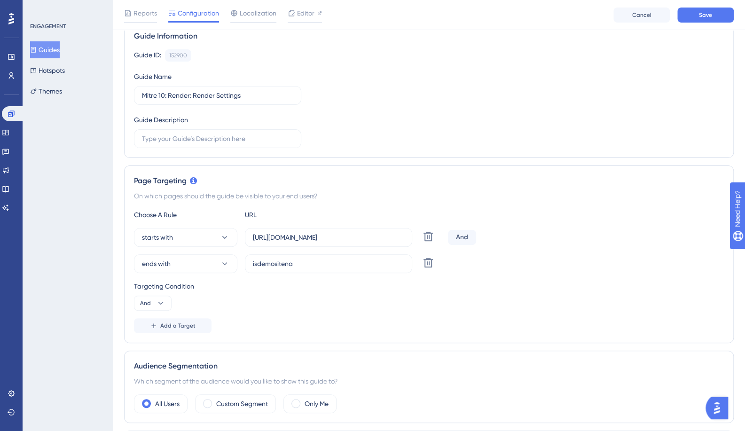
type input "[URL][DOMAIN_NAME]"
click at [171, 260] on button "ends with" at bounding box center [185, 263] width 103 height 19
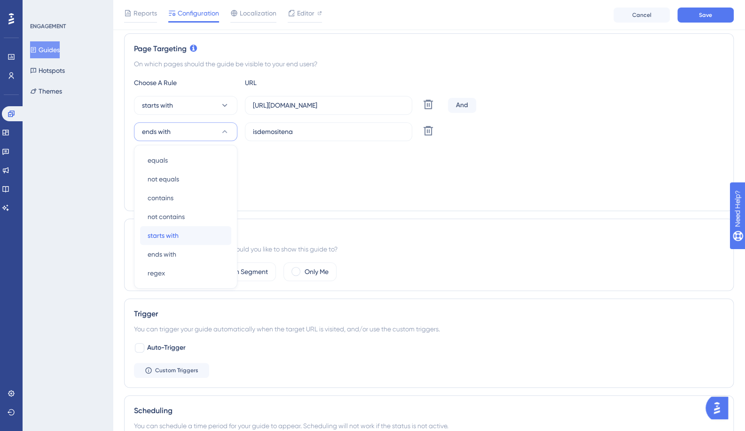
click at [179, 240] on div "starts with starts with" at bounding box center [185, 235] width 76 height 19
click at [158, 174] on button "And" at bounding box center [153, 170] width 38 height 15
click at [151, 218] on div "Or Or" at bounding box center [153, 216] width 18 height 19
click at [270, 130] on input "isdemositena" at bounding box center [328, 131] width 151 height 10
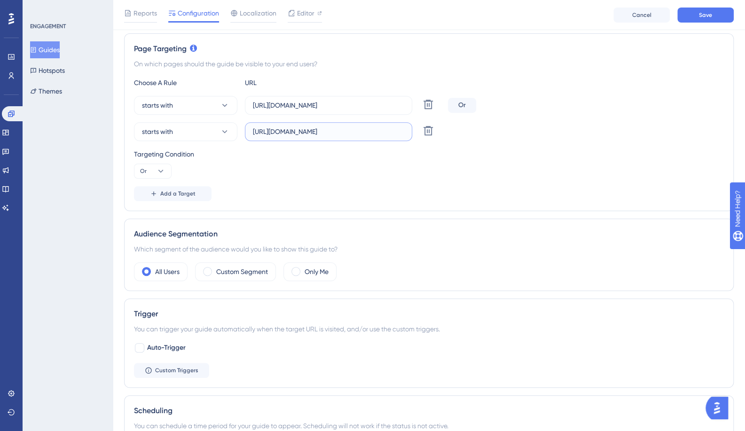
type input "[URL][DOMAIN_NAME]"
click at [706, 19] on button "Save" at bounding box center [705, 15] width 56 height 15
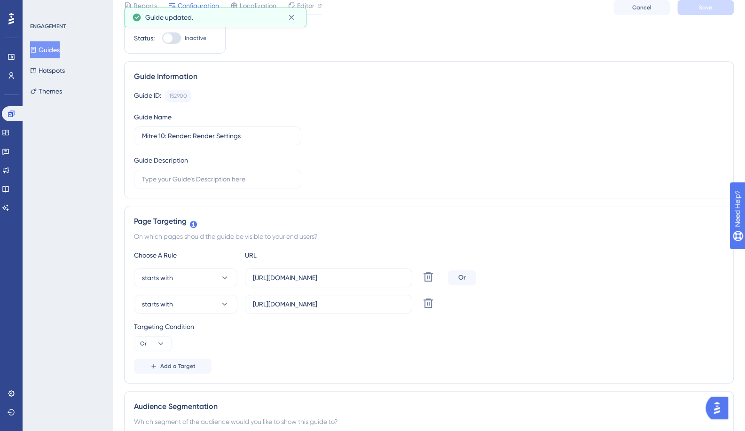
scroll to position [0, 0]
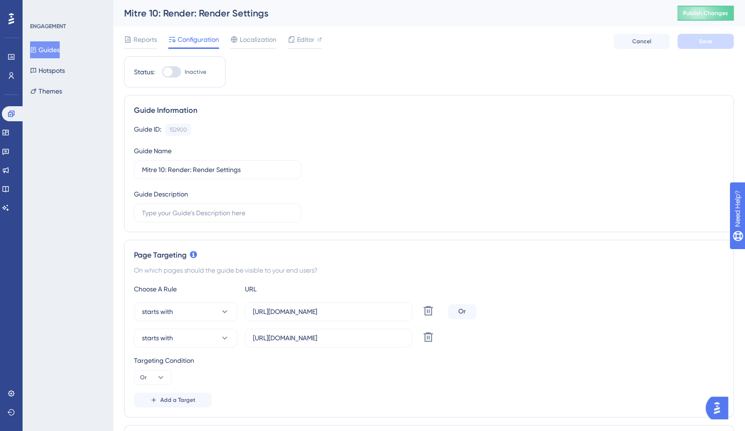
drag, startPoint x: 48, startPoint y: 51, endPoint x: 69, endPoint y: 98, distance: 51.1
click at [49, 51] on button "Guides" at bounding box center [45, 49] width 30 height 17
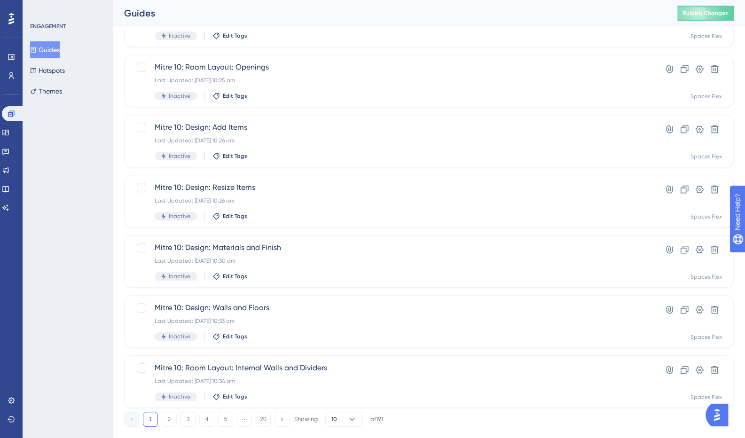
scroll to position [291, 0]
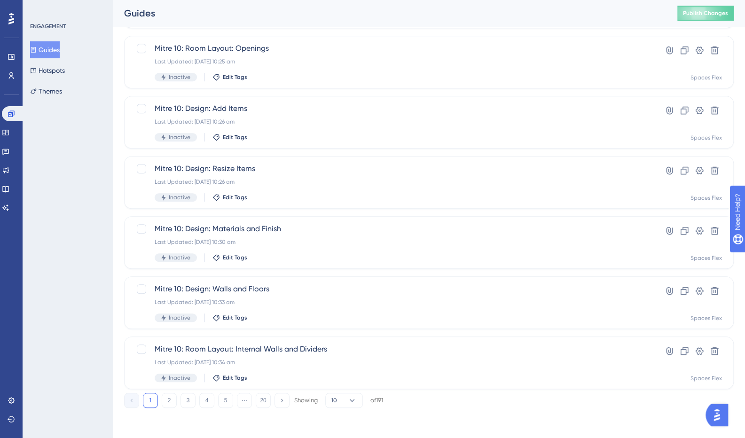
click at [173, 401] on button "2" at bounding box center [169, 400] width 15 height 15
click at [248, 351] on span "Copy - Template: Render: Renders" at bounding box center [391, 348] width 473 height 11
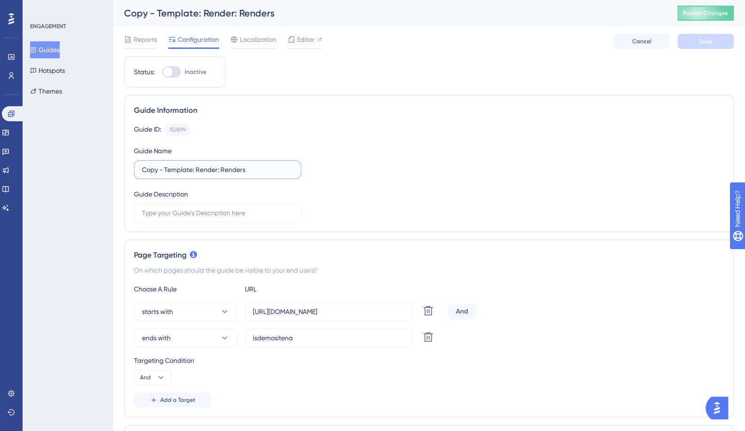
drag, startPoint x: 190, startPoint y: 169, endPoint x: 83, endPoint y: 166, distance: 107.6
type input "Mitre 10: Render: Renders"
click at [187, 336] on button "ends with" at bounding box center [185, 337] width 103 height 19
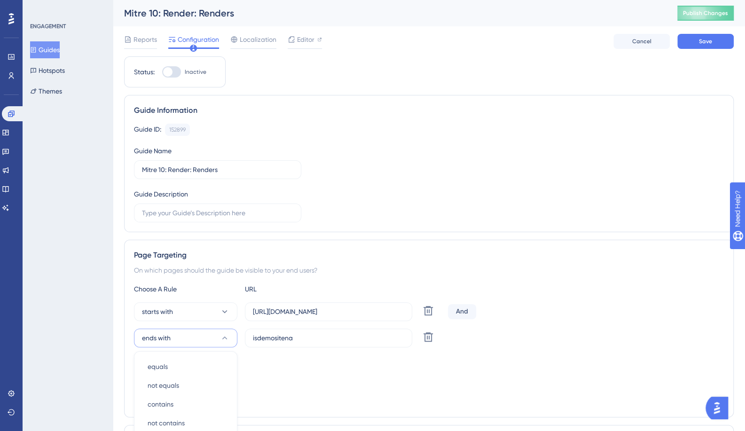
scroll to position [206, 0]
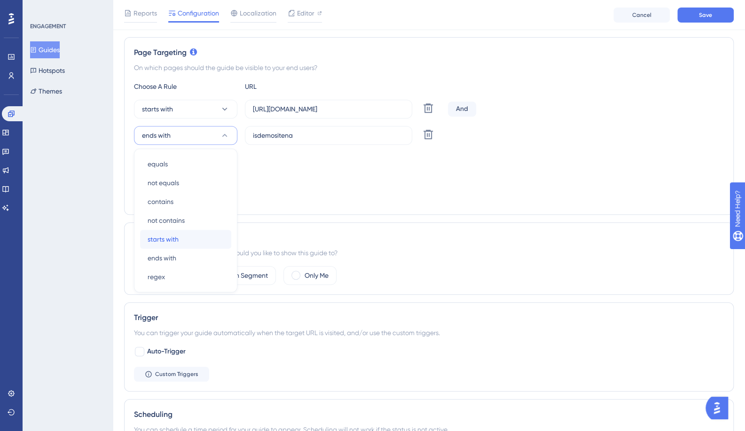
click at [168, 238] on span "starts with" at bounding box center [162, 238] width 31 height 11
click at [319, 106] on input "[URL][DOMAIN_NAME]" at bounding box center [328, 109] width 151 height 10
type input "[URL][DOMAIN_NAME]"
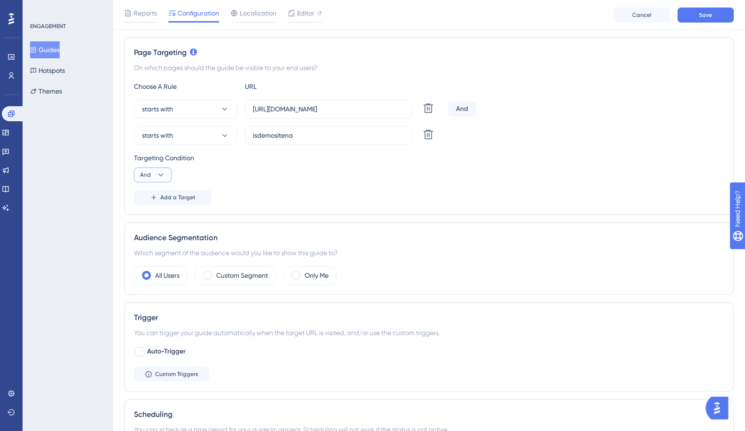
click at [164, 174] on icon at bounding box center [160, 174] width 9 height 9
click at [153, 217] on div "Or Or" at bounding box center [153, 220] width 18 height 19
click at [314, 142] on label "isdemositena" at bounding box center [328, 135] width 167 height 19
click at [314, 140] on input "isdemositena" at bounding box center [328, 135] width 151 height 10
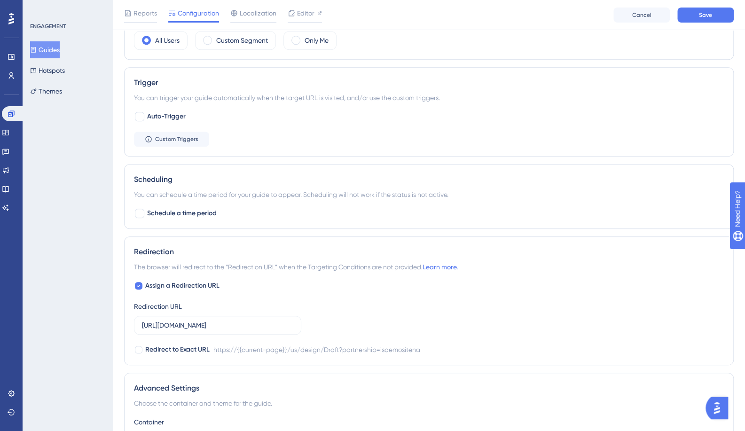
type input "[URL][DOMAIN_NAME]"
click at [220, 320] on input "[URL][DOMAIN_NAME]" at bounding box center [217, 325] width 151 height 10
type input "[URL][DOMAIN_NAME]"
click at [698, 15] on span "Save" at bounding box center [704, 15] width 13 height 8
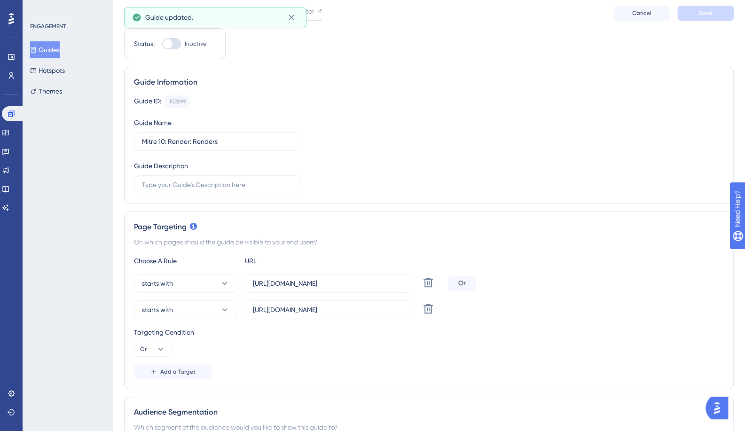
scroll to position [0, 0]
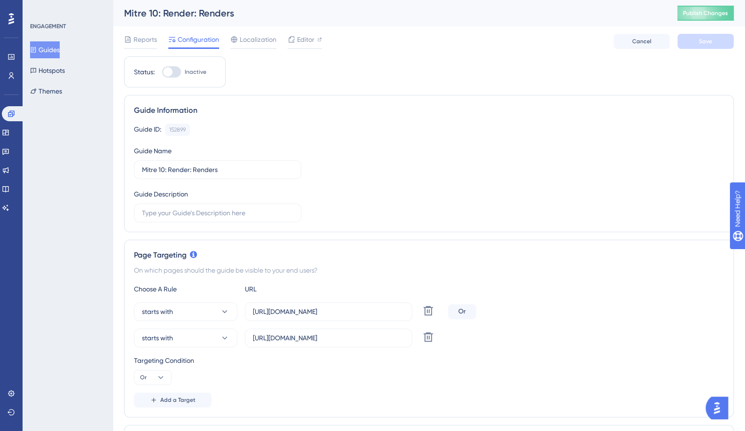
click at [143, 42] on span "Reports" at bounding box center [144, 39] width 23 height 11
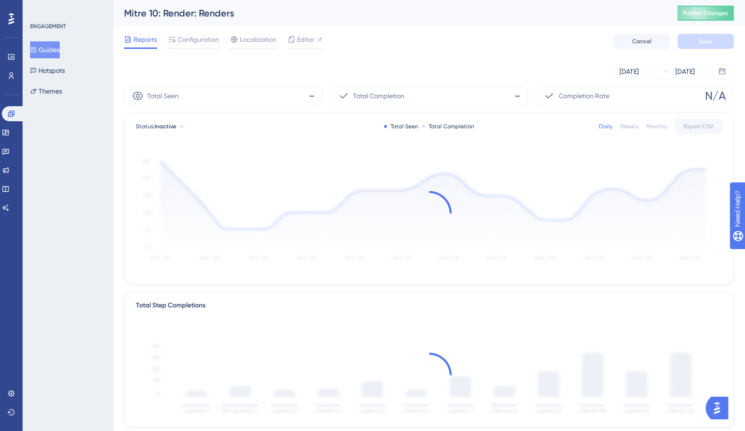
click at [191, 39] on span "Configuration" at bounding box center [198, 39] width 41 height 11
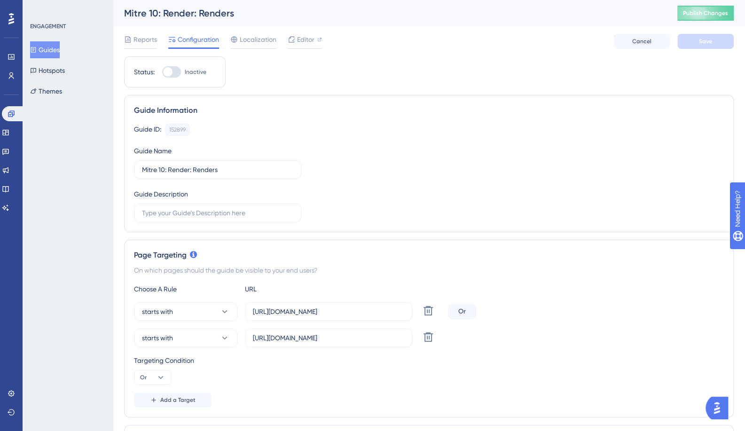
click at [59, 48] on button "Guides" at bounding box center [45, 49] width 30 height 17
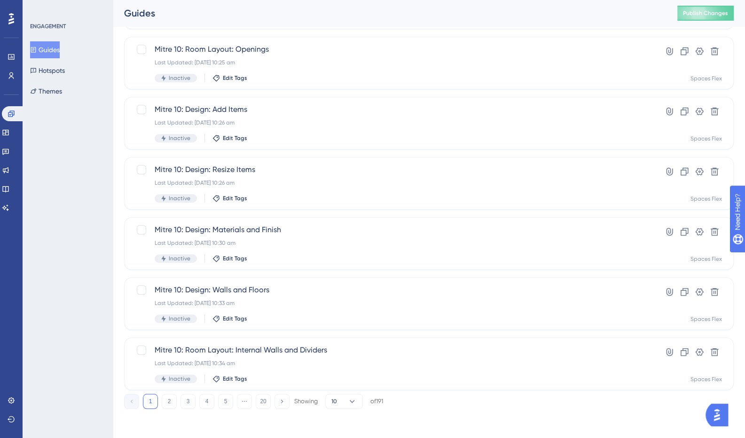
scroll to position [291, 0]
click at [169, 400] on button "2" at bounding box center [169, 400] width 15 height 15
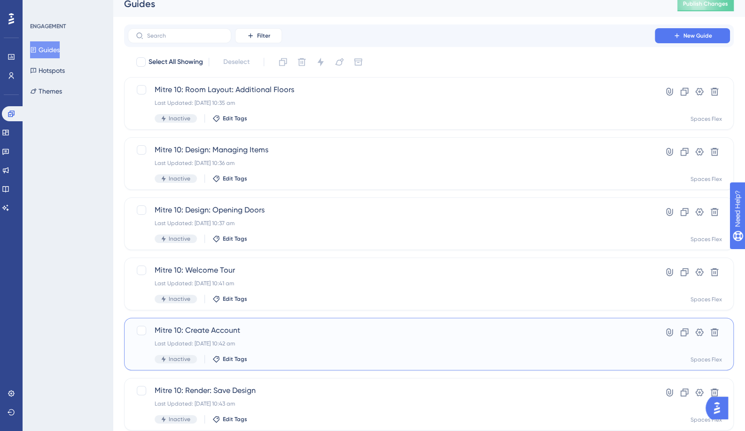
scroll to position [0, 0]
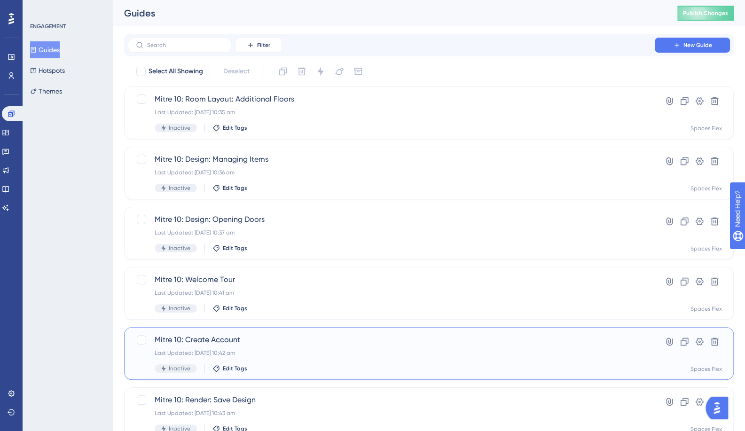
drag, startPoint x: 325, startPoint y: 328, endPoint x: 318, endPoint y: 329, distance: 7.5
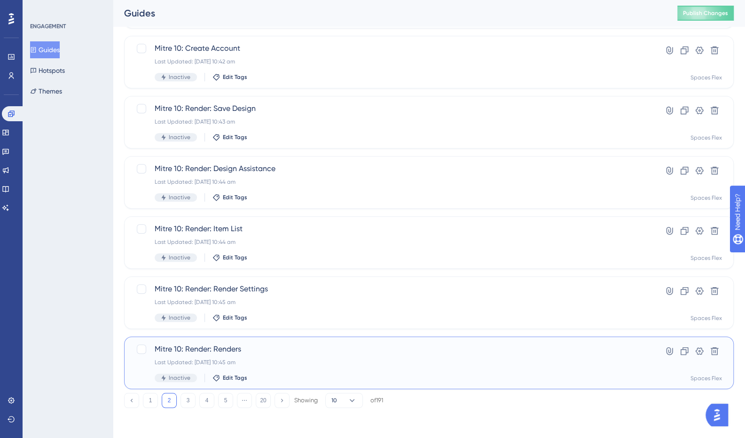
click at [355, 371] on div "Mitre 10: Render: Renders Last Updated: [DATE] 10:45 am Inactive Edit Tags" at bounding box center [391, 362] width 473 height 39
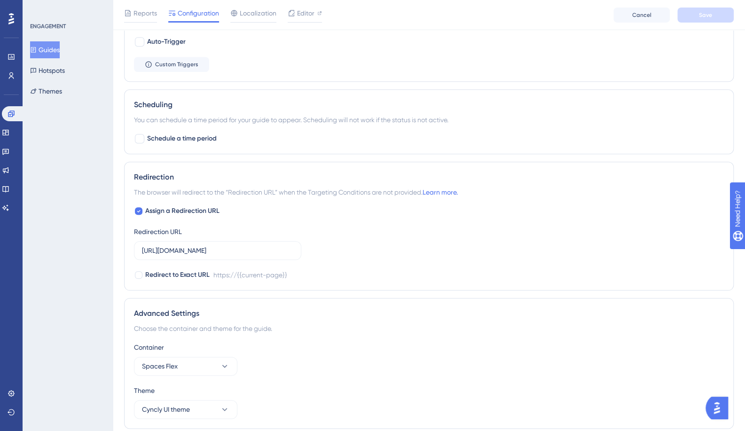
scroll to position [501, 0]
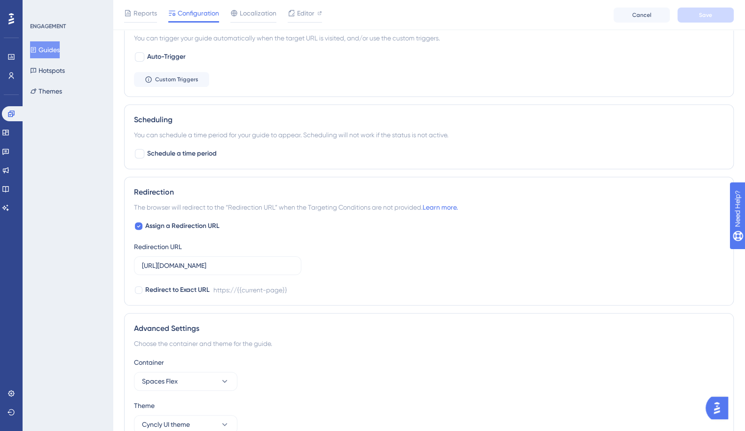
click at [48, 47] on button "Guides" at bounding box center [45, 49] width 30 height 17
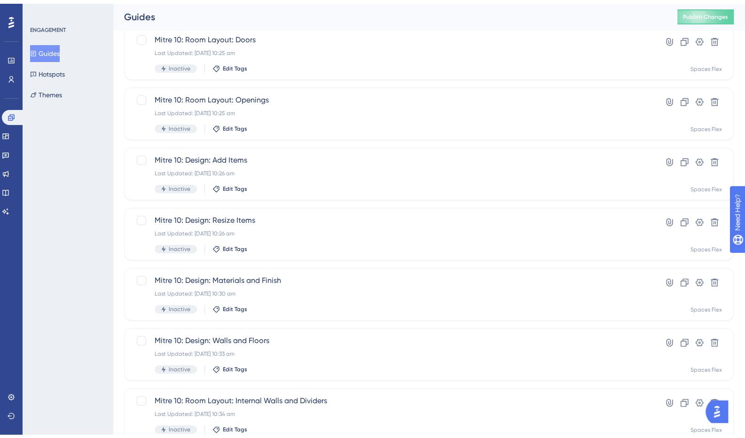
scroll to position [291, 0]
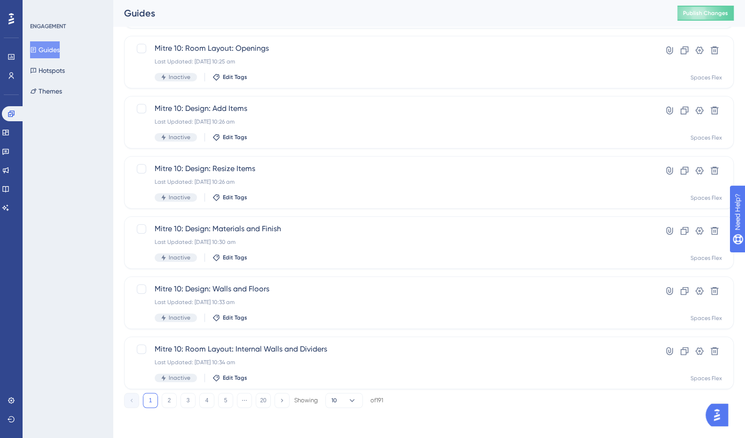
click at [187, 399] on button "3" at bounding box center [187, 400] width 15 height 15
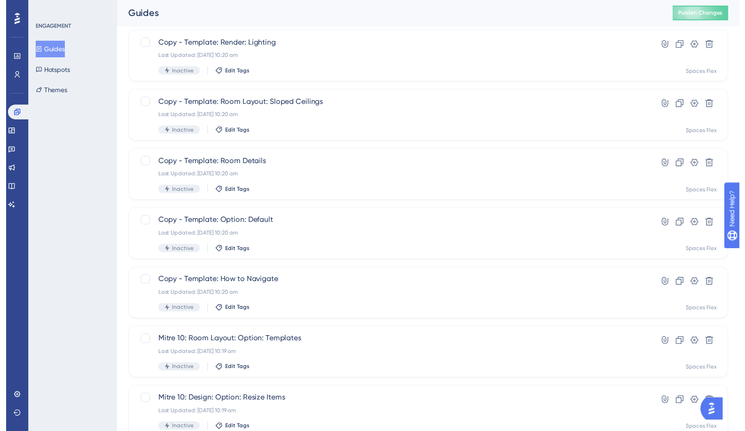
scroll to position [0, 0]
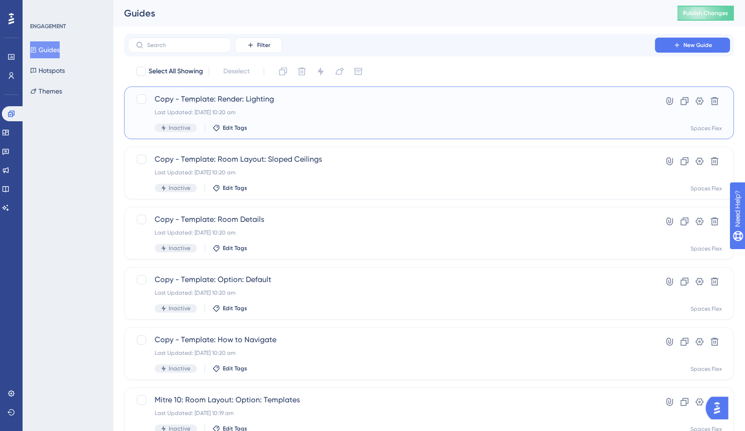
click at [237, 94] on span "Copy - Template: Render: Lighting" at bounding box center [391, 98] width 473 height 11
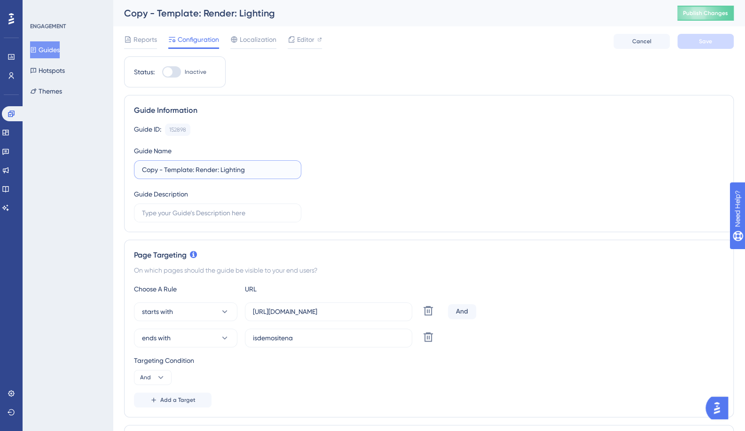
drag, startPoint x: 190, startPoint y: 169, endPoint x: 21, endPoint y: 170, distance: 169.1
type input "Mitre 10: Render: Lighting"
click at [321, 317] on label "[URL][DOMAIN_NAME]" at bounding box center [328, 311] width 167 height 19
click at [321, 317] on input "[URL][DOMAIN_NAME]" at bounding box center [328, 311] width 151 height 10
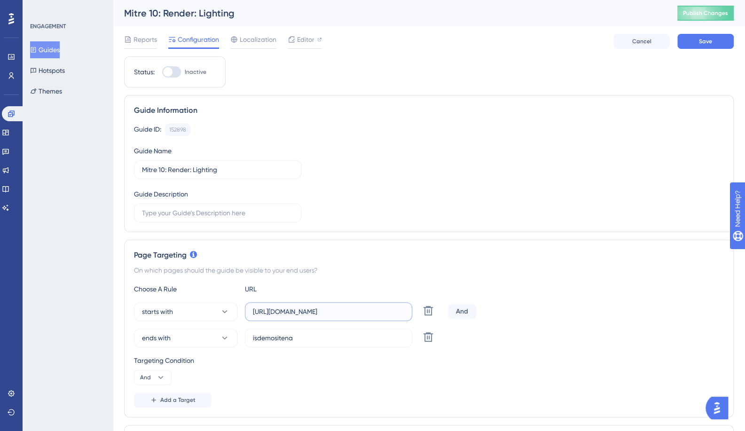
type input "[URL][DOMAIN_NAME]"
click at [153, 338] on span "ends with" at bounding box center [156, 337] width 29 height 11
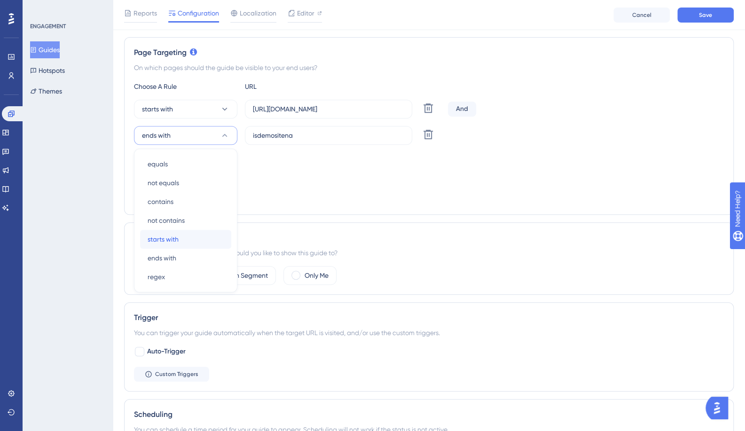
click at [168, 234] on span "starts with" at bounding box center [162, 238] width 31 height 11
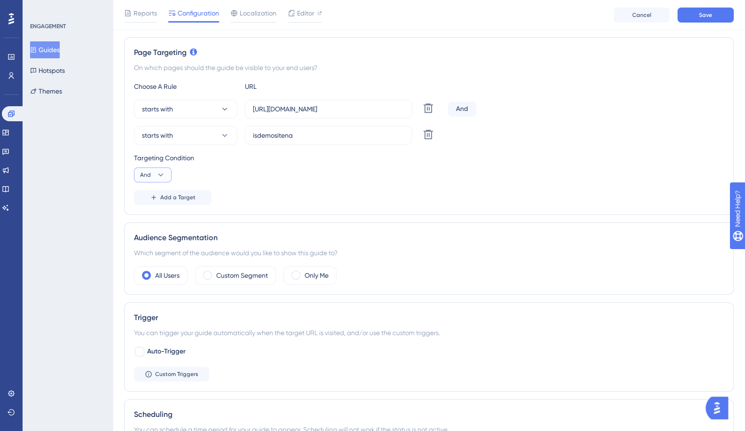
click at [160, 180] on button "And" at bounding box center [153, 174] width 38 height 15
click at [158, 219] on div "Or Or" at bounding box center [153, 220] width 18 height 19
click at [351, 358] on div "Auto-Trigger Custom Triggers" at bounding box center [429, 364] width 590 height 36
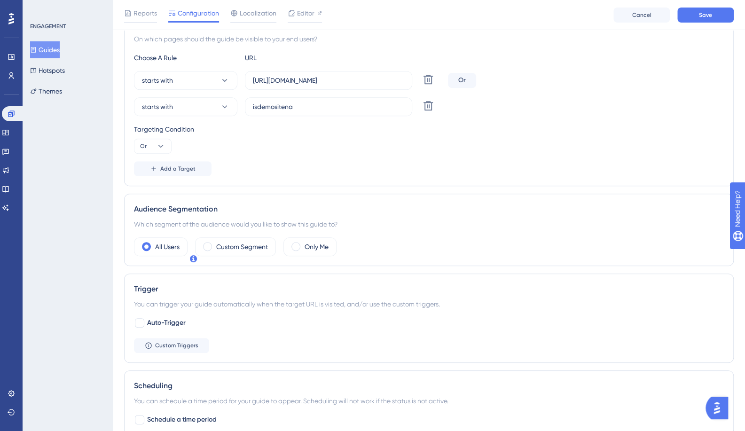
scroll to position [394, 0]
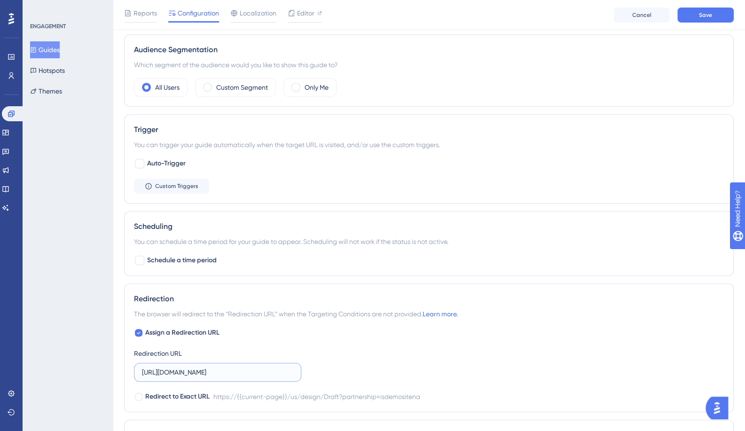
click at [199, 367] on input "[URL][DOMAIN_NAME]" at bounding box center [217, 372] width 151 height 10
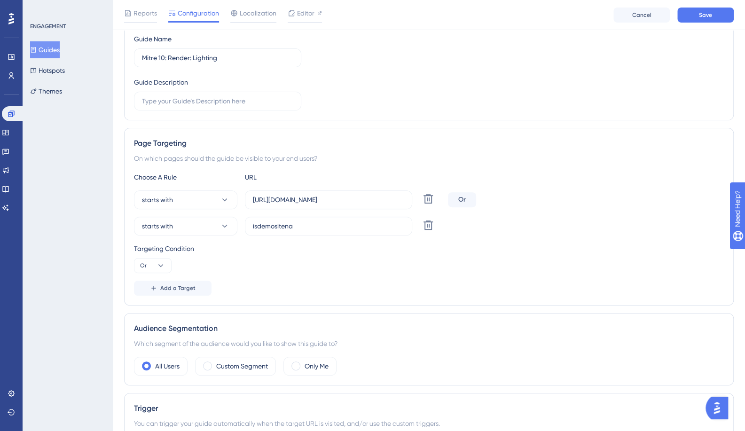
scroll to position [112, 0]
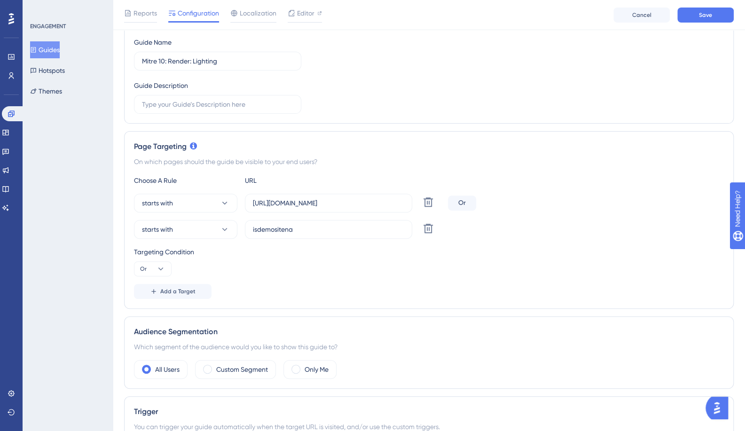
type input "[URL][DOMAIN_NAME]"
click at [318, 224] on input "isdemositena" at bounding box center [328, 229] width 151 height 10
type input "[URL][DOMAIN_NAME]"
click at [705, 14] on span "Save" at bounding box center [704, 15] width 13 height 8
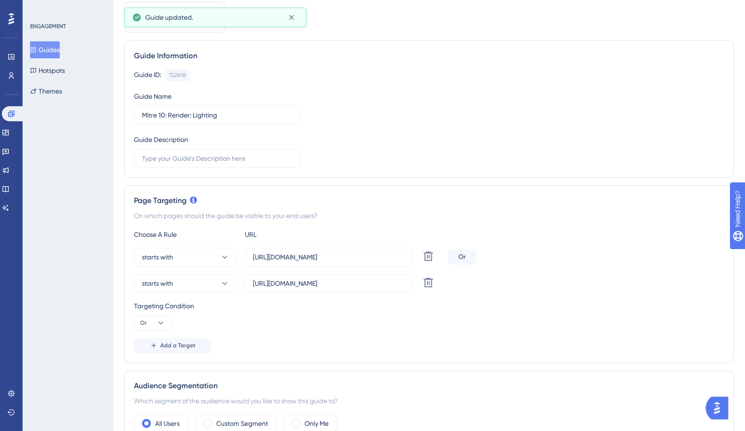
scroll to position [0, 0]
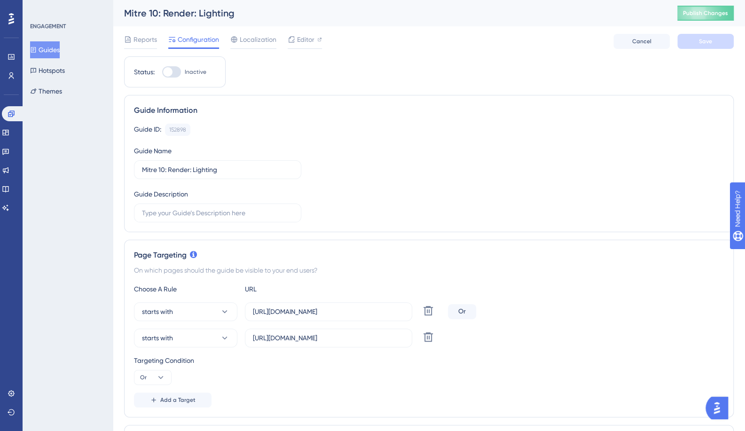
click at [48, 53] on button "Guides" at bounding box center [45, 49] width 30 height 17
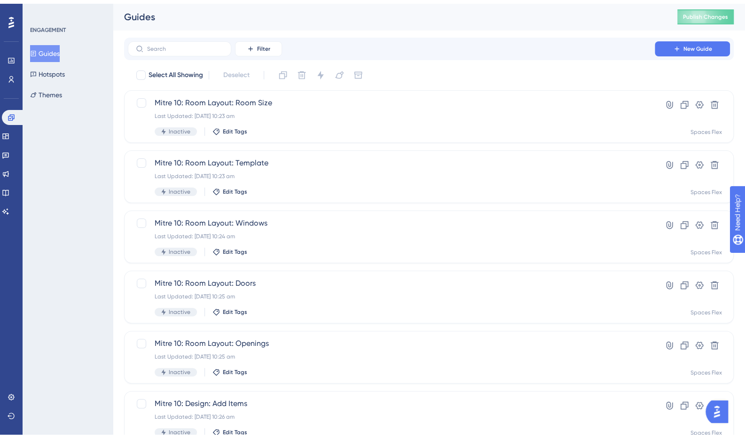
scroll to position [291, 0]
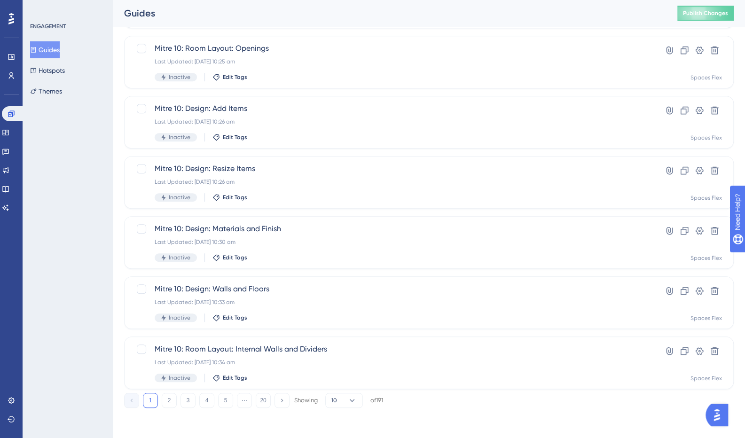
click at [185, 402] on button "3" at bounding box center [187, 400] width 15 height 15
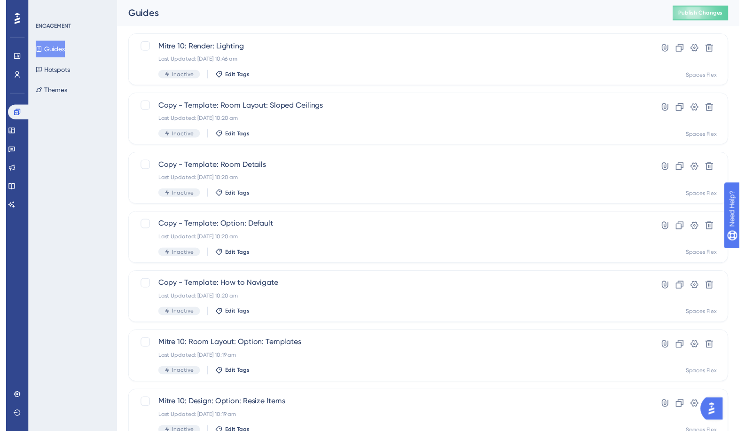
scroll to position [0, 0]
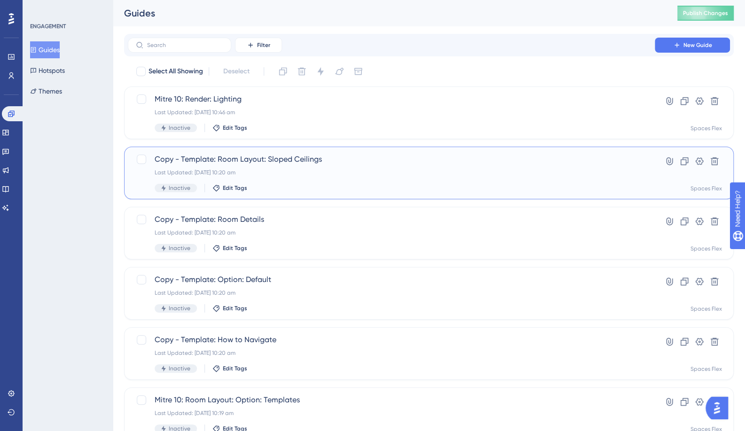
click at [281, 160] on span "Copy - Template: Room Layout: Sloped Ceilings" at bounding box center [391, 159] width 473 height 11
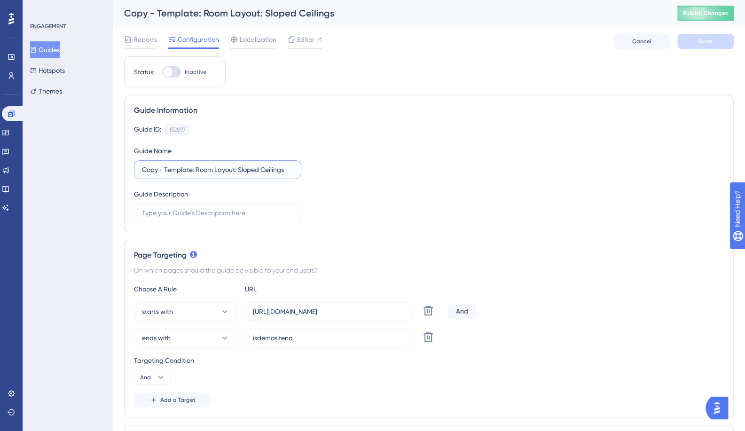
drag, startPoint x: 179, startPoint y: 170, endPoint x: 0, endPoint y: 174, distance: 179.5
type input "Mitre 10: Room Layout: Sloped Ceilings"
click at [301, 334] on input "isdemositena" at bounding box center [328, 338] width 151 height 10
type input "[URL][DOMAIN_NAME]"
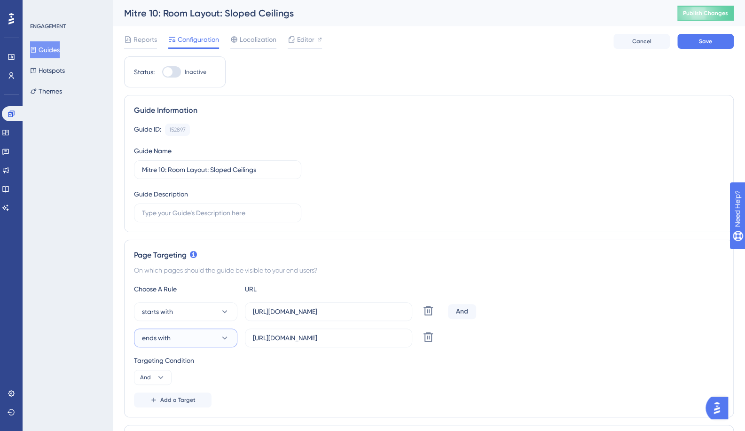
click at [164, 335] on span "ends with" at bounding box center [156, 337] width 29 height 11
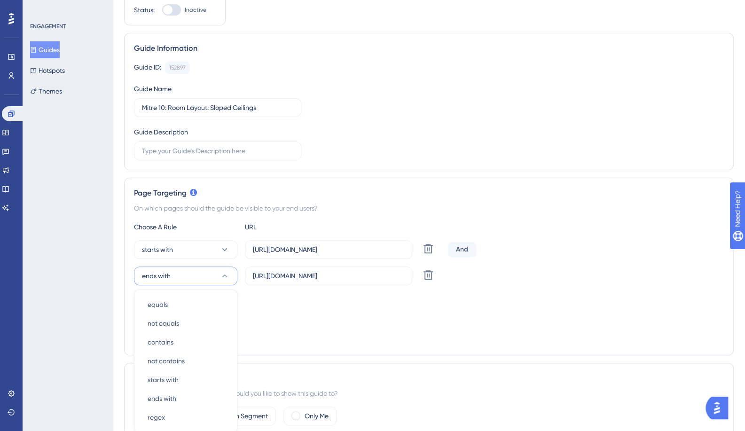
scroll to position [206, 0]
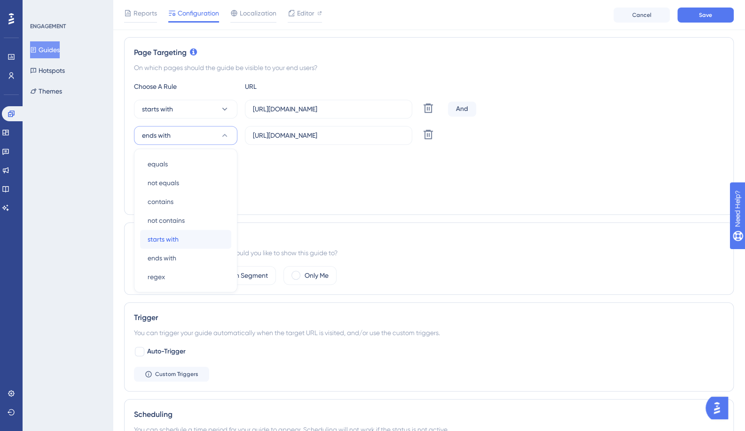
click at [171, 240] on span "starts with" at bounding box center [162, 238] width 31 height 11
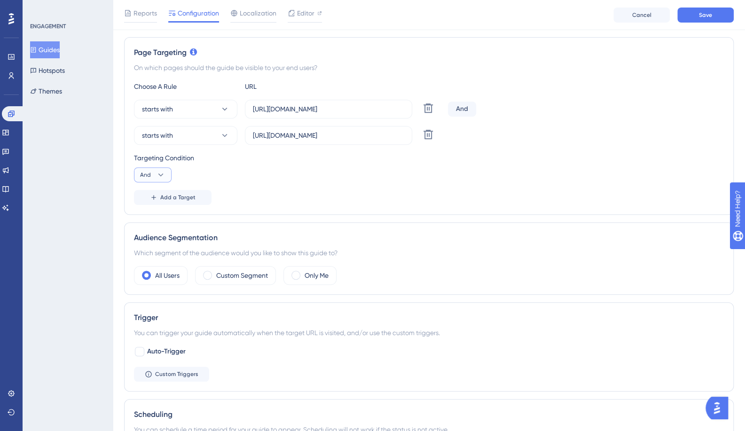
click at [153, 173] on button "And" at bounding box center [153, 174] width 38 height 15
click at [157, 223] on div "Or Or" at bounding box center [153, 220] width 18 height 19
click at [302, 104] on input "[URL][DOMAIN_NAME]" at bounding box center [328, 109] width 151 height 10
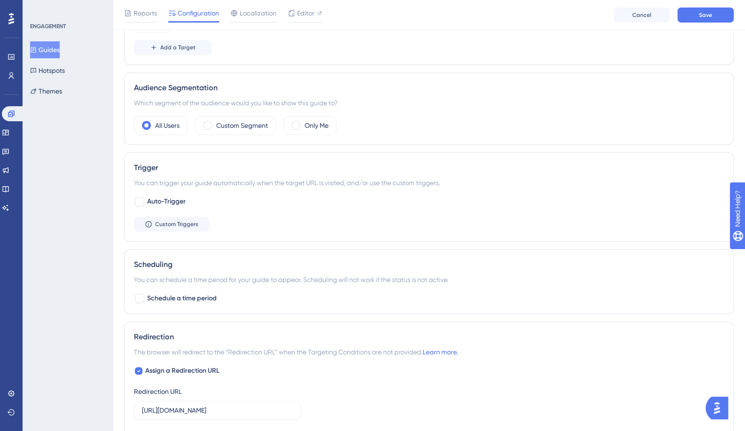
scroll to position [394, 0]
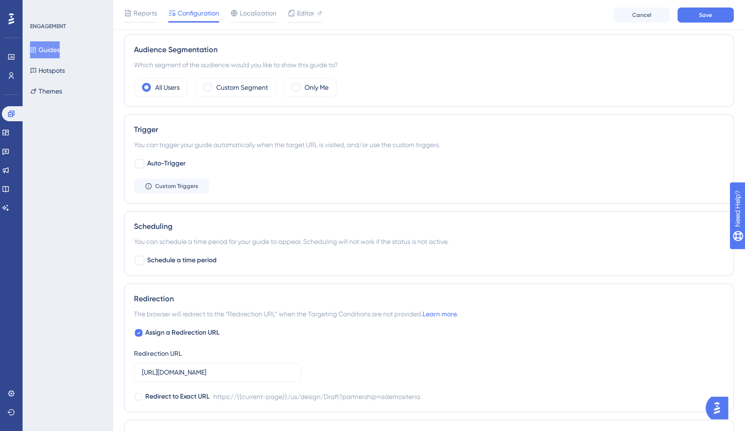
type input "[URL][DOMAIN_NAME]"
click at [208, 370] on input "[URL][DOMAIN_NAME]" at bounding box center [217, 372] width 151 height 10
type input "[URL][DOMAIN_NAME]"
click at [698, 16] on button "Save" at bounding box center [705, 15] width 56 height 15
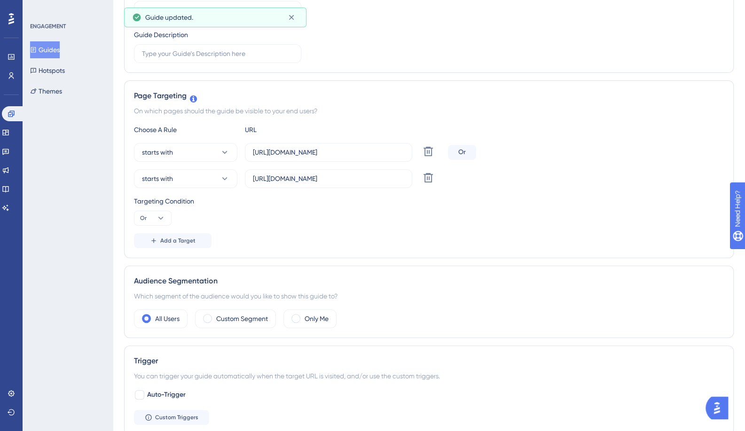
scroll to position [0, 0]
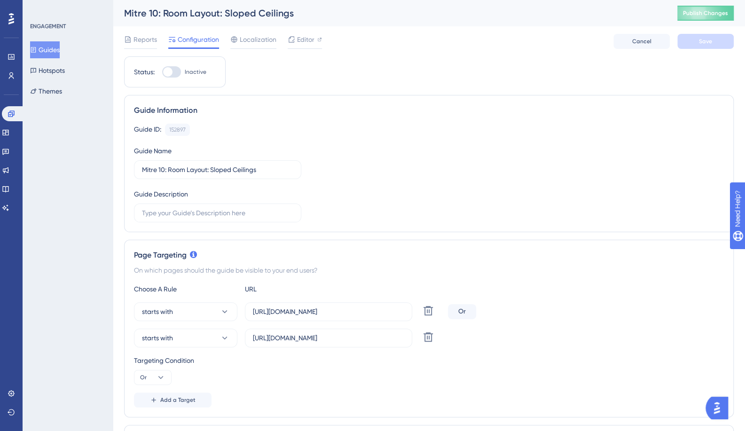
click at [60, 50] on button "Guides" at bounding box center [45, 49] width 30 height 17
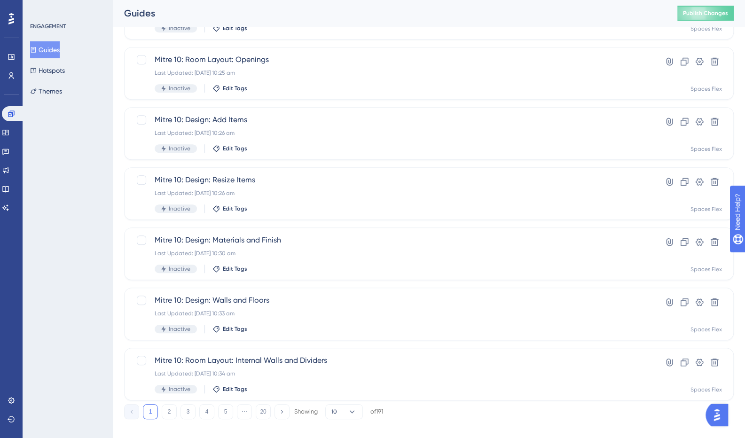
scroll to position [291, 0]
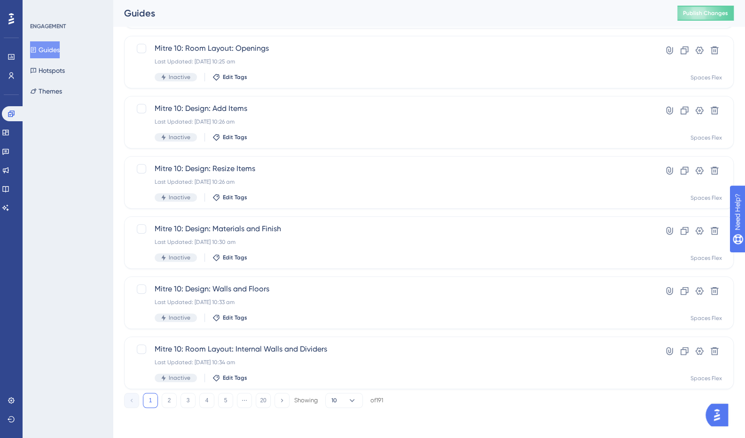
click at [185, 400] on button "3" at bounding box center [187, 400] width 15 height 15
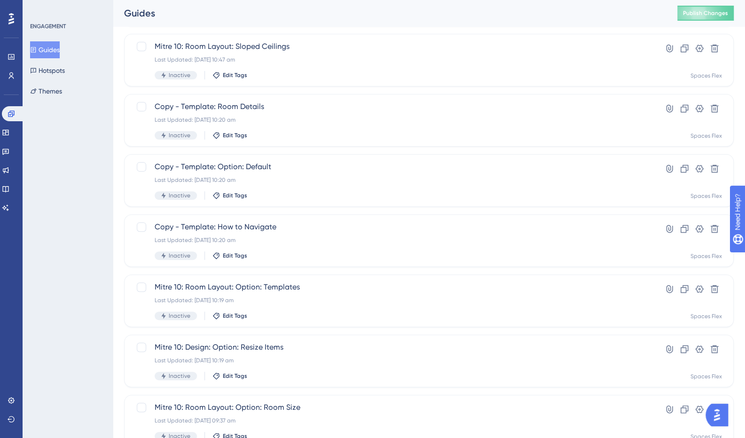
scroll to position [103, 0]
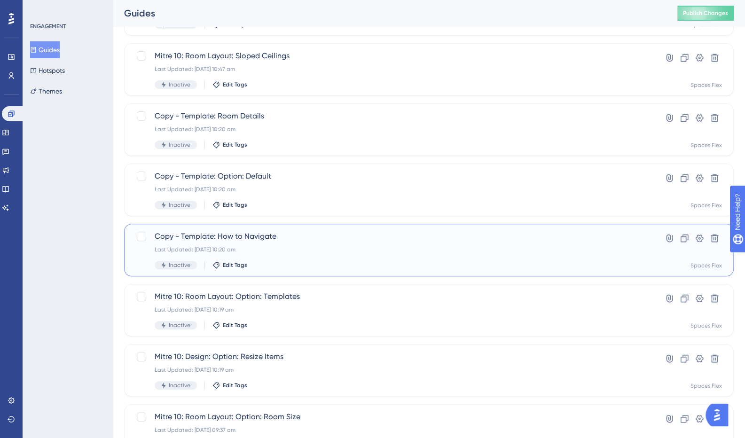
click at [245, 234] on span "Copy - Template: How to Navigate" at bounding box center [391, 236] width 473 height 11
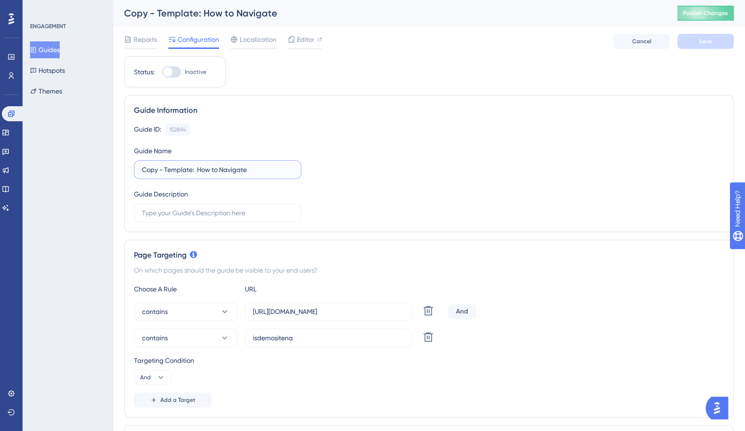
drag, startPoint x: 190, startPoint y: 170, endPoint x: 35, endPoint y: 171, distance: 155.5
type input "Mitre 10: How to Navigate"
click at [322, 311] on input "[URL][DOMAIN_NAME]" at bounding box center [328, 311] width 151 height 10
type input "[URL][DOMAIN_NAME]"
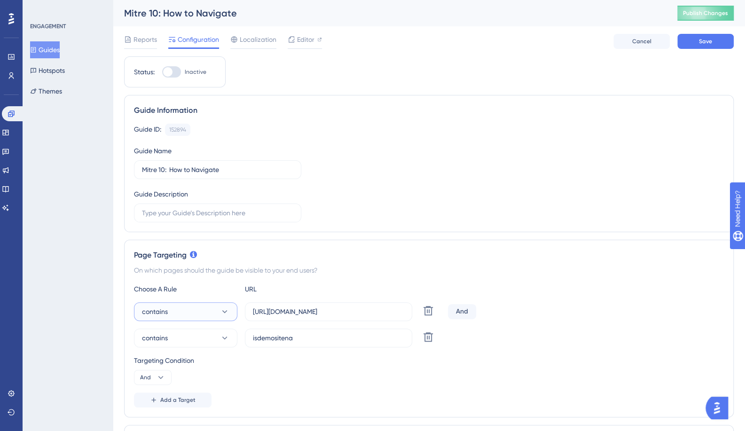
click at [186, 307] on button "contains" at bounding box center [185, 311] width 103 height 19
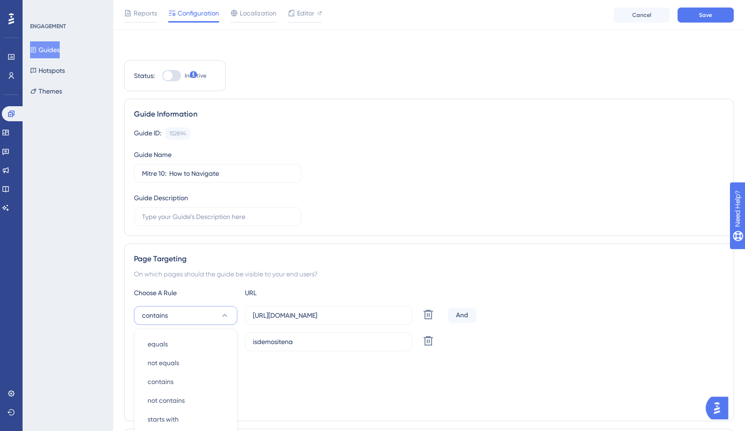
scroll to position [184, 0]
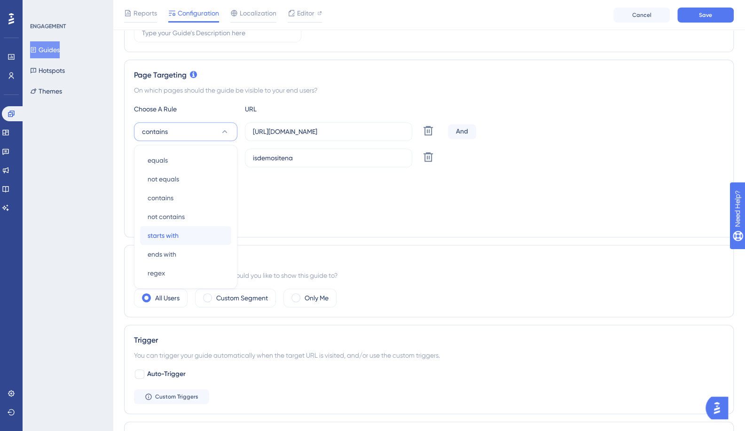
click at [163, 237] on span "starts with" at bounding box center [162, 235] width 31 height 11
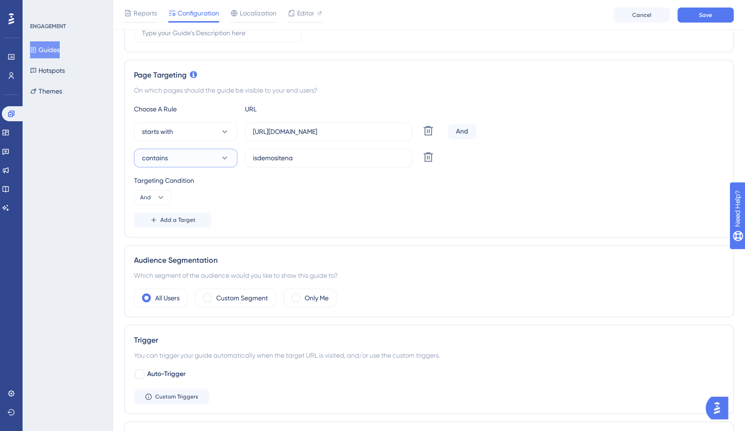
click at [166, 157] on span "contains" at bounding box center [155, 157] width 26 height 11
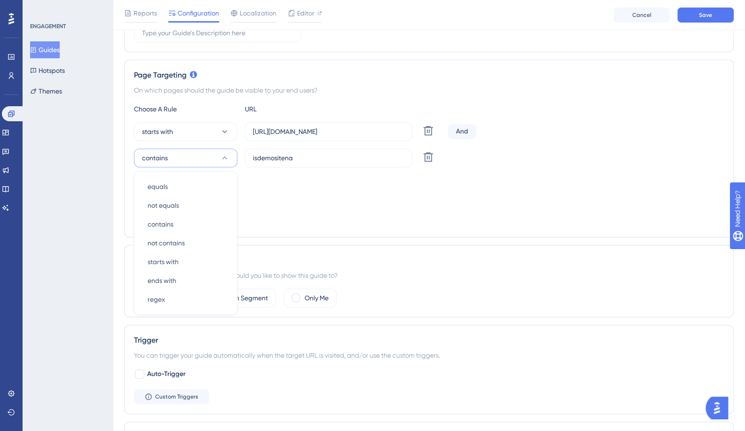
scroll to position [210, 0]
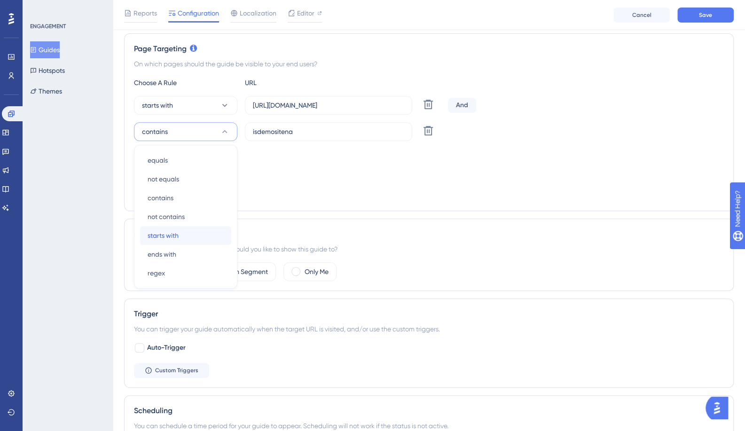
click at [171, 235] on span "starts with" at bounding box center [162, 235] width 31 height 11
click at [151, 168] on button "And" at bounding box center [153, 170] width 38 height 15
click at [154, 215] on div "Or Or" at bounding box center [153, 216] width 18 height 19
click at [441, 174] on div "Targeting Condition Or" at bounding box center [429, 163] width 590 height 30
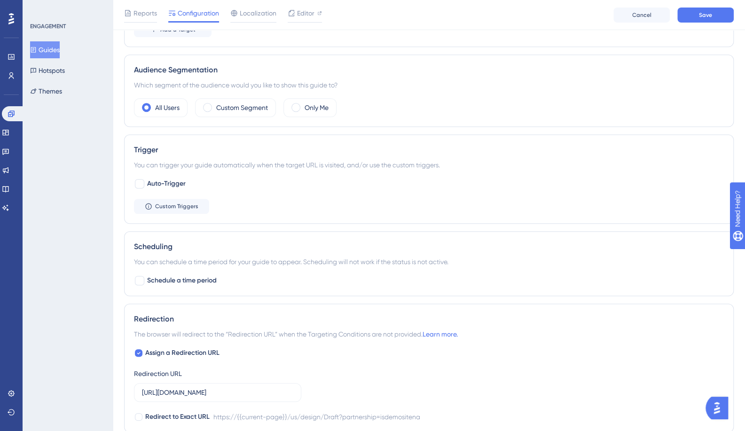
scroll to position [398, 0]
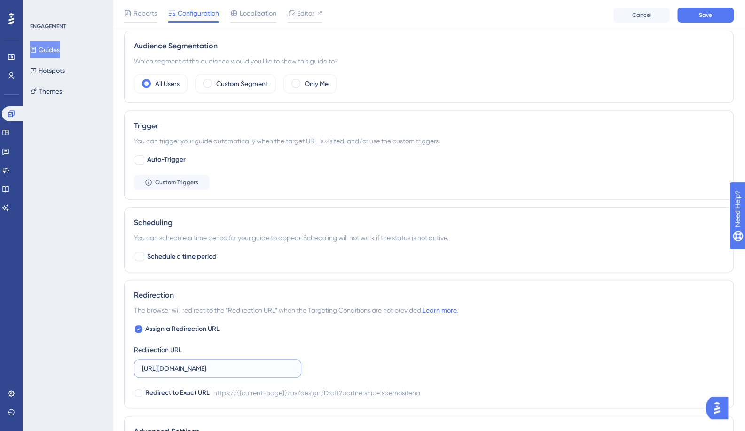
click at [186, 369] on input "[URL][DOMAIN_NAME]" at bounding box center [217, 368] width 151 height 10
type input "[URL][DOMAIN_NAME]"
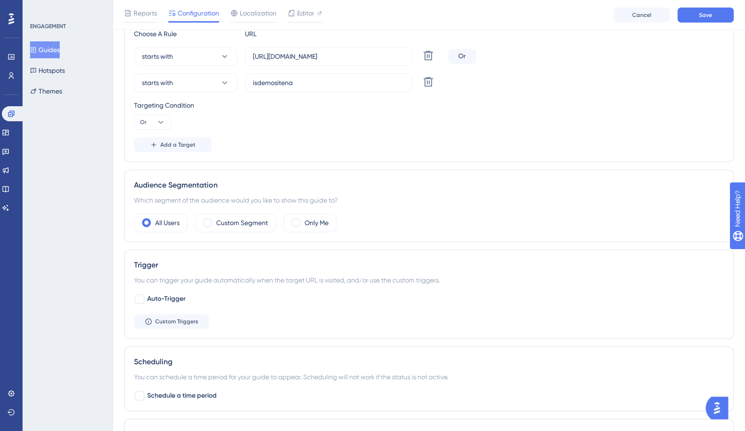
scroll to position [163, 0]
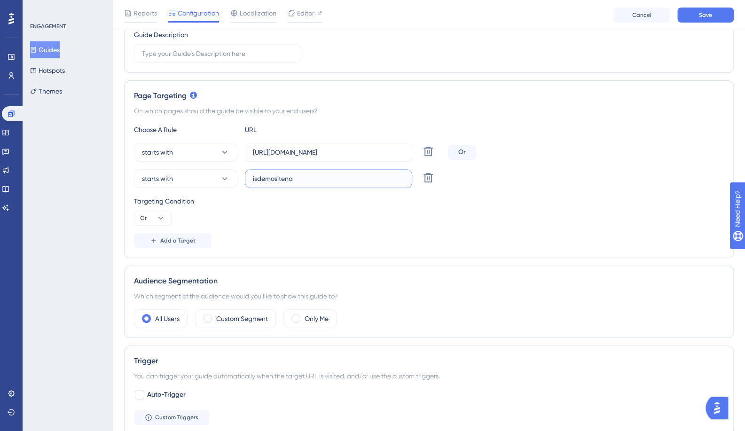
click at [302, 178] on input "isdemositena" at bounding box center [328, 178] width 151 height 10
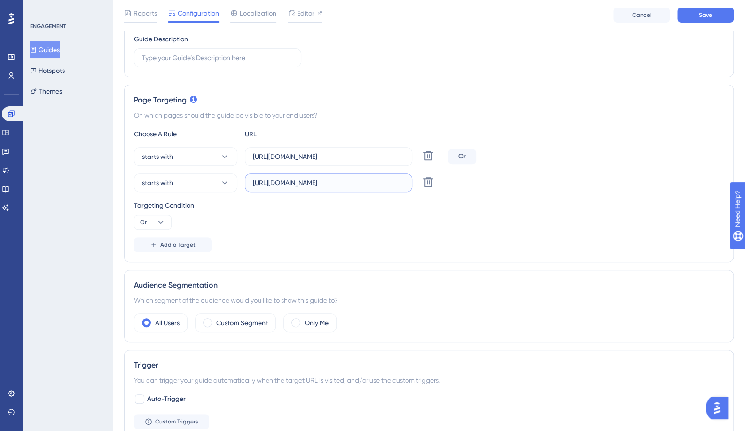
scroll to position [0, 0]
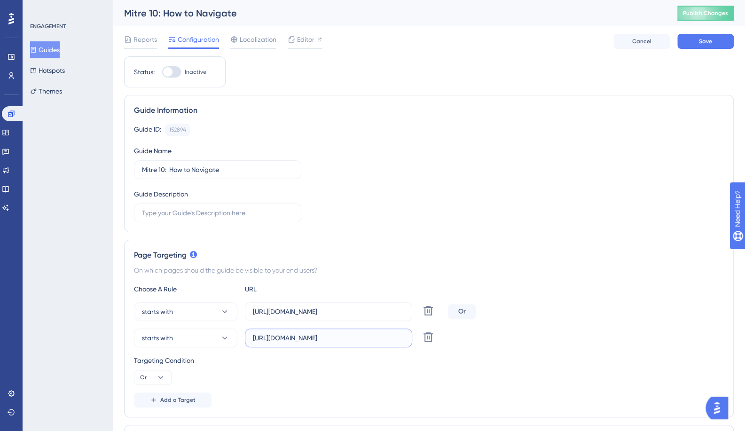
type input "[URL][DOMAIN_NAME]"
click at [698, 44] on span "Save" at bounding box center [704, 42] width 13 height 8
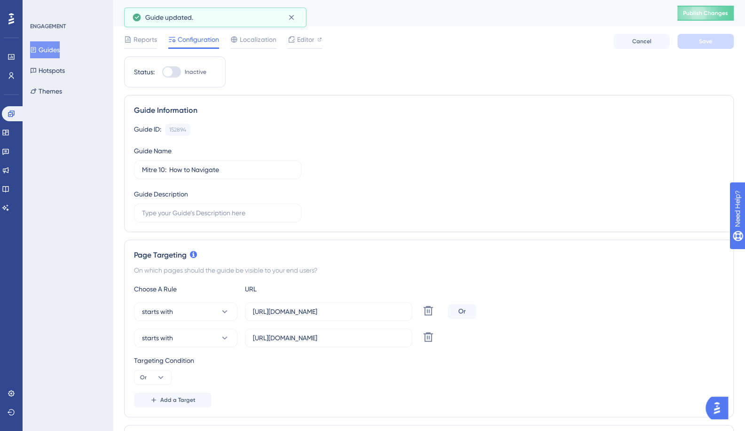
click at [55, 48] on button "Guides" at bounding box center [45, 49] width 30 height 17
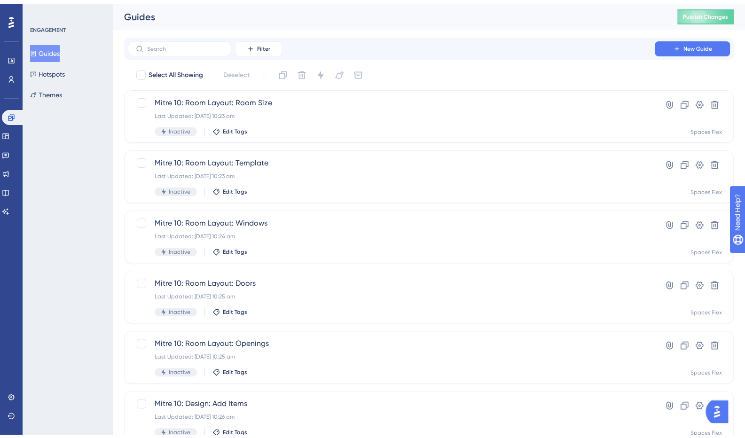
scroll to position [282, 0]
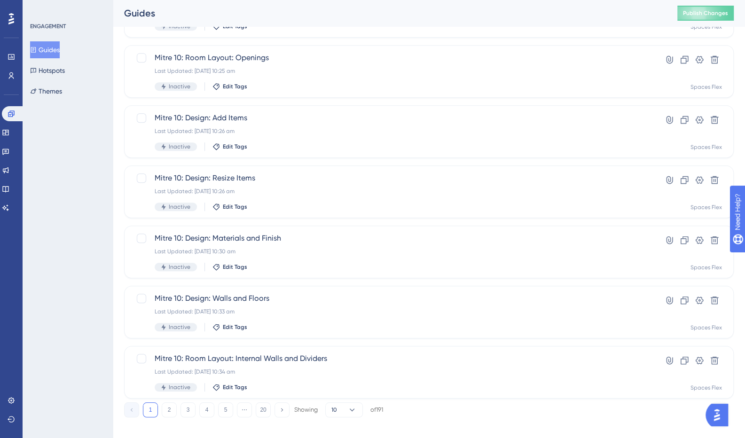
click at [193, 408] on button "3" at bounding box center [187, 409] width 15 height 15
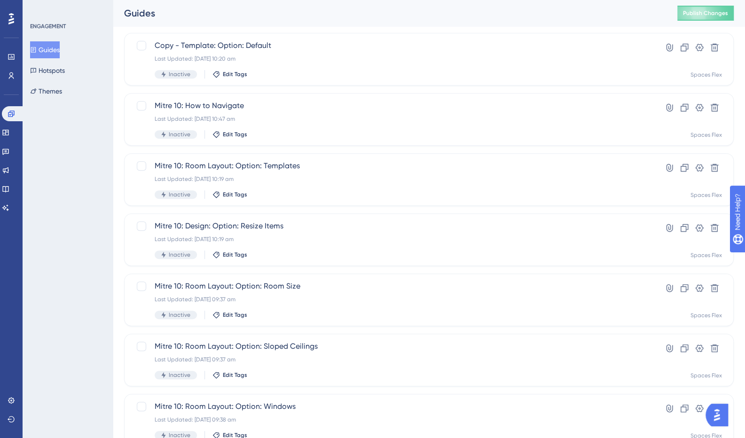
scroll to position [141, 0]
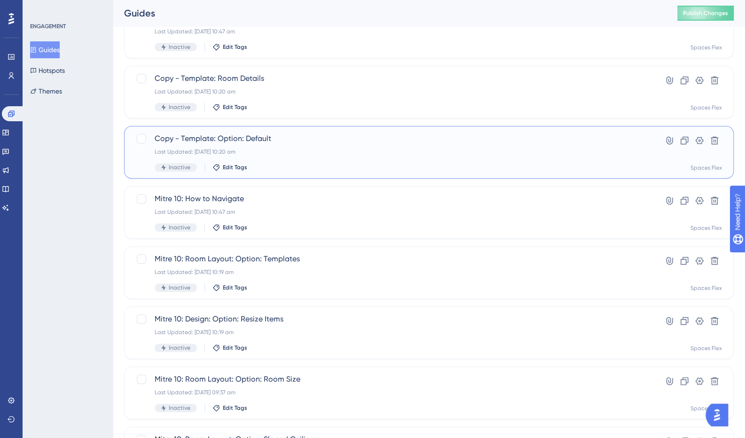
click at [269, 142] on span "Copy - Template: Option: Default" at bounding box center [391, 138] width 473 height 11
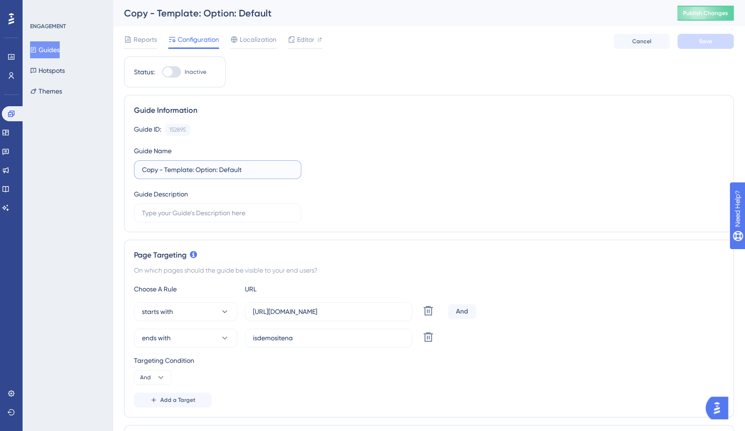
drag, startPoint x: 193, startPoint y: 171, endPoint x: 94, endPoint y: 172, distance: 98.2
type input "Mitre 10: Option: Default"
click at [206, 340] on button "ends with" at bounding box center [185, 337] width 103 height 19
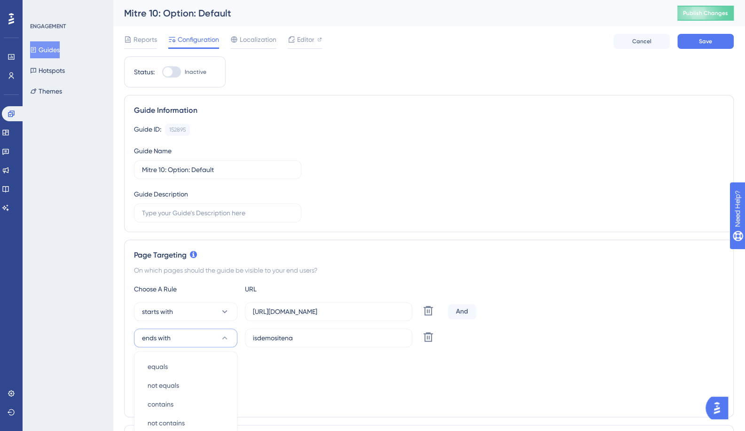
scroll to position [206, 0]
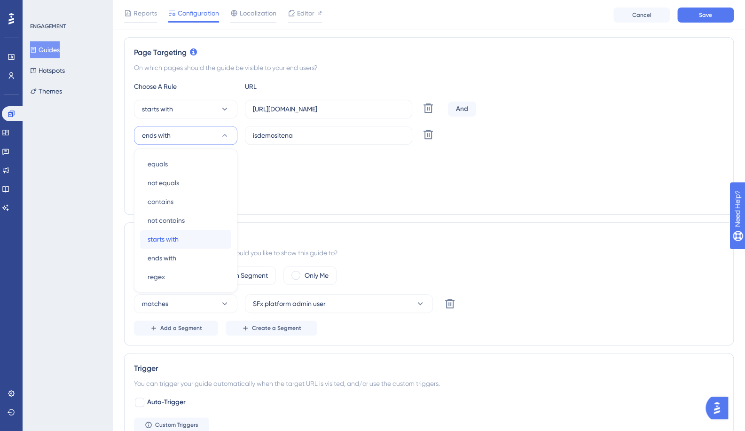
click at [184, 240] on div "starts with starts with" at bounding box center [185, 239] width 76 height 19
click at [300, 114] on label "[URL][DOMAIN_NAME]" at bounding box center [328, 109] width 167 height 19
click at [300, 114] on input "[URL][DOMAIN_NAME]" at bounding box center [328, 109] width 151 height 10
type input "[URL][DOMAIN_NAME]"
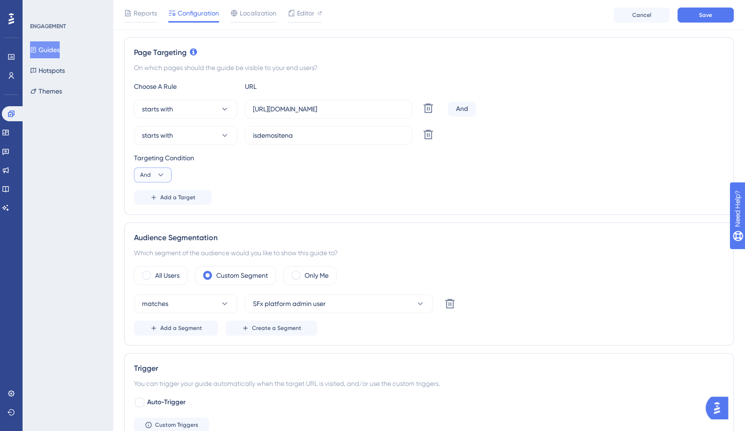
click at [161, 171] on icon at bounding box center [160, 174] width 9 height 9
click at [148, 215] on span "Or" at bounding box center [148, 220] width 8 height 11
click at [327, 133] on input "isdemositena" at bounding box center [328, 135] width 151 height 10
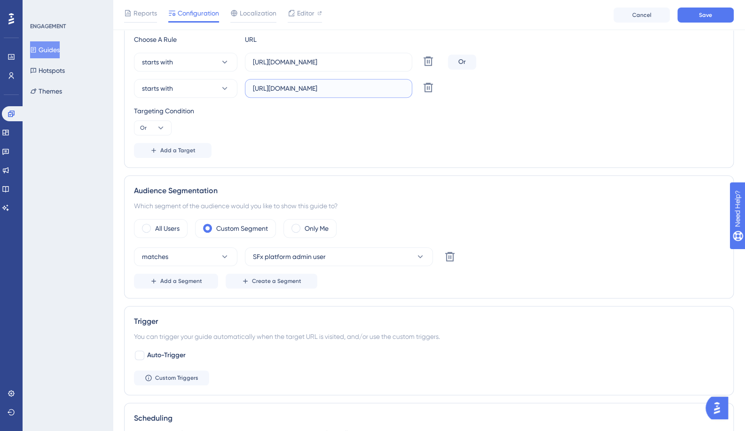
type input "[URL][DOMAIN_NAME]"
click at [158, 224] on label "All Users" at bounding box center [167, 228] width 24 height 11
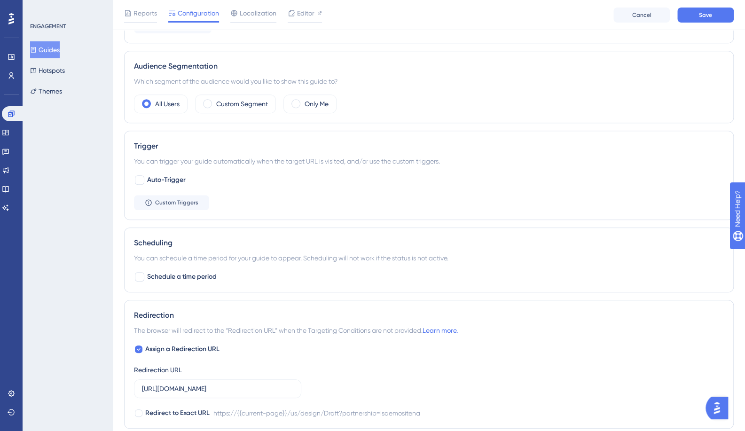
scroll to position [441, 0]
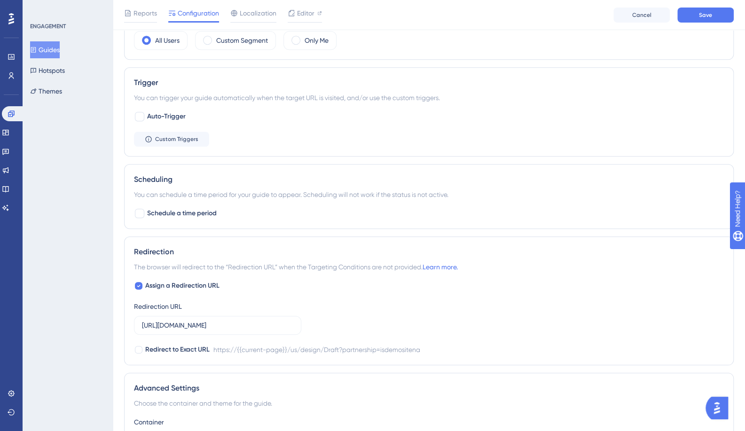
click at [233, 330] on label "[URL][DOMAIN_NAME]" at bounding box center [217, 325] width 167 height 19
click at [233, 330] on input "[URL][DOMAIN_NAME]" at bounding box center [217, 325] width 151 height 10
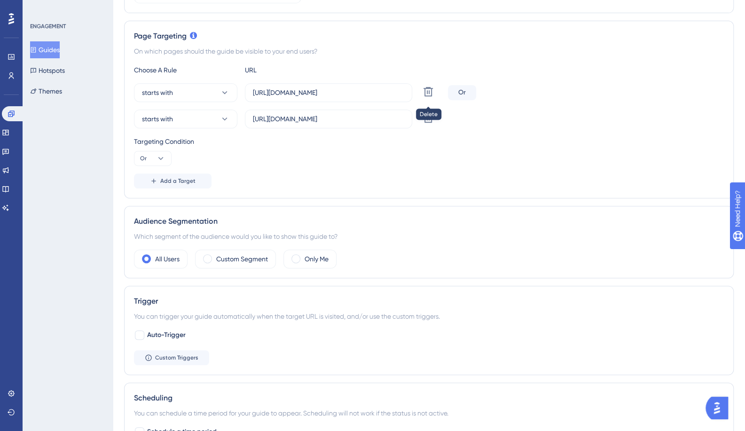
scroll to position [0, 0]
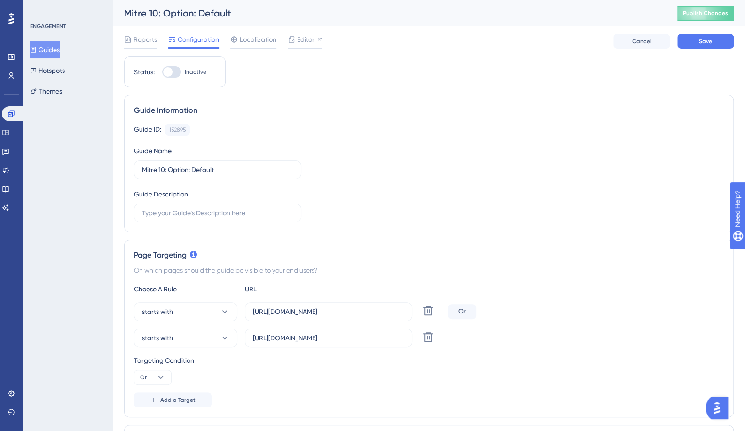
type input "[URL][DOMAIN_NAME]"
click at [691, 42] on button "Save" at bounding box center [705, 41] width 56 height 15
click at [60, 47] on button "Guides" at bounding box center [45, 49] width 30 height 17
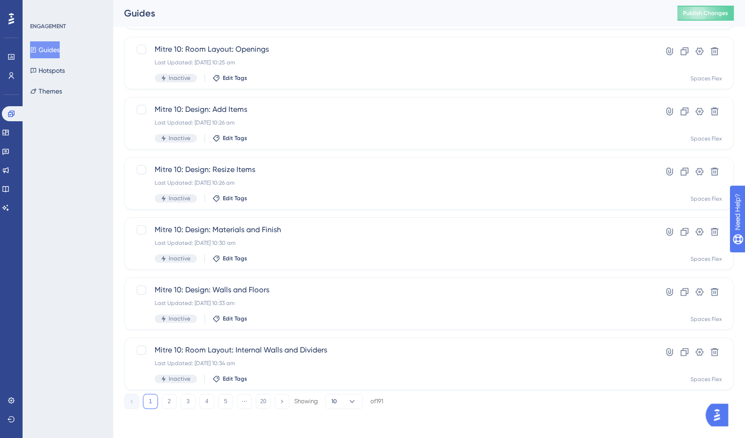
scroll to position [291, 0]
click at [193, 400] on button "3" at bounding box center [187, 400] width 15 height 15
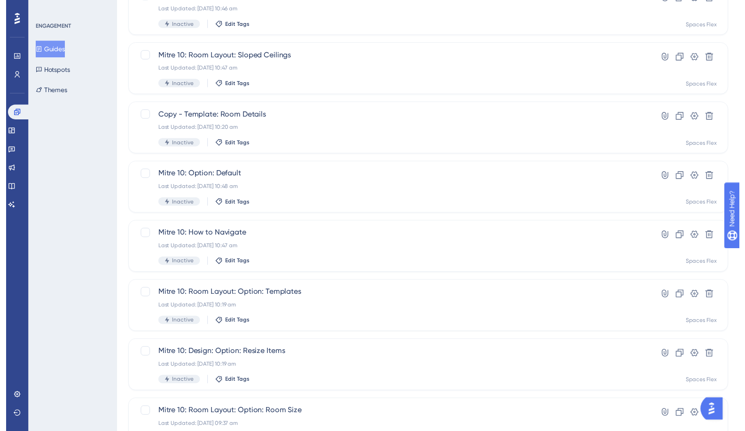
scroll to position [9, 0]
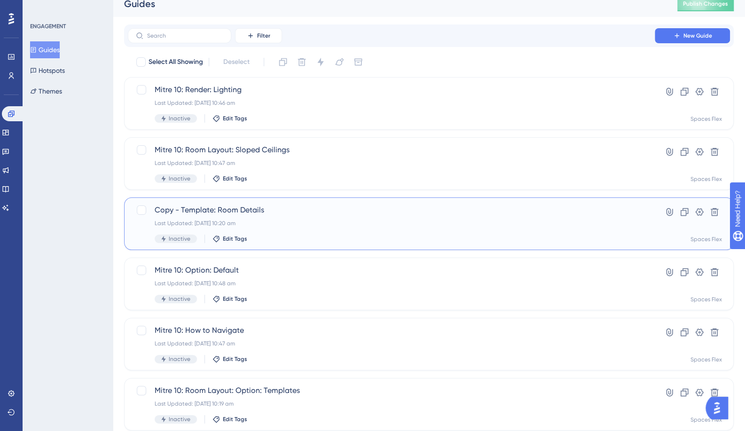
click at [236, 208] on span "Copy - Template: Room Details" at bounding box center [391, 209] width 473 height 11
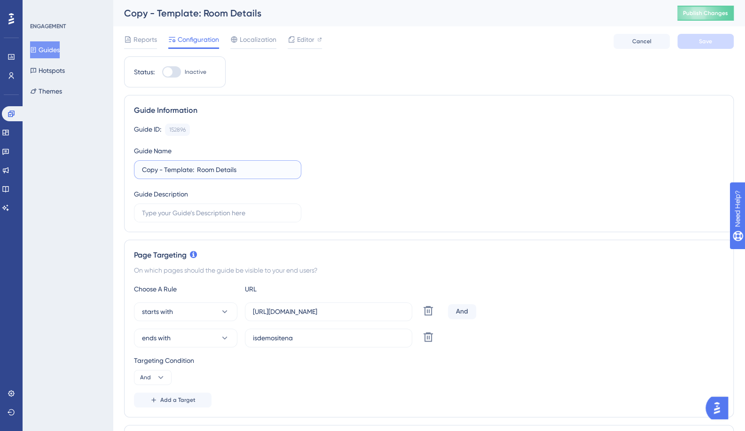
drag, startPoint x: 192, startPoint y: 168, endPoint x: 83, endPoint y: 174, distance: 109.1
click at [373, 316] on label "[URL][DOMAIN_NAME]" at bounding box center [328, 311] width 167 height 19
click at [373, 316] on input "[URL][DOMAIN_NAME]" at bounding box center [328, 311] width 151 height 10
click at [155, 336] on span "ends with" at bounding box center [156, 337] width 29 height 11
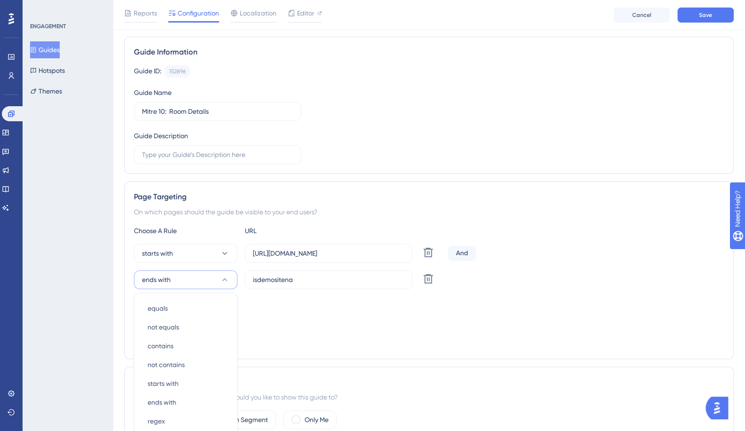
scroll to position [210, 0]
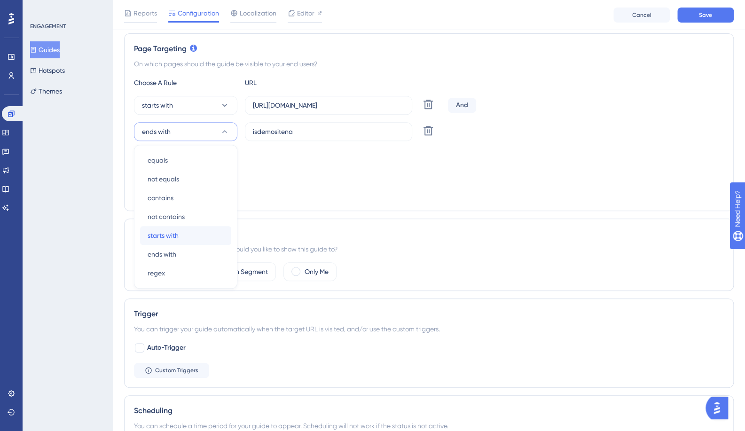
click at [177, 235] on span "starts with" at bounding box center [162, 235] width 31 height 11
click at [168, 166] on button "And" at bounding box center [153, 170] width 38 height 15
click at [158, 213] on div "Or Or" at bounding box center [153, 216] width 18 height 19
click at [327, 412] on div "Scheduling" at bounding box center [429, 410] width 590 height 11
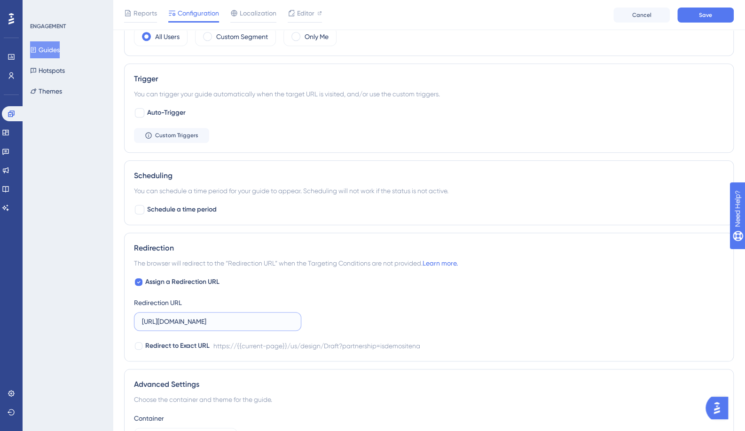
click at [244, 321] on input "[URL][DOMAIN_NAME]" at bounding box center [217, 321] width 151 height 10
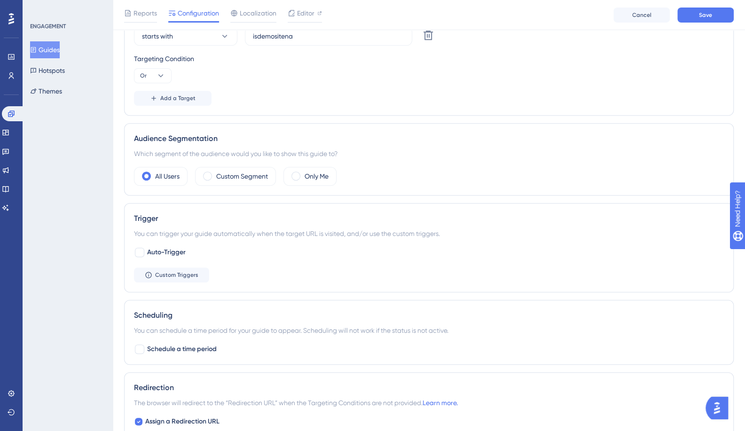
scroll to position [257, 0]
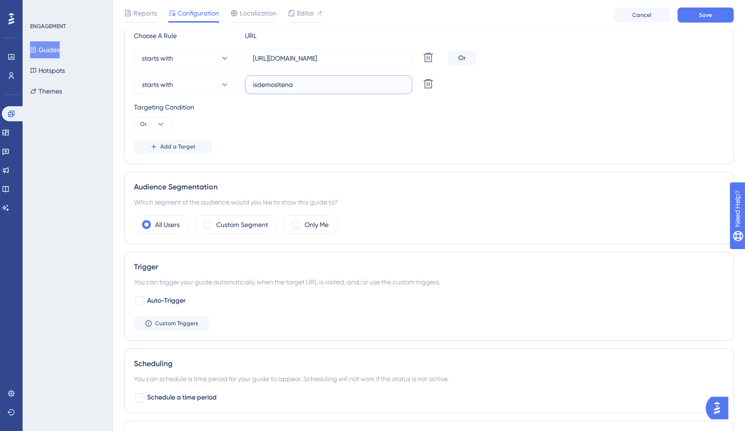
click at [302, 84] on input "isdemositena" at bounding box center [328, 84] width 151 height 10
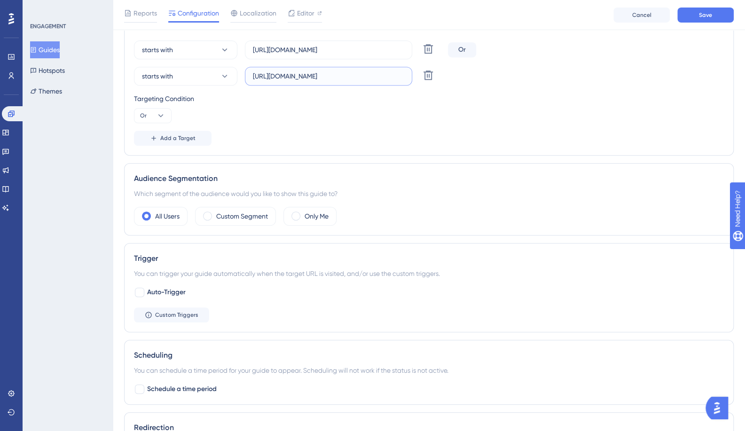
scroll to position [0, 0]
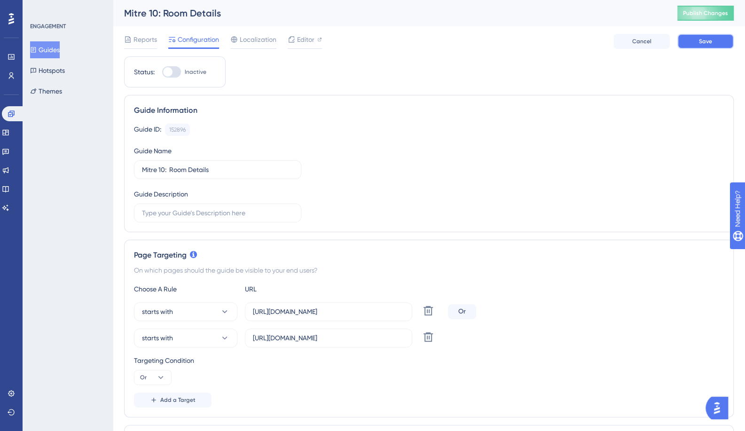
click at [709, 47] on button "Save" at bounding box center [705, 41] width 56 height 15
click at [54, 52] on button "Guides" at bounding box center [45, 49] width 30 height 17
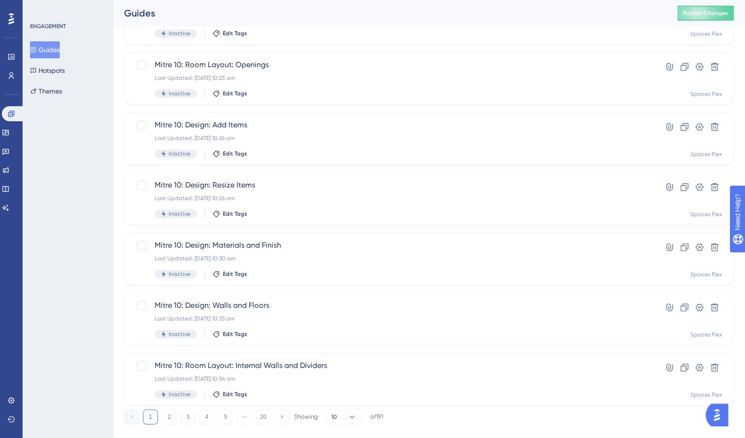
scroll to position [291, 0]
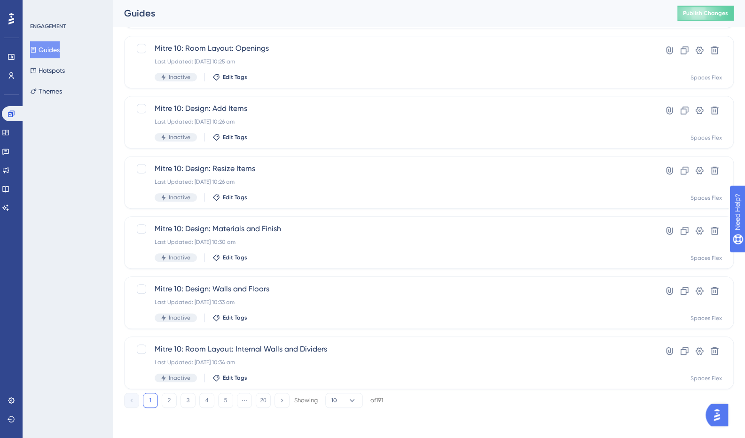
click at [182, 401] on button "3" at bounding box center [187, 400] width 15 height 15
click at [209, 402] on button "4" at bounding box center [206, 400] width 15 height 15
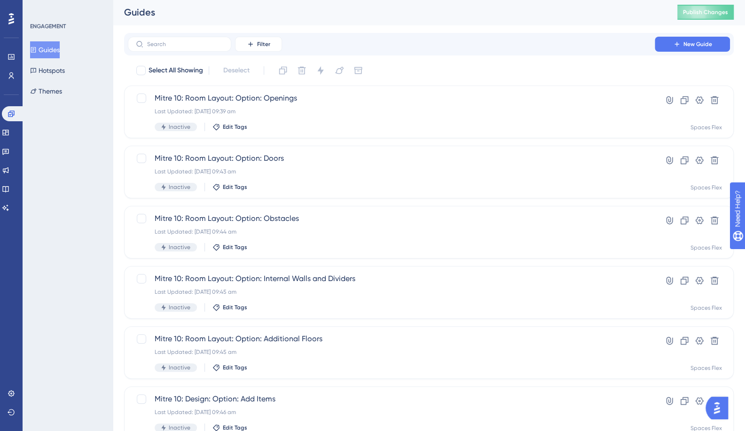
scroll to position [0, 0]
click at [169, 45] on input "text" at bounding box center [185, 45] width 76 height 7
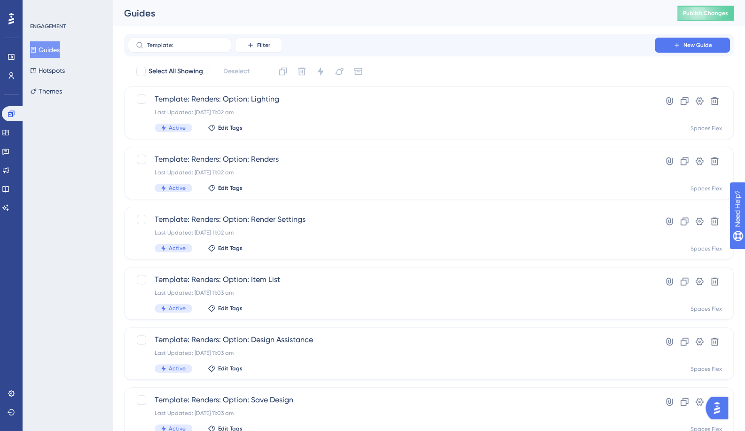
click at [193, 52] on label "Template:" at bounding box center [179, 45] width 103 height 15
click at [193, 48] on input "Template:" at bounding box center [185, 45] width 76 height 7
click at [192, 47] on input "Template:" at bounding box center [185, 45] width 76 height 7
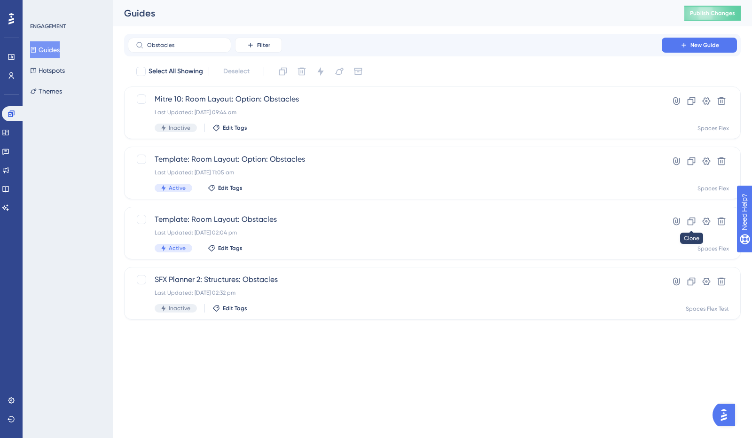
click at [693, 223] on icon at bounding box center [691, 221] width 8 height 8
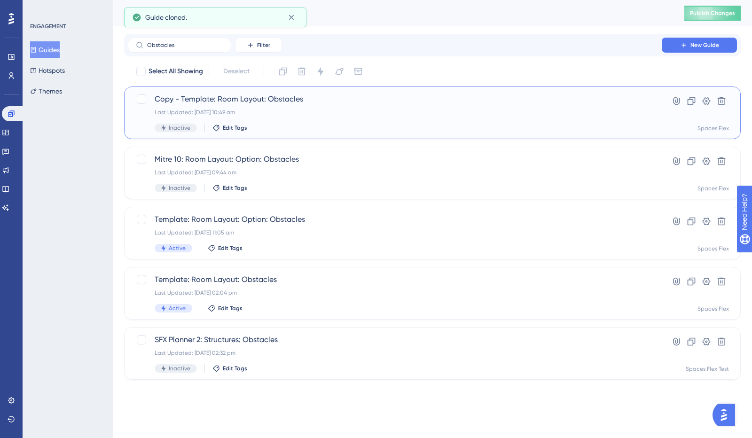
click at [208, 97] on span "Copy - Template: Room Layout: Obstacles" at bounding box center [395, 98] width 480 height 11
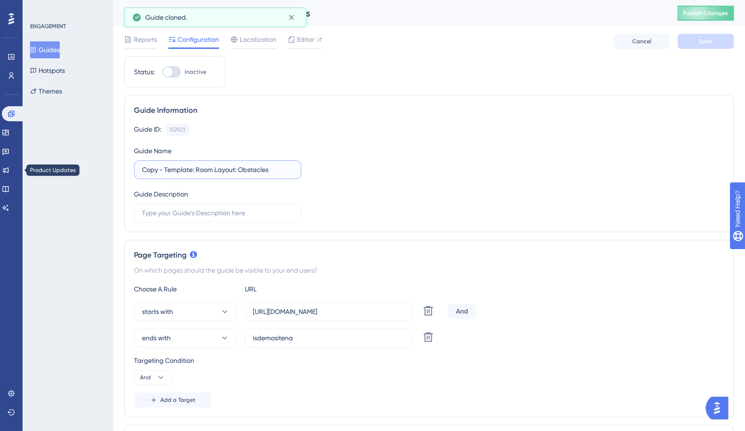
drag, startPoint x: 193, startPoint y: 169, endPoint x: 15, endPoint y: 166, distance: 177.6
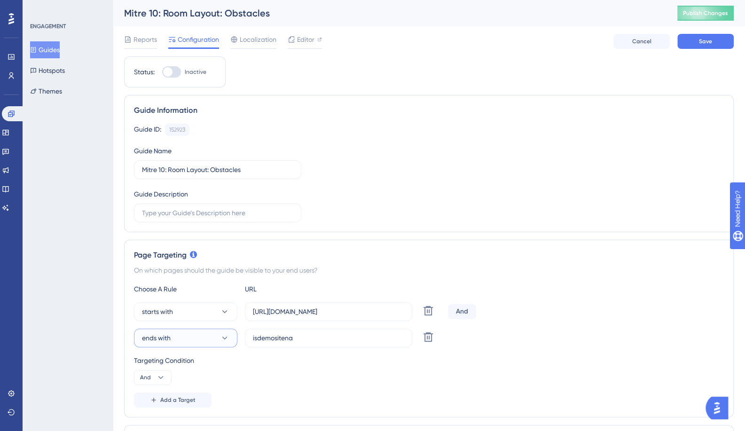
click at [201, 328] on button "ends with" at bounding box center [185, 337] width 103 height 19
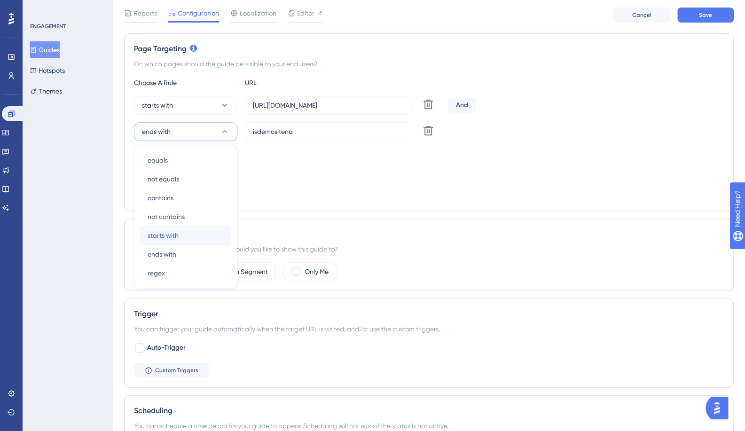
click at [180, 230] on div "starts with starts with" at bounding box center [185, 235] width 76 height 19
click at [153, 168] on button "And" at bounding box center [153, 170] width 38 height 15
drag, startPoint x: 152, startPoint y: 213, endPoint x: 294, endPoint y: 126, distance: 166.5
click at [152, 213] on div "Or Or" at bounding box center [153, 216] width 18 height 19
click at [361, 97] on label "[URL][DOMAIN_NAME]" at bounding box center [328, 105] width 167 height 19
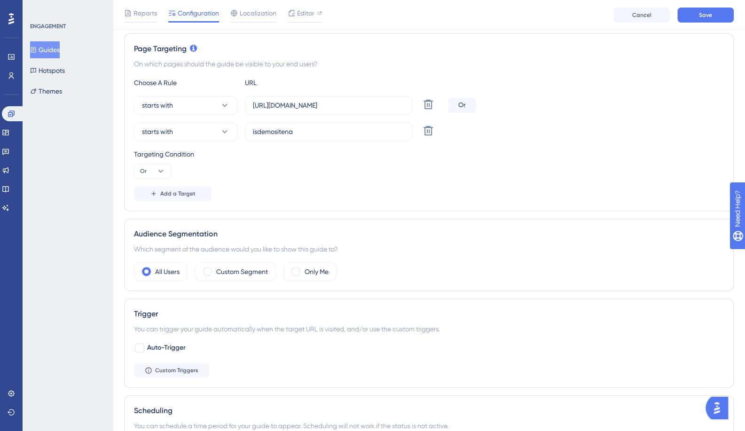
click at [361, 100] on input "[URL][DOMAIN_NAME]" at bounding box center [328, 105] width 151 height 10
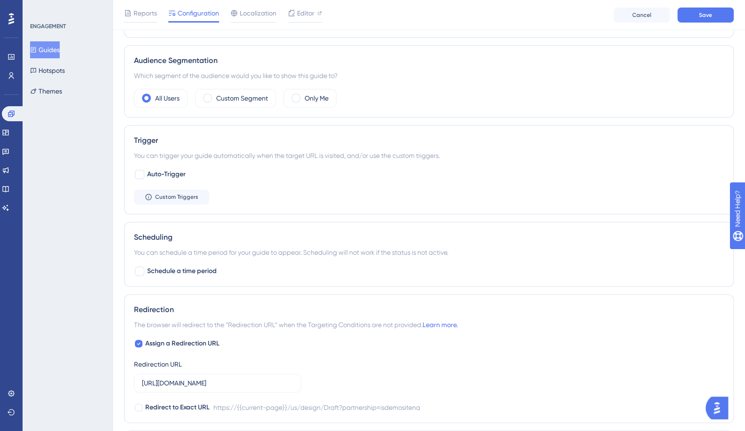
scroll to position [398, 0]
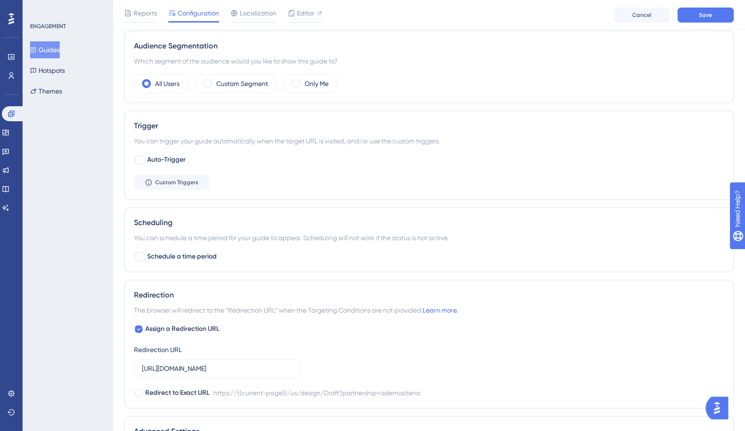
click at [232, 373] on label "[URL][DOMAIN_NAME]" at bounding box center [217, 368] width 167 height 19
click at [232, 373] on input "[URL][DOMAIN_NAME]" at bounding box center [217, 368] width 151 height 10
click at [701, 19] on button "Save" at bounding box center [705, 15] width 56 height 15
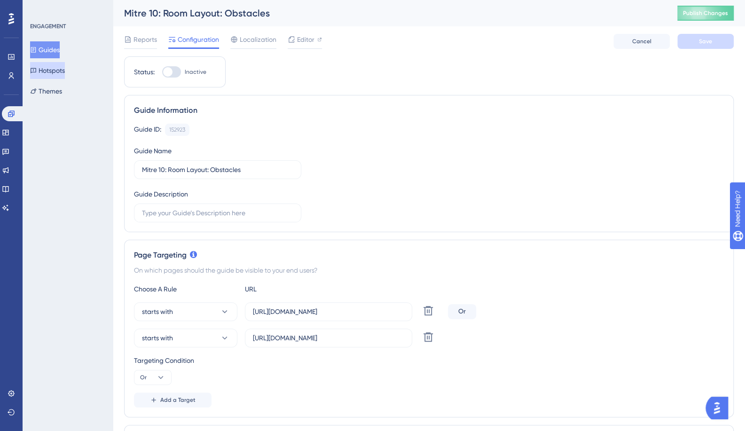
click at [36, 75] on button "Hotspots" at bounding box center [47, 70] width 35 height 17
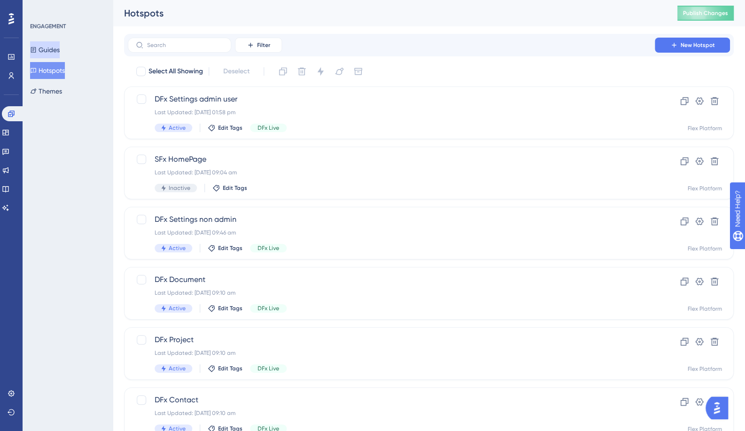
click at [46, 49] on button "Guides" at bounding box center [45, 49] width 30 height 17
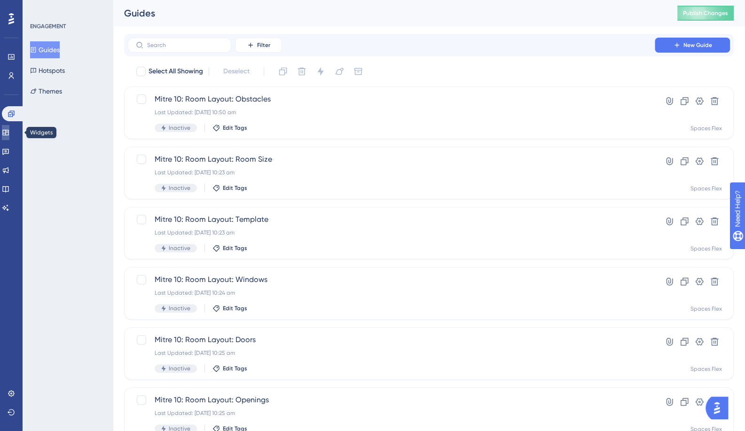
click at [9, 133] on icon at bounding box center [6, 133] width 8 height 8
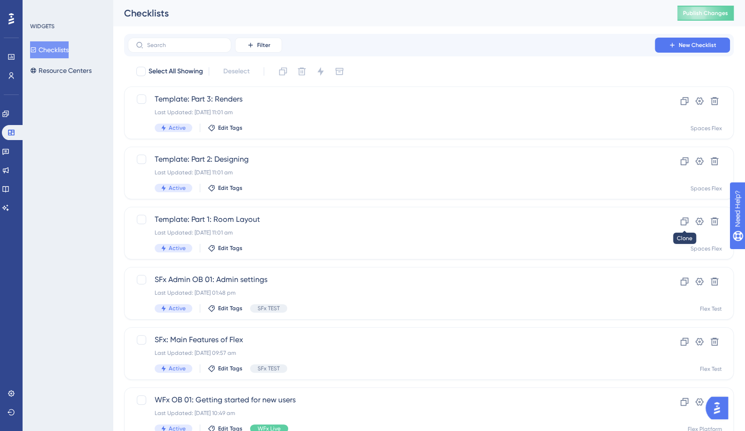
click at [685, 222] on icon at bounding box center [684, 221] width 8 height 8
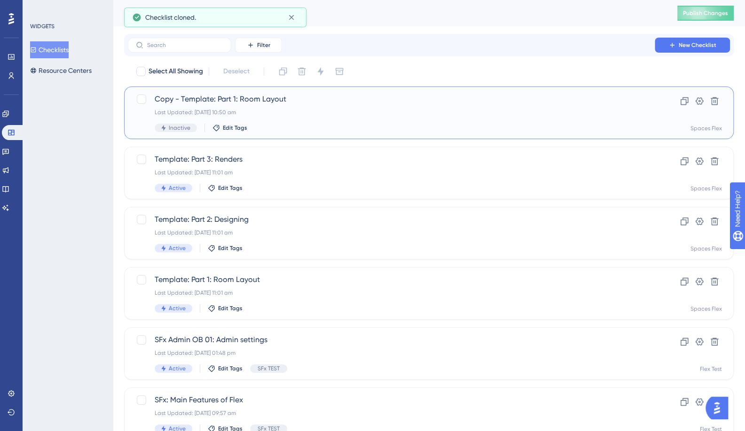
click at [303, 117] on div "Copy - Template: Part 1: Room Layout Last Updated: [DATE] 10:50 am Inactive Edi…" at bounding box center [391, 112] width 473 height 39
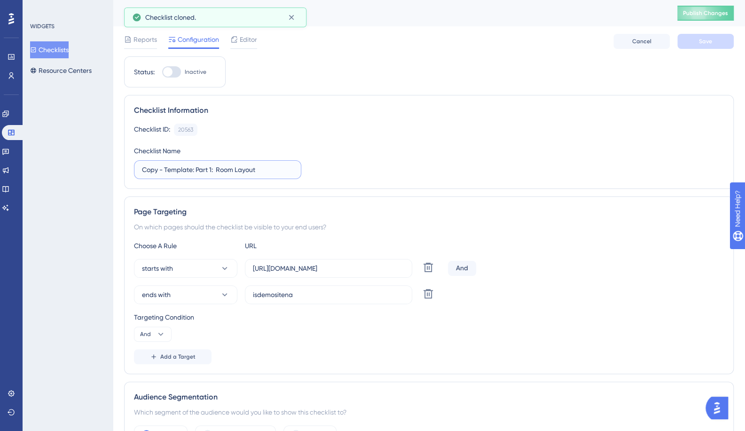
drag, startPoint x: 190, startPoint y: 170, endPoint x: 87, endPoint y: 173, distance: 102.9
click at [113, 173] on div "Performance Users Engagement Widgets Feedback Product Updates Knowledge Base AI…" at bounding box center [429, 430] width 632 height 860
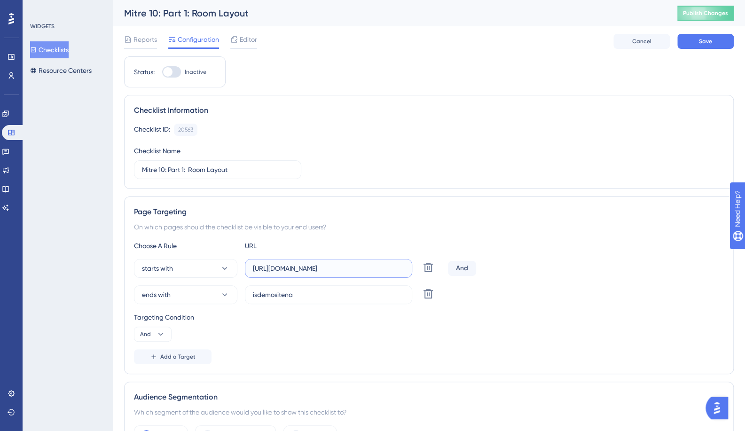
click at [336, 271] on input "[URL][DOMAIN_NAME]" at bounding box center [328, 268] width 151 height 10
click at [174, 295] on button "ends with" at bounding box center [185, 294] width 103 height 19
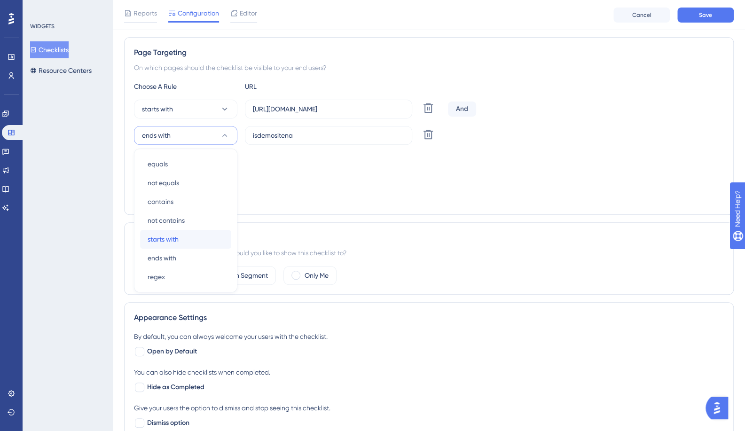
click at [174, 235] on span "starts with" at bounding box center [162, 238] width 31 height 11
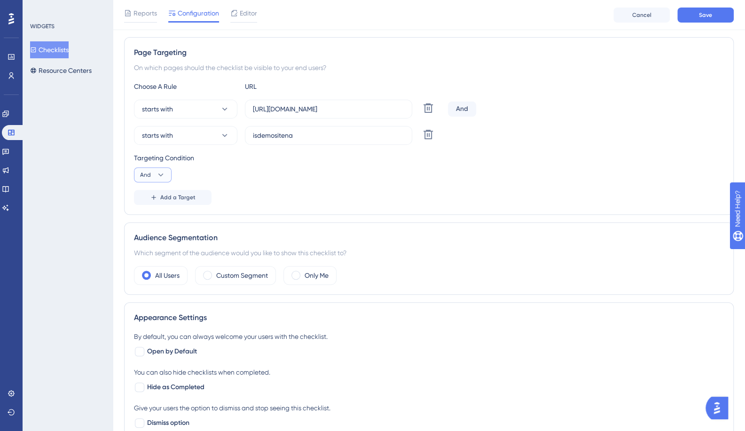
click at [162, 175] on icon at bounding box center [160, 174] width 9 height 9
click at [144, 218] on span "Or" at bounding box center [148, 220] width 8 height 11
click at [295, 134] on input "isdemositena" at bounding box center [328, 135] width 151 height 10
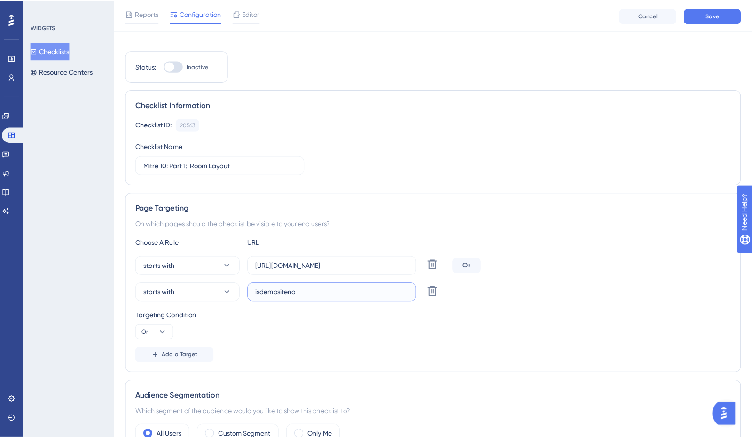
scroll to position [0, 0]
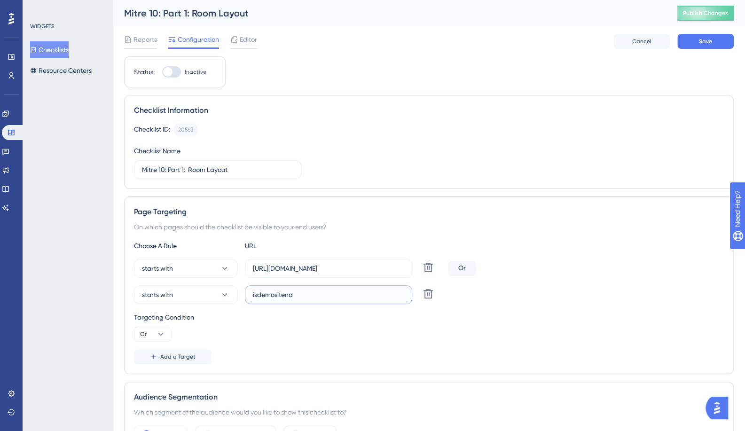
click at [310, 289] on input "isdemositena" at bounding box center [328, 294] width 151 height 10
click at [694, 43] on button "Save" at bounding box center [705, 41] width 56 height 15
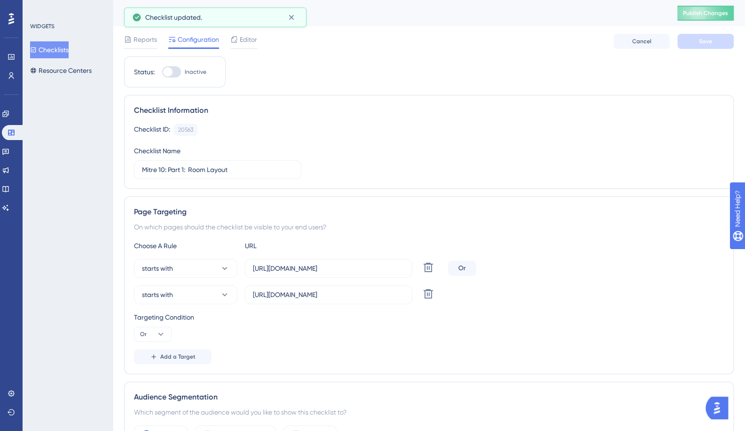
click at [254, 43] on span "Editor" at bounding box center [248, 39] width 17 height 11
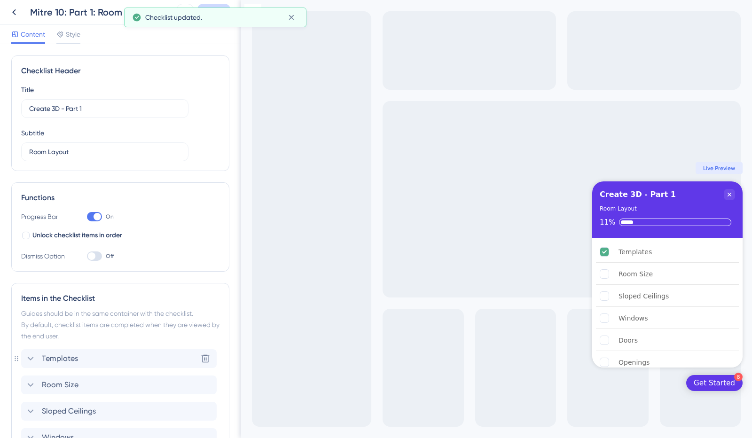
click at [85, 360] on div "Templates Delete" at bounding box center [118, 358] width 195 height 19
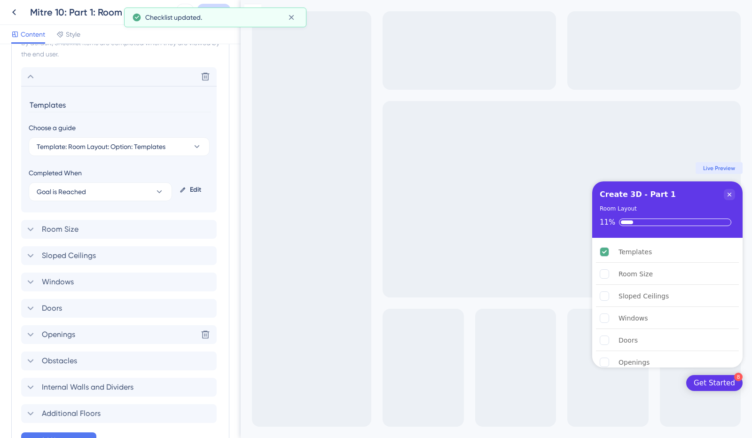
scroll to position [304, 0]
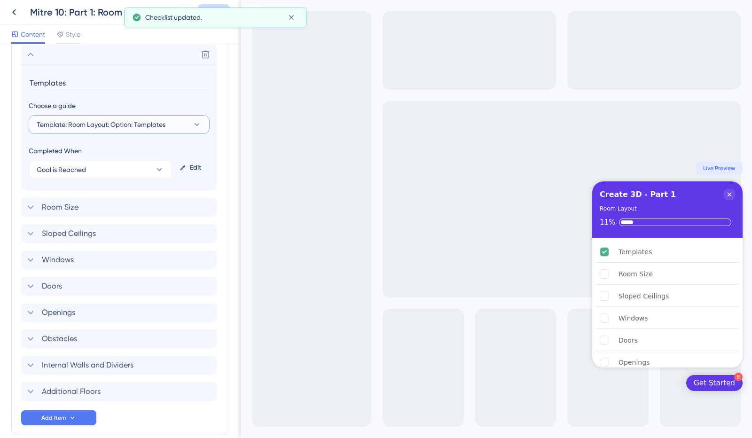
click at [171, 122] on button "Template: Room Layout: Option: Templates" at bounding box center [119, 124] width 181 height 19
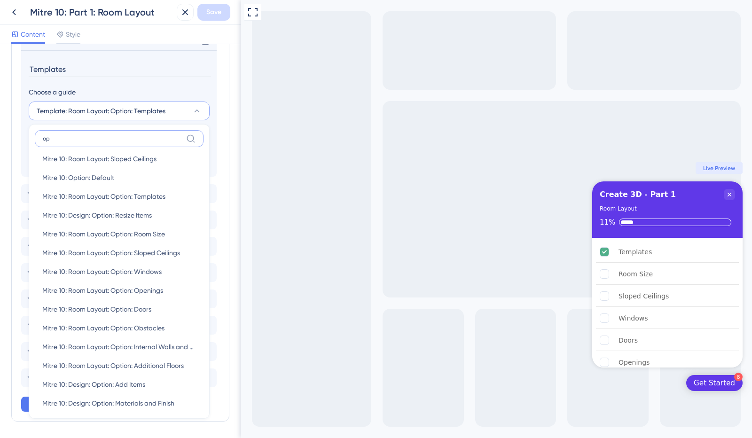
scroll to position [0, 0]
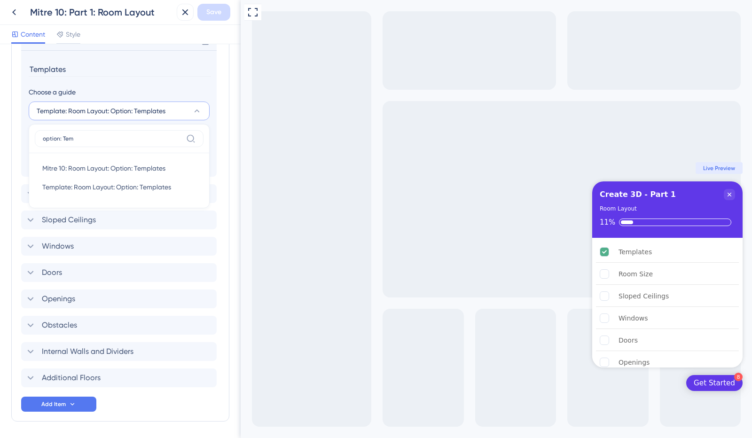
click at [135, 173] on div "Mitre 10: Room Layout: Option: Templates Mitre 10: Room Layout: Option: Templat…" at bounding box center [119, 168] width 154 height 19
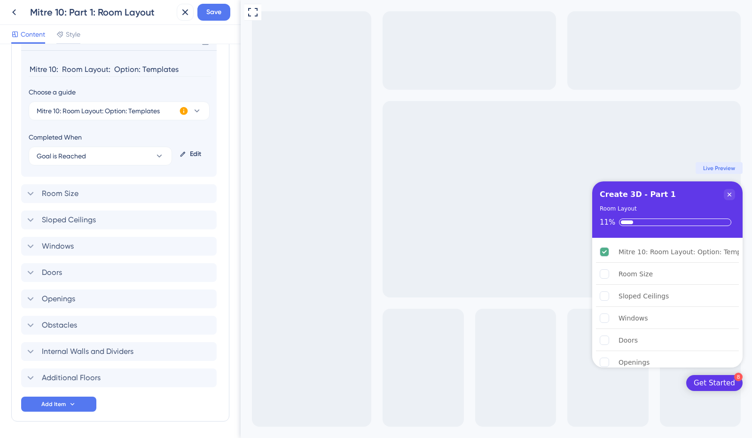
drag, startPoint x: 138, startPoint y: 69, endPoint x: 0, endPoint y: 82, distance: 138.8
click at [0, 82] on div "Checklist Header Title Create 3D - Part 1 Subtitle Room Layout Functions Progre…" at bounding box center [120, 241] width 240 height 394
click at [219, 16] on span "Save" at bounding box center [213, 12] width 15 height 11
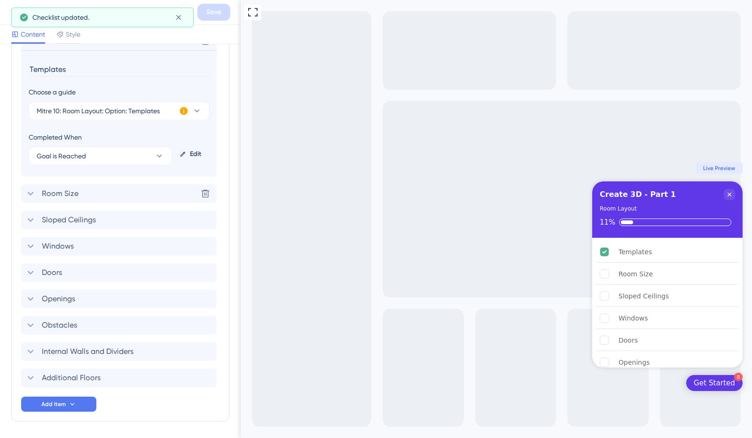
click at [95, 189] on div "Room Size Delete" at bounding box center [118, 193] width 195 height 19
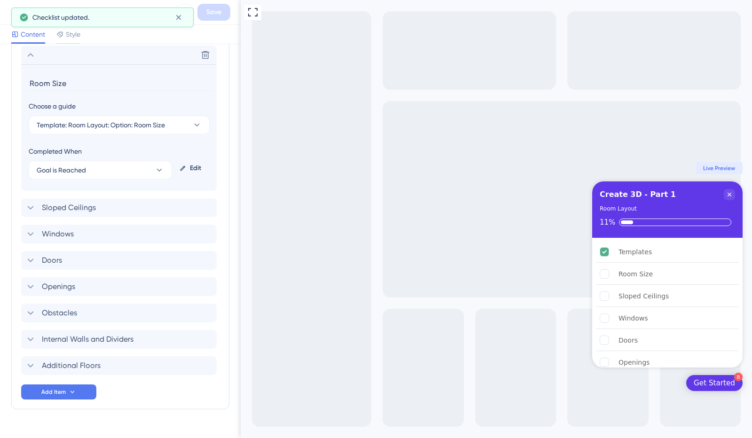
scroll to position [330, 0]
click at [191, 121] on button "Template: Room Layout: Option: Room Size" at bounding box center [119, 124] width 181 height 19
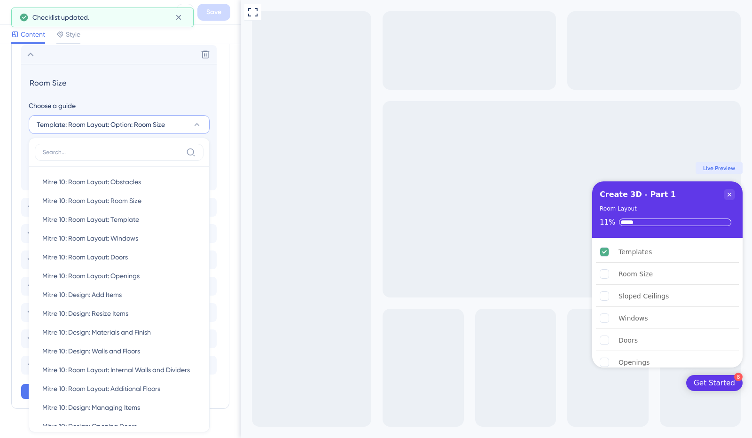
scroll to position [344, 0]
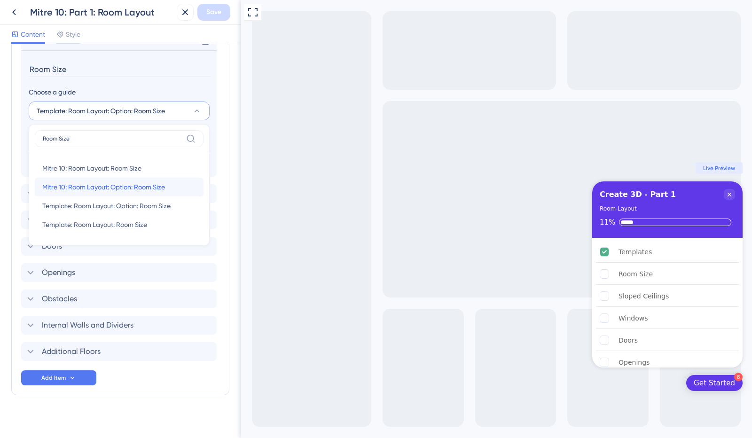
click at [147, 188] on span "Mitre 10: Room Layout: Option: Room Size" at bounding box center [103, 186] width 123 height 11
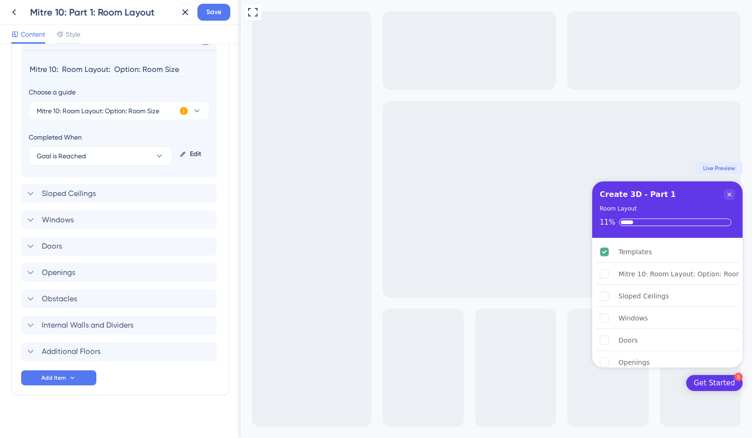
drag, startPoint x: 142, startPoint y: 68, endPoint x: 0, endPoint y: 92, distance: 144.3
click at [0, 92] on div "Checklist Header Title Create 3D - Part 1 Subtitle Room Layout Functions Progre…" at bounding box center [120, 241] width 240 height 394
click at [216, 10] on span "Save" at bounding box center [213, 12] width 15 height 11
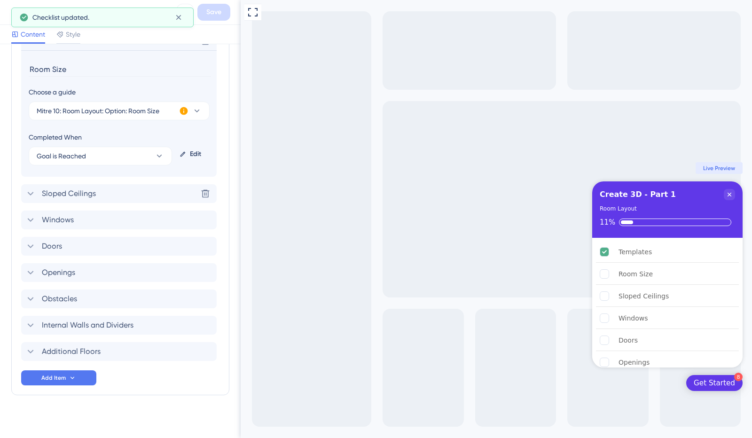
click at [77, 192] on span "Sloped Ceilings" at bounding box center [69, 193] width 54 height 11
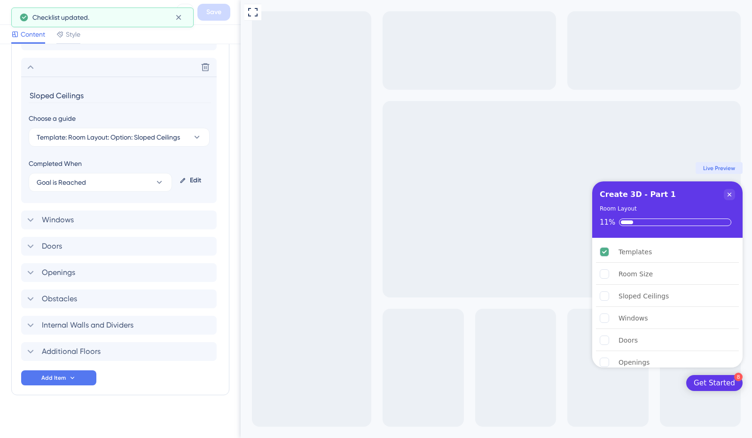
scroll to position [349, 0]
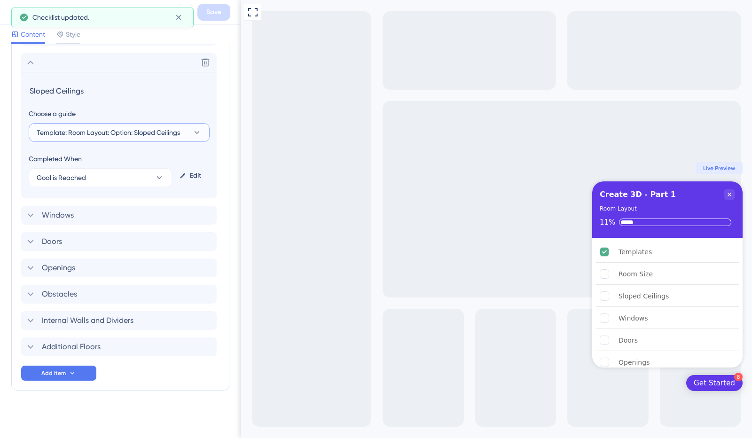
click at [177, 130] on span "Template: Room Layout: Option: Sloped Ceilings" at bounding box center [108, 132] width 143 height 11
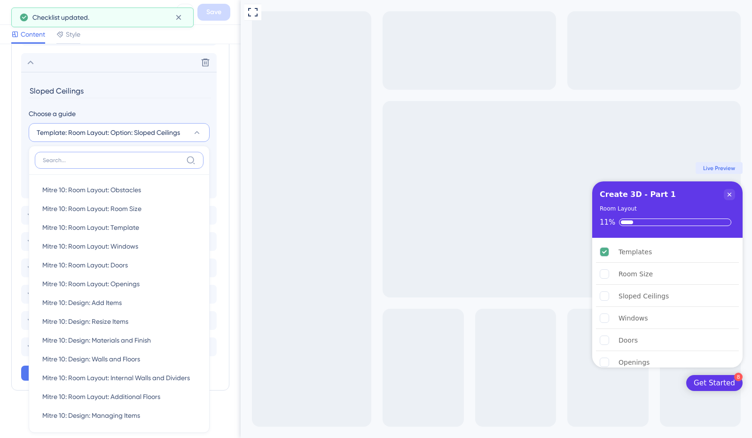
scroll to position [396, 0]
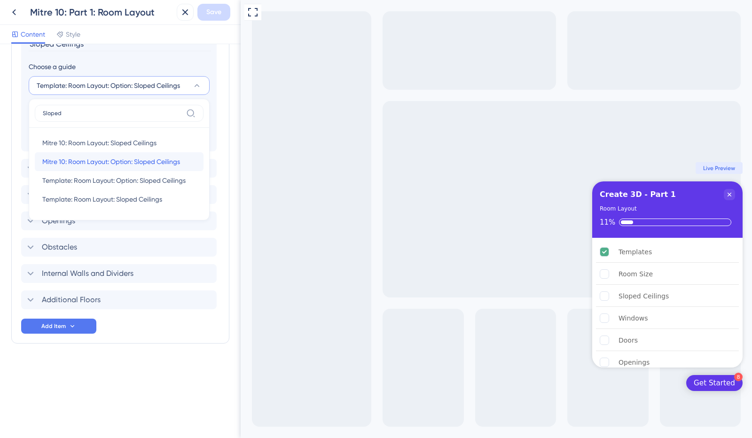
click at [136, 160] on span "Mitre 10: Room Layout: Option: Sloped Ceilings" at bounding box center [111, 161] width 138 height 11
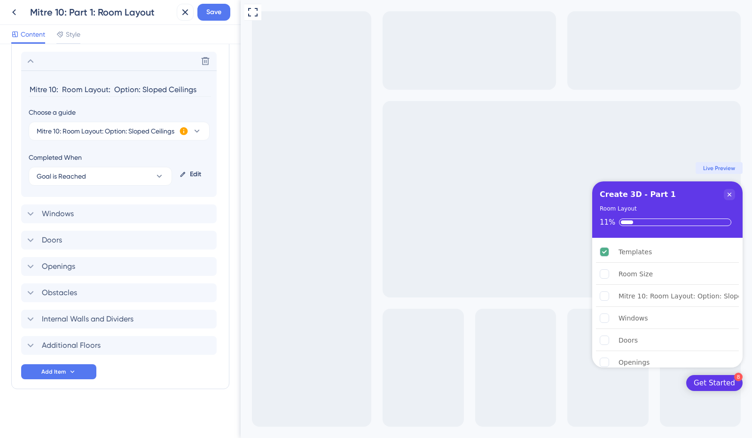
scroll to position [349, 0]
drag, startPoint x: 141, startPoint y: 88, endPoint x: 0, endPoint y: 106, distance: 142.5
click at [0, 106] on div "Checklist Header Title Create 3D - Part 1 Subtitle Room Layout Functions Progre…" at bounding box center [120, 241] width 240 height 394
click at [218, 16] on span "Save" at bounding box center [213, 12] width 15 height 11
click at [82, 206] on div "Windows Delete" at bounding box center [118, 215] width 195 height 19
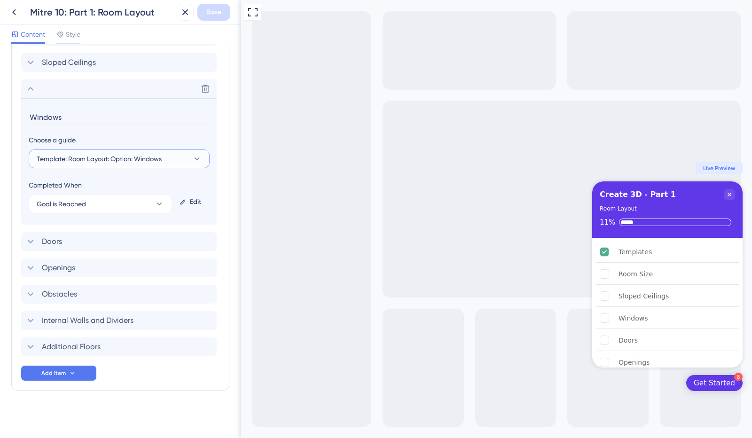
click at [197, 151] on button "Template: Room Layout: Option: Windows" at bounding box center [119, 158] width 181 height 19
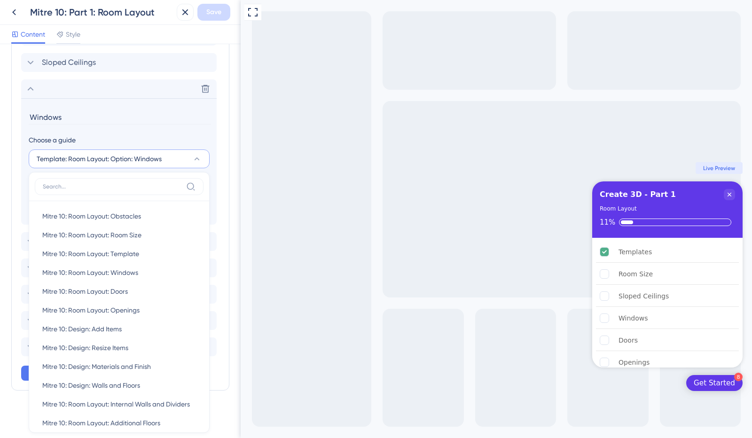
scroll to position [409, 0]
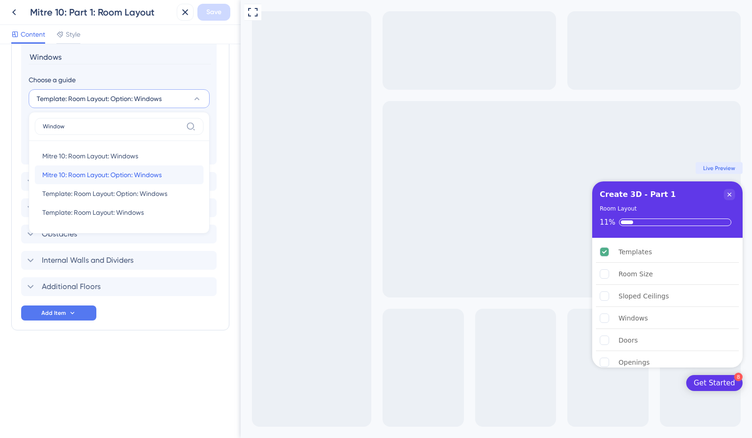
click at [116, 167] on div "Mitre 10: Room Layout: Option: Windows Mitre 10: Room Layout: Option: Windows" at bounding box center [119, 174] width 154 height 19
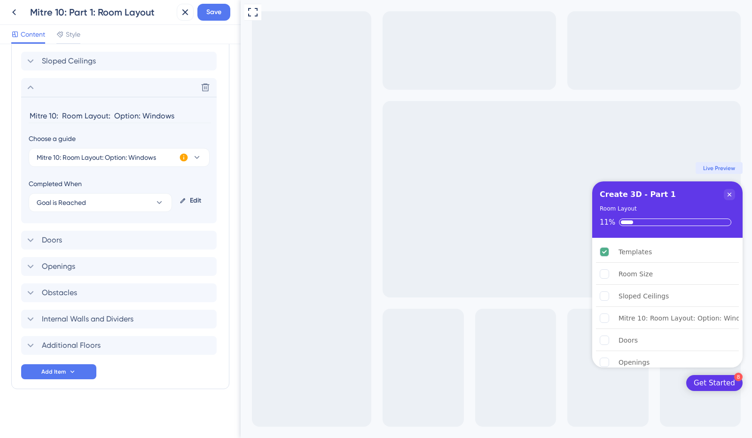
scroll to position [349, 0]
drag, startPoint x: 143, startPoint y: 115, endPoint x: 0, endPoint y: 119, distance: 142.8
click at [0, 119] on div "Checklist Header Title Create 3D - Part 1 Subtitle Room Layout Functions Progre…" at bounding box center [120, 241] width 240 height 394
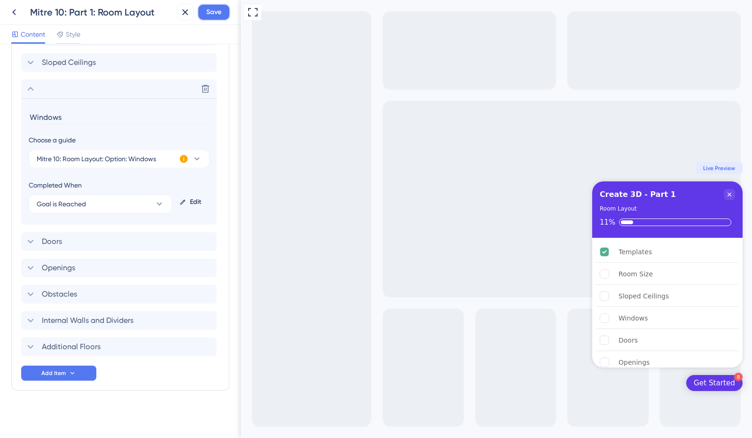
click at [214, 19] on button "Save" at bounding box center [213, 12] width 33 height 17
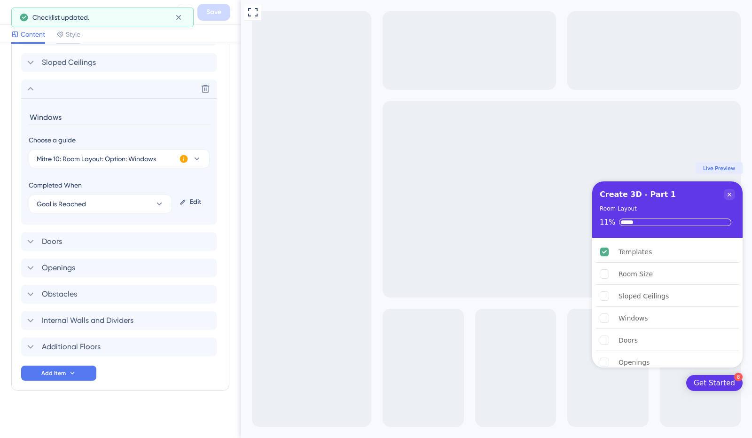
click at [34, 91] on icon at bounding box center [30, 88] width 11 height 11
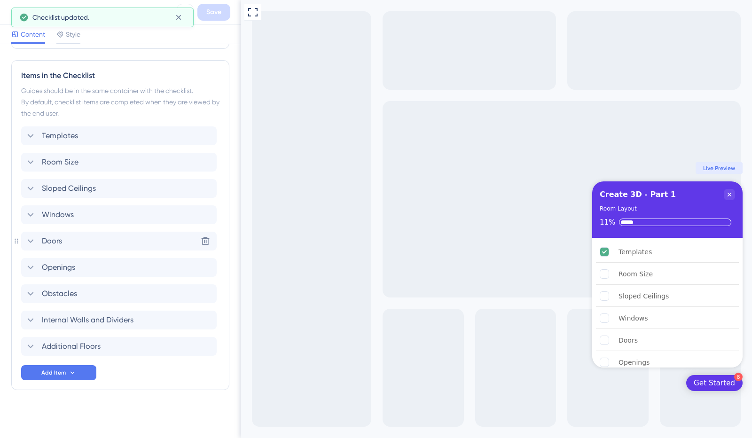
click at [34, 240] on icon at bounding box center [30, 240] width 11 height 11
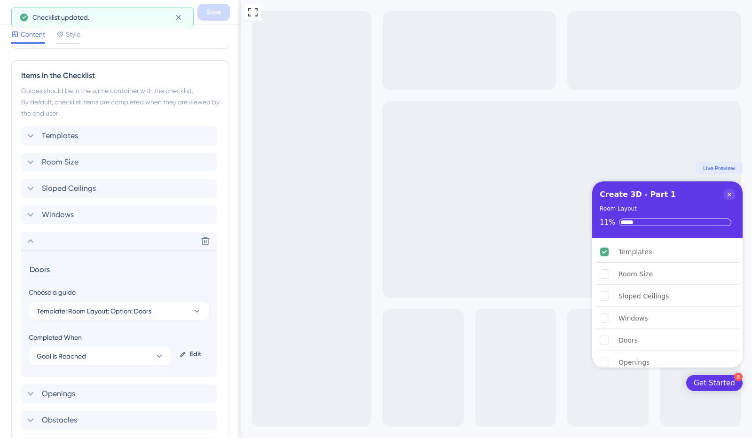
scroll to position [349, 0]
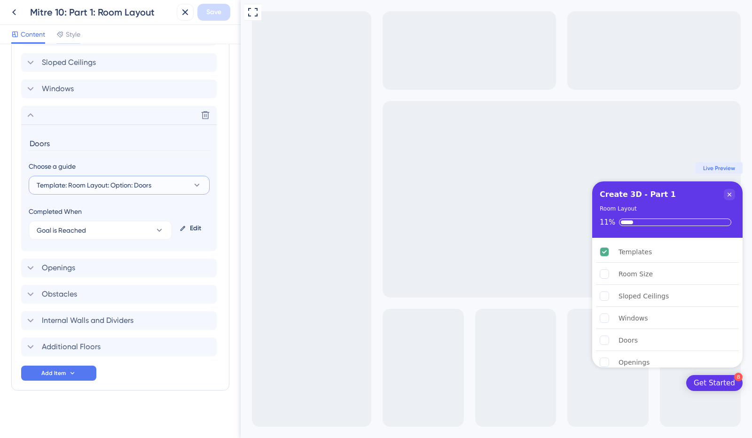
click at [187, 182] on button "Template: Room Layout: Option: Doors" at bounding box center [119, 185] width 181 height 19
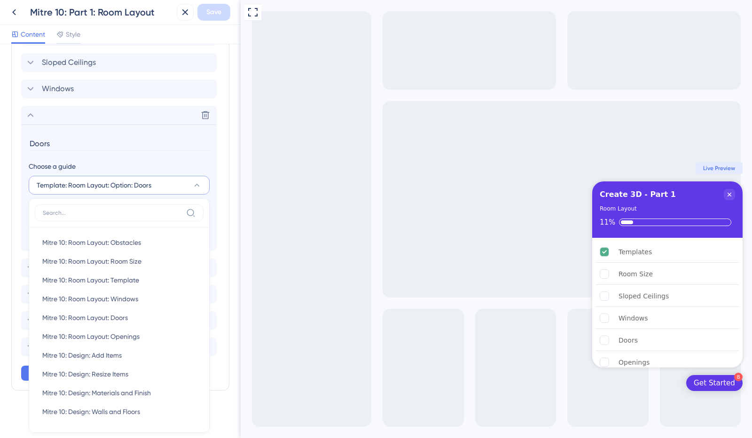
scroll to position [399, 0]
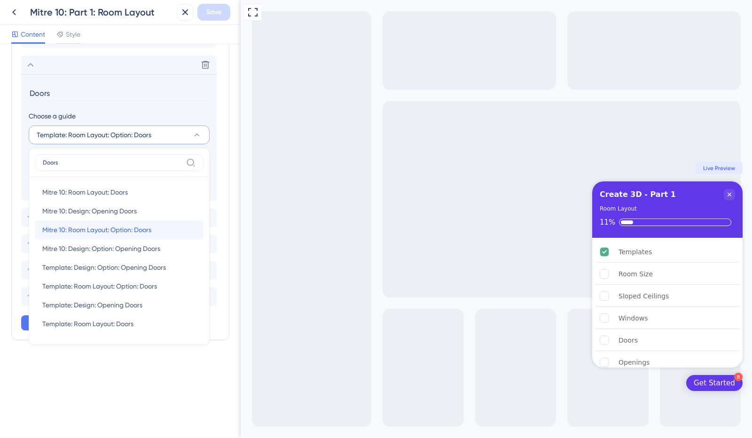
click at [129, 229] on span "Mitre 10: Room Layout: Option: Doors" at bounding box center [96, 229] width 109 height 11
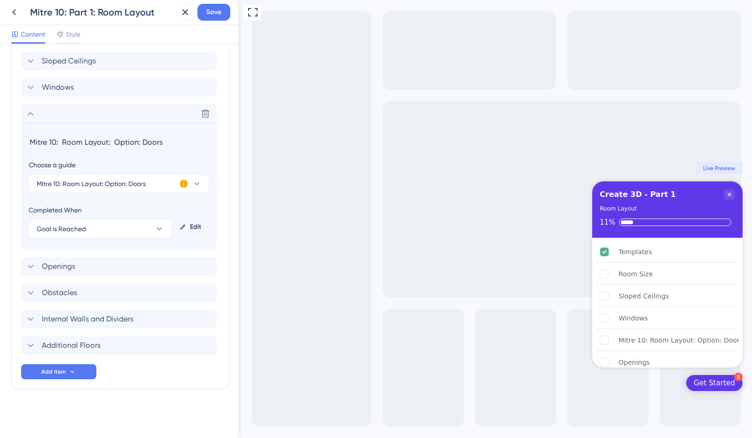
scroll to position [349, 0]
drag, startPoint x: 140, startPoint y: 141, endPoint x: 0, endPoint y: 155, distance: 141.2
click at [0, 155] on div "Checklist Header Title Create 3D - Part 1 Subtitle Room Layout Functions Progre…" at bounding box center [120, 241] width 240 height 394
click at [219, 17] on span "Save" at bounding box center [213, 12] width 15 height 11
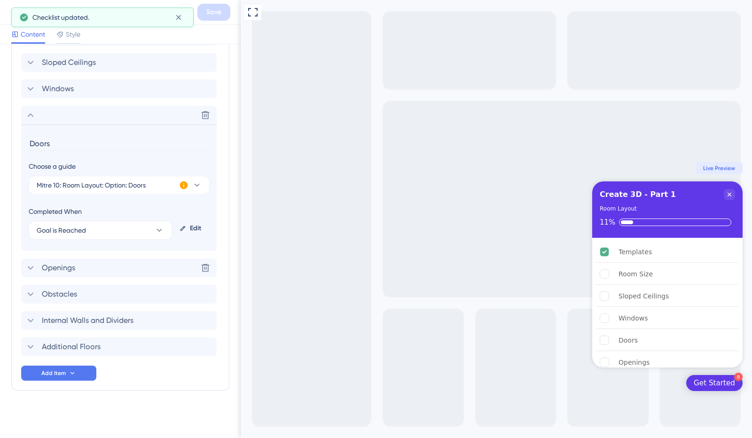
click at [103, 263] on div "Openings Delete" at bounding box center [118, 267] width 195 height 19
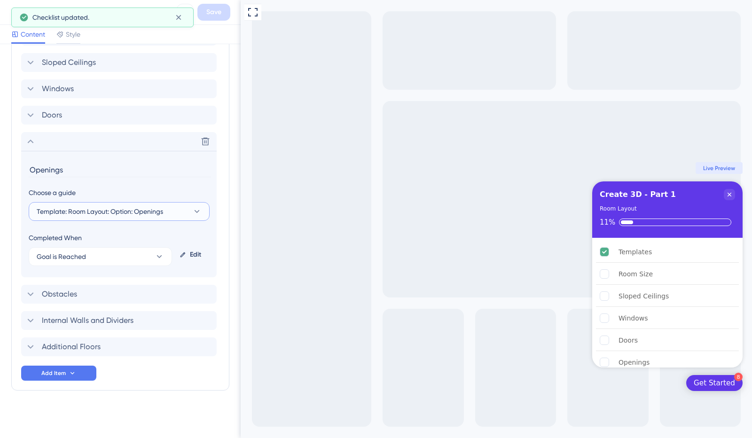
click at [175, 210] on button "Template: Room Layout: Option: Openings" at bounding box center [119, 211] width 181 height 19
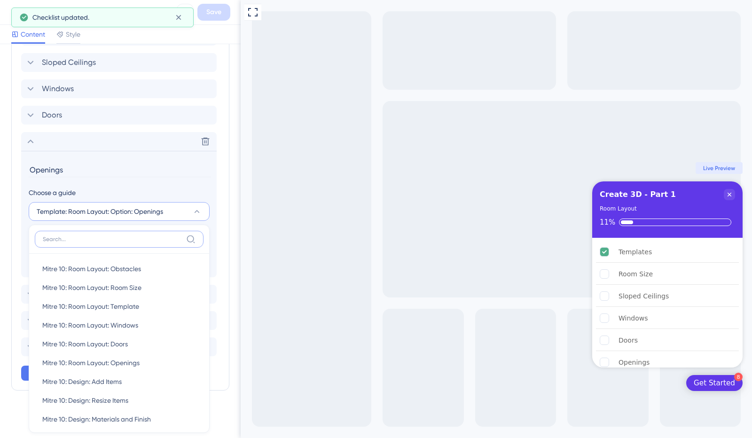
scroll to position [435, 0]
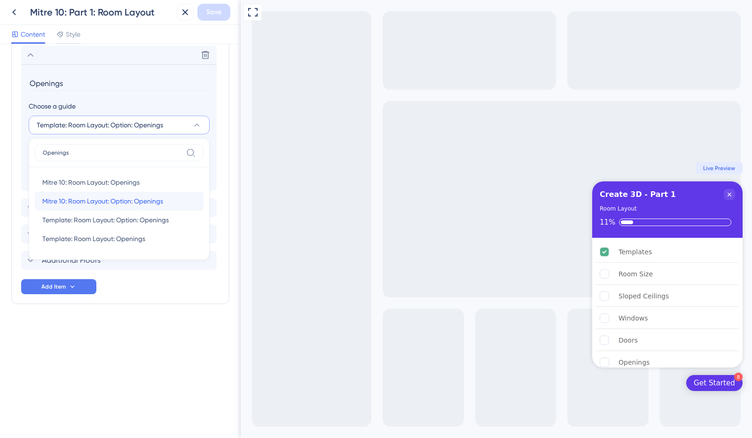
click at [134, 198] on span "Mitre 10: Room Layout: Option: Openings" at bounding box center [102, 200] width 121 height 11
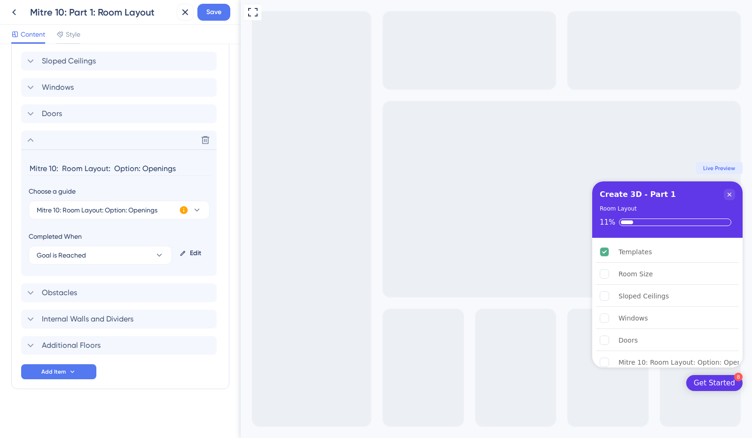
scroll to position [349, 0]
drag, startPoint x: 140, startPoint y: 167, endPoint x: 0, endPoint y: 149, distance: 140.6
click at [0, 149] on div "Checklist Header Title Create 3D - Part 1 Subtitle Room Layout Functions Progre…" at bounding box center [120, 241] width 240 height 394
click at [116, 286] on div "Obstacles Delete" at bounding box center [118, 294] width 195 height 19
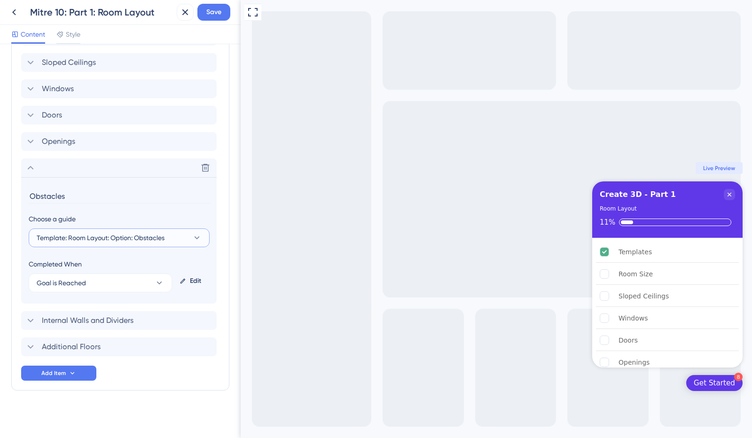
click at [164, 232] on span "Template: Room Layout: Option: Obstacles" at bounding box center [101, 237] width 128 height 11
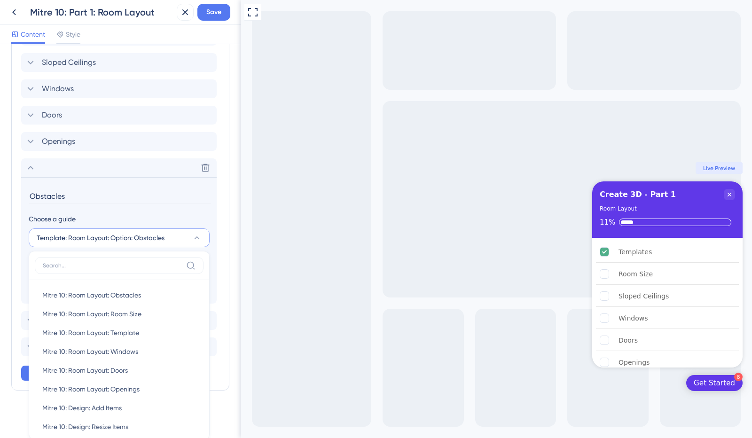
scroll to position [452, 0]
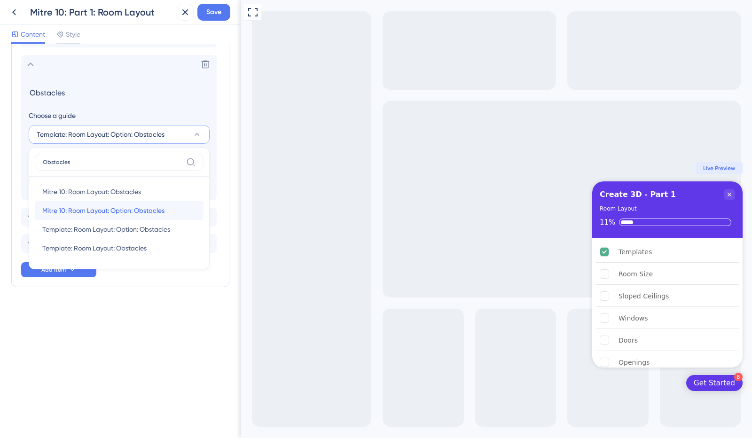
click at [141, 205] on span "Mitre 10: Room Layout: Option: Obstacles" at bounding box center [103, 210] width 122 height 11
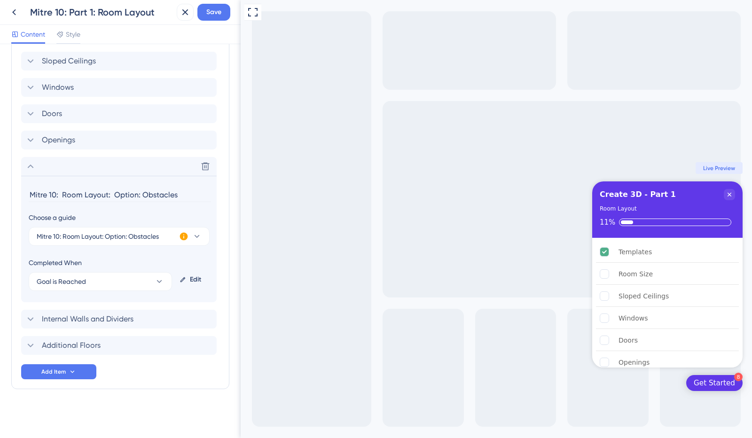
scroll to position [349, 0]
drag, startPoint x: 140, startPoint y: 193, endPoint x: 0, endPoint y: 168, distance: 142.2
click at [0, 168] on div "Checklist Header Title Create 3D - Part 1 Subtitle Room Layout Functions Progre…" at bounding box center [120, 241] width 240 height 394
click at [138, 315] on div "Internal Walls and Dividers Delete" at bounding box center [118, 320] width 195 height 19
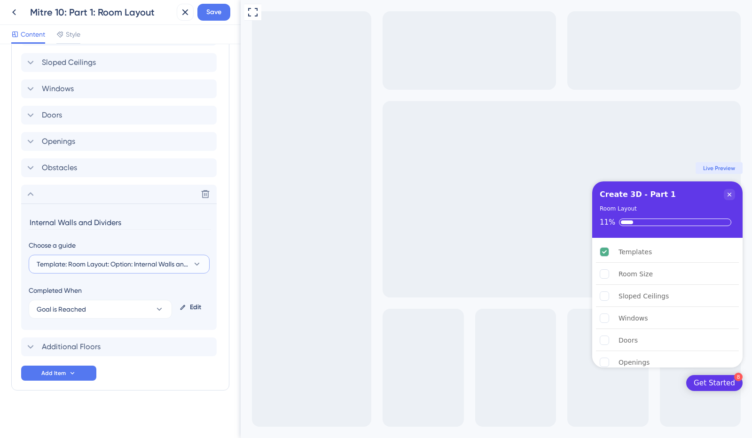
click at [155, 262] on span "Template: Room Layout: Option: Internal Walls and Dividers" at bounding box center [113, 263] width 152 height 11
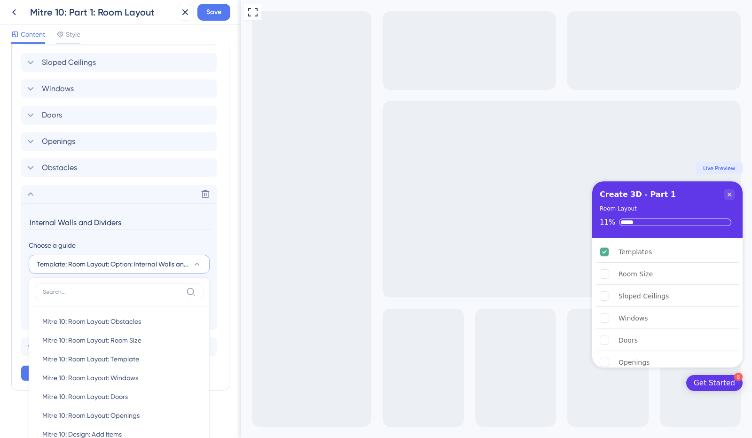
scroll to position [438, 0]
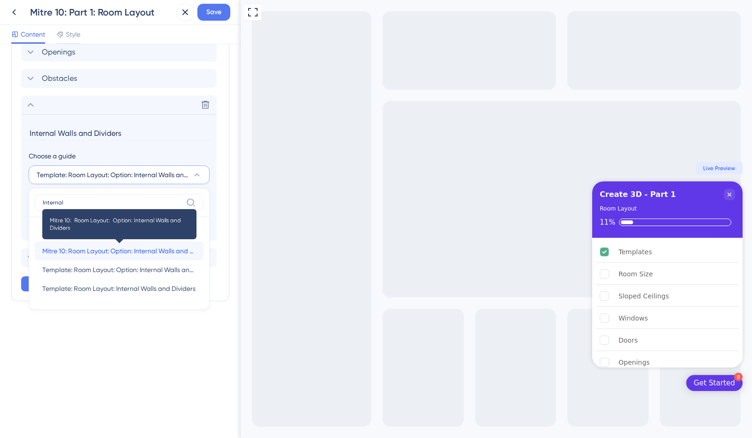
click at [156, 248] on span "Mitre 10: Room Layout: Option: Internal Walls and Dividers" at bounding box center [119, 250] width 154 height 11
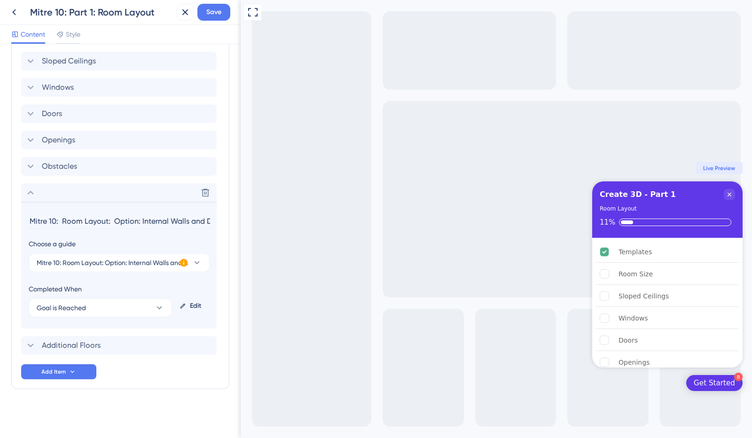
scroll to position [349, 0]
drag, startPoint x: 140, startPoint y: 218, endPoint x: 0, endPoint y: 217, distance: 139.5
click at [0, 217] on div "Checklist Header Title Create 3D - Part 1 Subtitle Room Layout Functions Progre…" at bounding box center [120, 241] width 240 height 394
click at [133, 346] on div "Additional Floors Delete" at bounding box center [118, 346] width 195 height 19
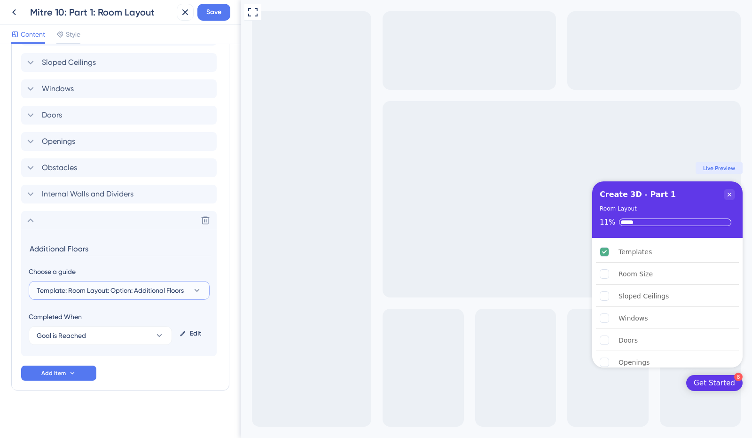
click at [197, 291] on icon at bounding box center [196, 290] width 9 height 9
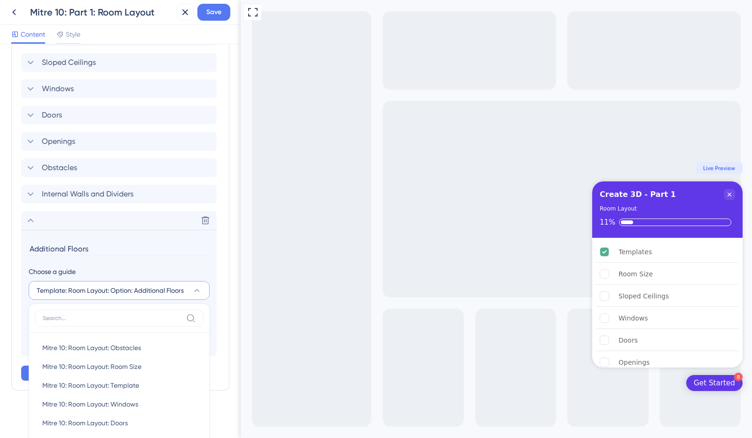
scroll to position [504, 0]
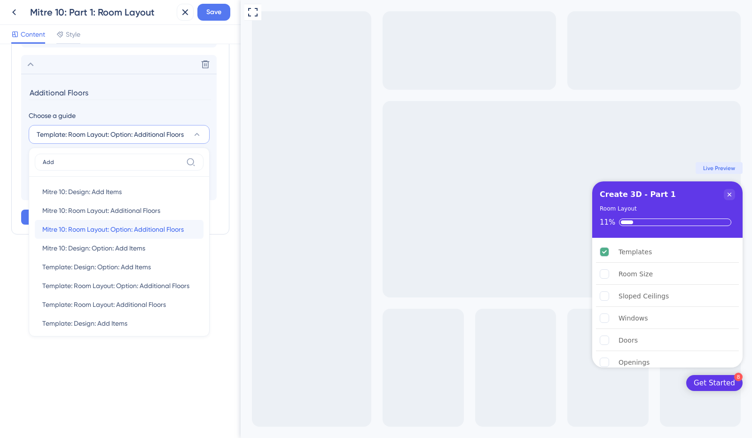
click at [133, 230] on span "Mitre 10: Room Layout: Option: Additional Floors" at bounding box center [112, 229] width 141 height 11
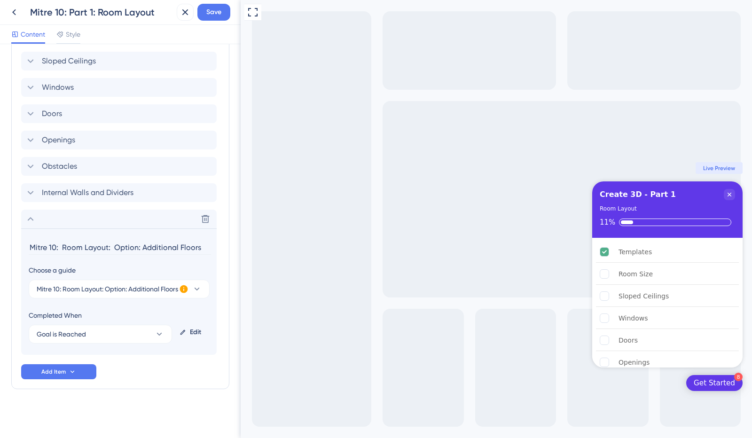
scroll to position [349, 0]
drag, startPoint x: 141, startPoint y: 248, endPoint x: 0, endPoint y: 227, distance: 142.5
click at [0, 227] on div "Checklist Header Title Create 3D - Part 1 Subtitle Room Layout Functions Progre…" at bounding box center [120, 241] width 240 height 394
click at [221, 16] on span "Save" at bounding box center [213, 12] width 15 height 11
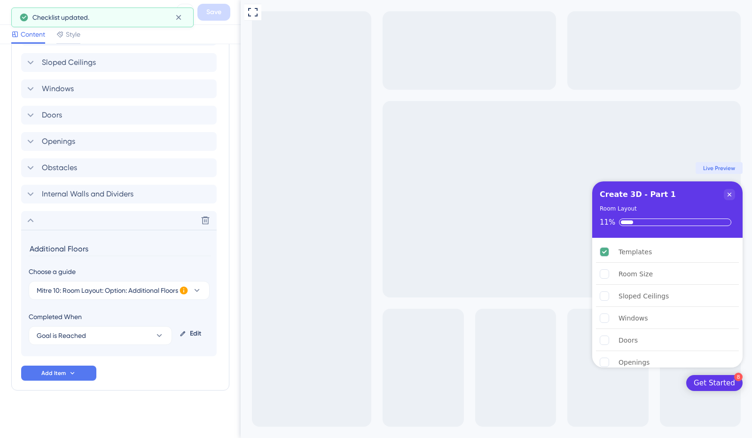
click at [32, 217] on icon at bounding box center [30, 220] width 11 height 11
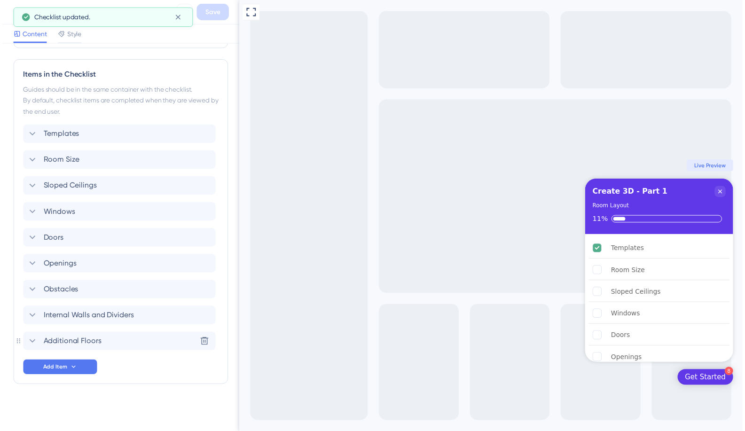
scroll to position [0, 0]
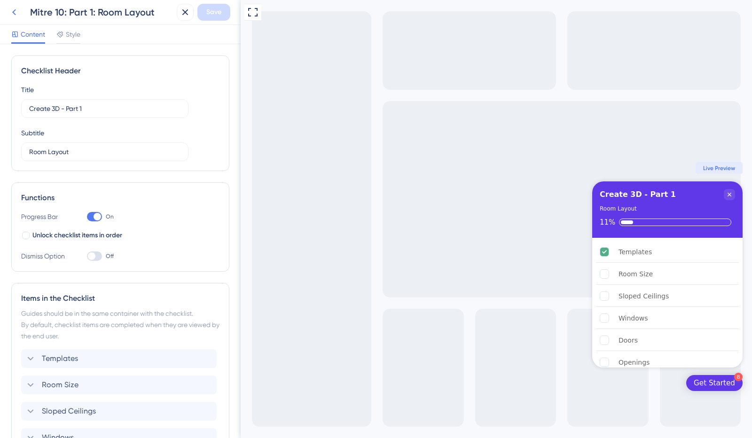
click at [16, 12] on icon at bounding box center [13, 12] width 11 height 11
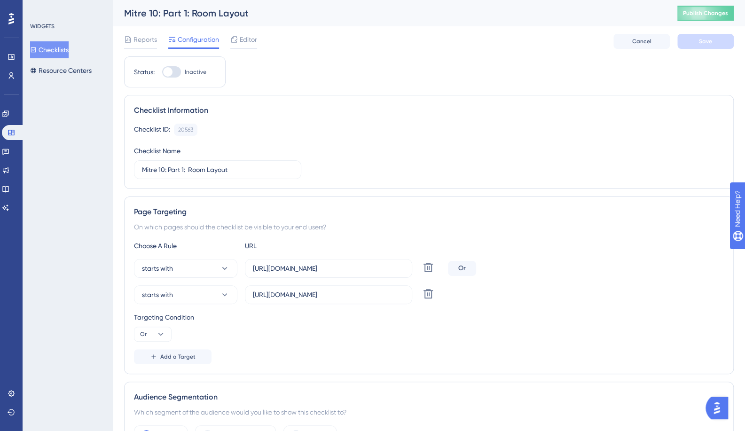
click at [57, 47] on button "Checklists" at bounding box center [49, 49] width 39 height 17
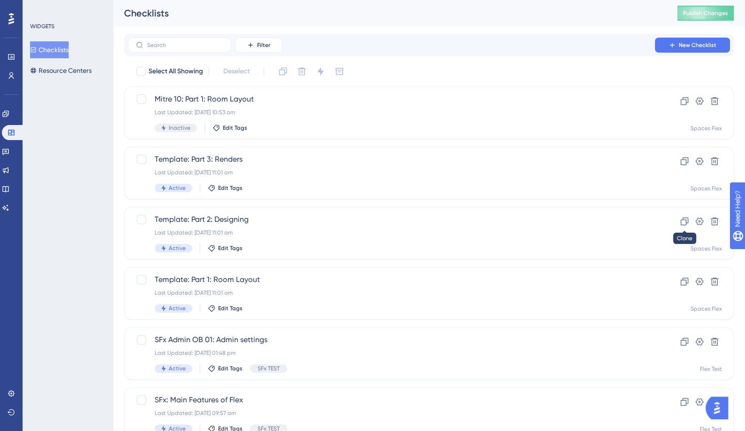
click at [683, 221] on icon at bounding box center [683, 221] width 9 height 9
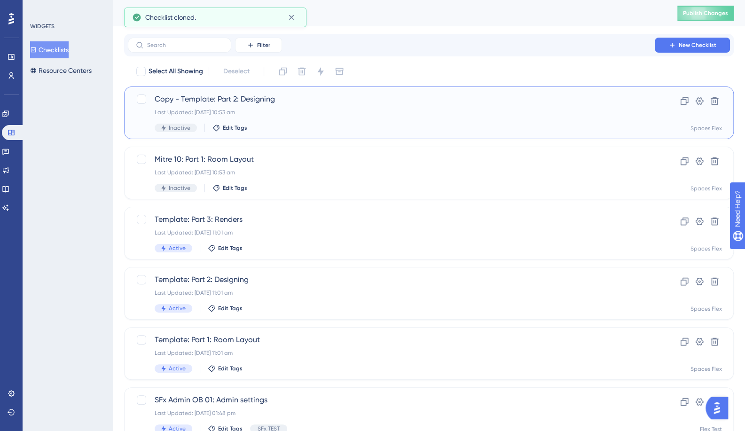
click at [300, 101] on span "Copy - Template: Part 2: Designing" at bounding box center [391, 98] width 473 height 11
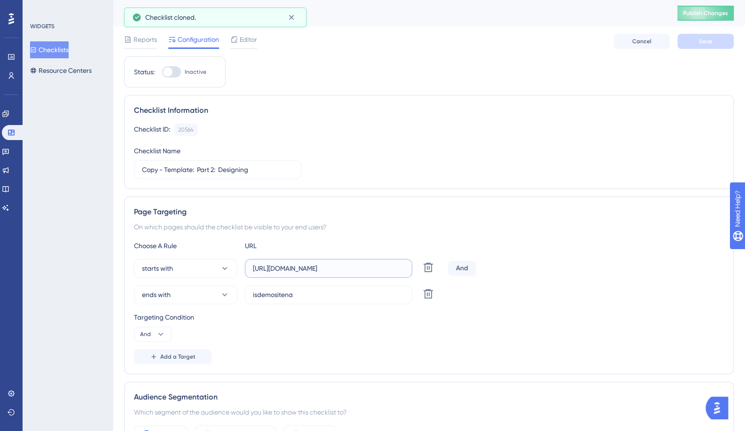
click at [289, 263] on input "[URL][DOMAIN_NAME]" at bounding box center [328, 268] width 151 height 10
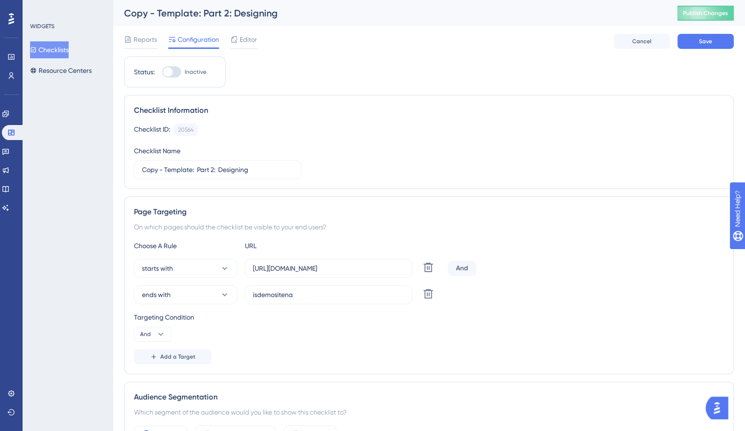
click at [327, 286] on label "isdemositena" at bounding box center [328, 294] width 167 height 19
click at [327, 289] on input "isdemositena" at bounding box center [328, 294] width 151 height 10
click at [208, 291] on button "ends with" at bounding box center [185, 294] width 103 height 19
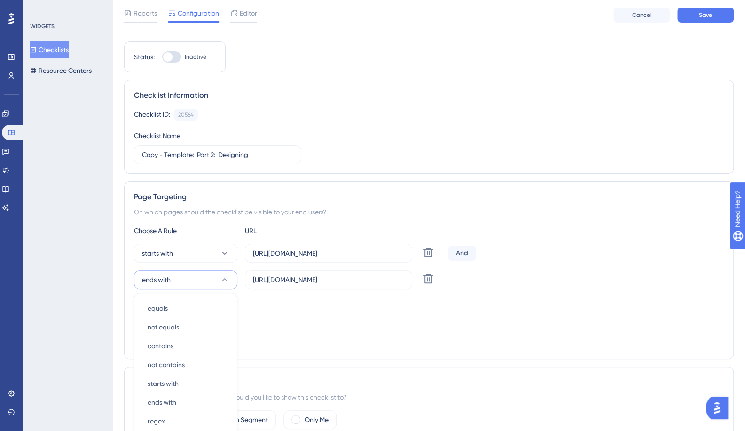
scroll to position [163, 0]
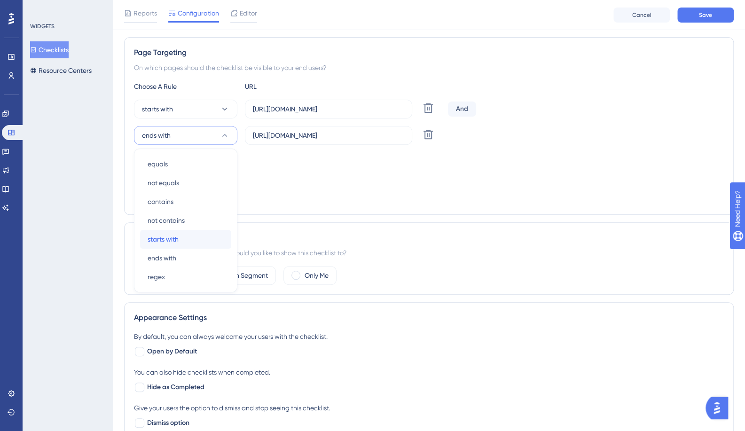
click at [181, 238] on div "starts with starts with" at bounding box center [185, 239] width 76 height 19
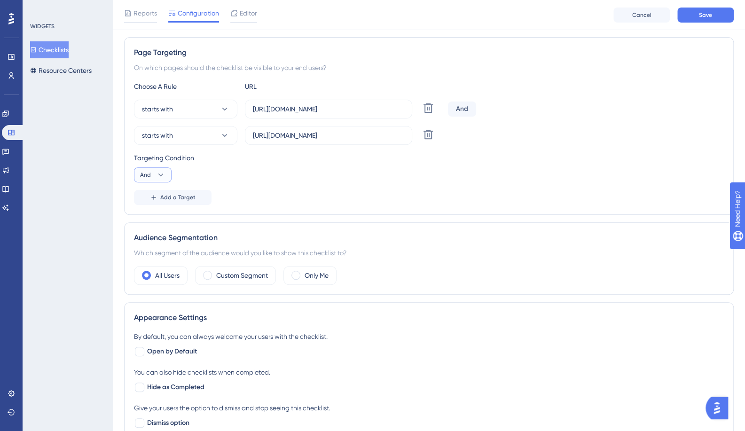
click at [161, 176] on icon at bounding box center [160, 174] width 9 height 9
click at [151, 221] on div "Or Or" at bounding box center [153, 220] width 18 height 19
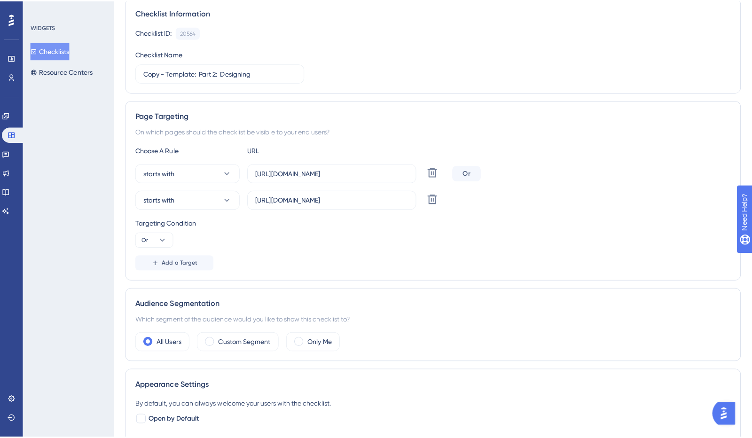
scroll to position [0, 0]
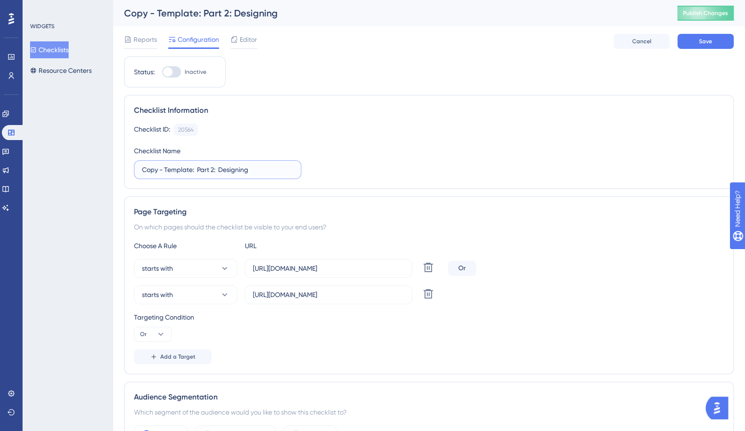
drag, startPoint x: 191, startPoint y: 169, endPoint x: 0, endPoint y: 162, distance: 190.8
click at [113, 162] on div "Performance Users Engagement Widgets Feedback Product Updates Knowledge Base AI…" at bounding box center [429, 430] width 632 height 860
click at [706, 43] on span "Save" at bounding box center [704, 42] width 13 height 8
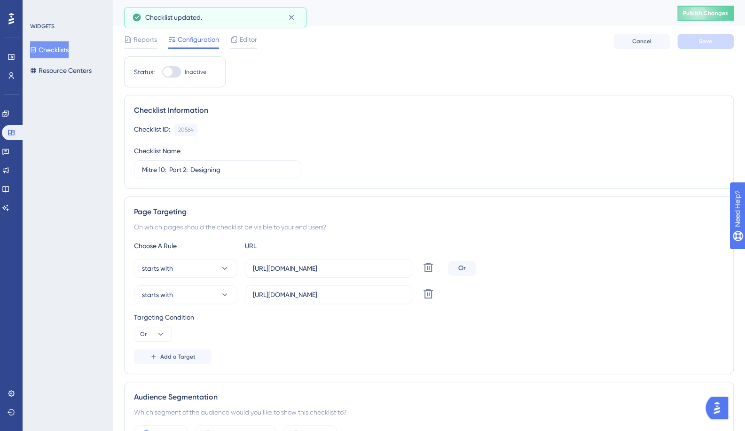
click at [246, 40] on span "Editor" at bounding box center [248, 39] width 17 height 11
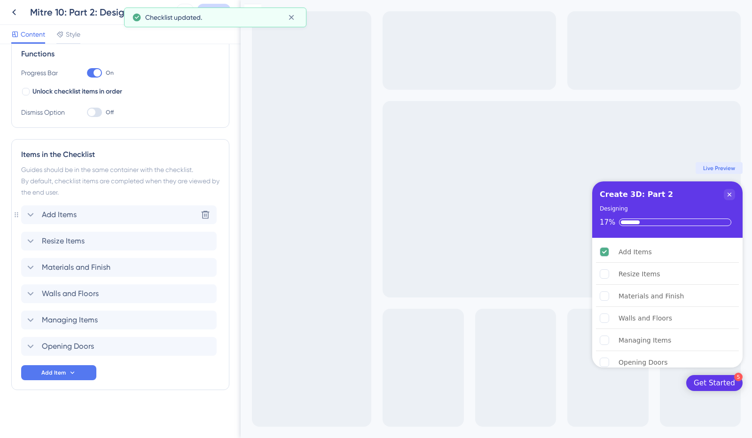
click at [79, 216] on div "Add Items Delete" at bounding box center [118, 214] width 195 height 19
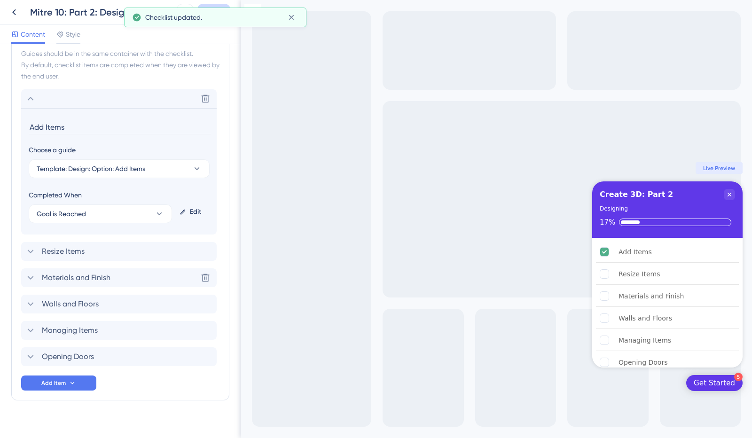
scroll to position [270, 0]
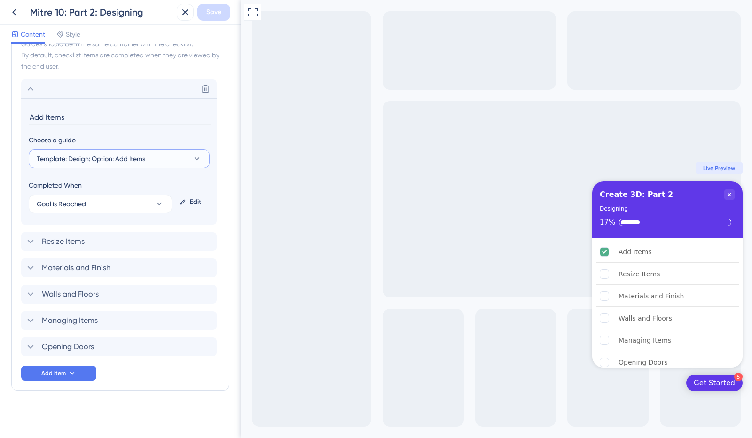
click at [117, 163] on span "Template: Design: Option: Add Items" at bounding box center [91, 158] width 109 height 11
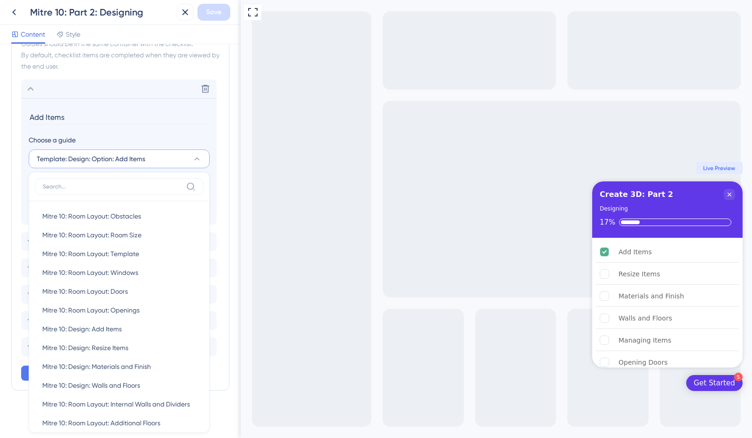
scroll to position [330, 0]
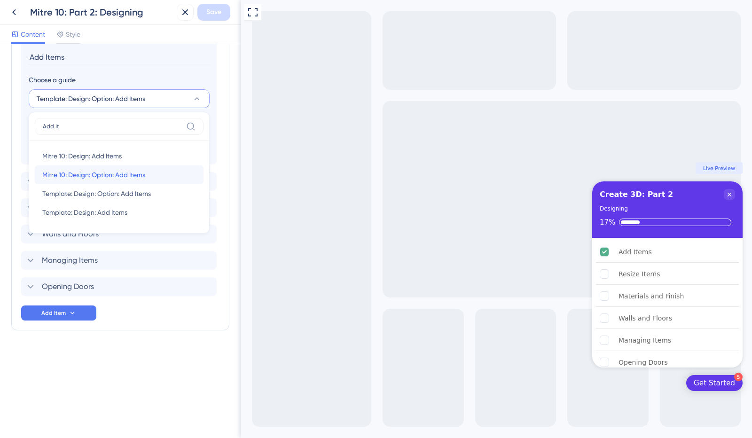
click at [161, 174] on div "Mitre 10: Design: Option: Add Items Mitre 10: Design: Option: Add Items" at bounding box center [119, 174] width 154 height 19
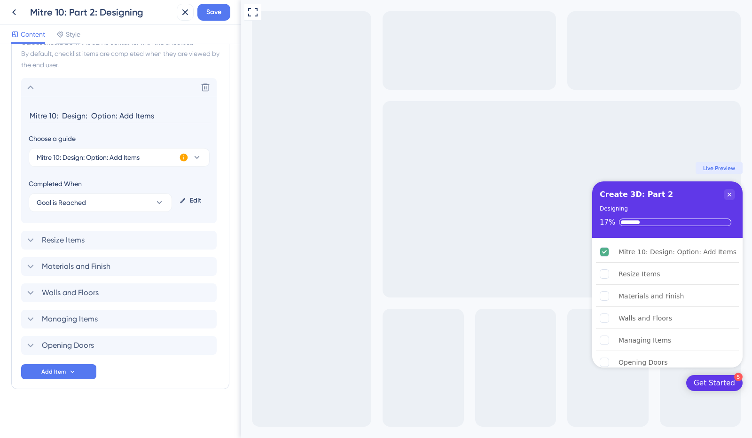
scroll to position [270, 0]
drag, startPoint x: 119, startPoint y: 113, endPoint x: 0, endPoint y: 113, distance: 118.8
click at [0, 113] on div "Checklist Header Title Create 3D: Part 2 Subtitle Designing Functions Progress …" at bounding box center [120, 241] width 240 height 394
click at [57, 241] on span "Resize Items" at bounding box center [63, 241] width 43 height 11
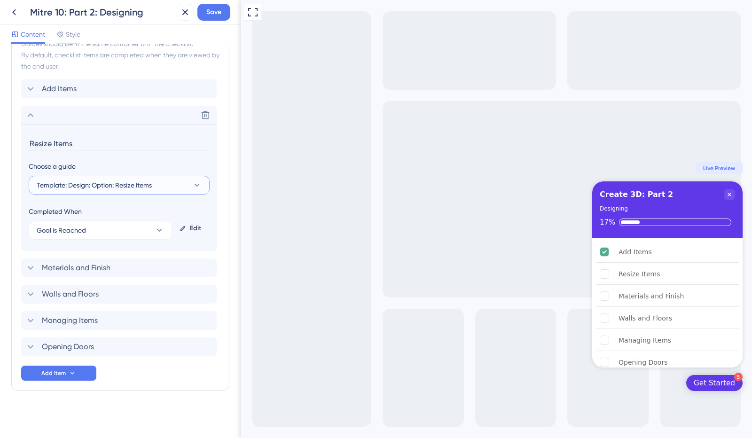
click at [105, 187] on span "Template: Design: Option: Resize Items" at bounding box center [94, 184] width 115 height 11
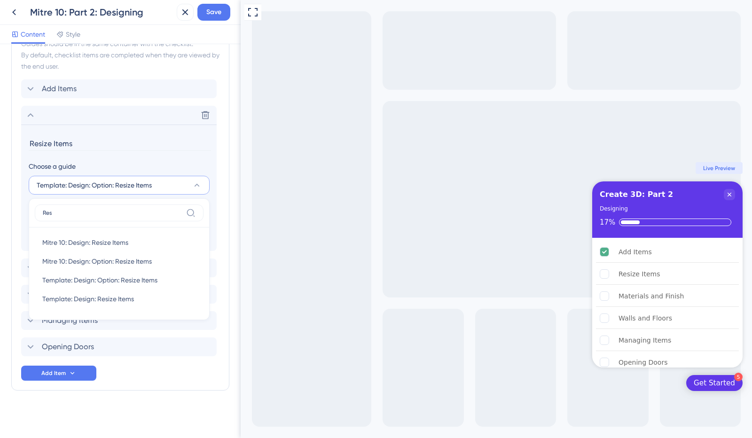
scroll to position [343, 0]
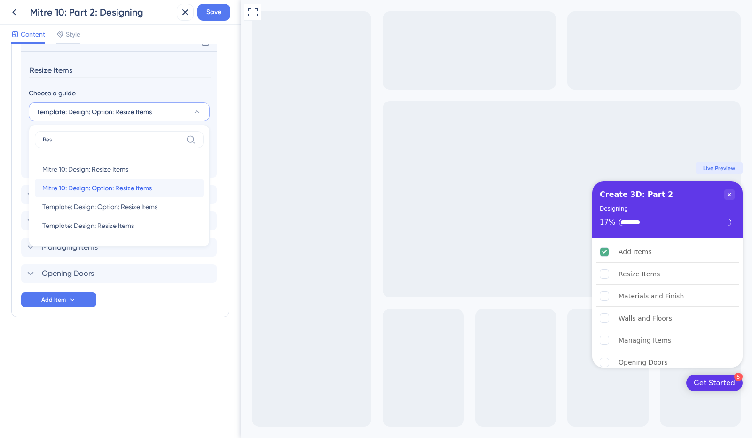
click at [125, 185] on span "Mitre 10: Design: Option: Resize Items" at bounding box center [96, 187] width 109 height 11
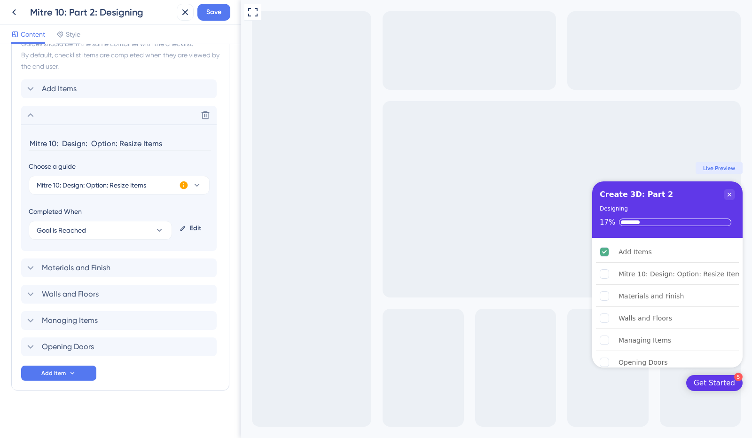
drag, startPoint x: 119, startPoint y: 141, endPoint x: 0, endPoint y: 153, distance: 119.4
click at [0, 153] on div "Checklist Header Title Create 3D: Part 2 Subtitle Designing Functions Progress …" at bounding box center [120, 241] width 240 height 394
click at [116, 263] on div "Materials and Finish Delete" at bounding box center [118, 267] width 195 height 19
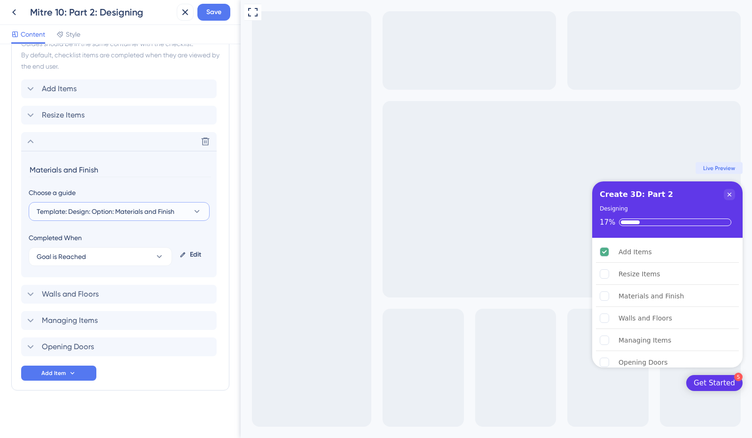
click at [123, 208] on span "Template: Design: Option: Materials and Finish" at bounding box center [106, 211] width 138 height 11
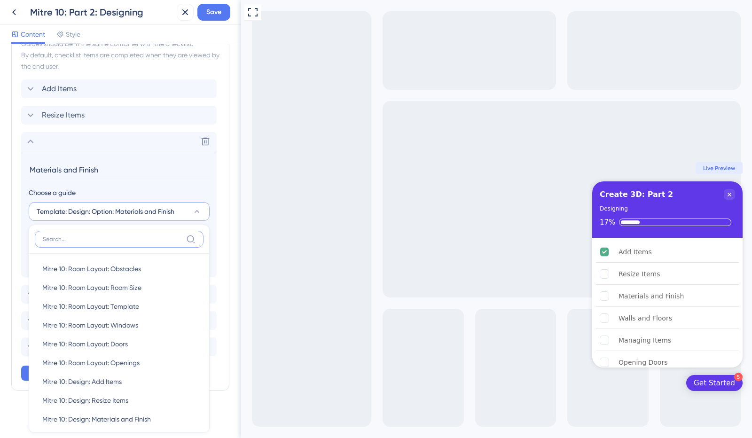
scroll to position [356, 0]
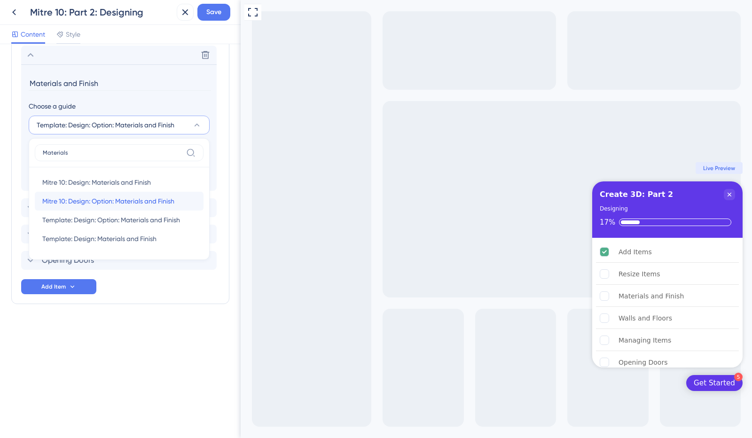
click at [147, 202] on span "Mitre 10: Design: Option: Materials and Finish" at bounding box center [108, 200] width 132 height 11
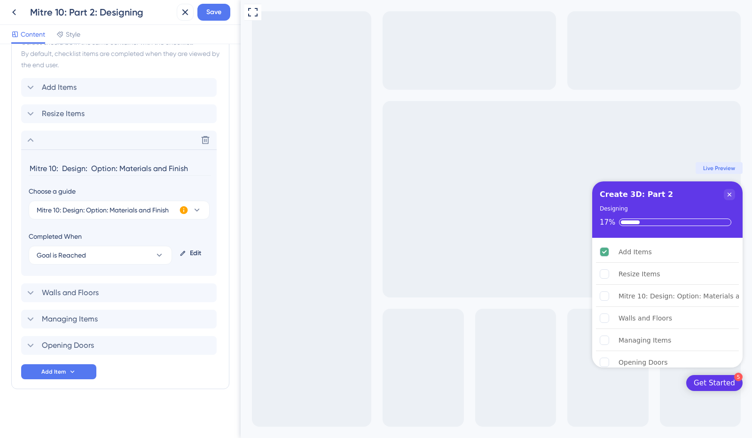
scroll to position [270, 0]
click at [0, 162] on div "Checklist Header Title Create 3D: Part 2 Subtitle Designing Functions Progress …" at bounding box center [120, 241] width 240 height 394
click at [33, 141] on icon at bounding box center [31, 142] width 6 height 4
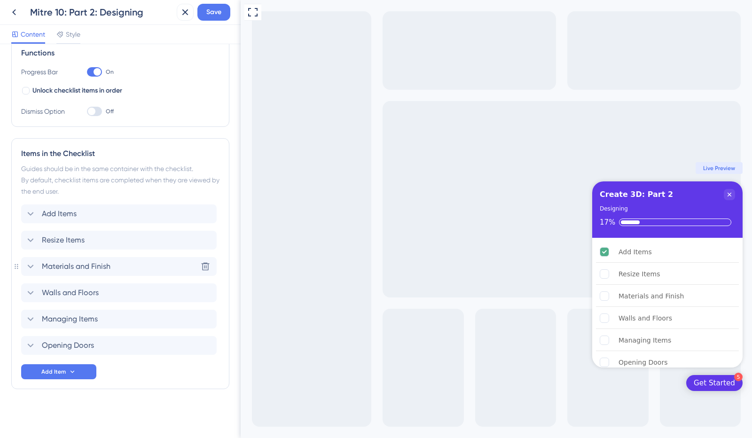
scroll to position [144, 0]
click at [85, 289] on span "Walls and Floors" at bounding box center [70, 293] width 57 height 11
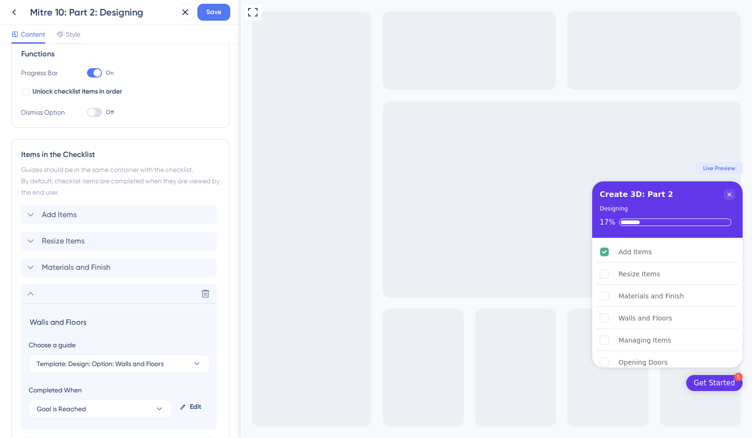
scroll to position [270, 0]
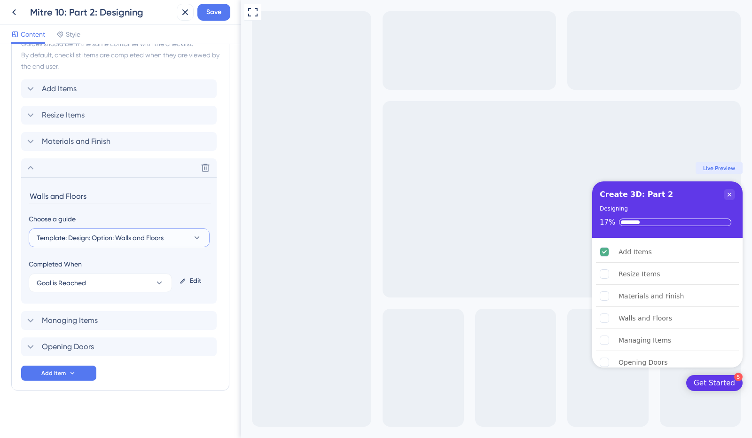
click at [150, 235] on span "Template: Design: Option: Walls and Floors" at bounding box center [100, 237] width 127 height 11
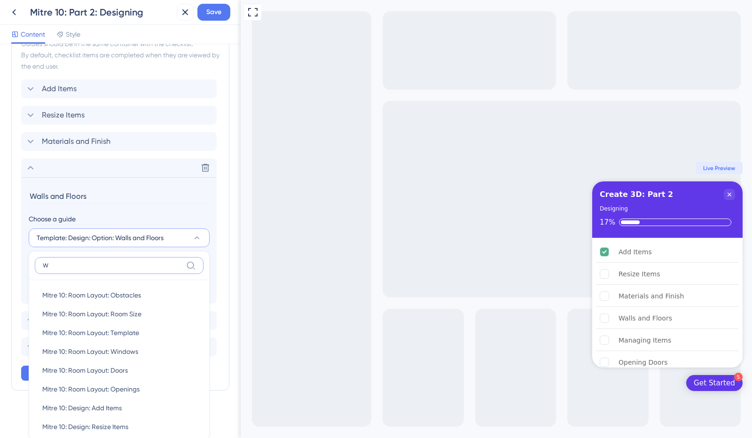
scroll to position [373, 0]
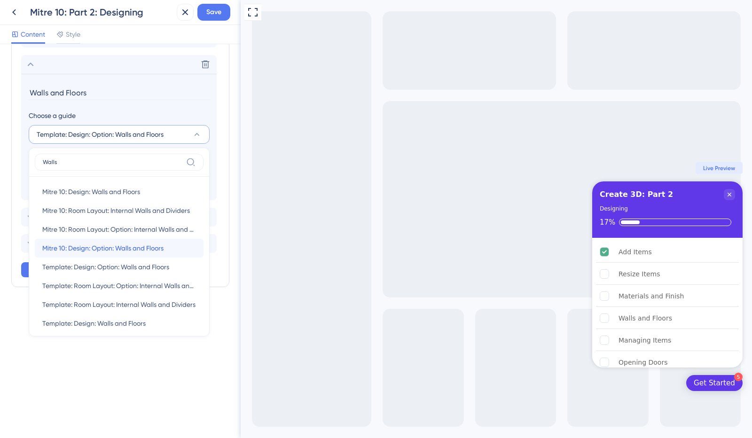
click at [111, 248] on span "Mitre 10: Design: Option: Walls and Floors" at bounding box center [102, 247] width 121 height 11
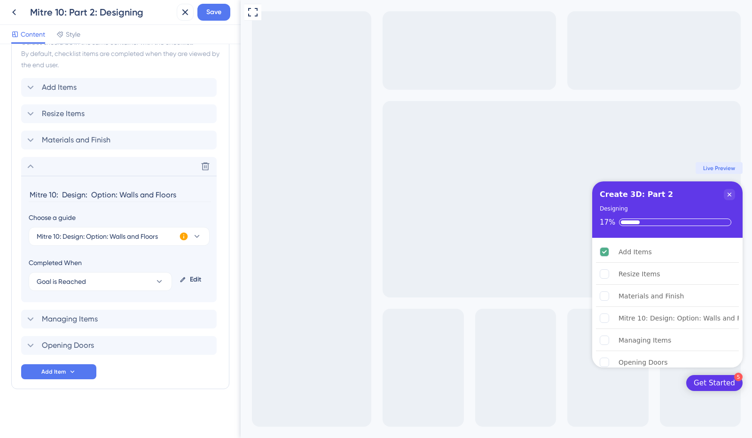
scroll to position [270, 0]
drag, startPoint x: 117, startPoint y: 192, endPoint x: 0, endPoint y: 203, distance: 118.0
click at [0, 203] on div "Checklist Header Title Create 3D: Part 2 Subtitle Designing Functions Progress …" at bounding box center [120, 241] width 240 height 394
click at [27, 165] on icon at bounding box center [30, 167] width 11 height 11
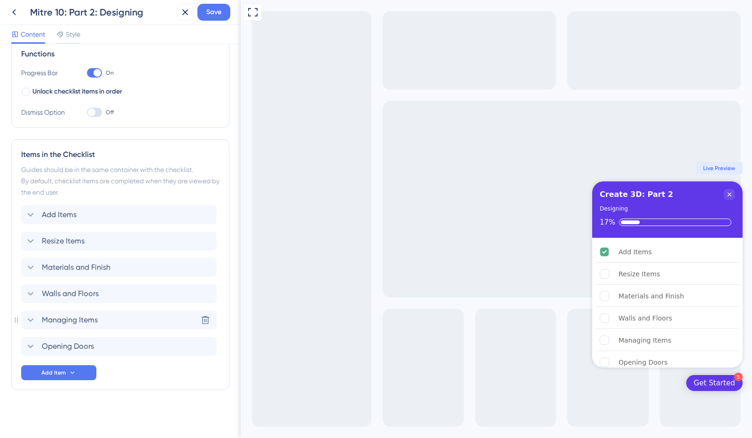
click at [77, 318] on span "Managing Items" at bounding box center [70, 319] width 56 height 11
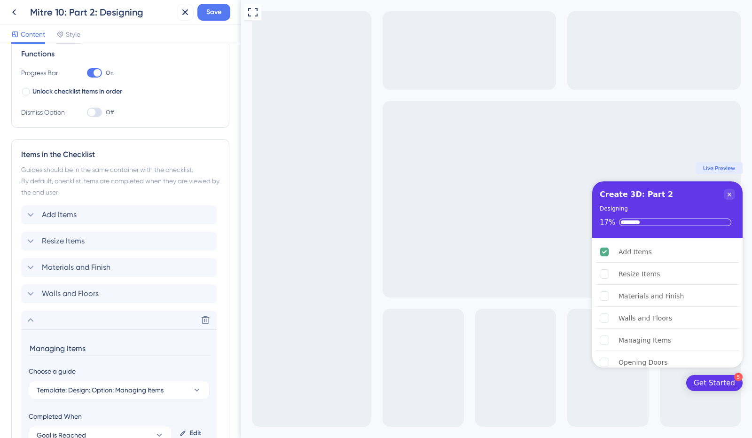
scroll to position [270, 0]
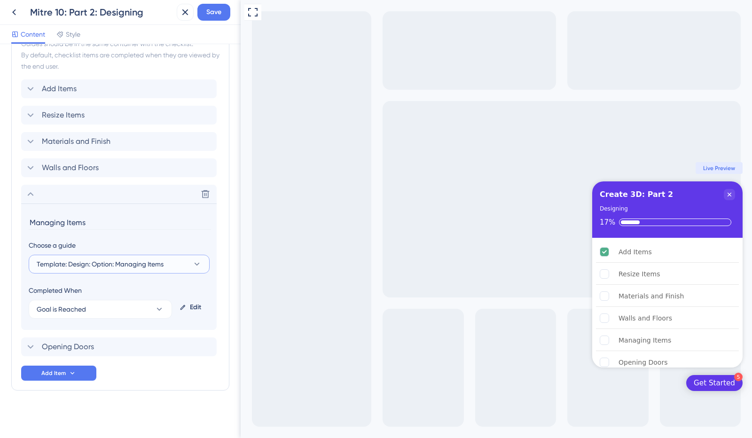
click at [169, 261] on button "Template: Design: Option: Managing Items" at bounding box center [119, 264] width 181 height 19
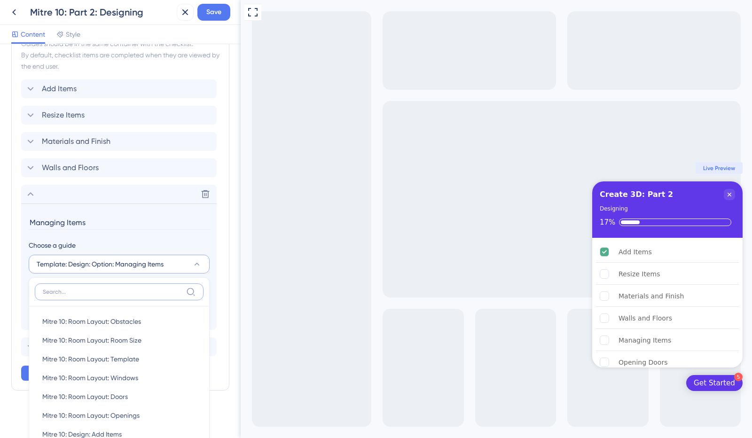
scroll to position [399, 0]
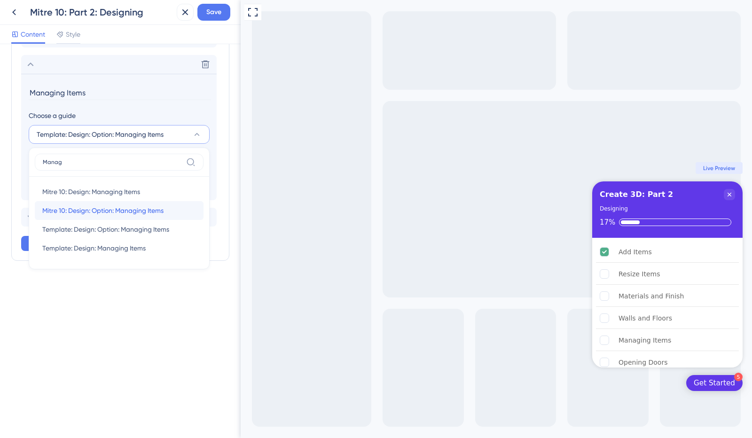
click at [101, 210] on span "Mitre 10: Design: Option: Managing Items" at bounding box center [102, 210] width 121 height 11
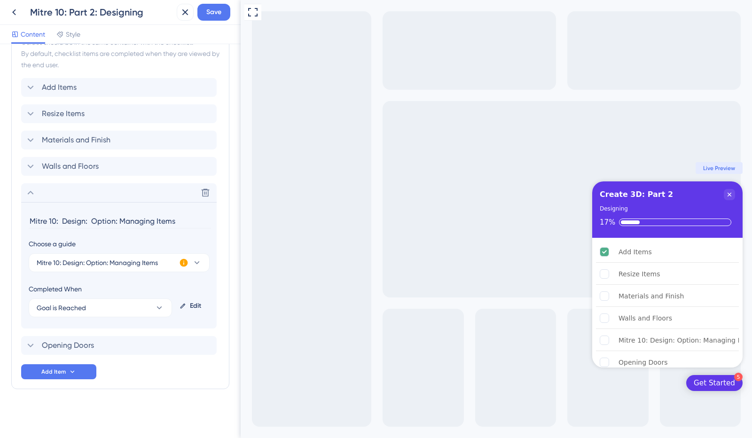
scroll to position [270, 0]
drag, startPoint x: 120, startPoint y: 219, endPoint x: 3, endPoint y: 220, distance: 117.0
click at [0, 223] on div "Checklist Header Title Create 3D: Part 2 Subtitle Designing Functions Progress …" at bounding box center [120, 241] width 240 height 394
click at [84, 338] on div "Opening Doors" at bounding box center [118, 346] width 195 height 19
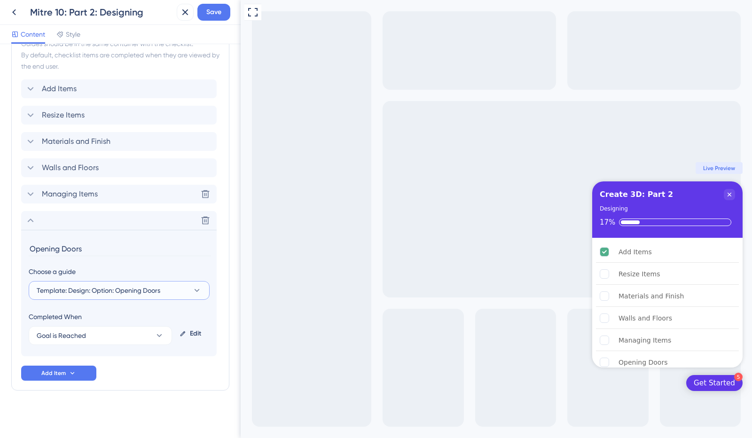
click at [132, 290] on span "Template: Design: Option: Opening Doors" at bounding box center [99, 290] width 124 height 11
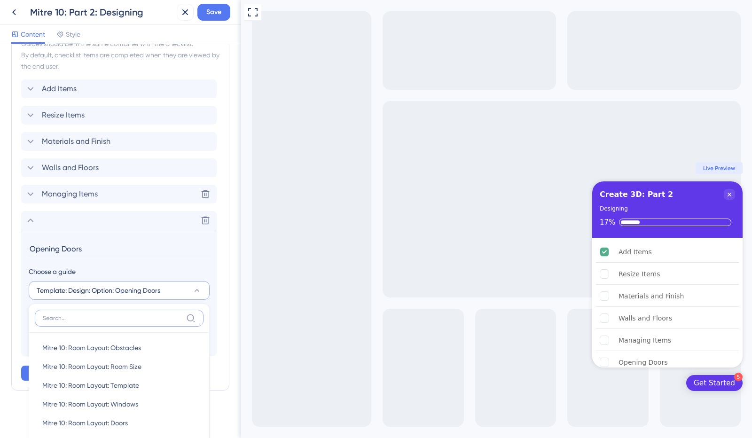
scroll to position [424, 0]
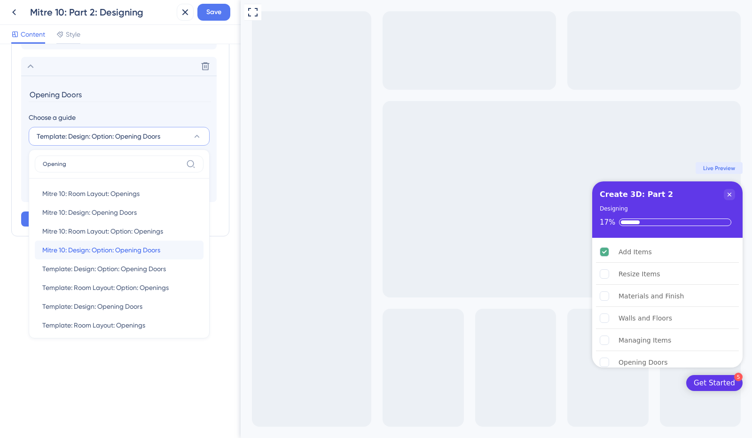
click at [125, 248] on span "Mitre 10: Design: Option: Opening Doors" at bounding box center [101, 249] width 118 height 11
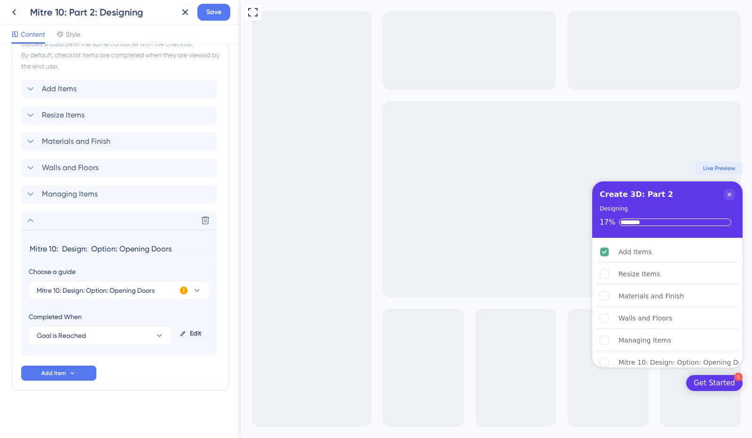
drag, startPoint x: 118, startPoint y: 248, endPoint x: 0, endPoint y: 227, distance: 120.2
click at [0, 226] on div "Checklist Header Title Create 3D: Part 2 Subtitle Designing Functions Progress …" at bounding box center [120, 241] width 240 height 394
click at [215, 12] on span "Save" at bounding box center [213, 12] width 15 height 11
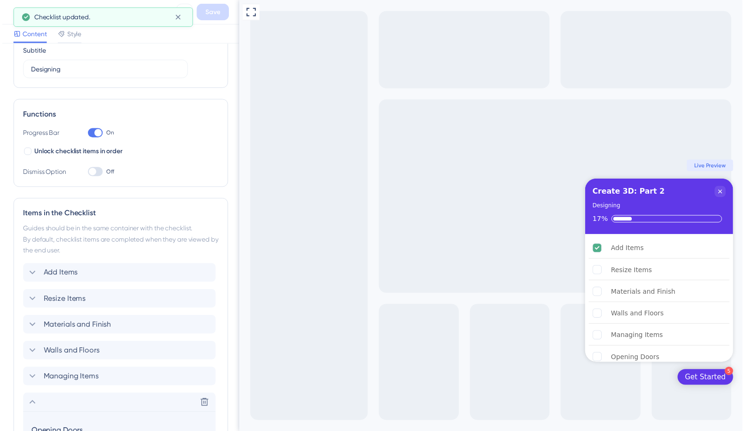
scroll to position [0, 0]
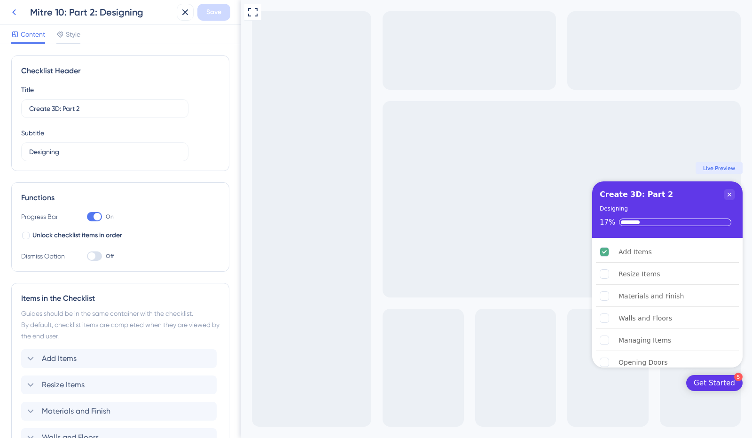
click at [16, 10] on icon at bounding box center [13, 12] width 11 height 11
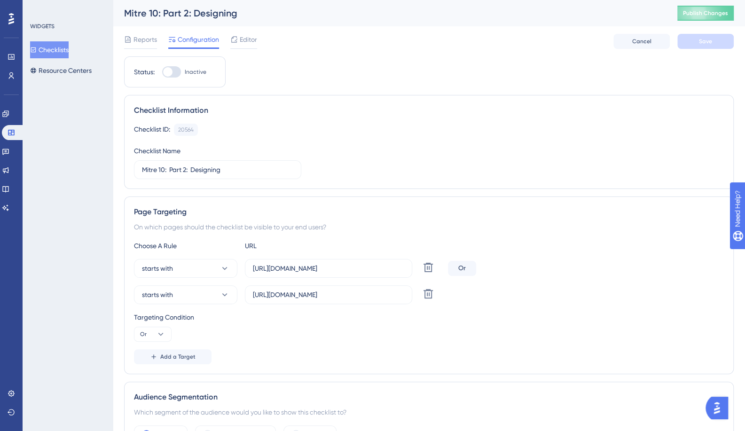
click at [59, 50] on button "Checklists" at bounding box center [49, 49] width 39 height 17
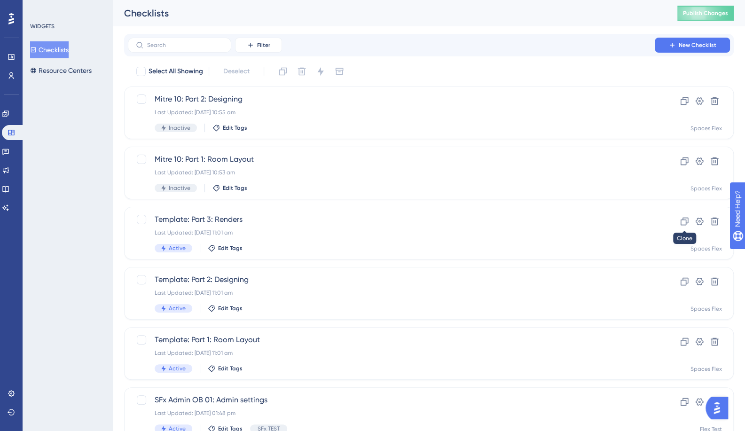
click at [687, 219] on icon at bounding box center [683, 221] width 9 height 9
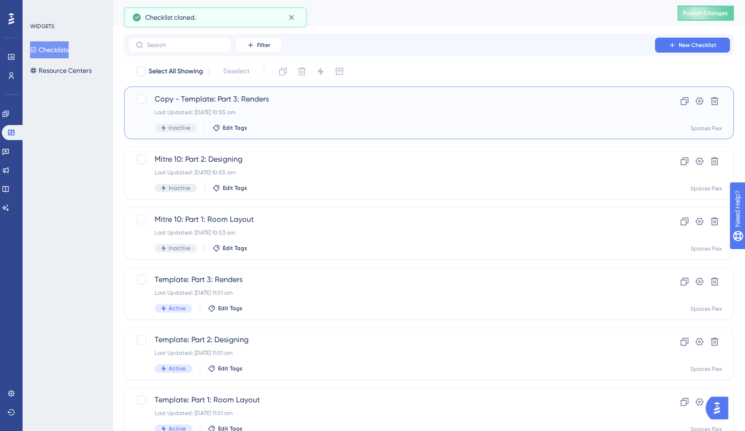
click at [297, 109] on div "Last Updated: [DATE] 10:55 am" at bounding box center [391, 113] width 473 height 8
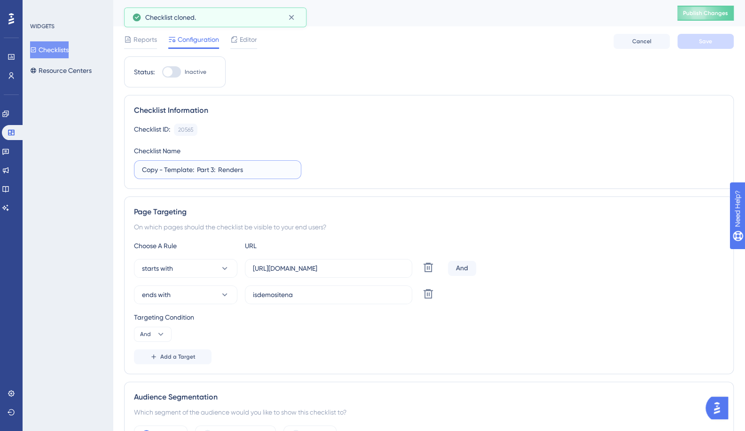
click at [191, 170] on input "Copy - Template: Part 3: Renders" at bounding box center [217, 169] width 151 height 10
drag, startPoint x: 192, startPoint y: 171, endPoint x: 52, endPoint y: 167, distance: 140.0
click at [113, 167] on div "Performance Users Engagement Widgets Feedback Product Updates Knowledge Base AI…" at bounding box center [429, 430] width 632 height 860
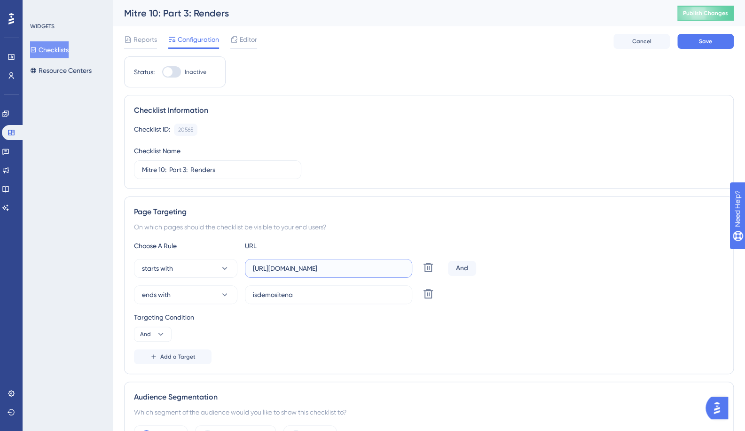
click at [356, 266] on input "[URL][DOMAIN_NAME]" at bounding box center [328, 268] width 151 height 10
click at [310, 293] on input "isdemositena" at bounding box center [328, 294] width 151 height 10
click at [165, 293] on span "ends with" at bounding box center [156, 294] width 29 height 11
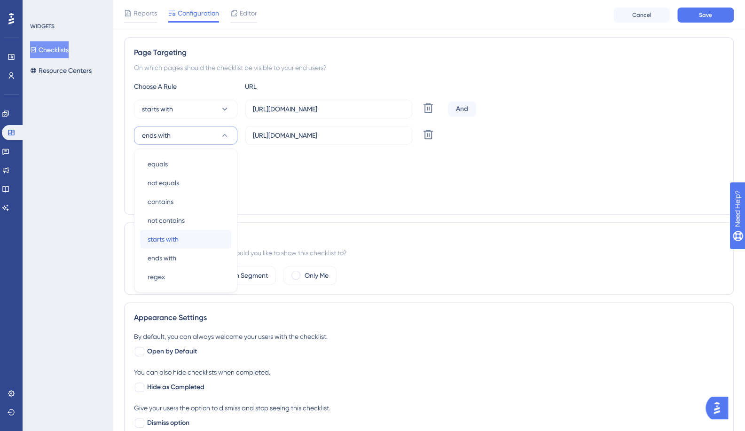
click at [176, 236] on span "starts with" at bounding box center [162, 238] width 31 height 11
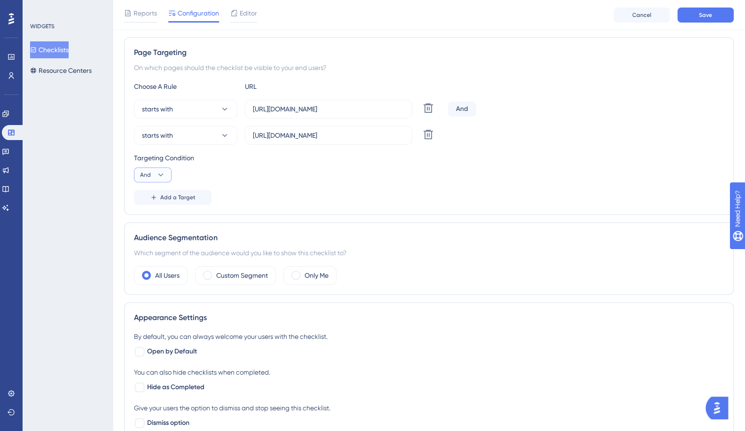
click at [153, 167] on button "And" at bounding box center [153, 174] width 38 height 15
click at [155, 218] on div "Or Or" at bounding box center [153, 220] width 18 height 19
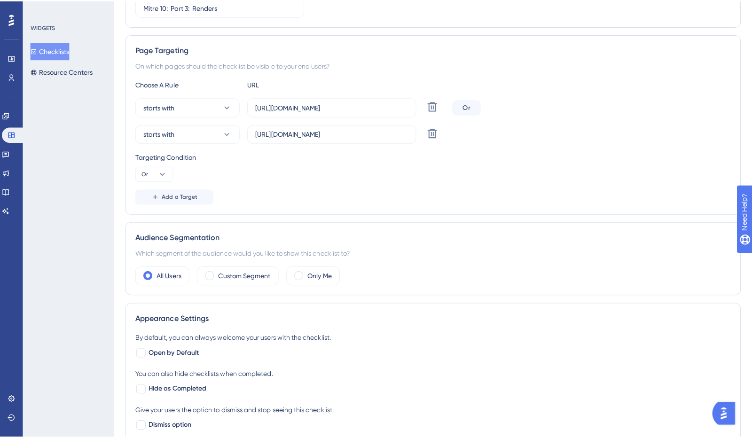
scroll to position [0, 0]
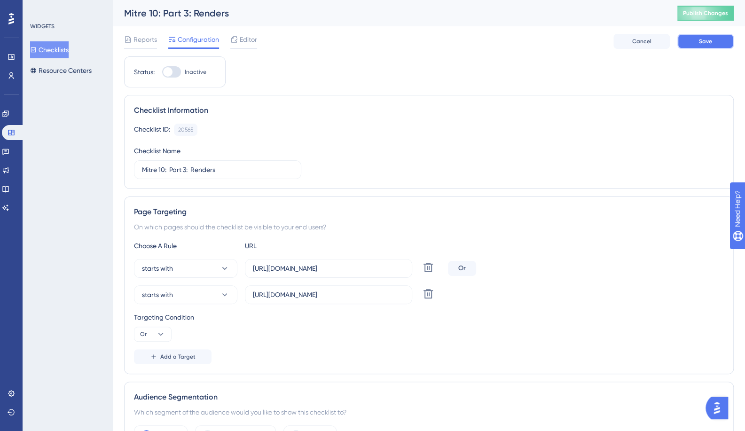
click at [705, 39] on span "Save" at bounding box center [704, 42] width 13 height 8
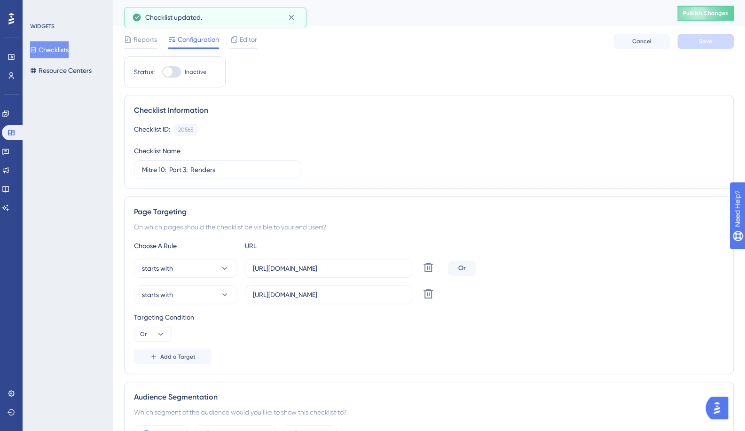
click at [246, 41] on span "Editor" at bounding box center [248, 39] width 17 height 11
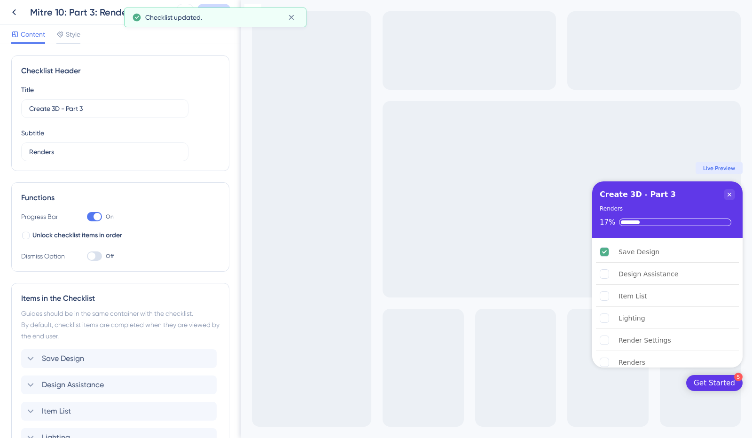
scroll to position [144, 0]
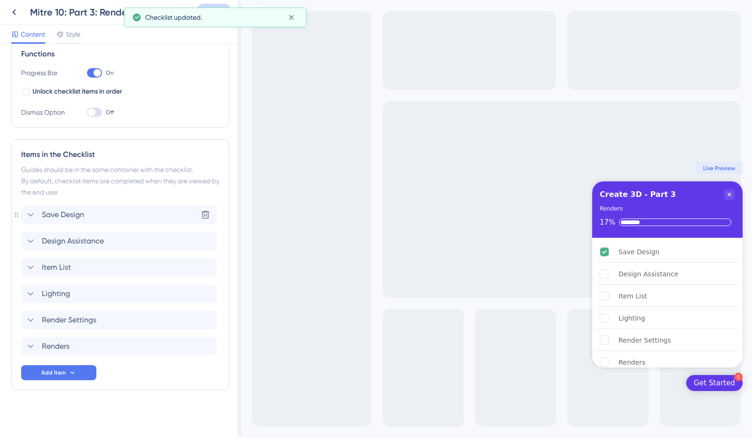
click at [93, 217] on div "Save Design Delete" at bounding box center [118, 214] width 195 height 19
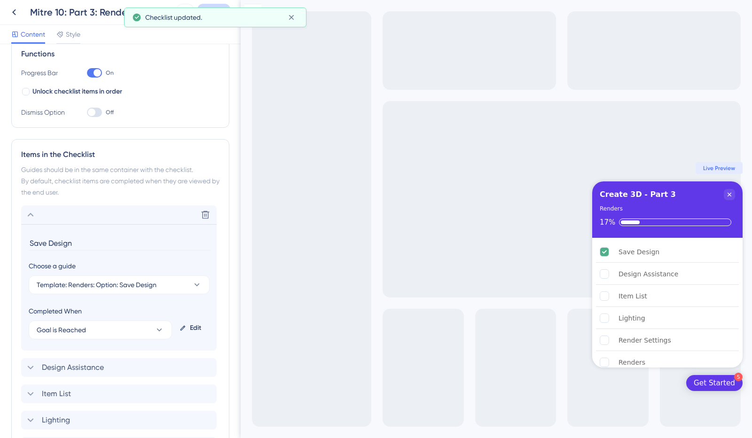
scroll to position [0, 0]
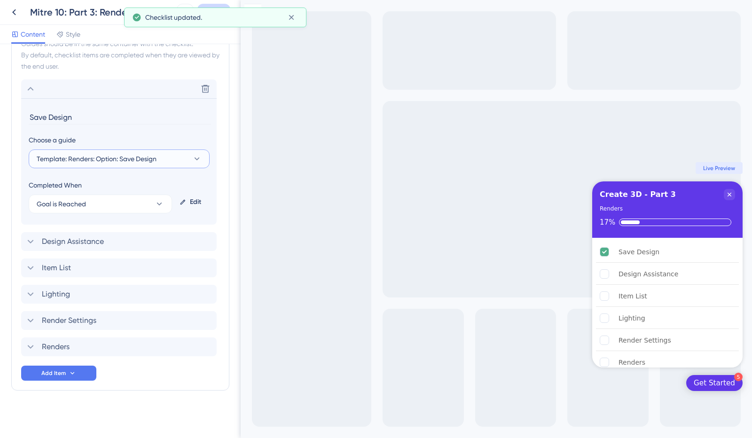
click at [167, 161] on button "Template: Renders: Option: Save Design" at bounding box center [119, 158] width 181 height 19
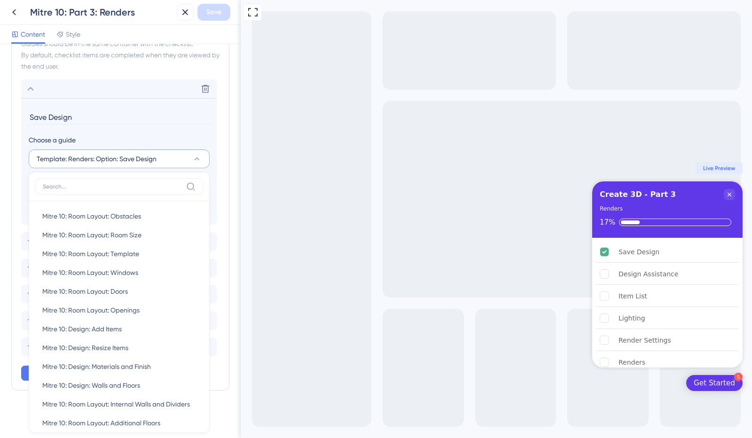
scroll to position [330, 0]
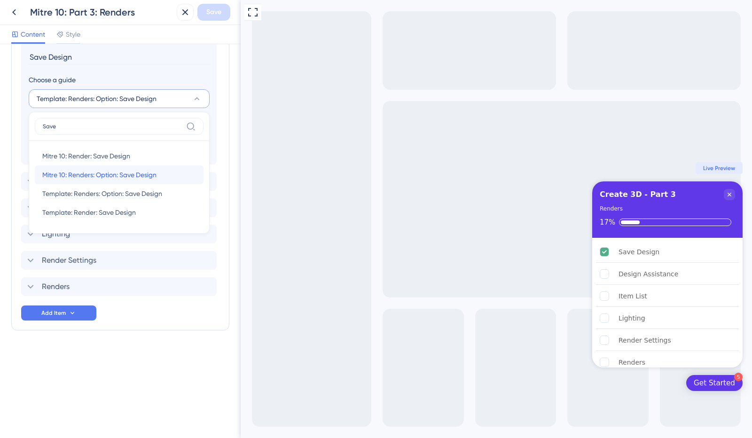
click at [119, 172] on span "Mitre 10: Renders: Option: Save Design" at bounding box center [99, 174] width 114 height 11
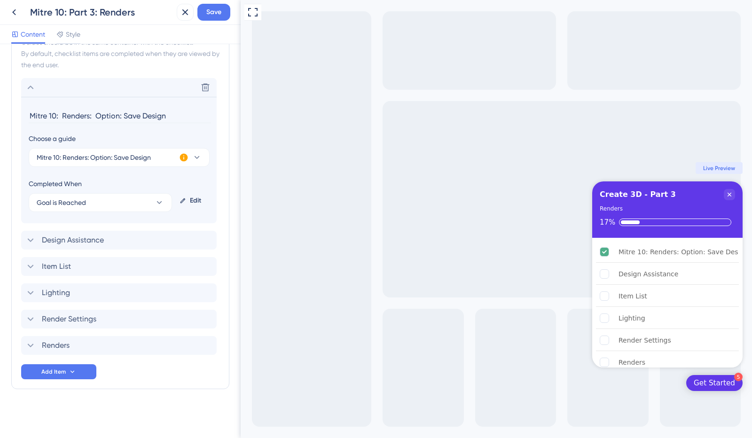
scroll to position [270, 0]
drag, startPoint x: 123, startPoint y: 117, endPoint x: 0, endPoint y: 138, distance: 124.3
click at [0, 138] on div "Checklist Header Title Create 3D - Part 3 Subtitle Renders Functions Progress B…" at bounding box center [120, 241] width 240 height 394
click at [147, 239] on div "Design Assistance Delete" at bounding box center [118, 241] width 195 height 19
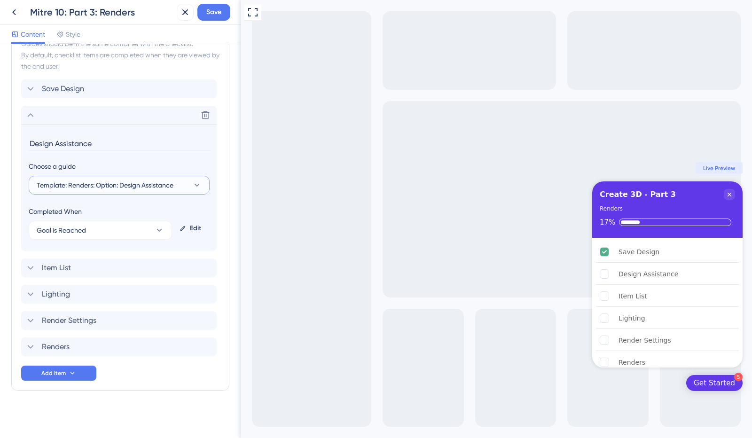
click at [119, 184] on span "Template: Renders: Option: Design Assistance" at bounding box center [105, 184] width 137 height 11
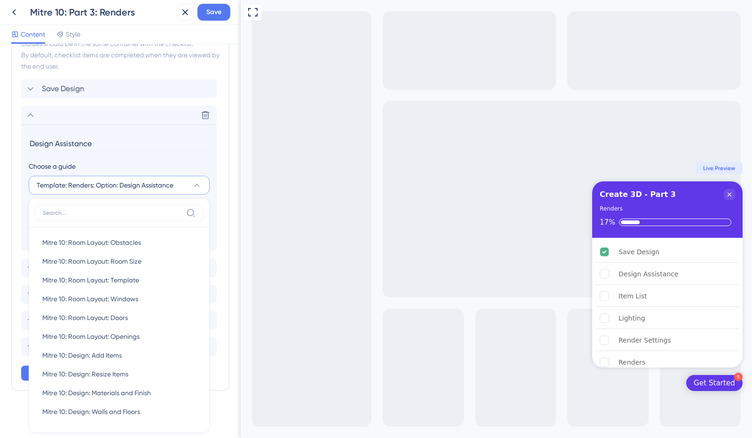
scroll to position [343, 0]
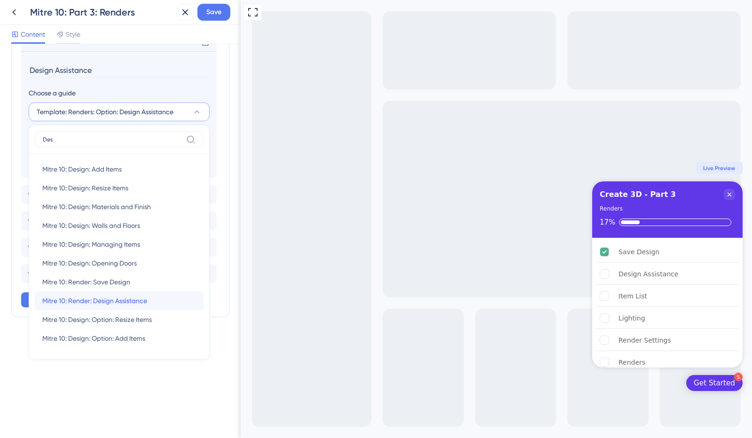
click at [124, 302] on span "Mitre 10: Render: Design Assistance" at bounding box center [94, 300] width 105 height 11
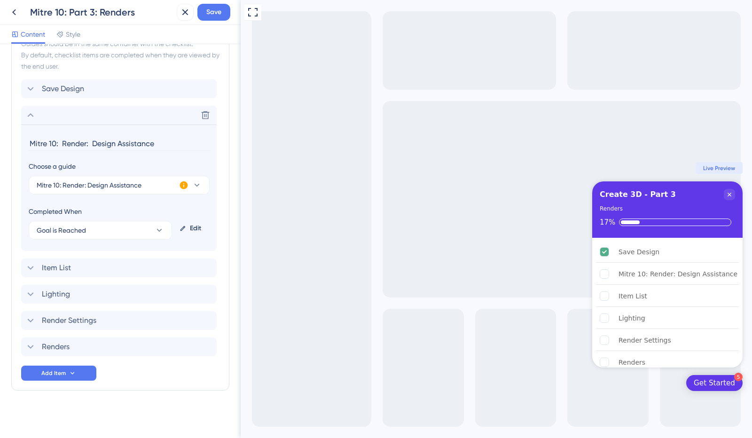
drag, startPoint x: 93, startPoint y: 142, endPoint x: 0, endPoint y: 161, distance: 94.9
click at [0, 161] on div "Checklist Header Title Create 3D - Part 3 Subtitle Renders Functions Progress B…" at bounding box center [120, 241] width 240 height 394
click at [122, 265] on div "Item List Delete" at bounding box center [118, 267] width 195 height 19
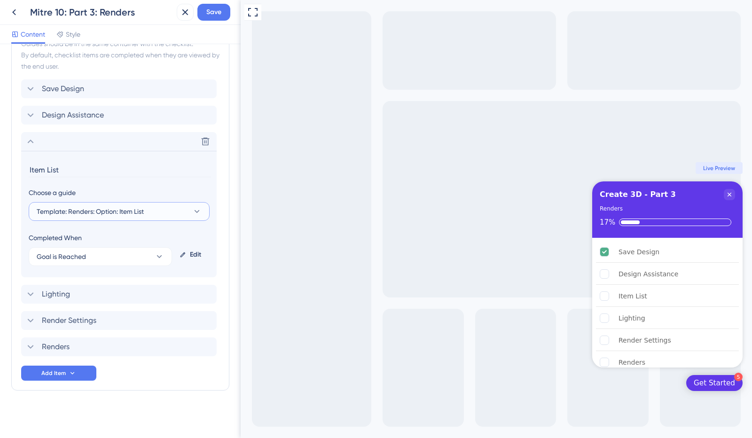
click at [168, 211] on button "Template: Renders: Option: Item List" at bounding box center [119, 211] width 181 height 19
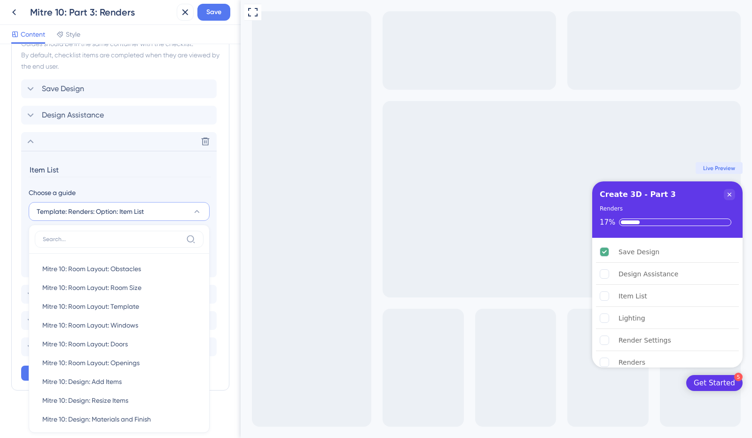
scroll to position [335, 0]
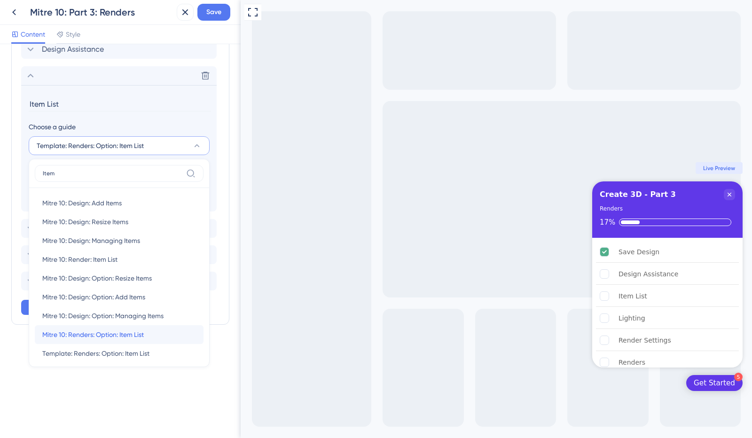
click at [147, 332] on div "Mitre 10: Renders: Option: Item List Mitre 10: Renders: Option: Item List" at bounding box center [119, 334] width 154 height 19
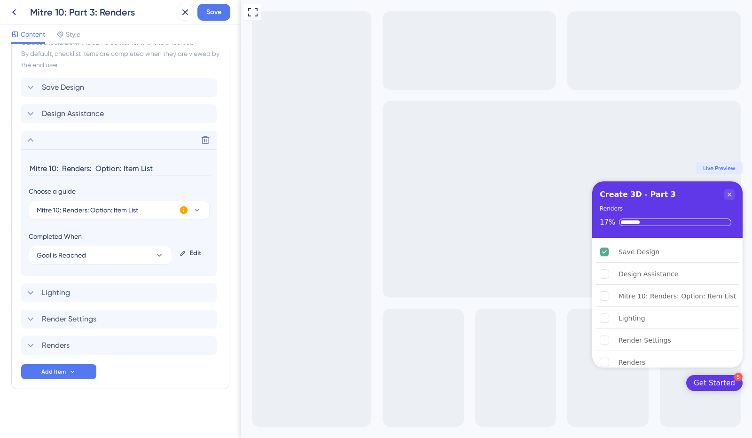
scroll to position [270, 0]
drag, startPoint x: 123, startPoint y: 167, endPoint x: 0, endPoint y: 180, distance: 123.8
click at [0, 180] on div "Checklist Header Title Create 3D - Part 3 Subtitle Renders Functions Progress B…" at bounding box center [120, 241] width 240 height 394
click at [132, 290] on div "Lighting Delete" at bounding box center [118, 294] width 195 height 19
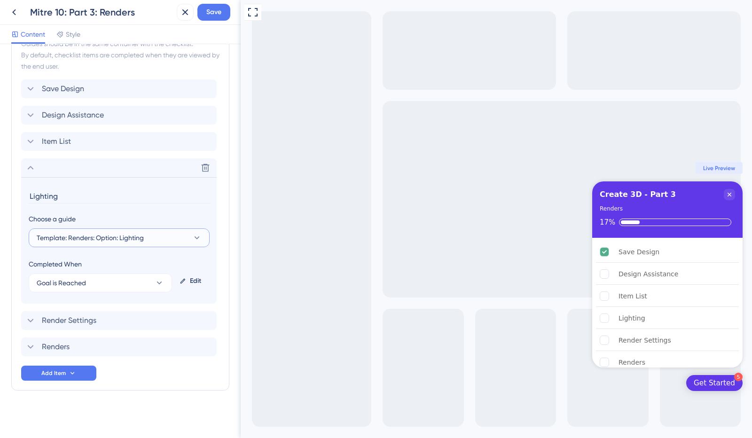
click at [158, 232] on button "Template: Renders: Option: Lighting" at bounding box center [119, 237] width 181 height 19
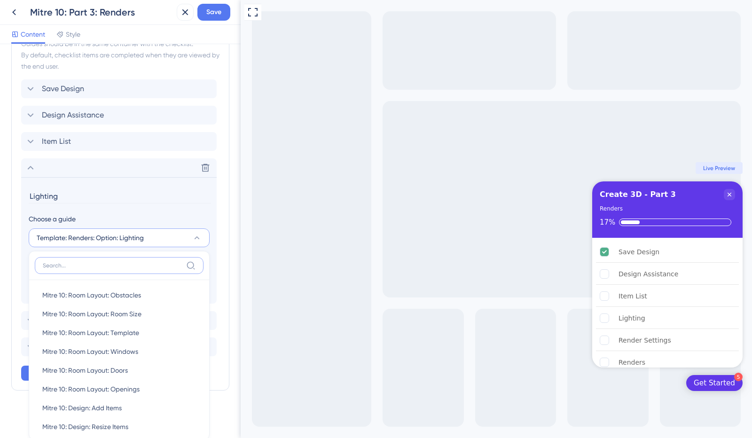
scroll to position [373, 0]
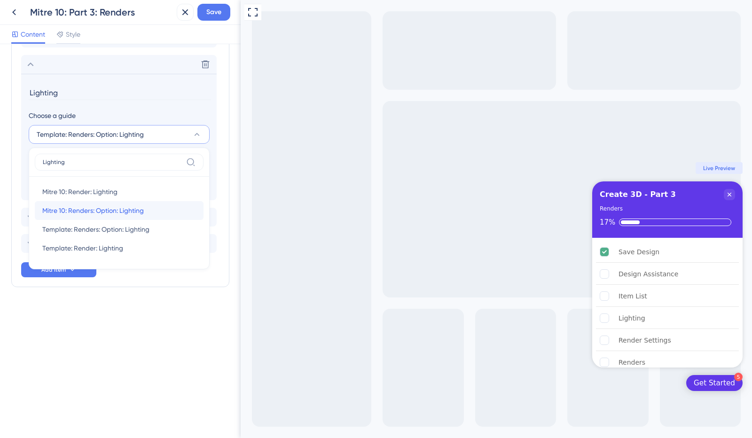
click at [126, 210] on span "Mitre 10: Renders: Option: Lighting" at bounding box center [92, 210] width 101 height 11
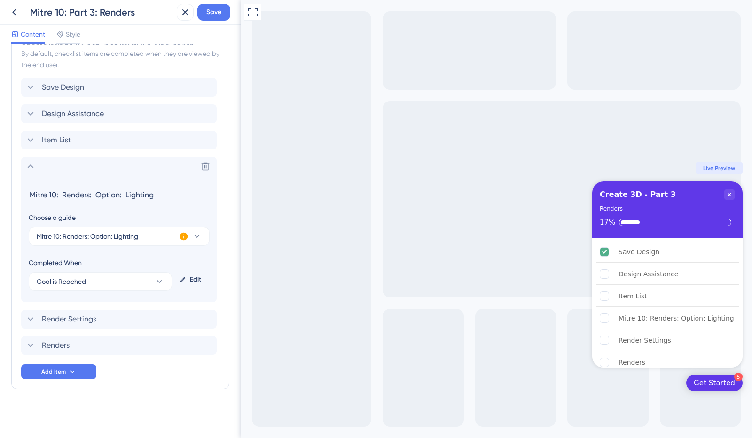
scroll to position [270, 0]
drag, startPoint x: 124, startPoint y: 194, endPoint x: 0, endPoint y: 209, distance: 125.3
click at [0, 209] on div "Checklist Header Title Create 3D - Part 3 Subtitle Renders Functions Progress B…" at bounding box center [120, 241] width 240 height 394
click at [103, 317] on div "Render Settings Delete" at bounding box center [118, 320] width 195 height 19
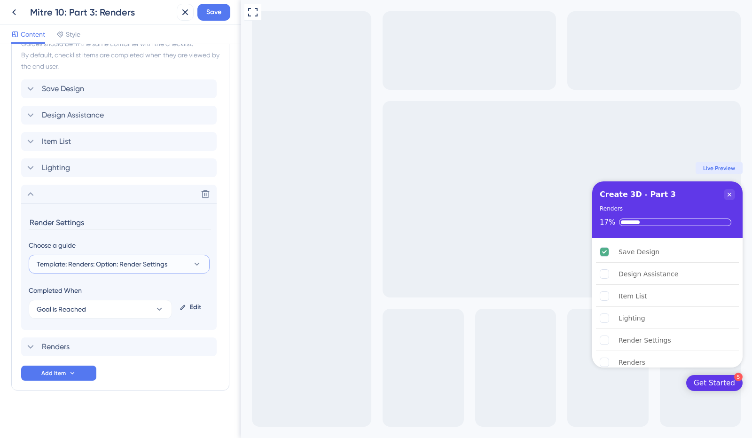
click at [145, 259] on span "Template: Renders: Option: Render Settings" at bounding box center [102, 263] width 131 height 11
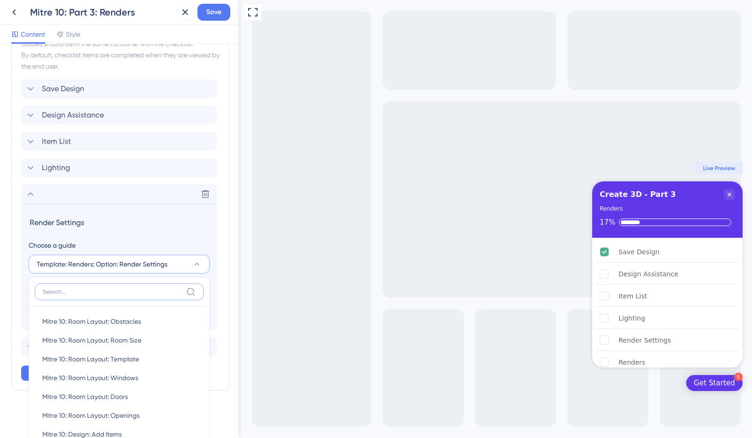
scroll to position [399, 0]
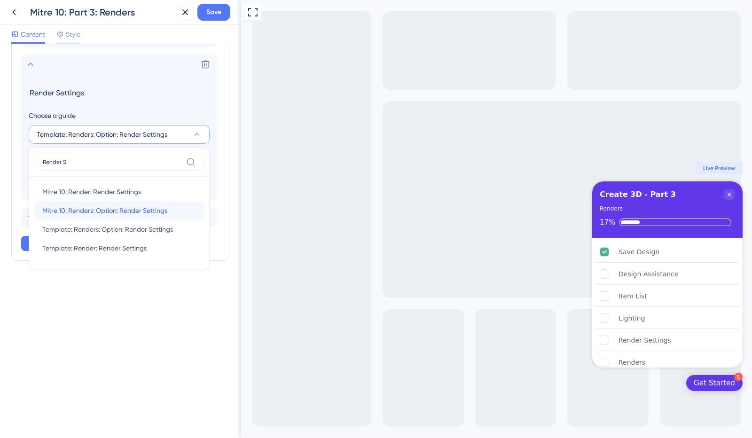
click at [121, 211] on span "Mitre 10: Renders: Option: Render Settings" at bounding box center [104, 210] width 125 height 11
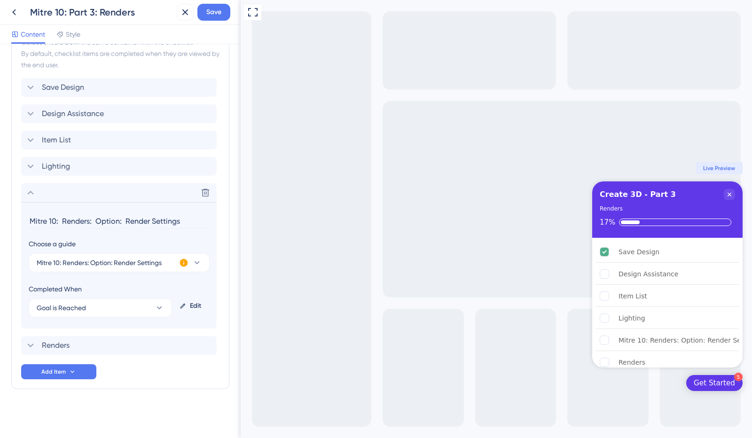
scroll to position [270, 0]
drag, startPoint x: 43, startPoint y: 213, endPoint x: 0, endPoint y: 180, distance: 53.6
click at [0, 180] on div "Checklist Header Title Create 3D - Part 3 Subtitle Renders Functions Progress B…" at bounding box center [120, 241] width 240 height 394
click at [104, 341] on div "Renders Delete" at bounding box center [118, 346] width 195 height 19
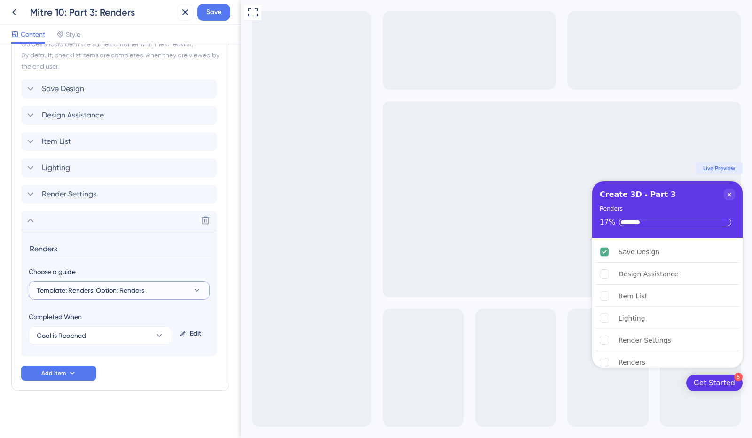
click at [123, 285] on span "Template: Renders: Option: Renders" at bounding box center [91, 290] width 108 height 11
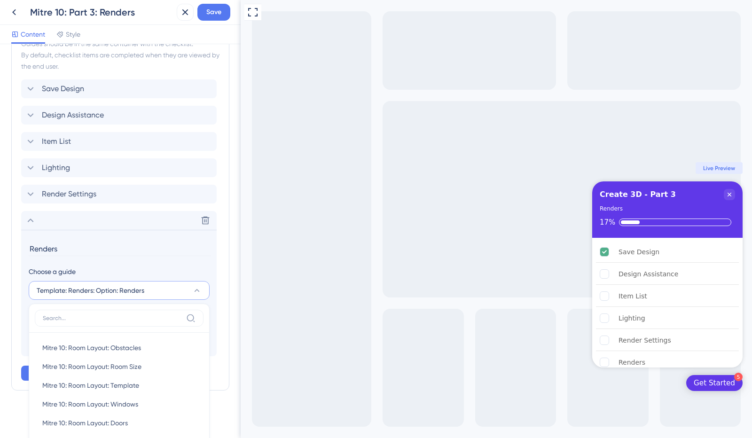
scroll to position [426, 0]
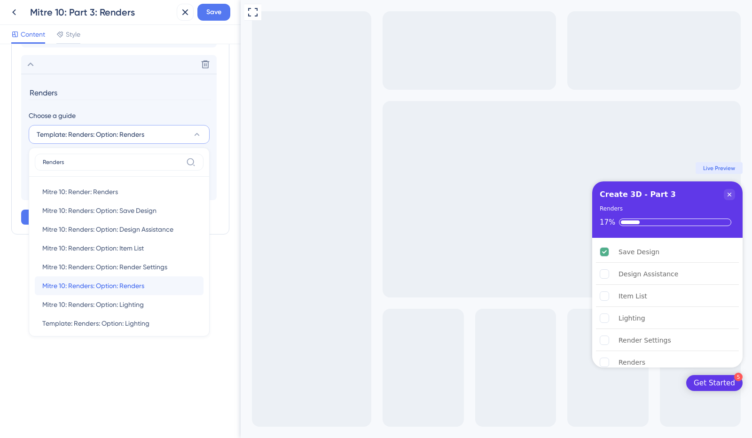
click at [154, 287] on div "Mitre 10: Renders: Option: Renders Mitre 10: Renders: Option: Renders" at bounding box center [119, 285] width 154 height 19
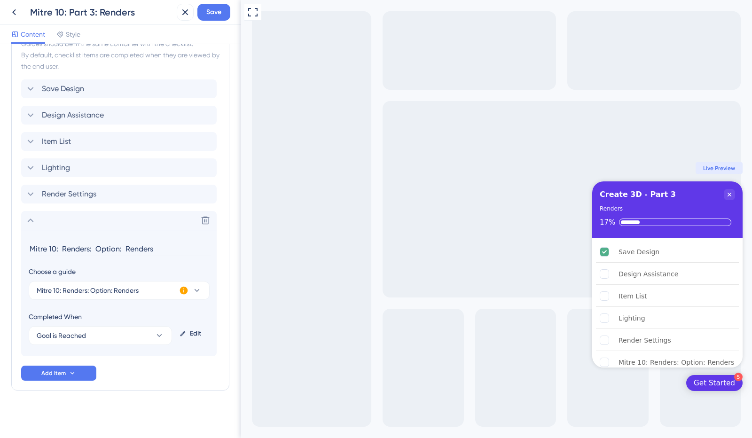
drag, startPoint x: 125, startPoint y: 248, endPoint x: 0, endPoint y: 270, distance: 127.3
click at [0, 270] on div "Checklist Header Title Create 3D - Part 3 Subtitle Renders Functions Progress B…" at bounding box center [120, 241] width 240 height 394
click at [218, 8] on span "Save" at bounding box center [213, 12] width 15 height 11
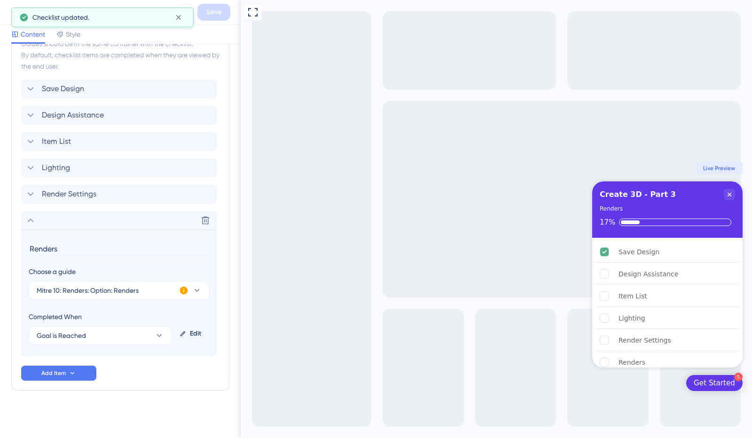
click at [35, 215] on icon at bounding box center [30, 220] width 11 height 11
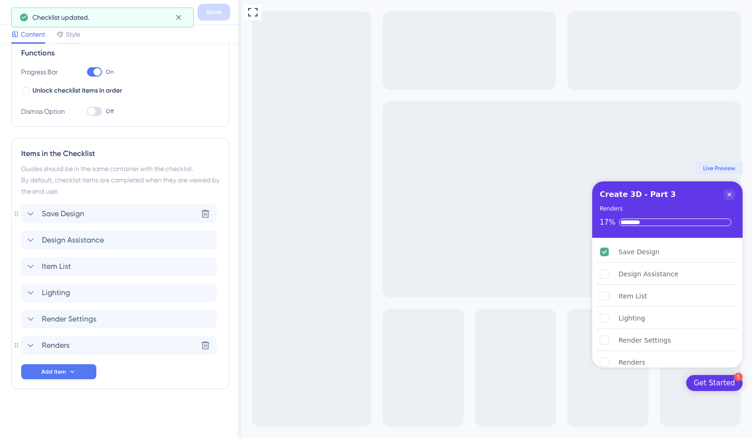
scroll to position [144, 0]
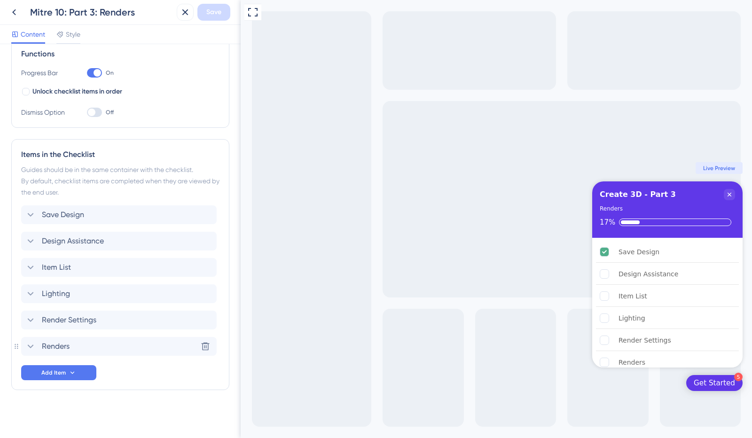
click at [31, 343] on icon at bounding box center [30, 346] width 11 height 11
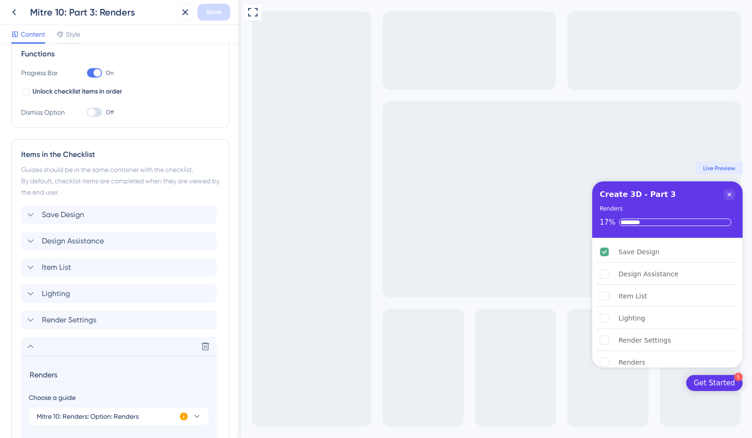
scroll to position [270, 0]
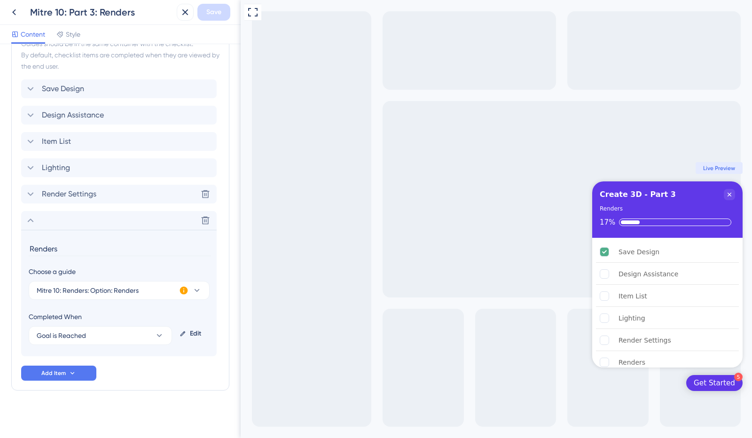
click at [33, 195] on icon at bounding box center [30, 193] width 11 height 11
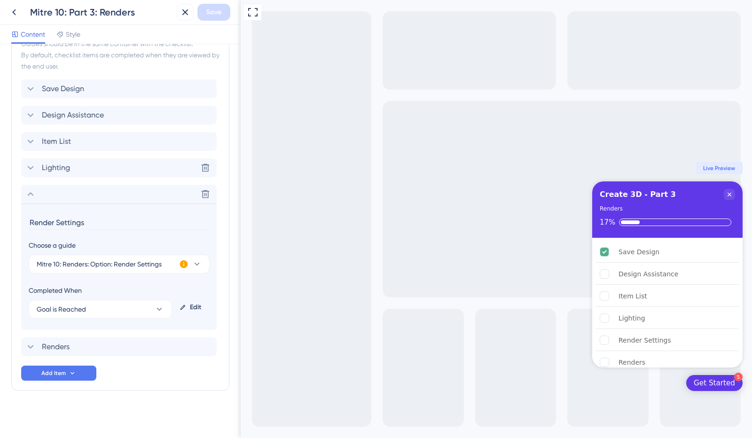
click at [31, 168] on icon at bounding box center [30, 167] width 11 height 11
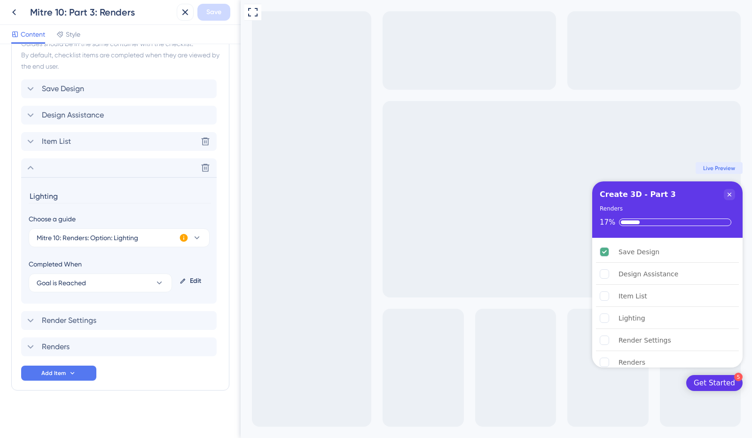
click at [26, 136] on icon at bounding box center [30, 141] width 11 height 11
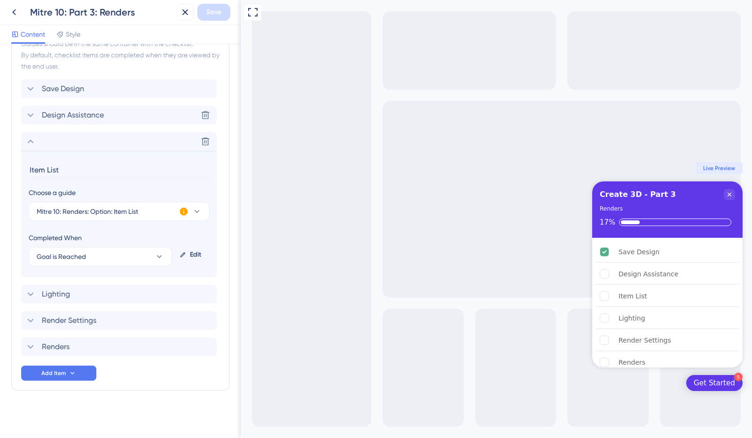
click at [34, 109] on icon at bounding box center [30, 114] width 11 height 11
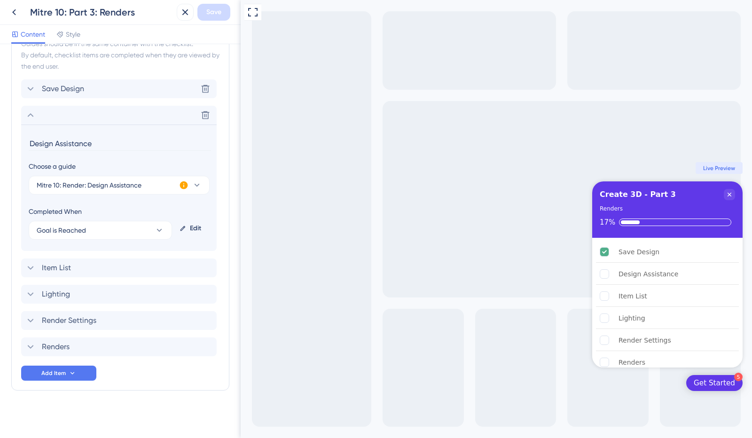
click at [33, 90] on icon at bounding box center [30, 88] width 11 height 11
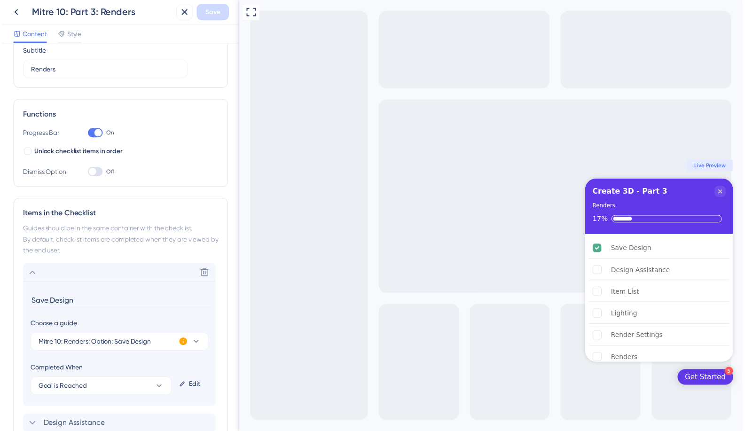
scroll to position [0, 0]
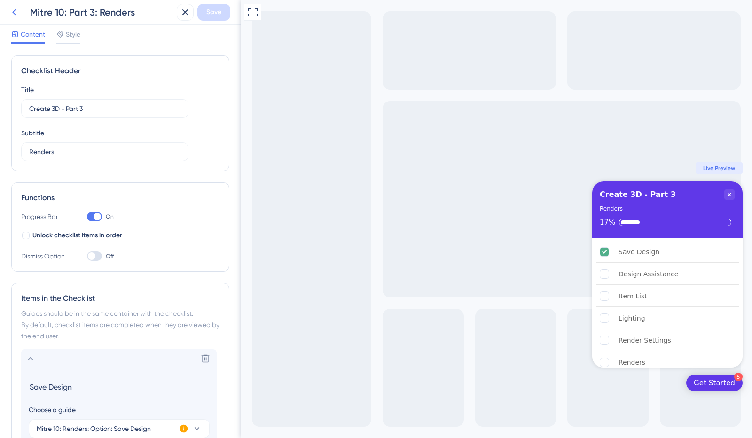
click at [15, 10] on icon at bounding box center [13, 12] width 11 height 11
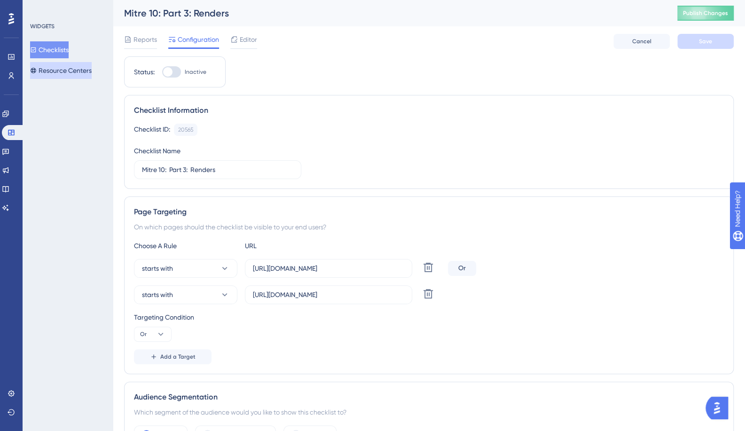
drag, startPoint x: 71, startPoint y: 70, endPoint x: 46, endPoint y: 44, distance: 35.9
click at [70, 70] on button "Resource Centers" at bounding box center [61, 70] width 62 height 17
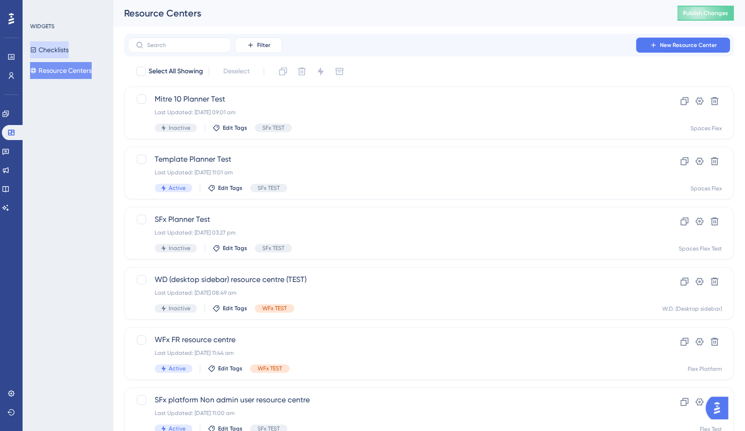
click at [48, 50] on button "Checklists" at bounding box center [49, 49] width 39 height 17
